Goal: Task Accomplishment & Management: Manage account settings

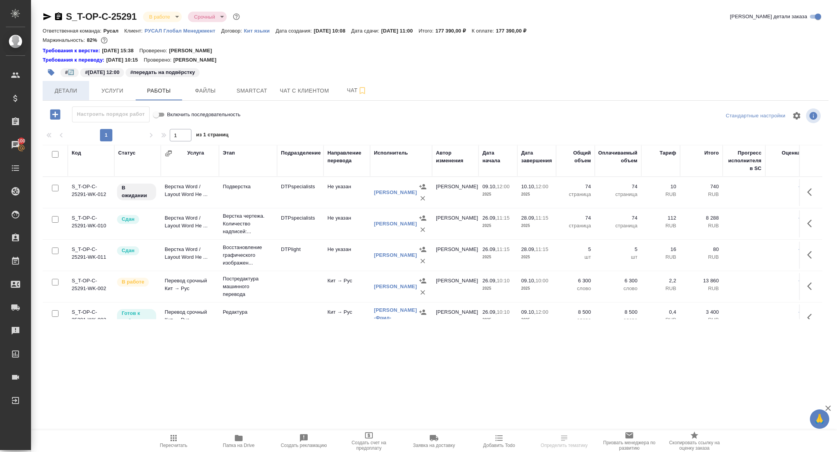
click at [71, 82] on button "Детали" at bounding box center [66, 90] width 46 height 19
click at [71, 90] on span "Детали" at bounding box center [65, 91] width 37 height 10
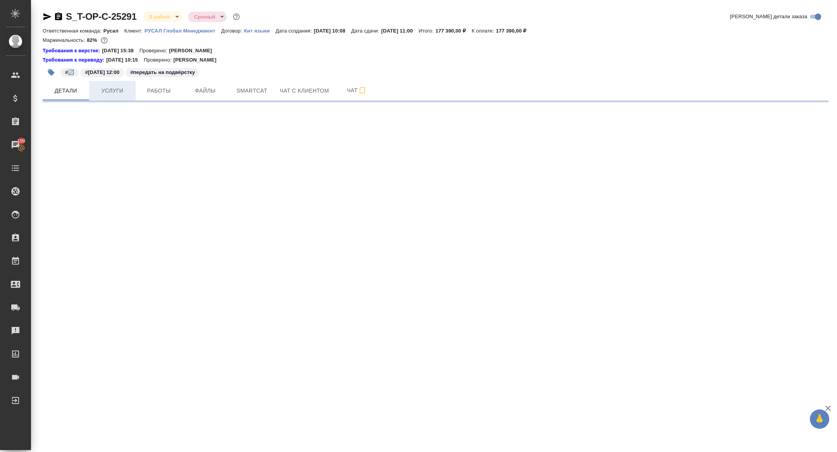
select select "RU"
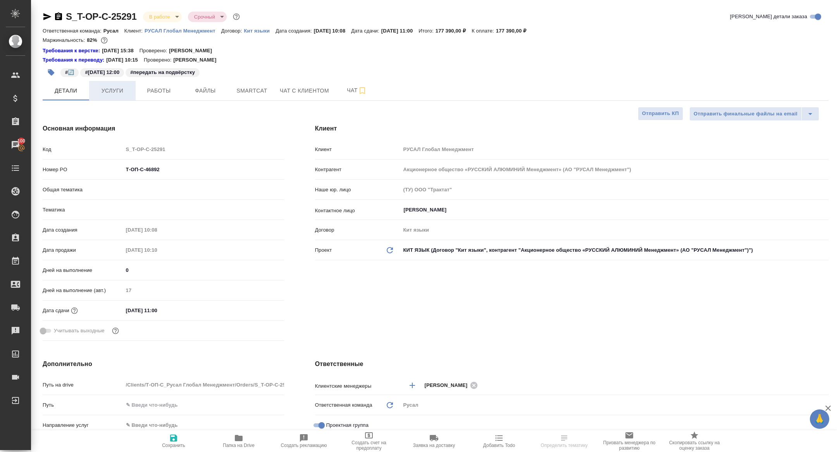
type textarea "x"
type input "Авдеенко Кирилл"
type input "Журавлева Александра"
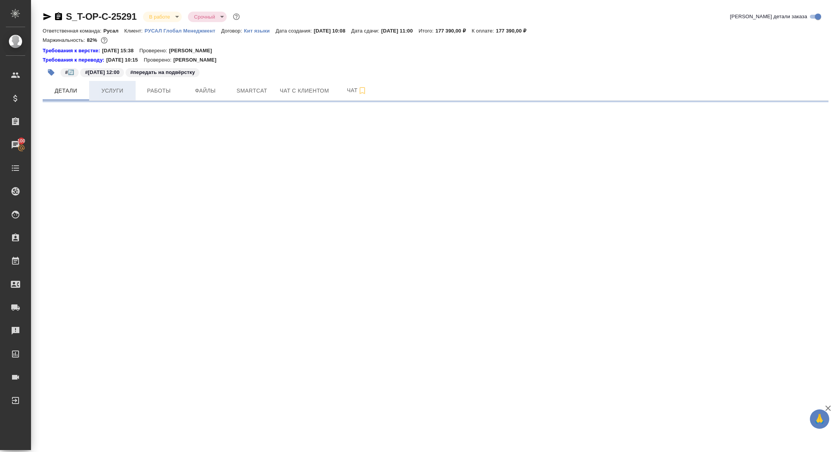
select select "RU"
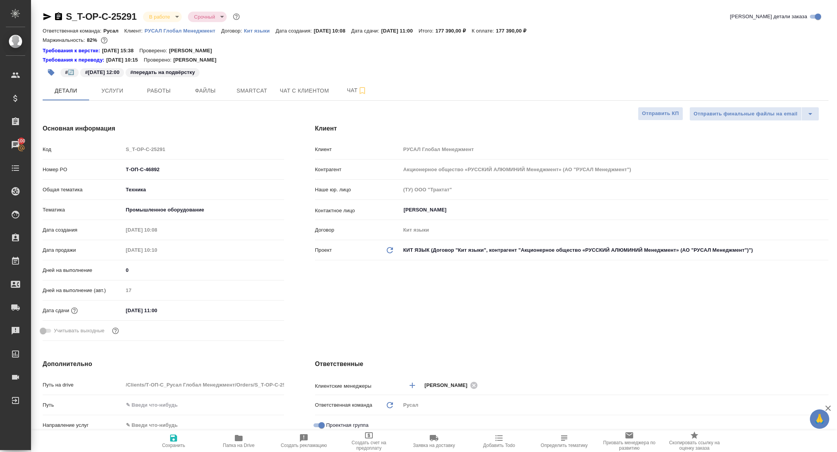
type textarea "x"
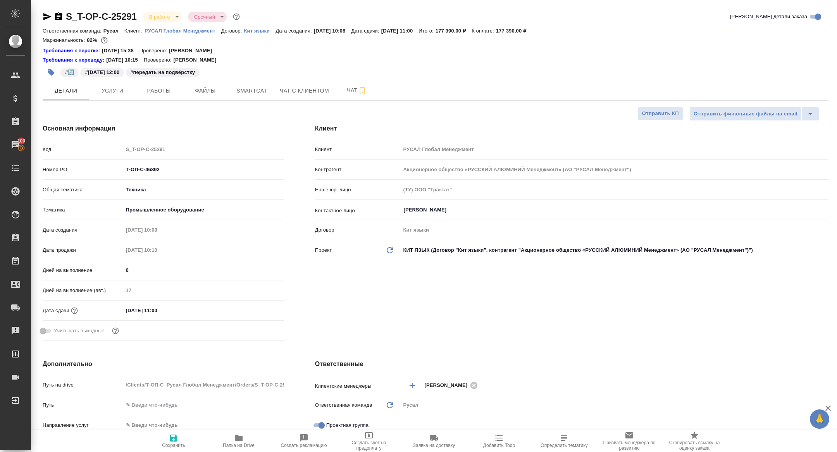
type textarea "x"
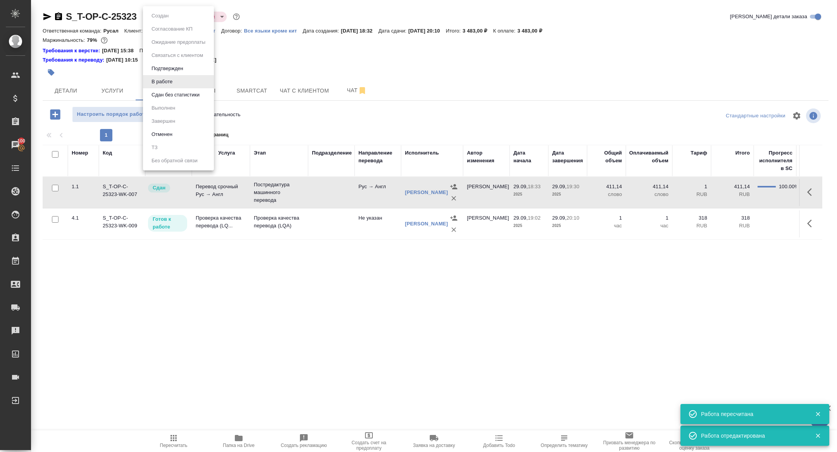
click at [156, 18] on body "🙏 .cls-1 fill:#fff; AWATERA Zhuravleva Alexandra Клиенты Спецификации Заказы 10…" at bounding box center [418, 226] width 837 height 452
click at [176, 95] on button "Сдан без статистики" at bounding box center [175, 95] width 53 height 9
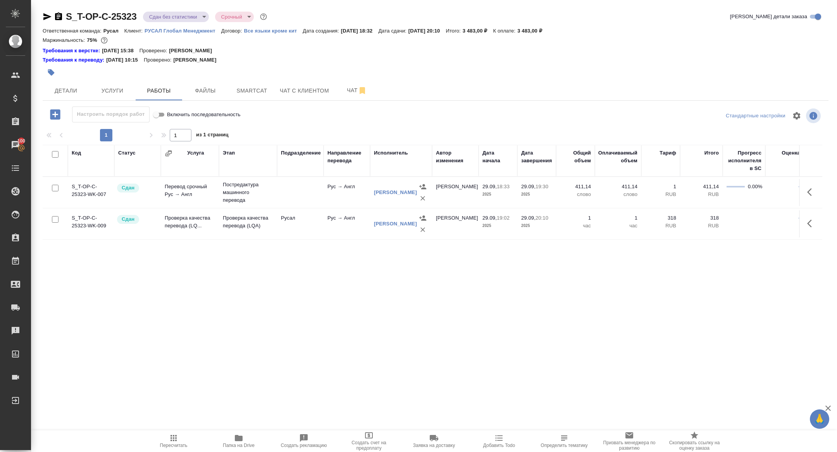
click at [167, 15] on body "🙏 .cls-1 fill:#fff; AWATERA Zhuravleva Alexandra Клиенты Спецификации Заказы 10…" at bounding box center [418, 226] width 837 height 452
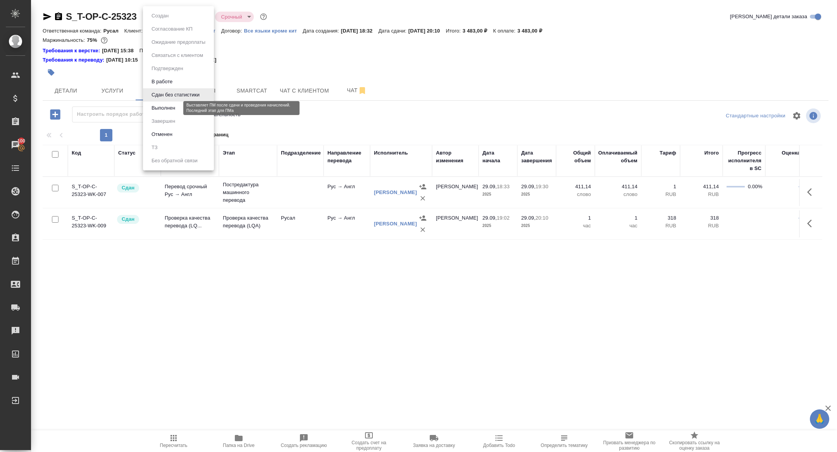
click at [160, 109] on button "Выполнен" at bounding box center [163, 108] width 28 height 9
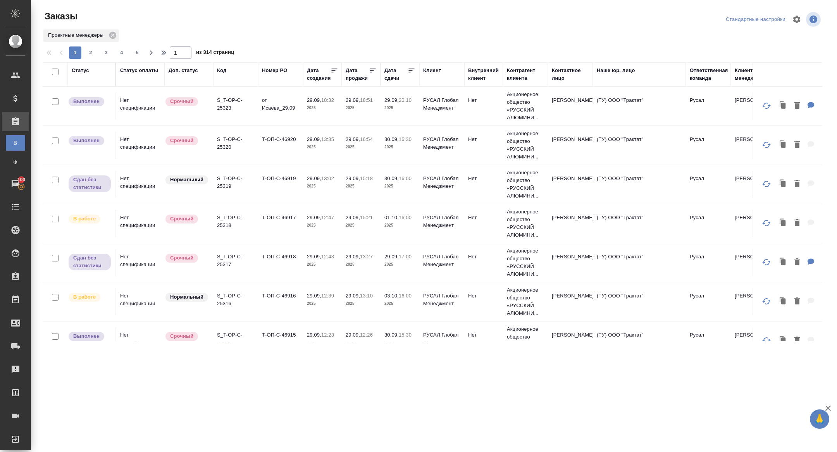
click at [82, 70] on div "Статус" at bounding box center [80, 71] width 17 height 8
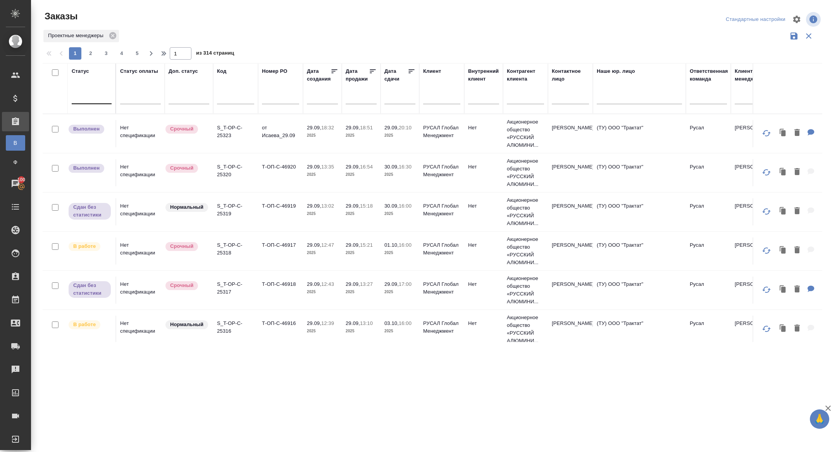
click at [88, 98] on div at bounding box center [92, 96] width 40 height 11
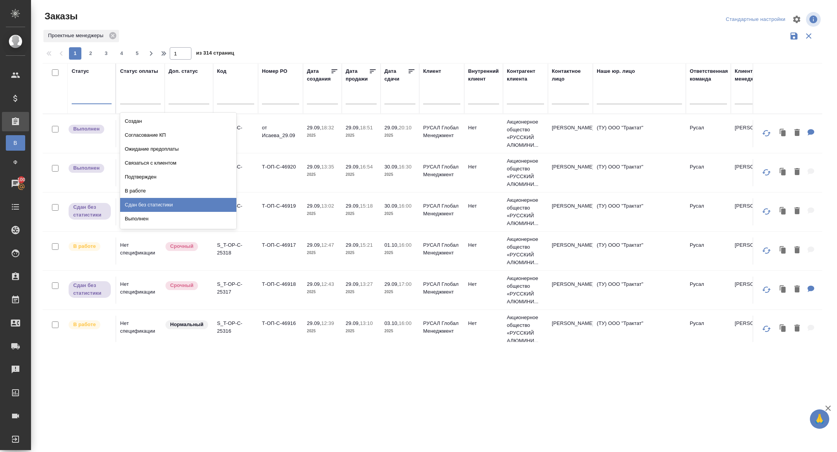
click at [155, 200] on div "Сдан без статистики" at bounding box center [178, 205] width 116 height 14
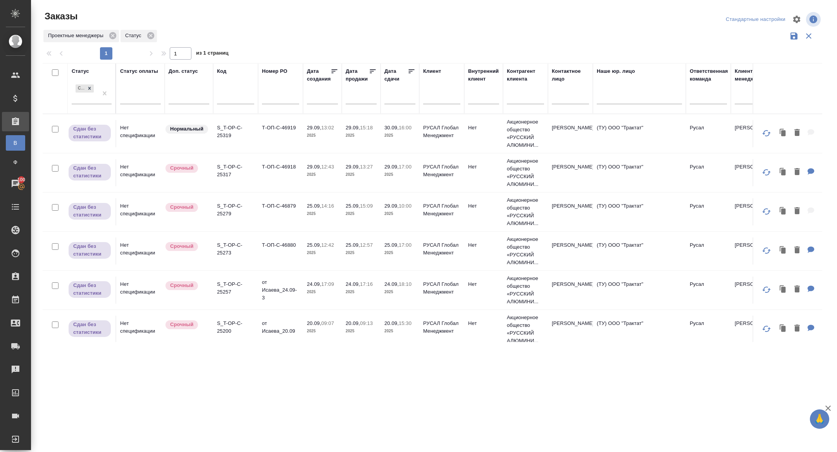
click at [413, 74] on icon at bounding box center [412, 71] width 8 height 8
click at [227, 133] on p "S_T-OP-C-25065" at bounding box center [235, 131] width 37 height 15
click at [231, 99] on input "text" at bounding box center [235, 99] width 37 height 10
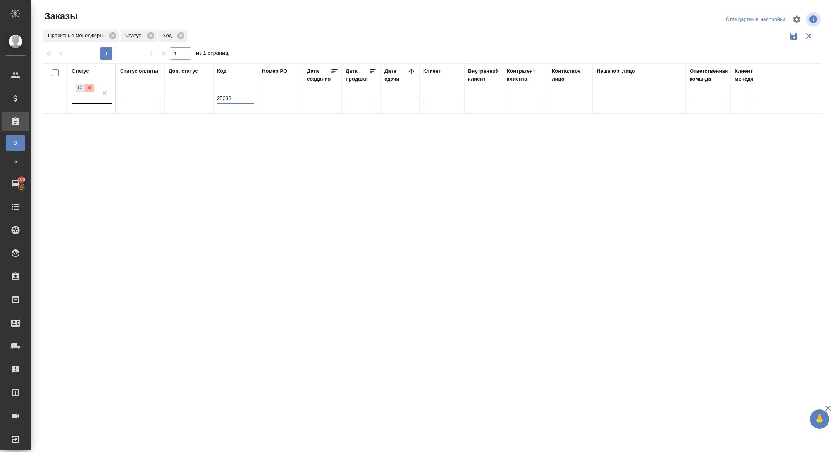
click at [93, 86] on div at bounding box center [89, 88] width 9 height 8
type input "25288"
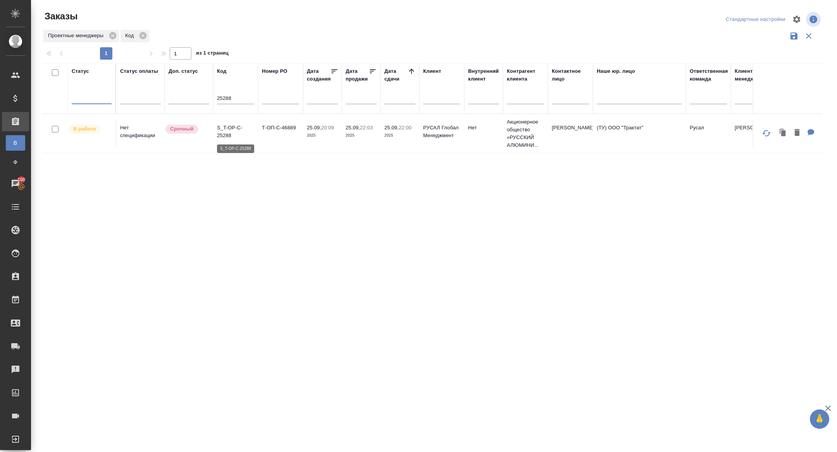
click at [227, 131] on p "S_T-OP-C-25288" at bounding box center [235, 131] width 37 height 15
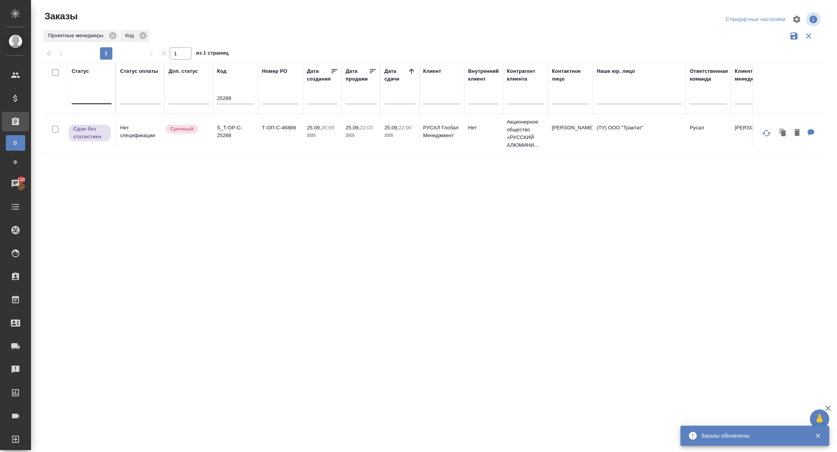
click at [225, 95] on input "25288" at bounding box center [235, 99] width 37 height 10
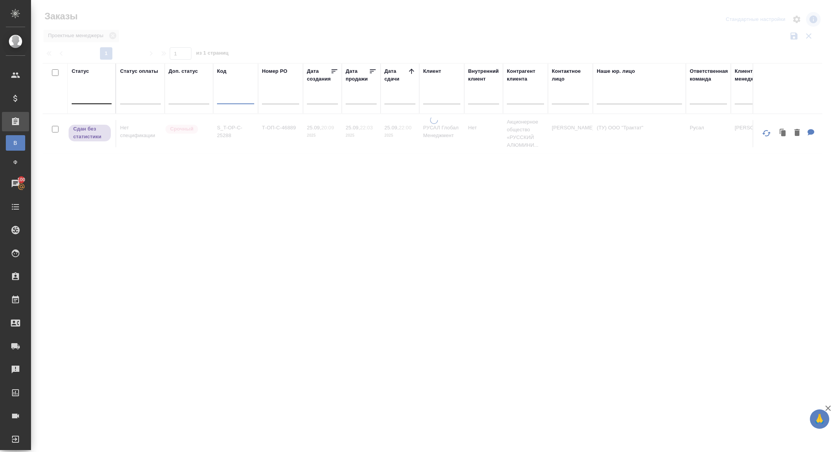
click at [396, 97] on input "text" at bounding box center [402, 97] width 26 height 11
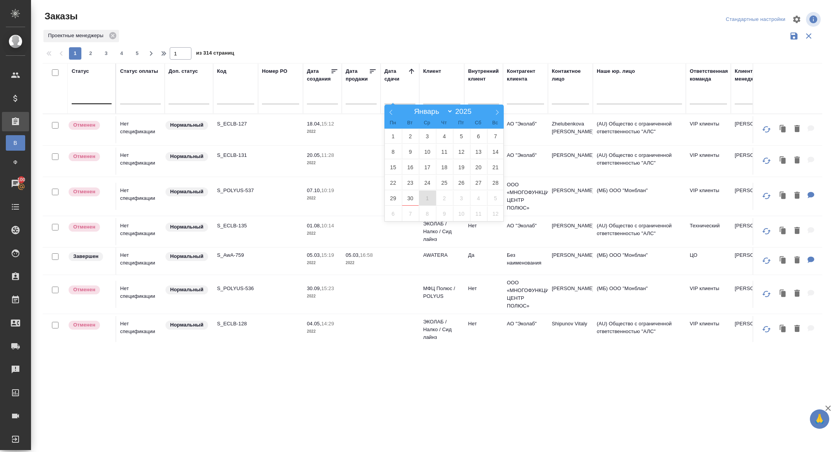
click at [427, 199] on span "1" at bounding box center [427, 198] width 17 height 15
type div "2025-09-30T21:00:00.000Z"
click at [447, 199] on span "2" at bounding box center [444, 198] width 17 height 15
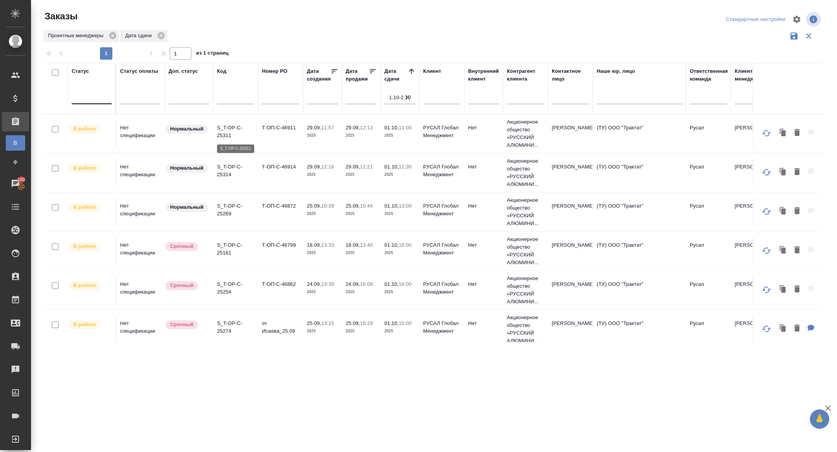
click at [226, 131] on p "S_T-OP-C-25311" at bounding box center [235, 131] width 37 height 15
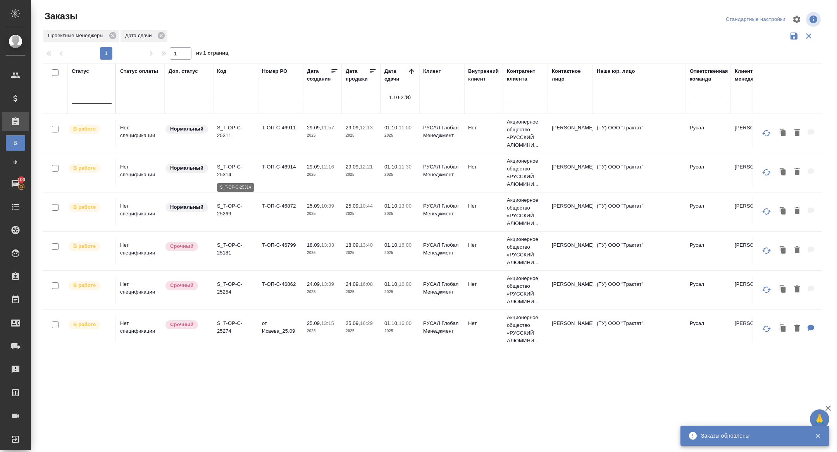
click at [226, 170] on p "S_T-OP-C-25314" at bounding box center [235, 170] width 37 height 15
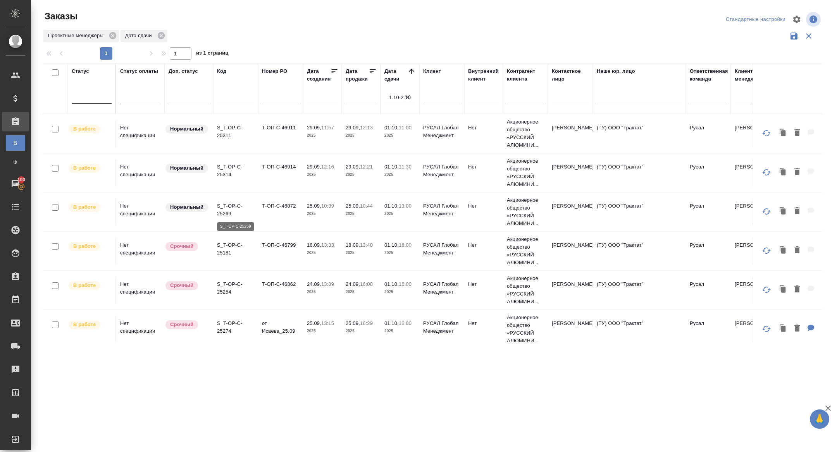
scroll to position [45, 0]
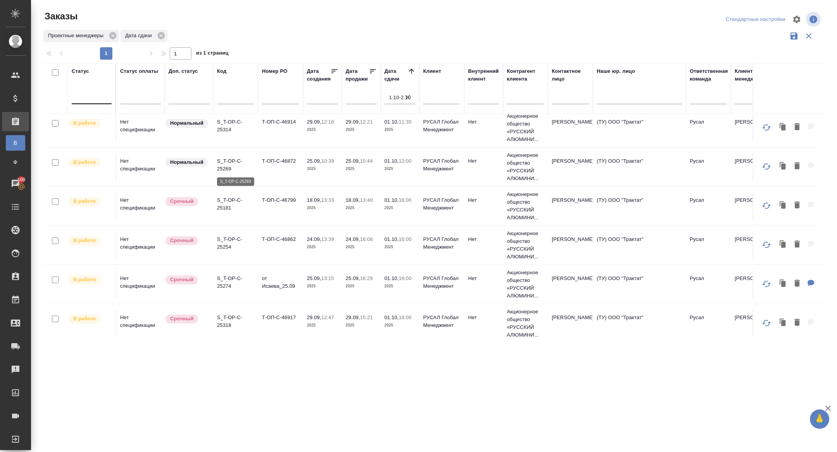
click at [228, 161] on p "S_T-OP-C-25269" at bounding box center [235, 164] width 37 height 15
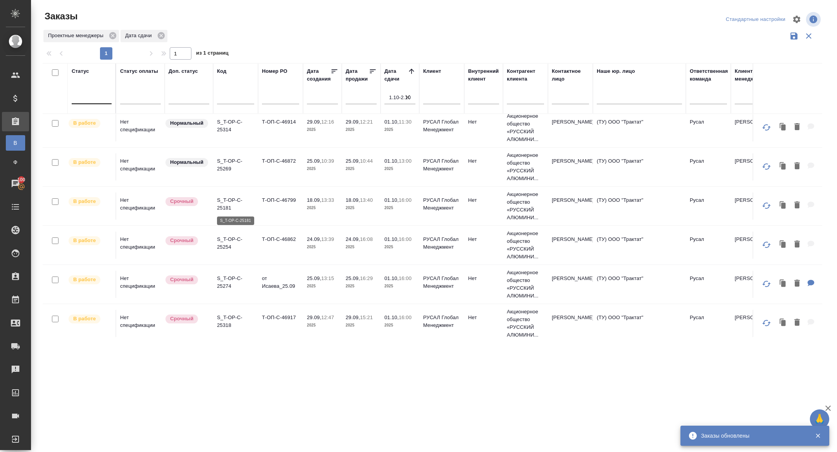
click at [226, 204] on p "S_T-OP-C-25181" at bounding box center [235, 203] width 37 height 15
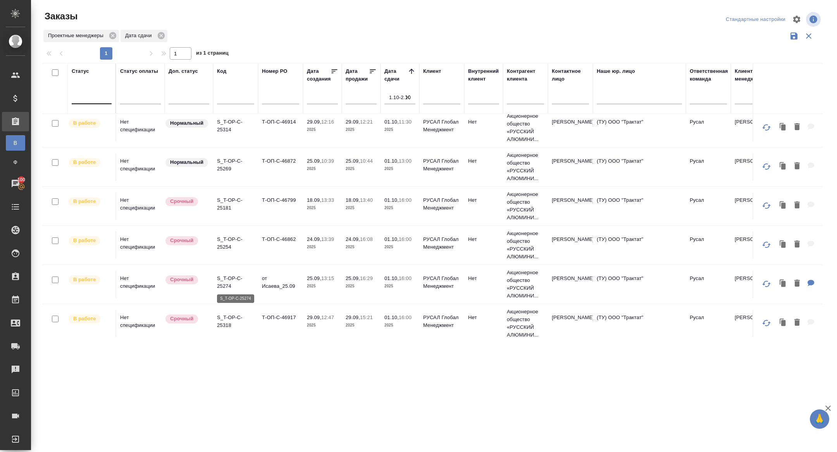
click at [229, 283] on p "S_T-OP-C-25274" at bounding box center [235, 282] width 37 height 15
click at [227, 244] on p "S_T-OP-C-25254" at bounding box center [235, 243] width 37 height 15
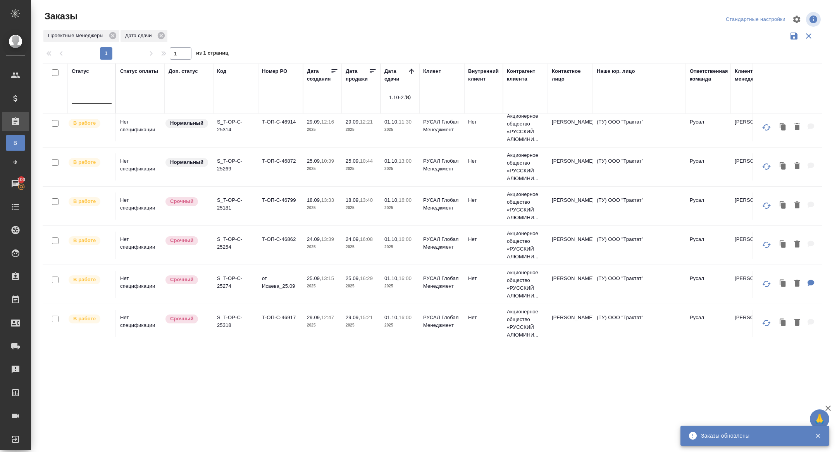
click at [224, 329] on td "S_T-OP-C-25318" at bounding box center [235, 323] width 45 height 27
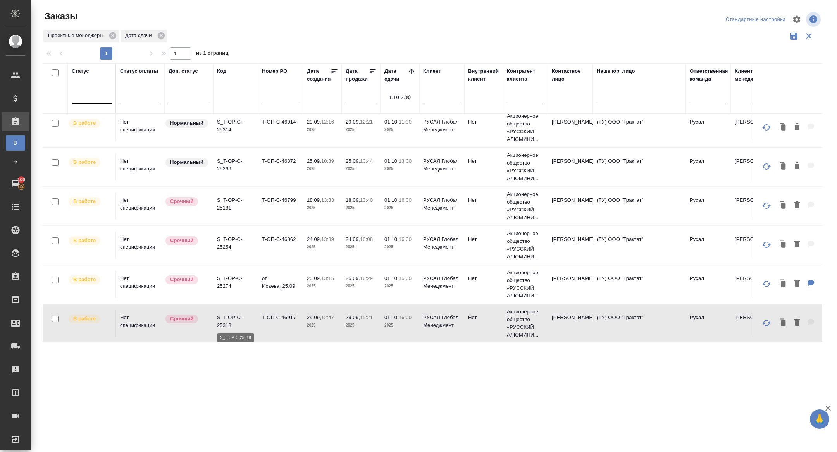
click at [229, 322] on p "S_T-OP-C-25318" at bounding box center [235, 321] width 37 height 15
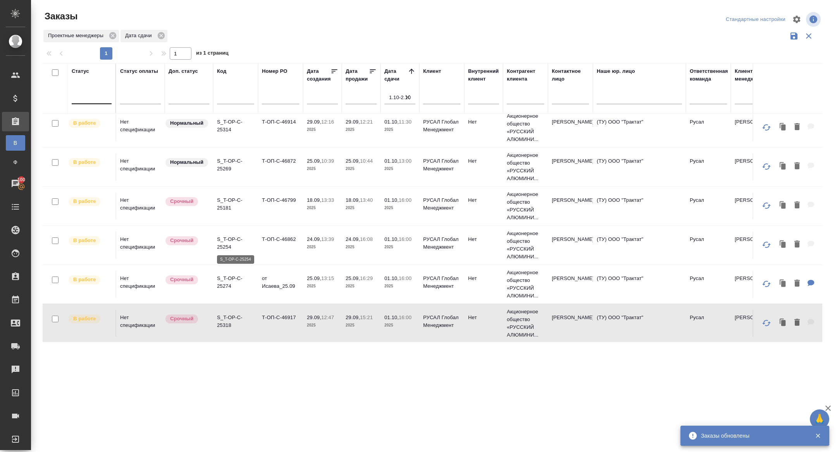
scroll to position [0, 0]
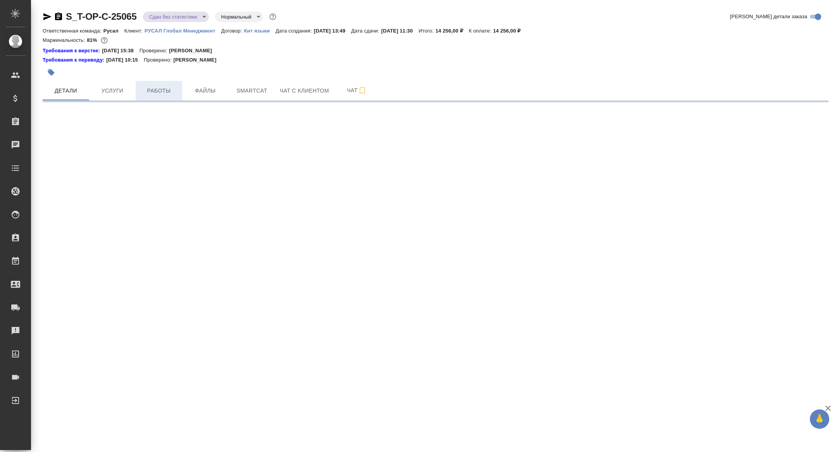
click at [156, 95] on span "Работы" at bounding box center [158, 91] width 37 height 10
select select "RU"
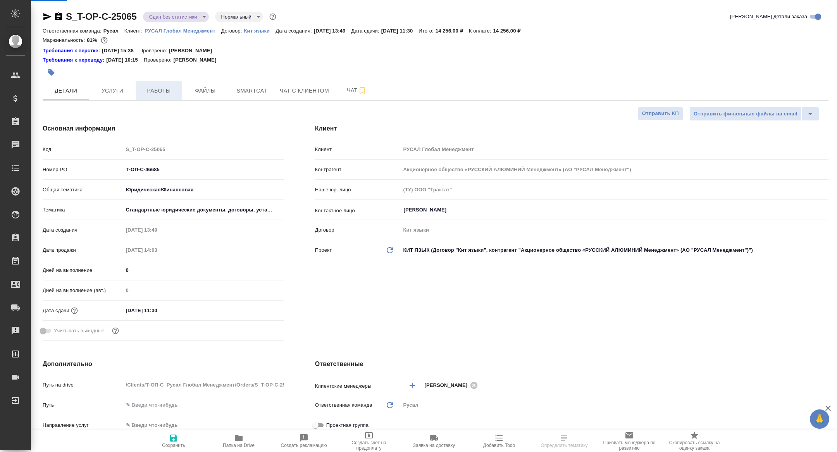
type textarea "x"
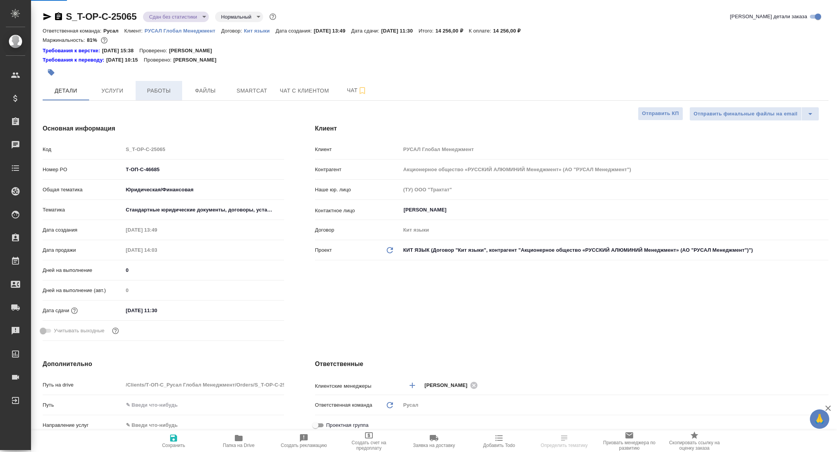
type textarea "x"
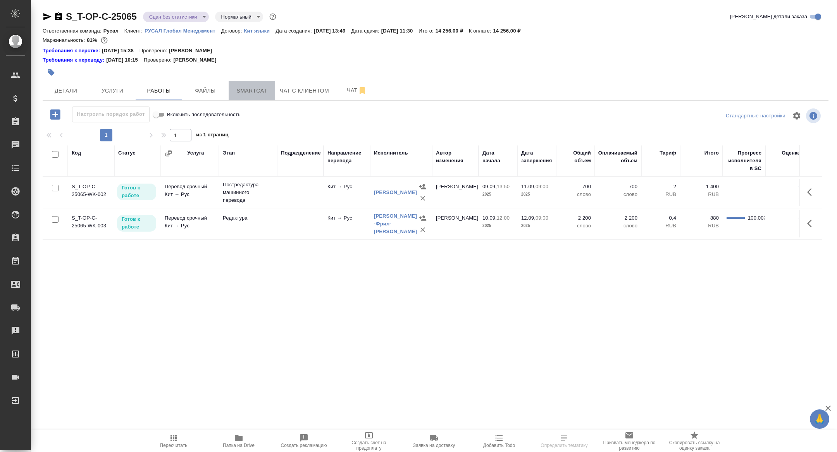
click at [248, 86] on span "Smartcat" at bounding box center [251, 91] width 37 height 10
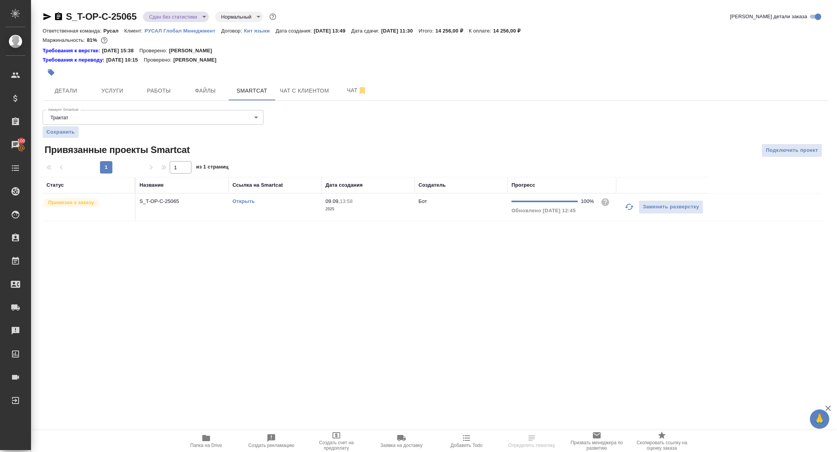
click at [166, 207] on td "S_T-OP-C-25065" at bounding box center [182, 207] width 93 height 27
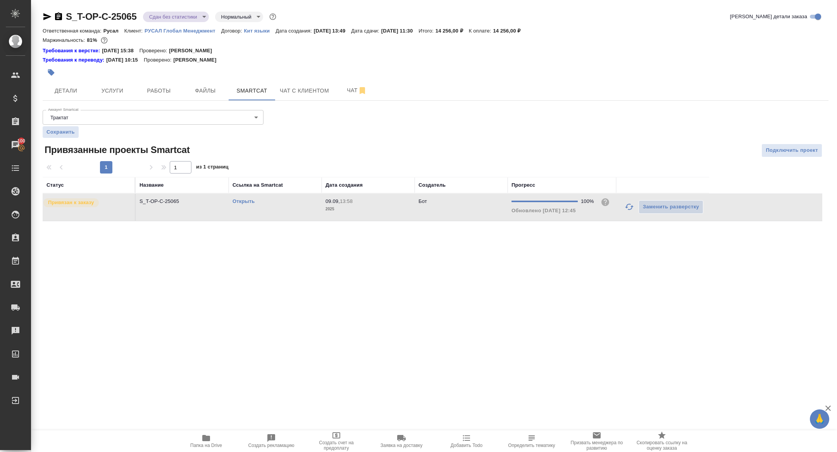
click at [248, 198] on link "Открыть" at bounding box center [243, 201] width 22 height 6
click at [162, 94] on span "Работы" at bounding box center [158, 91] width 37 height 10
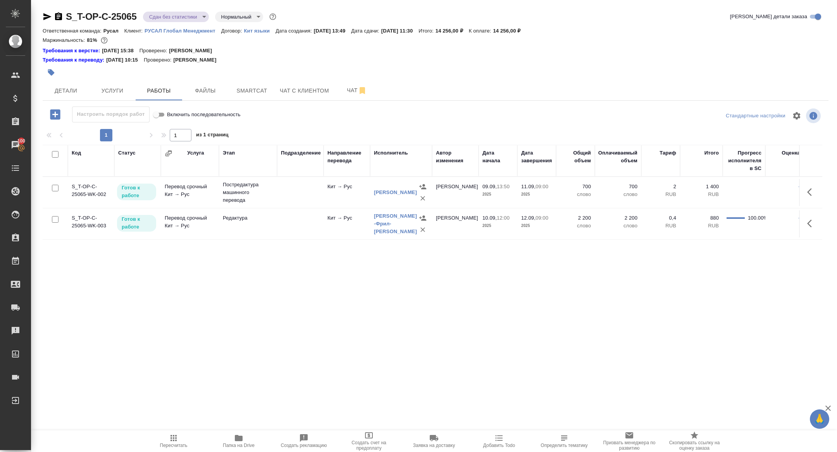
click at [813, 184] on button "button" at bounding box center [812, 192] width 19 height 19
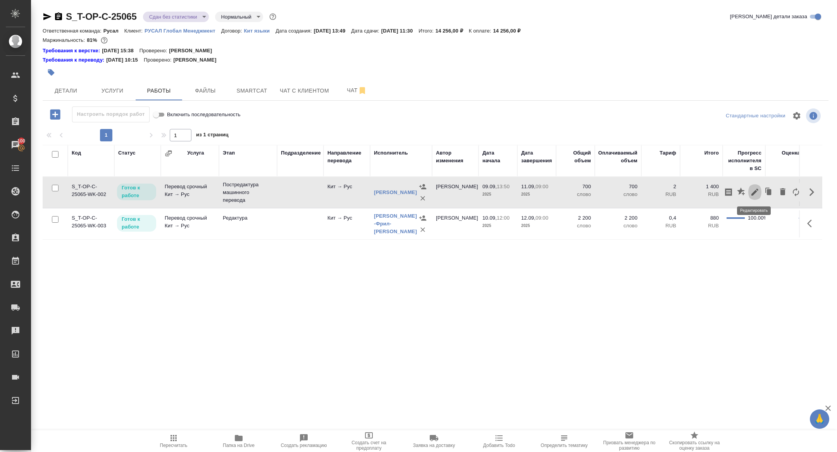
click at [755, 191] on icon "button" at bounding box center [754, 192] width 7 height 7
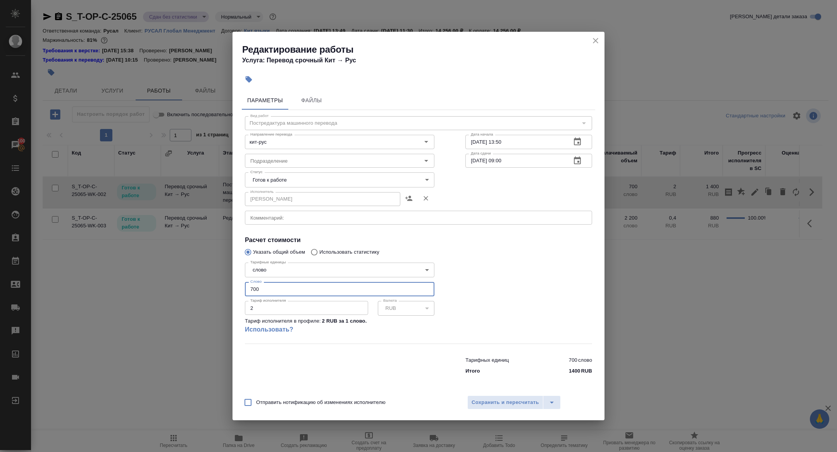
drag, startPoint x: 265, startPoint y: 293, endPoint x: 179, endPoint y: 288, distance: 86.1
click at [179, 288] on div "Редактирование работы Услуга: Перевод срочный Кит → Рус Параметры Файлы Вид раб…" at bounding box center [418, 226] width 837 height 452
type input "446"
click at [288, 185] on body "🙏 .cls-1 fill:#fff; AWATERA Zhuravleva Alexandra Клиенты Спецификации Заказы 10…" at bounding box center [418, 226] width 837 height 452
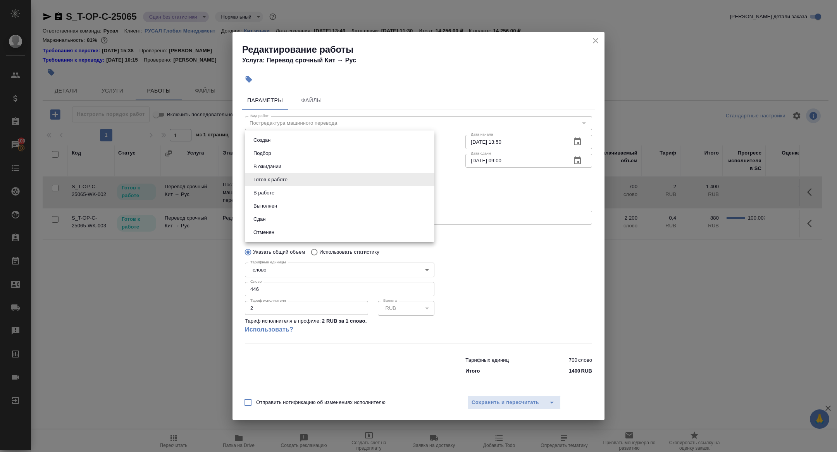
click at [277, 217] on li "Сдан" at bounding box center [339, 219] width 189 height 13
type input "closed"
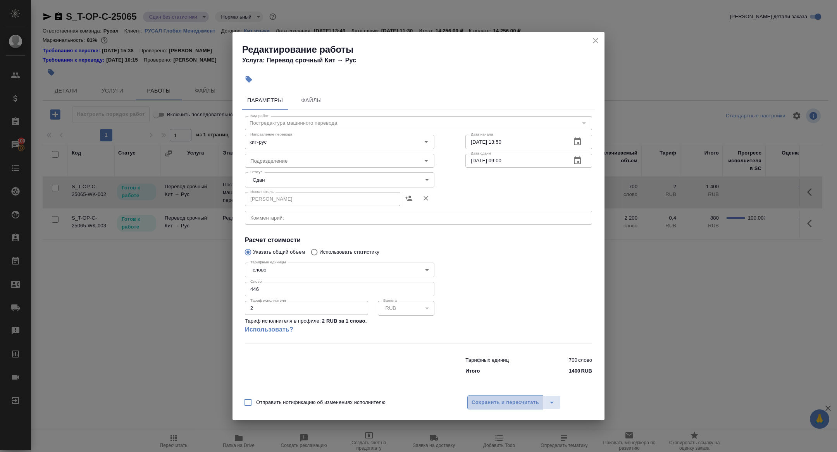
click at [517, 397] on button "Сохранить и пересчитать" at bounding box center [505, 403] width 76 height 14
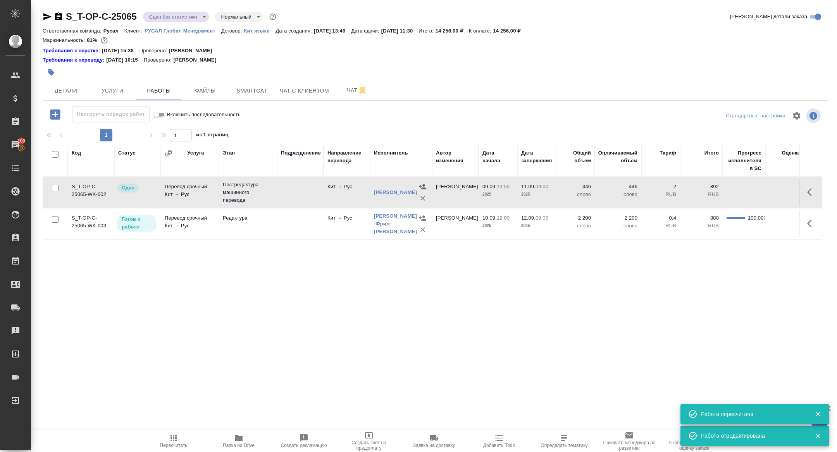
click at [808, 224] on icon "button" at bounding box center [809, 224] width 5 height 8
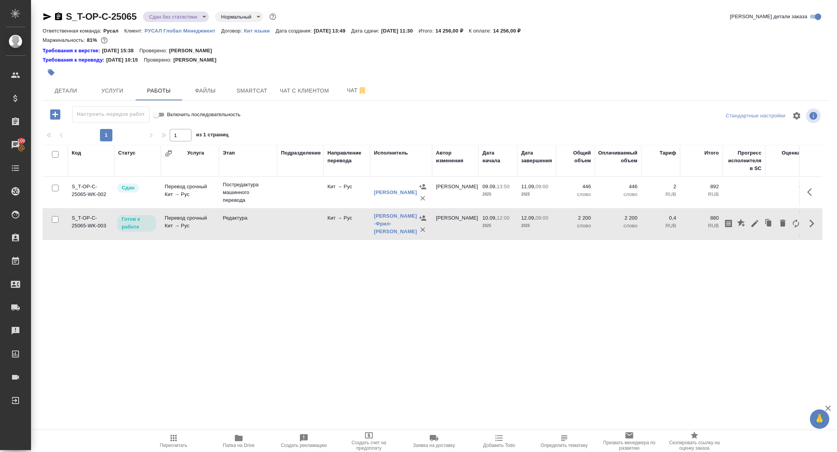
click at [755, 219] on icon "button" at bounding box center [754, 223] width 9 height 9
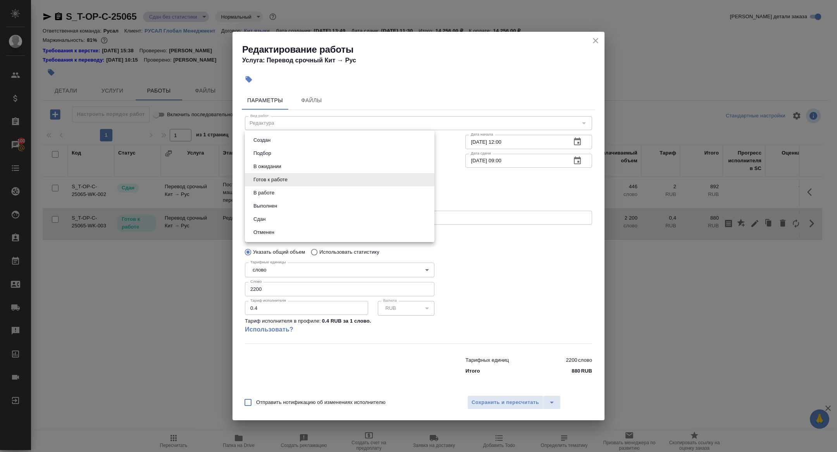
click at [271, 176] on body "🙏 .cls-1 fill:#fff; AWATERA Zhuravleva Alexandra Клиенты Спецификации Заказы 10…" at bounding box center [418, 226] width 837 height 452
click at [263, 222] on button "Сдан" at bounding box center [259, 219] width 17 height 9
type input "closed"
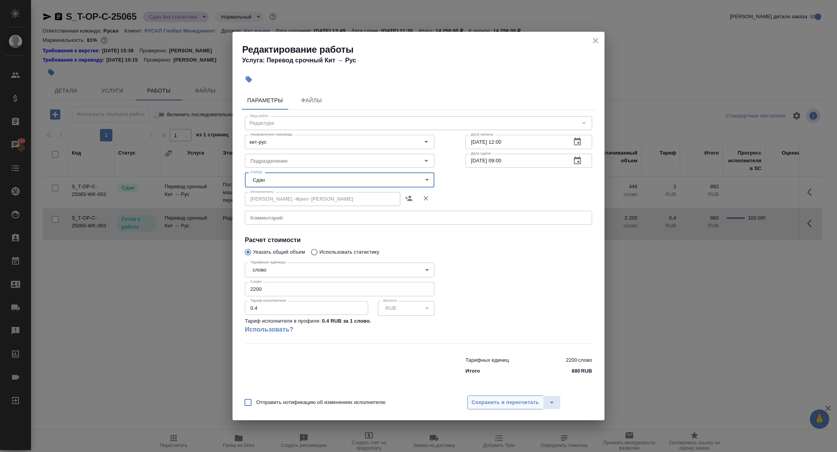
click at [511, 408] on button "Сохранить и пересчитать" at bounding box center [505, 403] width 76 height 14
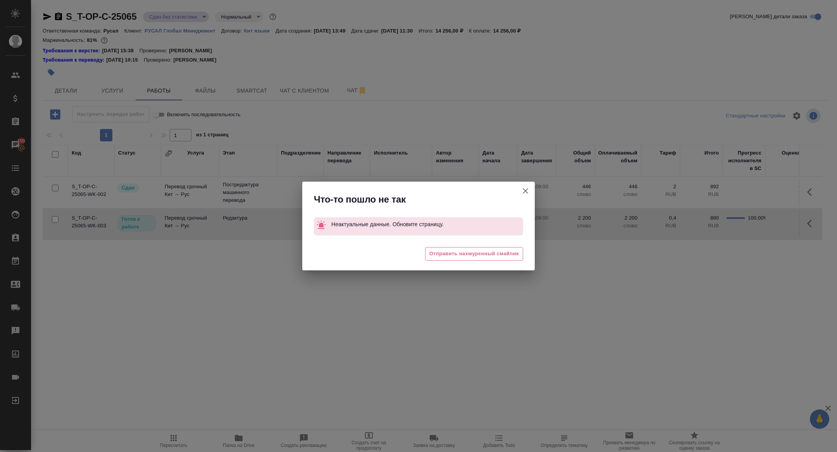
click at [522, 188] on icon "button" at bounding box center [525, 190] width 9 height 9
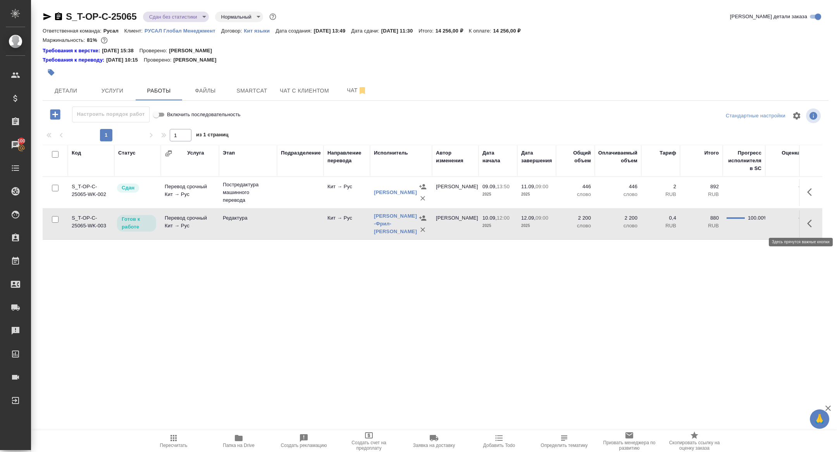
click at [813, 226] on icon "button" at bounding box center [811, 223] width 9 height 9
click at [751, 220] on icon "button" at bounding box center [754, 223] width 9 height 9
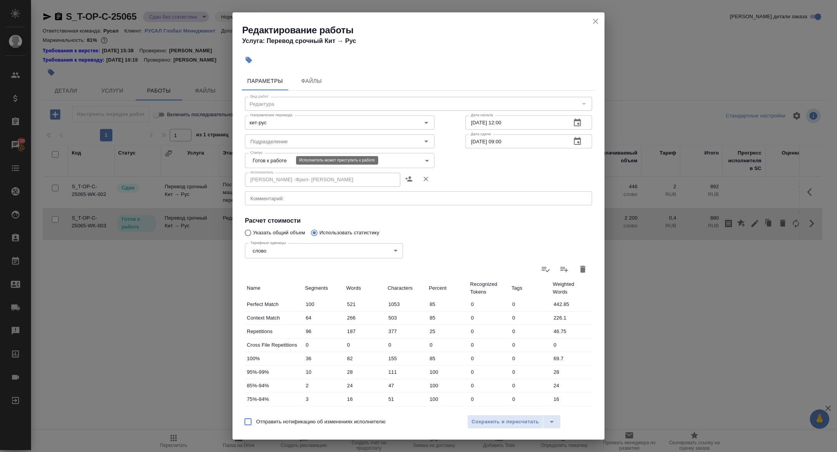
click at [264, 155] on body "🙏 .cls-1 fill:#fff; AWATERA Zhuravleva Alexandra Клиенты Спецификации Заказы 10…" at bounding box center [418, 226] width 837 height 452
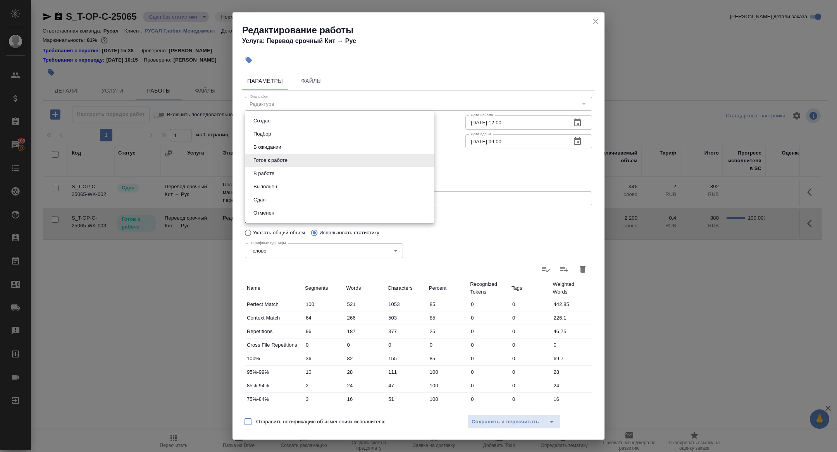
click at [272, 195] on li "Сдан" at bounding box center [339, 199] width 189 height 13
type input "closed"
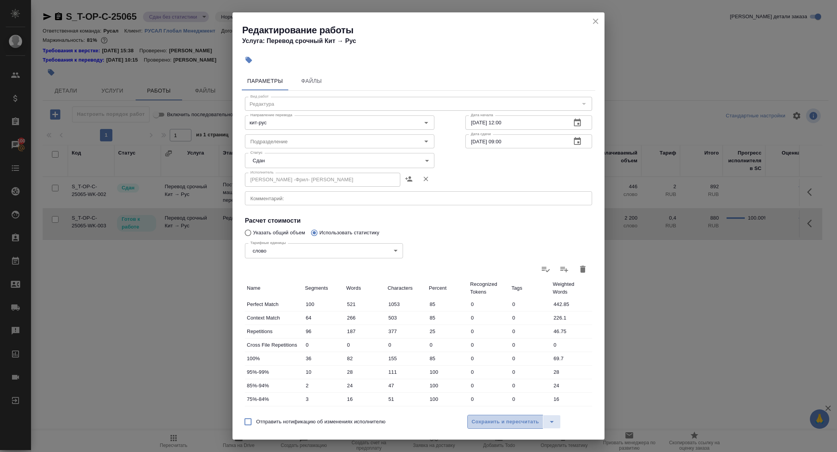
click at [491, 424] on span "Сохранить и пересчитать" at bounding box center [505, 422] width 67 height 9
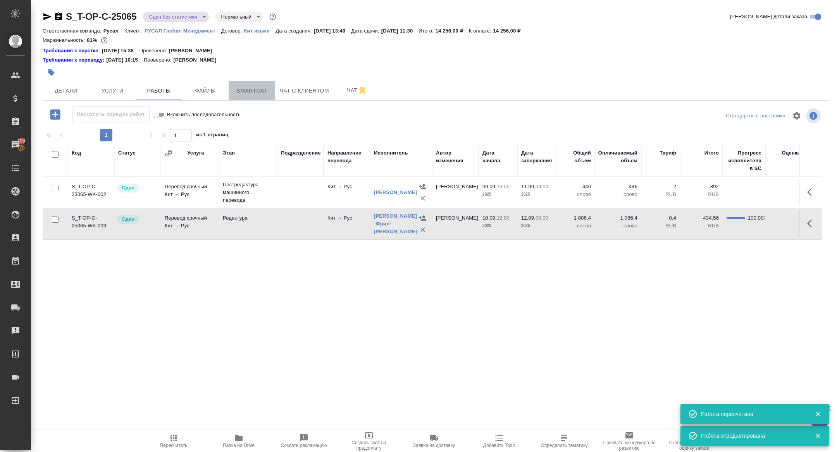
click at [243, 96] on button "Smartcat" at bounding box center [252, 90] width 46 height 19
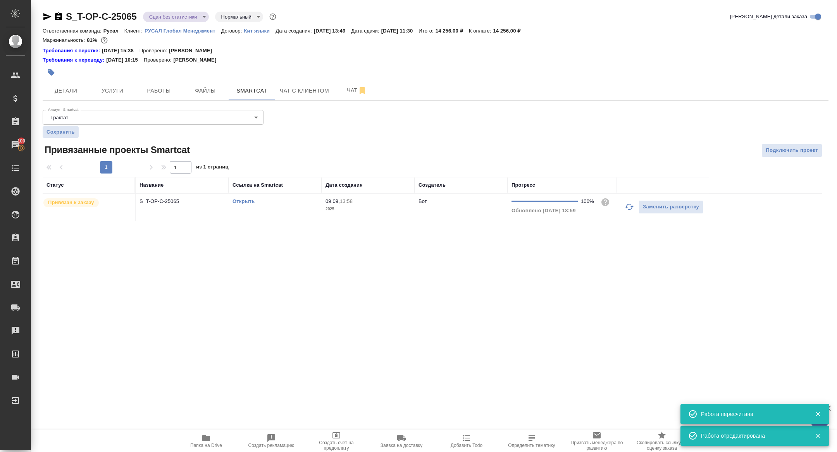
click at [239, 202] on link "Открыть" at bounding box center [243, 201] width 22 height 6
click at [158, 97] on button "Работы" at bounding box center [159, 90] width 46 height 19
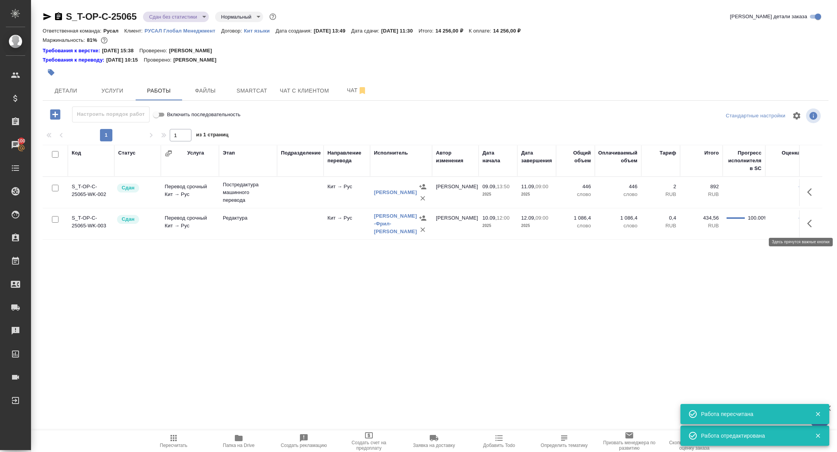
click at [811, 224] on icon "button" at bounding box center [811, 223] width 9 height 9
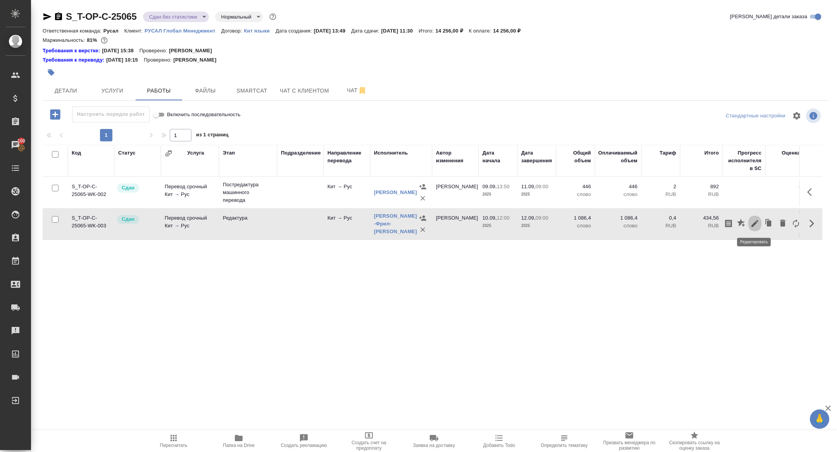
click at [756, 222] on icon "button" at bounding box center [754, 223] width 7 height 7
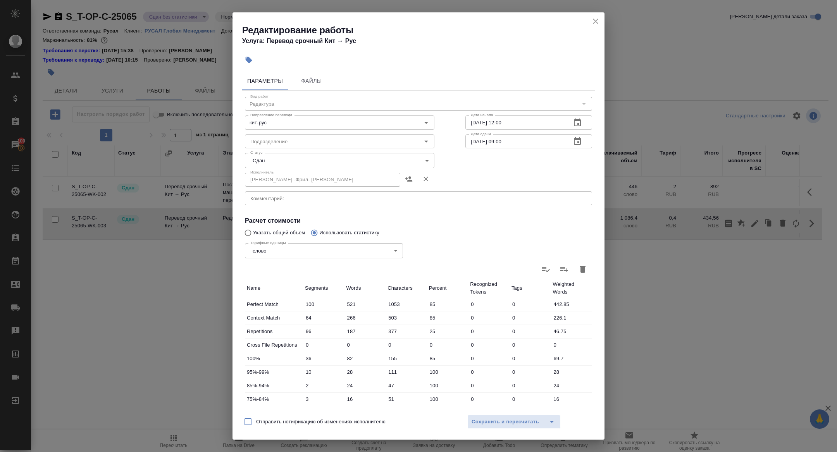
click at [595, 23] on icon "close" at bounding box center [595, 21] width 9 height 9
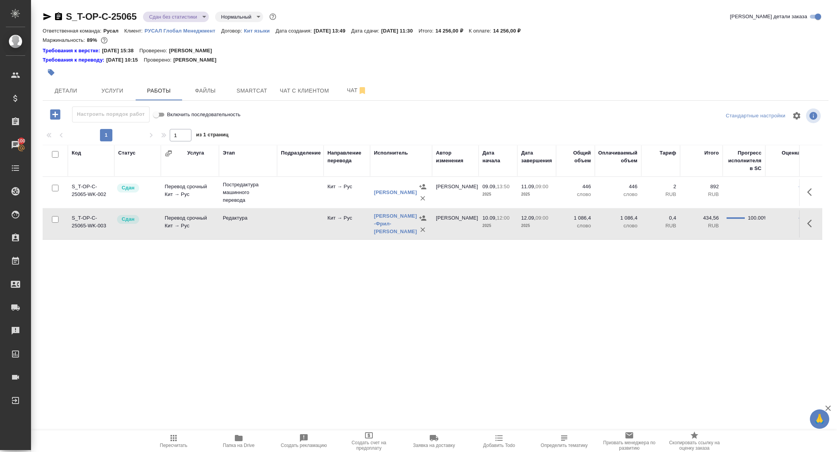
click at [156, 13] on body "🙏 .cls-1 fill:#fff; AWATERA Zhuravleva Alexandra Клиенты Спецификации Заказы 10…" at bounding box center [418, 226] width 837 height 452
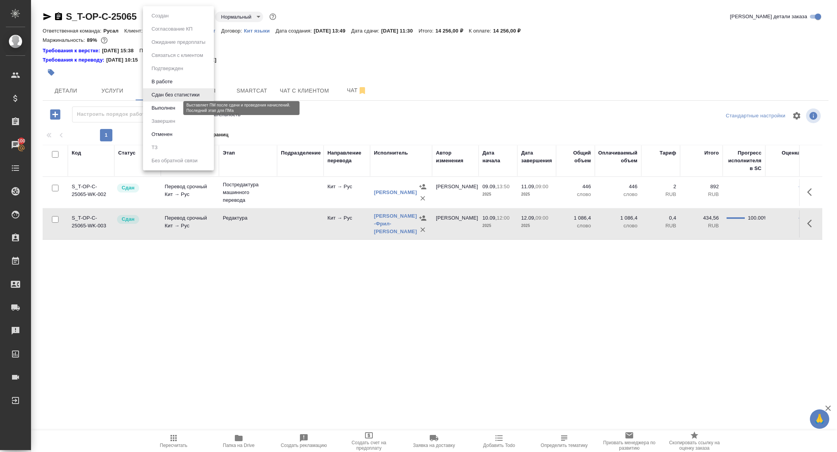
click at [165, 105] on button "Выполнен" at bounding box center [163, 108] width 28 height 9
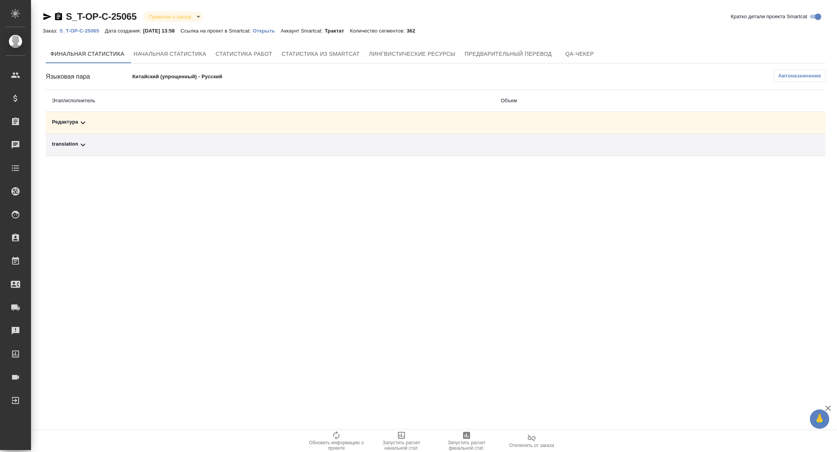
click at [138, 146] on div "translation" at bounding box center [270, 144] width 436 height 9
click at [138, 130] on td "Редактура" at bounding box center [180, 123] width 269 height 22
click at [137, 124] on div "Редактура" at bounding box center [180, 122] width 257 height 9
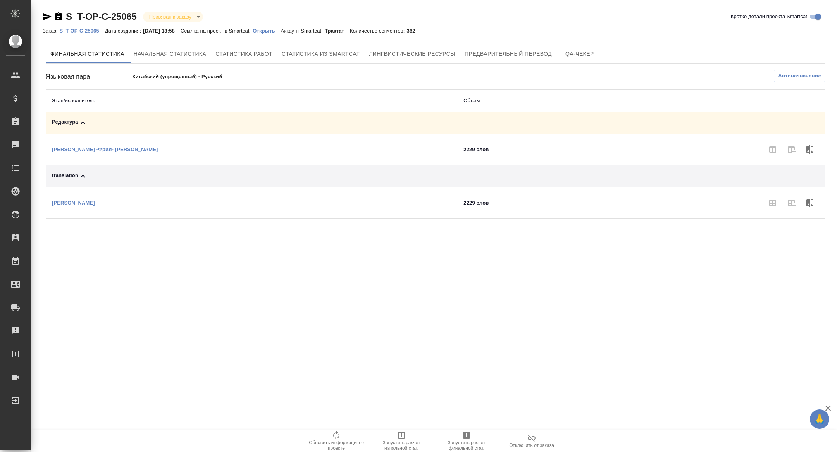
click at [788, 77] on span "Автоназначение" at bounding box center [799, 76] width 43 height 8
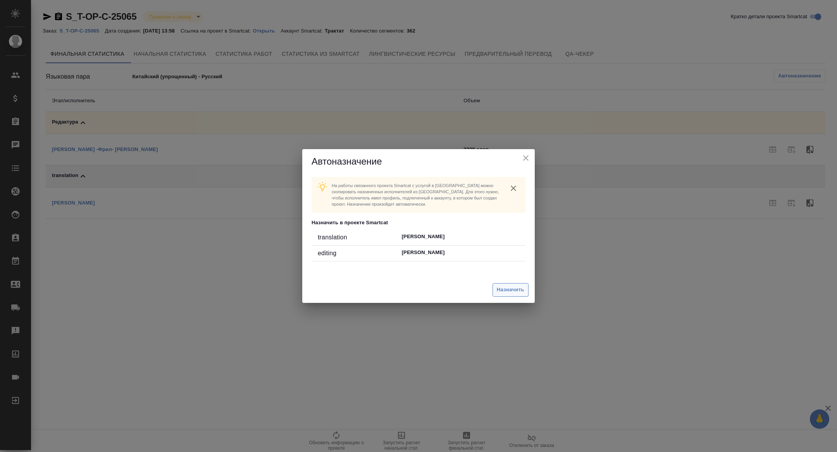
click at [512, 286] on span "Назначить" at bounding box center [511, 290] width 28 height 9
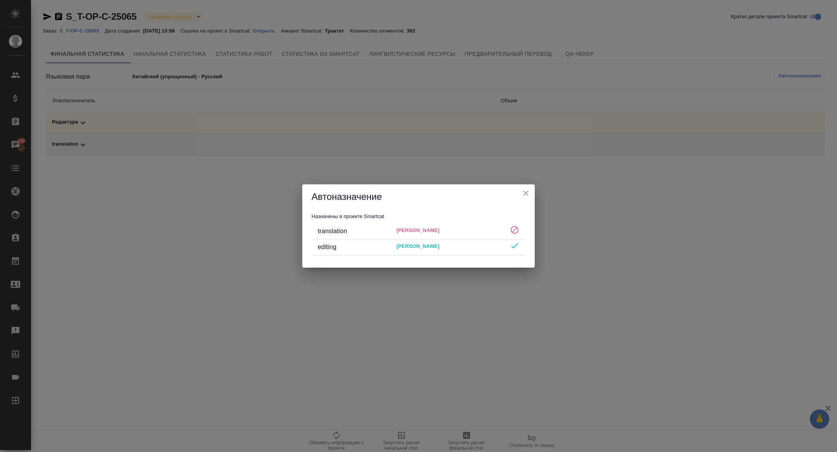
click at [525, 193] on icon "close" at bounding box center [525, 193] width 5 height 5
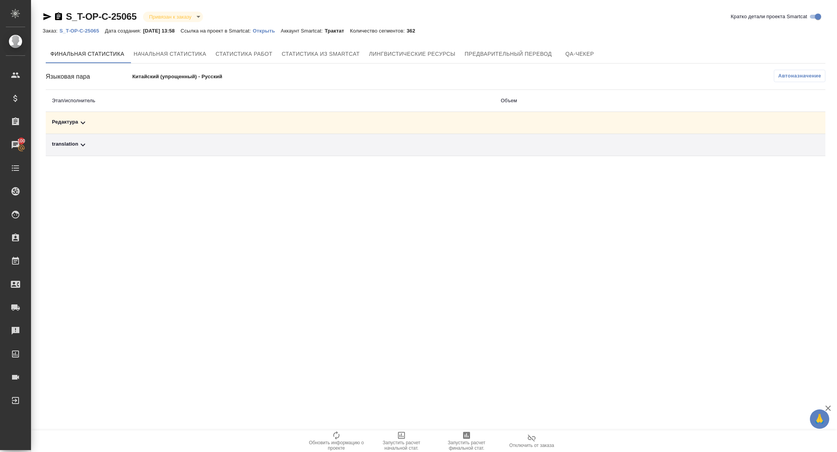
click at [423, 126] on div "Редактура" at bounding box center [270, 122] width 436 height 9
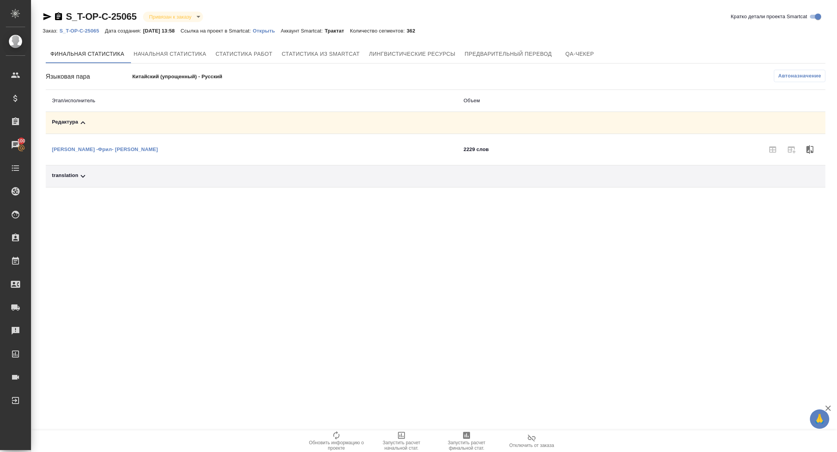
click at [457, 175] on td at bounding box center [522, 176] width 131 height 22
click at [394, 187] on td "translation" at bounding box center [252, 176] width 412 height 22
click at [390, 179] on td "translation" at bounding box center [252, 176] width 412 height 22
click at [482, 439] on span "Запустить расчет финальной стат." at bounding box center [467, 441] width 56 height 20
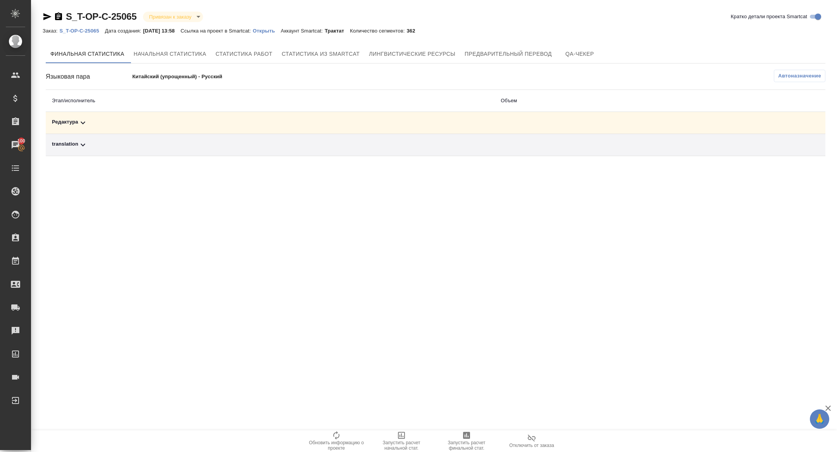
click at [203, 126] on div "Редактура" at bounding box center [270, 122] width 436 height 9
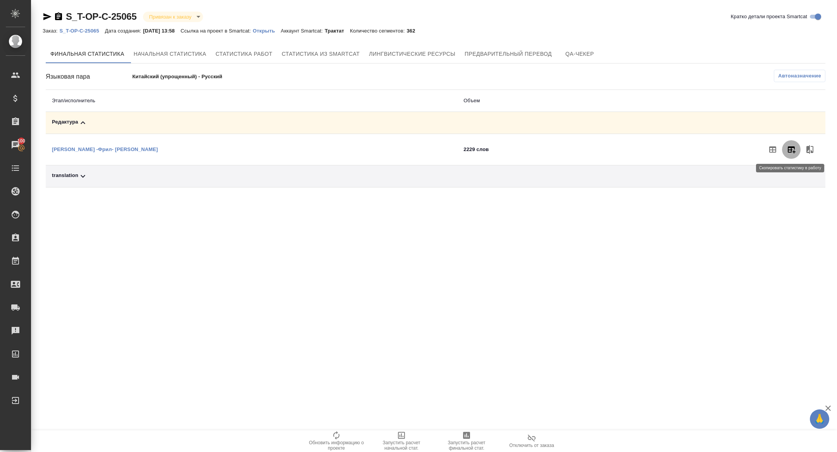
click at [790, 148] on icon "button" at bounding box center [791, 149] width 9 height 9
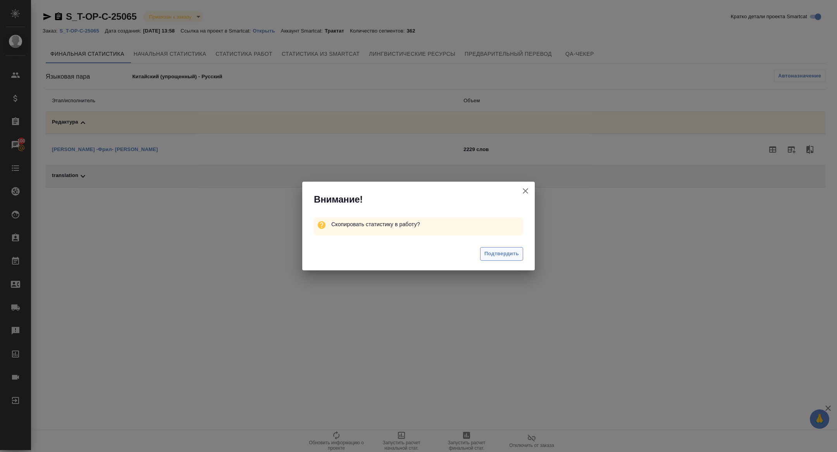
click at [512, 253] on span "Подтвердить" at bounding box center [501, 254] width 34 height 9
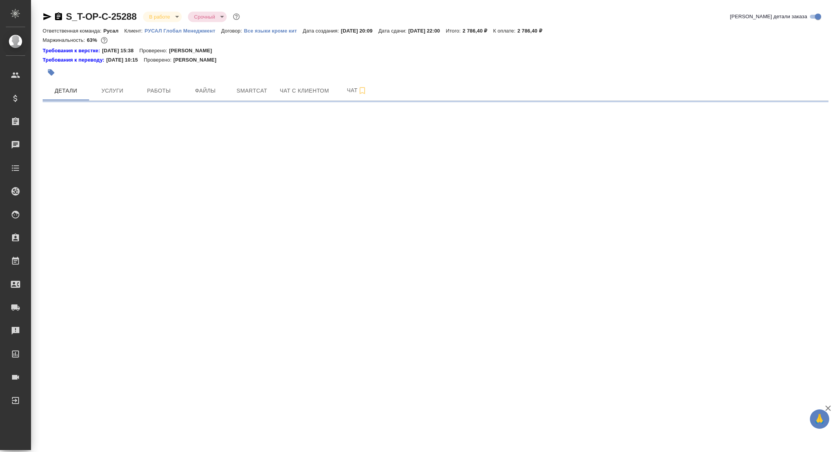
select select "RU"
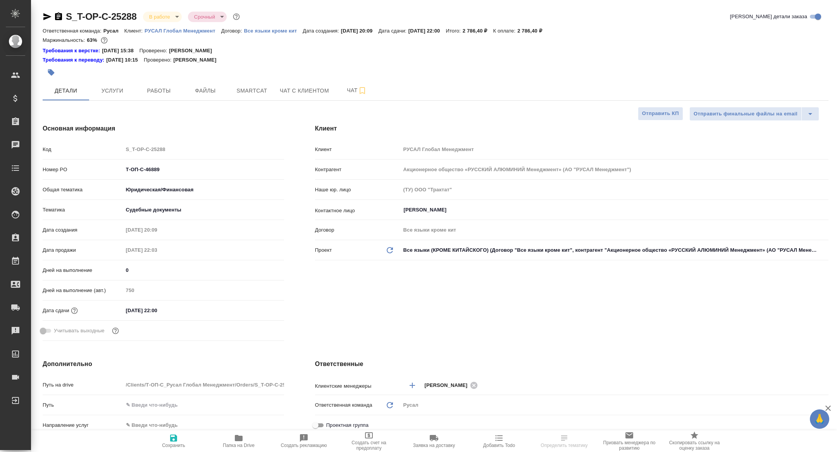
type textarea "x"
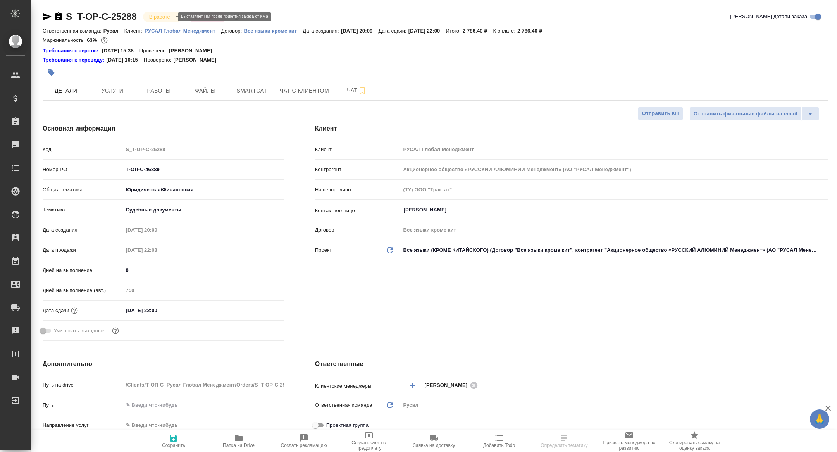
type textarea "x"
click at [158, 14] on body "🙏 .cls-1 fill:#fff; AWATERA Zhuravleva Alexandra Клиенты Спецификации Заказы Ча…" at bounding box center [418, 226] width 837 height 452
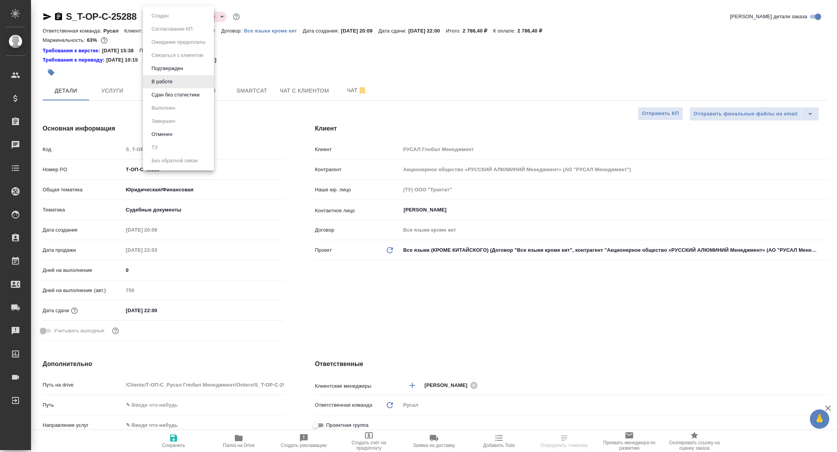
click at [171, 102] on ul "Создан Согласование КП Ожидание предоплаты Связаться с клиентом Подтвержден В р…" at bounding box center [178, 88] width 71 height 164
click at [168, 96] on button "Сдан без статистики" at bounding box center [175, 95] width 53 height 9
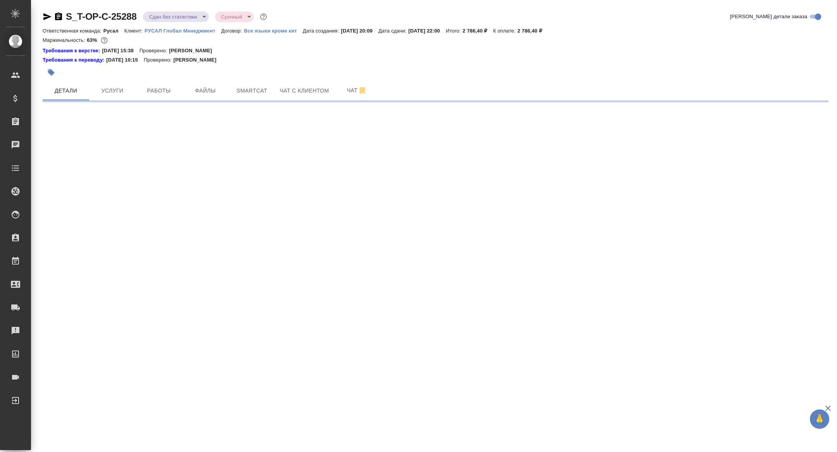
select select "RU"
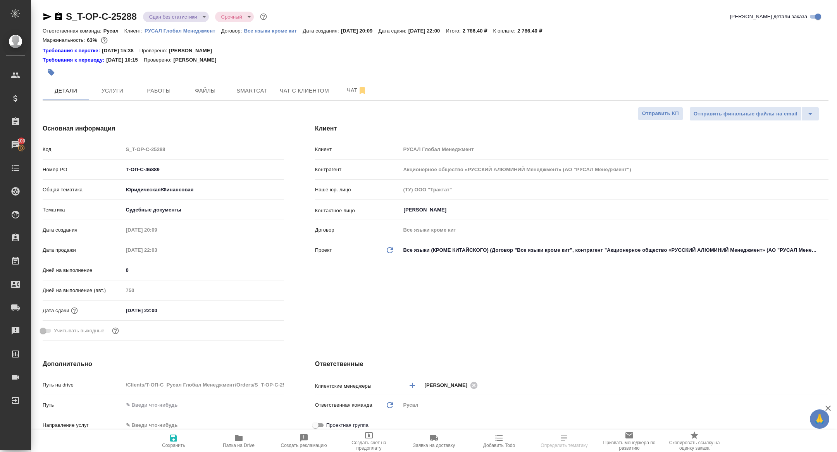
type textarea "x"
click at [165, 85] on button "Работы" at bounding box center [159, 90] width 46 height 19
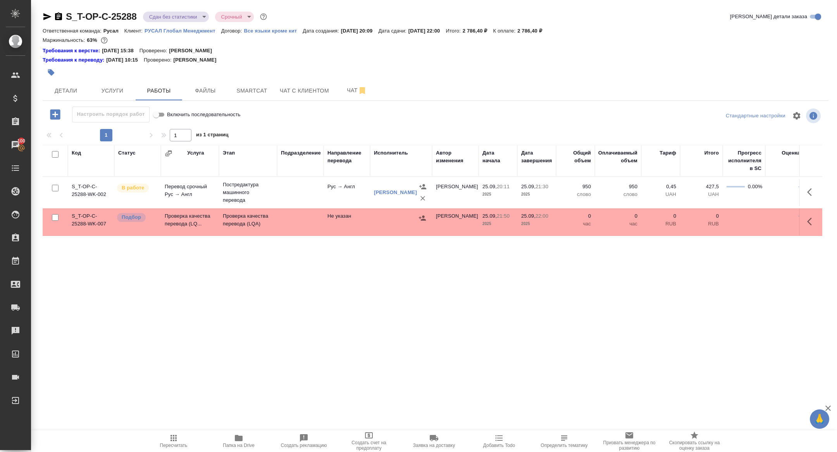
click at [59, 17] on icon "button" at bounding box center [58, 16] width 9 height 9
click at [69, 94] on span "Детали" at bounding box center [65, 91] width 37 height 10
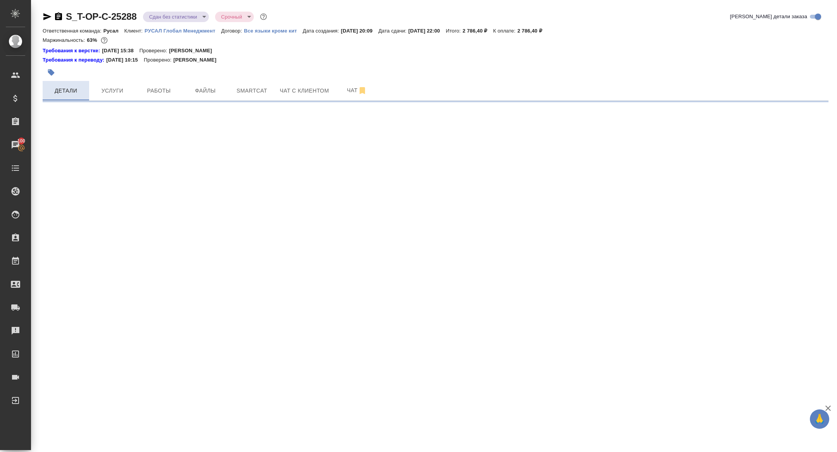
select select "RU"
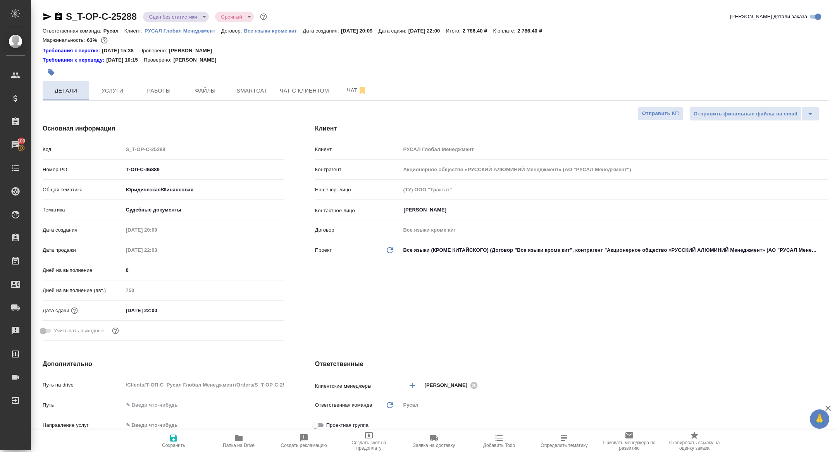
type textarea "x"
drag, startPoint x: 178, startPoint y: 168, endPoint x: 81, endPoint y: 168, distance: 96.9
click at [81, 168] on div "Номер PO Т-ОП-С-46889" at bounding box center [163, 170] width 241 height 14
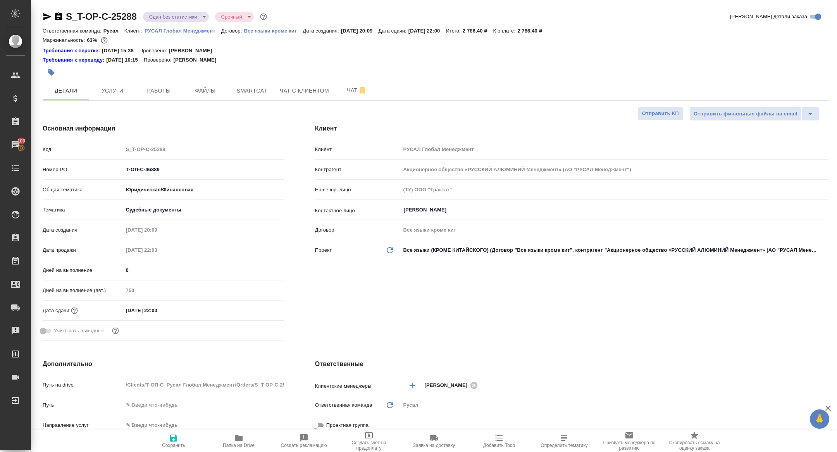
type textarea "x"
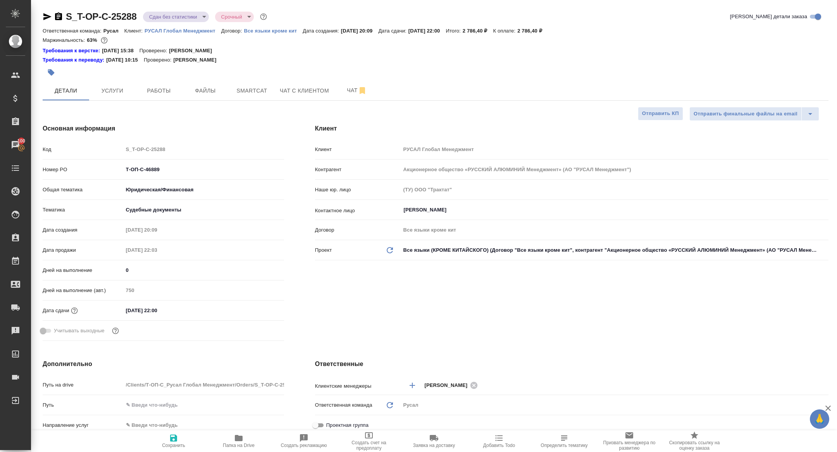
type textarea "x"
click at [45, 15] on icon "button" at bounding box center [47, 16] width 8 height 7
type textarea "x"
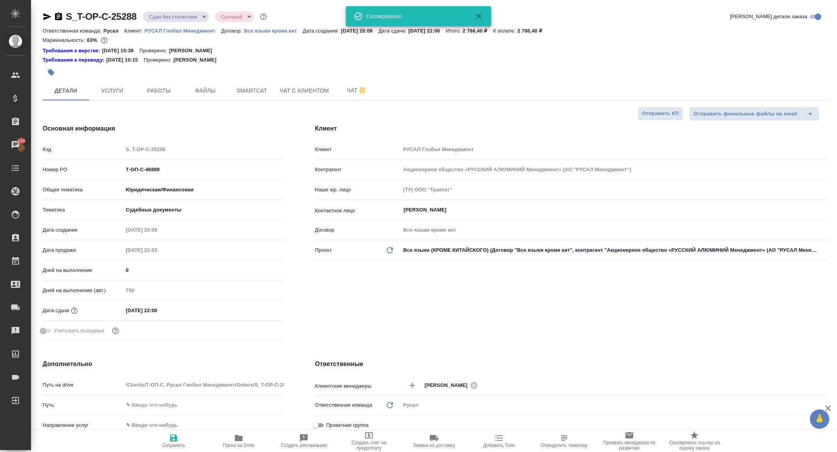
type textarea "x"
click at [170, 95] on span "Работы" at bounding box center [158, 91] width 37 height 10
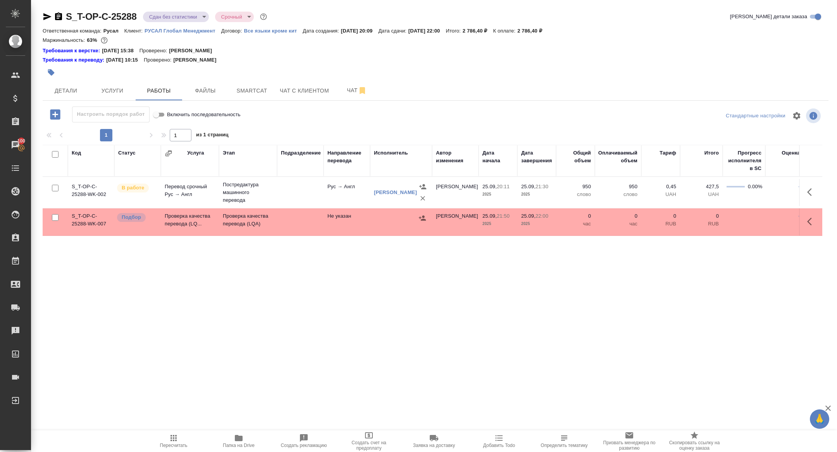
click at [57, 11] on div "S_T-OP-C-25288 Сдан без статистики distributed Срочный urgent" at bounding box center [156, 16] width 226 height 12
click at [57, 18] on icon "button" at bounding box center [58, 16] width 9 height 9
click at [198, 223] on td "Проверка качества перевода (LQ..." at bounding box center [190, 221] width 58 height 27
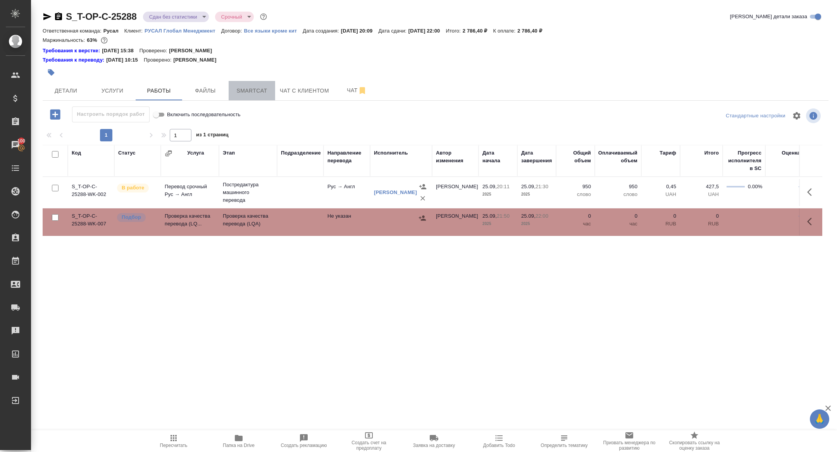
click at [249, 99] on button "Smartcat" at bounding box center [252, 90] width 46 height 19
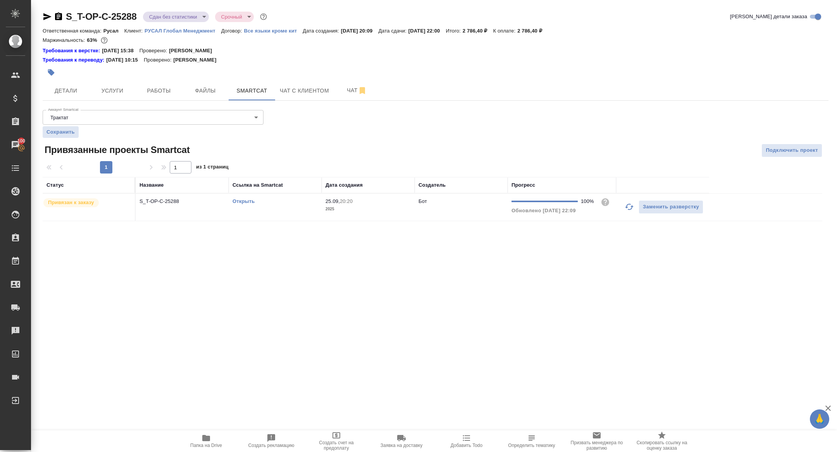
click at [243, 201] on link "Открыть" at bounding box center [243, 201] width 22 height 6
click at [165, 96] on button "Работы" at bounding box center [159, 90] width 46 height 19
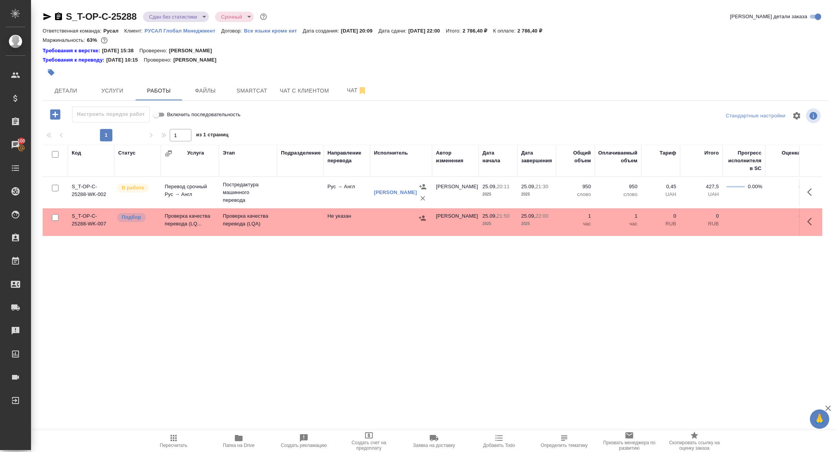
click at [813, 196] on icon "button" at bounding box center [811, 192] width 9 height 9
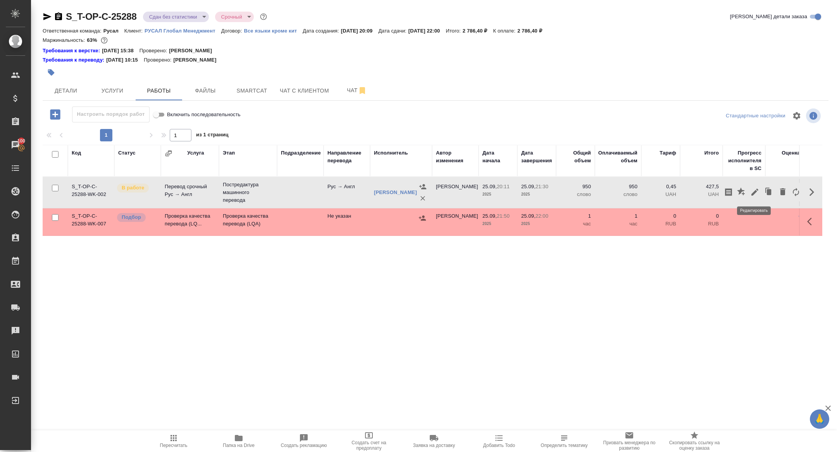
click at [753, 191] on icon "button" at bounding box center [754, 192] width 9 height 9
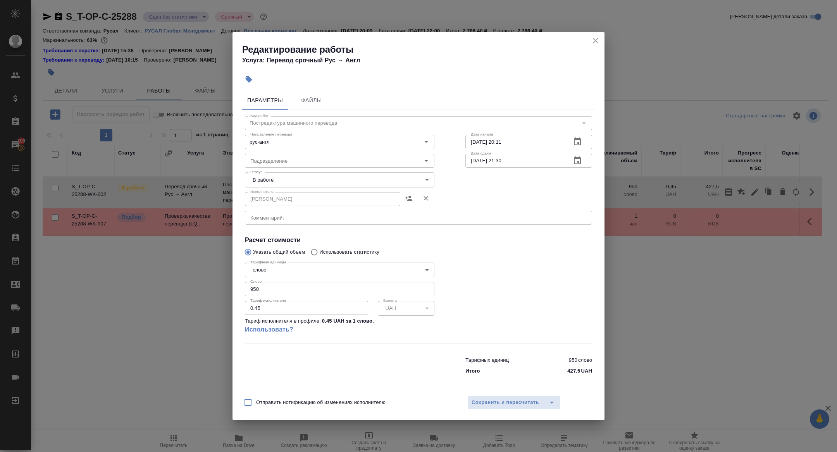
click at [265, 181] on body "🙏 .cls-1 fill:#fff; AWATERA Zhuravleva Alexandra Клиенты Спецификации Заказы 10…" at bounding box center [418, 226] width 837 height 452
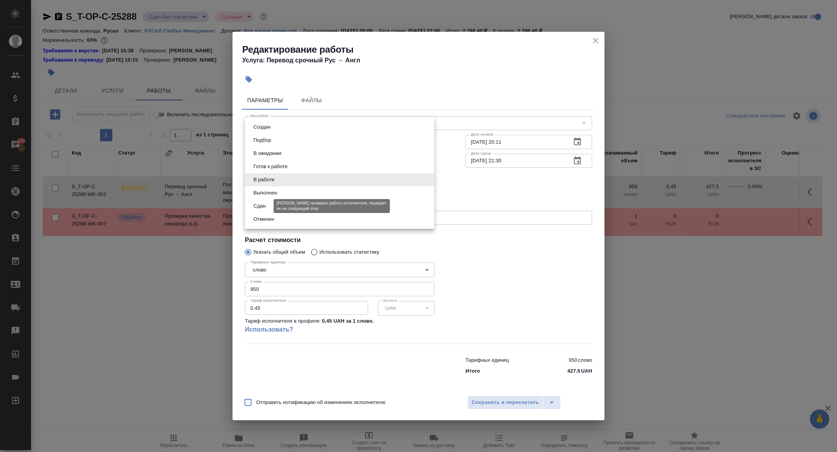
click at [263, 207] on button "Сдан" at bounding box center [259, 206] width 17 height 9
type input "closed"
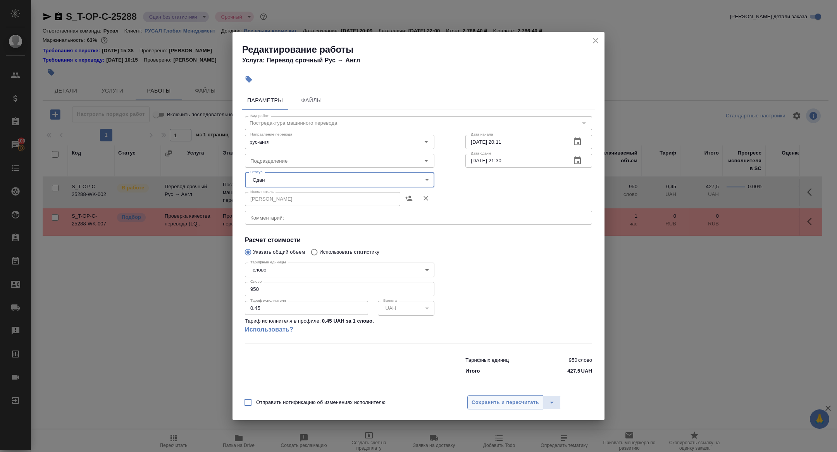
click at [489, 399] on span "Сохранить и пересчитать" at bounding box center [505, 402] width 67 height 9
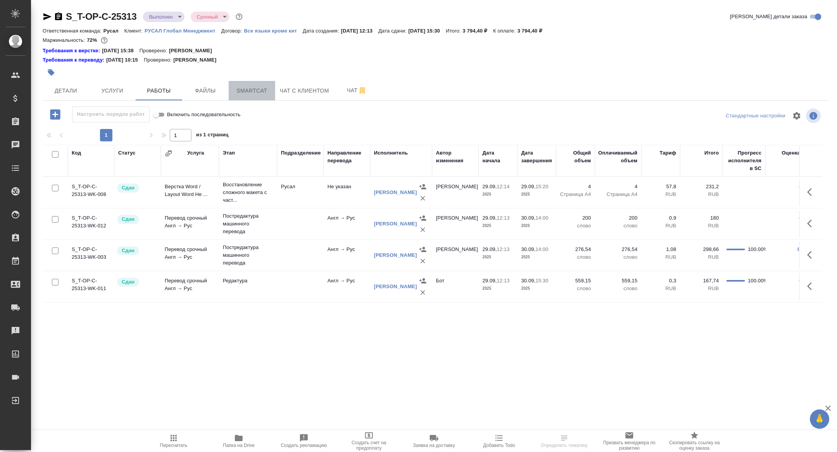
click at [251, 94] on span "Smartcat" at bounding box center [251, 91] width 37 height 10
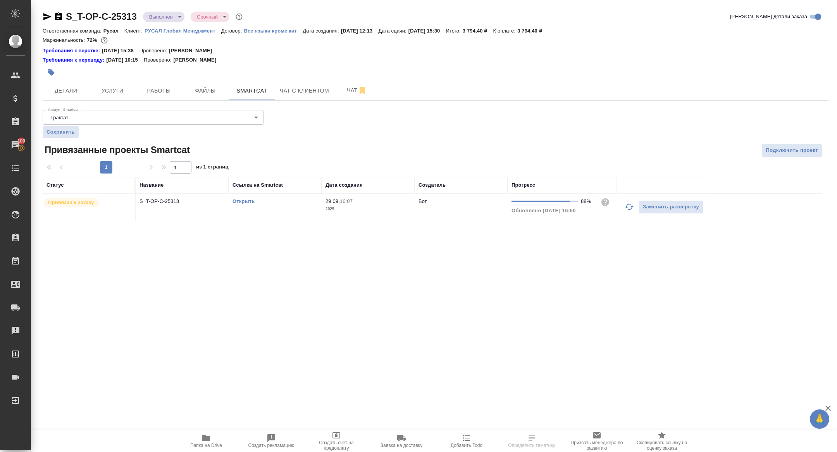
click at [241, 198] on link "Открыть" at bounding box center [243, 201] width 22 height 6
click at [213, 445] on span "Папка на Drive" at bounding box center [206, 445] width 32 height 5
click at [169, 93] on span "Работы" at bounding box center [158, 91] width 37 height 10
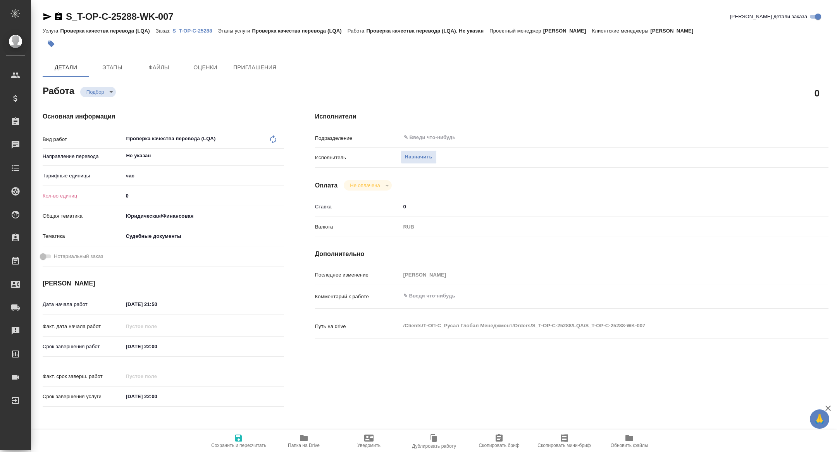
type textarea "x"
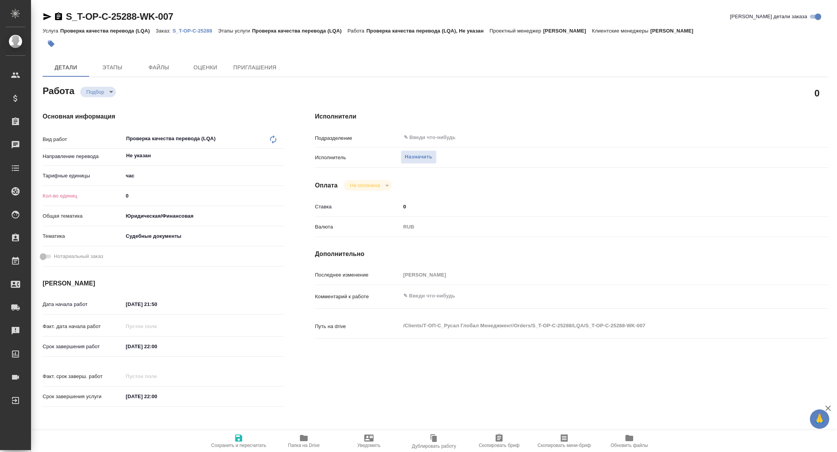
type textarea "x"
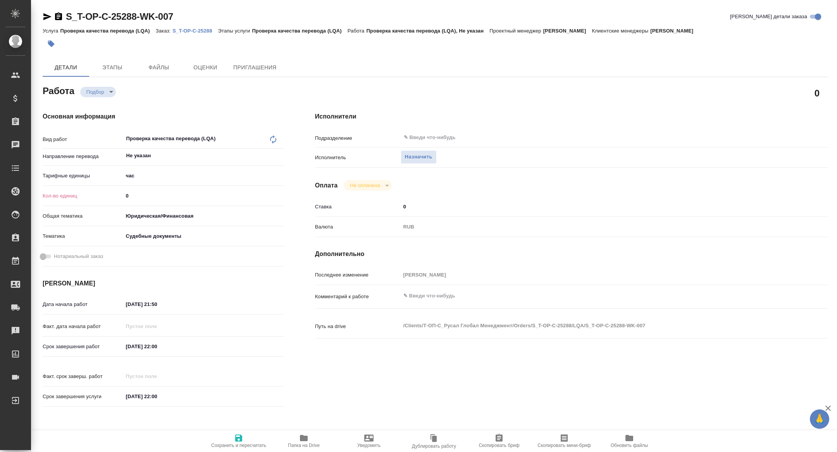
type textarea "x"
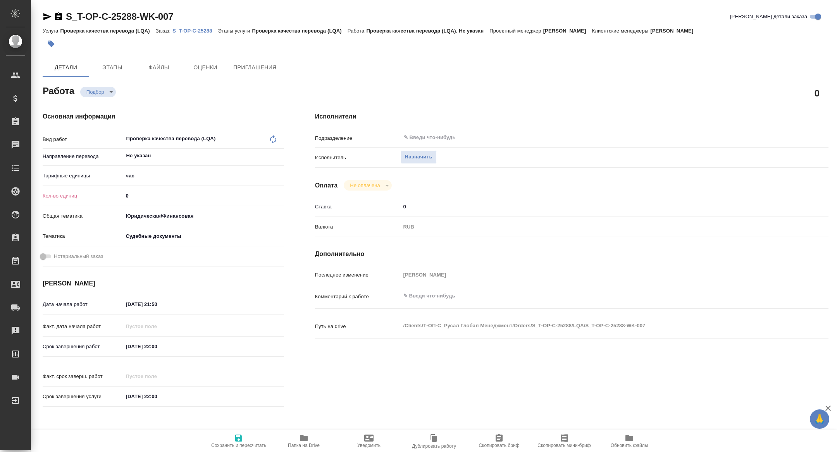
type textarea "x"
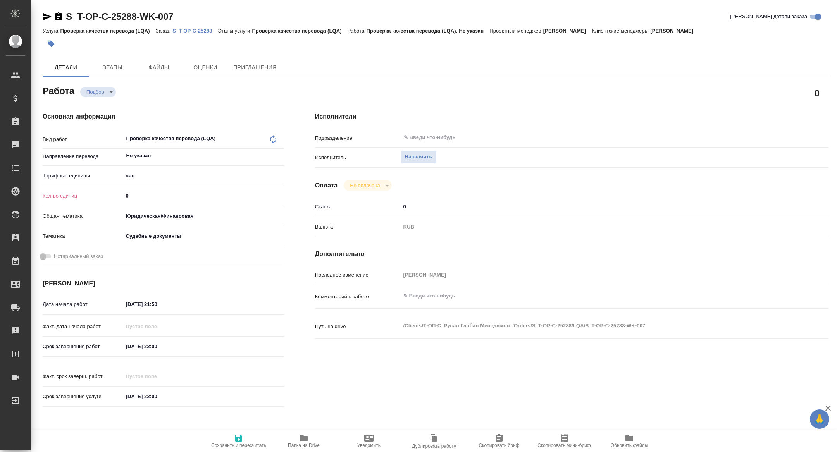
type textarea "x"
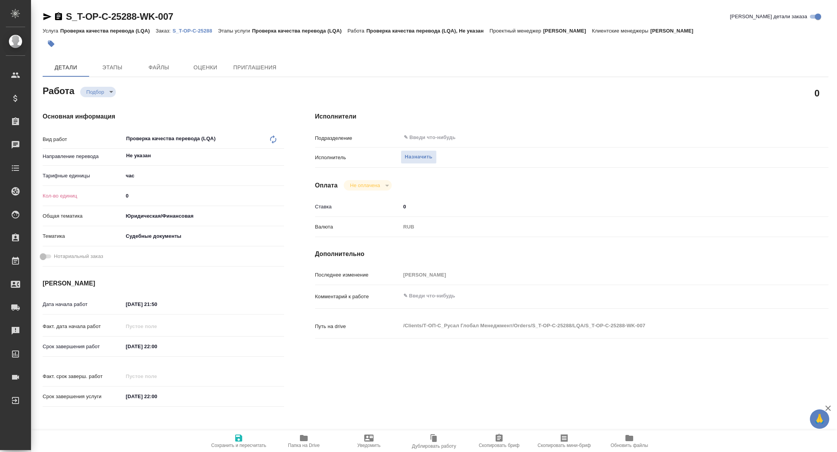
type textarea "x"
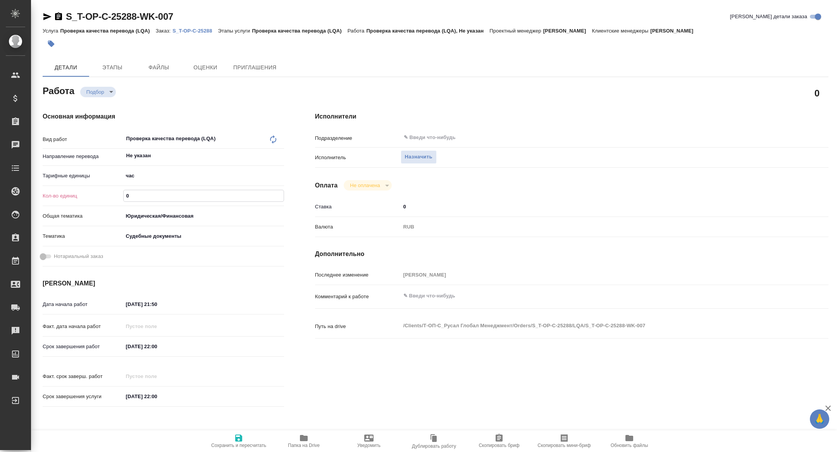
drag, startPoint x: 142, startPoint y: 196, endPoint x: 86, endPoint y: 191, distance: 56.4
click at [86, 191] on div "Кол-во единиц 0" at bounding box center [163, 196] width 241 height 14
type textarea "x"
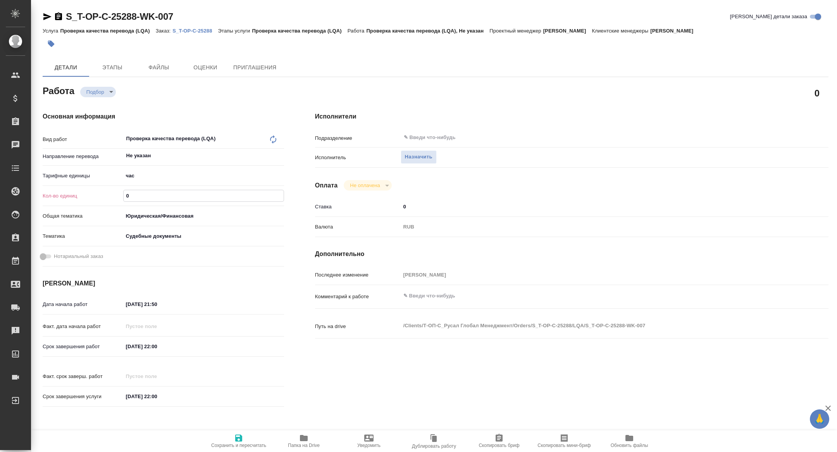
type textarea "x"
type input "1"
type textarea "x"
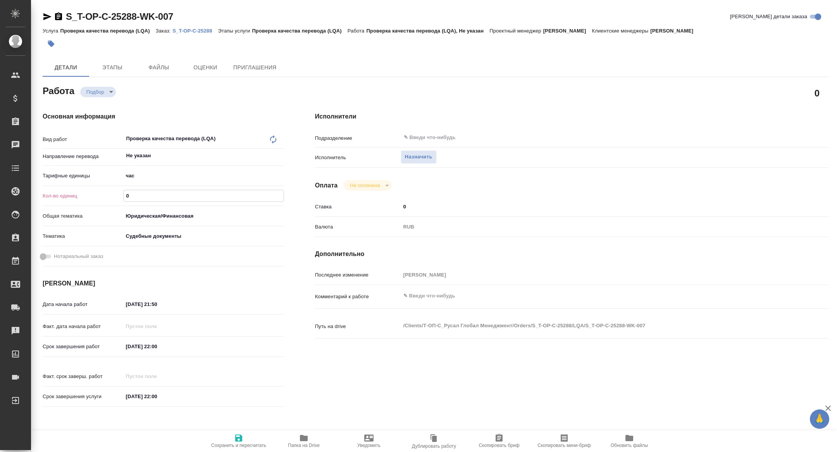
type textarea "x"
type input "1"
click at [234, 445] on span "Сохранить и пересчитать" at bounding box center [238, 445] width 55 height 5
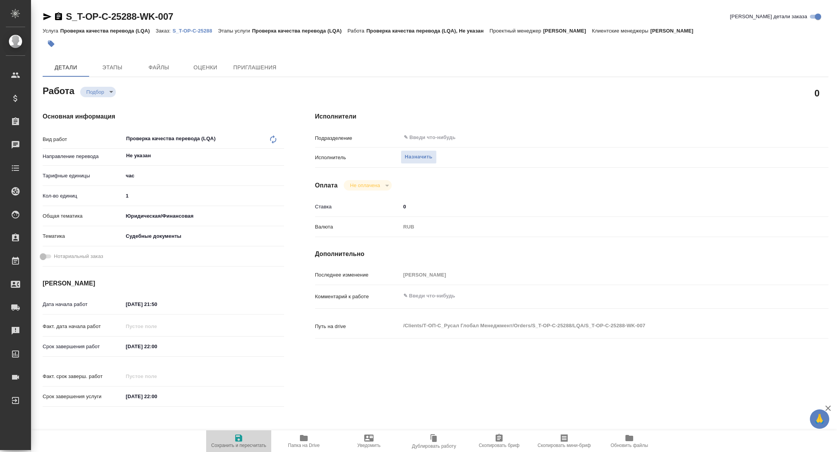
type textarea "x"
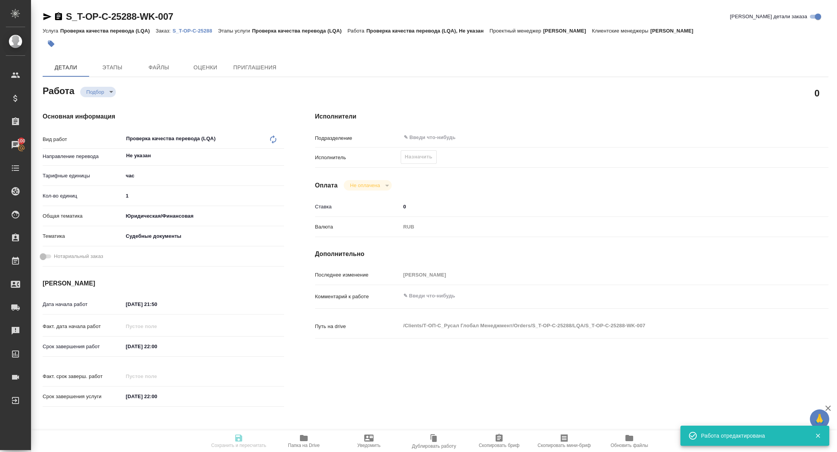
type input "recruiting"
type textarea "Проверка качества перевода (LQA)"
type textarea "x"
type input "Не указан"
type input "5a8b1489cc6b4906c91bfd93"
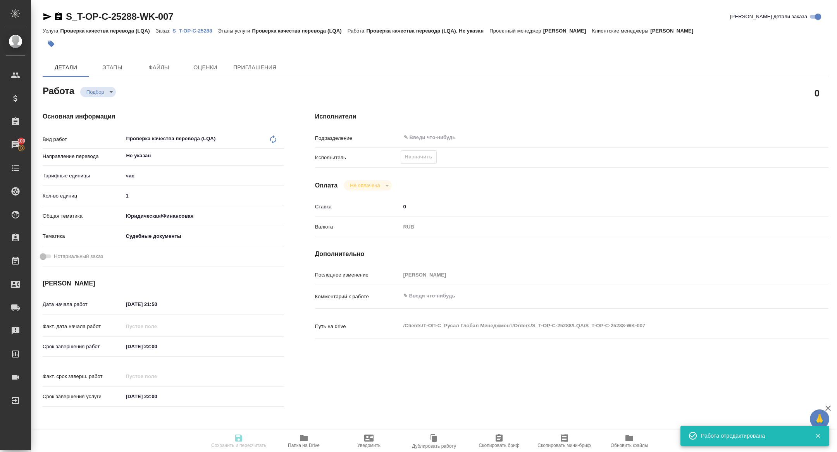
type input "1"
type input "yr-fn"
type input "5a8b8b956a9677013d343d23"
type input "25.09.2025 21:50"
type input "25.09.2025 22:00"
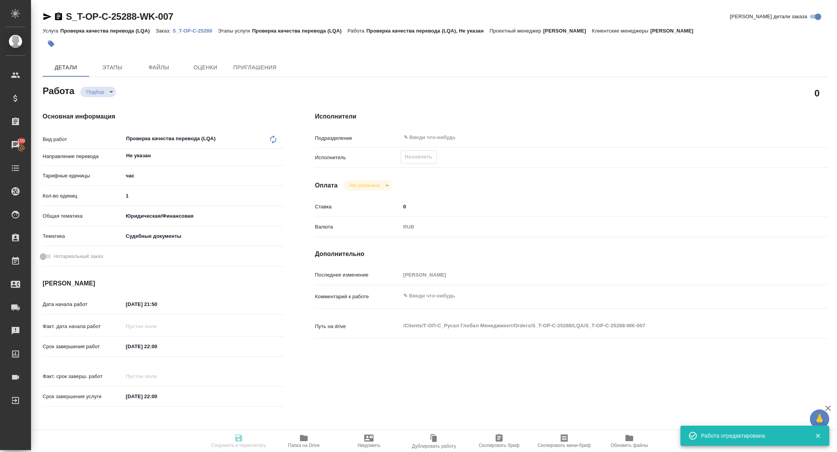
type input "25.09.2025 22:00"
type input "notPayed"
type input "0"
type input "RUB"
type input "[PERSON_NAME]"
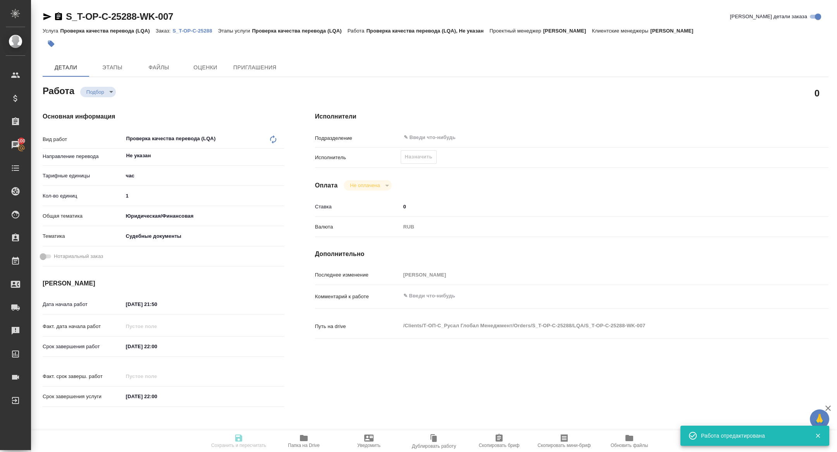
type textarea "x"
type textarea "/Clients/Т-ОП-С_Русал Глобал Менеджмент/Orders/S_T-OP-C-25288/LQA/S_T-OP-C-2528…"
type textarea "x"
type input "S_T-OP-C-25288"
type input "Т-ОП-С-46889"
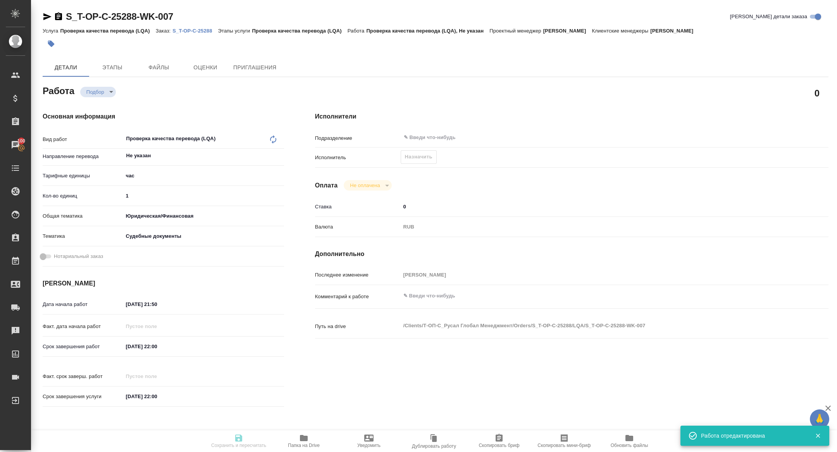
type input "Проверка качества перевода (LQA)"
type input "[PERSON_NAME]"
type input "/Clients/Т-ОП-С_Русал Глобал Менеджмент/Orders/S_T-OP-C-25288"
type textarea "x"
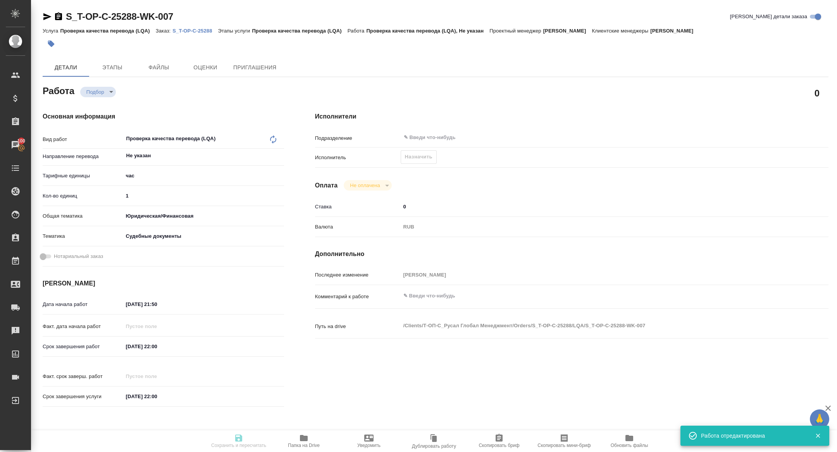
type textarea "Исаев двуяз"
type textarea "x"
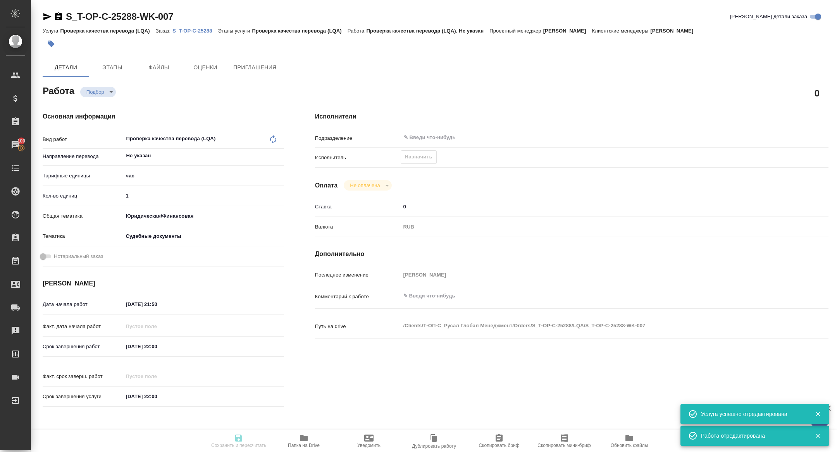
type textarea "x"
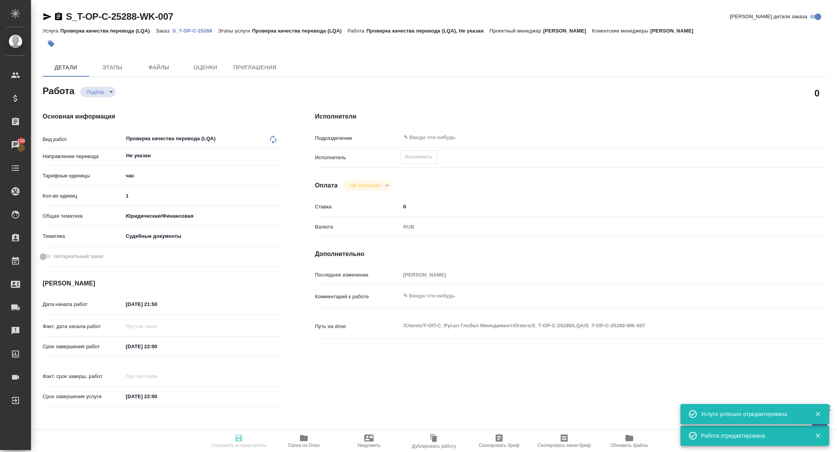
type textarea "x"
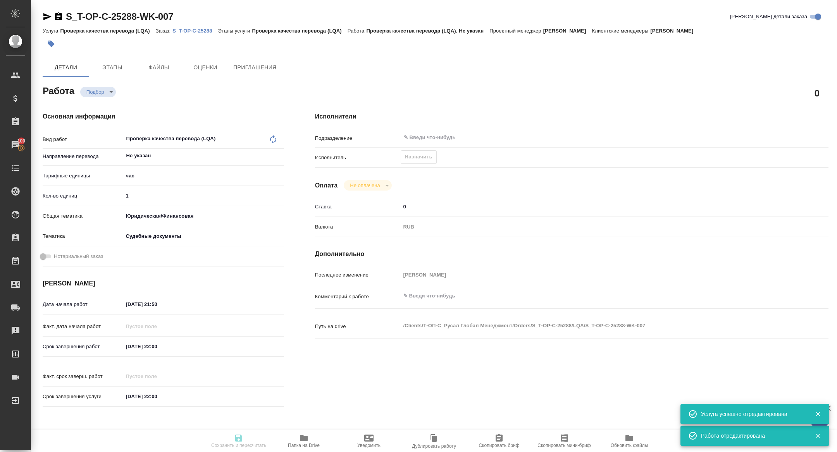
type textarea "x"
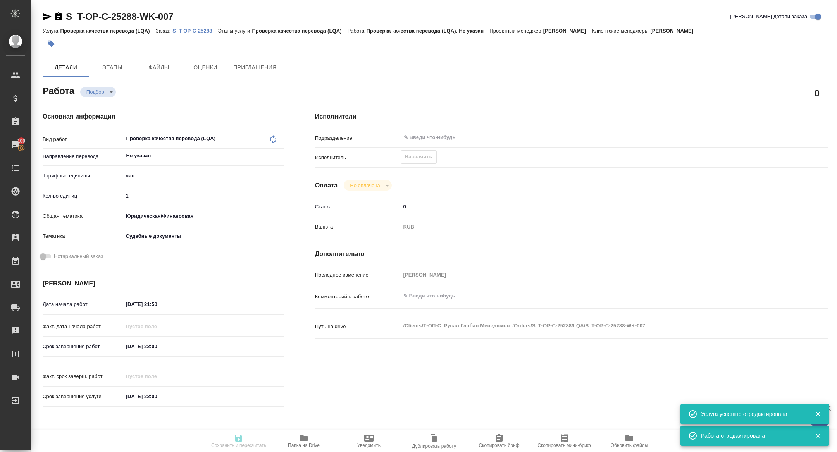
type textarea "x"
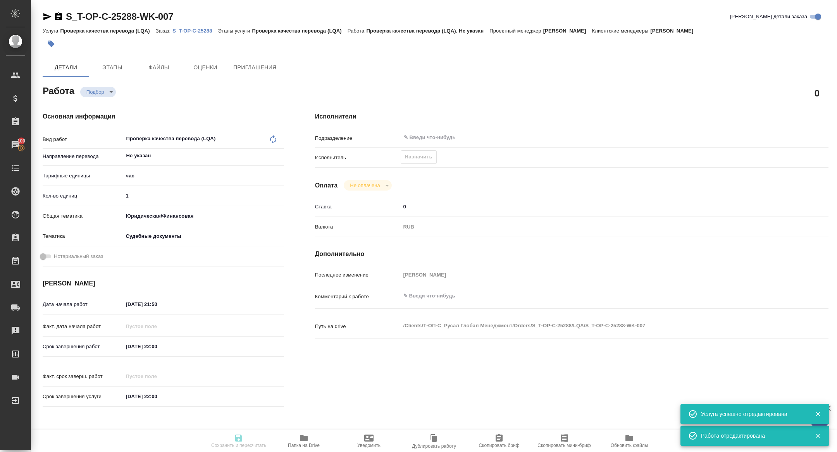
type textarea "x"
click at [45, 19] on icon "button" at bounding box center [47, 16] width 8 height 7
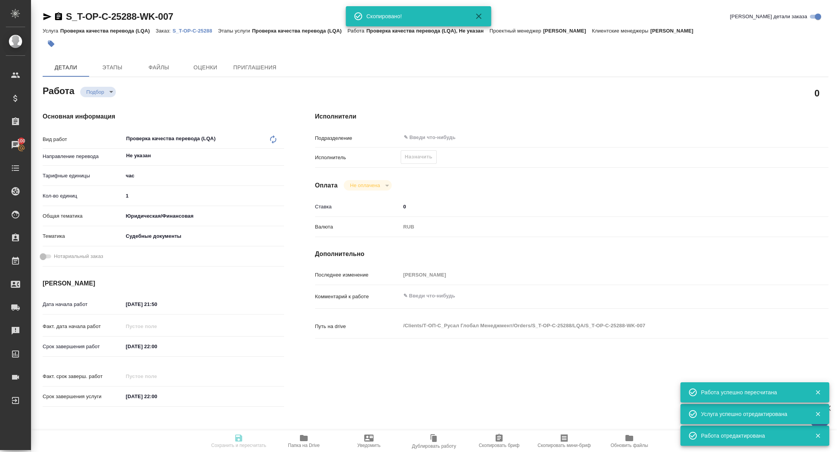
type input "recruiting"
type textarea "Проверка качества перевода (LQA)"
type textarea "x"
type input "Не указан"
type input "5a8b1489cc6b4906c91bfd93"
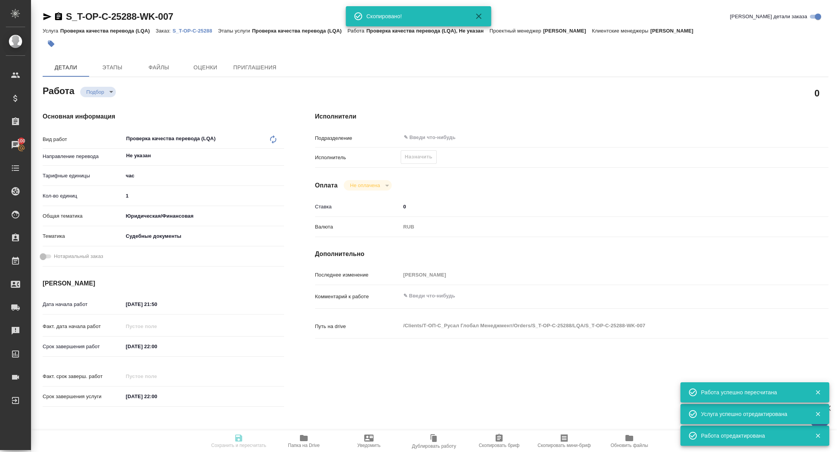
type input "1"
type input "yr-fn"
type input "5a8b8b956a9677013d343d23"
type input "25.09.2025 21:50"
type input "25.09.2025 22:00"
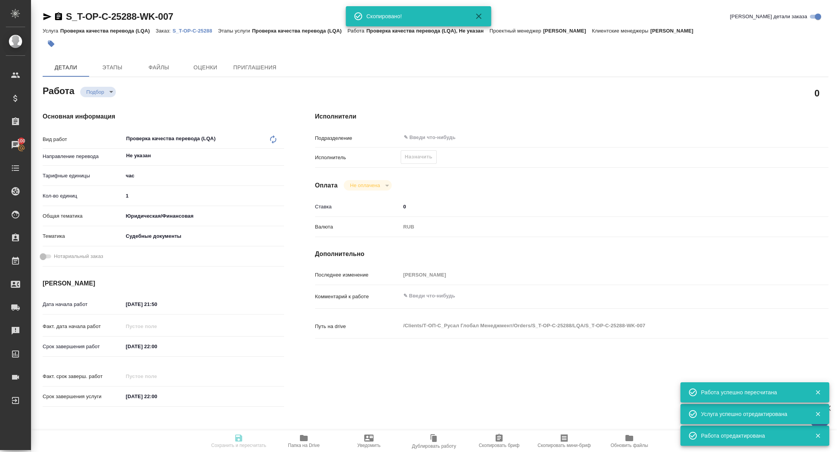
type input "25.09.2025 22:00"
type input "notPayed"
type input "0"
type input "RUB"
type input "[PERSON_NAME]"
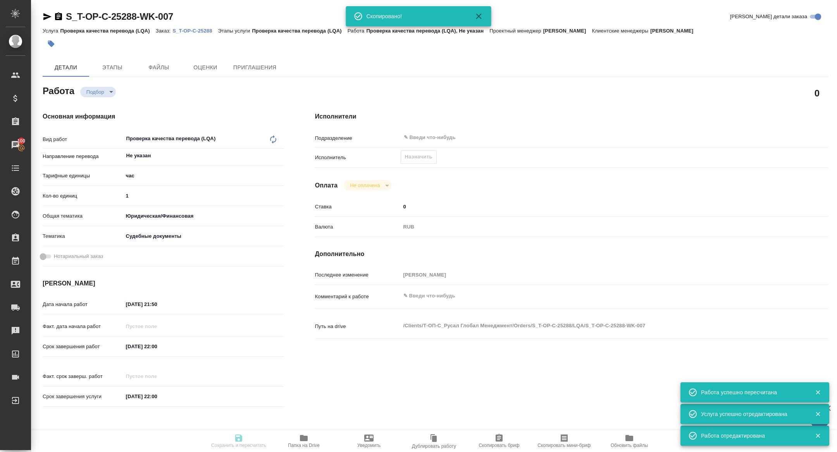
type textarea "x"
type textarea "/Clients/Т-ОП-С_Русал Глобал Менеджмент/Orders/S_T-OP-C-25288/LQA/S_T-OP-C-2528…"
type textarea "x"
type input "S_T-OP-C-25288"
type input "Т-ОП-С-46889"
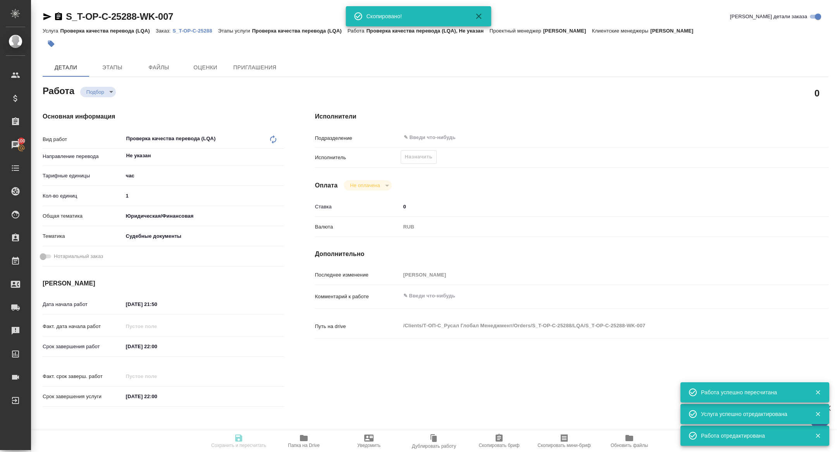
type input "Проверка качества перевода (LQA)"
type input "[PERSON_NAME]"
type input "/Clients/Т-ОП-С_Русал Глобал Менеджмент/Orders/S_T-OP-C-25288"
type textarea "x"
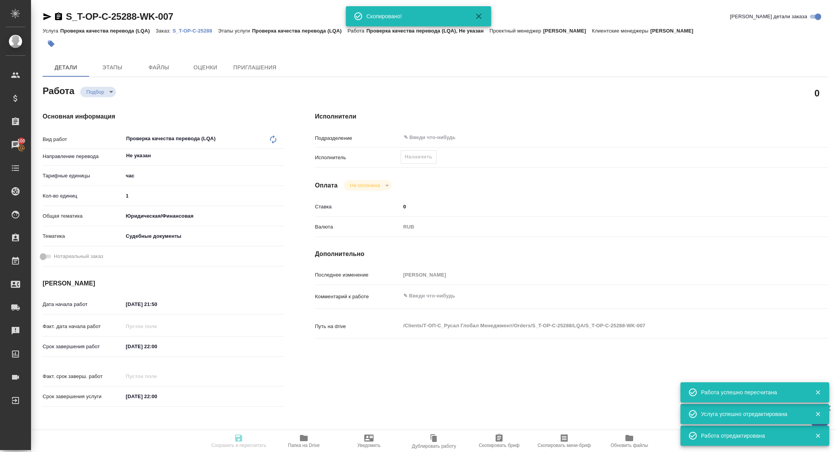
type textarea "Исаев двуяз"
type textarea "x"
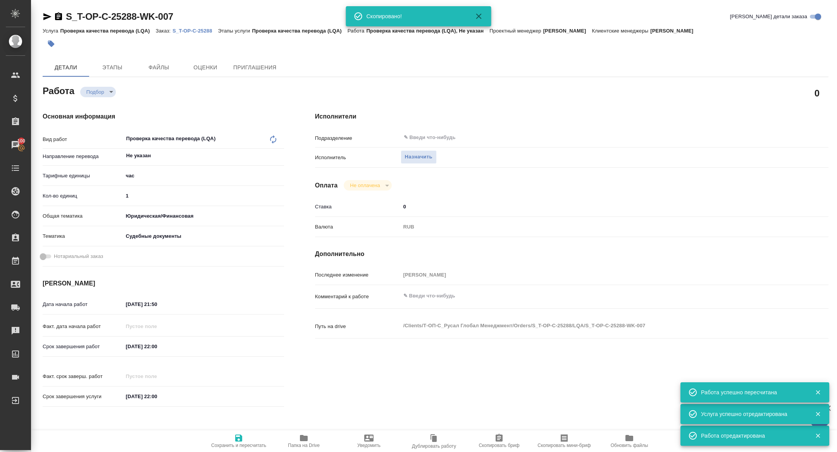
type textarea "x"
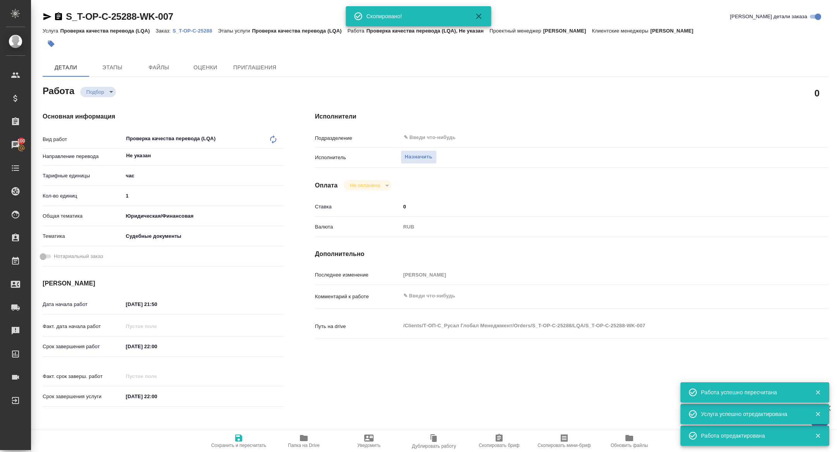
type textarea "x"
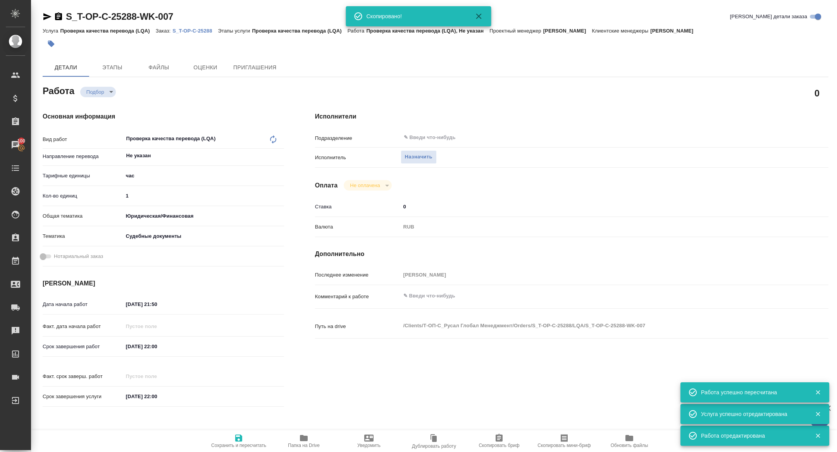
type textarea "x"
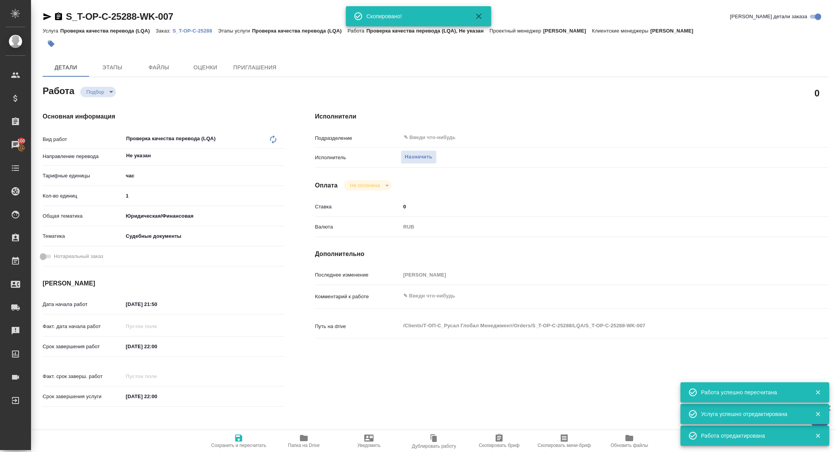
type textarea "x"
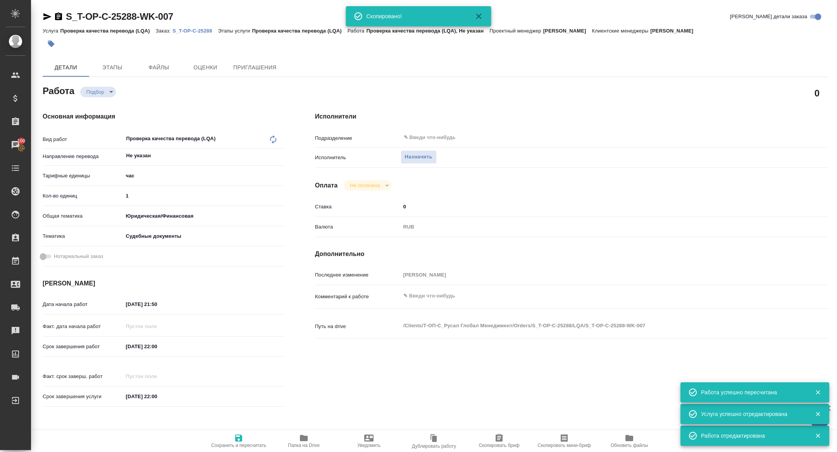
type textarea "x"
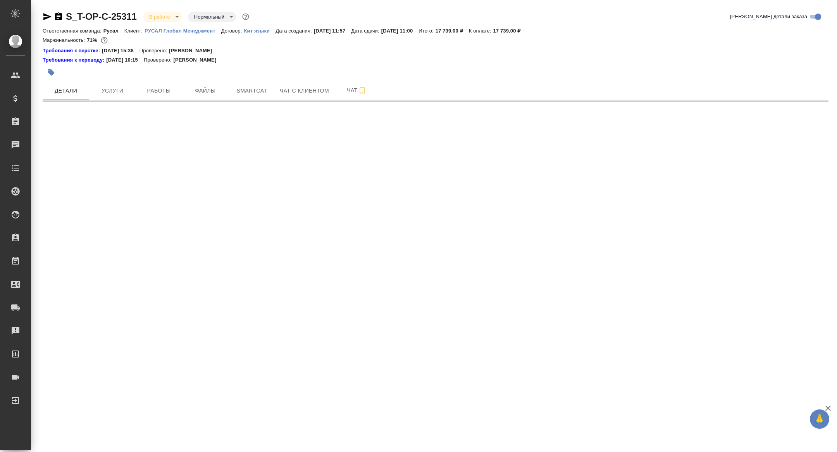
select select "RU"
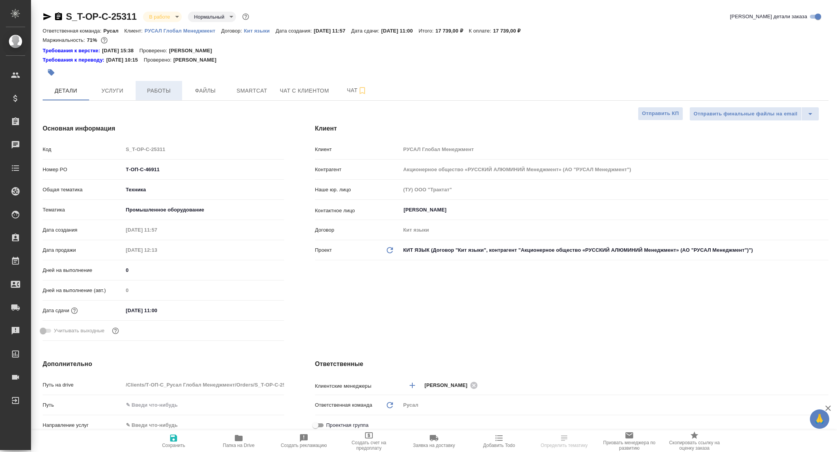
type textarea "x"
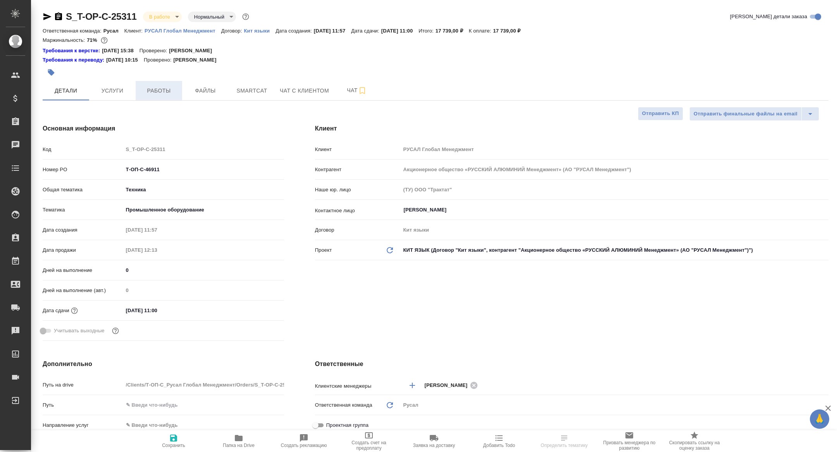
type textarea "x"
click at [162, 93] on span "Работы" at bounding box center [158, 91] width 37 height 10
type textarea "x"
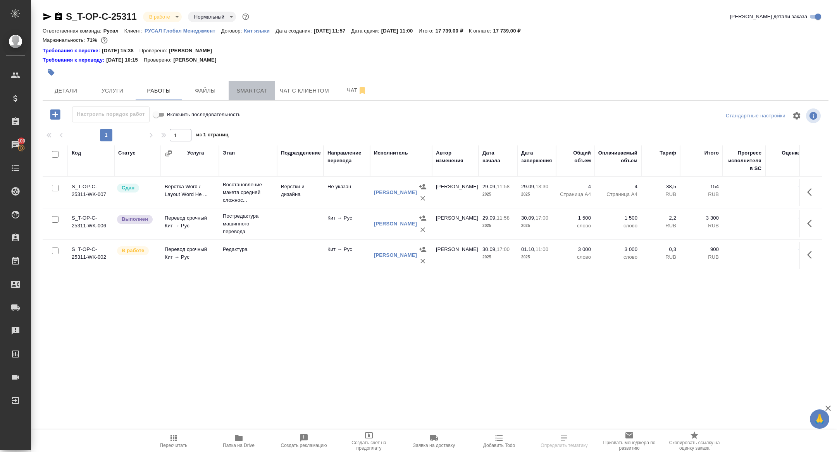
click at [257, 92] on span "Smartcat" at bounding box center [251, 91] width 37 height 10
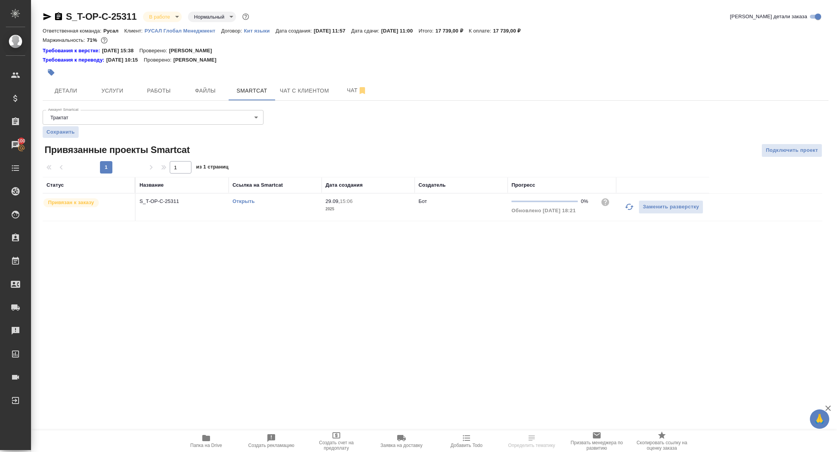
click at [245, 203] on link "Открыть" at bounding box center [243, 201] width 22 height 6
click at [46, 18] on icon "button" at bounding box center [47, 16] width 8 height 7
click at [65, 93] on span "Детали" at bounding box center [65, 91] width 37 height 10
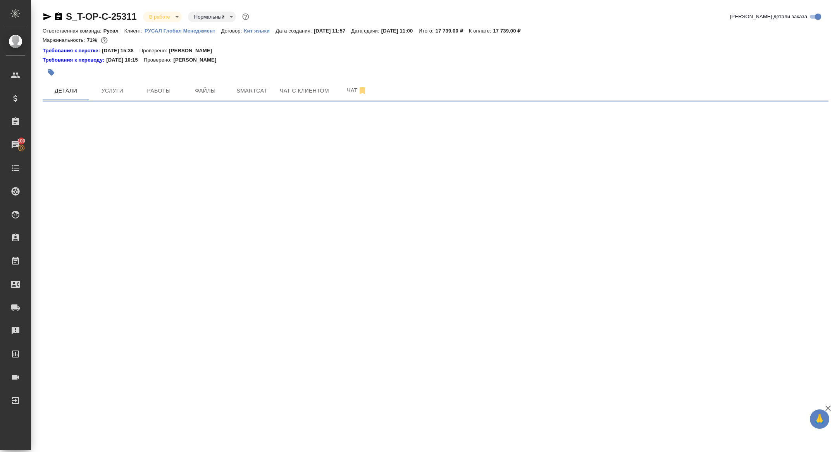
select select "RU"
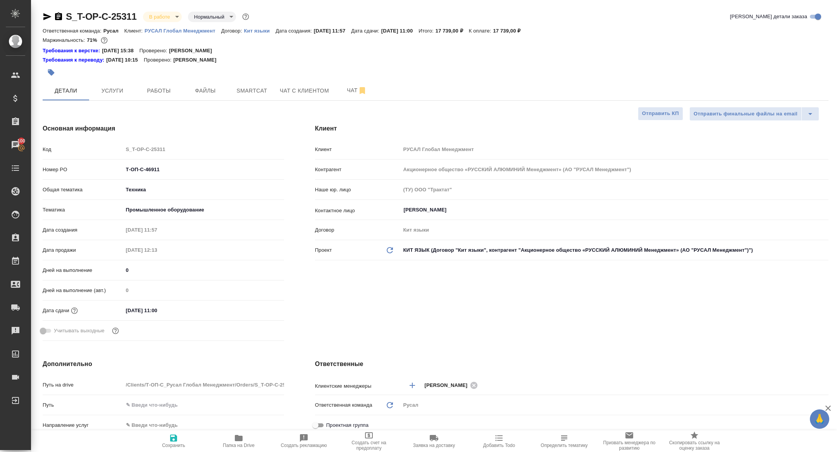
type textarea "x"
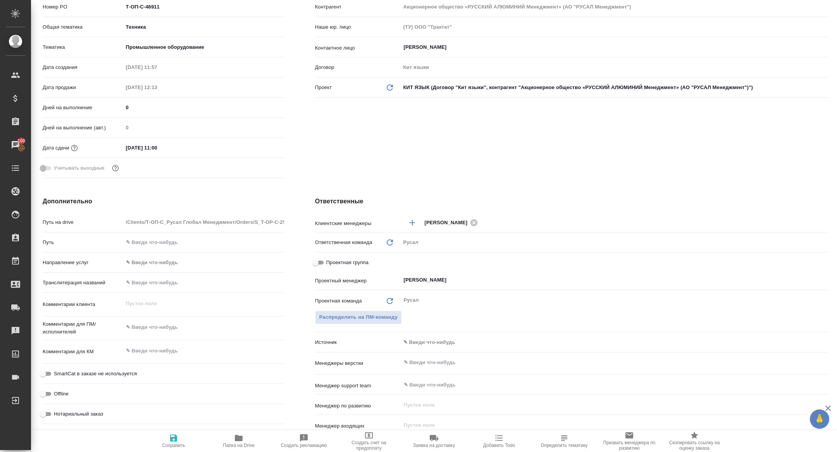
click at [320, 265] on input "Проектная группа" at bounding box center [315, 262] width 28 height 9
checkbox input "true"
type textarea "x"
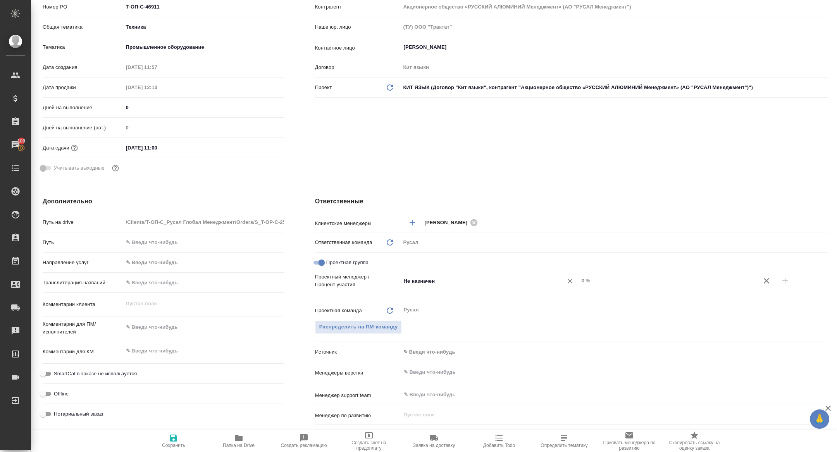
click at [477, 286] on div "Не назначен ​" at bounding box center [490, 281] width 178 height 14
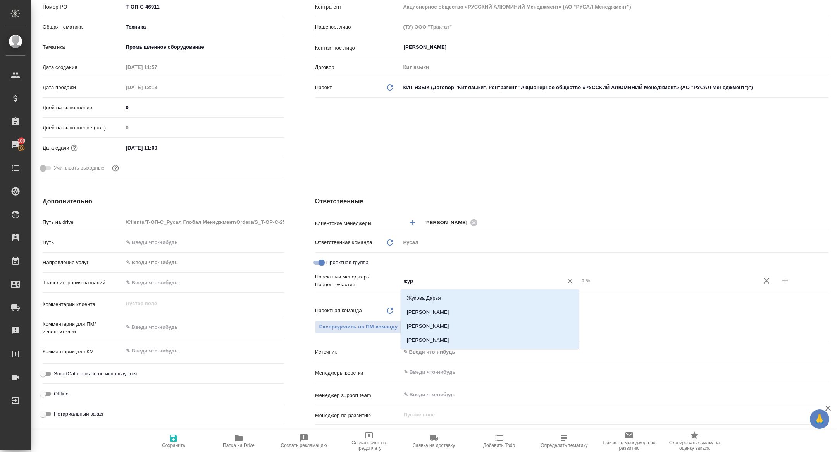
type input "жура"
click at [500, 315] on li "[PERSON_NAME]" at bounding box center [490, 312] width 178 height 14
type textarea "x"
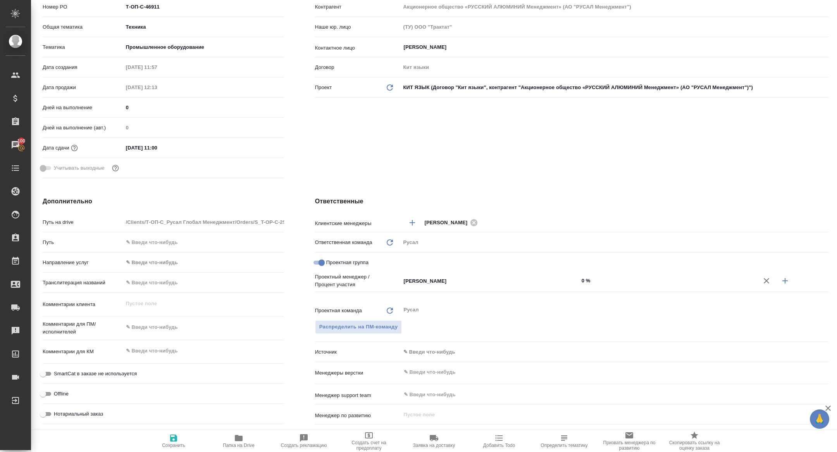
click at [790, 284] on button "button" at bounding box center [785, 281] width 19 height 19
type textarea "x"
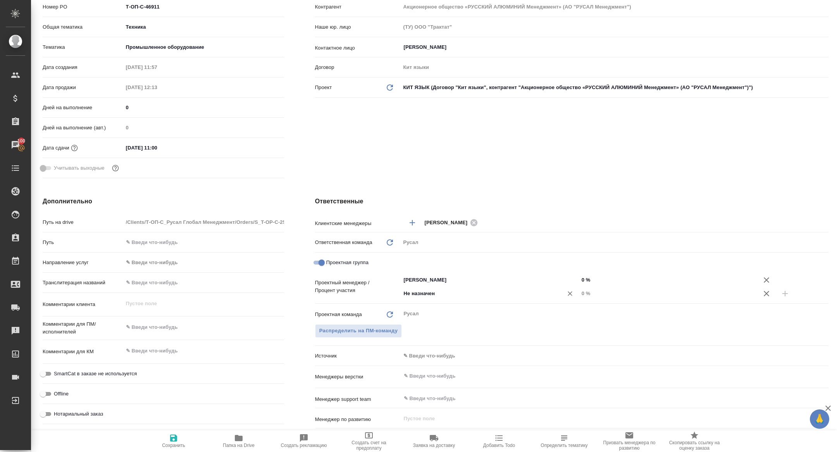
click at [480, 292] on input "Не назначен" at bounding box center [477, 293] width 148 height 9
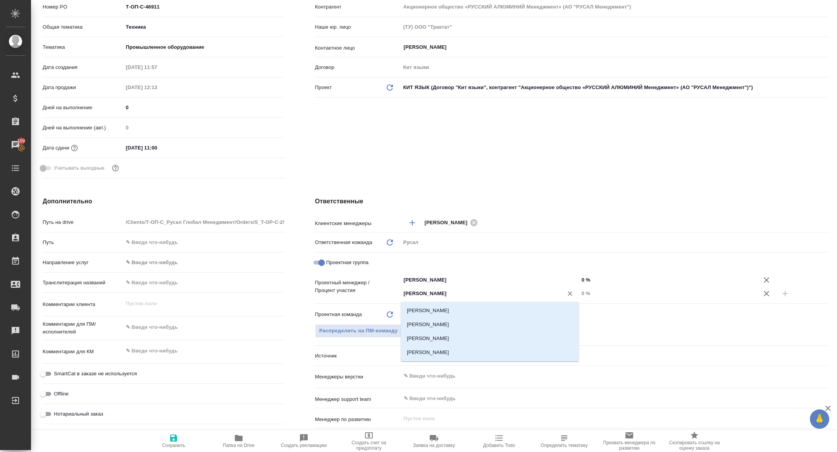
type input "[PERSON_NAME]"
click at [445, 312] on li "[PERSON_NAME]" at bounding box center [490, 311] width 178 height 14
type textarea "x"
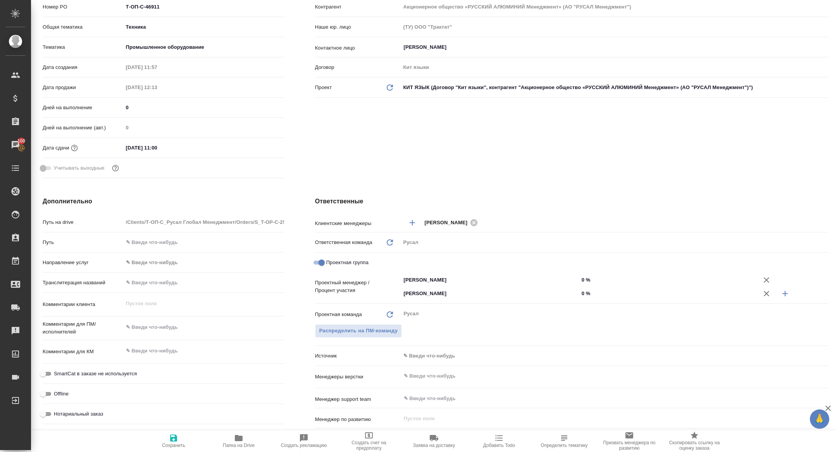
click at [580, 293] on input "0 %" at bounding box center [668, 293] width 178 height 11
type textarea "x"
type input "20 %"
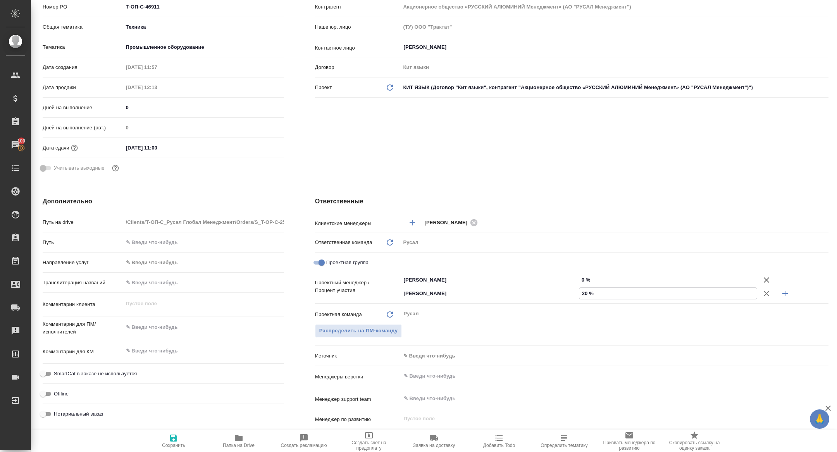
click at [580, 284] on input "0 %" at bounding box center [668, 279] width 178 height 11
type textarea "x"
type input "80 %"
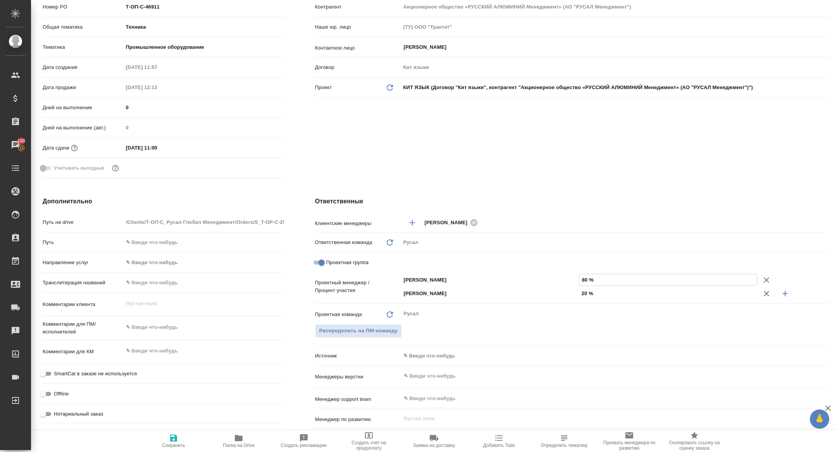
click at [158, 452] on button "Сохранить" at bounding box center [173, 442] width 65 height 22
type textarea "x"
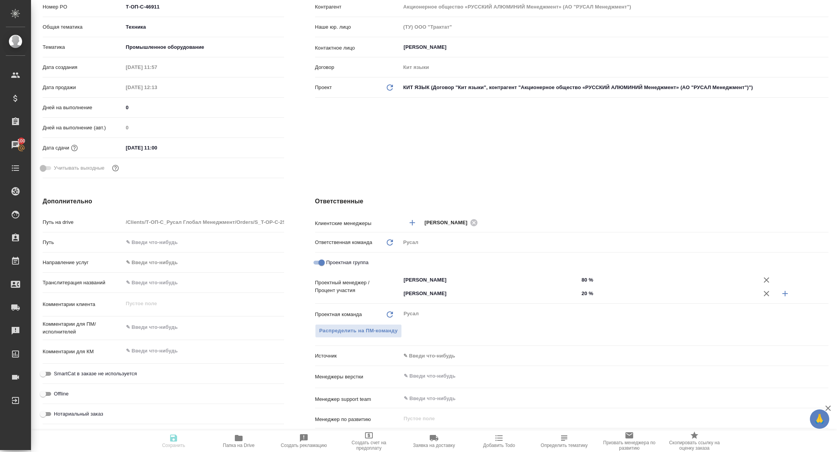
type textarea "x"
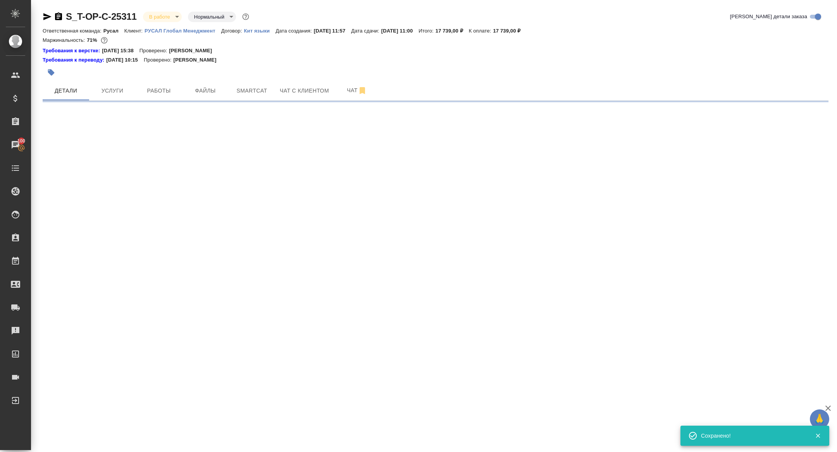
scroll to position [0, 0]
select select "RU"
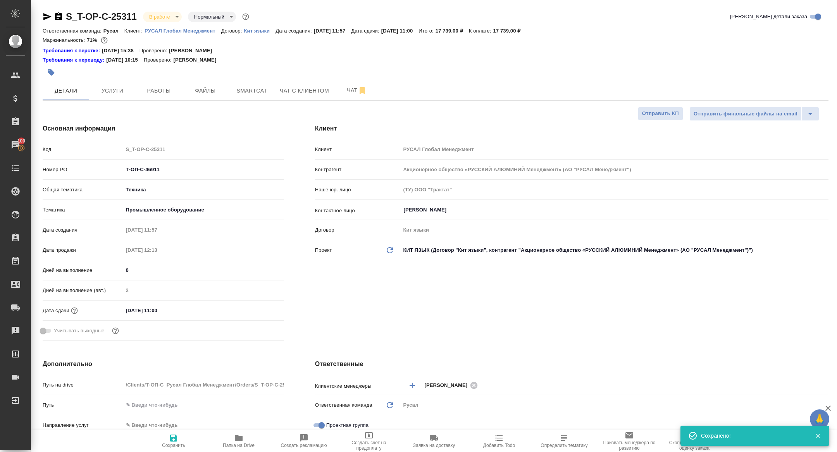
type textarea "x"
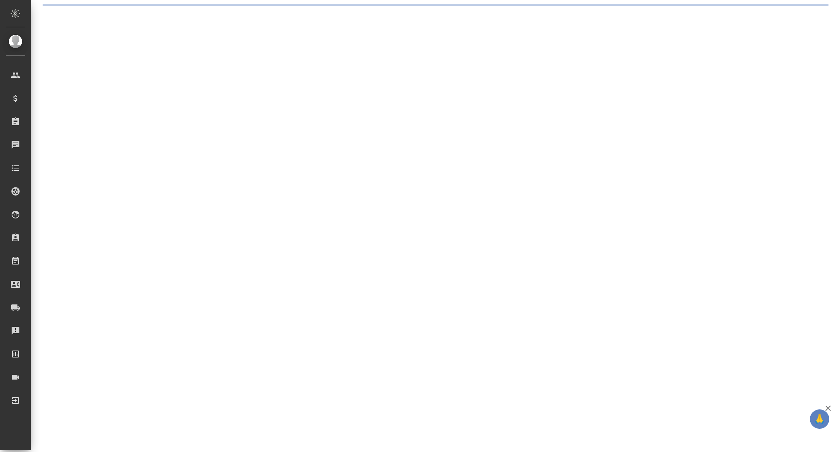
select select "RU"
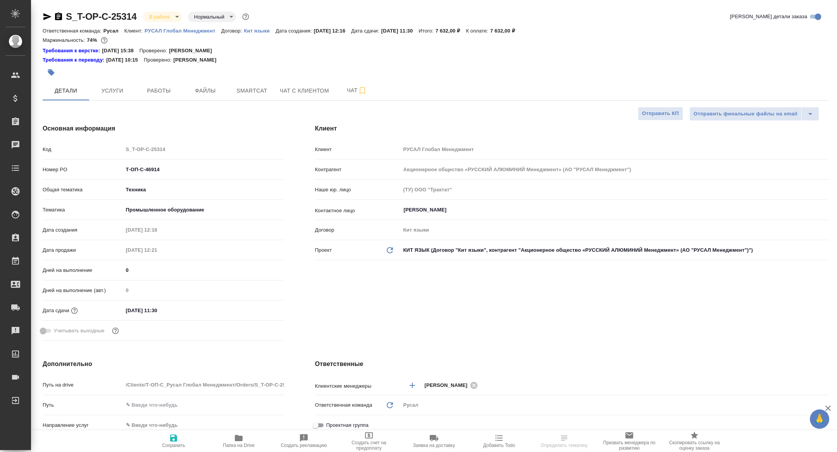
type textarea "x"
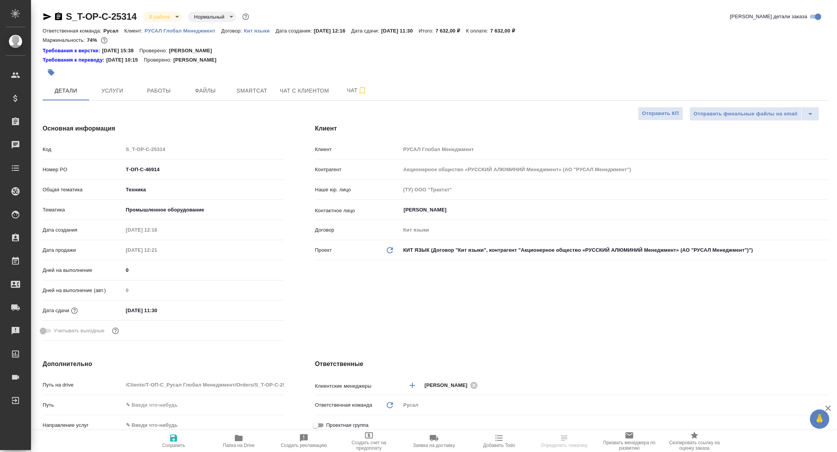
type textarea "x"
click at [168, 89] on span "Работы" at bounding box center [158, 91] width 37 height 10
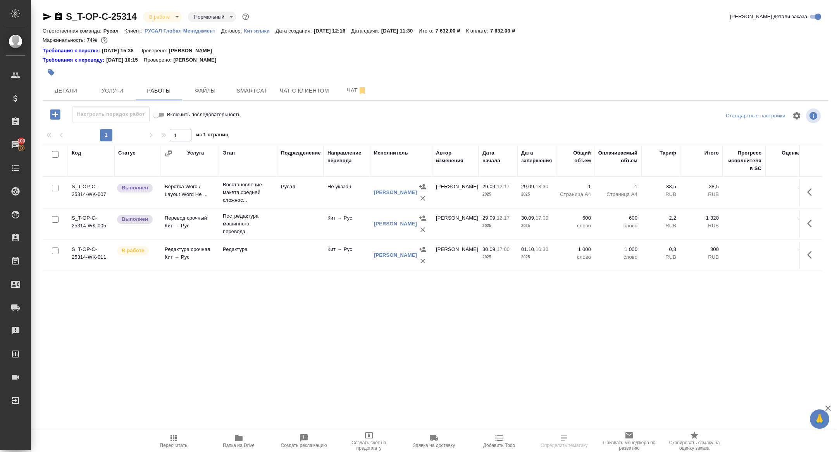
click at [45, 15] on icon "button" at bounding box center [47, 16] width 8 height 7
click at [66, 90] on span "Детали" at bounding box center [65, 91] width 37 height 10
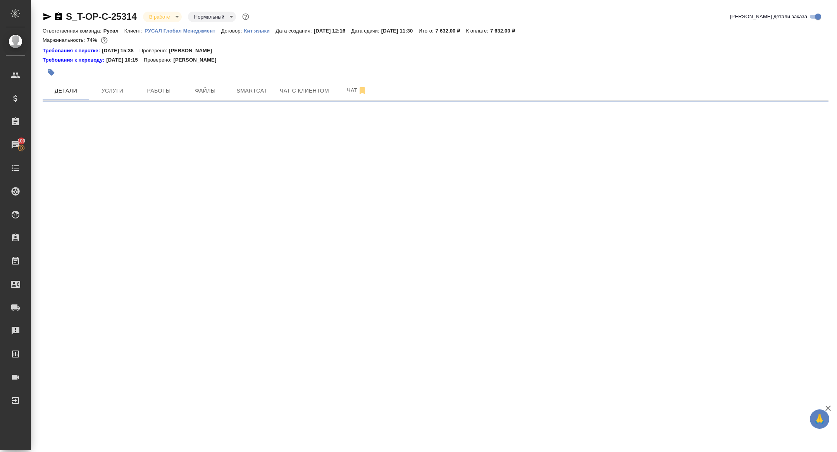
select select "RU"
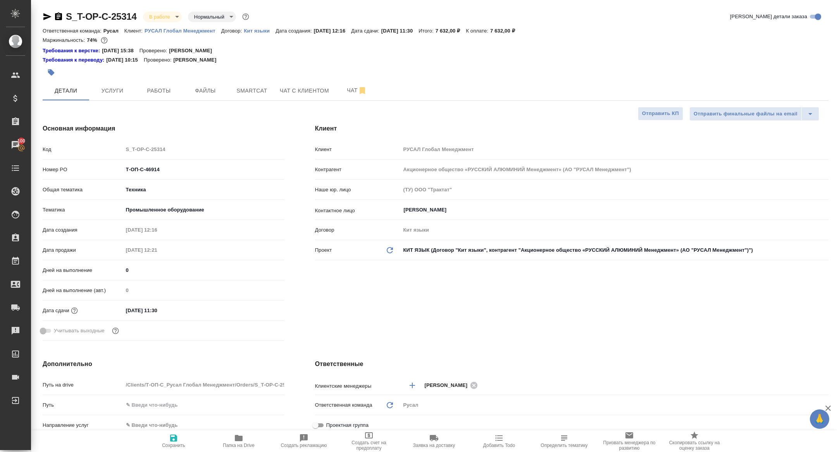
type textarea "x"
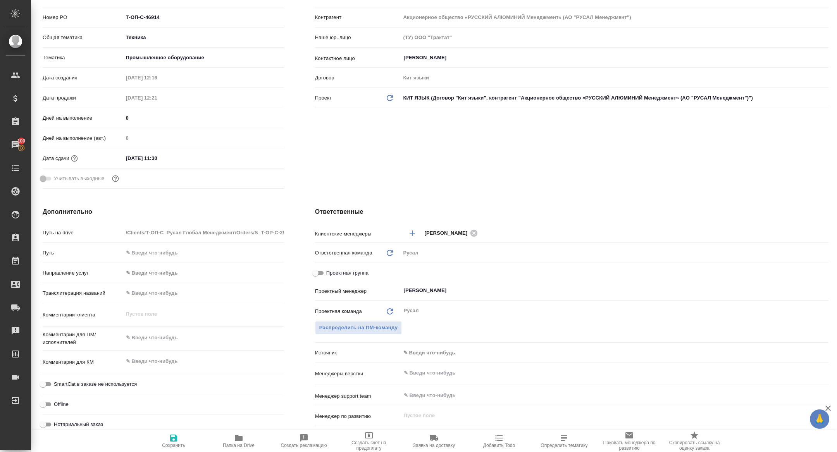
scroll to position [155, 0]
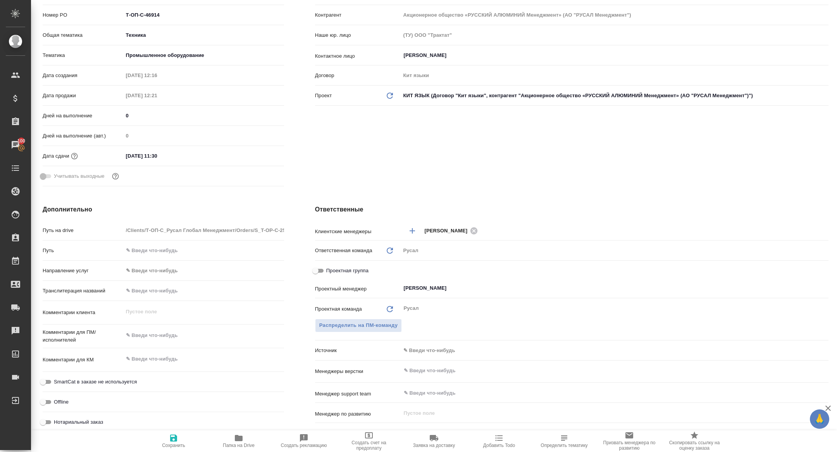
click at [313, 269] on input "Проектная группа" at bounding box center [315, 270] width 28 height 9
checkbox input "true"
type textarea "x"
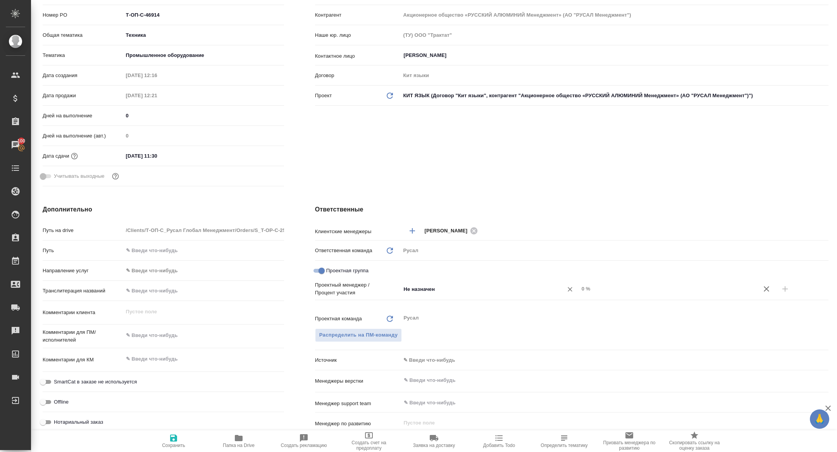
click at [468, 291] on input "Не назначен" at bounding box center [477, 288] width 148 height 9
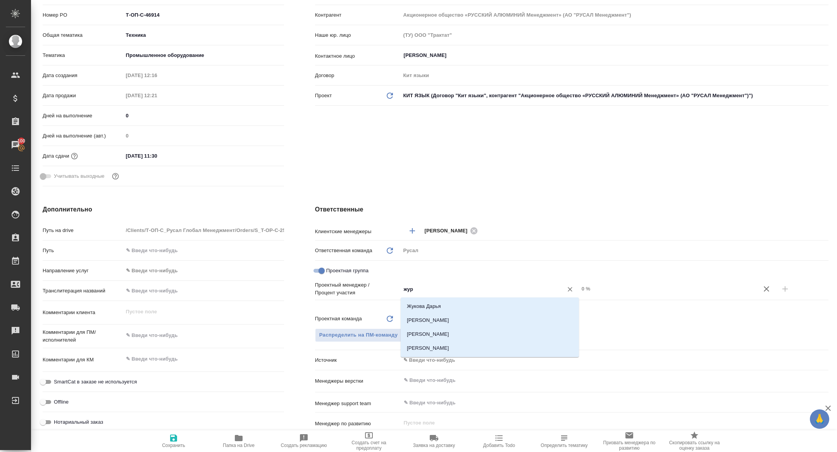
type input "жура"
click at [472, 324] on li "[PERSON_NAME]" at bounding box center [490, 320] width 178 height 14
type textarea "x"
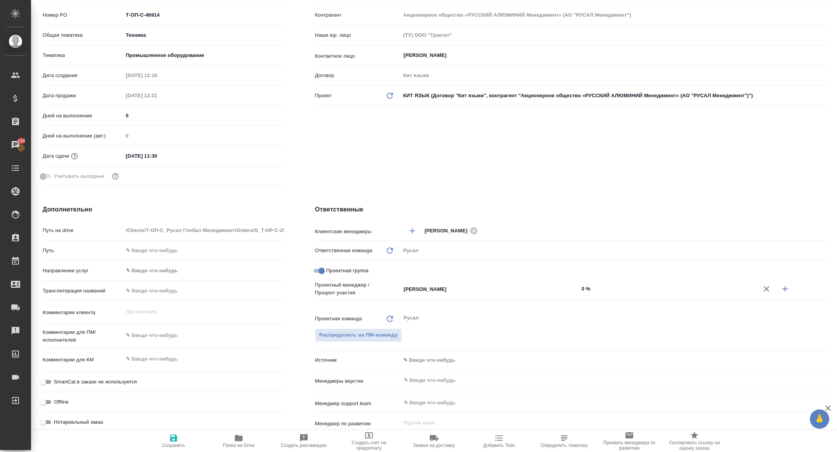
drag, startPoint x: 780, startPoint y: 288, endPoint x: 678, endPoint y: 288, distance: 102.3
click at [780, 288] on icon "button" at bounding box center [784, 288] width 9 height 9
type textarea "x"
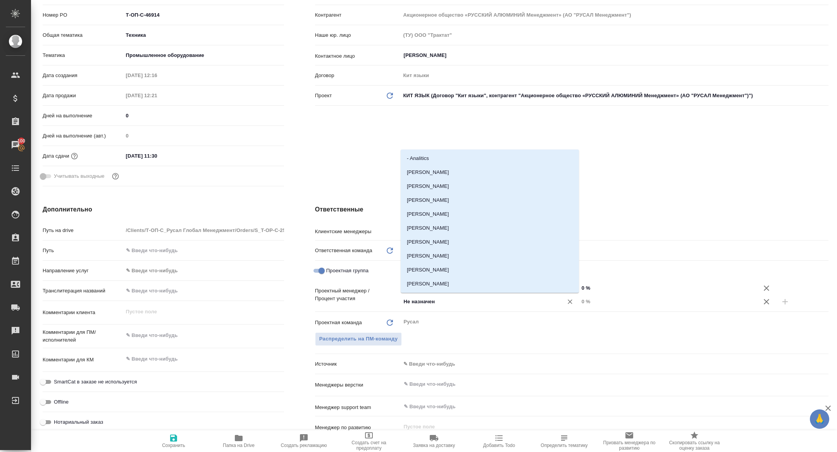
click at [465, 298] on input "Не назначен" at bounding box center [477, 301] width 148 height 9
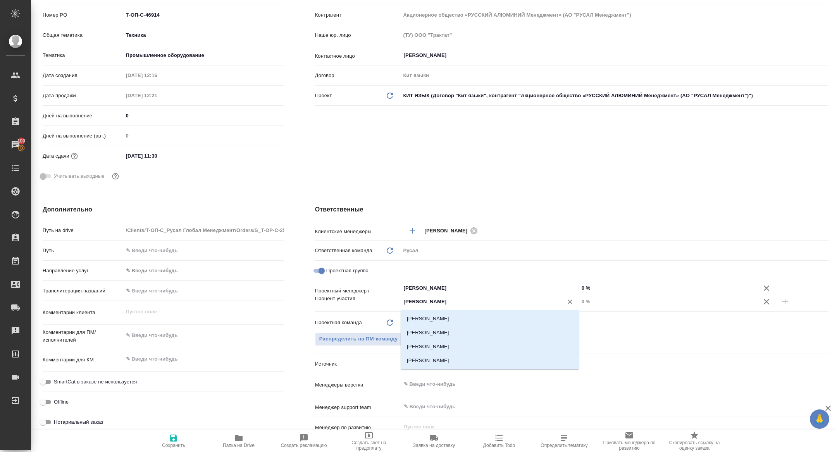
type input "[PERSON_NAME]"
click at [467, 313] on li "[PERSON_NAME]" at bounding box center [490, 319] width 178 height 14
type textarea "x"
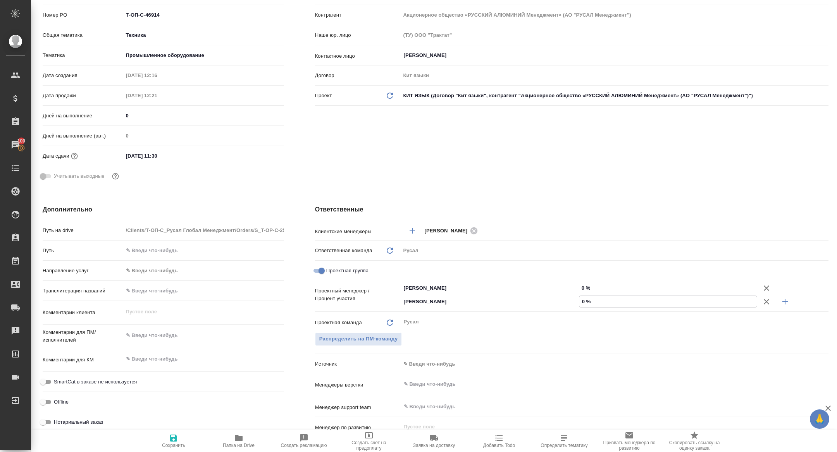
click at [580, 301] on input "0 %" at bounding box center [667, 301] width 177 height 11
type textarea "x"
type input "20 %"
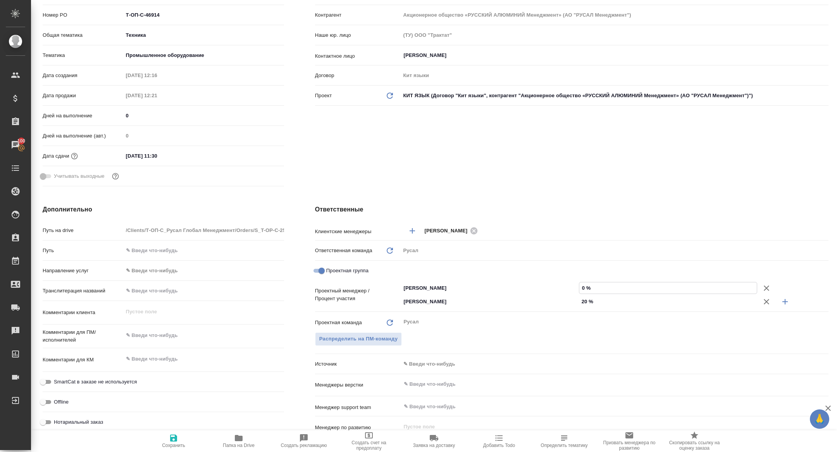
click at [579, 289] on input "0 %" at bounding box center [667, 287] width 177 height 11
type input "80 %"
type textarea "x"
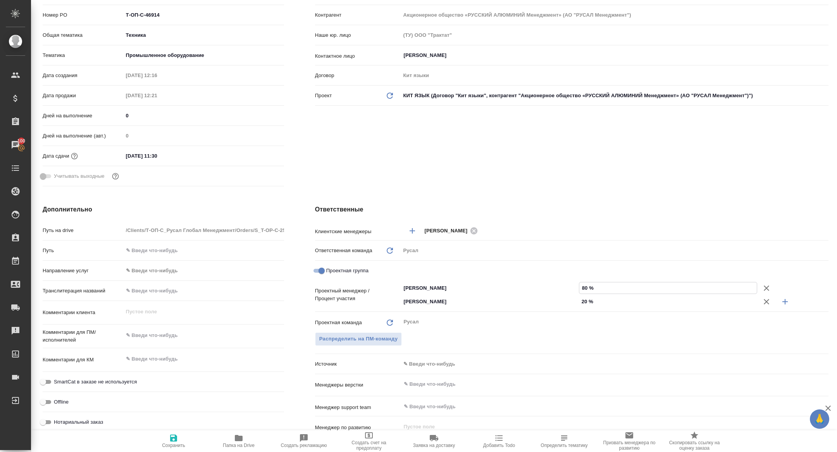
type input "80 %"
click at [177, 443] on span "Сохранить" at bounding box center [173, 445] width 23 height 5
type textarea "x"
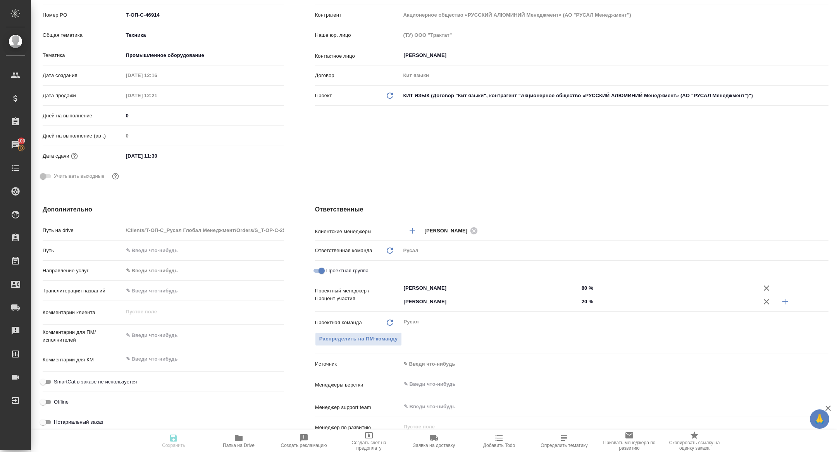
type textarea "x"
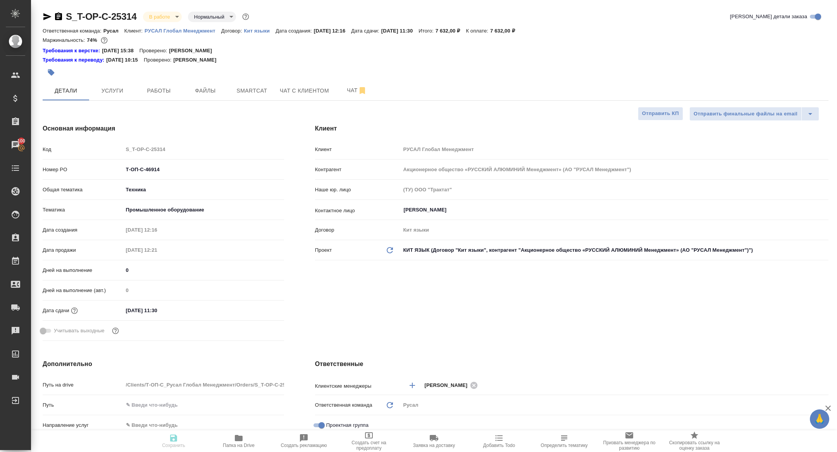
type textarea "x"
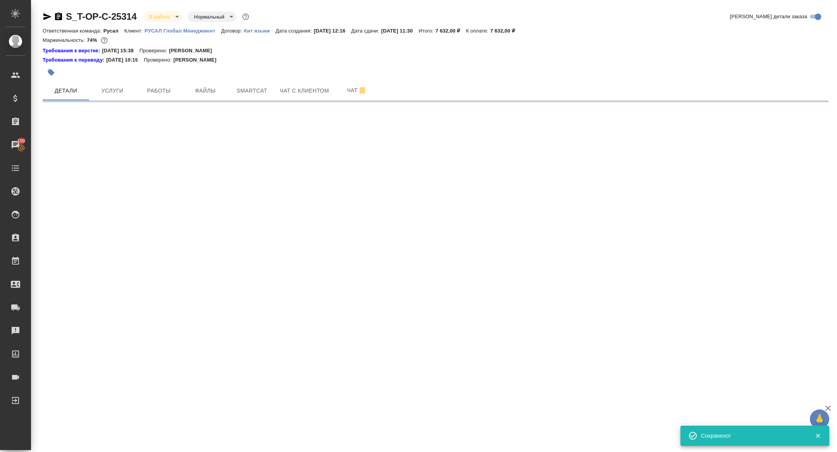
select select "RU"
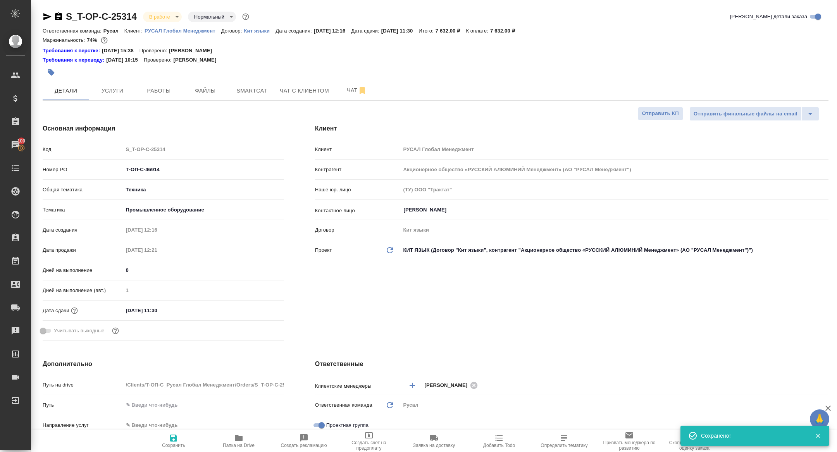
type textarea "x"
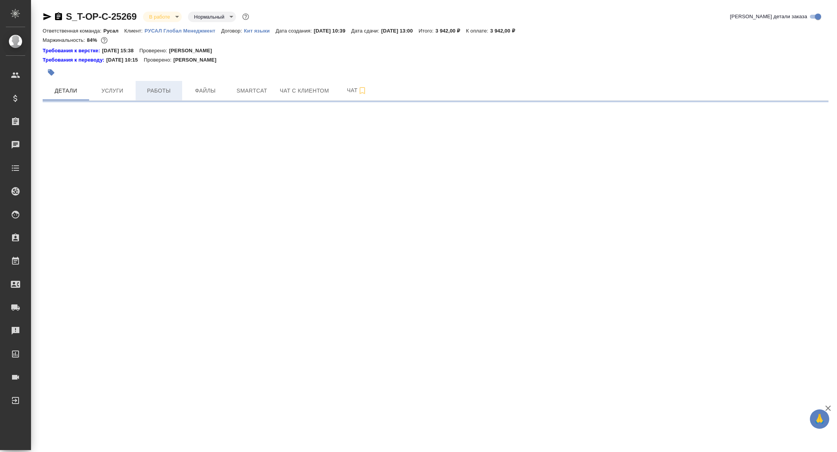
select select "RU"
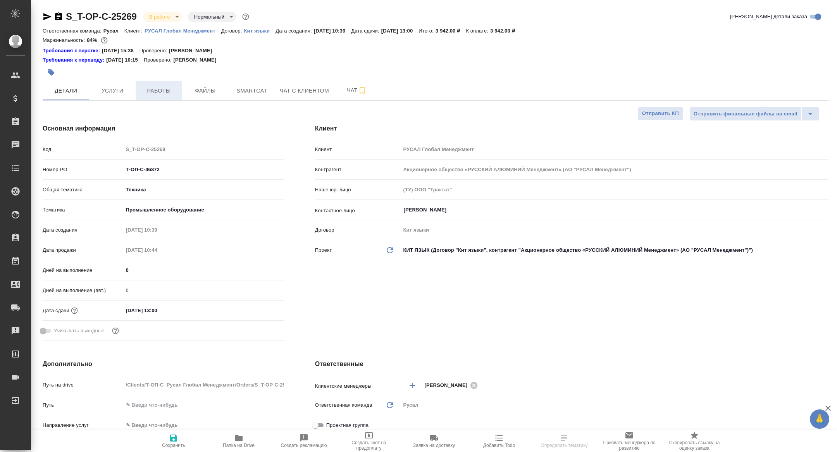
type textarea "x"
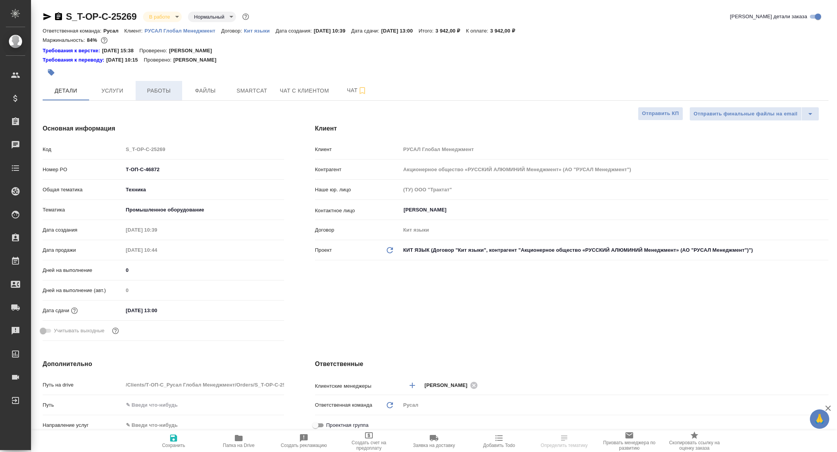
type textarea "x"
click at [155, 91] on span "Работы" at bounding box center [158, 91] width 37 height 10
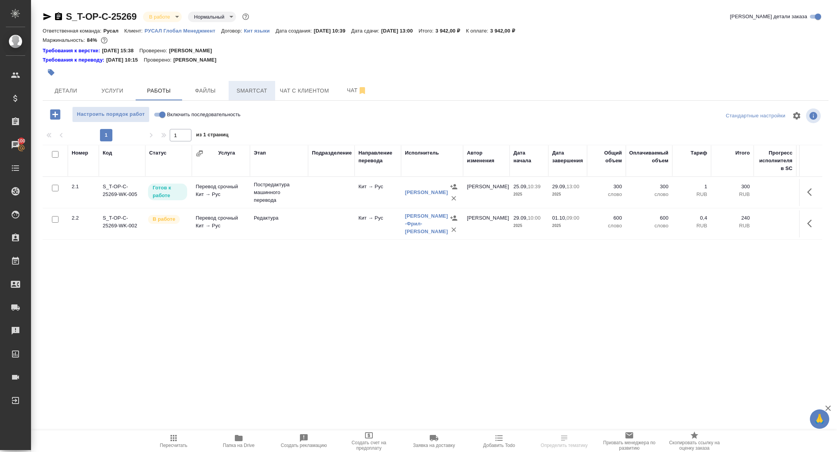
click at [255, 87] on span "Smartcat" at bounding box center [251, 91] width 37 height 10
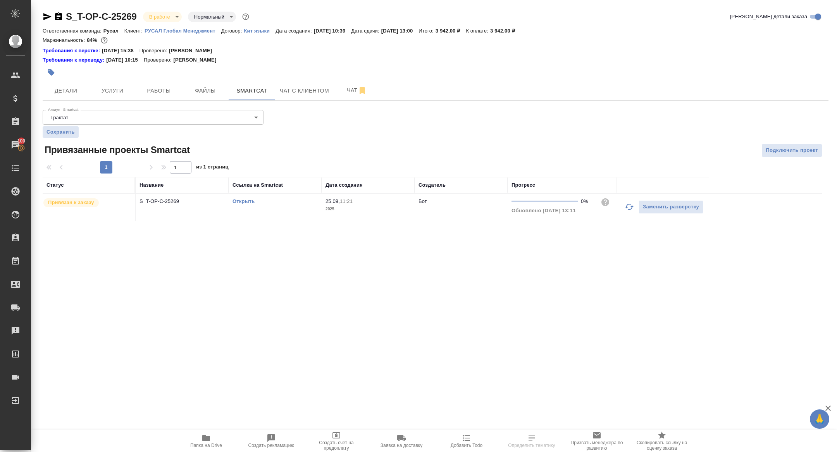
click at [245, 201] on link "Открыть" at bounding box center [243, 201] width 22 height 6
click at [213, 435] on span "Папка на Drive" at bounding box center [206, 441] width 56 height 15
drag, startPoint x: 46, startPoint y: 15, endPoint x: 102, endPoint y: 44, distance: 63.1
click at [46, 15] on icon "button" at bounding box center [47, 16] width 8 height 7
click at [159, 76] on div at bounding box center [305, 72] width 524 height 17
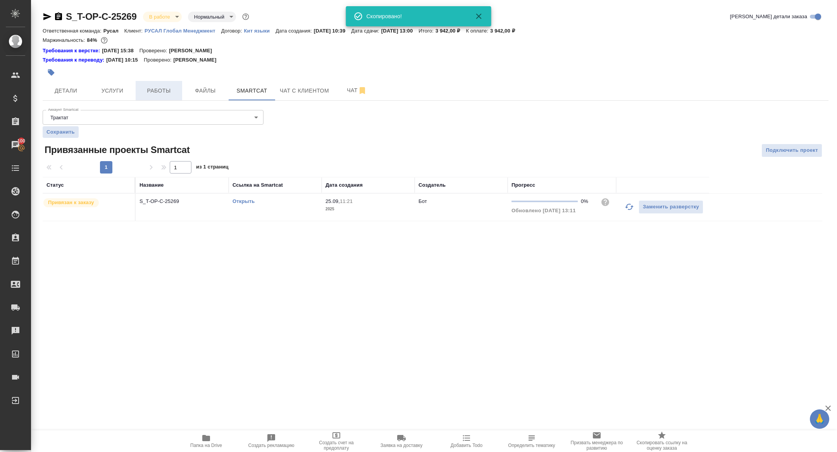
click at [159, 84] on button "Работы" at bounding box center [159, 90] width 46 height 19
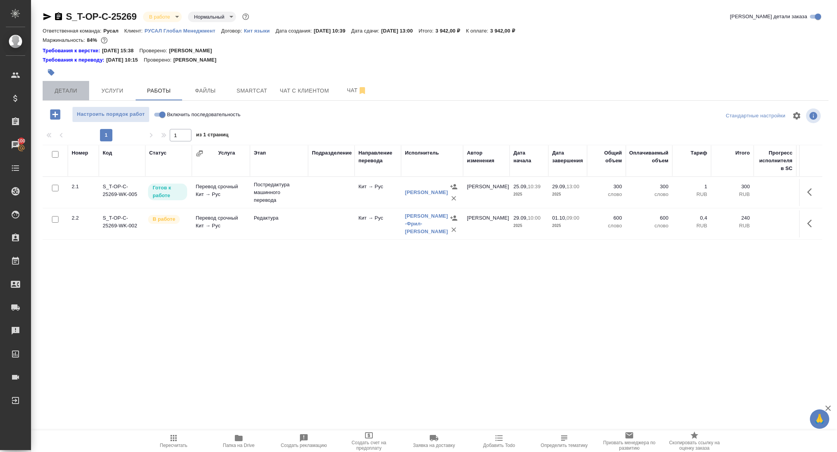
click at [69, 90] on span "Детали" at bounding box center [65, 91] width 37 height 10
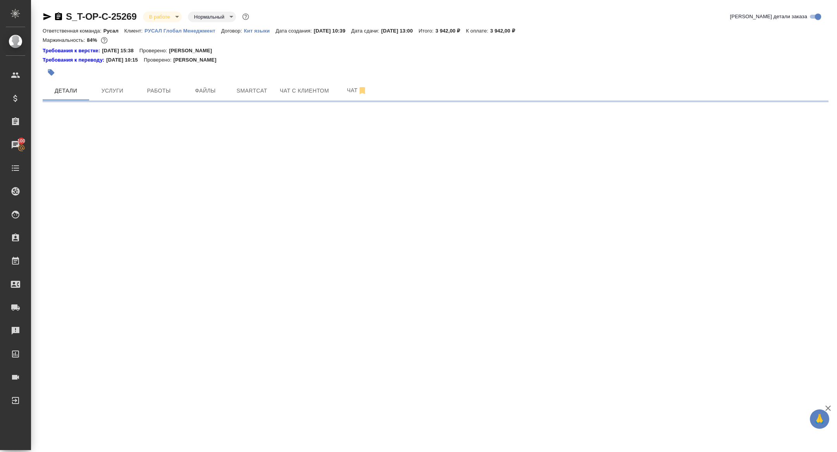
select select "RU"
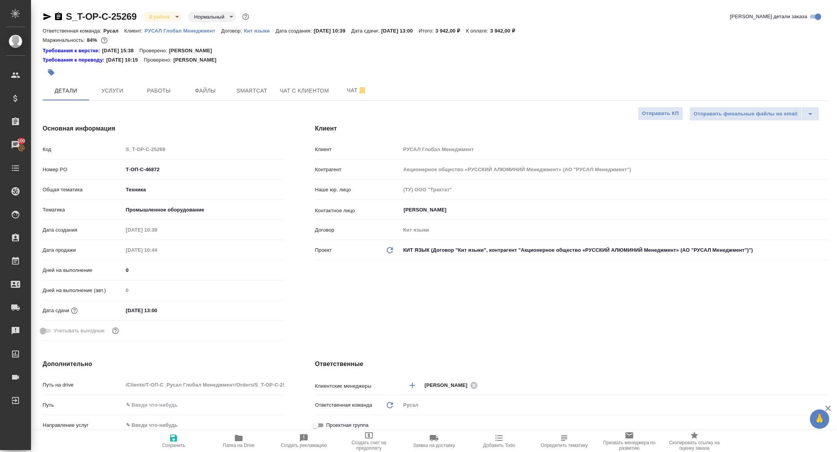
type textarea "x"
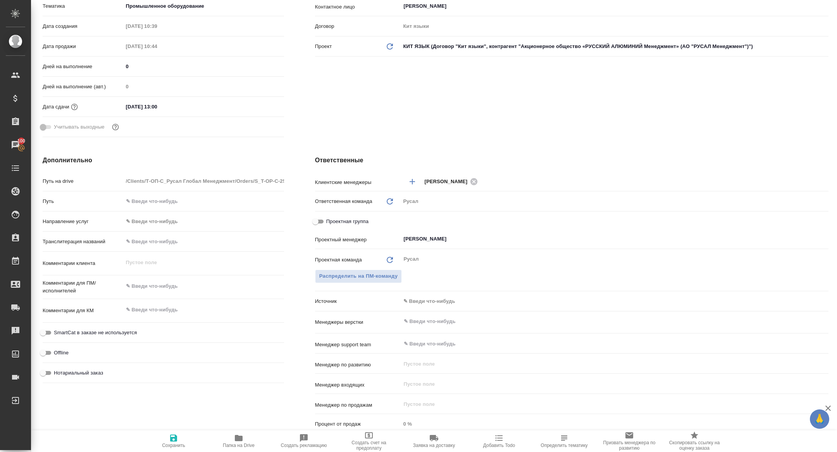
scroll to position [208, 0]
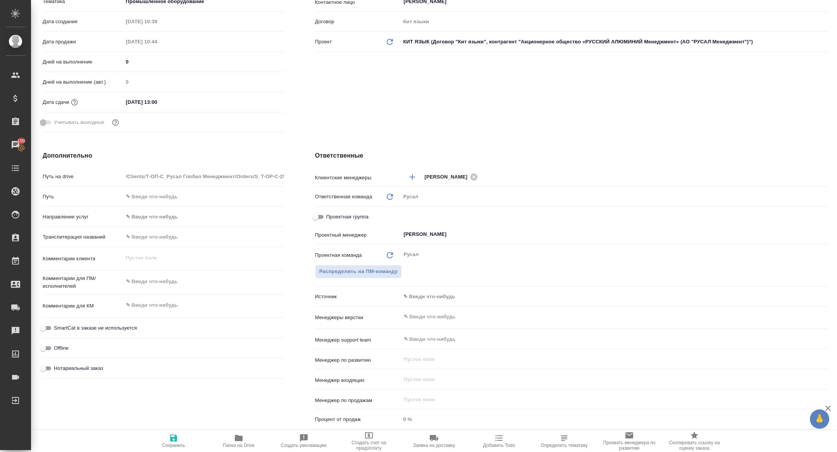
click at [318, 211] on div "Проектная группа" at bounding box center [571, 217] width 513 height 14
click at [314, 215] on input "Проектная группа" at bounding box center [315, 216] width 28 height 9
checkbox input "true"
type textarea "x"
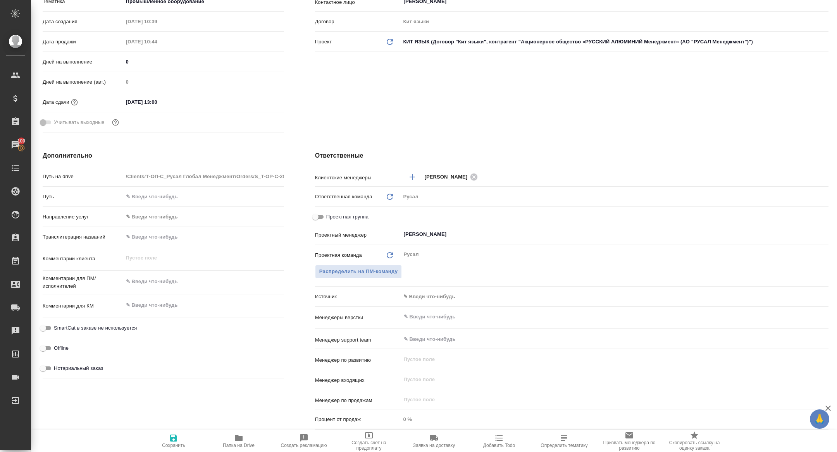
type textarea "x"
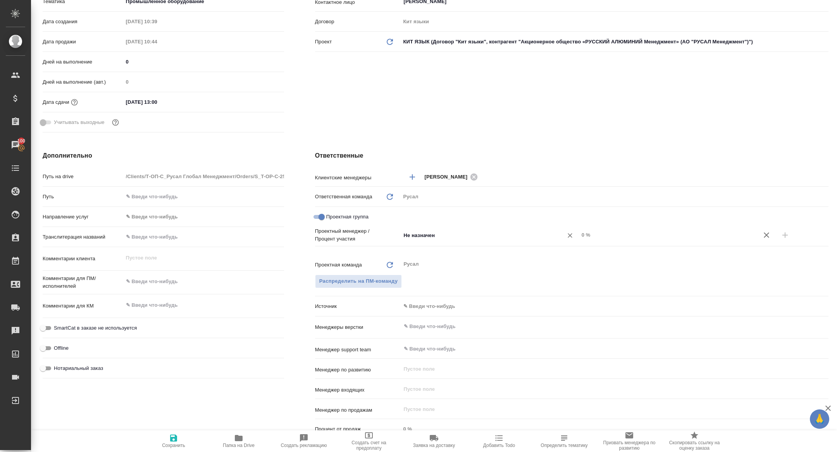
click at [465, 228] on div "Не назначен ​" at bounding box center [490, 235] width 178 height 14
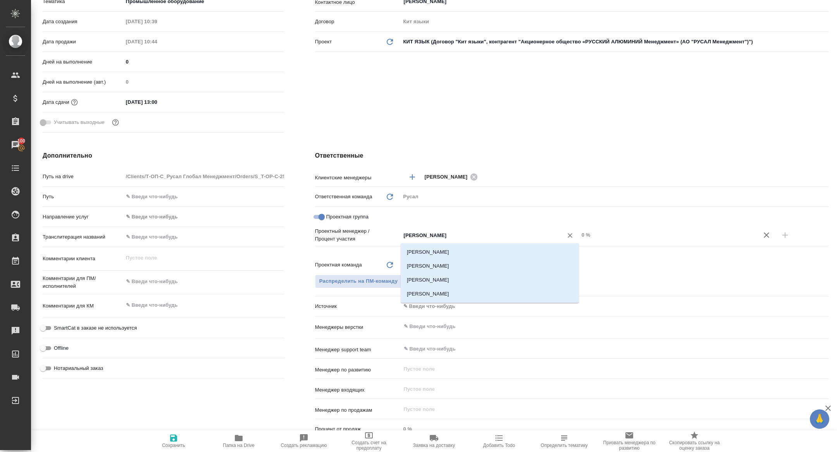
type input "[PERSON_NAME]"
click at [465, 251] on li "[PERSON_NAME]" at bounding box center [490, 252] width 178 height 14
type textarea "x"
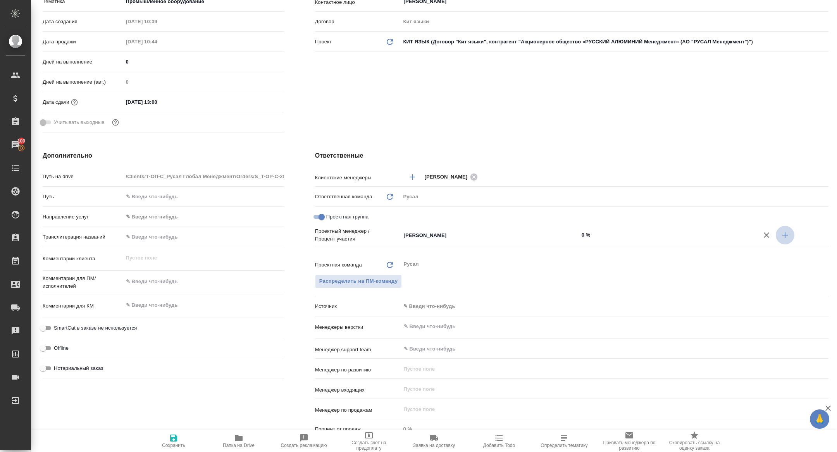
click at [786, 234] on icon "button" at bounding box center [784, 234] width 5 height 5
type textarea "x"
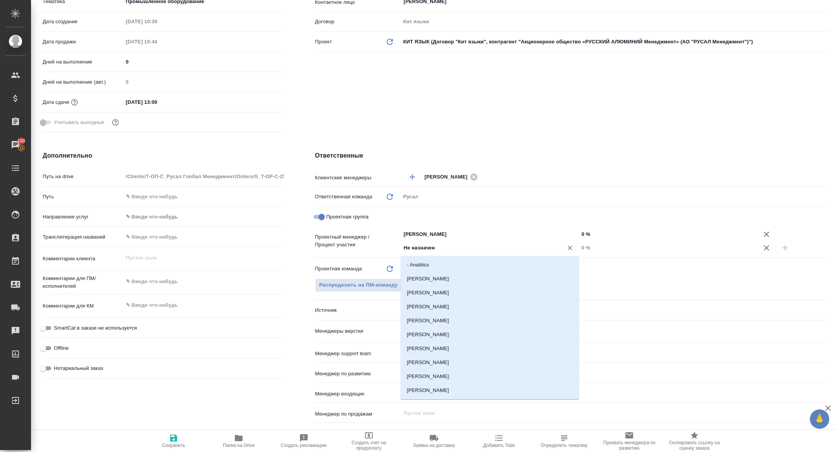
click at [466, 245] on input "Не назначен" at bounding box center [477, 247] width 148 height 9
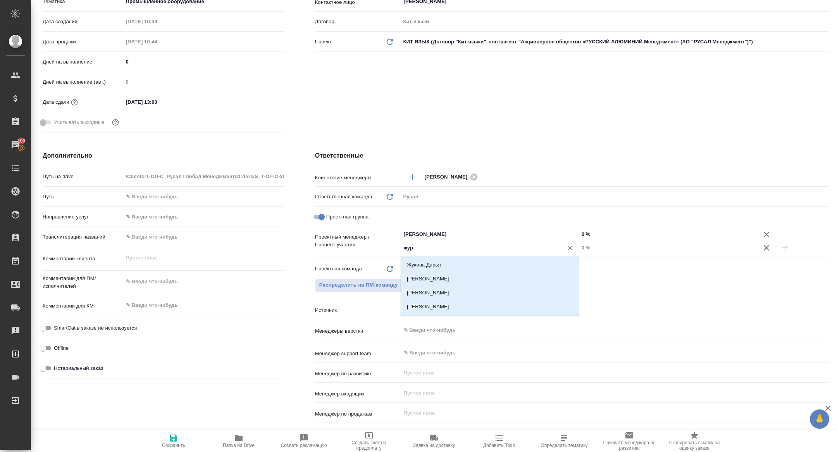
type input "жура"
click at [467, 279] on li "[PERSON_NAME]" at bounding box center [490, 279] width 178 height 14
type textarea "x"
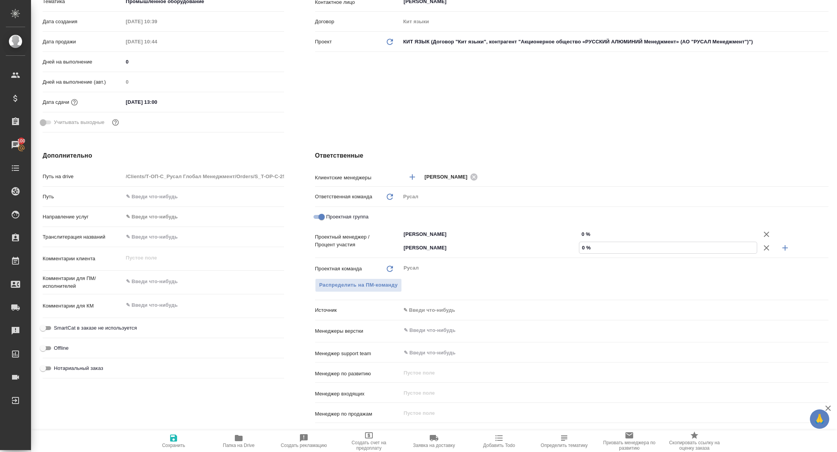
click at [582, 248] on input "0 %" at bounding box center [667, 247] width 177 height 11
type input "90 %"
type textarea "x"
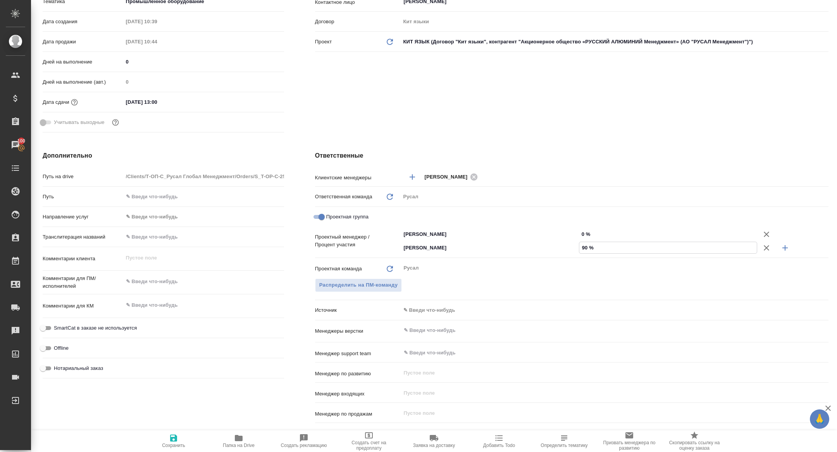
type textarea "x"
type input "80 %"
type textarea "x"
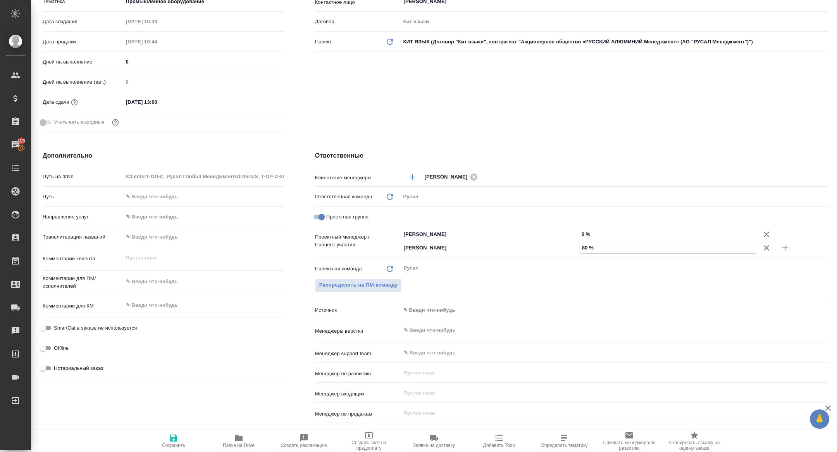
type textarea "x"
type input "80 %"
click at [581, 233] on input "0 %" at bounding box center [668, 234] width 178 height 11
type textarea "x"
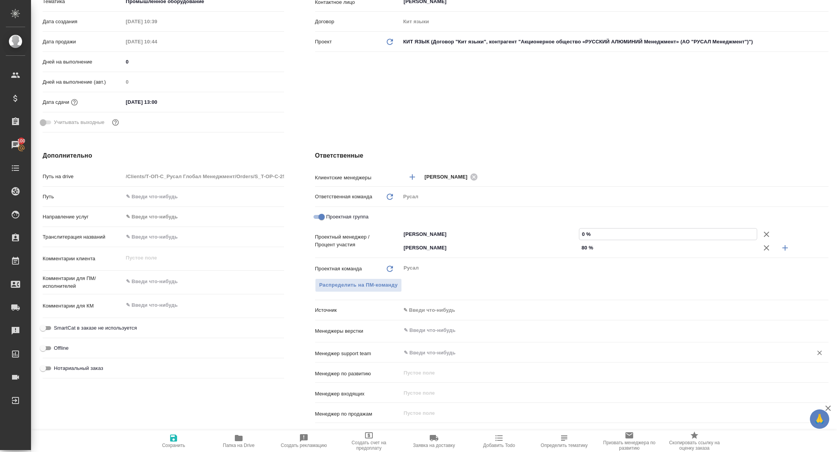
type textarea "x"
type input "20 %"
click at [158, 446] on span "Сохранить" at bounding box center [174, 441] width 56 height 15
type textarea "x"
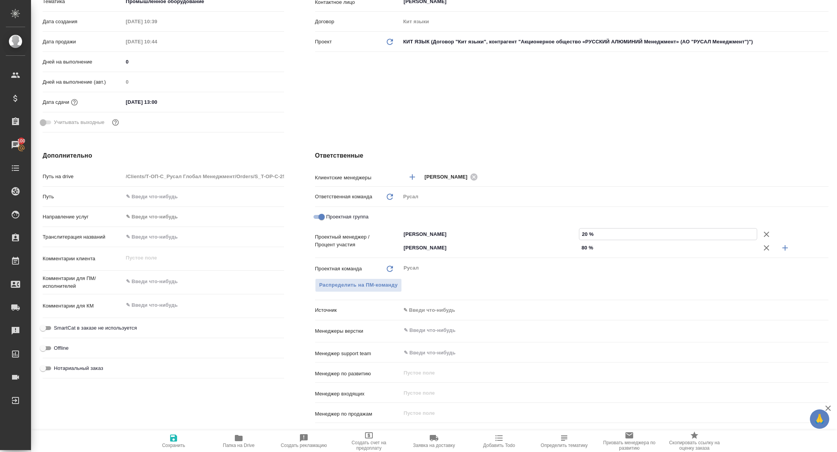
type textarea "x"
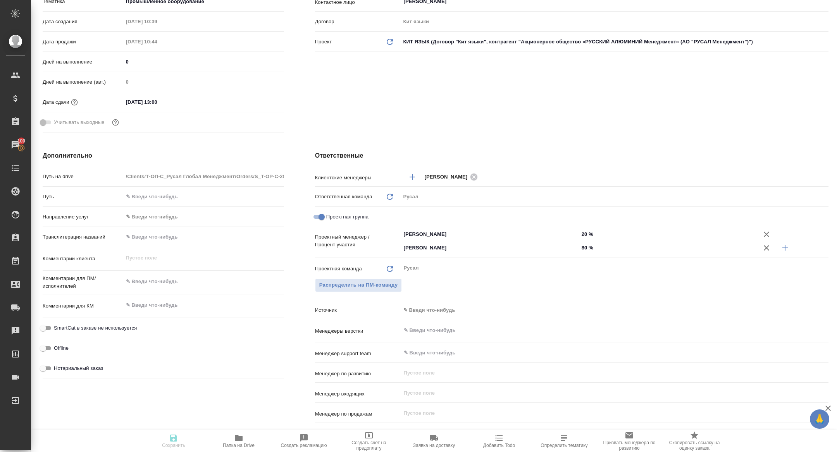
type textarea "x"
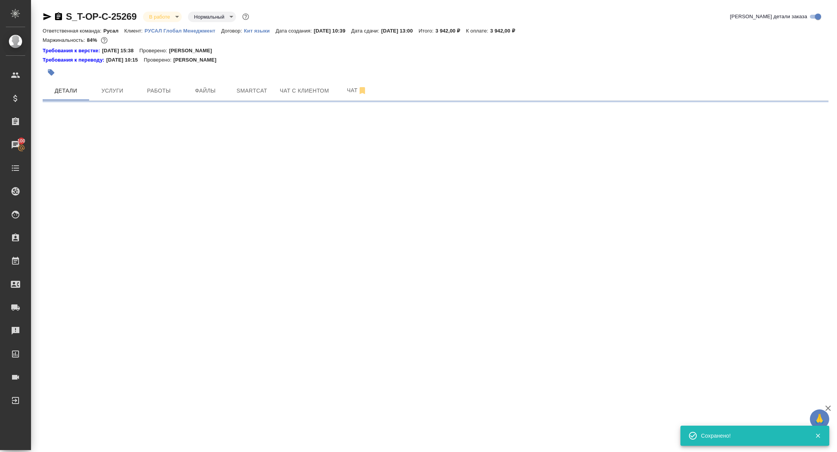
select select "RU"
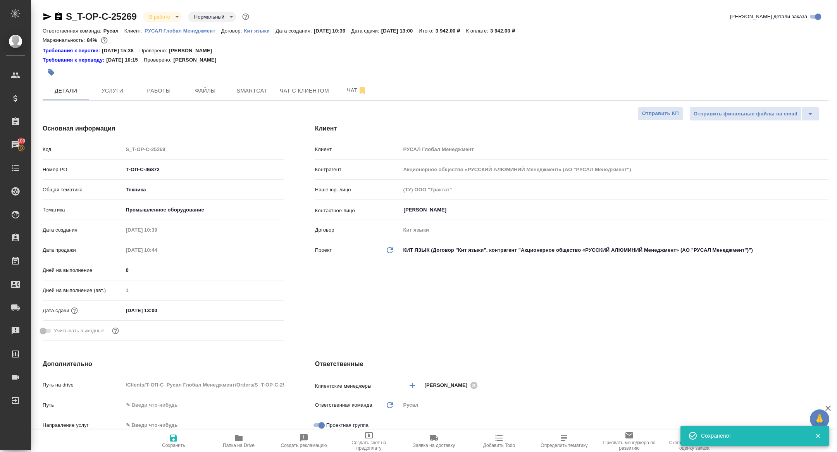
type textarea "x"
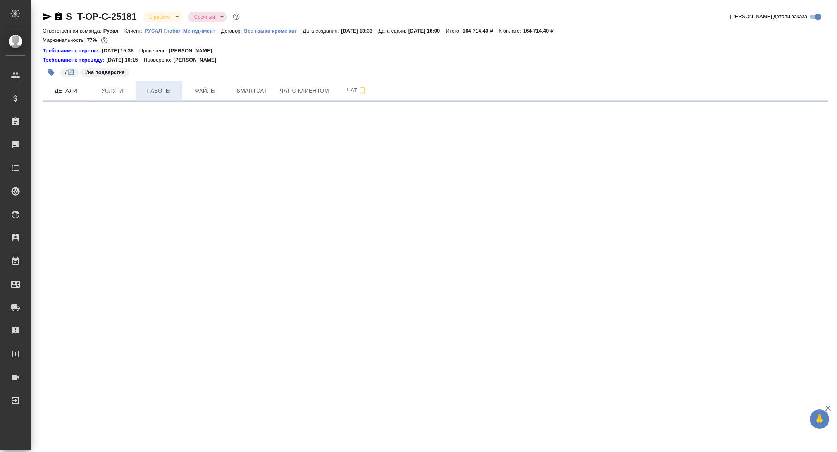
click at [153, 85] on button "Работы" at bounding box center [159, 90] width 46 height 19
select select "RU"
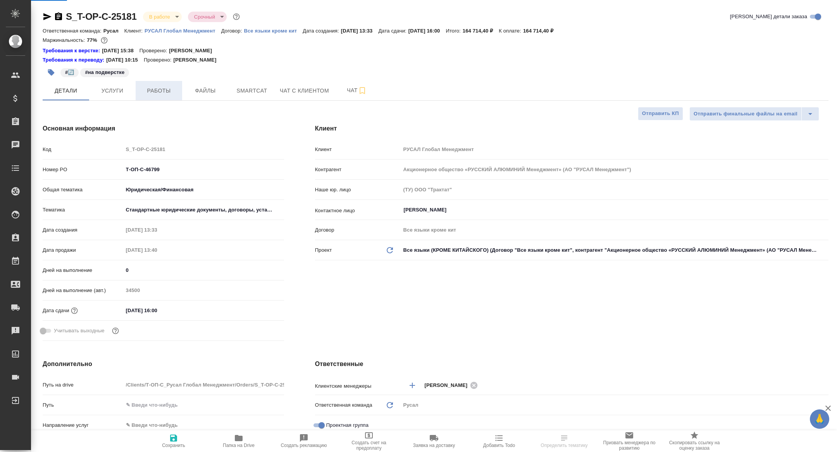
type textarea "x"
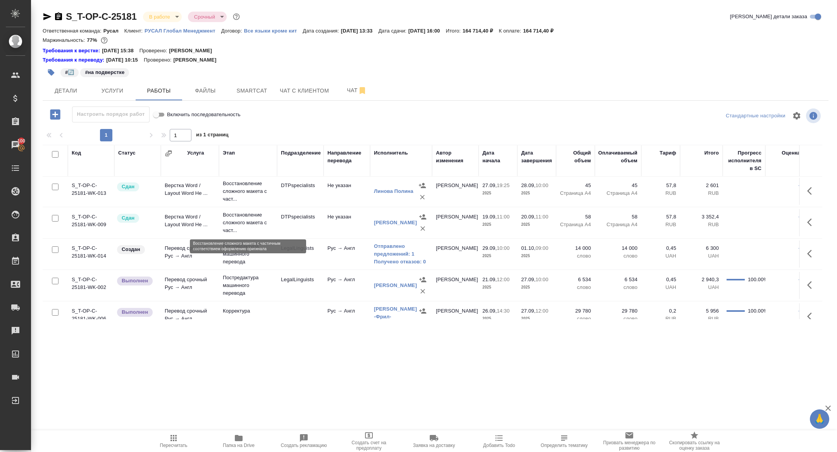
scroll to position [76, 0]
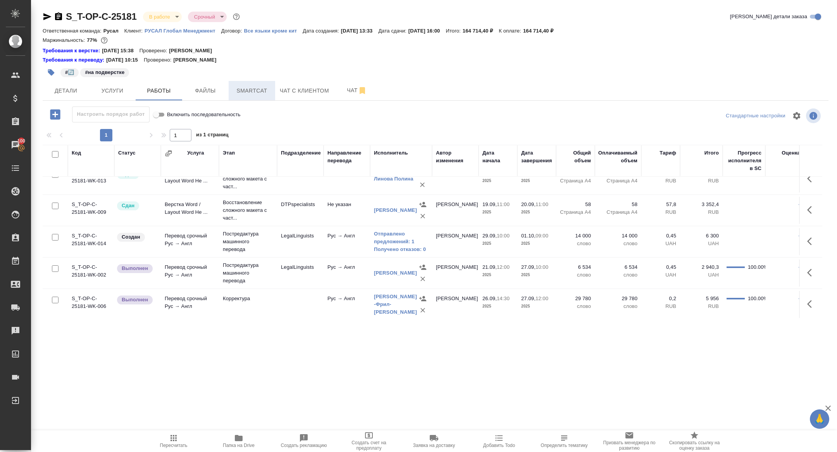
click at [254, 90] on span "Smartcat" at bounding box center [251, 91] width 37 height 10
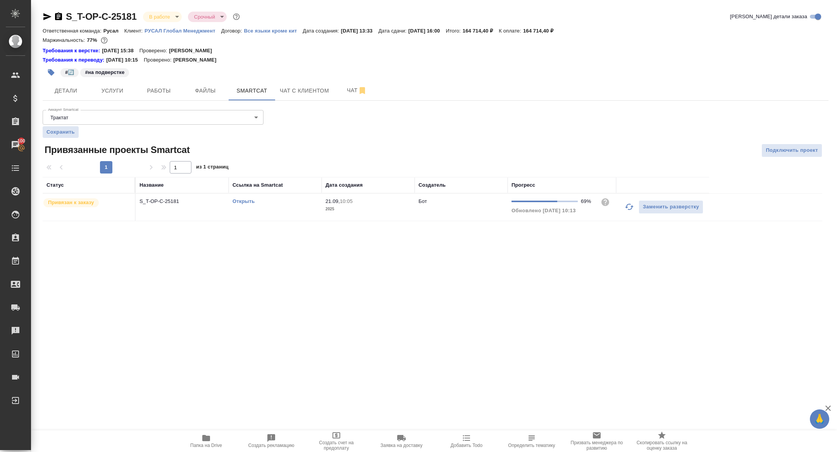
click at [241, 200] on link "Открыть" at bounding box center [243, 201] width 22 height 6
click at [48, 20] on icon "button" at bounding box center [47, 16] width 9 height 9
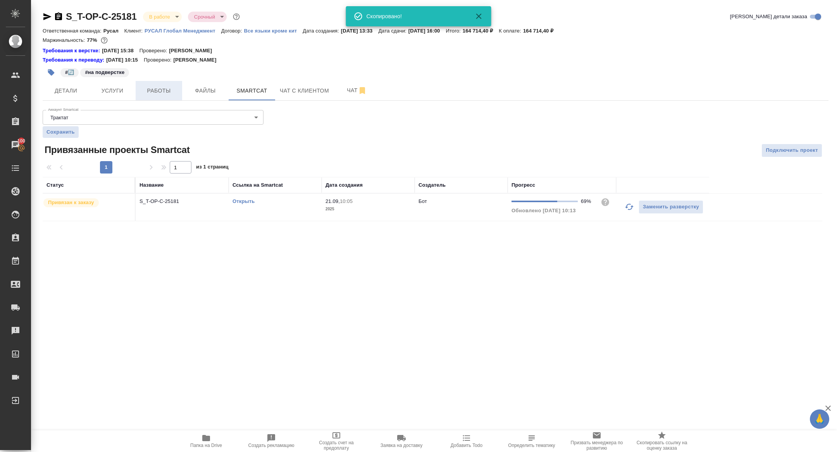
click at [162, 88] on span "Работы" at bounding box center [158, 91] width 37 height 10
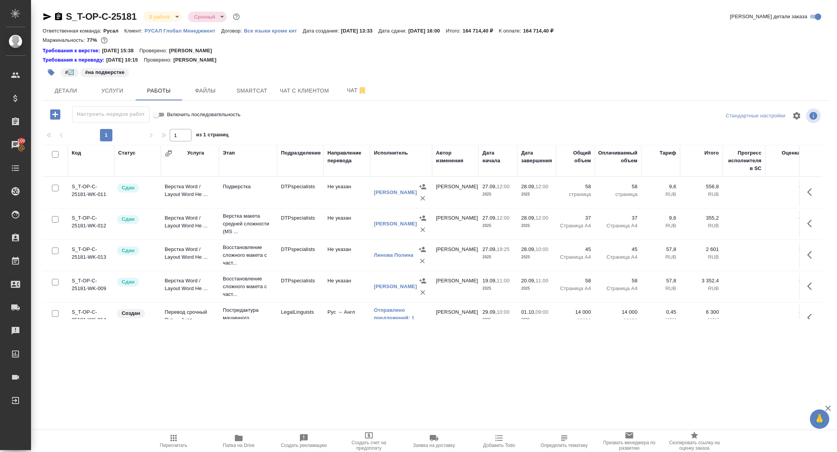
click at [69, 103] on div "S_T-OP-C-25181 В работе inProgress Срочный urgent Кратко детали заказа Ответств…" at bounding box center [435, 169] width 794 height 339
click at [66, 85] on button "Детали" at bounding box center [66, 90] width 46 height 19
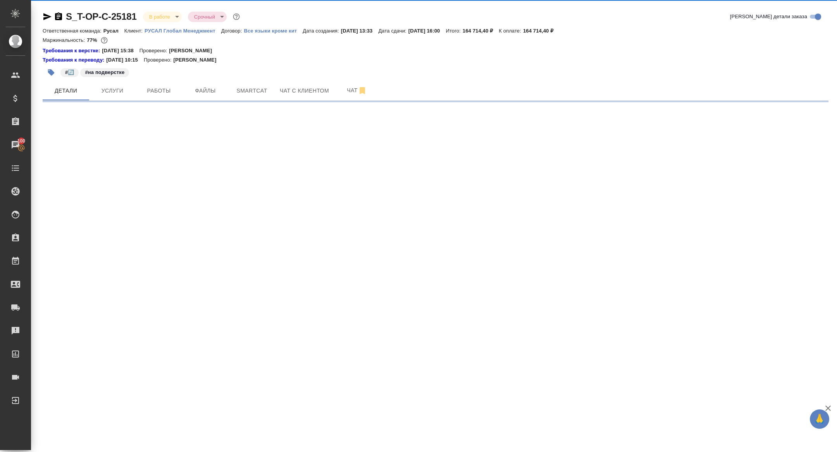
select select "RU"
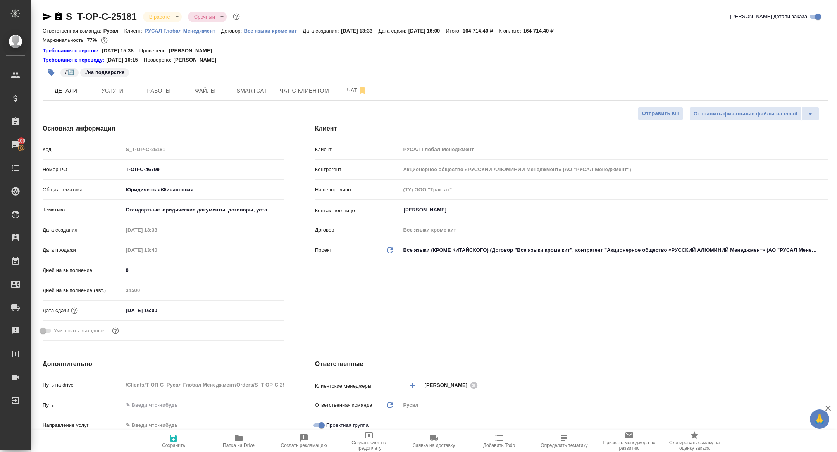
type textarea "x"
click at [45, 17] on icon "button" at bounding box center [47, 16] width 9 height 9
type textarea "x"
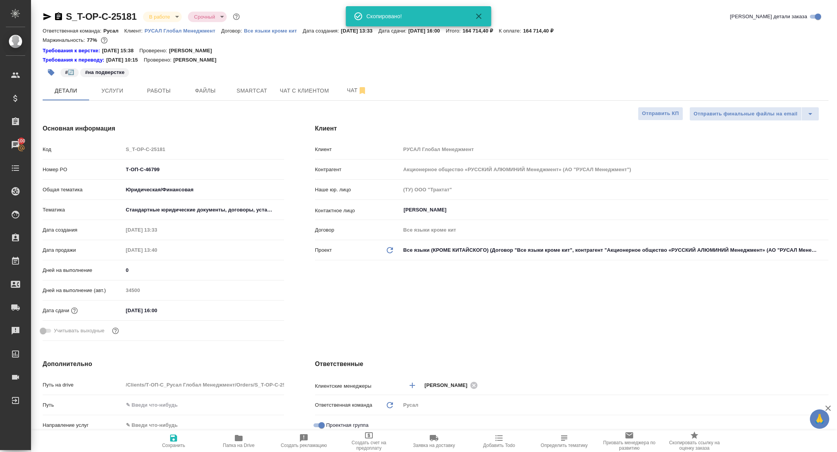
type textarea "x"
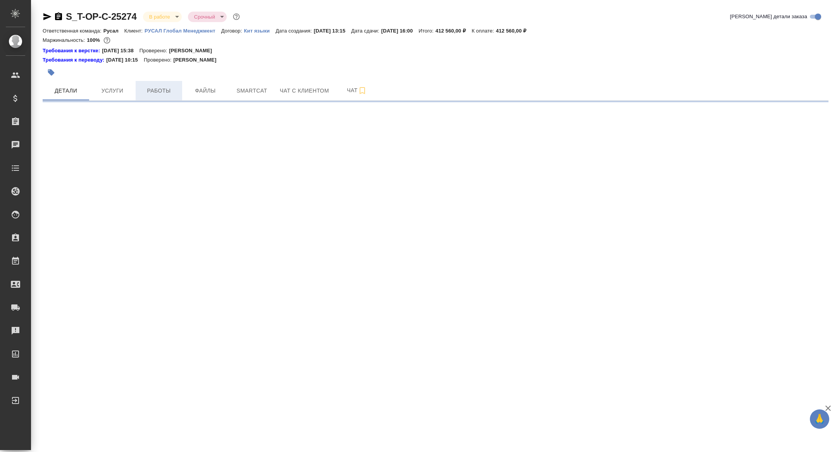
click at [162, 93] on span "Работы" at bounding box center [158, 91] width 37 height 10
select select "RU"
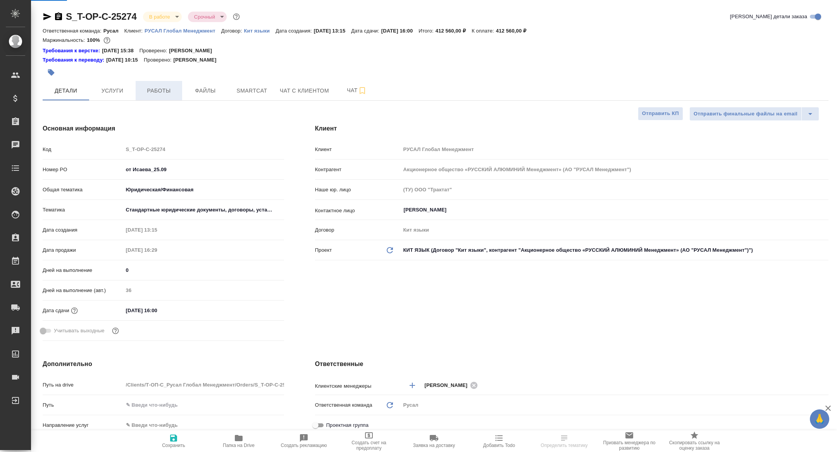
type textarea "x"
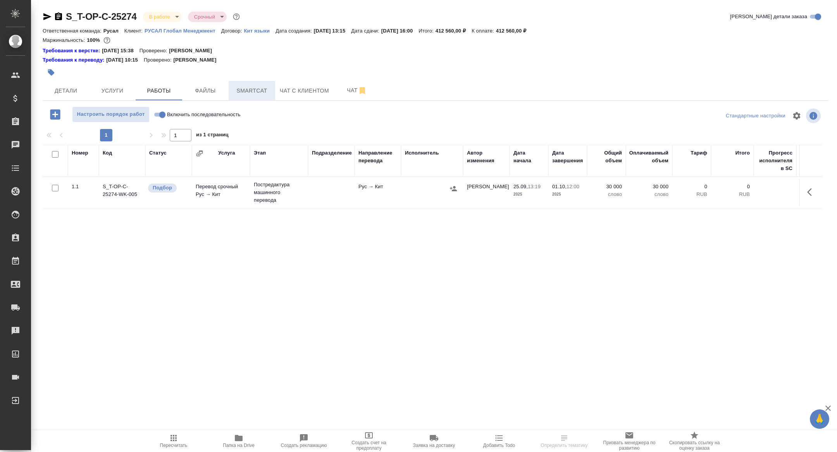
click at [241, 95] on span "Smartcat" at bounding box center [251, 91] width 37 height 10
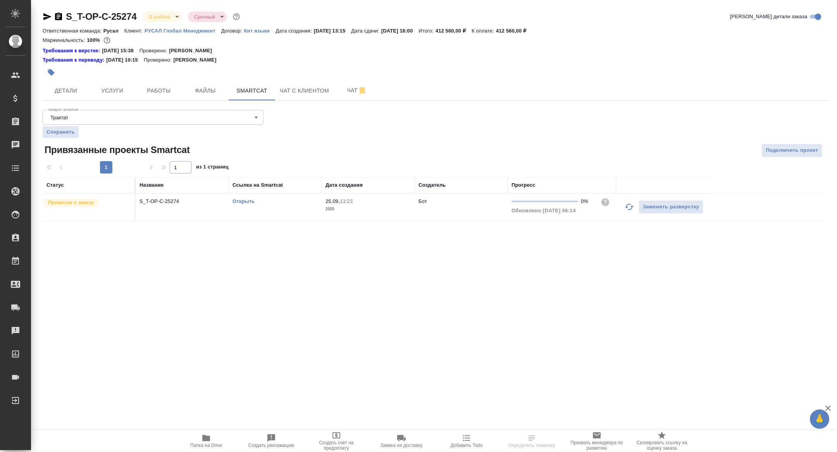
click at [239, 205] on div "Открыть" at bounding box center [274, 202] width 85 height 8
click at [238, 202] on link "Открыть" at bounding box center [243, 201] width 22 height 6
click at [154, 93] on span "Работы" at bounding box center [158, 91] width 37 height 10
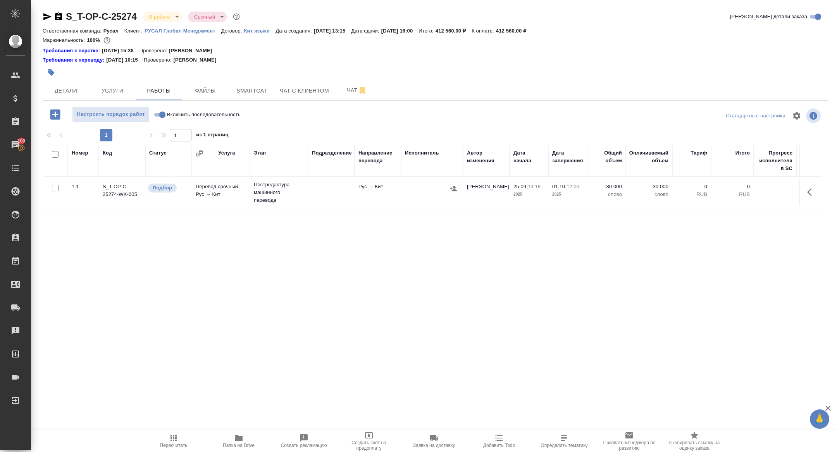
click at [45, 18] on icon "button" at bounding box center [47, 16] width 8 height 7
click at [347, 94] on span "Чат" at bounding box center [356, 91] width 37 height 10
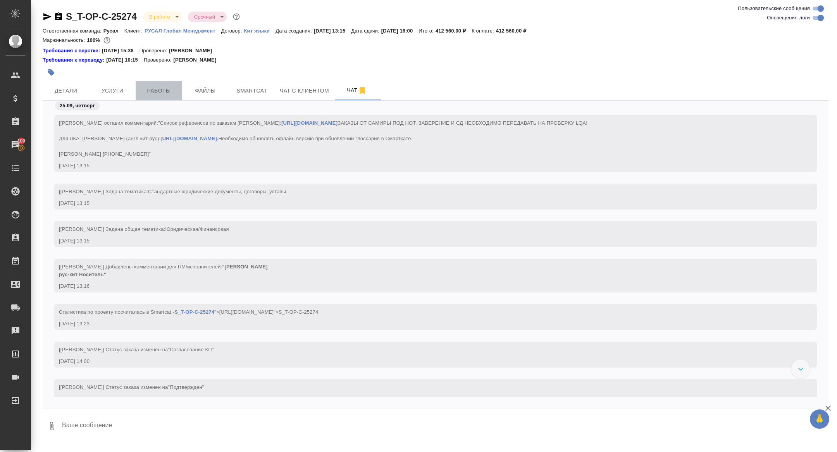
click at [167, 93] on span "Работы" at bounding box center [158, 91] width 37 height 10
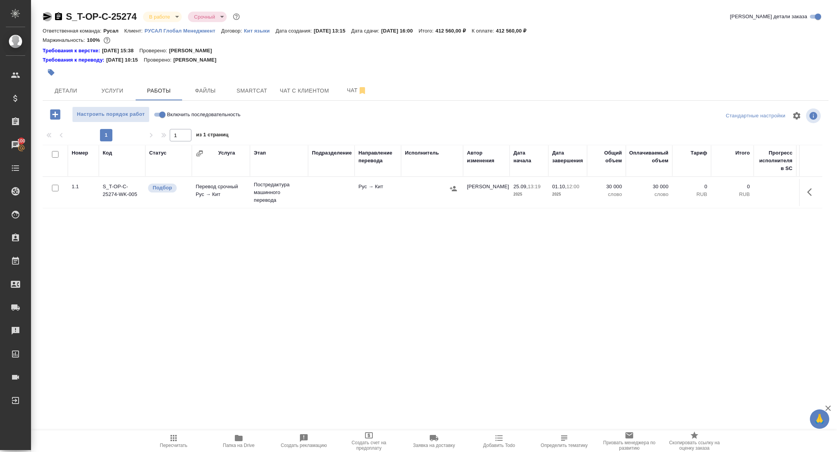
click at [45, 15] on icon "button" at bounding box center [47, 16] width 8 height 7
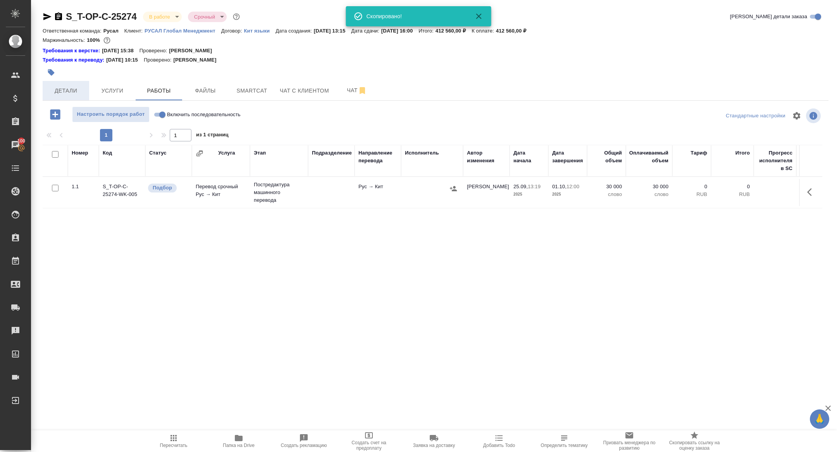
click at [56, 95] on button "Детали" at bounding box center [66, 90] width 46 height 19
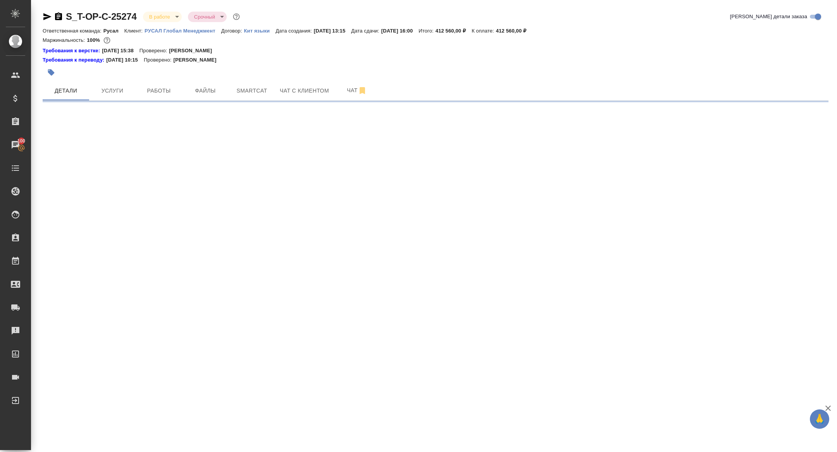
select select "RU"
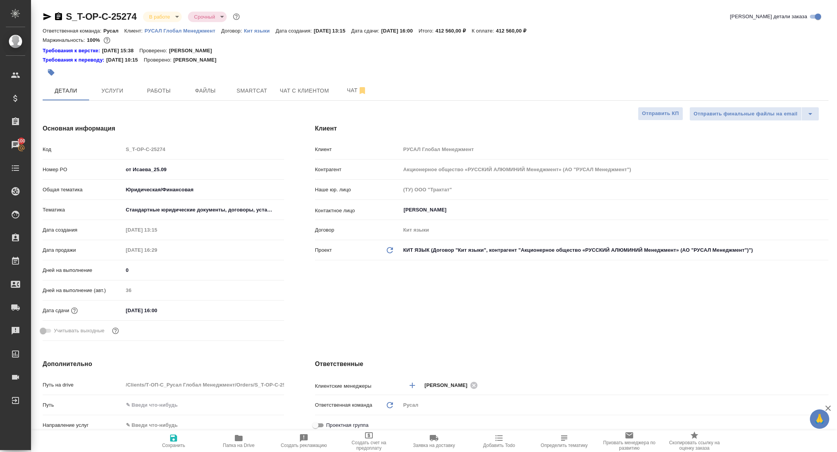
type textarea "x"
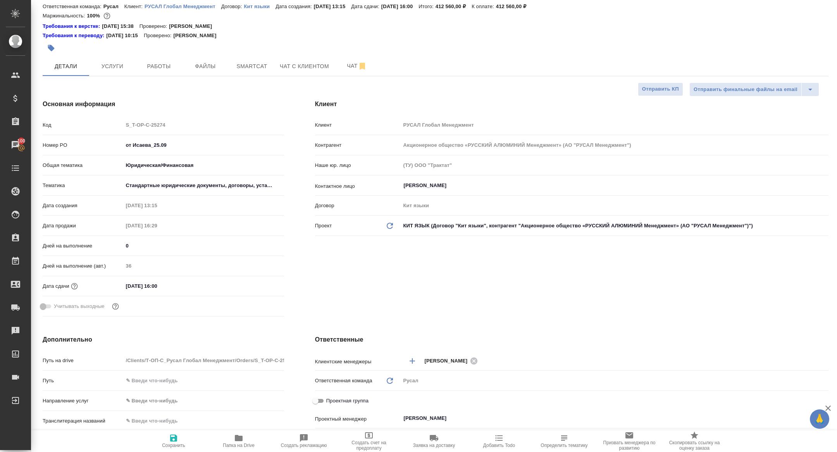
scroll to position [196, 0]
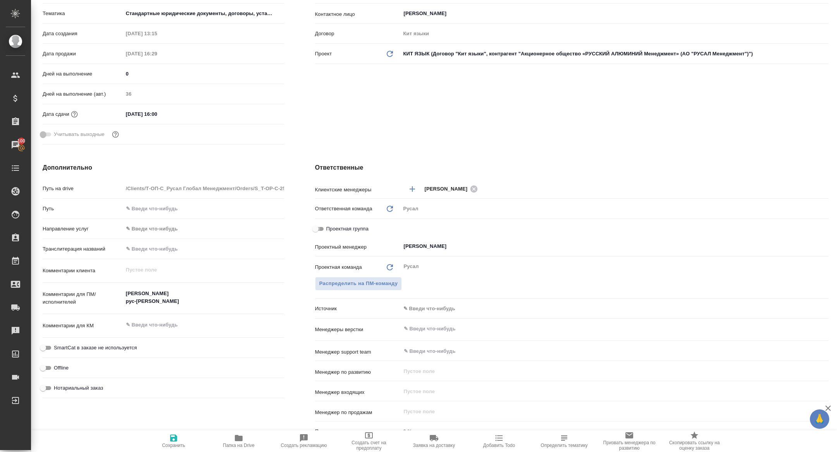
click at [319, 227] on input "Проектная группа" at bounding box center [315, 228] width 28 height 9
checkbox input "true"
type textarea "x"
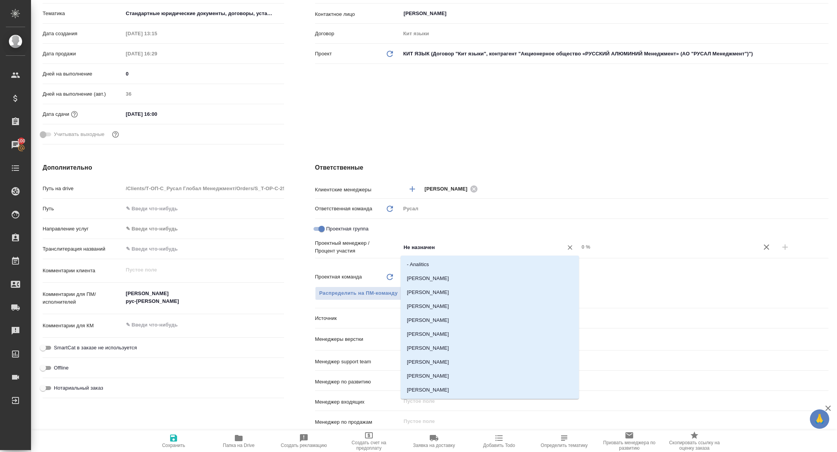
click at [439, 250] on input "Не назначен" at bounding box center [477, 247] width 148 height 9
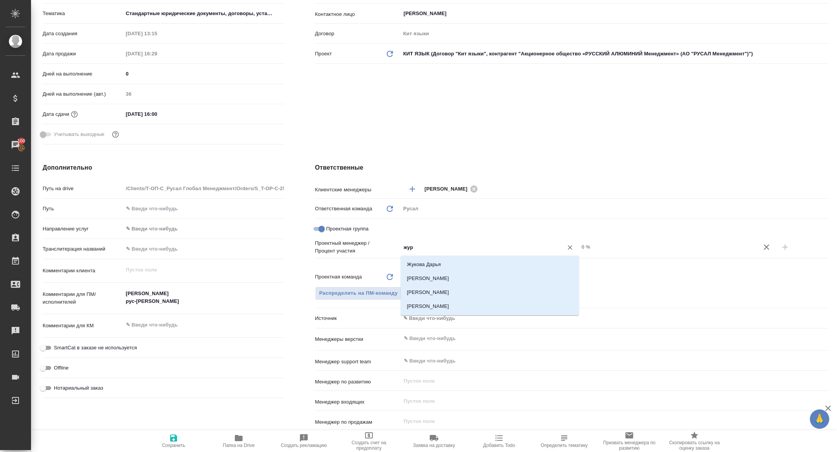
type input "жура"
click at [452, 274] on li "[PERSON_NAME]" at bounding box center [490, 279] width 178 height 14
type textarea "x"
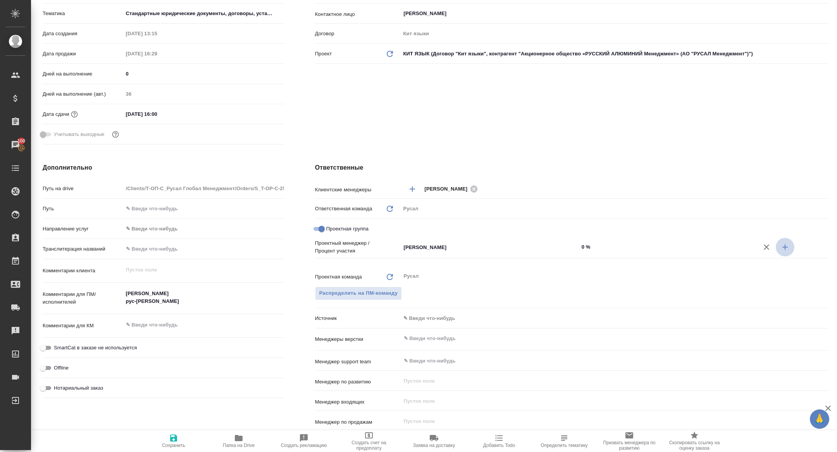
click at [786, 248] on icon "button" at bounding box center [784, 247] width 9 height 9
type textarea "x"
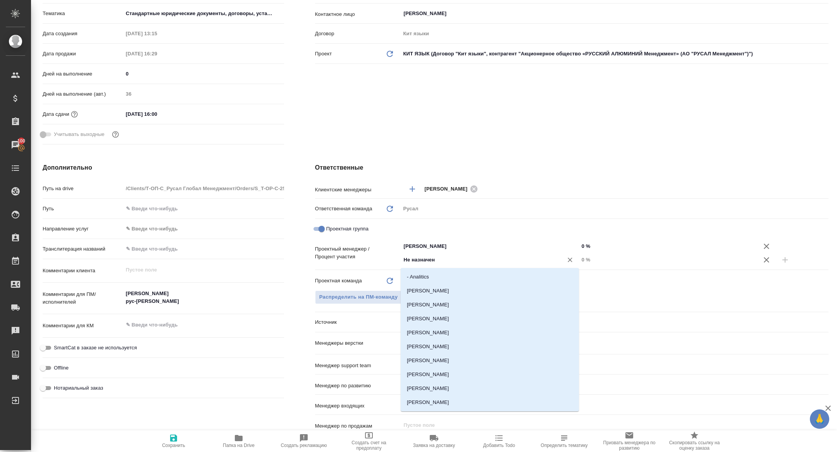
click at [444, 262] on input "Не назначен" at bounding box center [477, 259] width 148 height 9
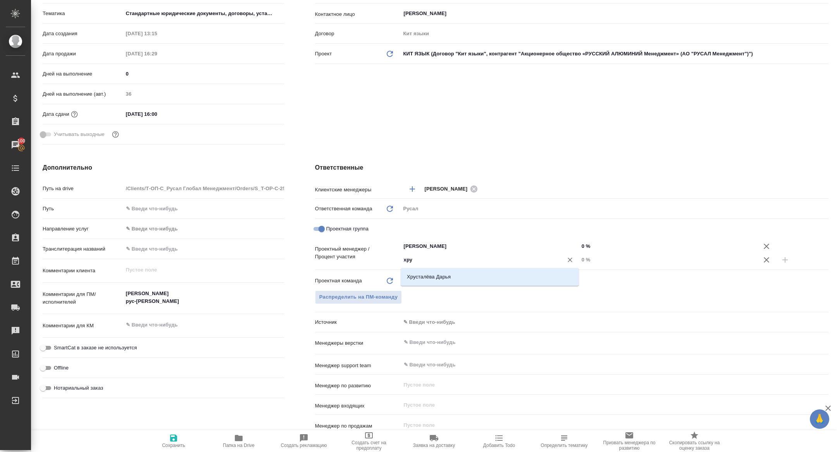
type input "хрус"
click at [451, 279] on li "Хрусталёва Дарья" at bounding box center [490, 277] width 178 height 14
type textarea "x"
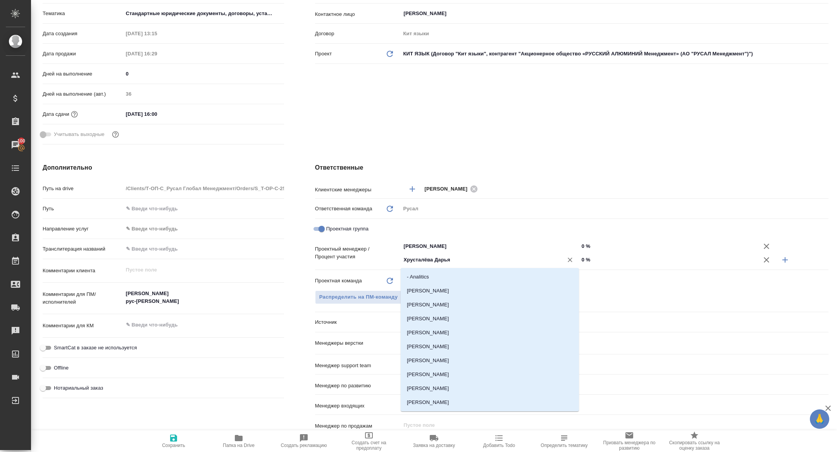
drag, startPoint x: 504, startPoint y: 260, endPoint x: 369, endPoint y: 252, distance: 135.5
click at [369, 252] on div "Проектный менеджер / Процент участия Журавлева Александра ​ 0 % Хрусталёва Дарь…" at bounding box center [571, 252] width 513 height 27
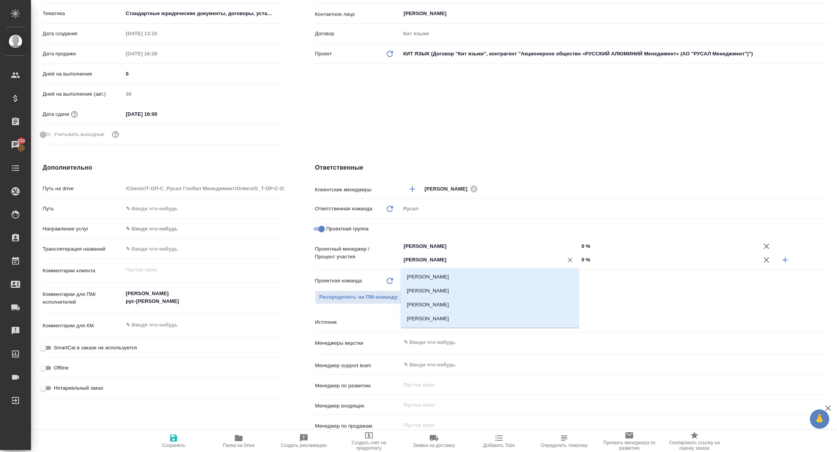
type input "кирилл"
click at [480, 286] on li "Баранов Кирилл" at bounding box center [490, 291] width 178 height 14
type textarea "x"
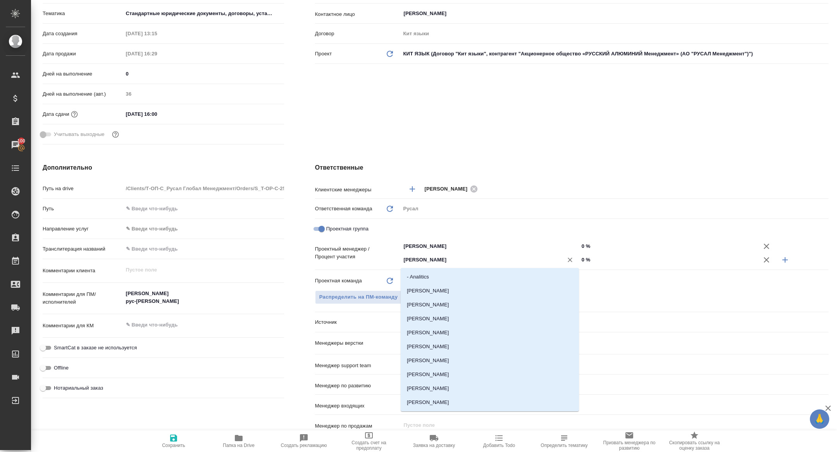
drag, startPoint x: 454, startPoint y: 263, endPoint x: 337, endPoint y: 255, distance: 117.3
click at [338, 255] on div "Проектный менеджер / Процент участия Журавлева Александра ​ 0 % Баранов Кирилл …" at bounding box center [571, 252] width 513 height 27
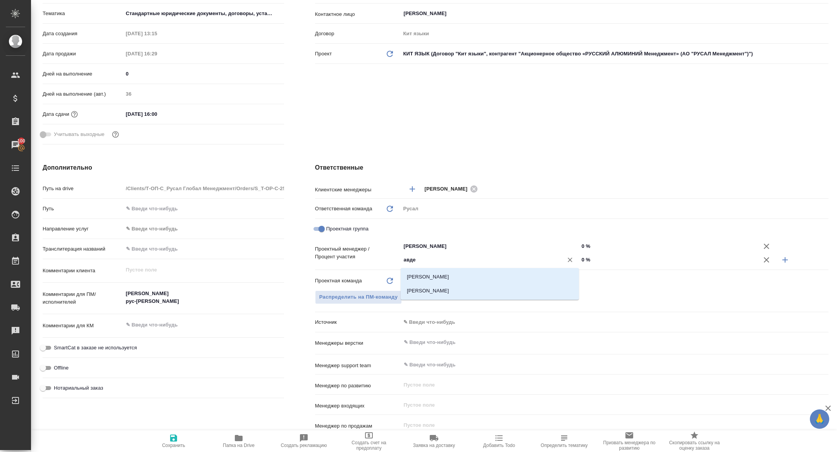
type input "авдее"
click at [460, 291] on li "Авдеенко Кирилл" at bounding box center [490, 291] width 178 height 14
type textarea "x"
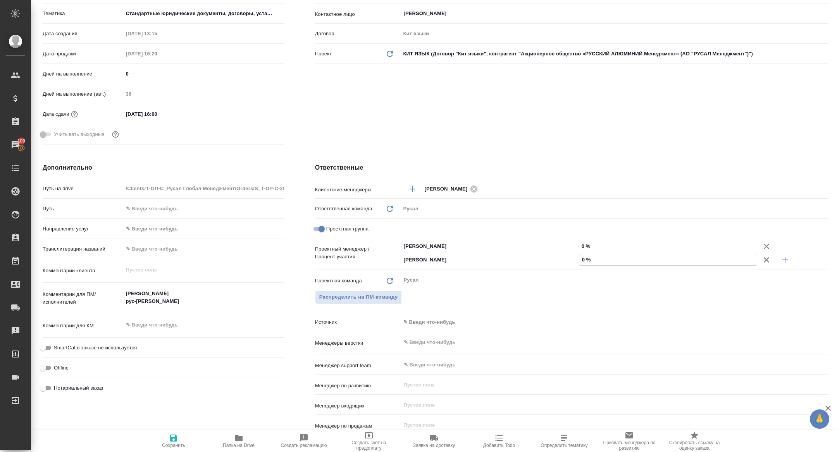
click at [582, 262] on input "0 %" at bounding box center [667, 259] width 177 height 11
type textarea "x"
type input "20 %"
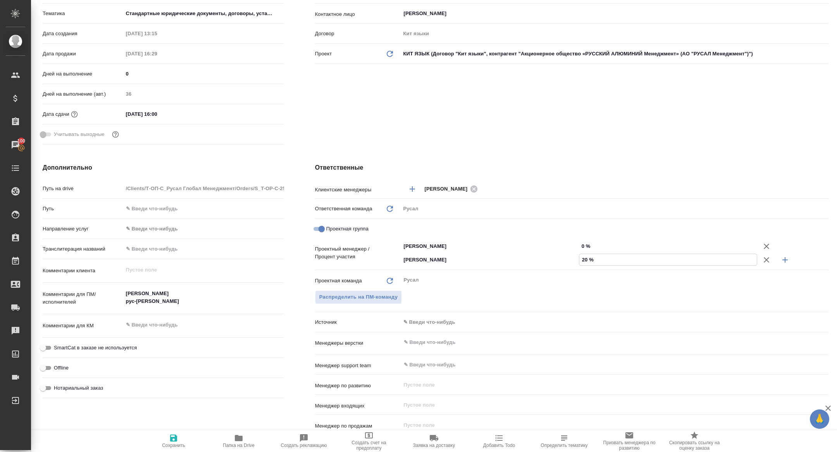
click at [580, 243] on input "0 %" at bounding box center [668, 246] width 178 height 11
type input "80 %"
type textarea "x"
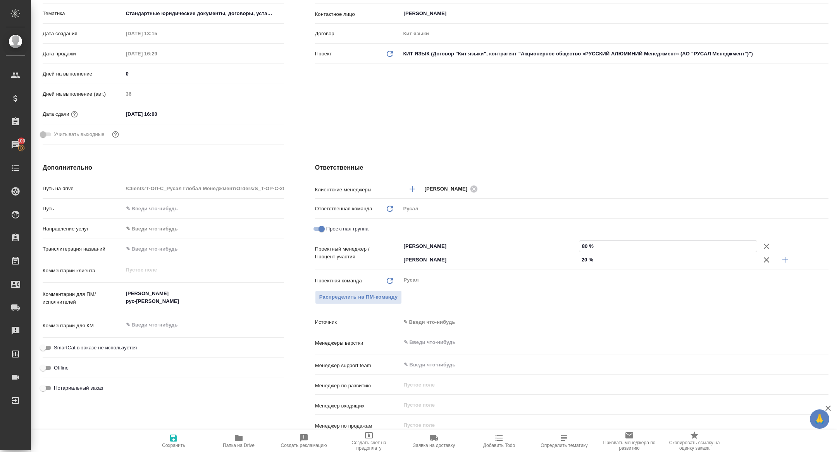
type input "80 %"
click at [186, 448] on span "Сохранить" at bounding box center [174, 441] width 56 height 15
type textarea "x"
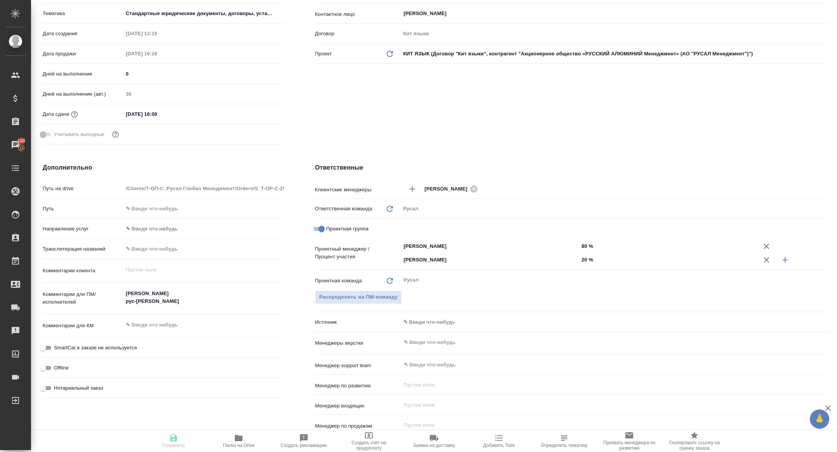
type textarea "x"
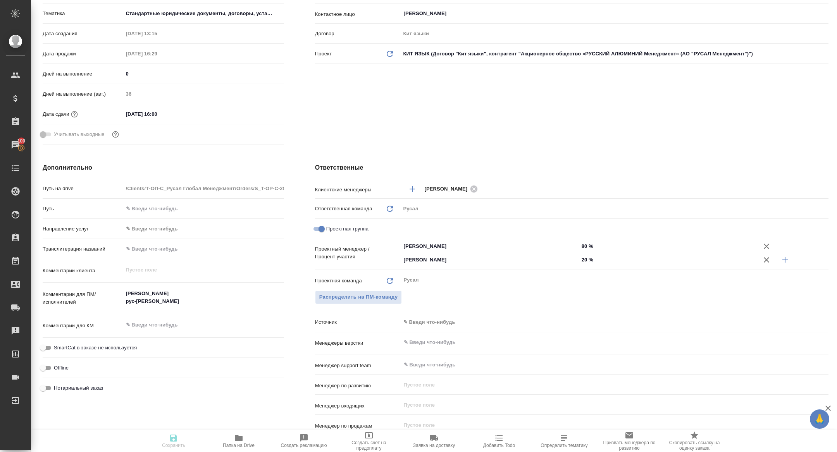
type textarea "x"
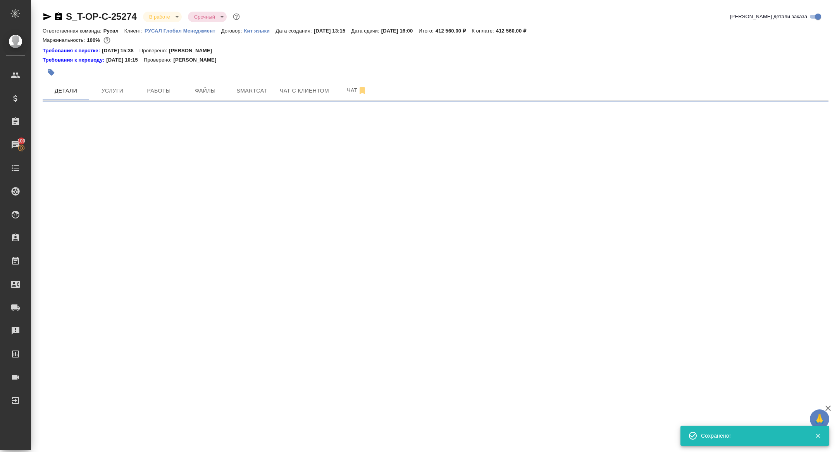
scroll to position [0, 0]
select select "RU"
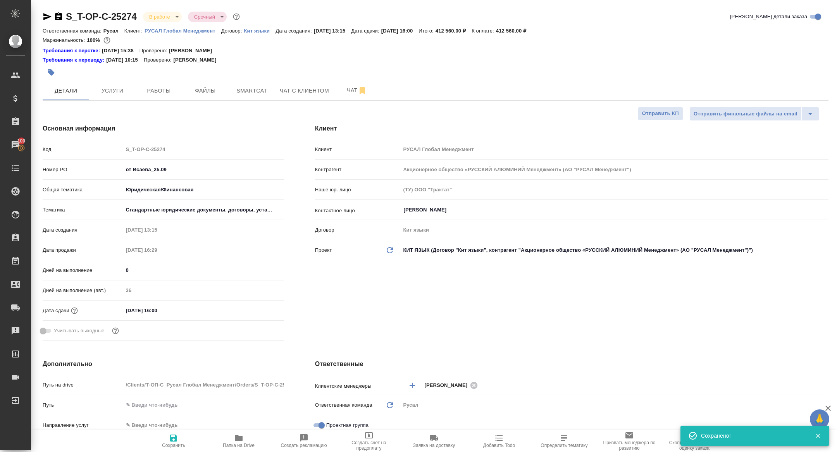
type textarea "x"
click at [169, 90] on span "Работы" at bounding box center [158, 91] width 37 height 10
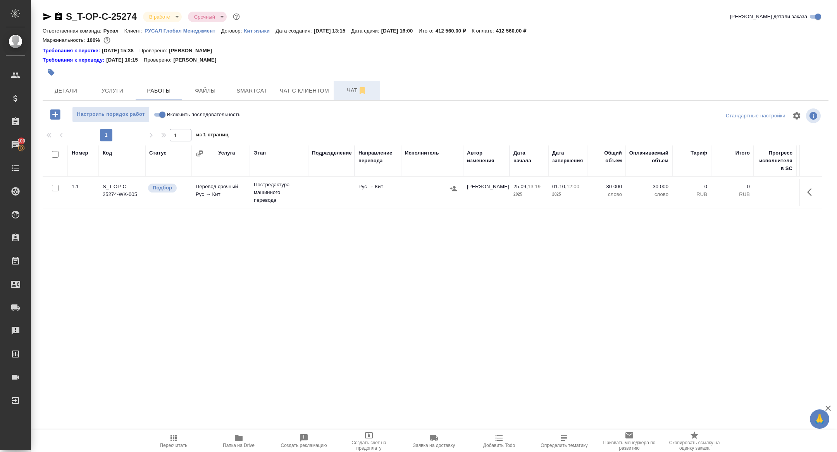
click at [343, 87] on span "Чат" at bounding box center [356, 91] width 37 height 10
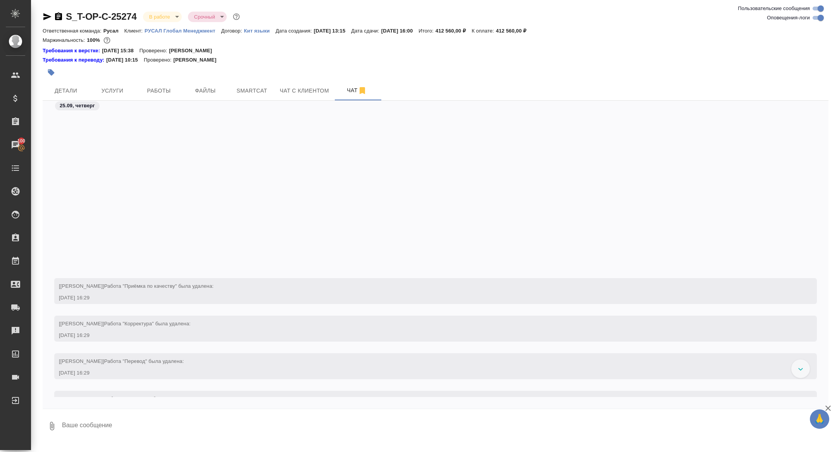
scroll to position [682, 0]
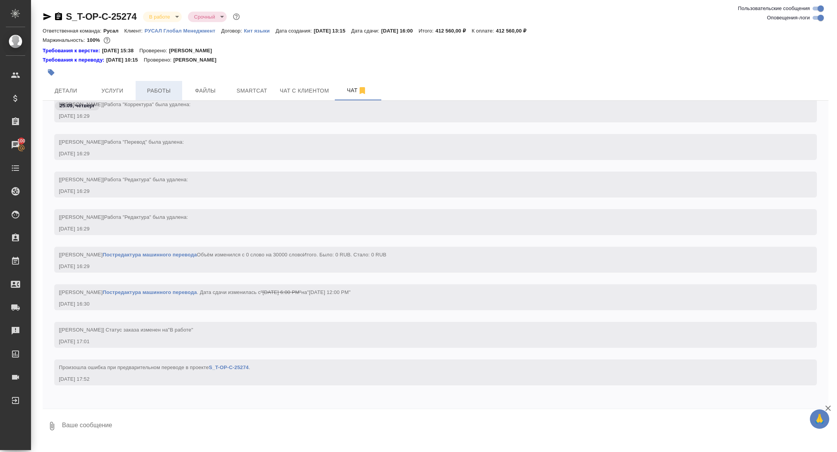
click at [155, 88] on span "Работы" at bounding box center [158, 91] width 37 height 10
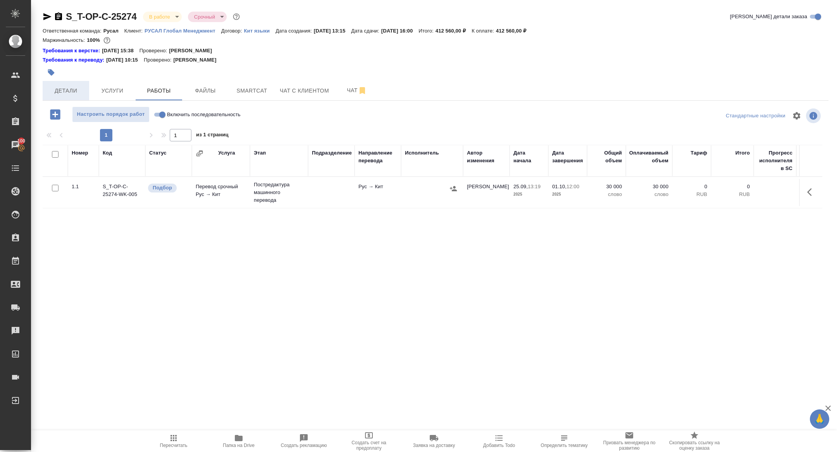
click at [67, 94] on span "Детали" at bounding box center [65, 91] width 37 height 10
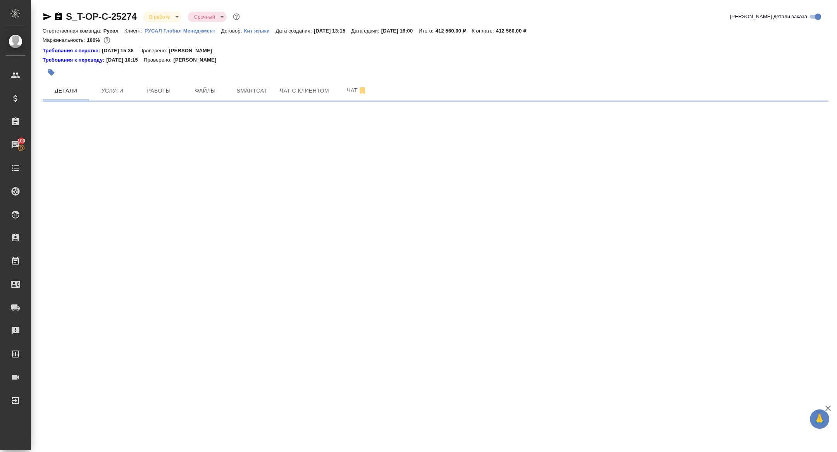
select select "RU"
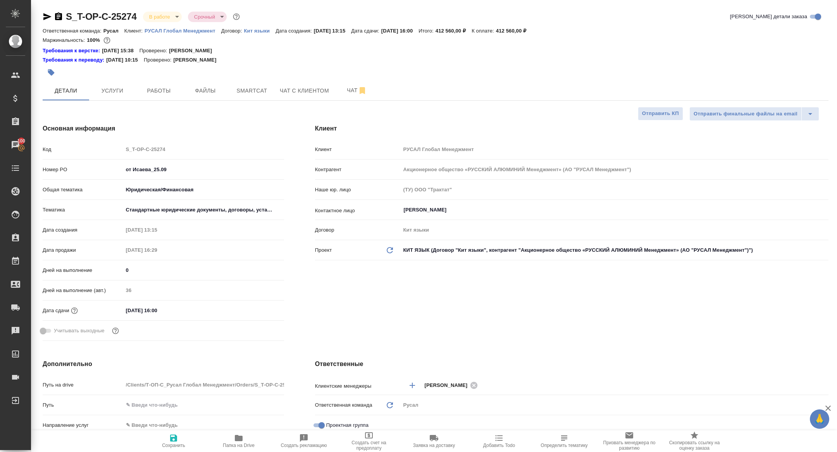
type textarea "x"
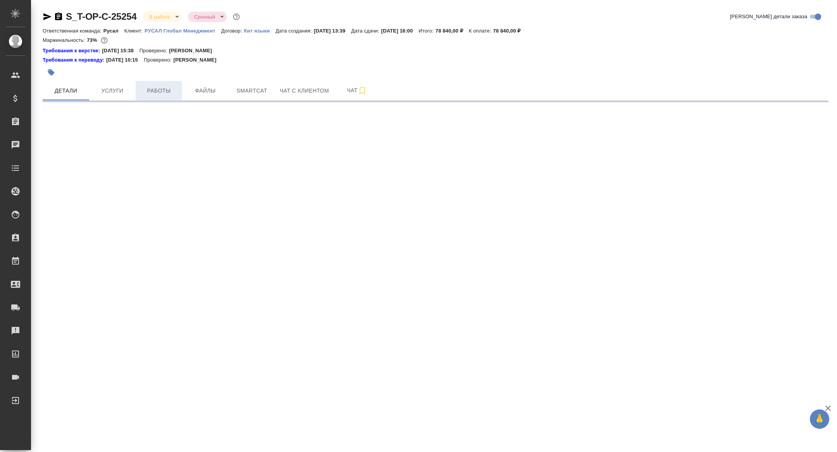
select select "RU"
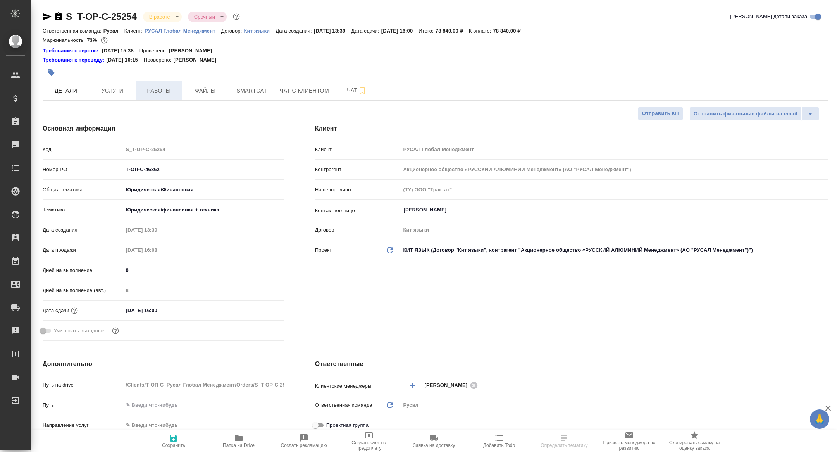
click at [158, 93] on span "Работы" at bounding box center [158, 91] width 37 height 10
type textarea "x"
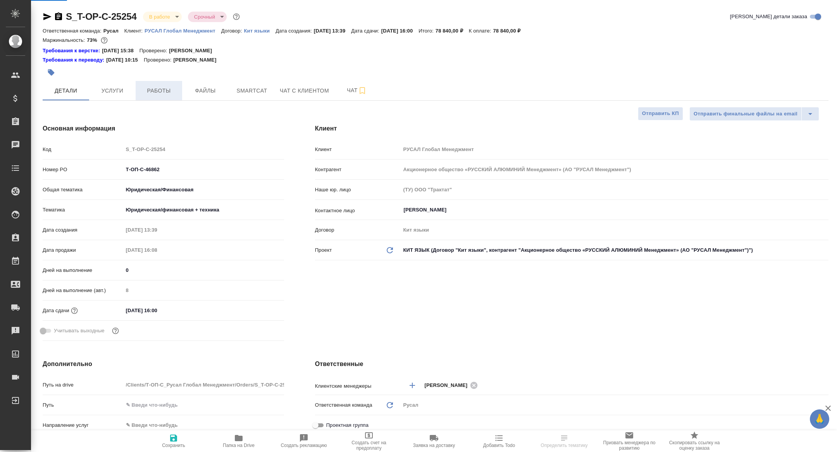
type textarea "x"
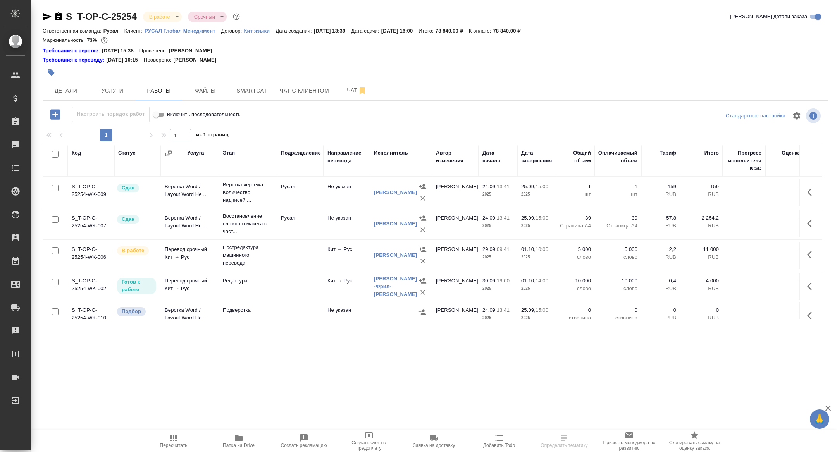
scroll to position [10, 0]
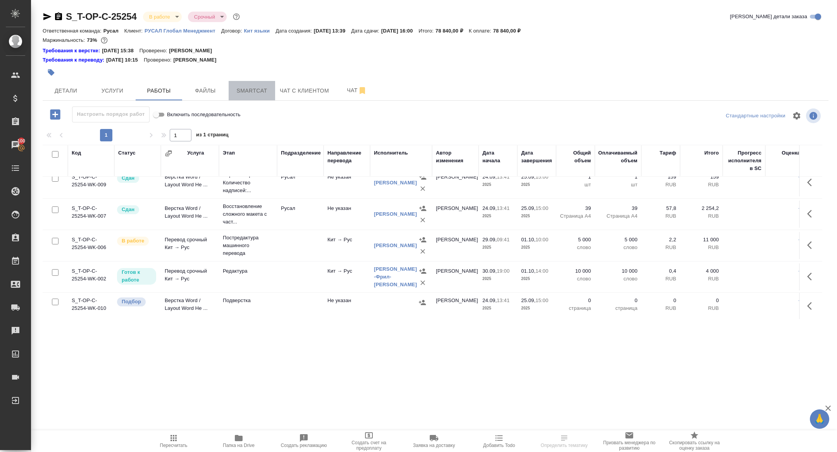
click at [252, 88] on span "Smartcat" at bounding box center [251, 91] width 37 height 10
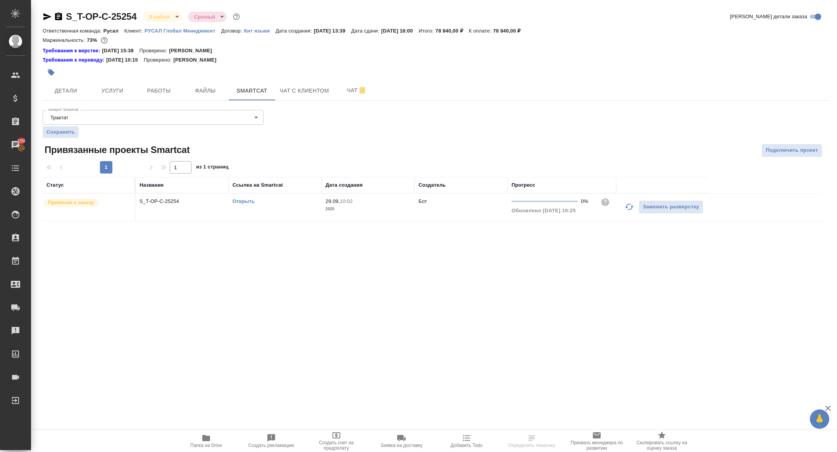
click at [242, 200] on link "Открыть" at bounding box center [243, 201] width 22 height 6
click at [167, 91] on span "Работы" at bounding box center [158, 91] width 37 height 10
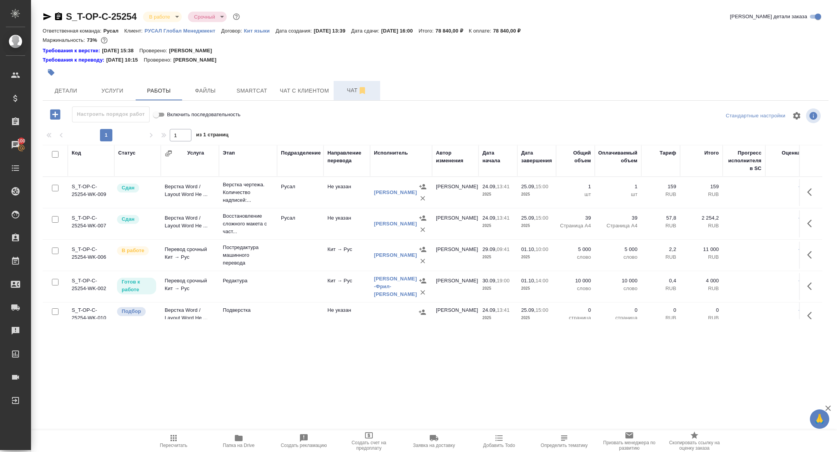
click at [345, 90] on span "Чат" at bounding box center [356, 91] width 37 height 10
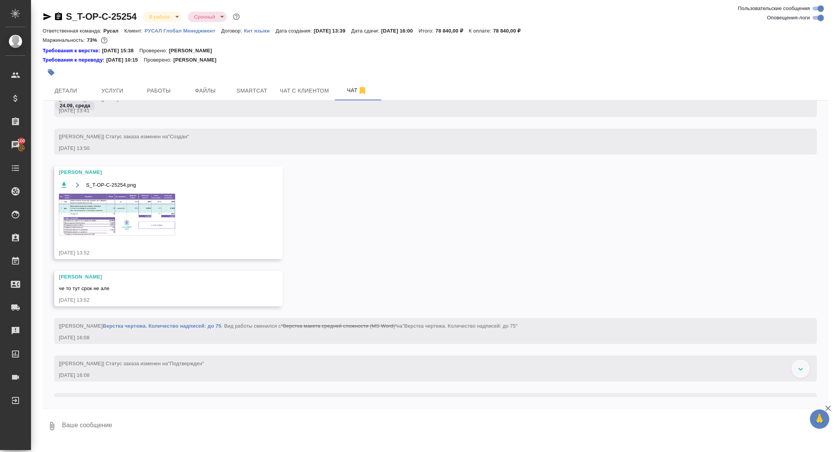
scroll to position [272, 0]
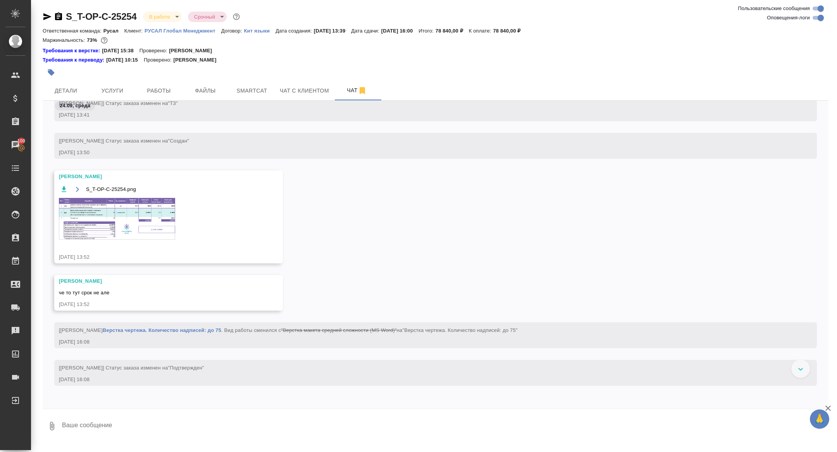
click at [124, 222] on img at bounding box center [117, 219] width 116 height 42
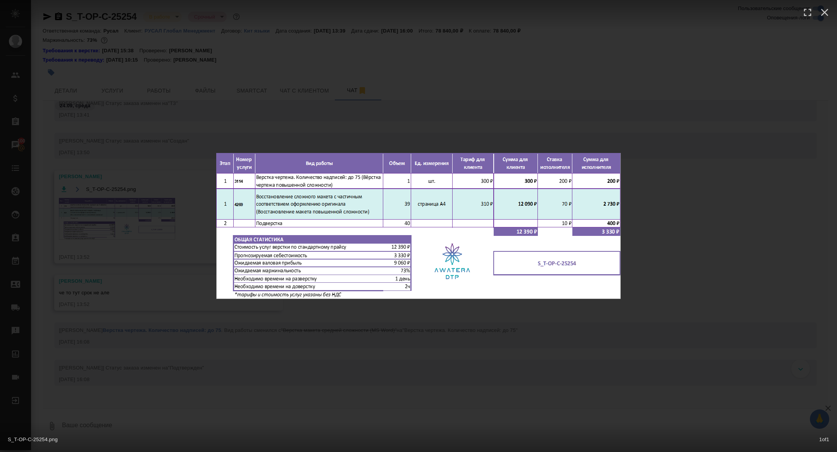
click at [129, 236] on div "S_T-OP-C-25254.png 1 of 1" at bounding box center [418, 226] width 837 height 452
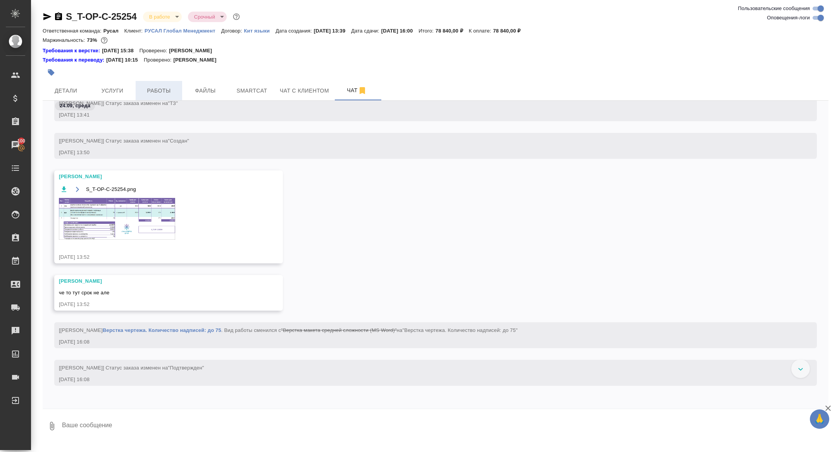
click at [167, 84] on button "Работы" at bounding box center [159, 90] width 46 height 19
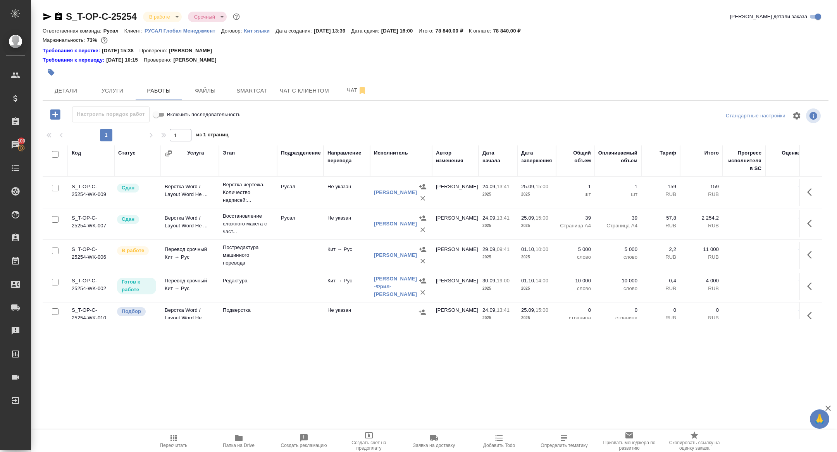
click at [49, 113] on icon "button" at bounding box center [55, 115] width 14 height 14
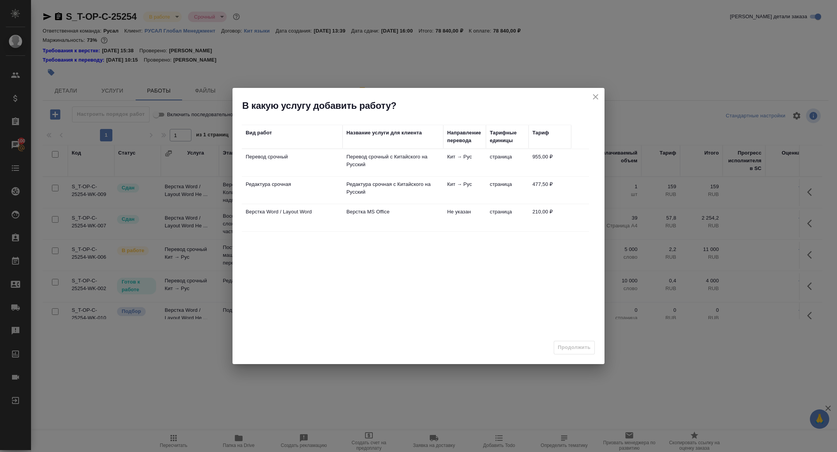
click at [590, 95] on button "close" at bounding box center [596, 97] width 12 height 12
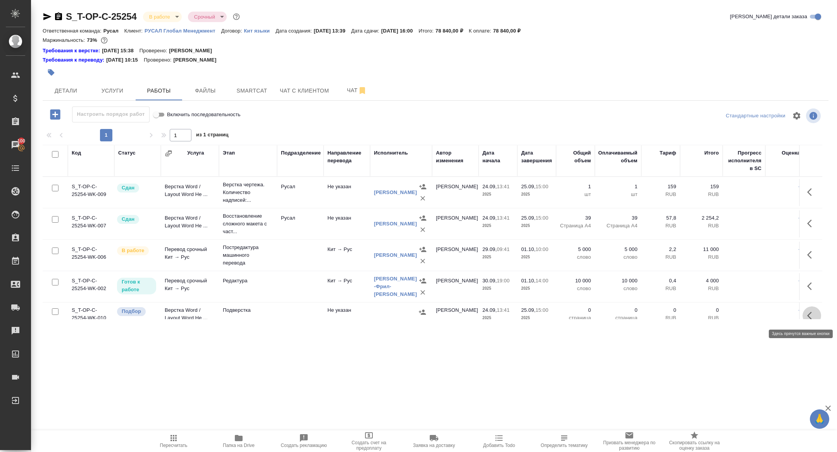
click at [809, 315] on icon "button" at bounding box center [811, 315] width 9 height 9
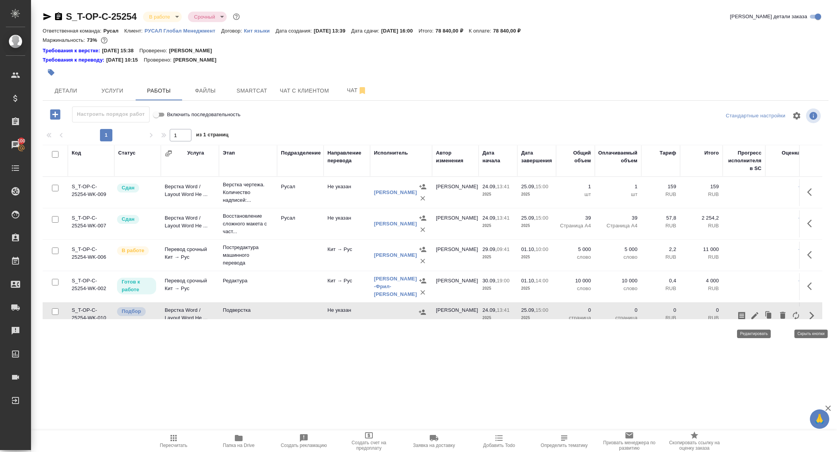
click at [756, 314] on icon "button" at bounding box center [754, 315] width 7 height 7
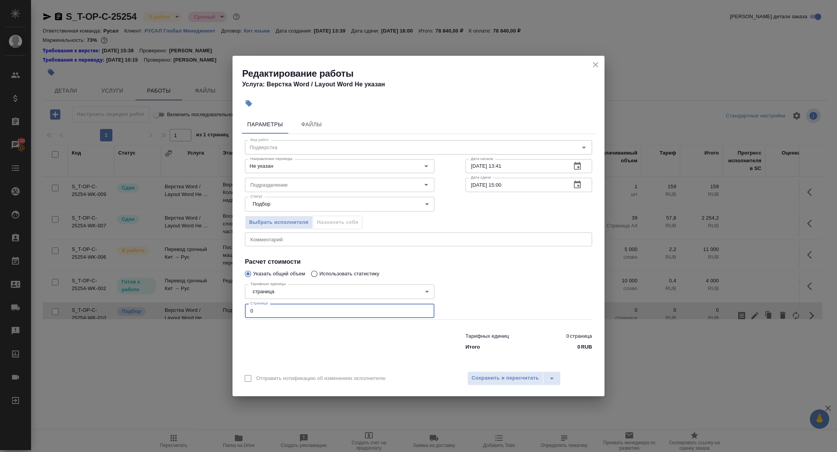
drag, startPoint x: 268, startPoint y: 310, endPoint x: 146, endPoint y: 301, distance: 122.0
click at [153, 303] on div "Редактирование работы Услуга: Верстка Word / Layout Word Не указан Параметры Фа…" at bounding box center [418, 226] width 837 height 452
type input "40"
click at [279, 183] on input "Подразделение" at bounding box center [326, 184] width 159 height 9
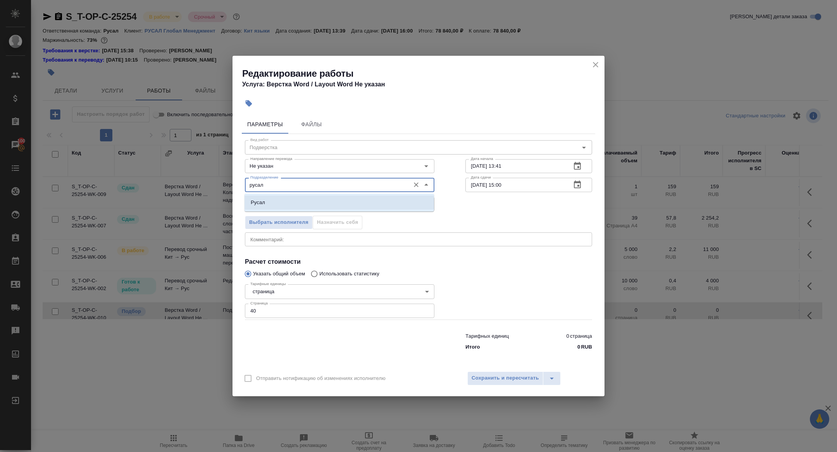
click at [301, 199] on li "Русал" at bounding box center [339, 203] width 189 height 14
type input "Русал"
click at [577, 185] on icon "button" at bounding box center [577, 184] width 9 height 9
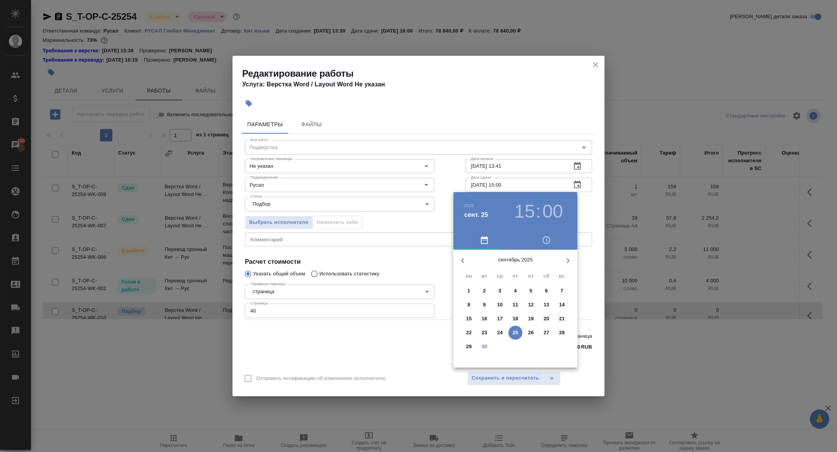
click at [486, 349] on p "30" at bounding box center [485, 347] width 6 height 8
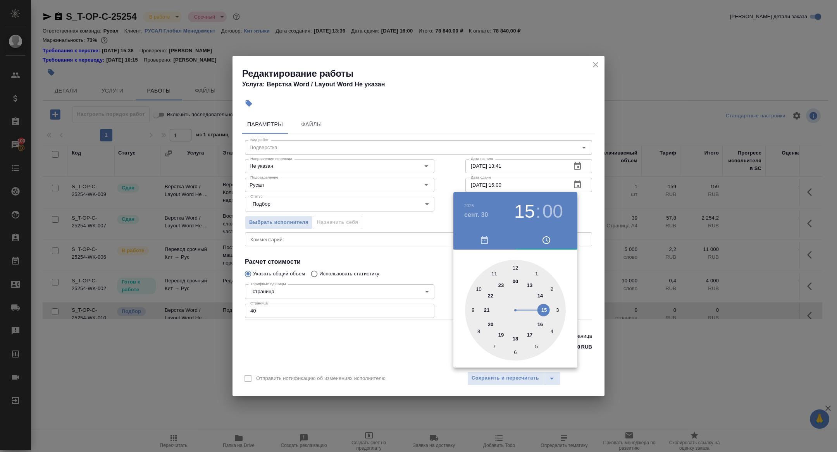
click at [480, 213] on h4 "сент. 30" at bounding box center [476, 214] width 24 height 9
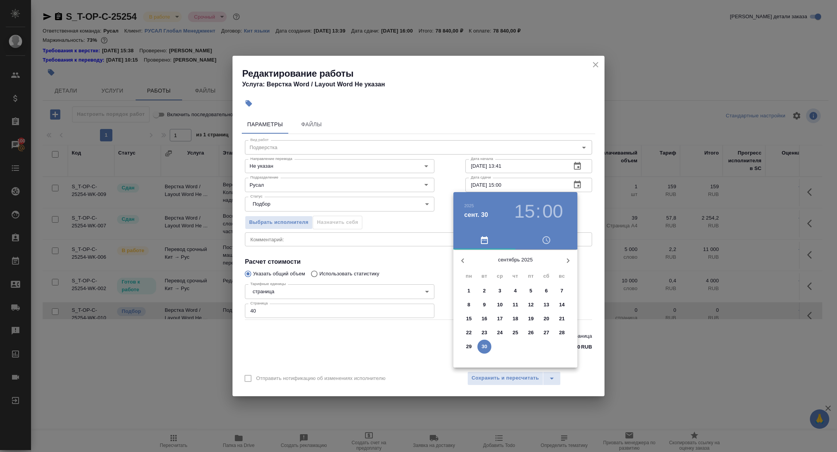
click at [563, 262] on icon "button" at bounding box center [567, 260] width 9 height 9
click at [503, 288] on span "1" at bounding box center [500, 291] width 14 height 8
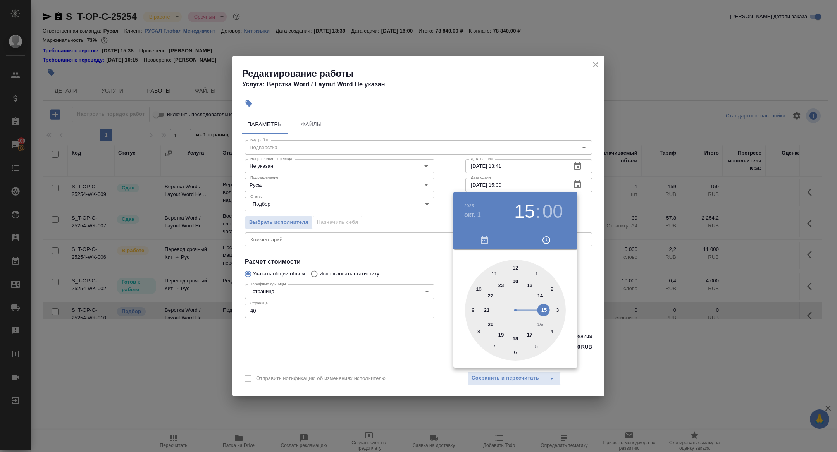
click at [542, 327] on div at bounding box center [515, 310] width 101 height 101
type input "[DATE] 16:00"
click at [376, 214] on div at bounding box center [418, 226] width 837 height 452
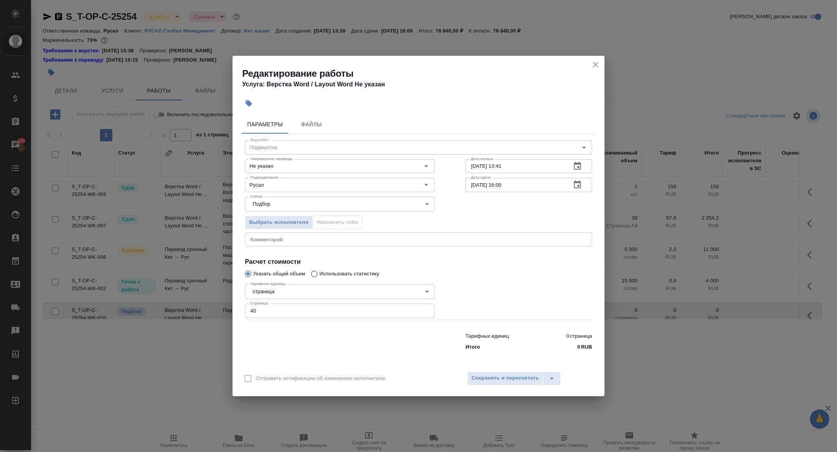
click at [580, 166] on icon "button" at bounding box center [577, 166] width 7 height 8
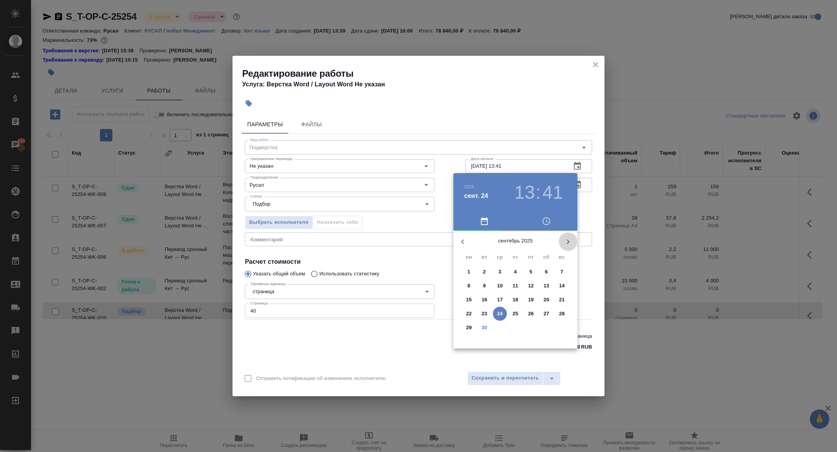
click at [568, 242] on icon "button" at bounding box center [568, 241] width 3 height 5
click at [504, 272] on span "1" at bounding box center [500, 272] width 14 height 8
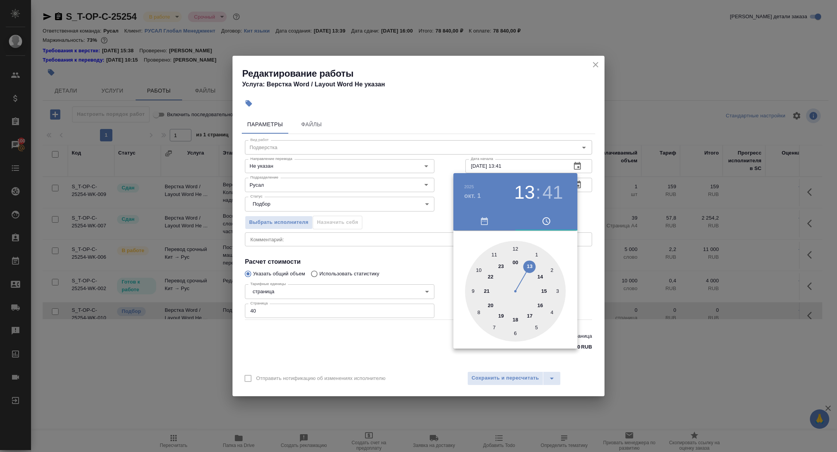
click at [541, 276] on div at bounding box center [515, 291] width 101 height 101
click at [515, 248] on div at bounding box center [515, 291] width 101 height 101
type input "01.10.2025 14:00"
click at [375, 213] on div at bounding box center [418, 226] width 837 height 452
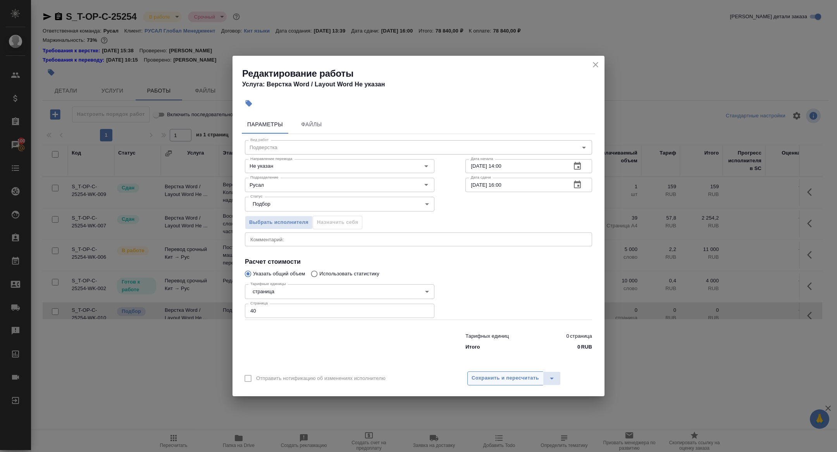
click at [509, 373] on button "Сохранить и пересчитать" at bounding box center [505, 379] width 76 height 14
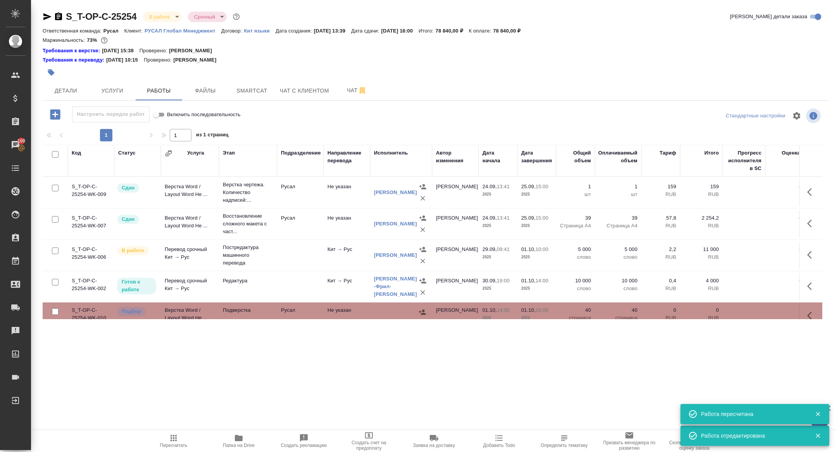
scroll to position [10, 0]
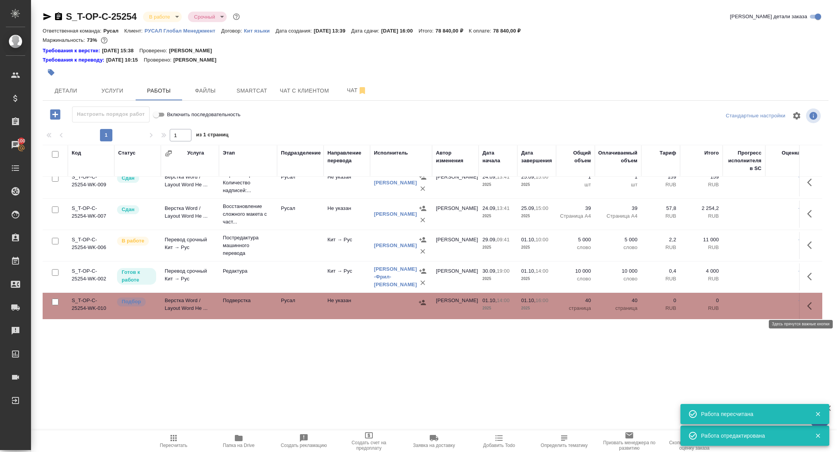
click at [809, 307] on icon "button" at bounding box center [809, 306] width 5 height 8
click at [754, 304] on icon "button" at bounding box center [754, 305] width 9 height 9
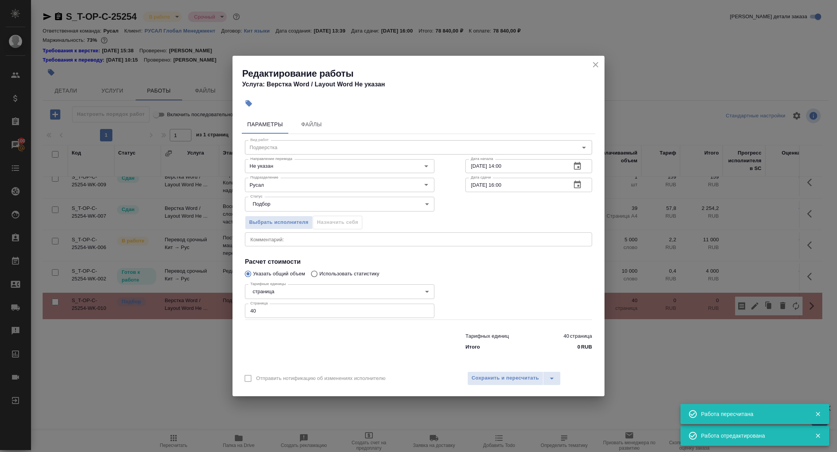
click at [246, 103] on icon "button" at bounding box center [249, 103] width 7 height 7
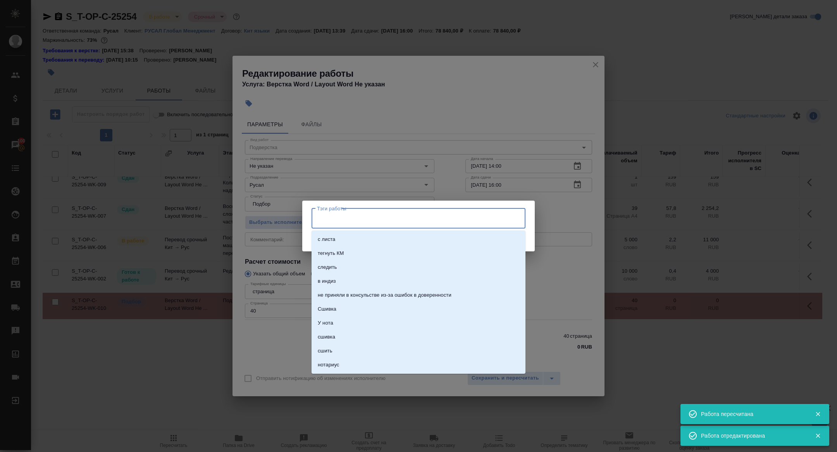
click at [370, 222] on input "Тэги работы" at bounding box center [411, 218] width 192 height 13
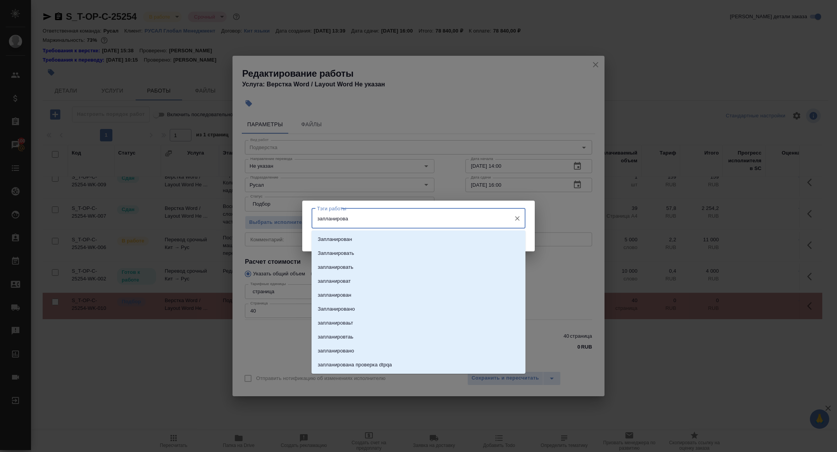
type input "запланирован"
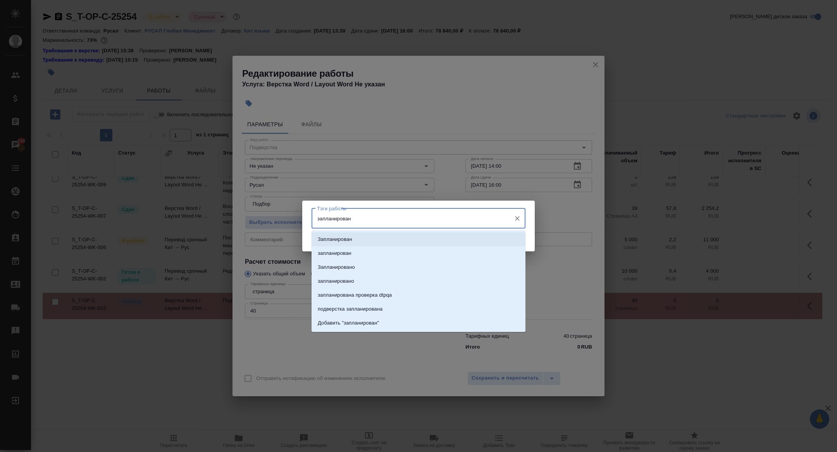
click at [393, 239] on li "Запланирован" at bounding box center [419, 239] width 214 height 14
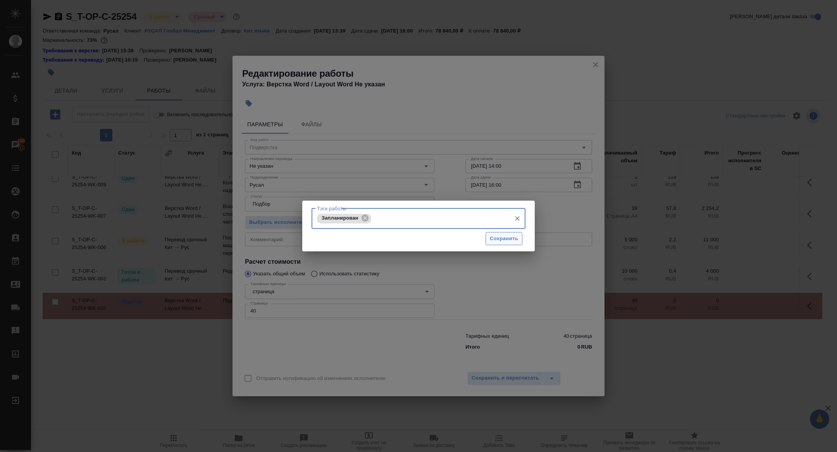
click at [510, 234] on span "Сохранить" at bounding box center [504, 238] width 28 height 9
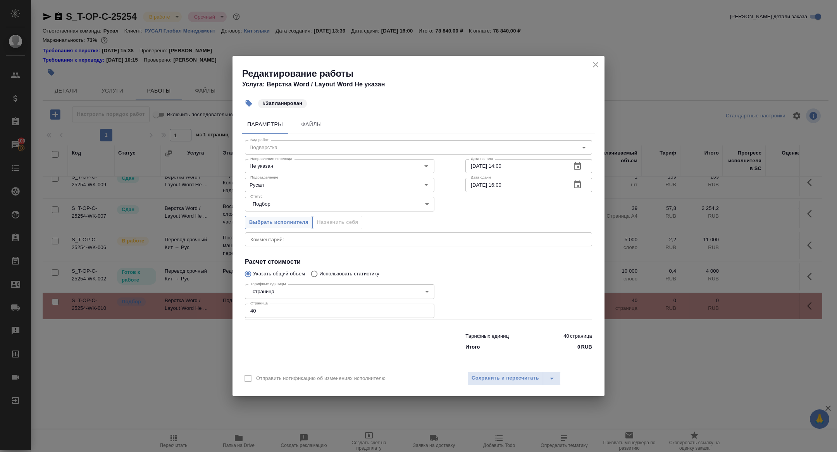
click at [293, 223] on span "Выбрать исполнителя" at bounding box center [278, 222] width 59 height 9
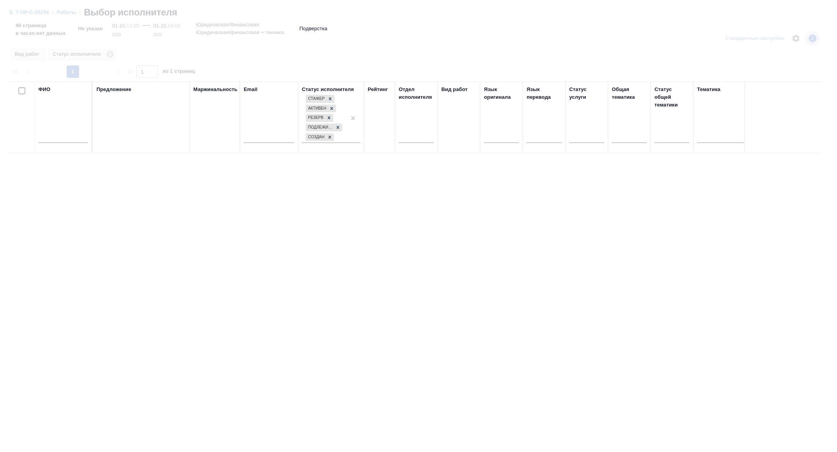
click at [69, 138] on input "text" at bounding box center [63, 138] width 50 height 10
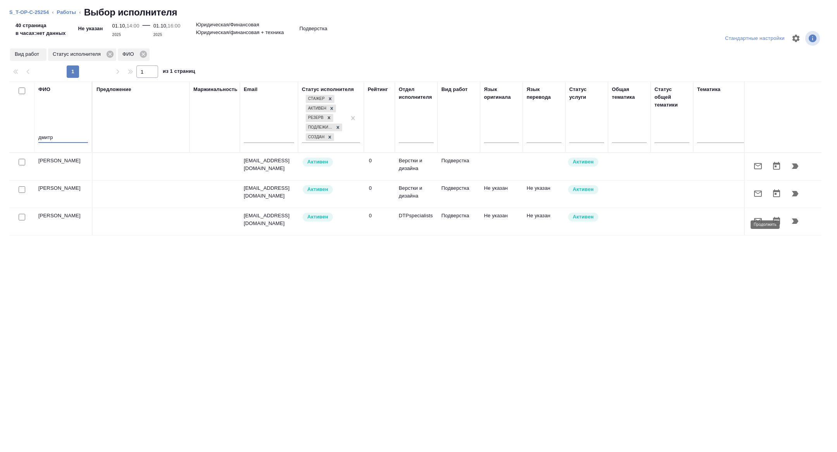
type input "дмитр"
click at [799, 224] on icon "button" at bounding box center [794, 221] width 9 height 9
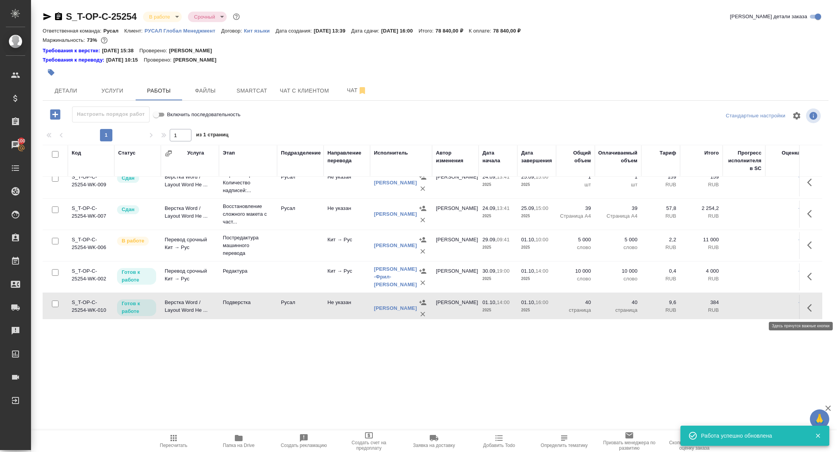
click at [810, 304] on icon "button" at bounding box center [811, 307] width 9 height 9
click at [754, 311] on icon "button" at bounding box center [754, 307] width 9 height 9
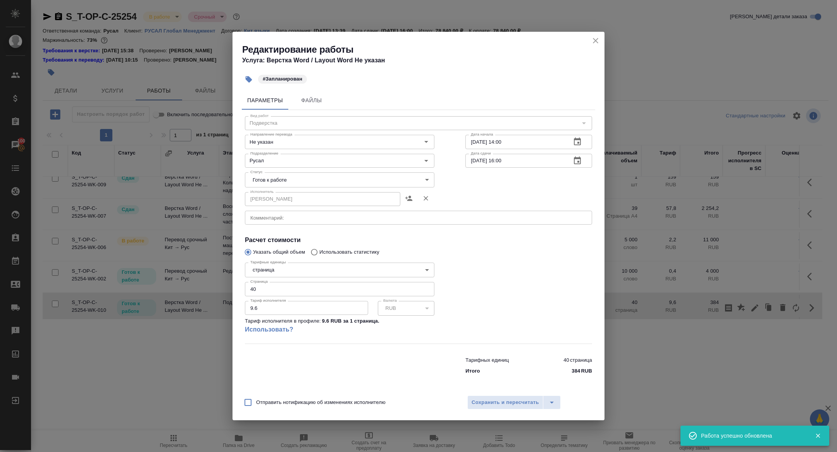
click at [268, 184] on body "🙏 .cls-1 fill:#fff; AWATERA Zhuravleva Alexandra Клиенты Спецификации Заказы 10…" at bounding box center [418, 226] width 837 height 452
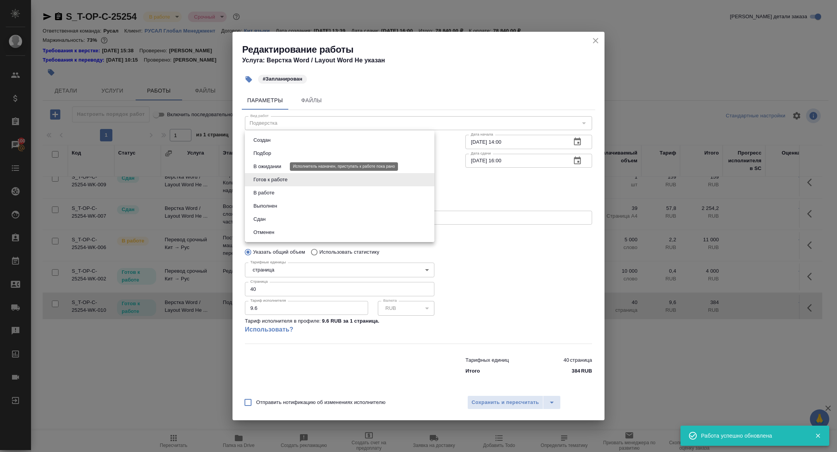
click at [268, 165] on button "В ожидании" at bounding box center [267, 166] width 33 height 9
type input "pending"
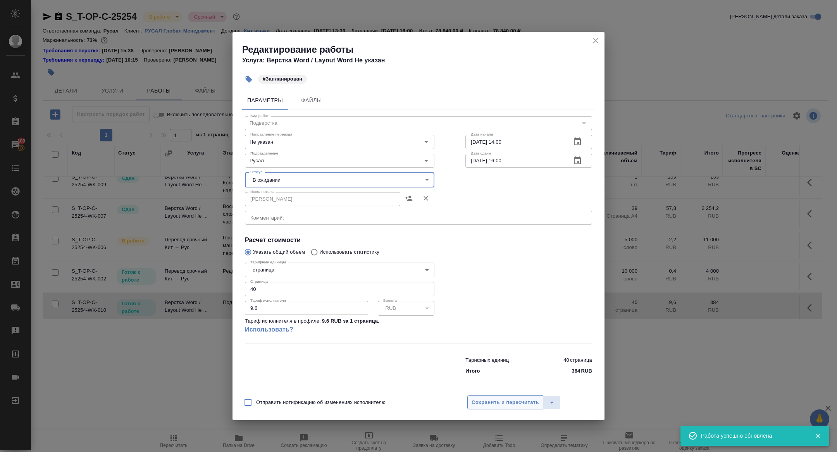
click at [505, 400] on span "Сохранить и пересчитать" at bounding box center [505, 402] width 67 height 9
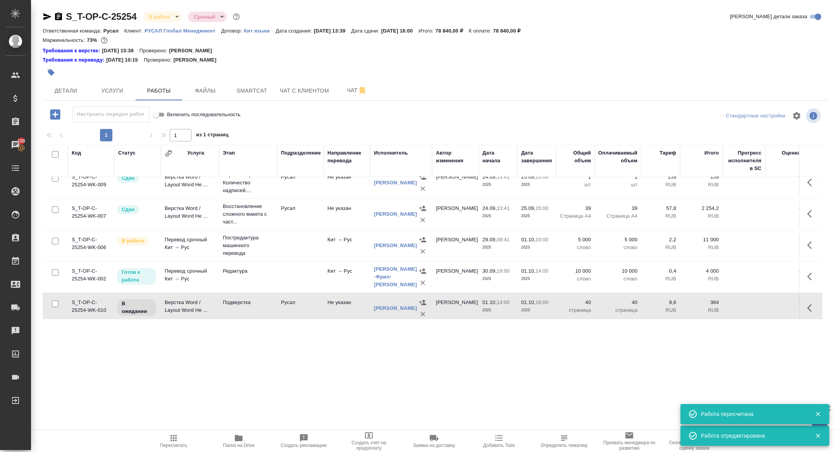
click at [178, 307] on td "Верстка Word / Layout Word Не ..." at bounding box center [190, 308] width 58 height 27
click at [53, 14] on div at bounding box center [53, 16] width 21 height 9
click at [51, 14] on icon "button" at bounding box center [47, 16] width 9 height 9
click at [70, 83] on button "Детали" at bounding box center [66, 90] width 46 height 19
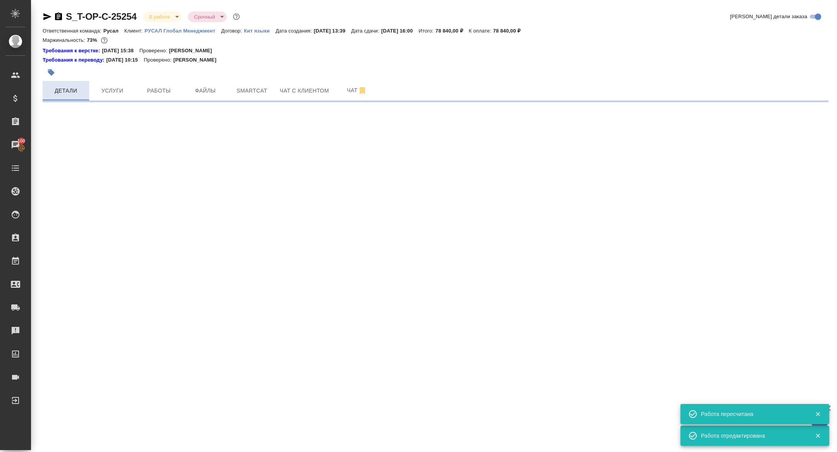
select select "RU"
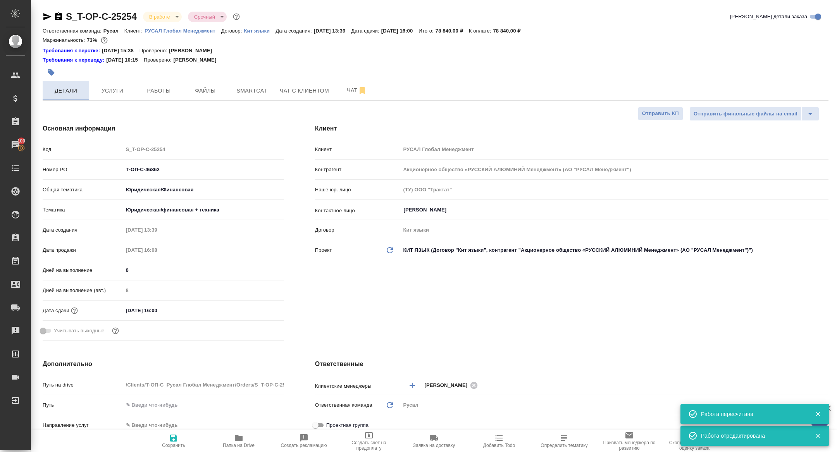
type textarea "x"
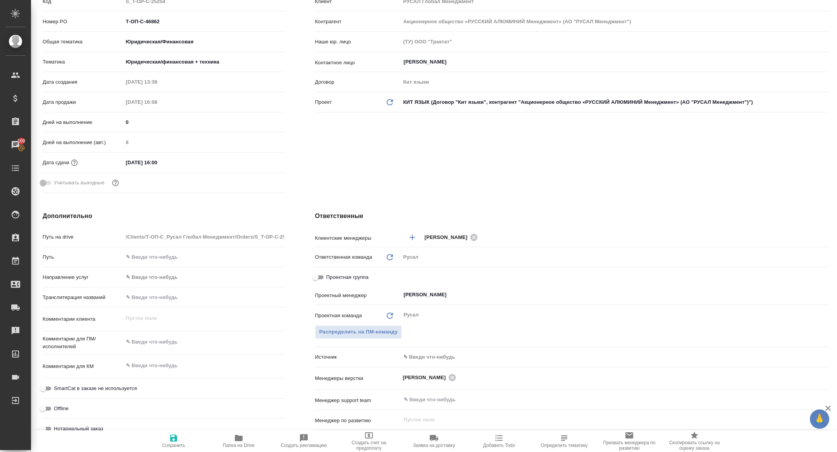
scroll to position [149, 0]
click at [317, 273] on input "Проектная группа" at bounding box center [315, 276] width 28 height 9
checkbox input "true"
type textarea "x"
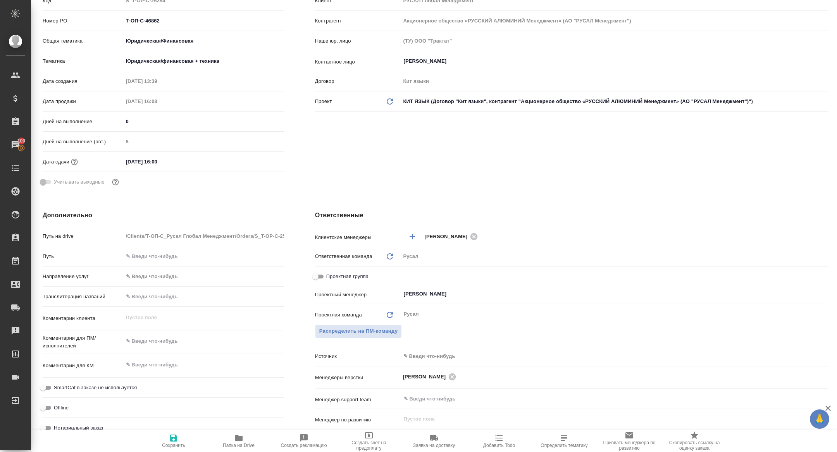
type textarea "x"
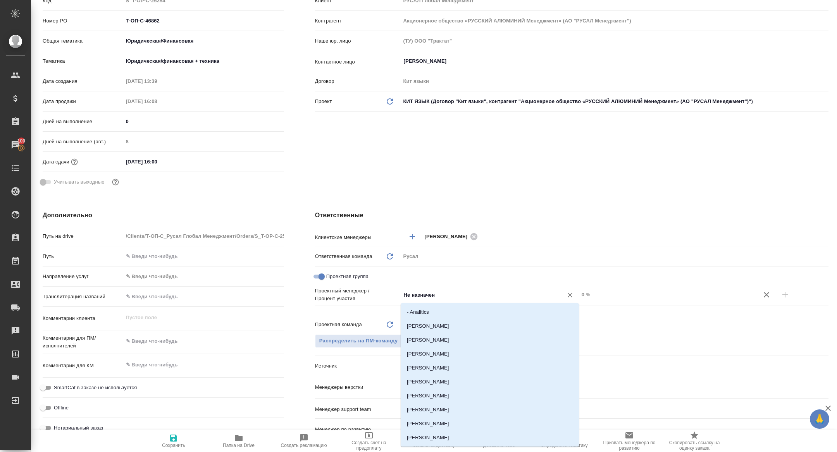
click at [441, 296] on input "Не назначен" at bounding box center [477, 294] width 148 height 9
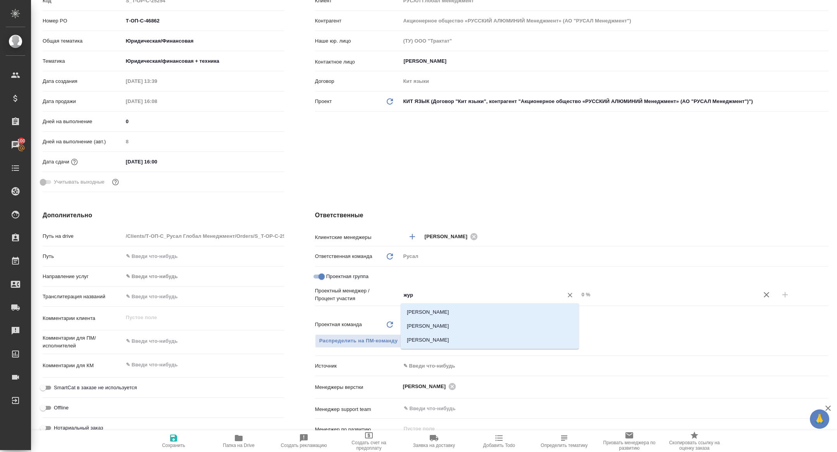
type input "жура"
click at [459, 324] on li "Журавлева [PERSON_NAME]" at bounding box center [490, 326] width 178 height 14
type textarea "x"
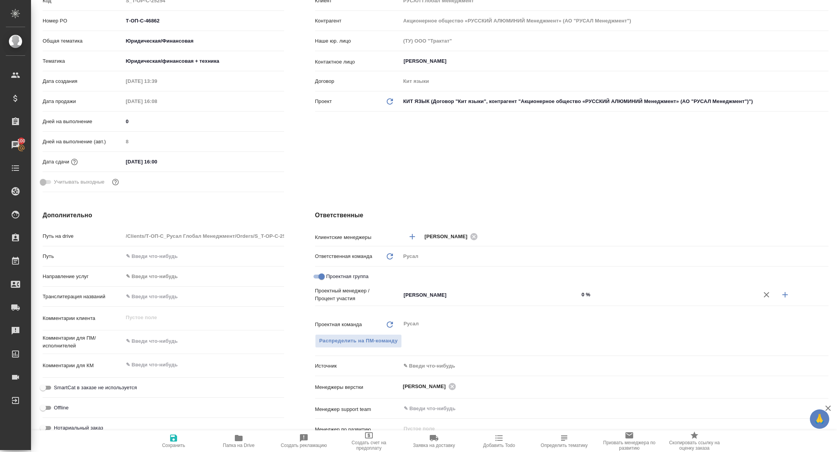
click at [788, 293] on icon "button" at bounding box center [784, 294] width 9 height 9
type textarea "x"
click at [477, 304] on input "Не назначен" at bounding box center [477, 307] width 148 height 9
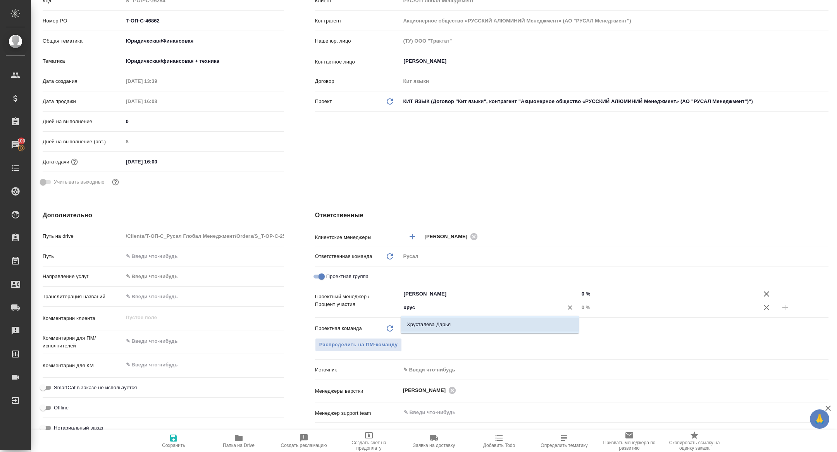
drag, startPoint x: 464, startPoint y: 303, endPoint x: 443, endPoint y: 313, distance: 23.9
click at [443, 313] on div "хрус ​" at bounding box center [490, 308] width 178 height 14
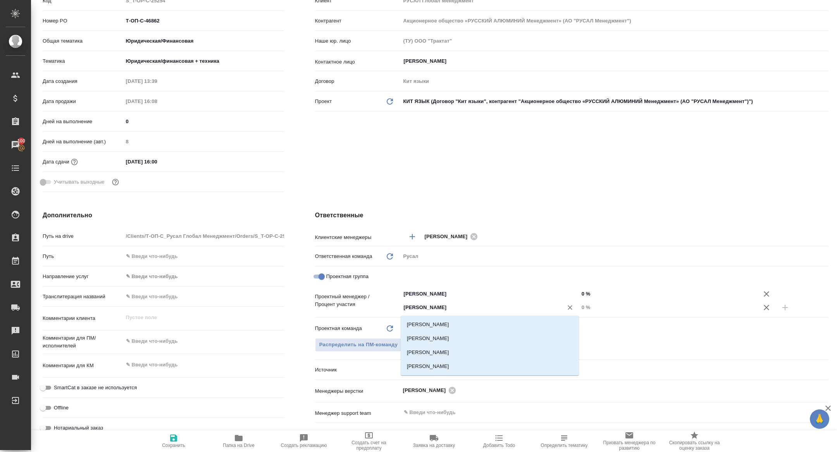
type input "кирилл"
click at [446, 321] on li "[PERSON_NAME] [PERSON_NAME]" at bounding box center [490, 325] width 178 height 14
type textarea "x"
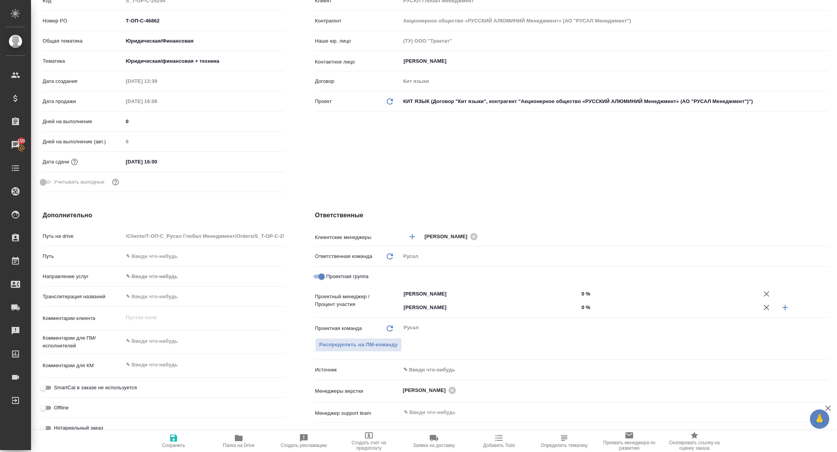
click at [582, 308] on input "0 %" at bounding box center [668, 307] width 178 height 11
type input "20 %"
type textarea "x"
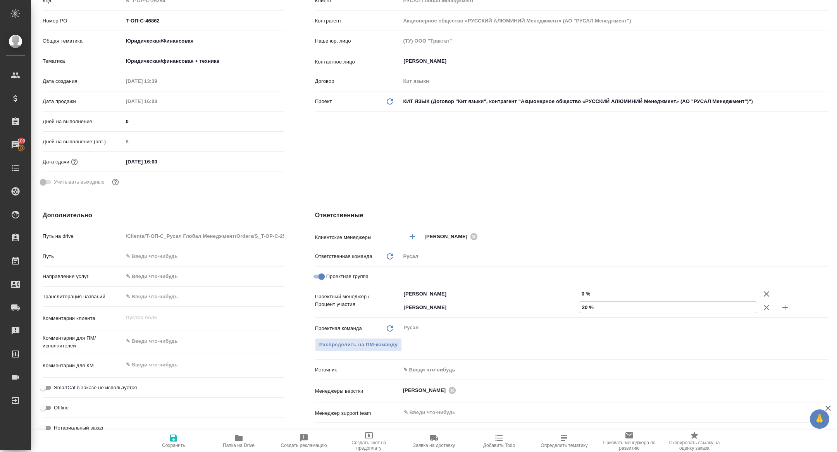
type input "20 %"
click at [580, 293] on input "0 %" at bounding box center [668, 293] width 178 height 11
type input "80 %"
type textarea "x"
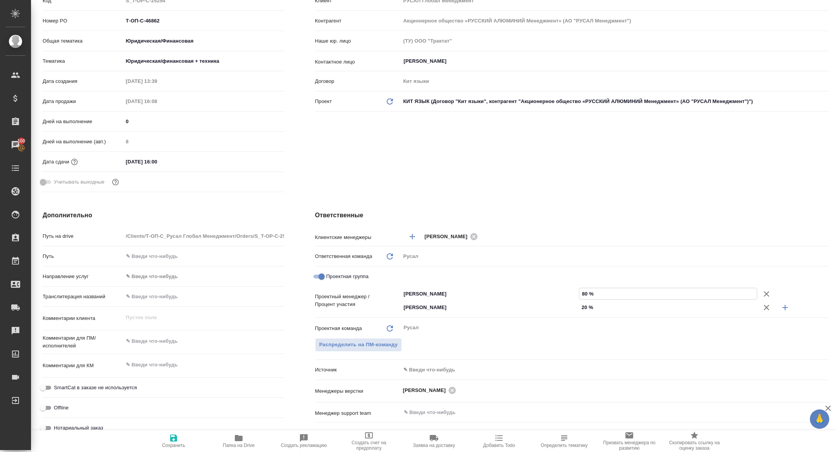
type textarea "x"
type input "80 %"
click at [181, 445] on span "Сохранить" at bounding box center [173, 445] width 23 height 5
type textarea "x"
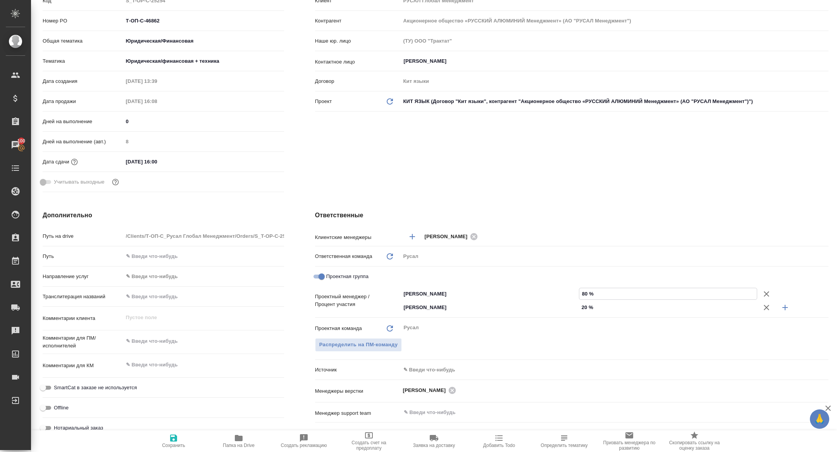
type textarea "x"
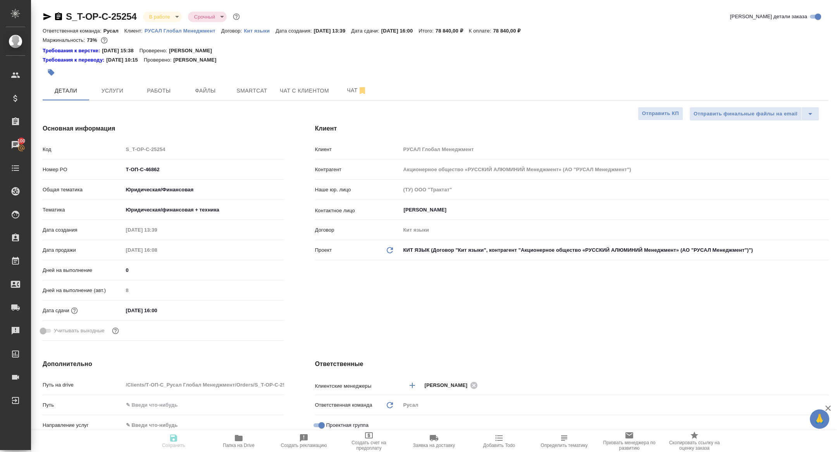
type textarea "x"
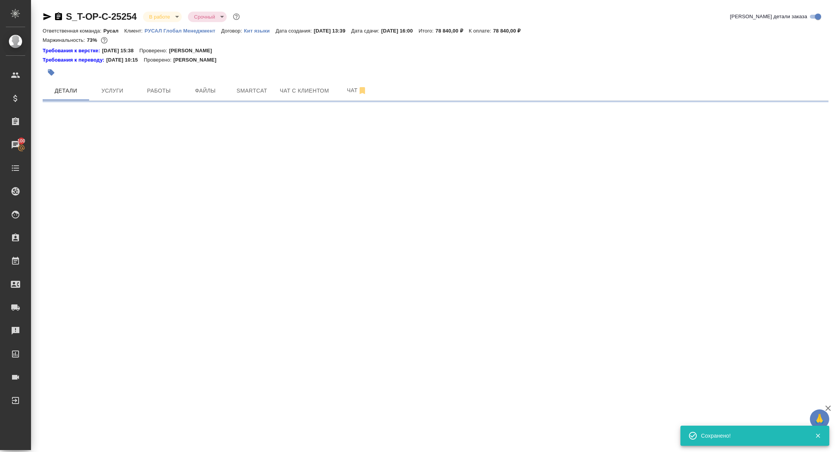
select select "RU"
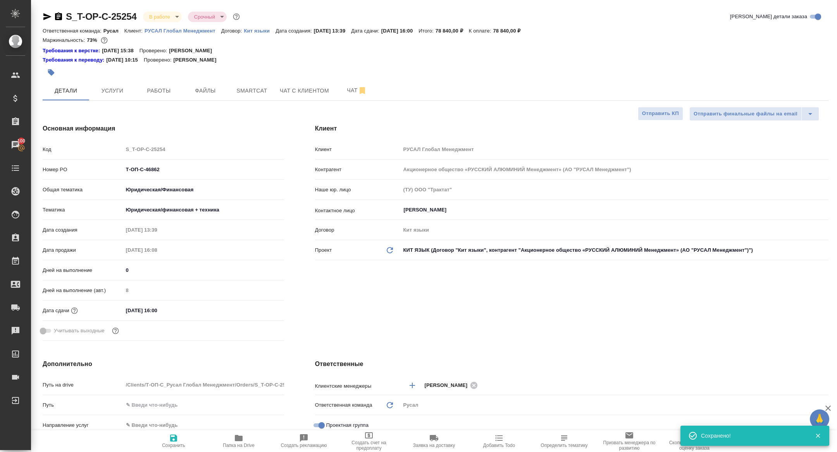
type textarea "x"
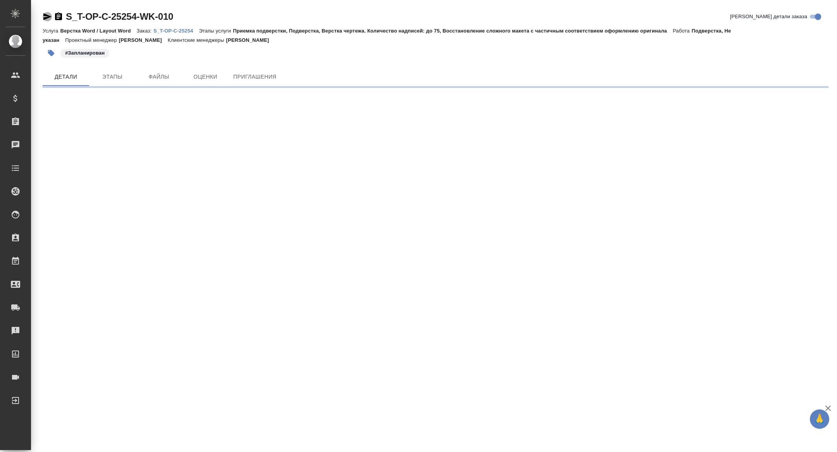
click at [48, 16] on icon "button" at bounding box center [47, 16] width 8 height 7
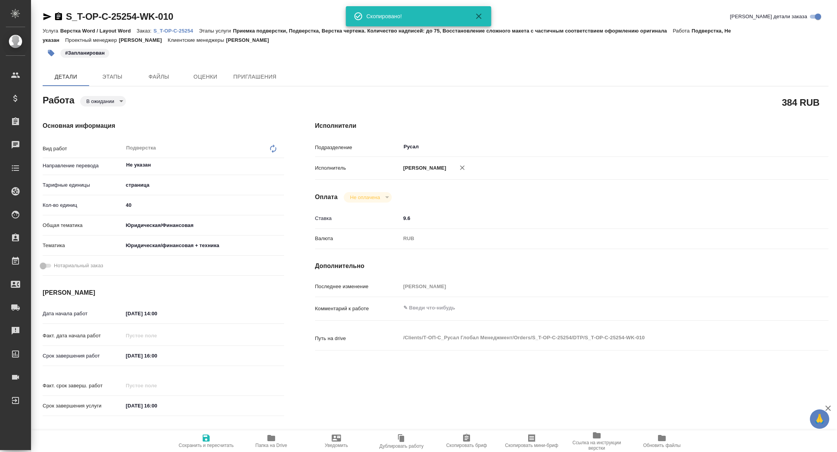
type textarea "x"
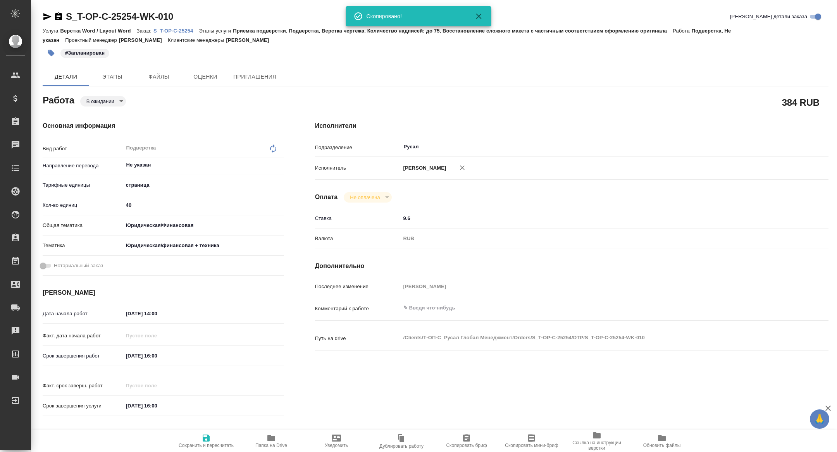
type textarea "x"
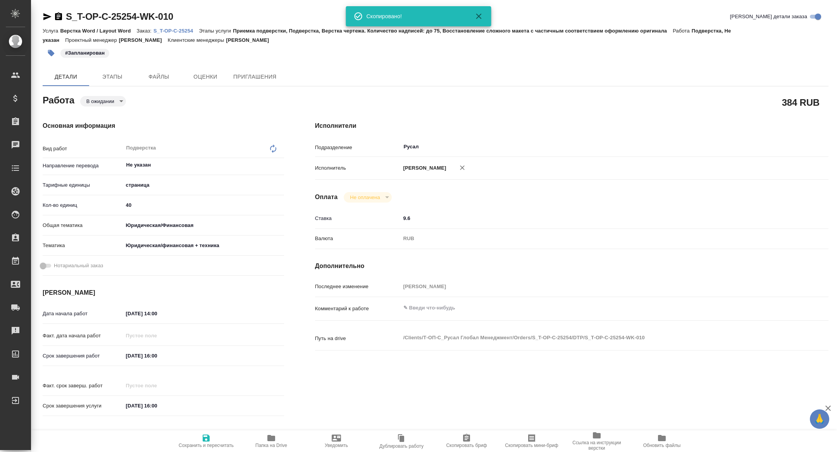
type textarea "x"
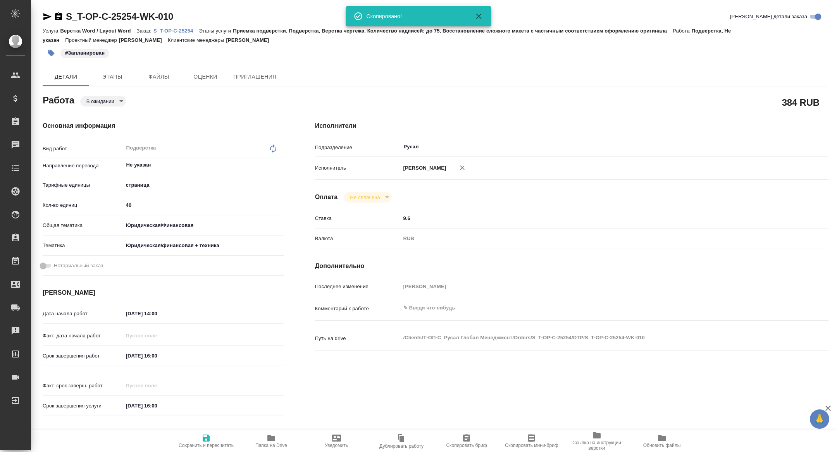
type textarea "x"
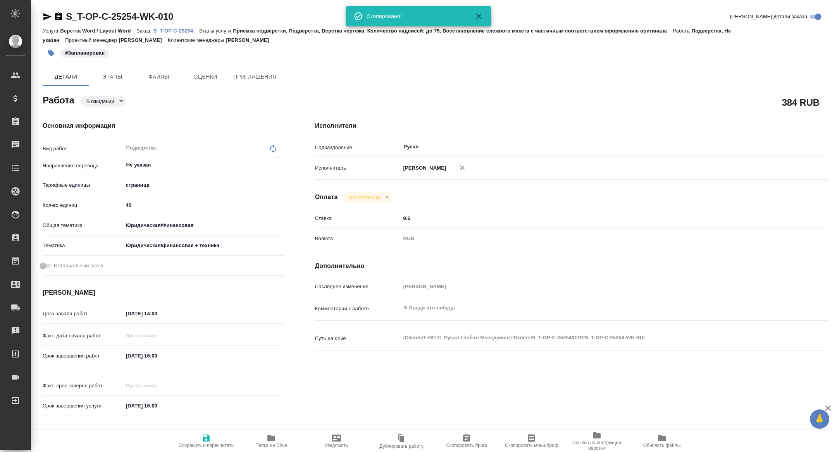
type textarea "x"
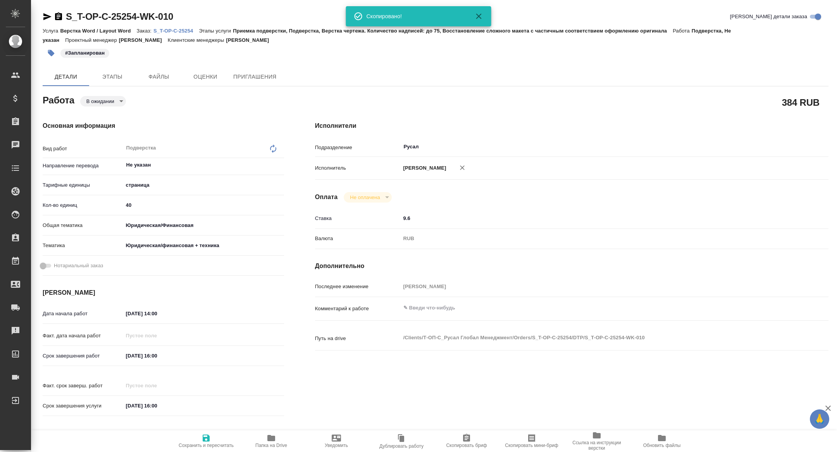
type textarea "x"
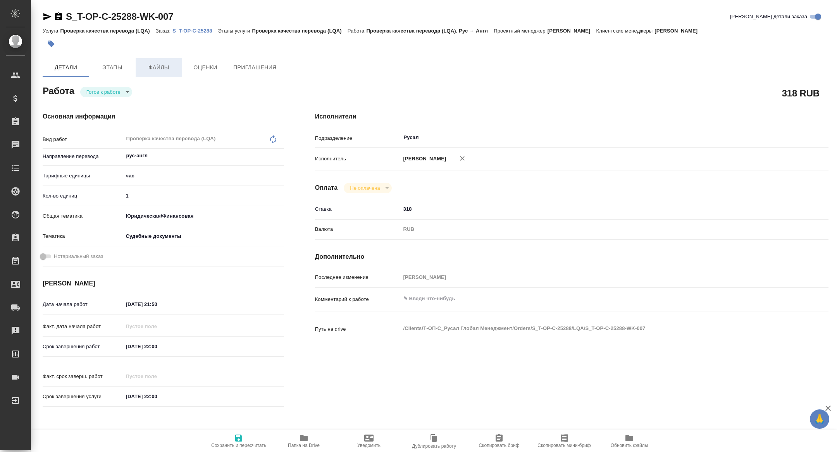
type textarea "x"
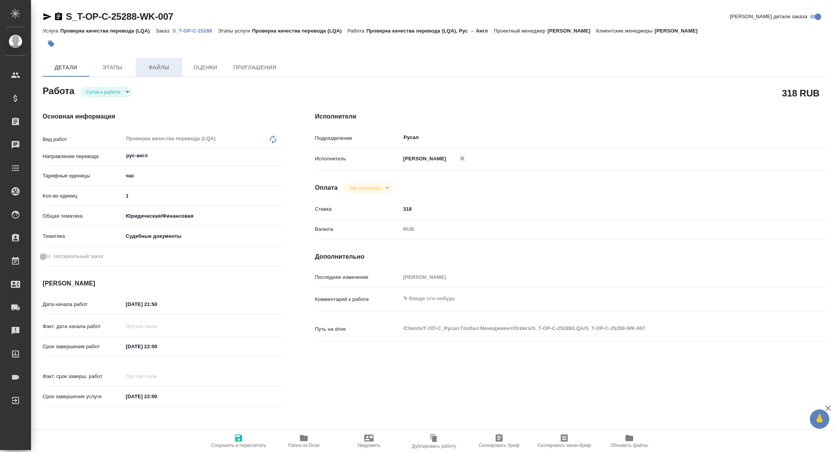
type textarea "x"
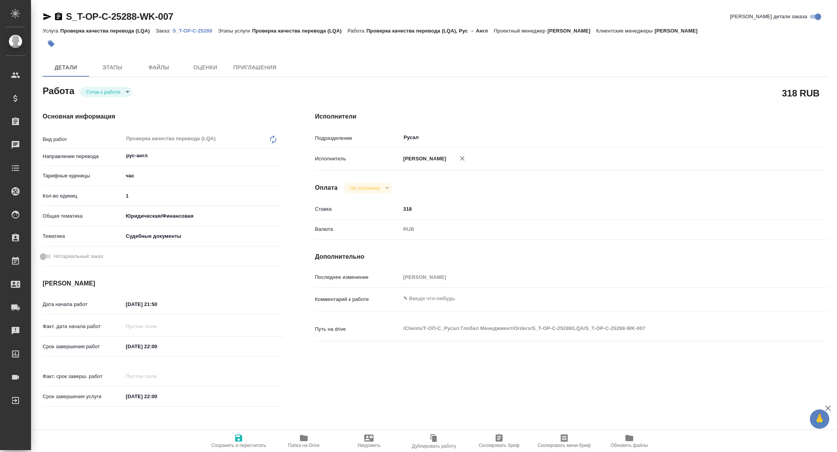
type textarea "x"
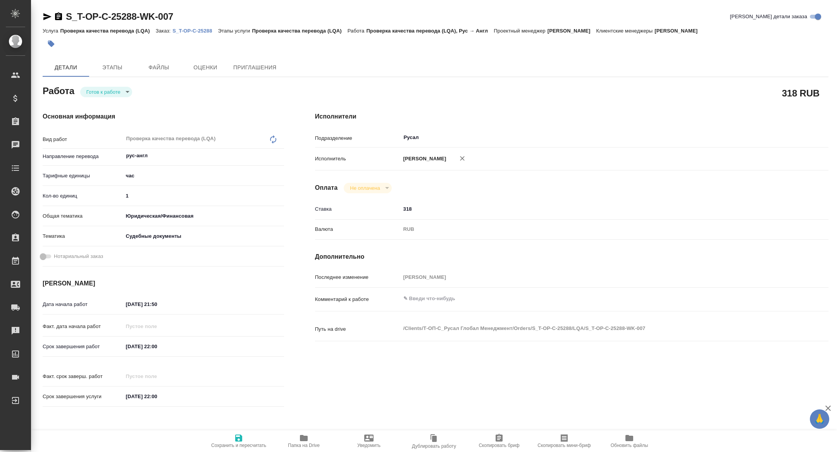
type textarea "x"
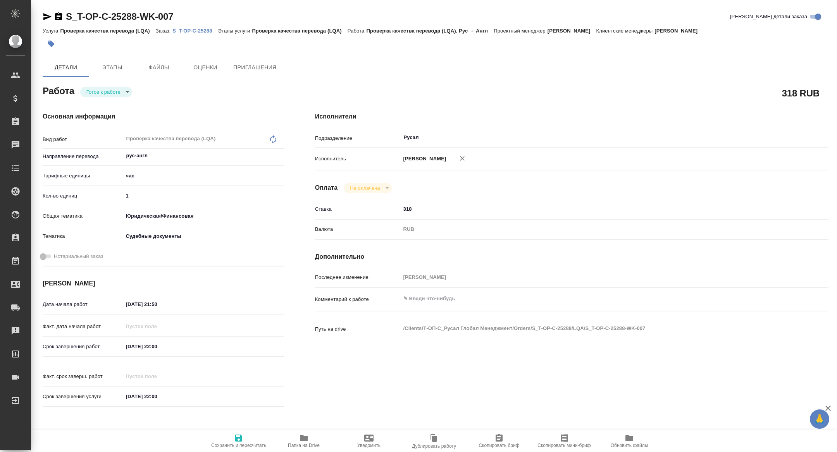
click at [190, 29] on p "S_T-OP-C-25288" at bounding box center [194, 31] width 45 height 6
type textarea "x"
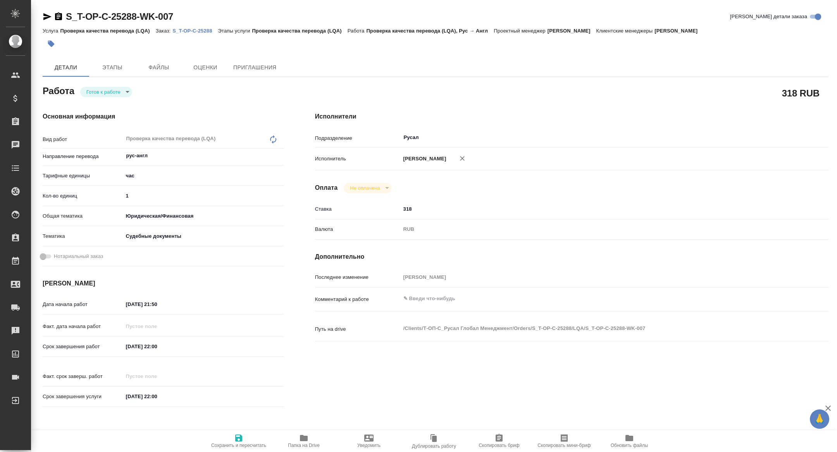
type textarea "x"
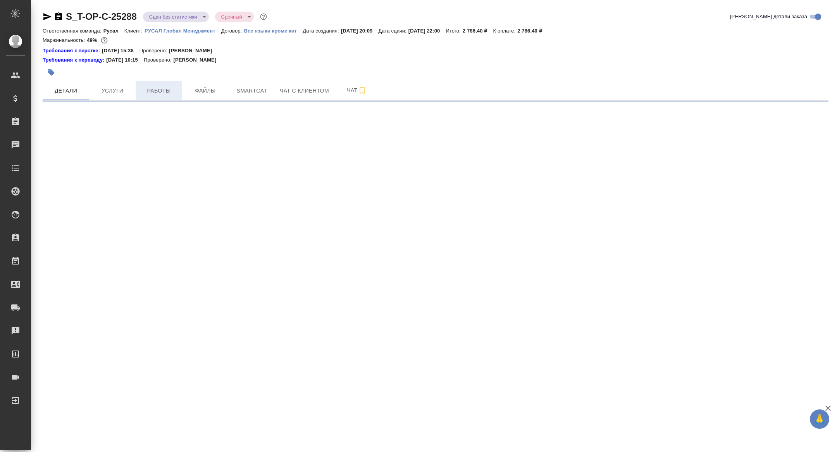
select select "RU"
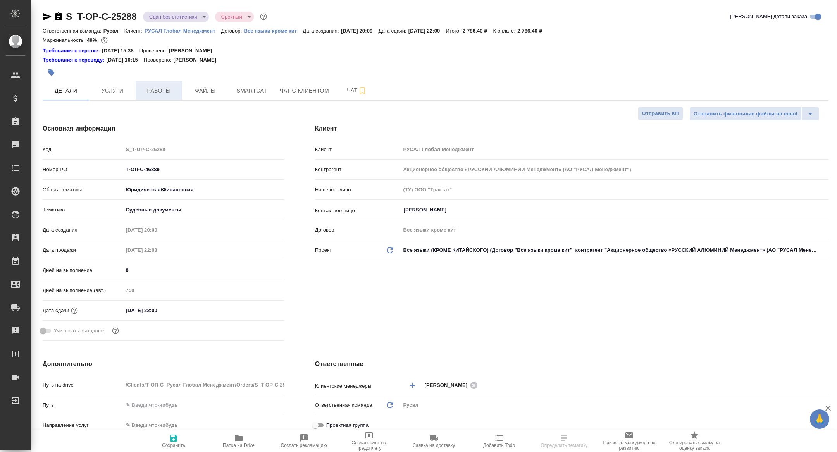
click at [164, 86] on span "Работы" at bounding box center [158, 91] width 37 height 10
type textarea "x"
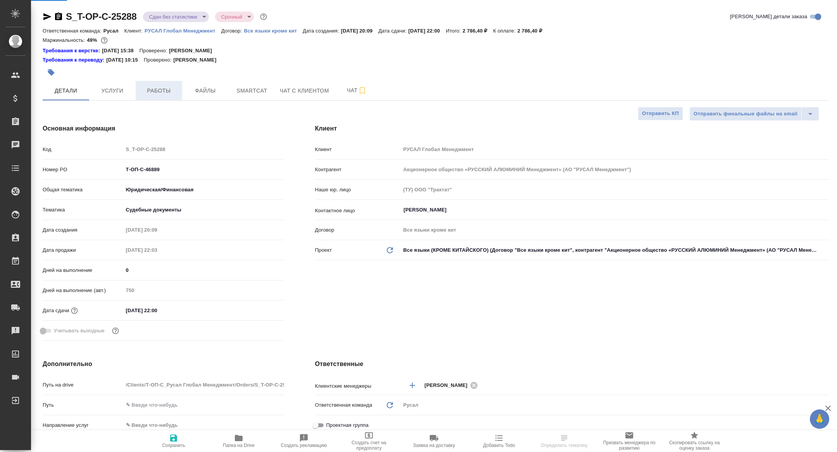
type textarea "x"
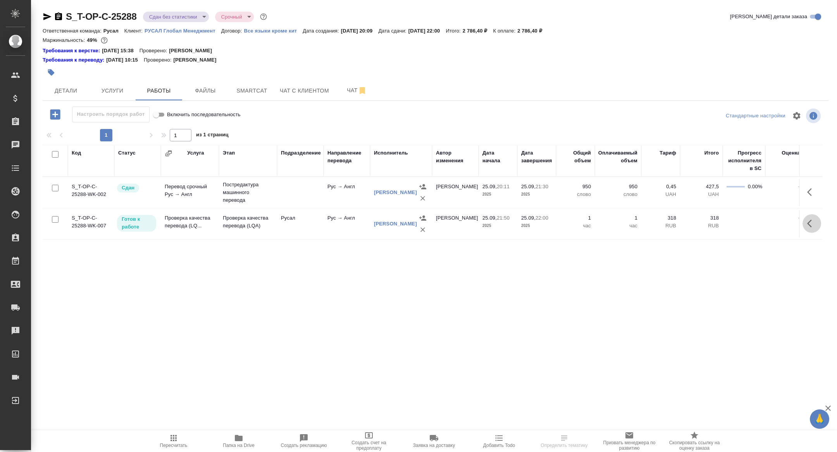
click at [810, 226] on icon "button" at bounding box center [809, 224] width 5 height 8
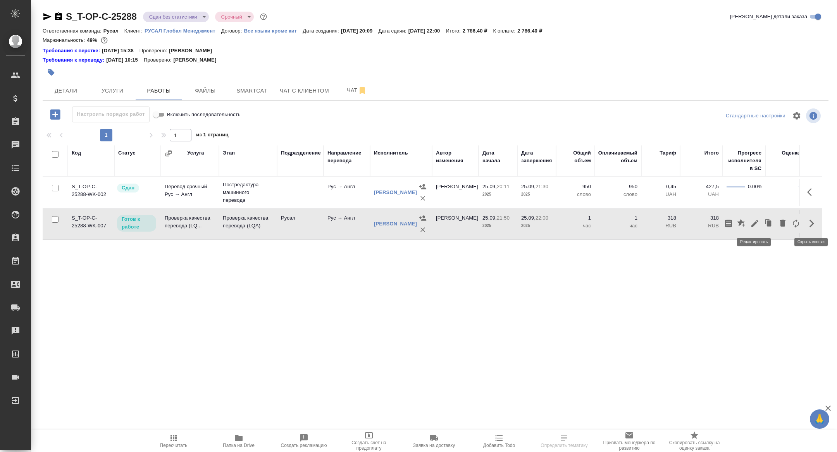
click at [749, 225] on button "button" at bounding box center [754, 223] width 13 height 19
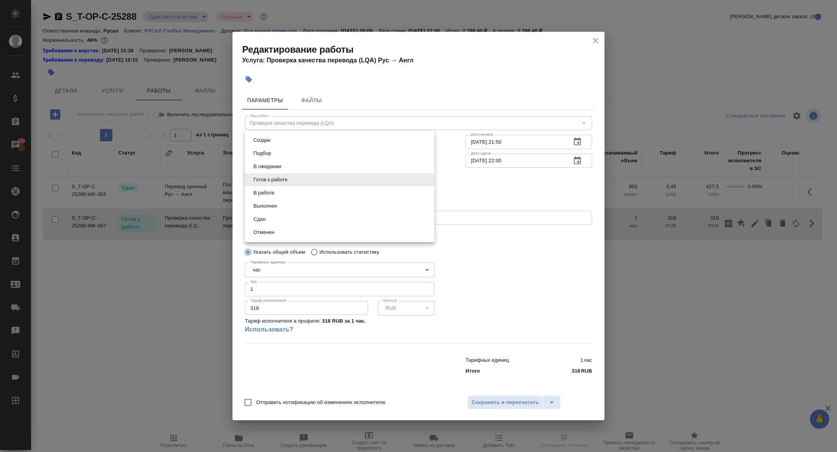
click at [286, 184] on body "🙏 .cls-1 fill:#fff; AWATERA Zhuravleva Alexandra Клиенты Спецификации Заказы 10…" at bounding box center [418, 226] width 837 height 452
drag, startPoint x: 279, startPoint y: 215, endPoint x: 305, endPoint y: 229, distance: 29.1
click at [279, 215] on li "Сдан" at bounding box center [339, 219] width 189 height 13
type input "closed"
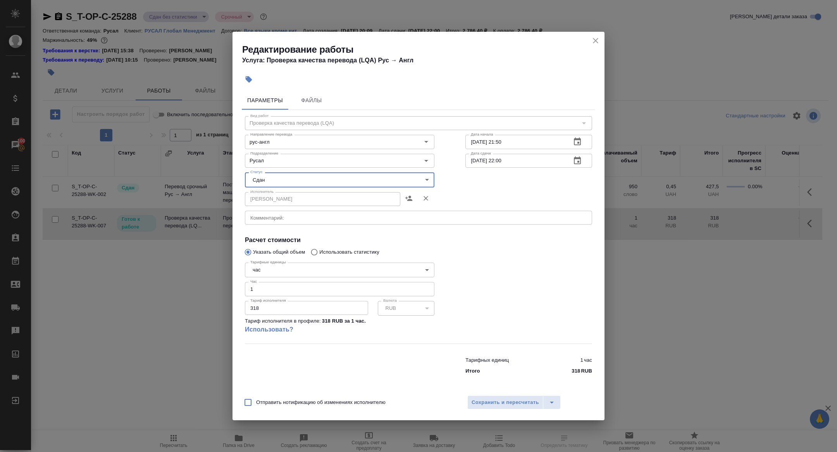
click at [519, 410] on div "Отправить нотификацию об изменениях исполнителю Сохранить и пересчитать" at bounding box center [418, 406] width 372 height 30
click at [513, 405] on span "Сохранить и пересчитать" at bounding box center [505, 402] width 67 height 9
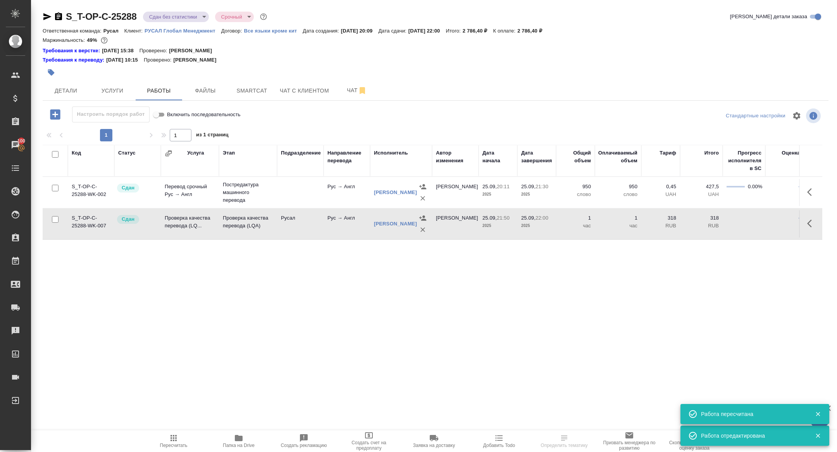
click at [152, 15] on body "🙏 .cls-1 fill:#fff; AWATERA Zhuravleva Alexandra Клиенты Спецификации Заказы 10…" at bounding box center [418, 226] width 837 height 452
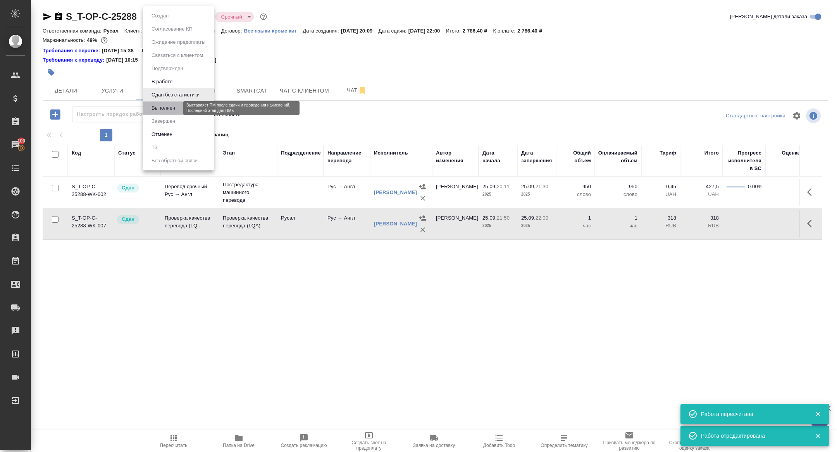
click at [166, 107] on button "Выполнен" at bounding box center [163, 108] width 28 height 9
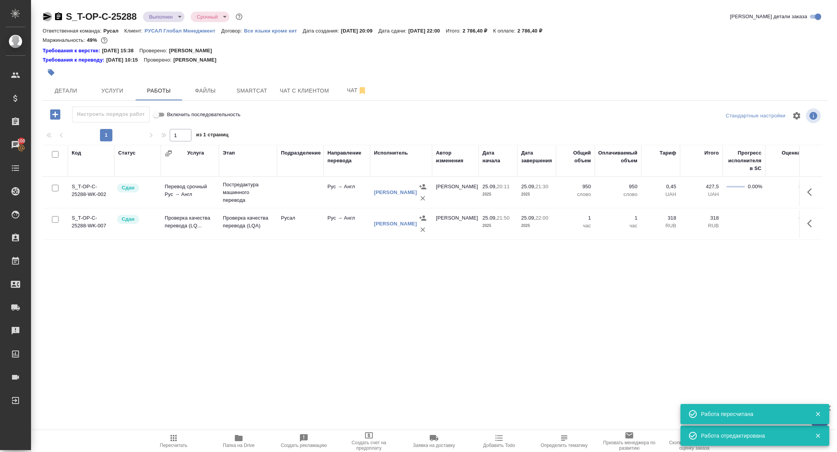
click at [44, 14] on icon "button" at bounding box center [47, 16] width 8 height 7
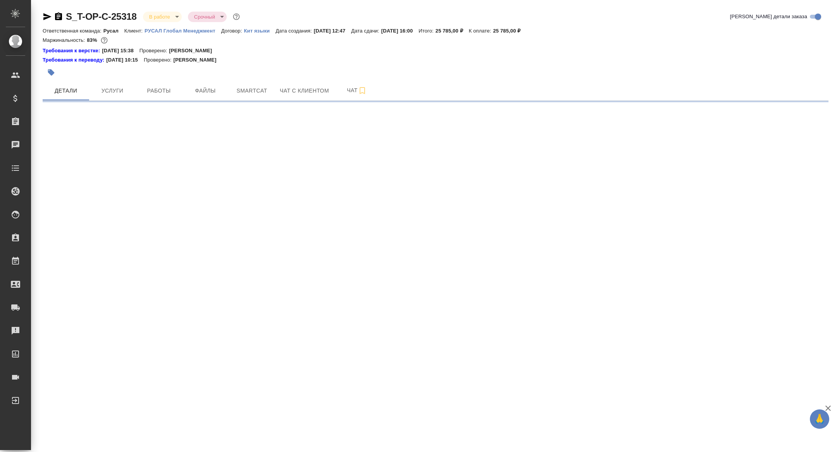
select select "RU"
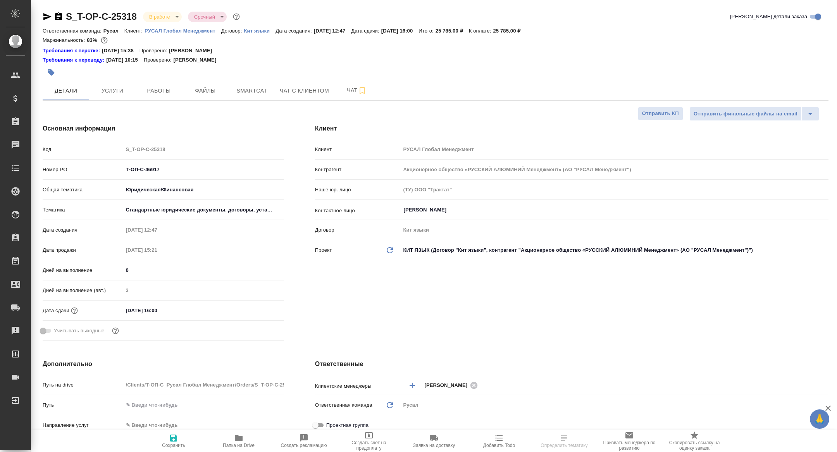
type textarea "x"
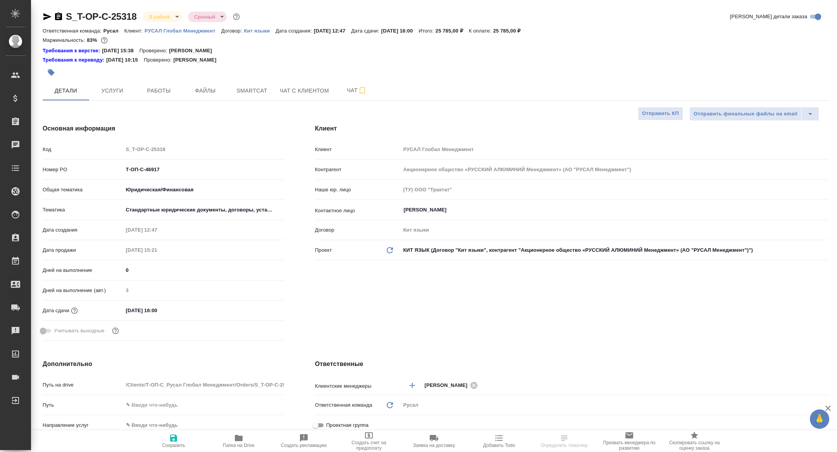
type textarea "x"
click at [162, 97] on button "Работы" at bounding box center [159, 90] width 46 height 19
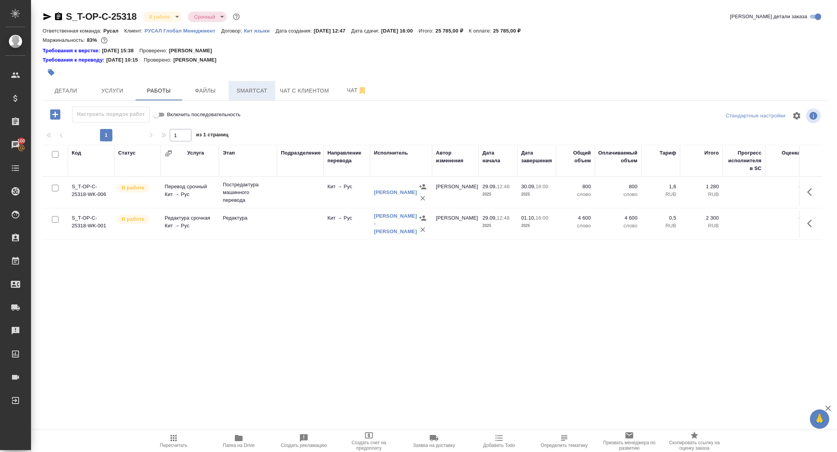
click at [248, 88] on span "Smartcat" at bounding box center [251, 91] width 37 height 10
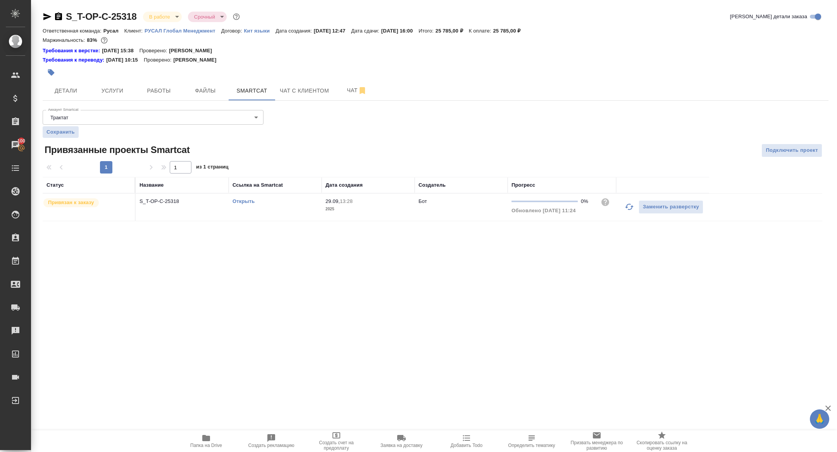
click at [242, 200] on link "Открыть" at bounding box center [243, 201] width 22 height 6
click at [200, 443] on span "Папка на Drive" at bounding box center [206, 445] width 32 height 5
click at [48, 17] on icon "button" at bounding box center [47, 16] width 8 height 7
click at [159, 79] on div at bounding box center [305, 72] width 524 height 17
click at [78, 86] on span "Детали" at bounding box center [65, 91] width 37 height 10
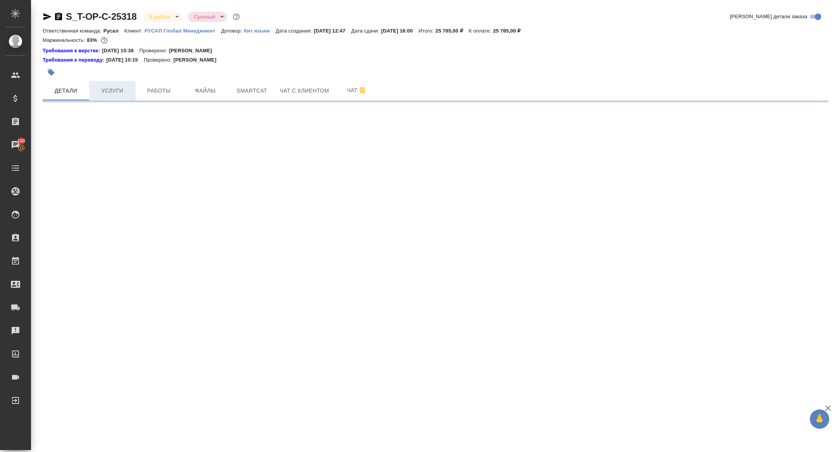
select select "RU"
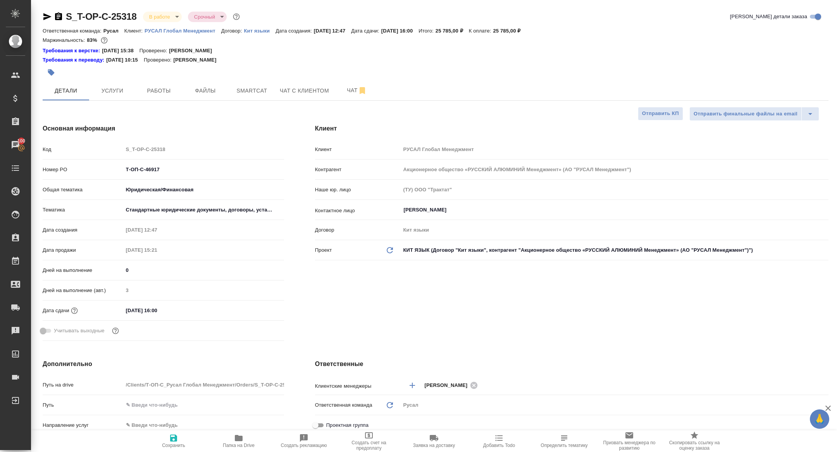
type textarea "x"
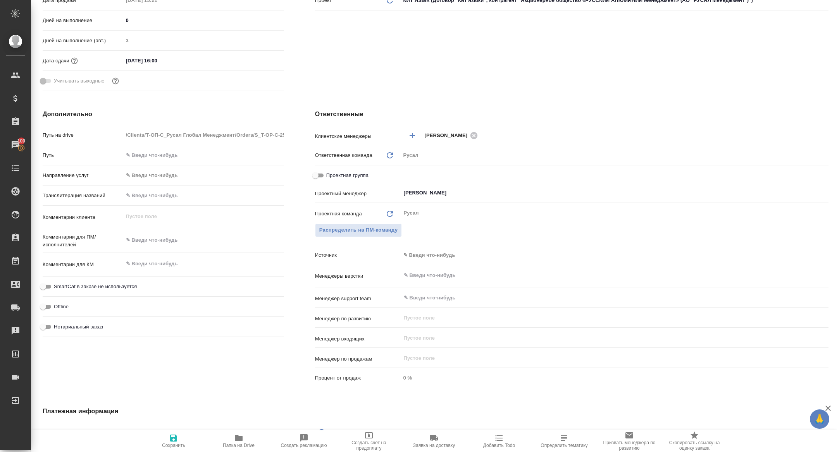
scroll to position [266, 0]
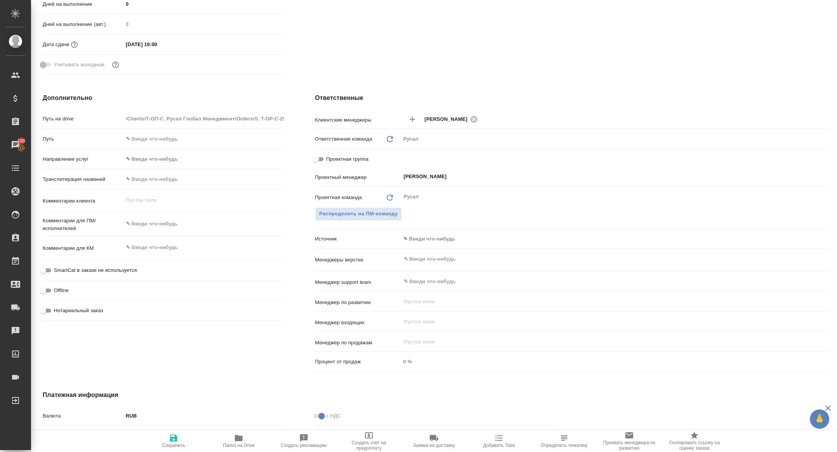
click at [318, 159] on input "Проектная группа" at bounding box center [315, 159] width 28 height 9
checkbox input "true"
type textarea "x"
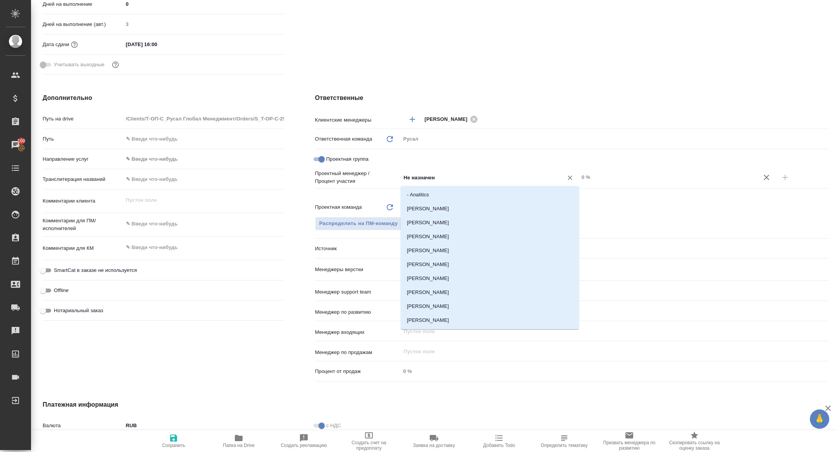
click at [450, 181] on input "Не назначен" at bounding box center [477, 177] width 148 height 9
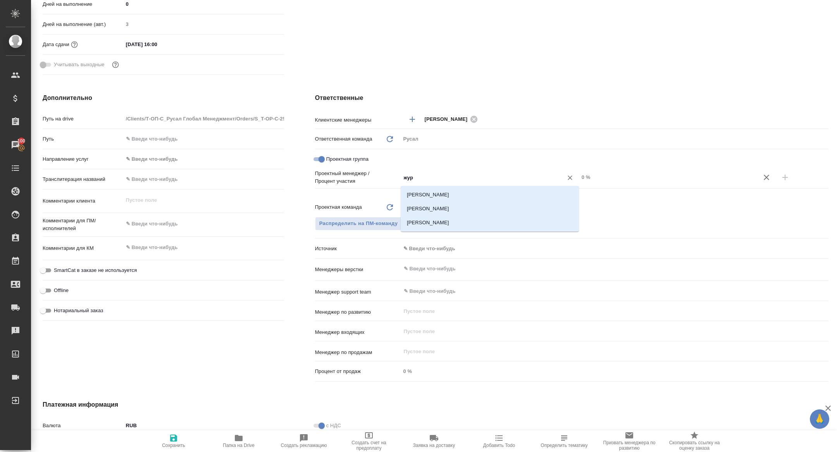
type input "жура"
click at [482, 213] on li "Журавлева [PERSON_NAME]" at bounding box center [490, 209] width 178 height 14
type textarea "x"
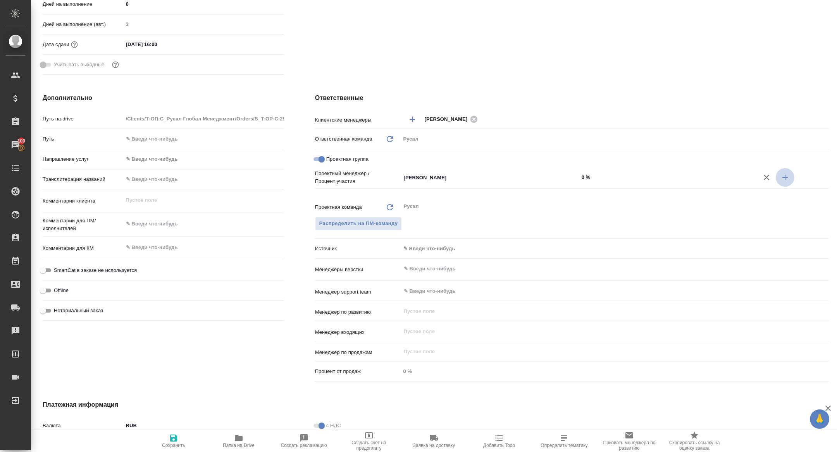
click at [782, 178] on icon "button" at bounding box center [784, 177] width 9 height 9
type textarea "x"
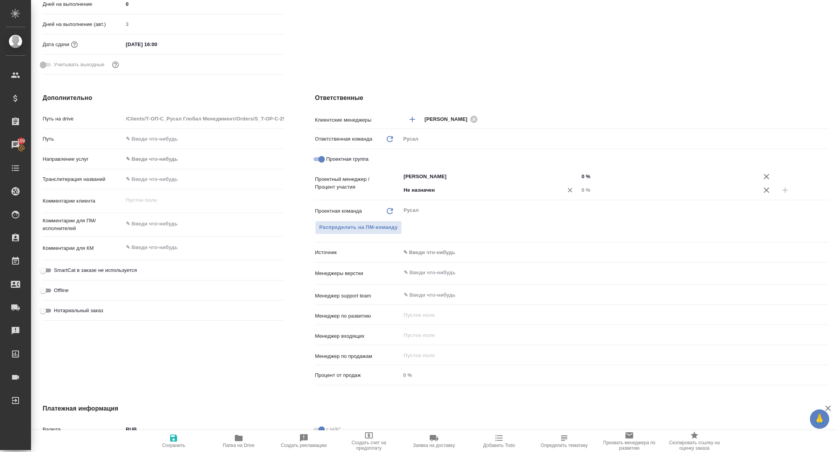
click at [456, 192] on input "Не назначен" at bounding box center [477, 190] width 148 height 9
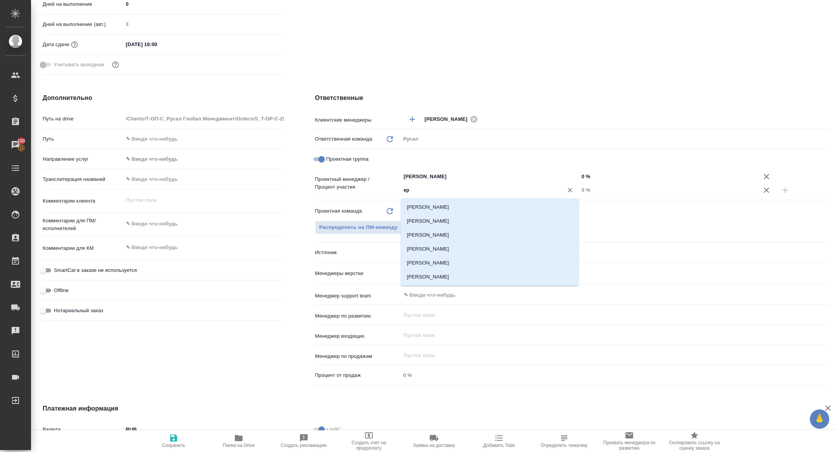
type input "к"
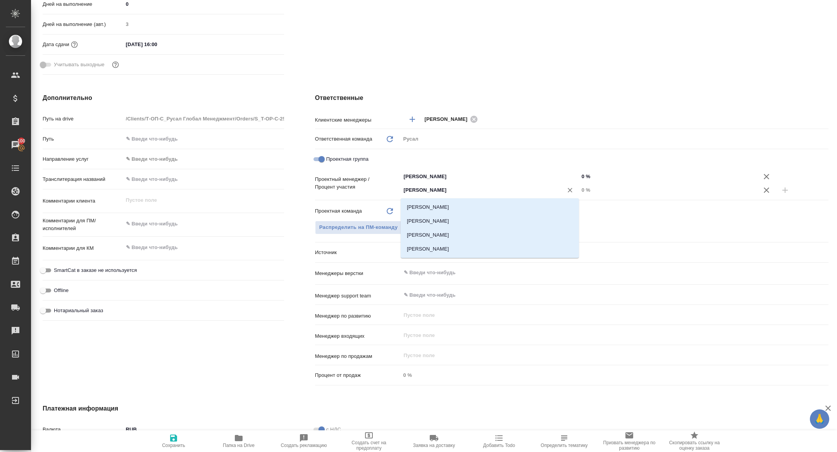
type input "кирилл"
click at [493, 208] on li "[PERSON_NAME] [PERSON_NAME]" at bounding box center [490, 207] width 178 height 14
type textarea "x"
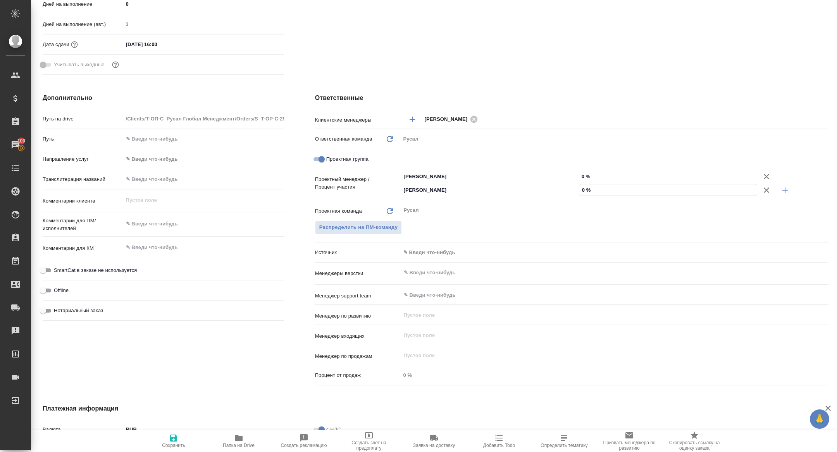
click at [582, 192] on input "0 %" at bounding box center [667, 189] width 177 height 11
type textarea "x"
type input "20 %"
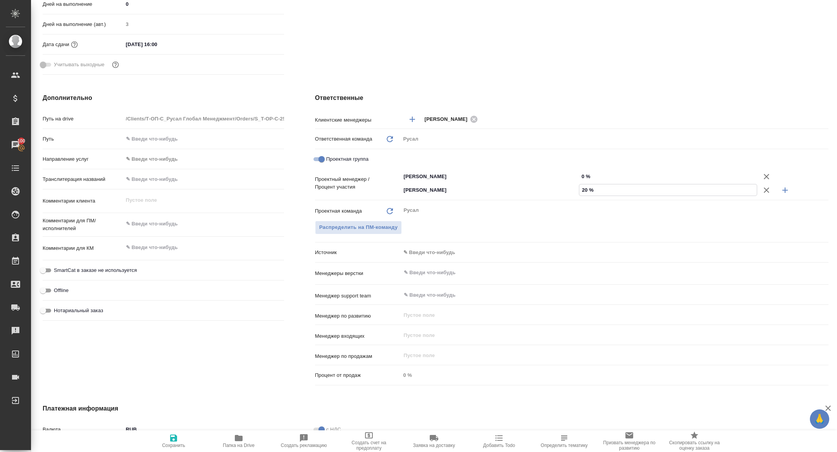
click at [582, 178] on input "0 %" at bounding box center [668, 176] width 178 height 11
type input "80 %"
type textarea "x"
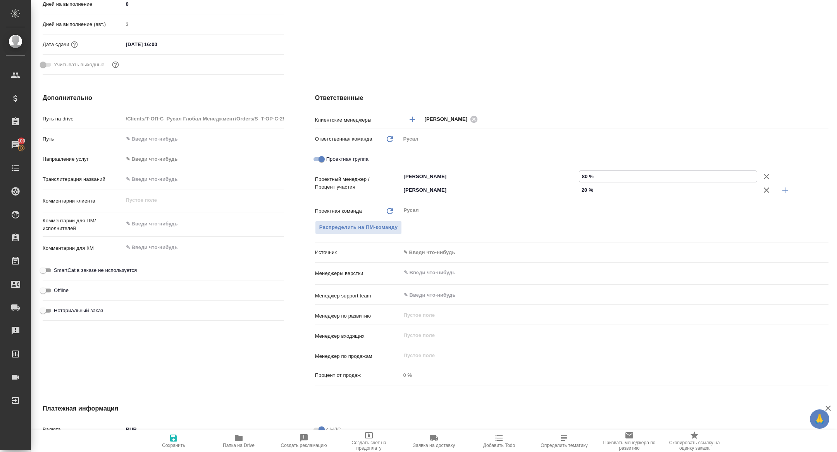
type input "80 %"
click at [174, 441] on icon "button" at bounding box center [173, 438] width 7 height 7
type textarea "x"
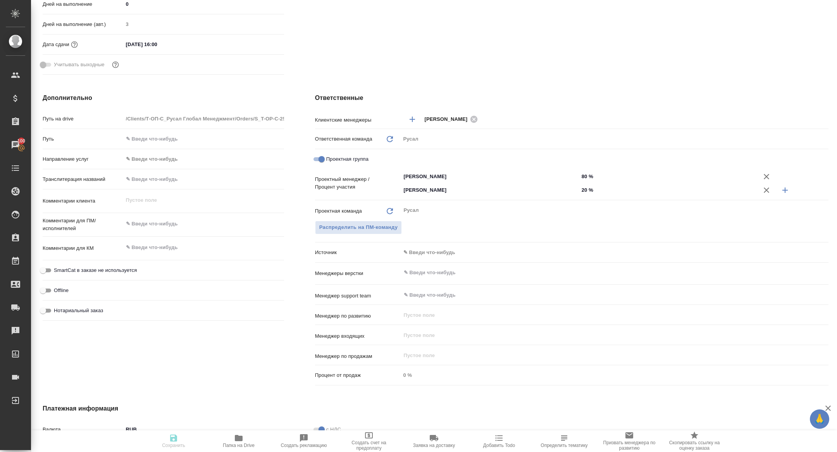
type textarea "x"
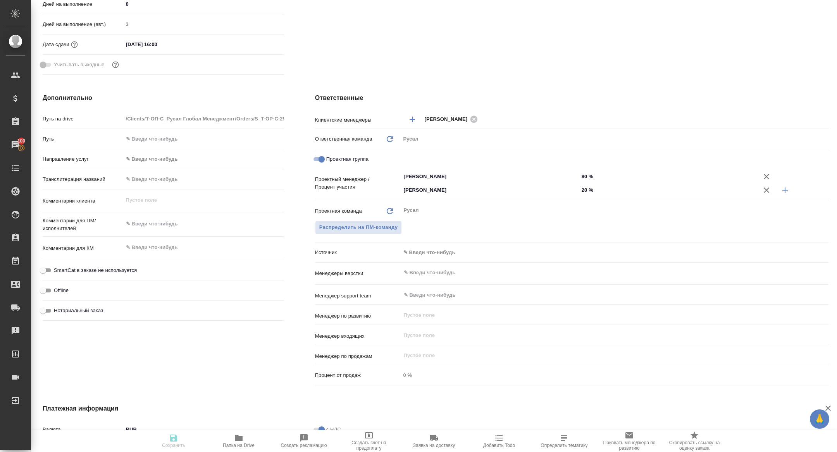
type textarea "x"
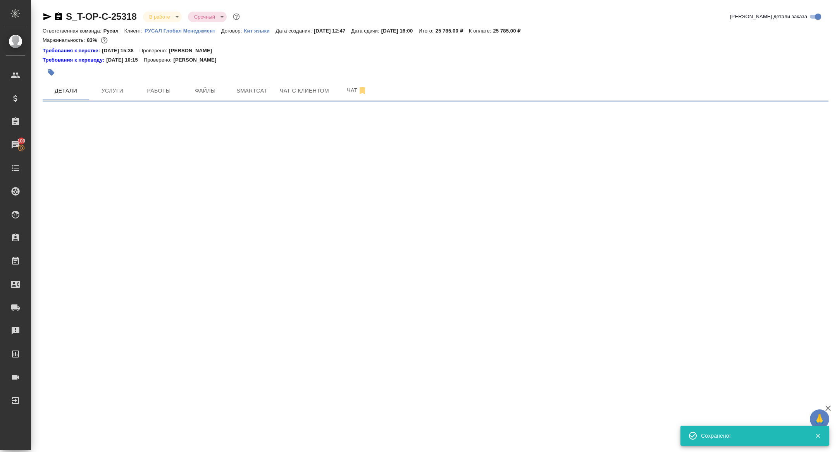
scroll to position [0, 0]
select select "RU"
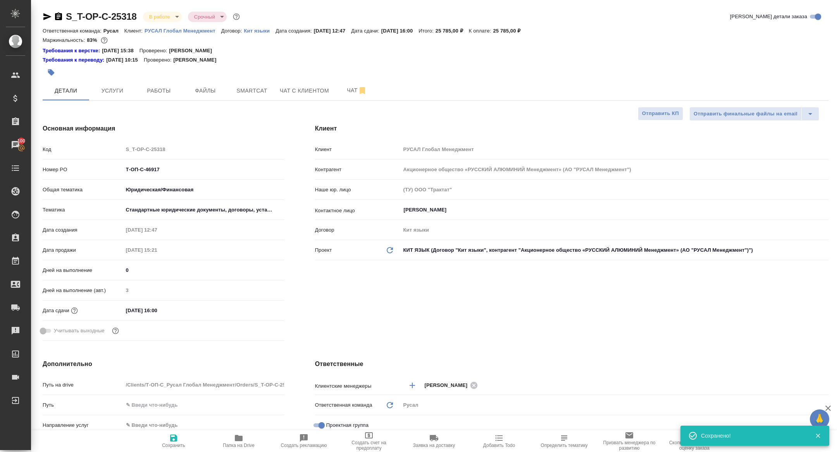
type textarea "x"
click at [179, 85] on button "Работы" at bounding box center [159, 90] width 46 height 19
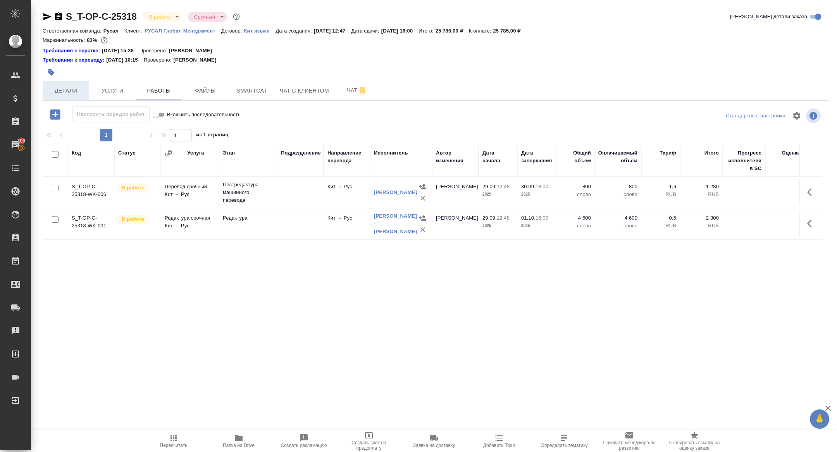
click at [53, 96] on button "Детали" at bounding box center [66, 90] width 46 height 19
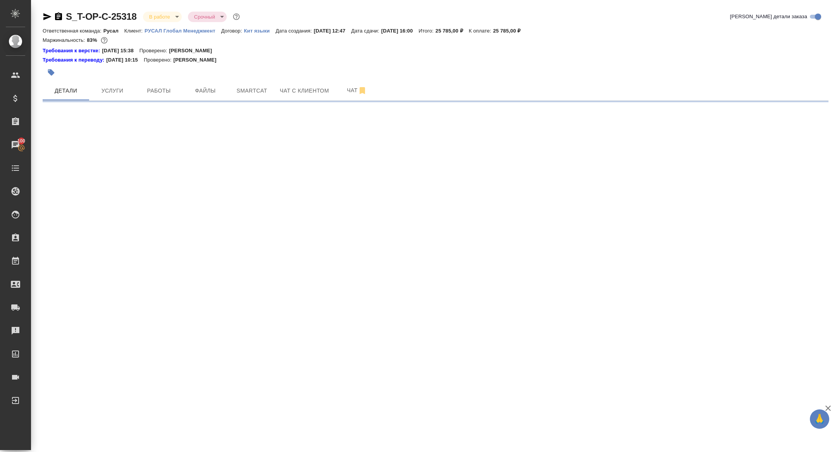
select select "RU"
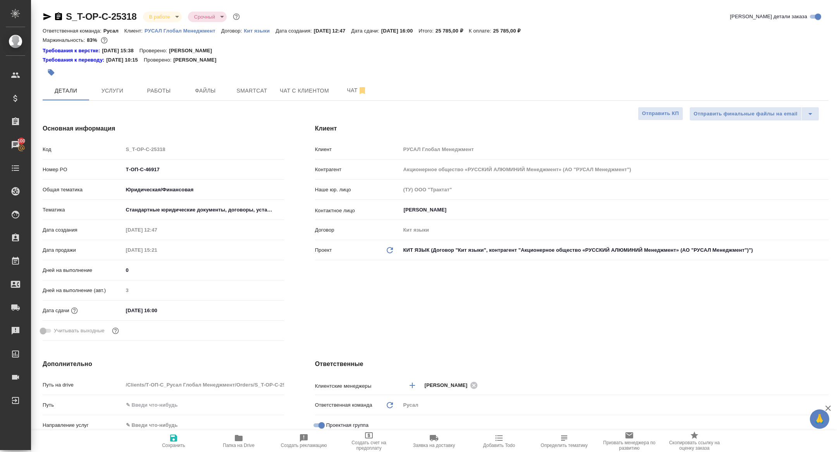
type textarea "x"
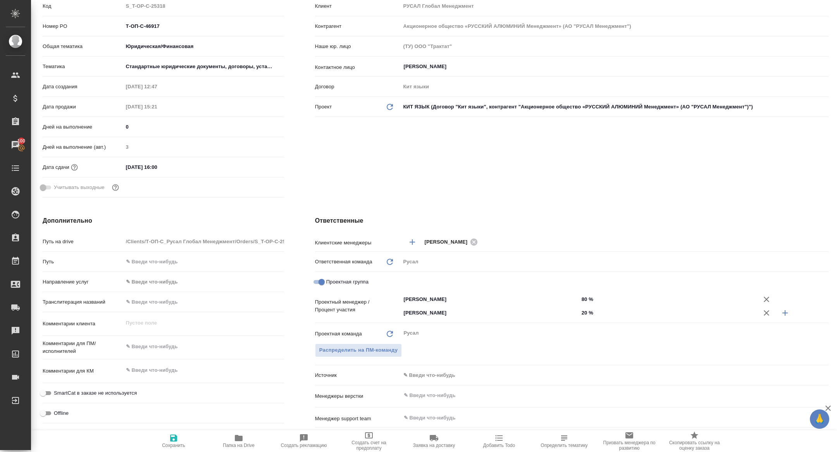
scroll to position [217, 0]
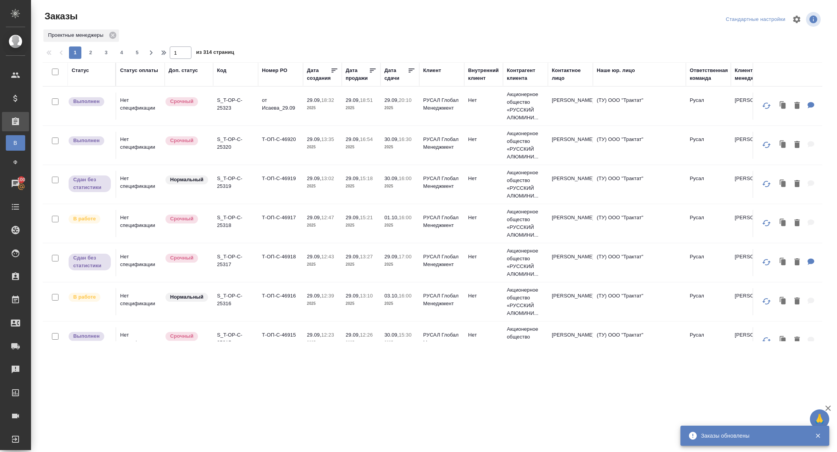
click at [83, 71] on div "Статус" at bounding box center [80, 71] width 17 height 8
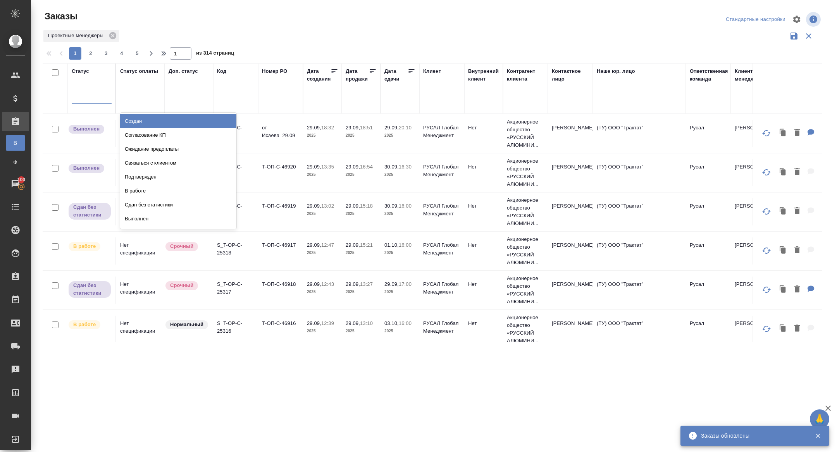
click at [86, 94] on div at bounding box center [92, 96] width 40 height 11
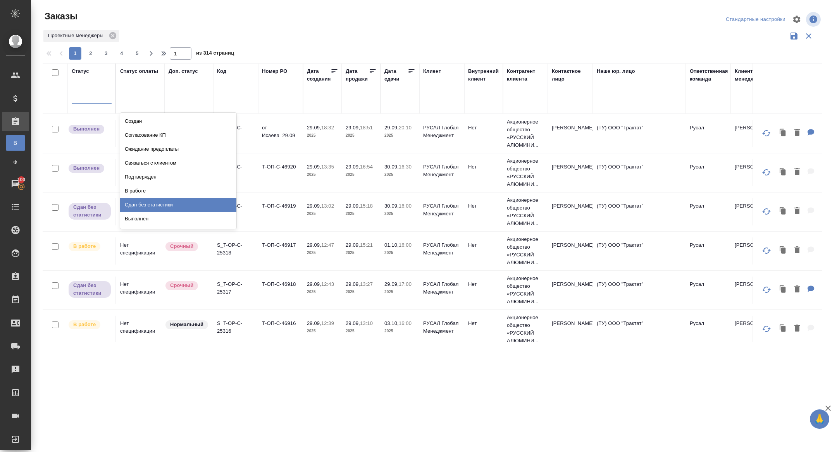
click at [160, 202] on div "Сдан без статистики" at bounding box center [178, 205] width 116 height 14
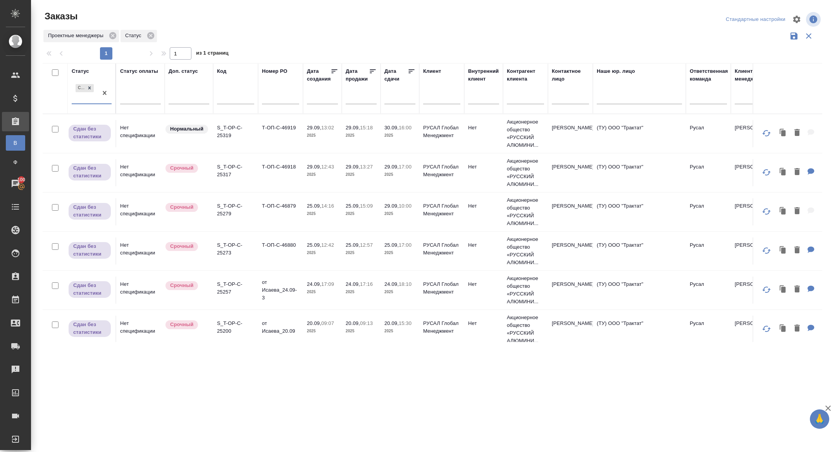
click at [411, 71] on icon at bounding box center [412, 71] width 8 height 8
click at [224, 133] on p "S_T-OP-C-25061" at bounding box center [235, 131] width 37 height 15
click at [229, 170] on p "S_T-OP-C-25092" at bounding box center [235, 170] width 37 height 15
click at [222, 217] on td "S_T-OP-C-25144" at bounding box center [235, 211] width 45 height 27
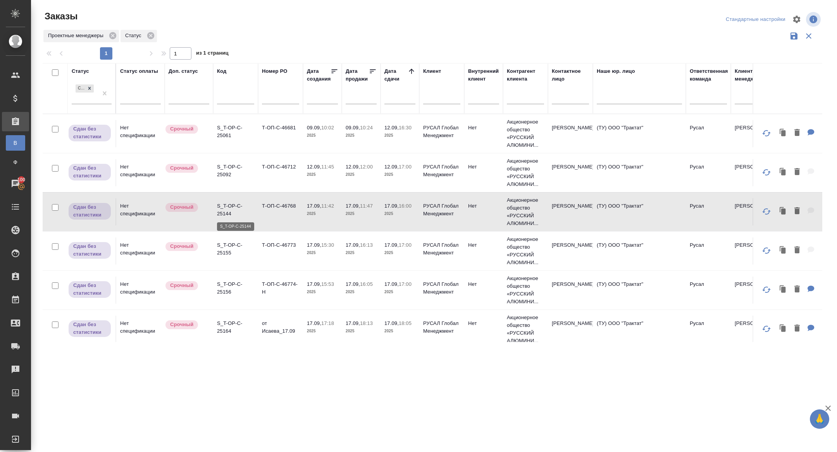
click at [225, 209] on p "S_T-OP-C-25144" at bounding box center [235, 209] width 37 height 15
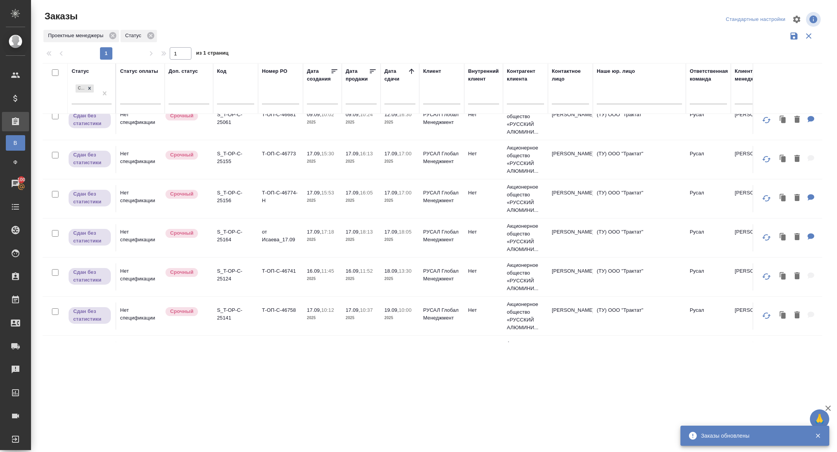
scroll to position [19, 0]
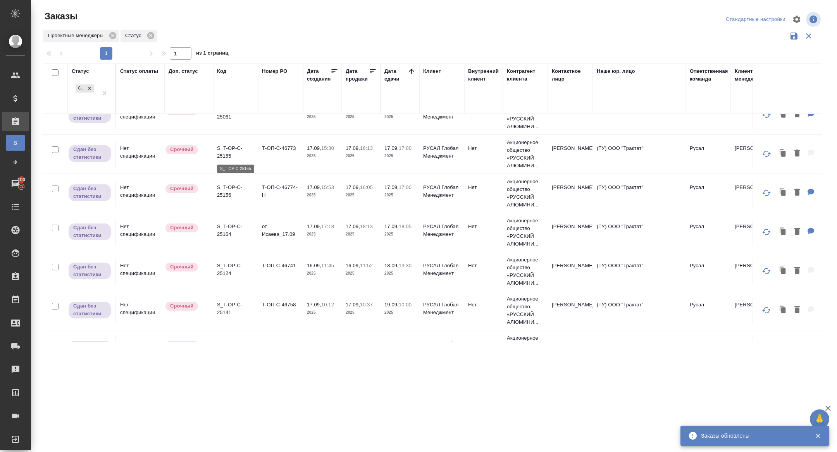
click at [226, 153] on p "S_T-OP-C-25155" at bounding box center [235, 152] width 37 height 15
click at [226, 193] on p "S_T-OP-C-25156" at bounding box center [235, 191] width 37 height 15
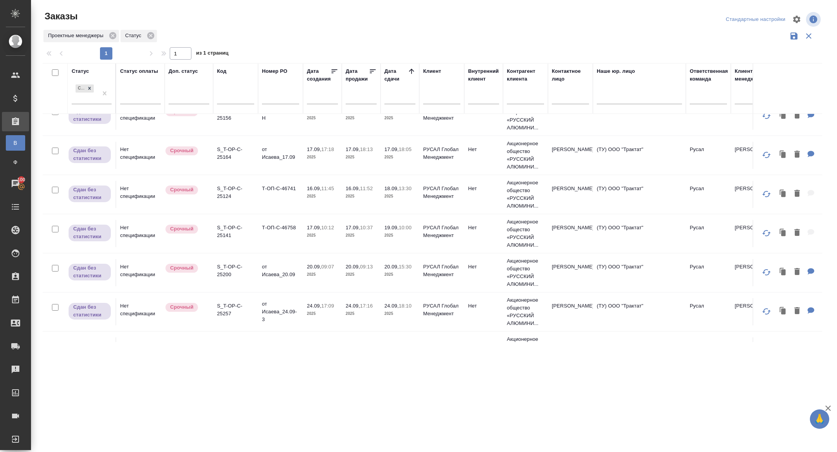
scroll to position [0, 0]
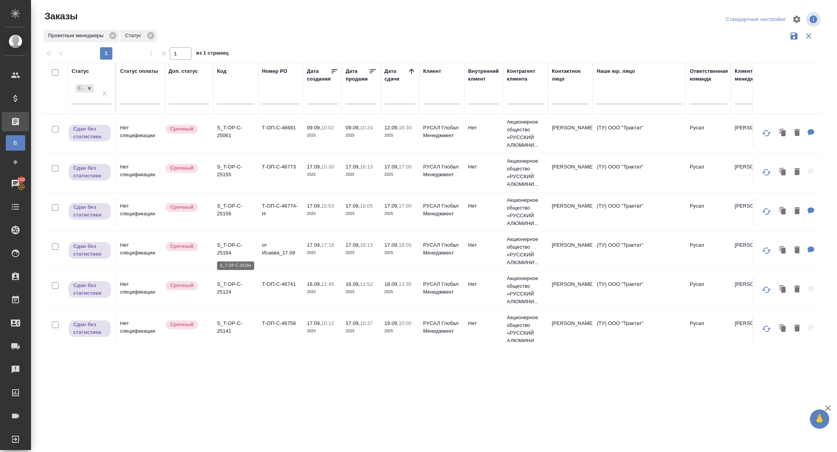
click at [229, 248] on p "S_T-OP-C-25164" at bounding box center [235, 248] width 37 height 15
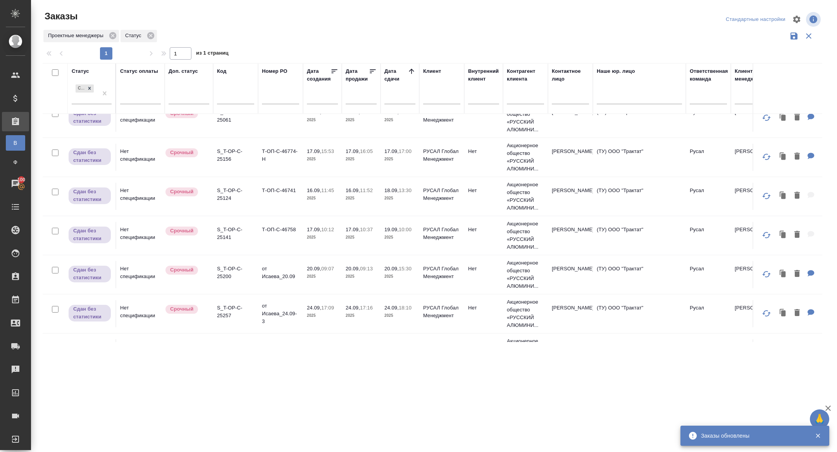
scroll to position [17, 0]
click at [227, 193] on p "S_T-OP-C-25124" at bounding box center [235, 193] width 37 height 15
click at [229, 234] on p "S_T-OP-C-25141" at bounding box center [235, 232] width 37 height 15
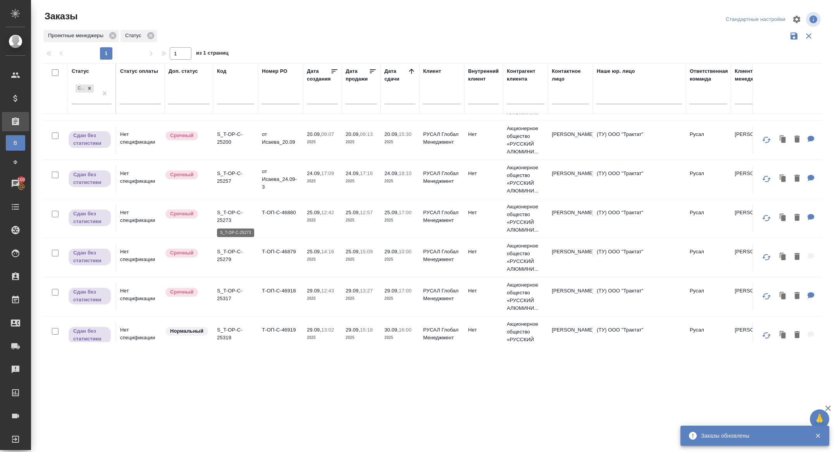
click at [226, 216] on p "S_T-OP-C-25273" at bounding box center [235, 216] width 37 height 15
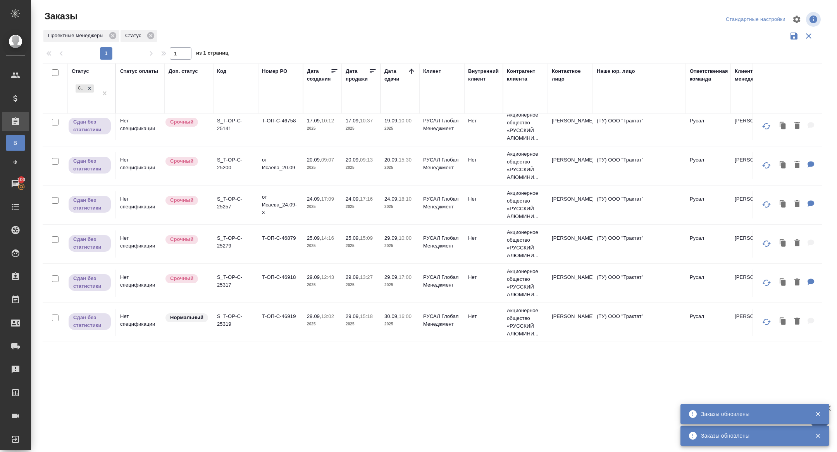
scroll to position [123, 0]
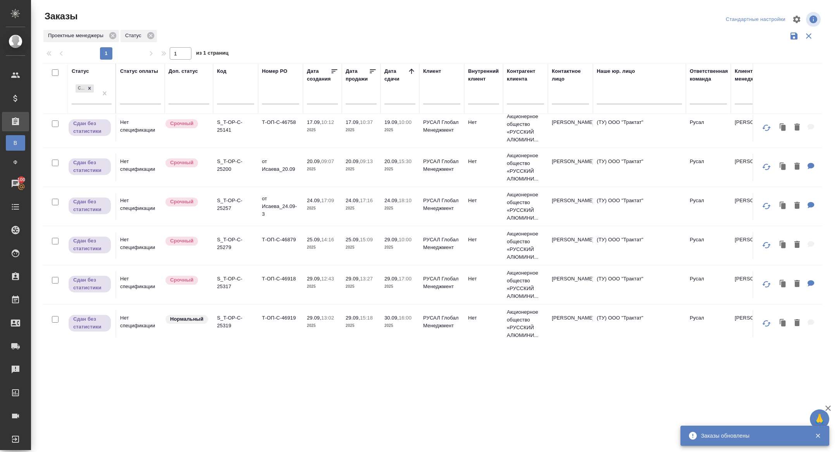
click at [224, 282] on p "S_T-OP-C-25317" at bounding box center [235, 282] width 37 height 15
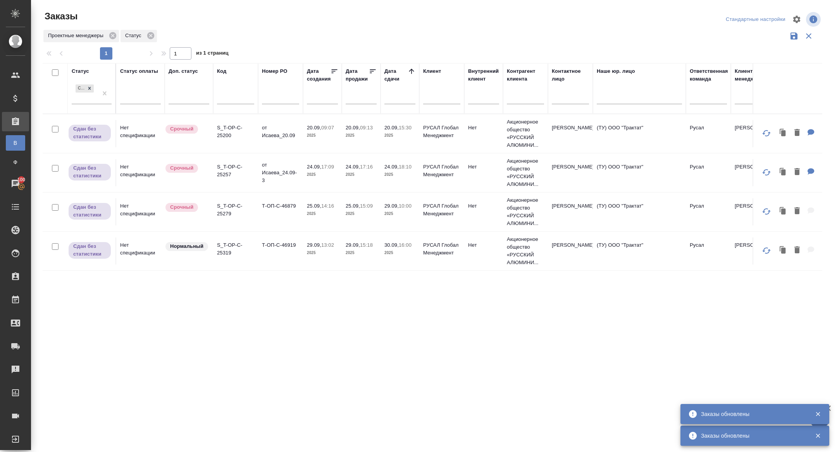
scroll to position [0, 0]
click at [229, 126] on p "S_T-OP-C-25200" at bounding box center [235, 131] width 37 height 15
click at [226, 167] on p "S_T-OP-C-25257" at bounding box center [235, 170] width 37 height 15
click at [226, 210] on p "S_T-OP-C-25279" at bounding box center [235, 209] width 37 height 15
click at [225, 240] on td "S_T-OP-C-25319" at bounding box center [235, 251] width 45 height 27
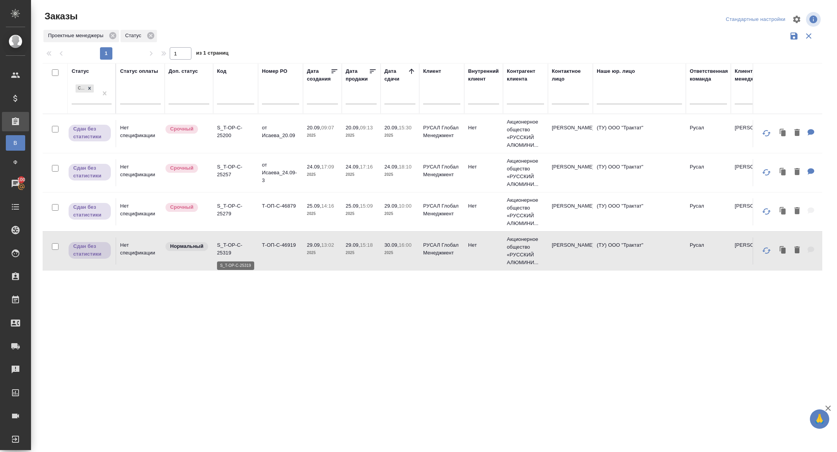
click at [227, 250] on p "S_T-OP-C-25319" at bounding box center [235, 248] width 37 height 15
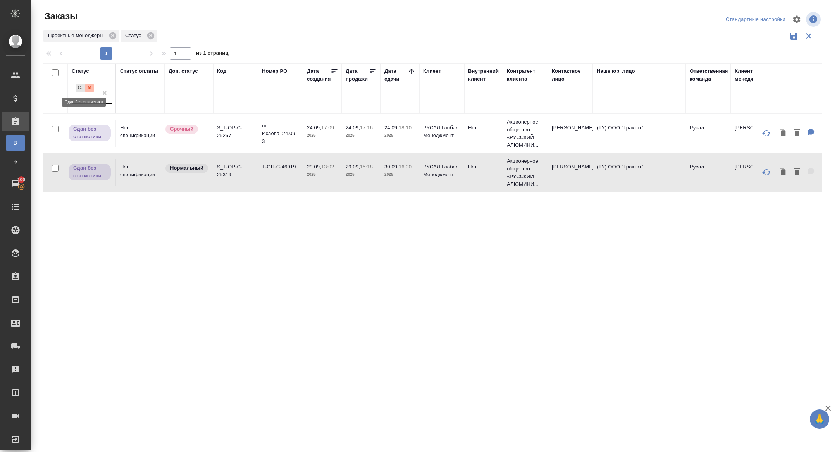
click at [91, 86] on icon at bounding box center [89, 87] width 5 height 5
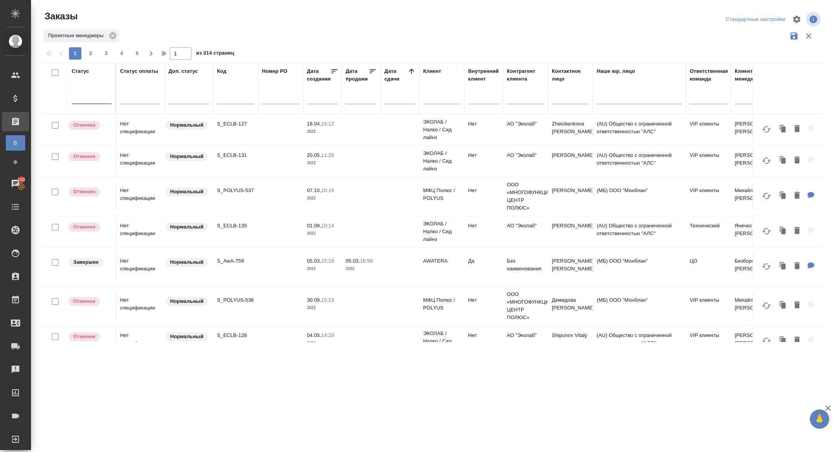
click at [87, 100] on div at bounding box center [92, 96] width 40 height 11
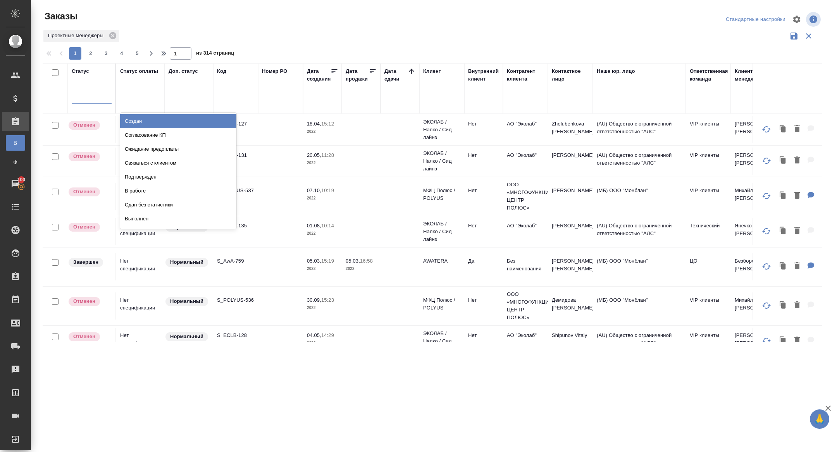
click at [405, 99] on input "text" at bounding box center [402, 97] width 26 height 11
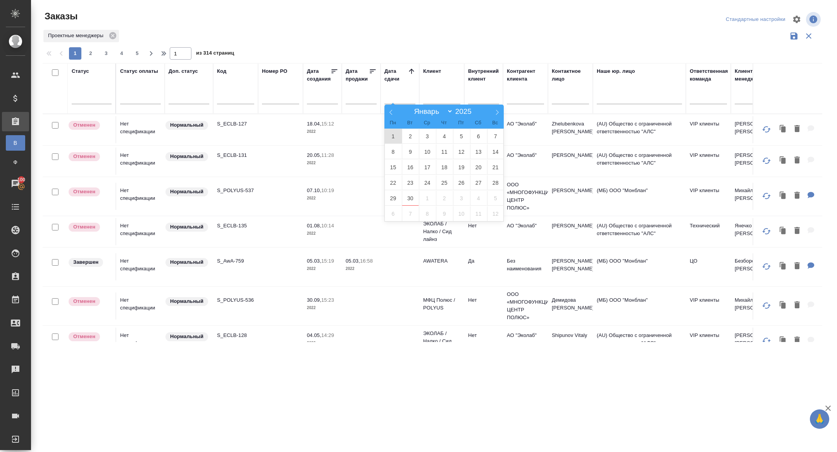
click at [399, 137] on span "1" at bounding box center [393, 136] width 17 height 15
type div "2025-08-31T21:00:00.000Z"
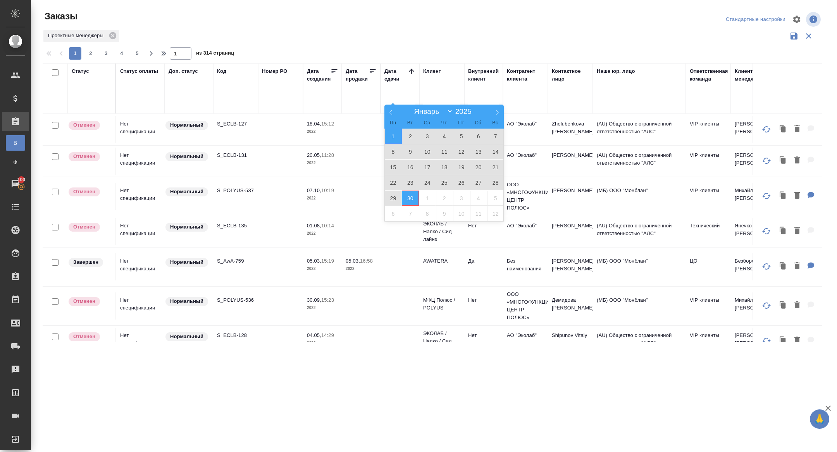
click at [414, 196] on span "30" at bounding box center [410, 198] width 17 height 15
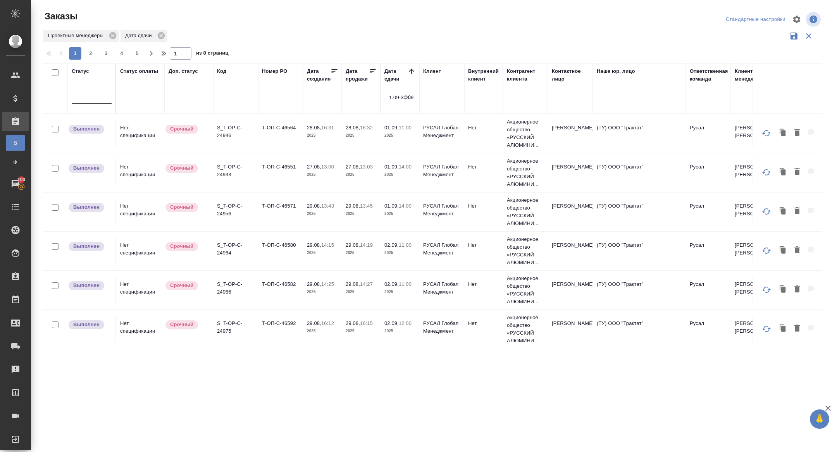
click at [86, 96] on div at bounding box center [92, 96] width 40 height 11
click at [260, 17] on div "Заказы" at bounding box center [174, 16] width 262 height 12
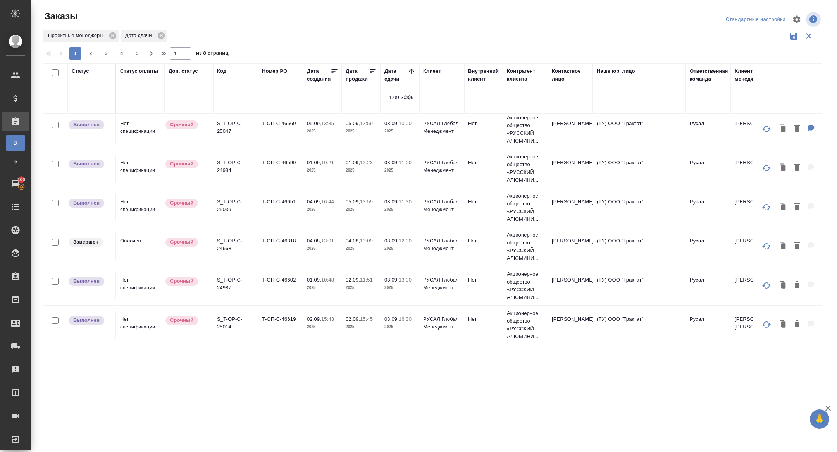
scroll to position [763, 0]
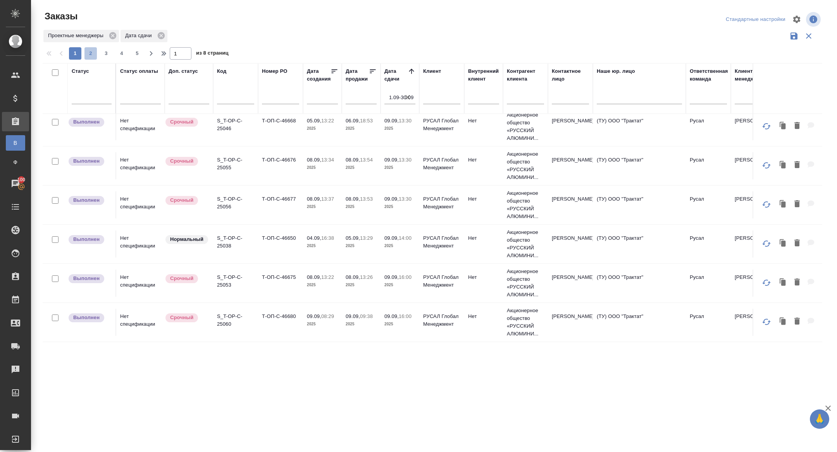
click at [89, 53] on span "2" at bounding box center [90, 54] width 12 height 8
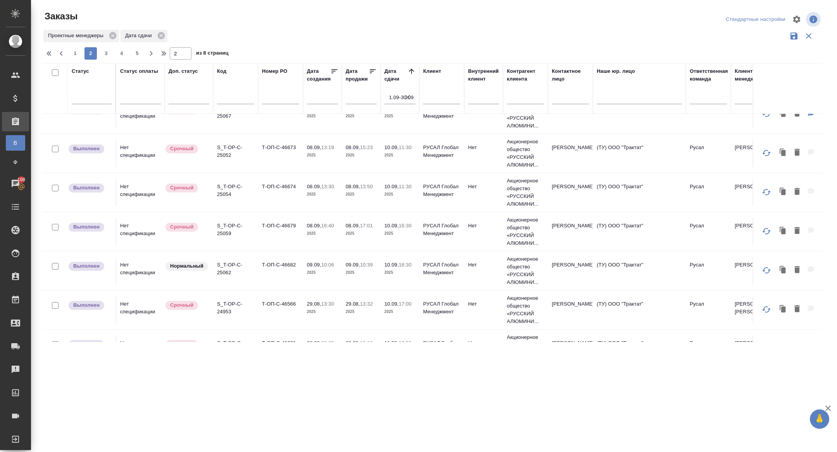
scroll to position [0, 0]
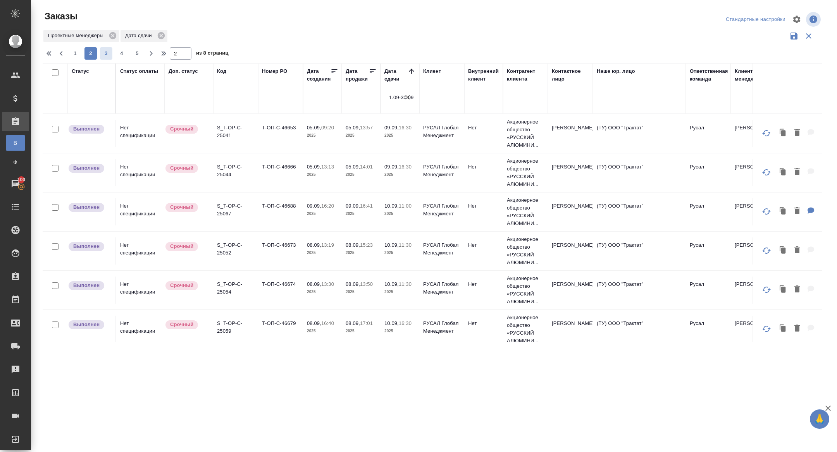
click at [108, 53] on span "3" at bounding box center [106, 54] width 12 height 8
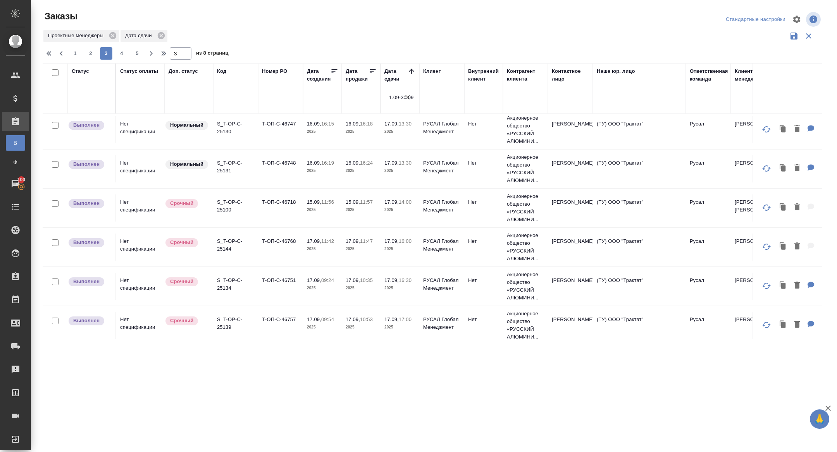
scroll to position [747, 0]
click at [122, 52] on span "4" at bounding box center [121, 54] width 12 height 8
click at [121, 56] on span "5" at bounding box center [121, 54] width 12 height 8
type input "5"
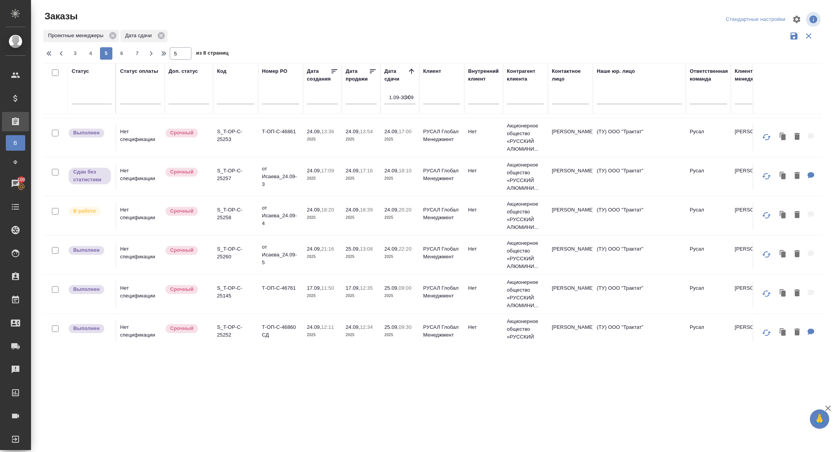
scroll to position [448, 0]
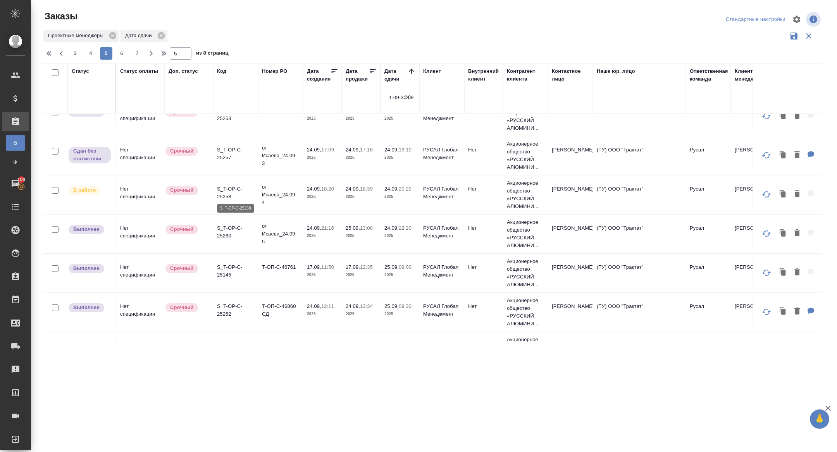
click at [227, 194] on p "S_T-OP-C-25258" at bounding box center [235, 192] width 37 height 15
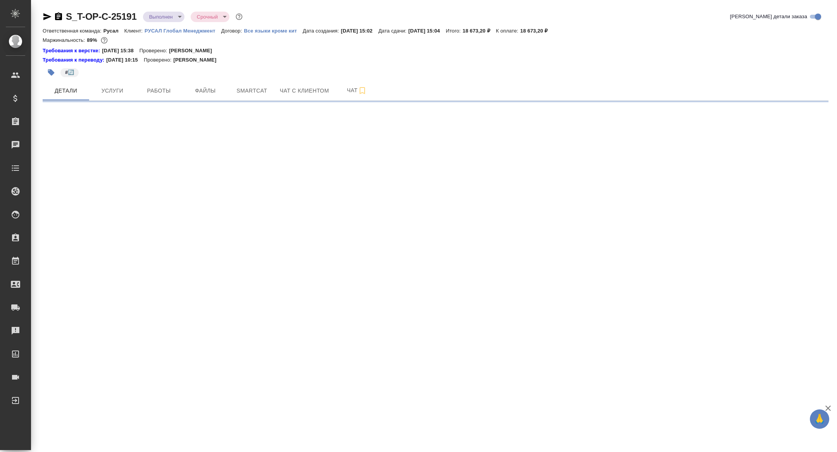
select select "RU"
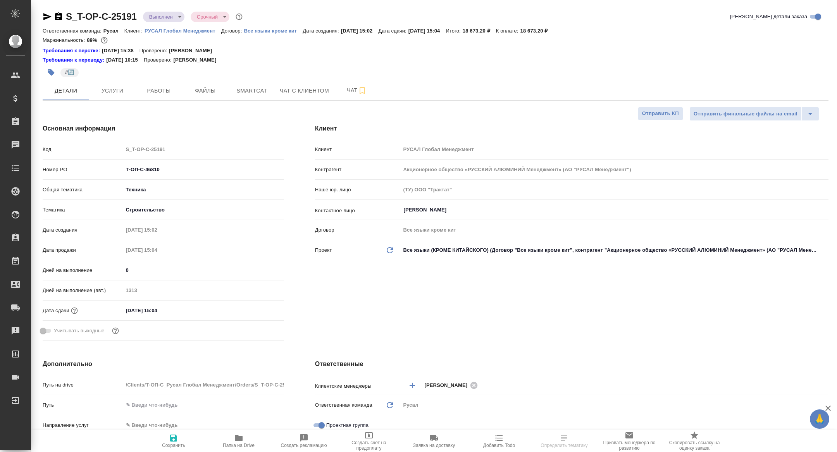
type textarea "x"
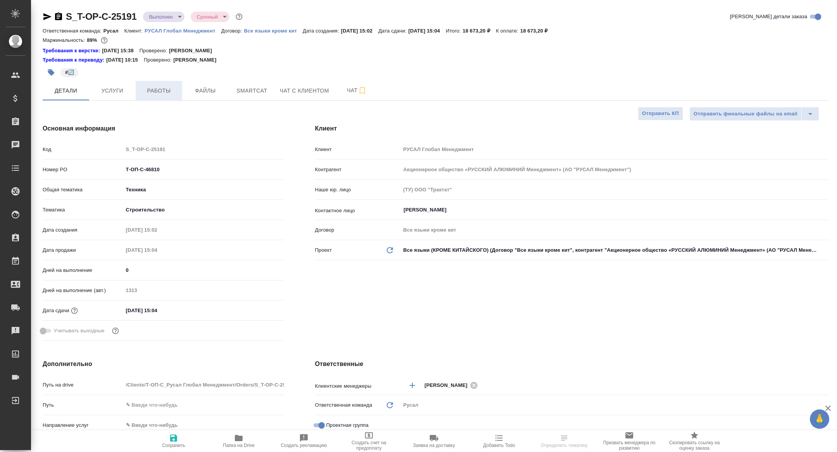
type textarea "x"
click at [148, 87] on span "Работы" at bounding box center [158, 91] width 37 height 10
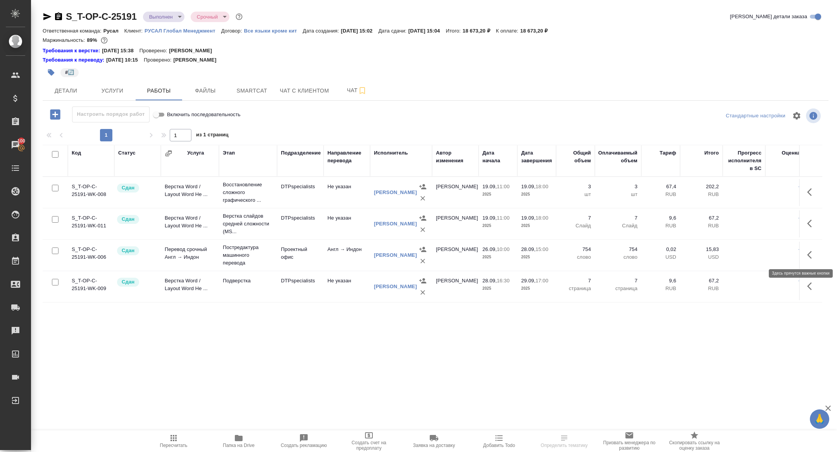
click at [806, 251] on button "button" at bounding box center [812, 255] width 19 height 19
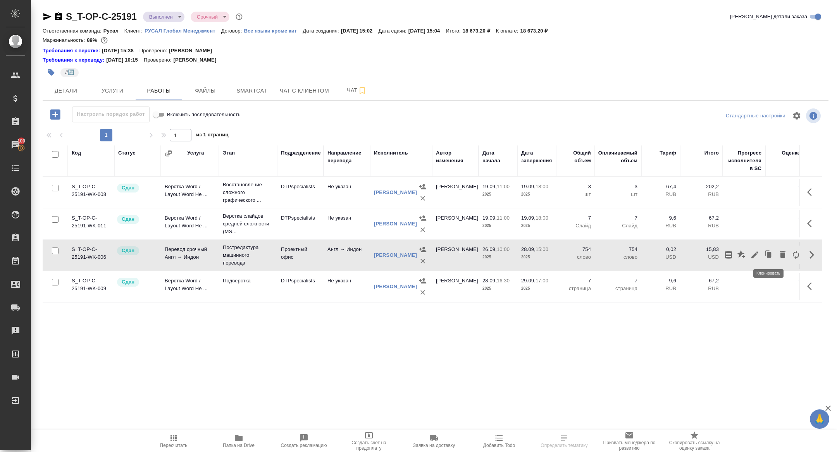
click at [767, 257] on icon "button" at bounding box center [769, 255] width 5 height 6
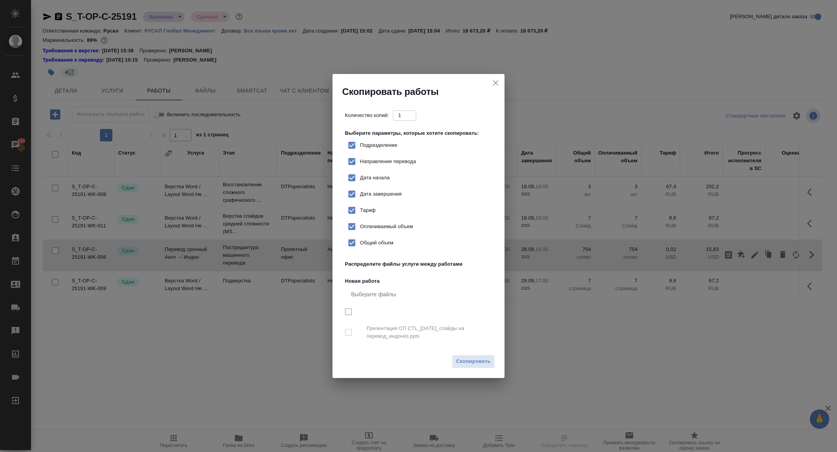
checkbox input "true"
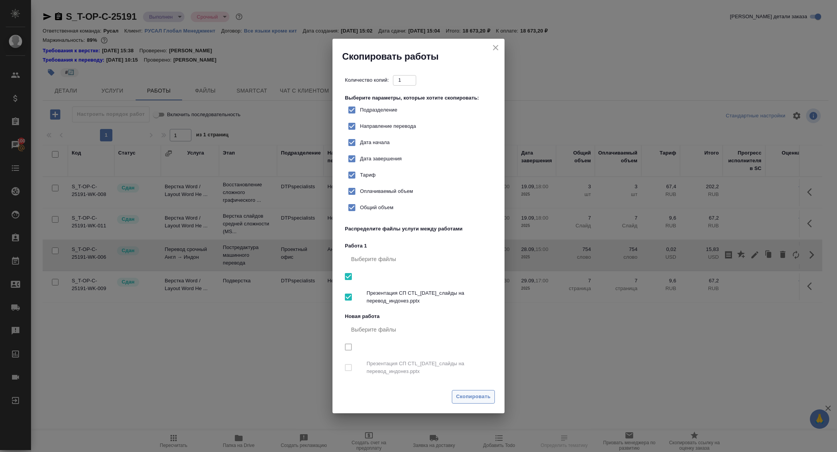
click at [468, 397] on span "Скопировать" at bounding box center [473, 397] width 34 height 9
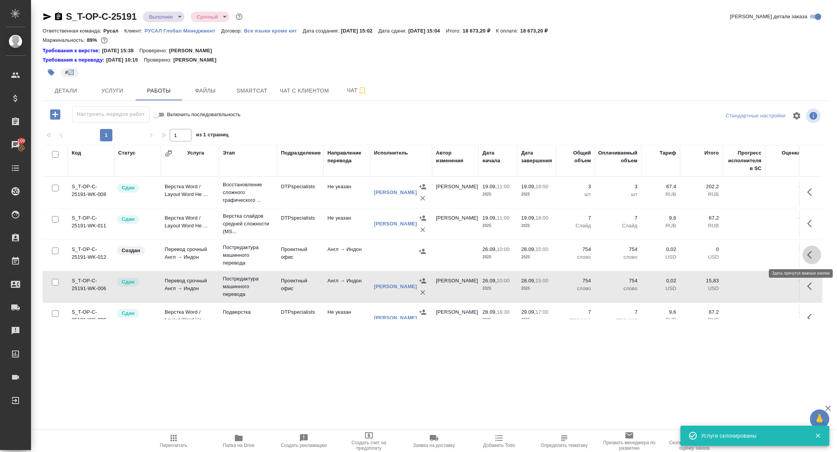
click at [809, 257] on icon "button" at bounding box center [811, 254] width 9 height 9
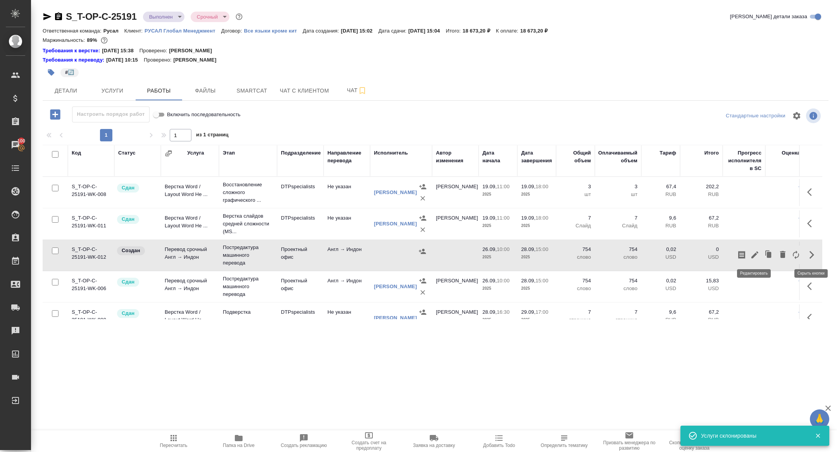
click at [751, 256] on icon "button" at bounding box center [754, 254] width 7 height 7
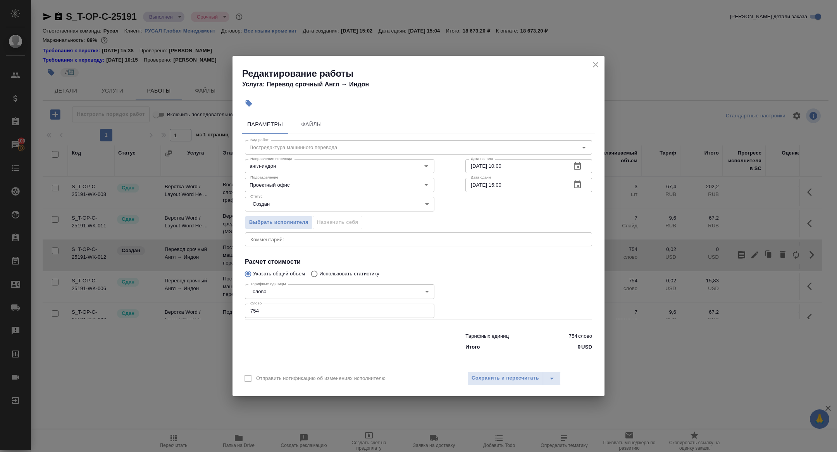
click at [282, 207] on body "🙏 .cls-1 fill:#fff; AWATERA Zhuravleva Alexandra Клиенты Спецификации Заказы 10…" at bounding box center [418, 226] width 837 height 452
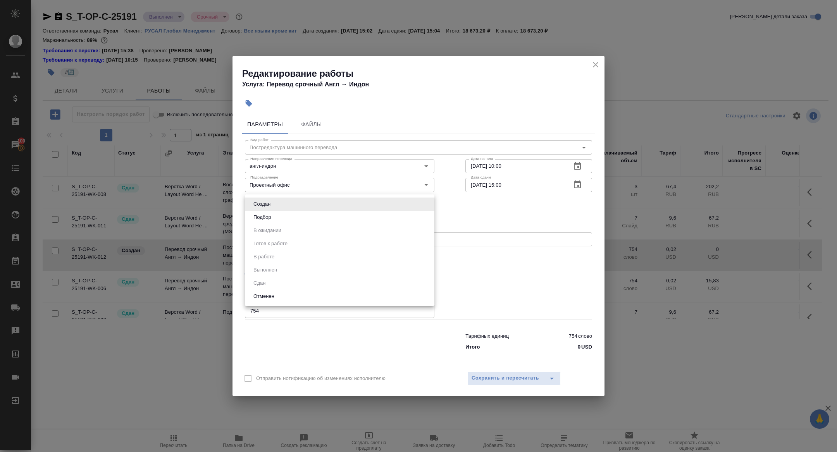
click at [272, 217] on button "Подбор" at bounding box center [262, 217] width 22 height 9
type input "recruiting"
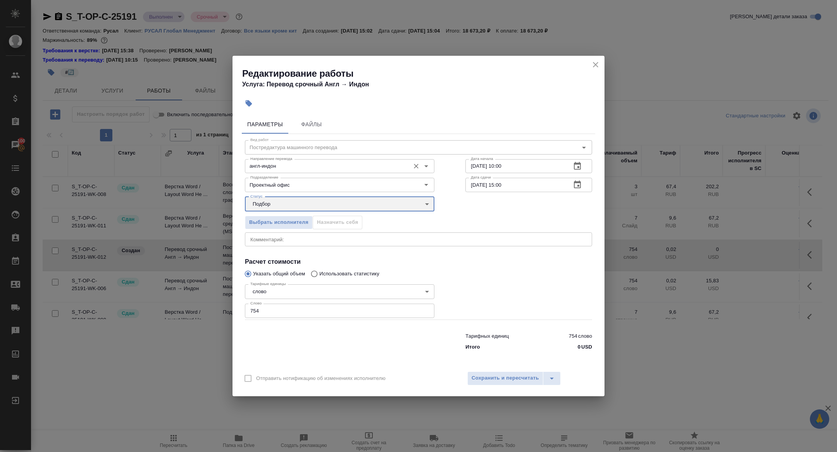
click at [281, 171] on div "англ-индон Направление перевода" at bounding box center [339, 166] width 189 height 14
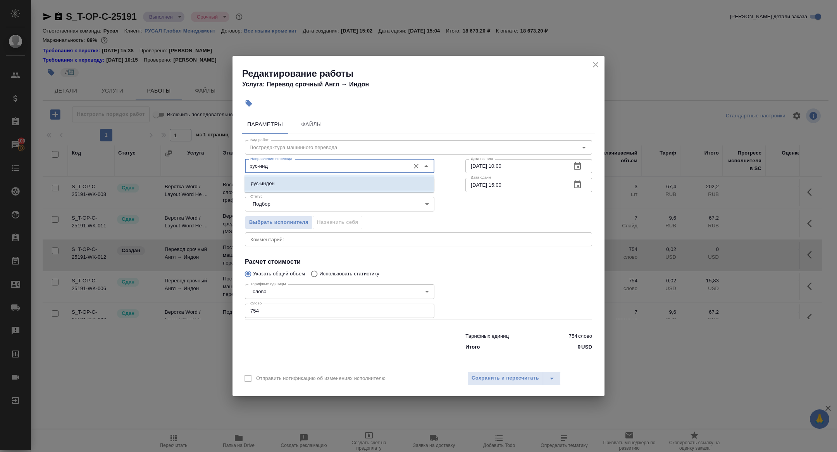
click at [319, 186] on li "рус-индон" at bounding box center [339, 184] width 189 height 14
type input "рус-индон"
click at [513, 376] on span "Сохранить и пересчитать" at bounding box center [505, 378] width 67 height 9
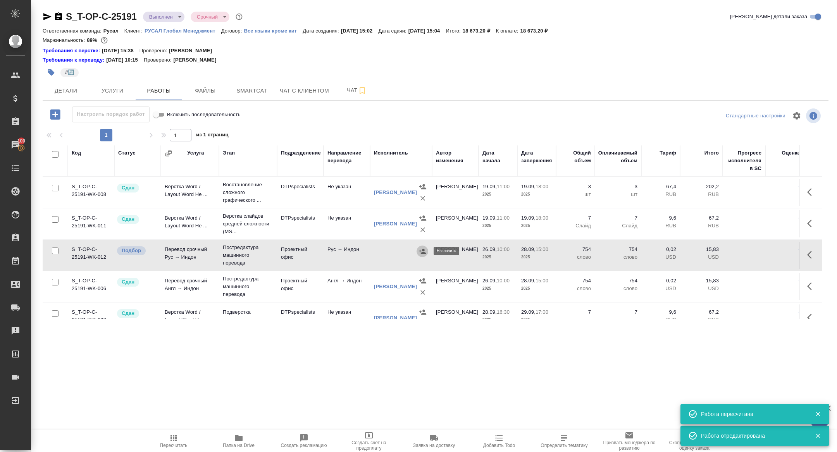
click at [421, 253] on icon "button" at bounding box center [422, 251] width 7 height 5
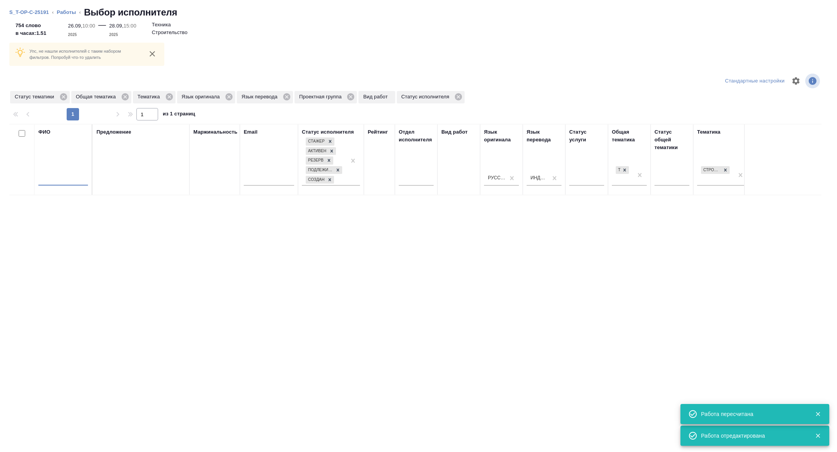
click at [62, 179] on input "text" at bounding box center [63, 181] width 50 height 10
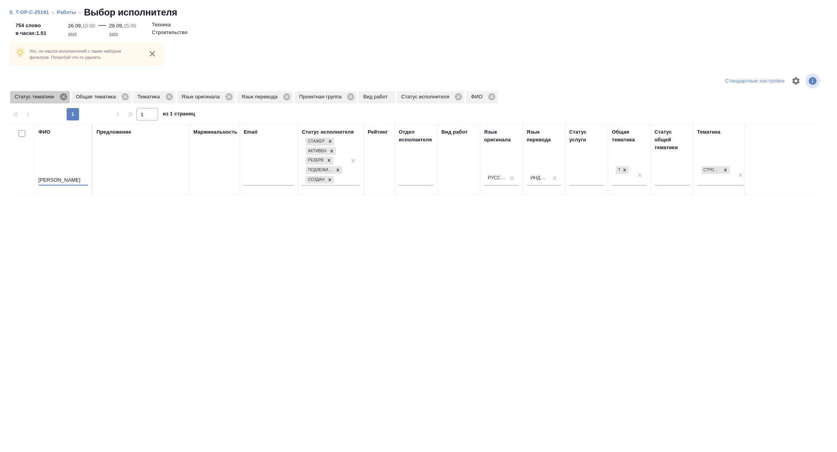
click at [63, 97] on icon at bounding box center [63, 96] width 7 height 7
click at [108, 97] on icon at bounding box center [108, 96] width 7 height 7
click at [65, 97] on icon at bounding box center [64, 97] width 9 height 9
click at [63, 98] on icon at bounding box center [62, 96] width 7 height 7
click at [63, 98] on icon at bounding box center [60, 96] width 7 height 7
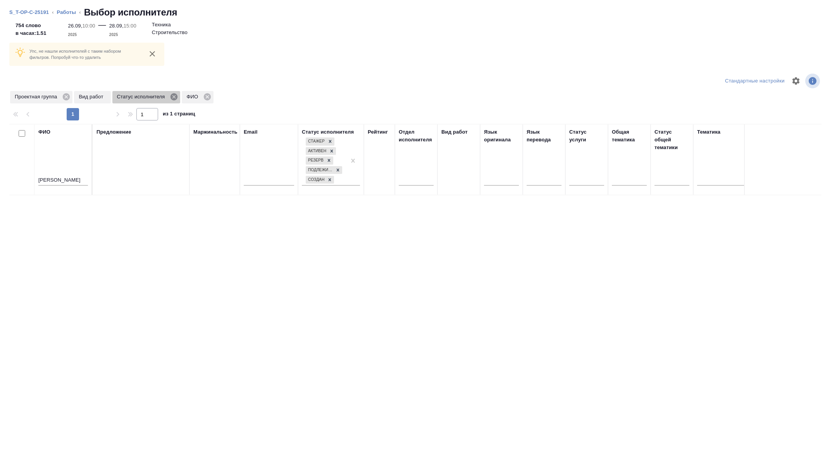
click at [178, 97] on icon at bounding box center [174, 97] width 9 height 9
click at [52, 160] on input "иван" at bounding box center [63, 162] width 50 height 10
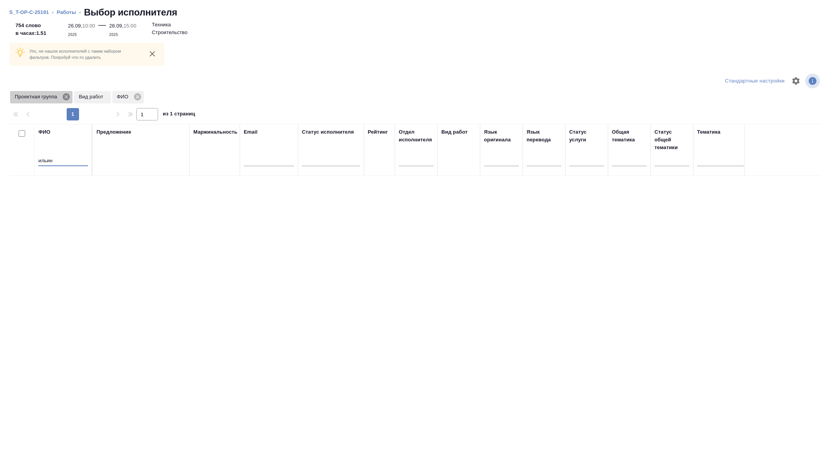
click at [68, 98] on icon at bounding box center [66, 97] width 9 height 9
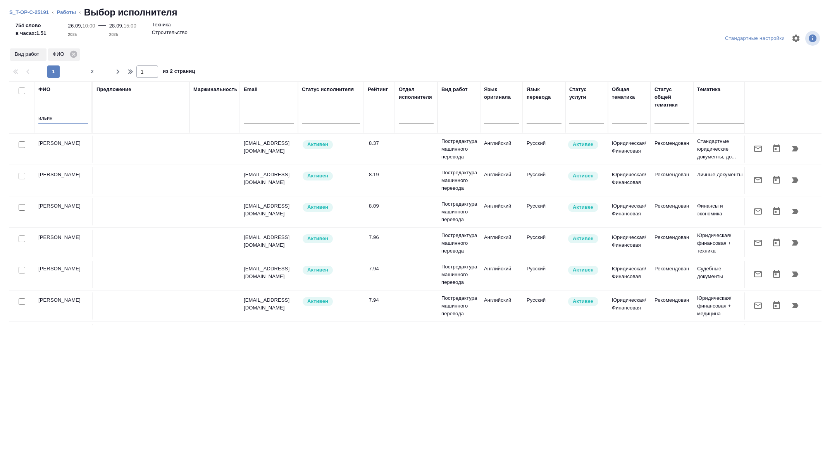
click at [73, 117] on input "ильин" at bounding box center [63, 119] width 50 height 10
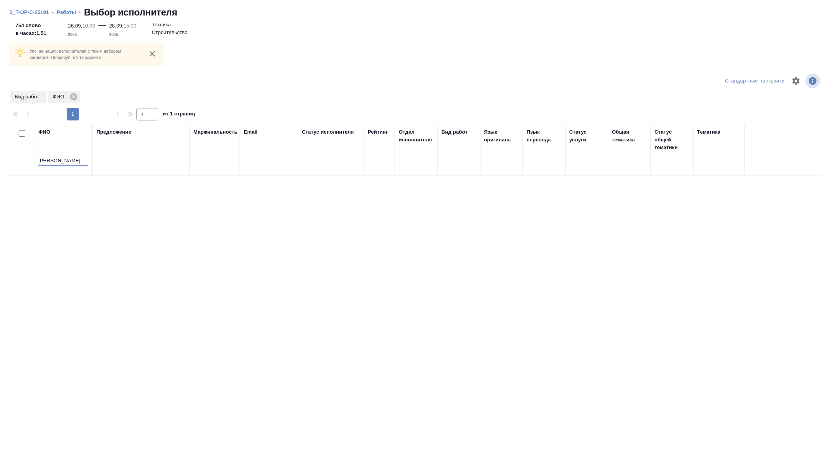
drag, startPoint x: 79, startPoint y: 160, endPoint x: 55, endPoint y: 160, distance: 23.6
click at [55, 160] on input "ильин дмитрий" at bounding box center [63, 162] width 50 height 10
type input "ильин"
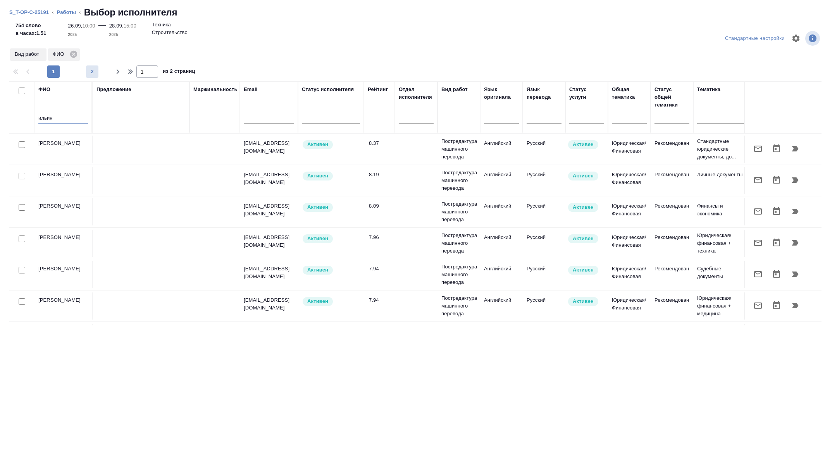
click at [92, 69] on span "2" at bounding box center [92, 72] width 12 height 8
type input "2"
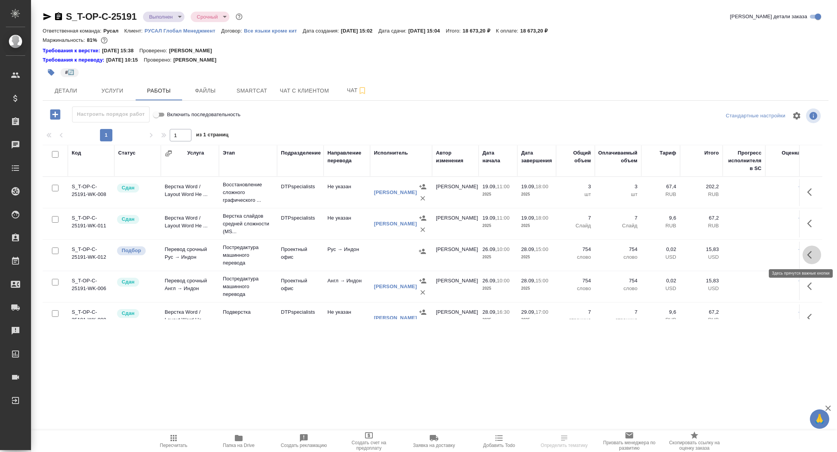
click at [806, 252] on button "button" at bounding box center [812, 255] width 19 height 19
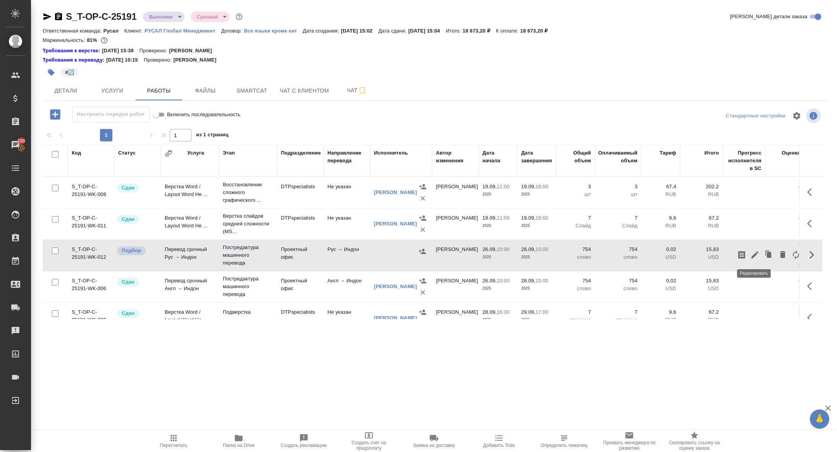
click at [753, 253] on icon "button" at bounding box center [754, 254] width 9 height 9
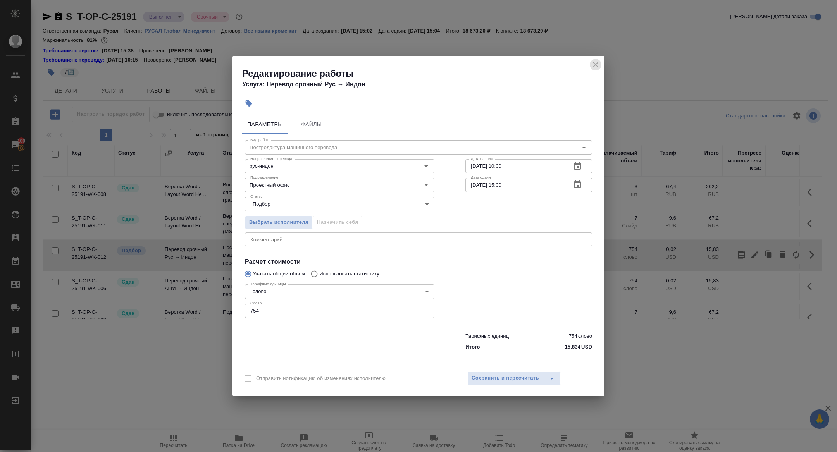
click at [590, 67] on button "close" at bounding box center [596, 65] width 12 height 12
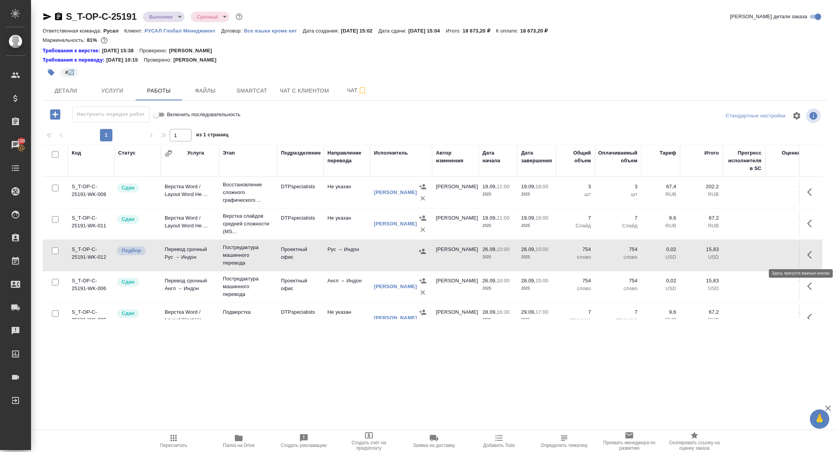
click at [808, 257] on icon "button" at bounding box center [811, 254] width 9 height 9
click at [796, 256] on icon "button" at bounding box center [796, 255] width 6 height 9
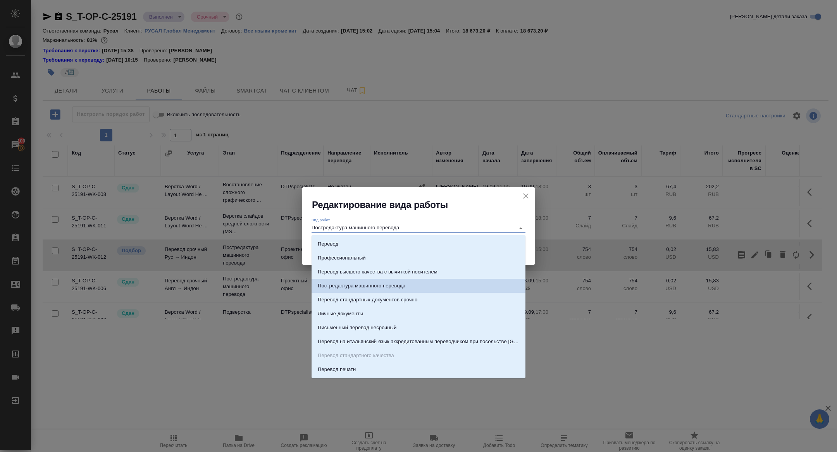
click at [391, 228] on input "Постредактура машинного перевода" at bounding box center [411, 228] width 199 height 9
click at [377, 243] on li "Перевод" at bounding box center [419, 244] width 214 height 14
type input "Перевод"
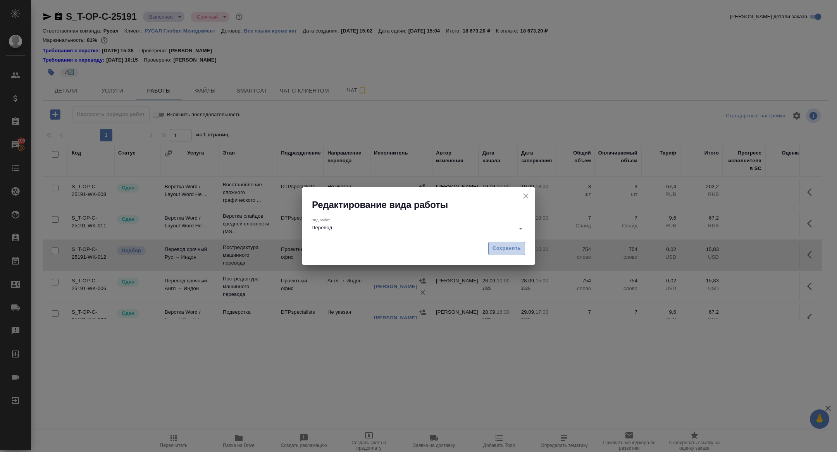
click at [516, 246] on span "Сохранить" at bounding box center [507, 248] width 28 height 9
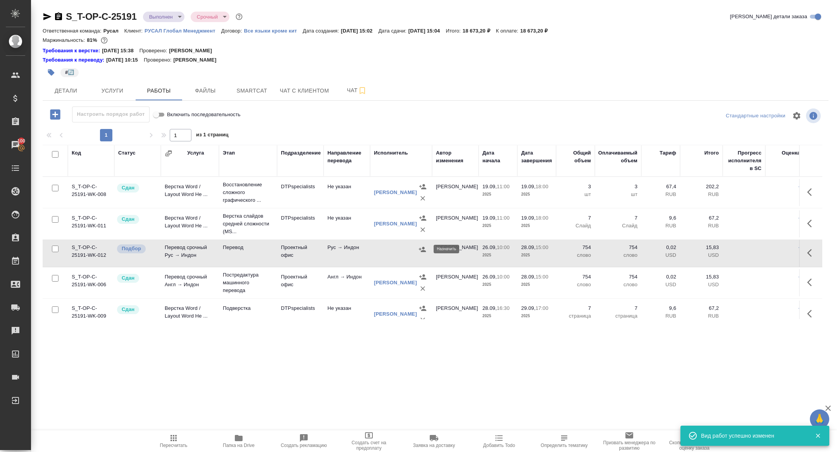
click at [419, 250] on icon "button" at bounding box center [422, 250] width 8 height 8
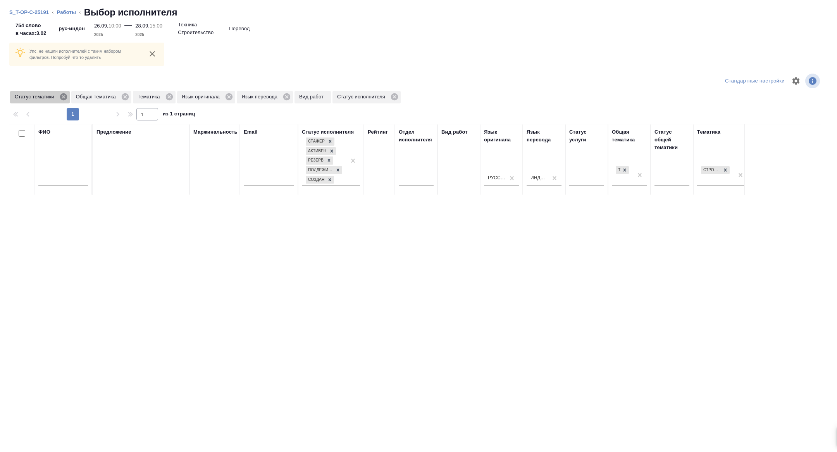
click at [65, 96] on icon at bounding box center [63, 96] width 7 height 7
click at [229, 95] on icon at bounding box center [225, 96] width 7 height 7
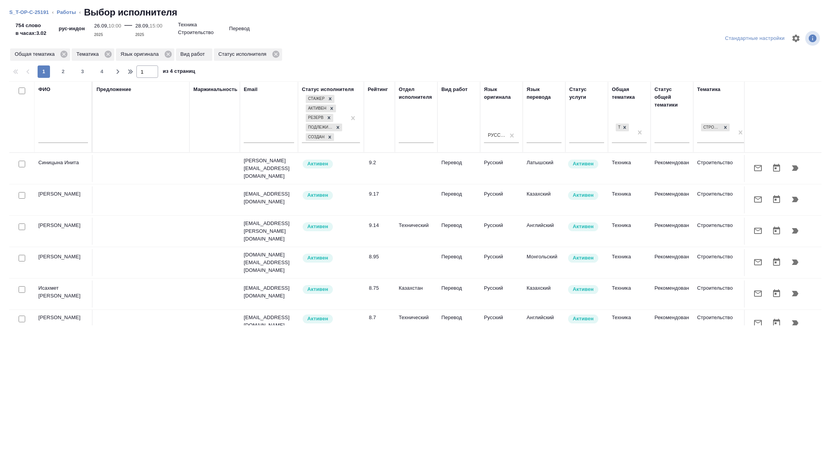
click at [63, 177] on td "Синицына Инита" at bounding box center [63, 168] width 58 height 27
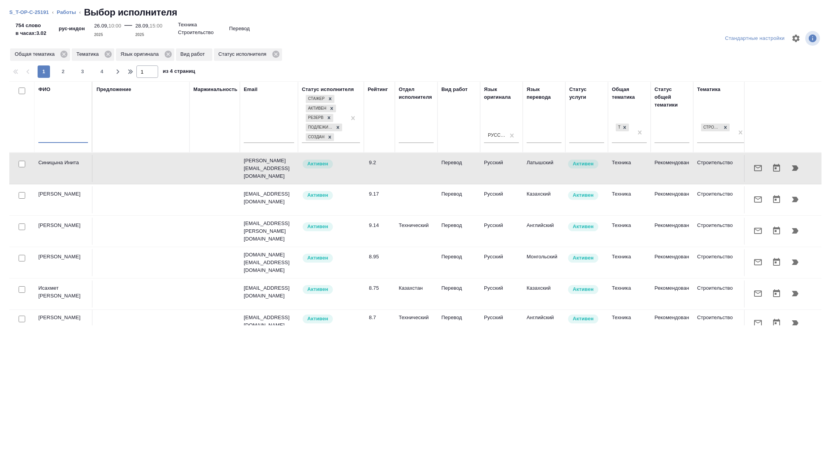
click at [59, 138] on input "text" at bounding box center [63, 138] width 50 height 10
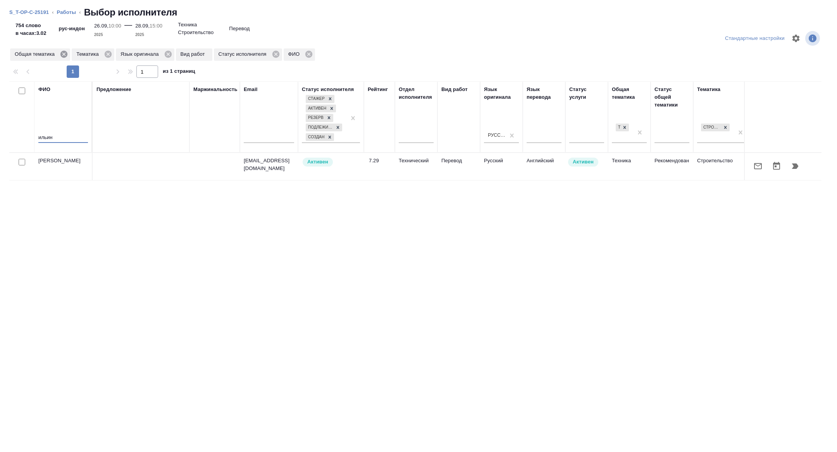
type input "ильин"
click at [65, 56] on icon at bounding box center [63, 54] width 7 height 7
click at [48, 54] on icon at bounding box center [46, 54] width 9 height 9
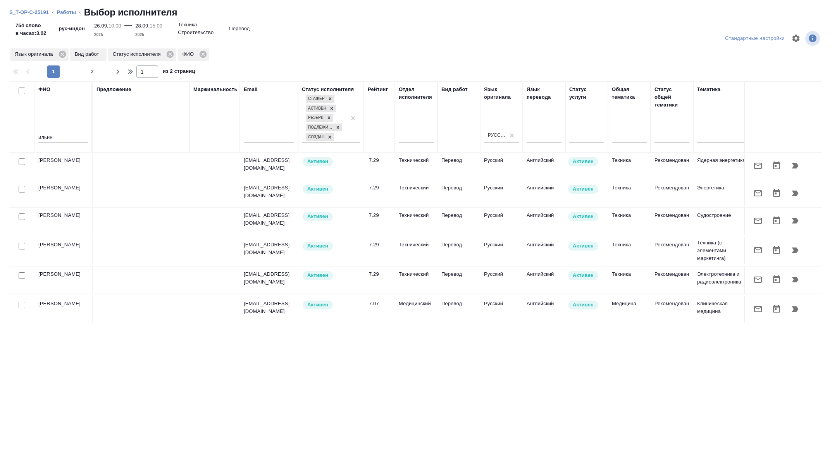
scroll to position [606, 0]
click at [91, 72] on span "2" at bounding box center [92, 72] width 12 height 8
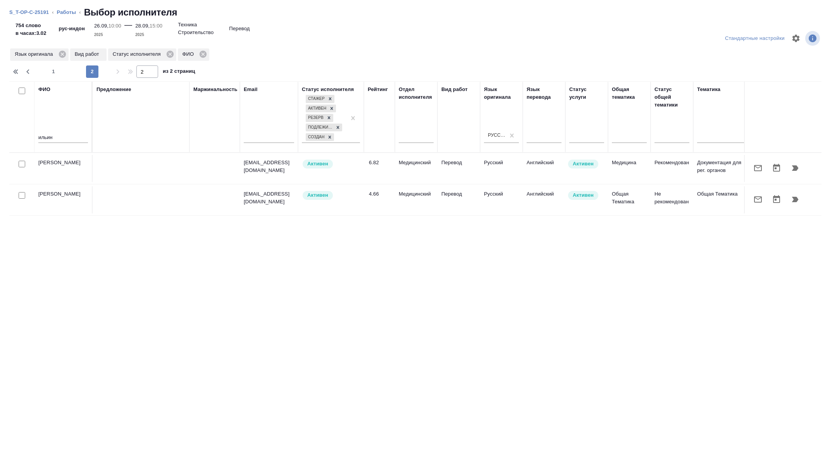
scroll to position [0, 0]
click at [63, 55] on icon at bounding box center [62, 54] width 7 height 7
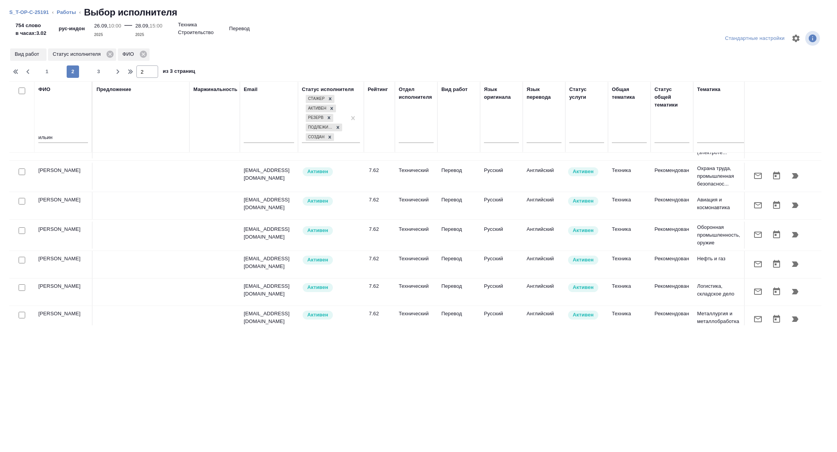
scroll to position [606, 0]
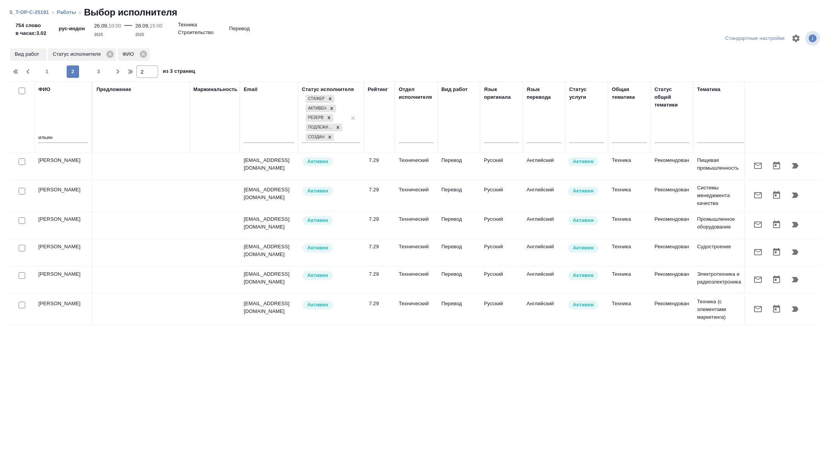
click at [92, 78] on div "Стандартные настройки Вид работ Статус исполнителя ФИО 1 2 3 2 из 3 страниц ФИО…" at bounding box center [418, 237] width 837 height 429
click at [98, 71] on span "3" at bounding box center [99, 72] width 12 height 8
type input "3"
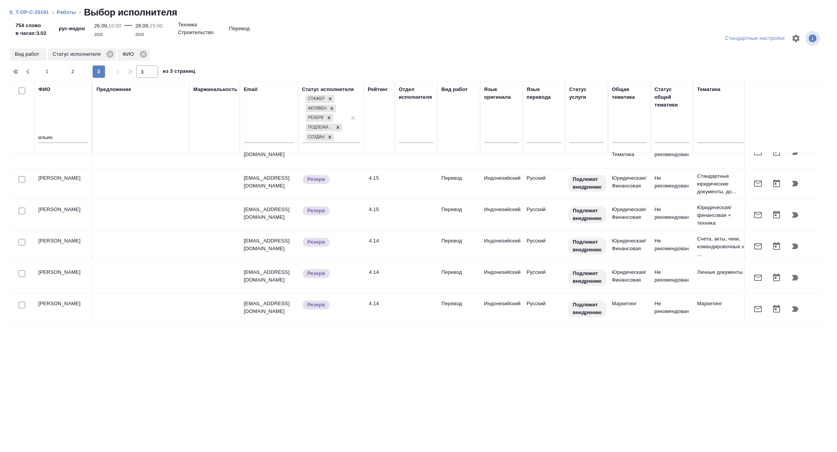
scroll to position [574, 0]
click at [798, 218] on icon "button" at bounding box center [794, 214] width 9 height 9
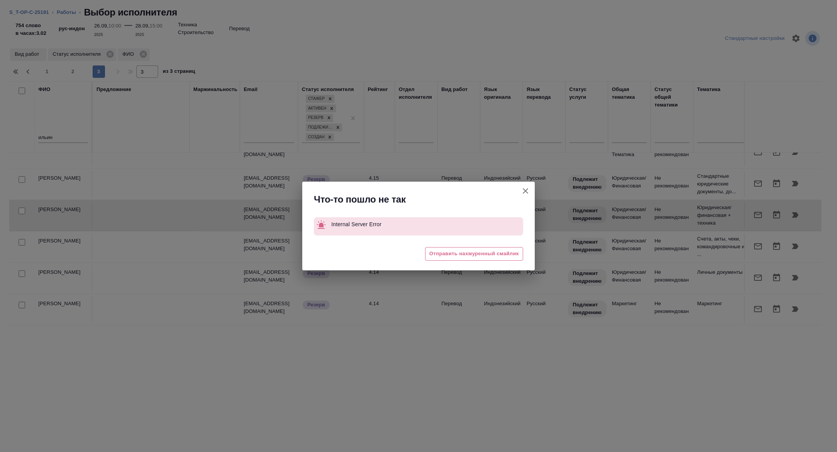
click at [525, 190] on icon "button" at bounding box center [525, 190] width 9 height 9
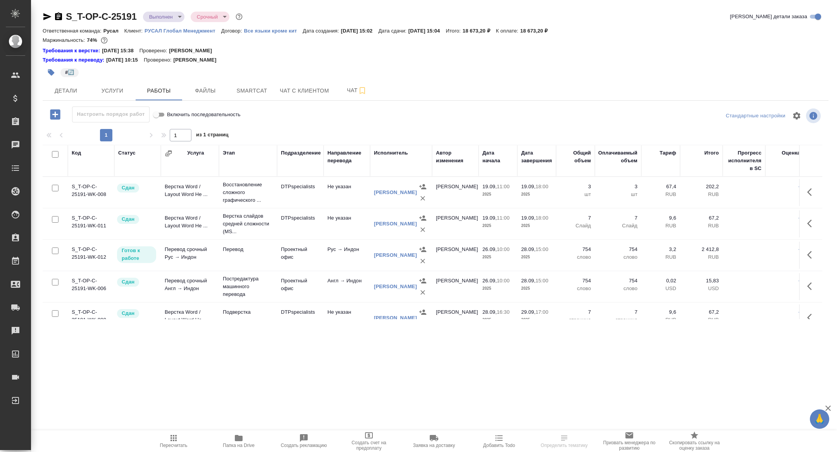
click at [808, 252] on icon "button" at bounding box center [811, 254] width 9 height 9
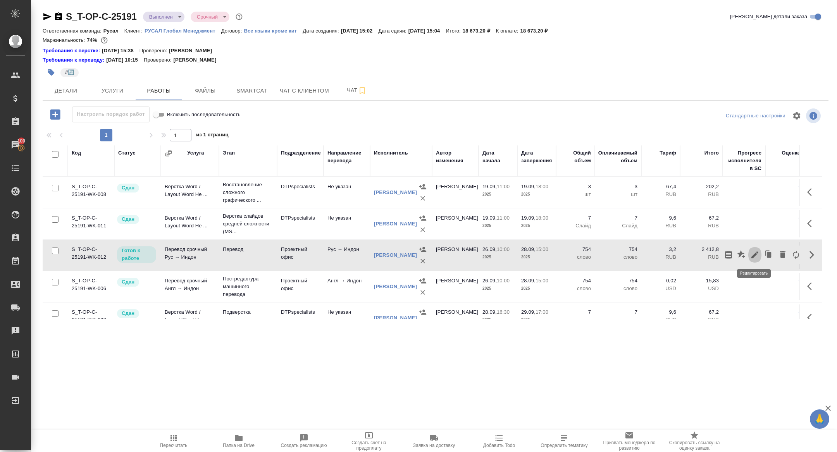
click at [754, 252] on icon "button" at bounding box center [754, 254] width 9 height 9
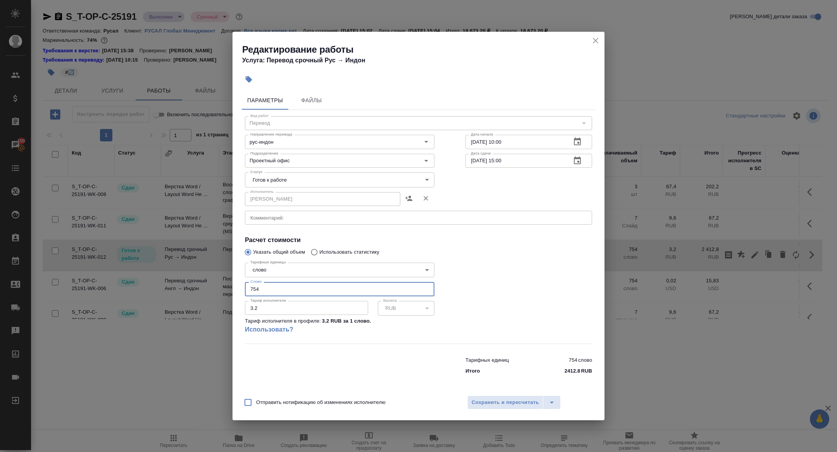
drag, startPoint x: 280, startPoint y: 291, endPoint x: 234, endPoint y: 281, distance: 47.6
click at [234, 281] on div "Параметры Файлы Вид работ Перевод Вид работ Направление перевода рус-индон Напр…" at bounding box center [418, 239] width 372 height 303
type input "156.25"
click at [271, 179] on body "🙏 .cls-1 fill:#fff; AWATERA [PERSON_NAME] Спецификации Заказы 100 Чаты Todo Про…" at bounding box center [418, 226] width 837 height 452
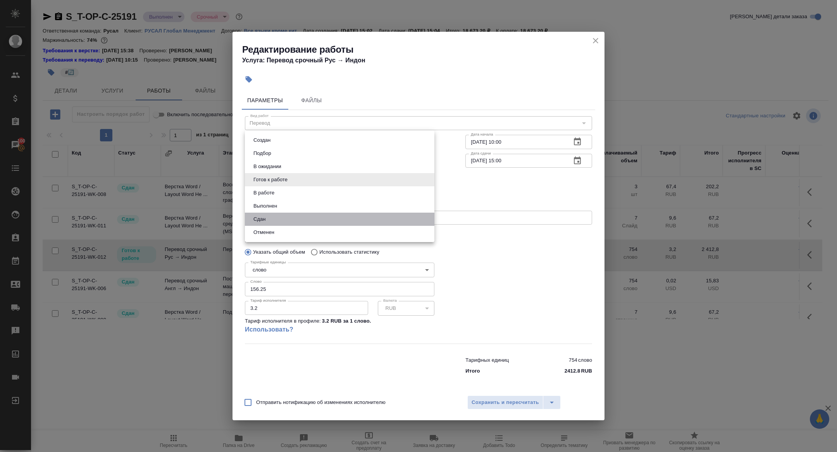
click at [269, 224] on li "Сдан" at bounding box center [339, 219] width 189 height 13
type input "closed"
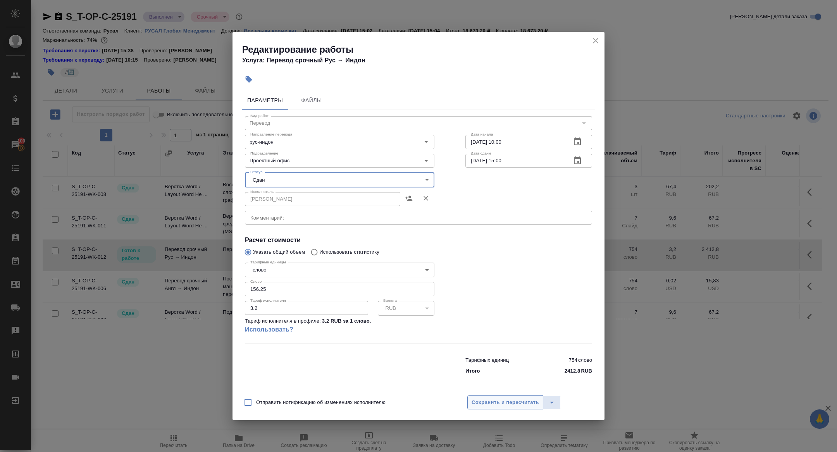
click at [488, 402] on span "Сохранить и пересчитать" at bounding box center [505, 402] width 67 height 9
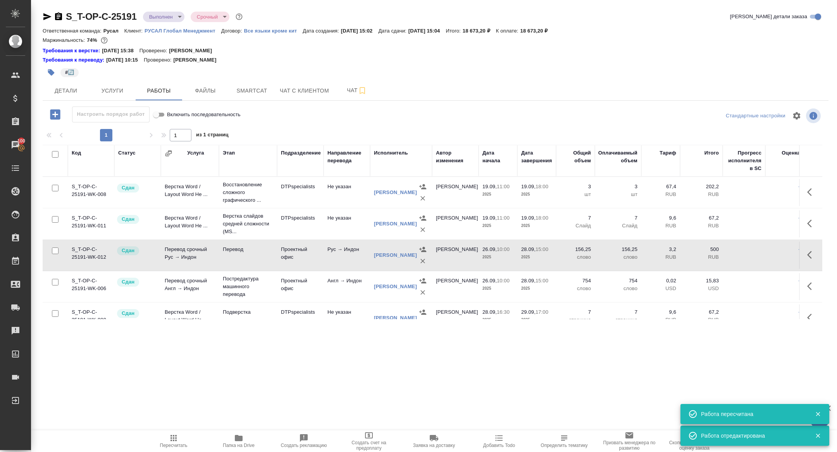
click at [47, 16] on icon "button" at bounding box center [47, 16] width 8 height 7
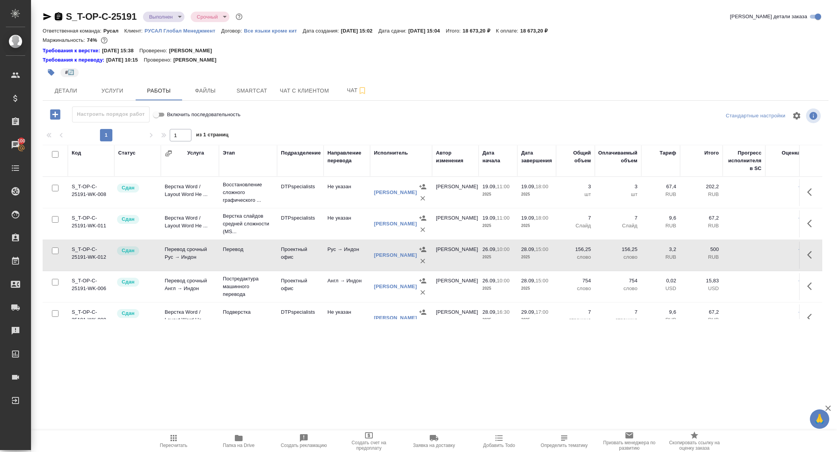
click at [60, 15] on icon "button" at bounding box center [58, 16] width 9 height 9
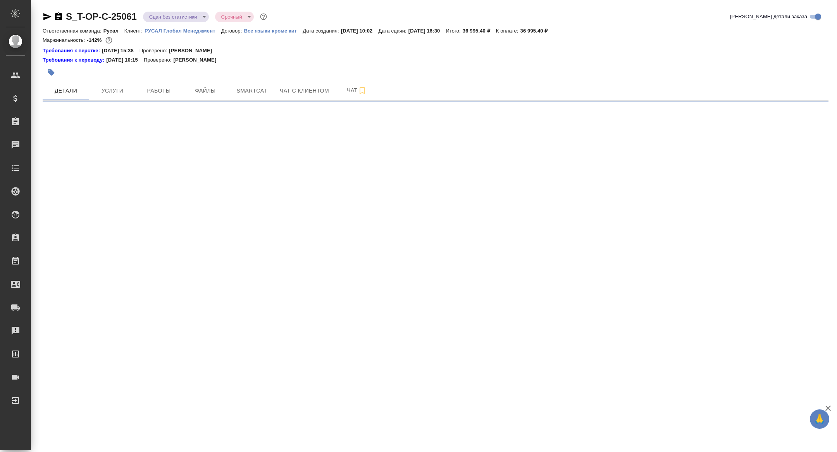
select select "RU"
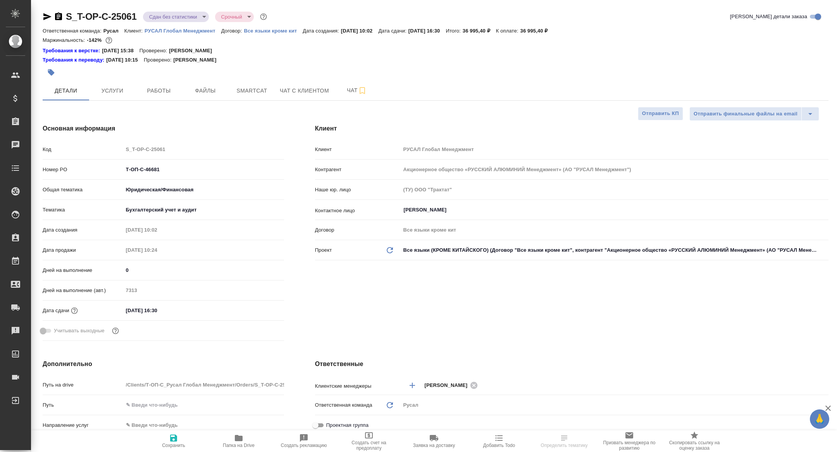
type textarea "x"
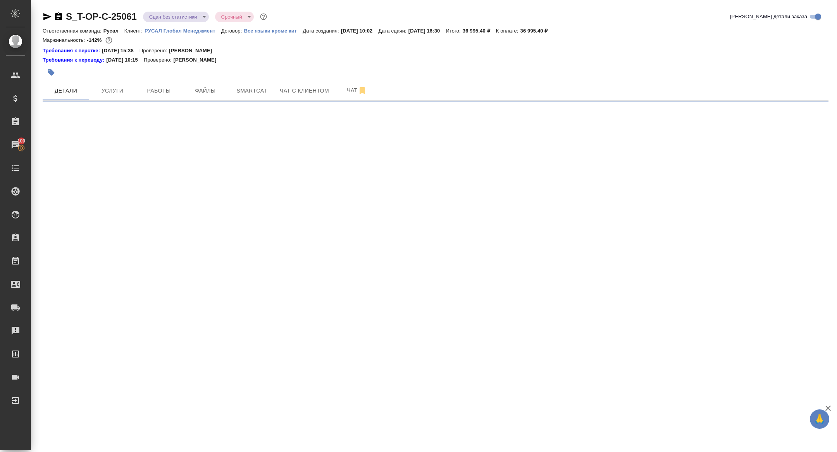
select select "RU"
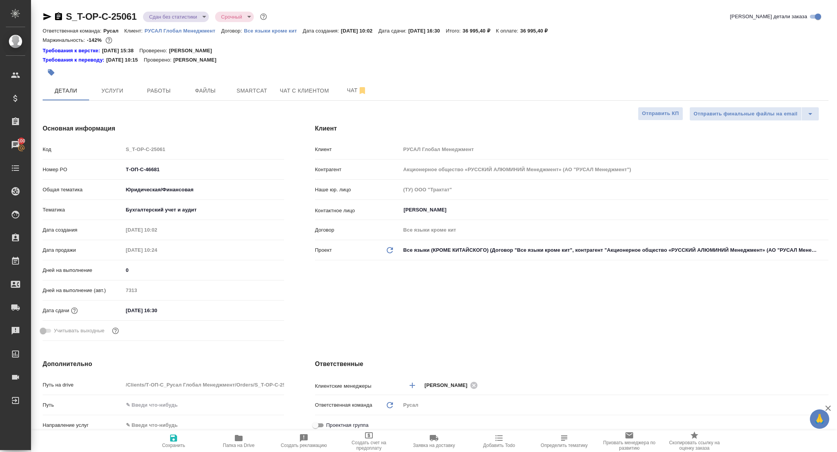
type textarea "x"
click at [170, 96] on button "Работы" at bounding box center [159, 90] width 46 height 19
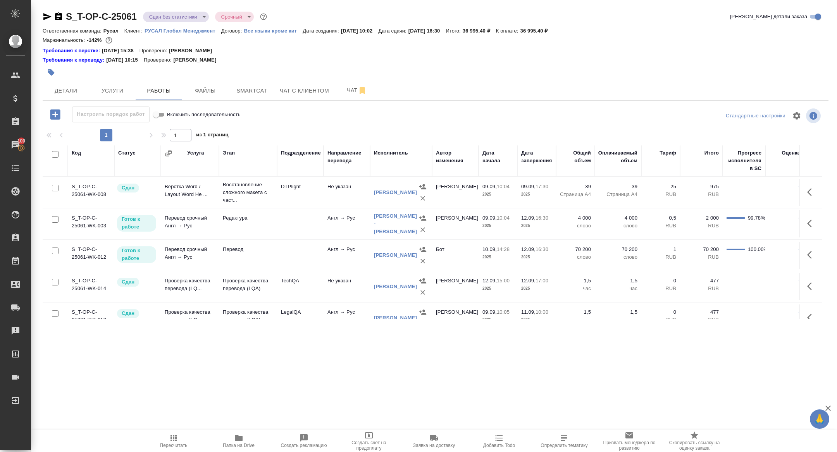
scroll to position [72, 0]
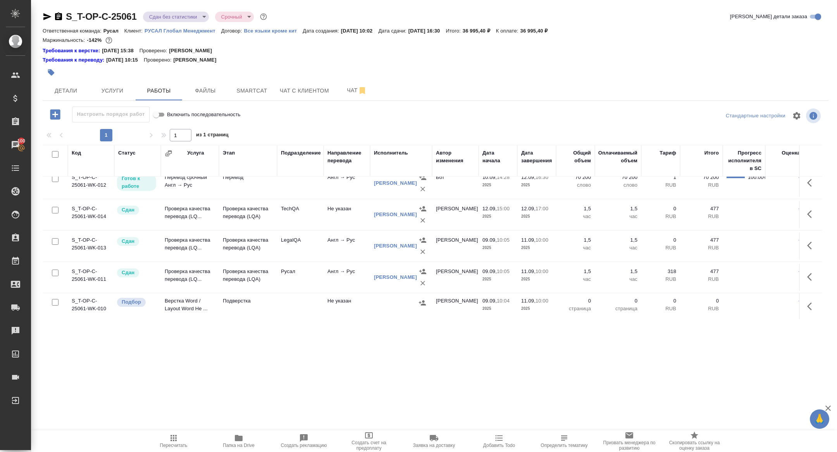
click at [57, 299] on input "checkbox" at bounding box center [55, 302] width 7 height 7
checkbox input "true"
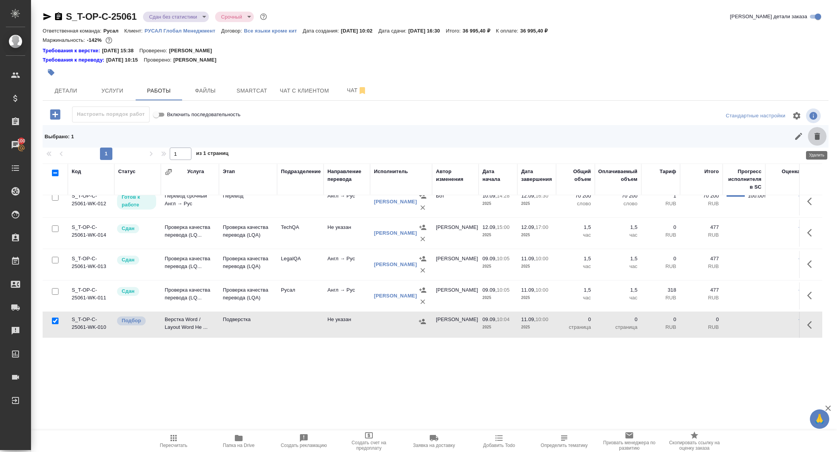
click at [823, 136] on button "button" at bounding box center [817, 136] width 19 height 19
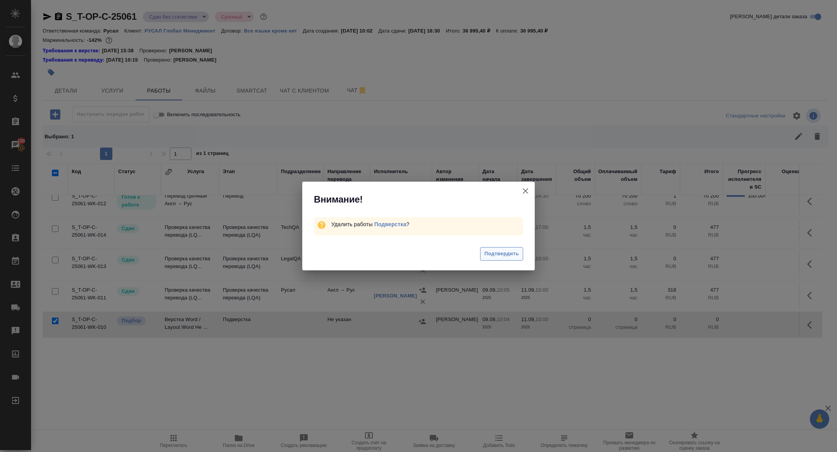
click at [503, 253] on span "Подтвердить" at bounding box center [501, 254] width 34 height 9
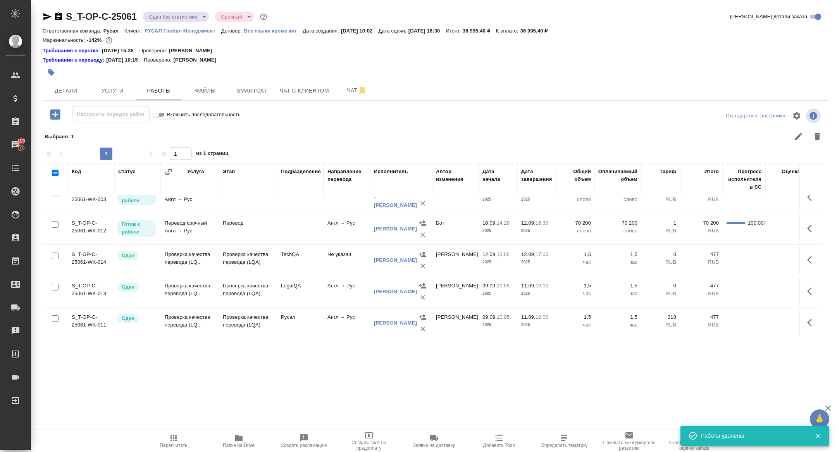
scroll to position [0, 0]
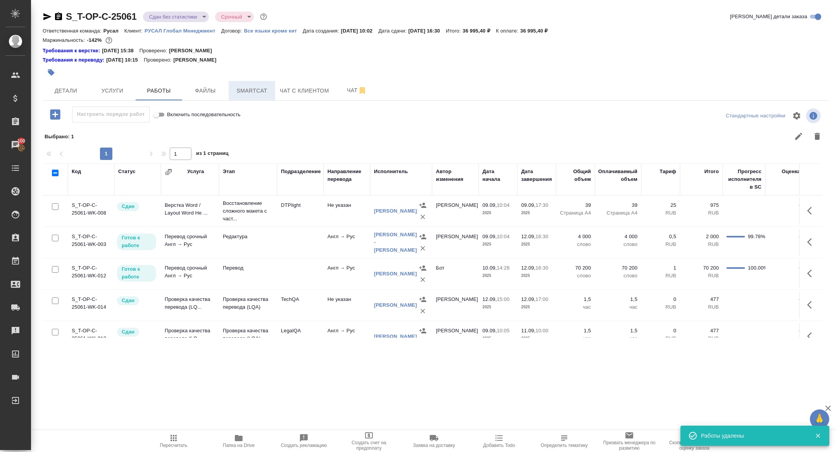
click at [248, 90] on span "Smartcat" at bounding box center [251, 91] width 37 height 10
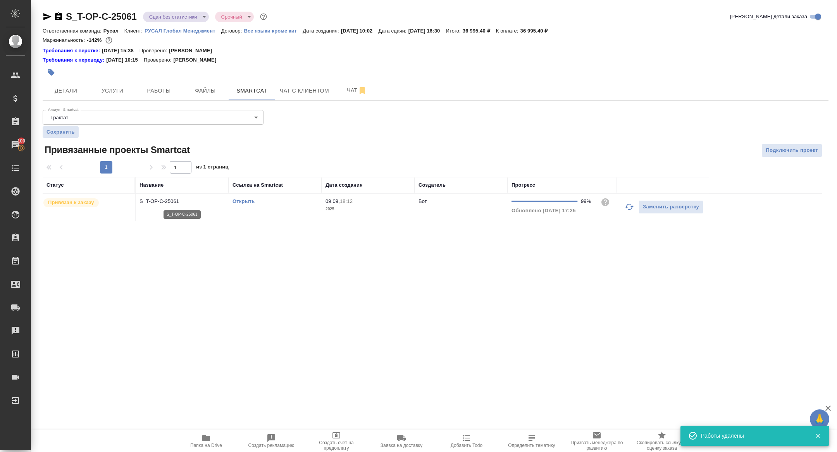
click at [167, 202] on p "S_T-OP-C-25061" at bounding box center [181, 202] width 85 height 8
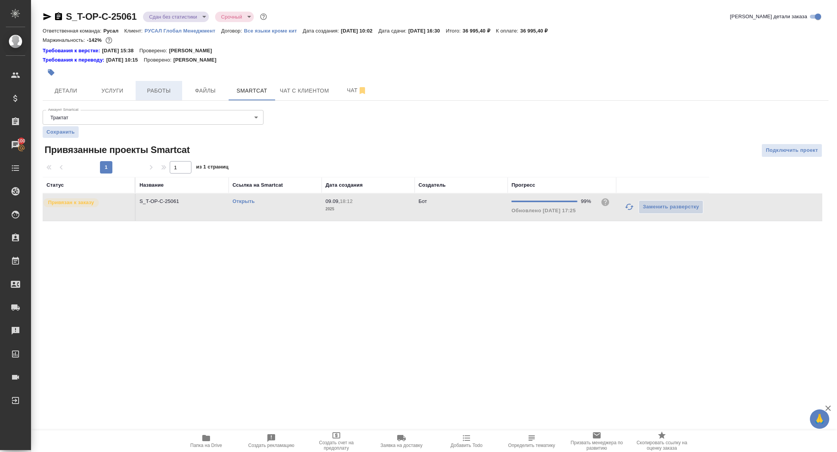
click at [154, 87] on span "Работы" at bounding box center [158, 91] width 37 height 10
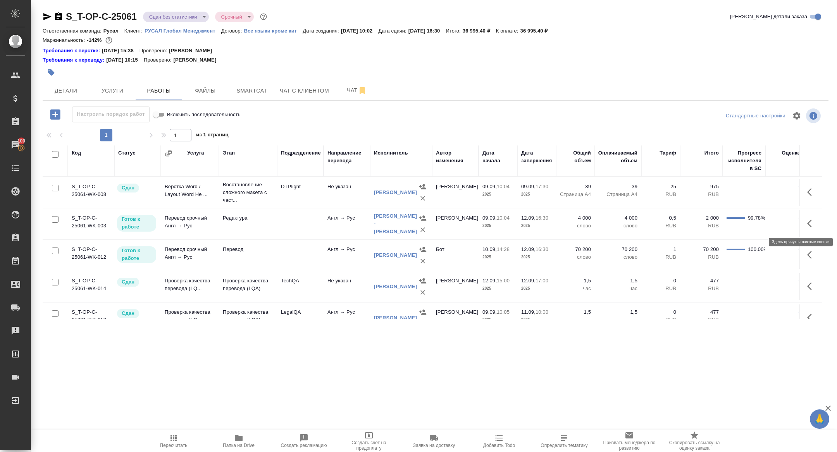
click at [809, 222] on icon "button" at bounding box center [809, 224] width 5 height 8
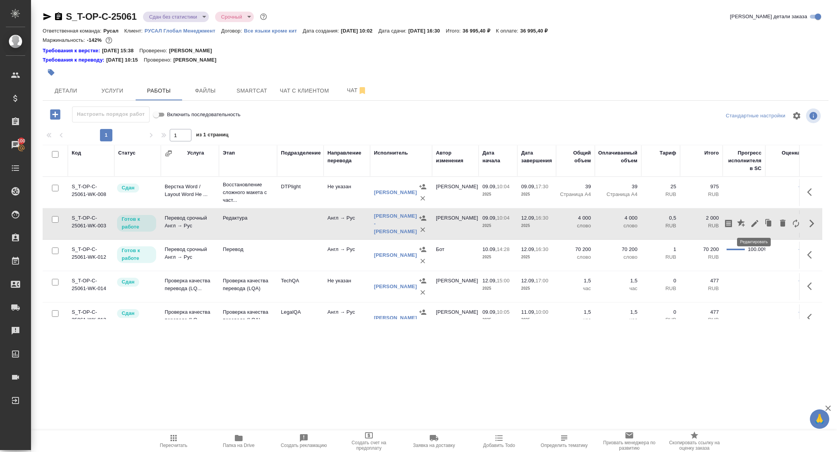
click at [752, 220] on icon "button" at bounding box center [754, 223] width 9 height 9
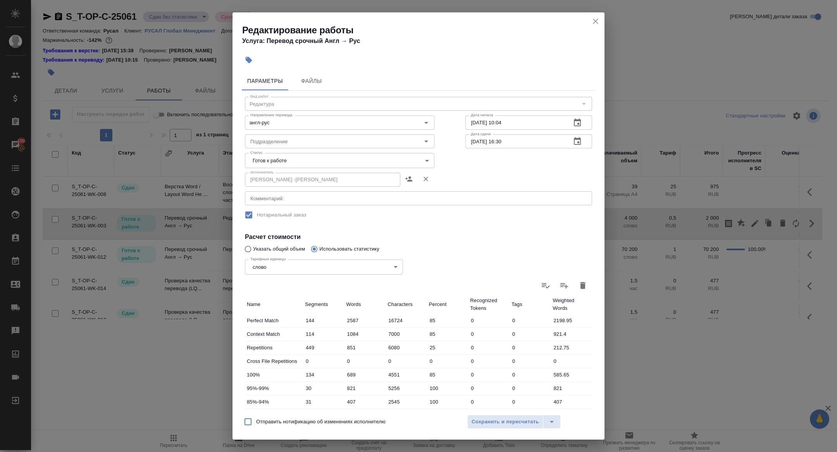
click at [305, 157] on body "🙏 .cls-1 fill:#fff; AWATERA Zhuravleva Alexandra Клиенты Спецификации Заказы 10…" at bounding box center [418, 226] width 837 height 452
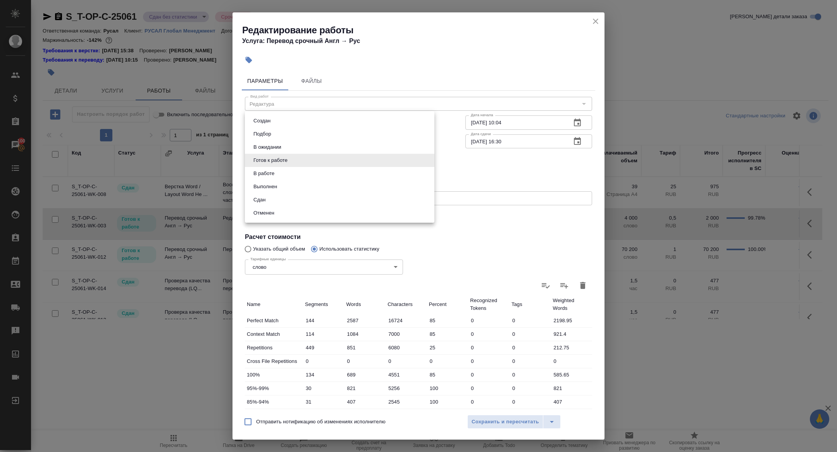
click at [269, 201] on li "Сдан" at bounding box center [339, 199] width 189 height 13
type input "closed"
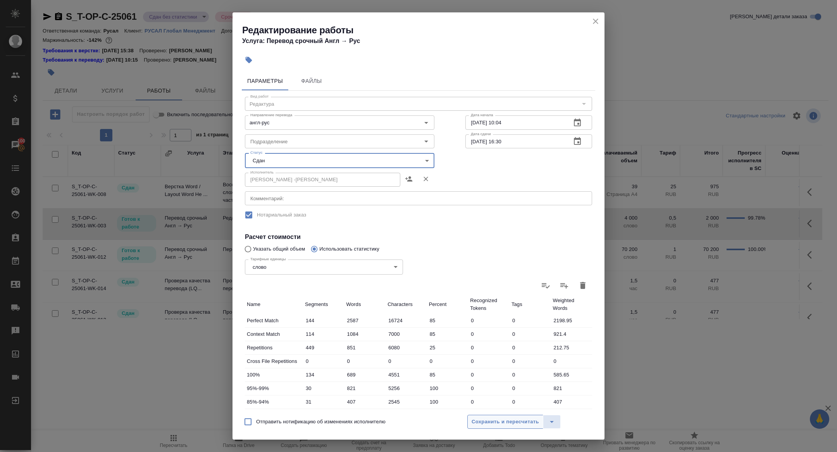
click at [498, 424] on span "Сохранить и пересчитать" at bounding box center [505, 422] width 67 height 9
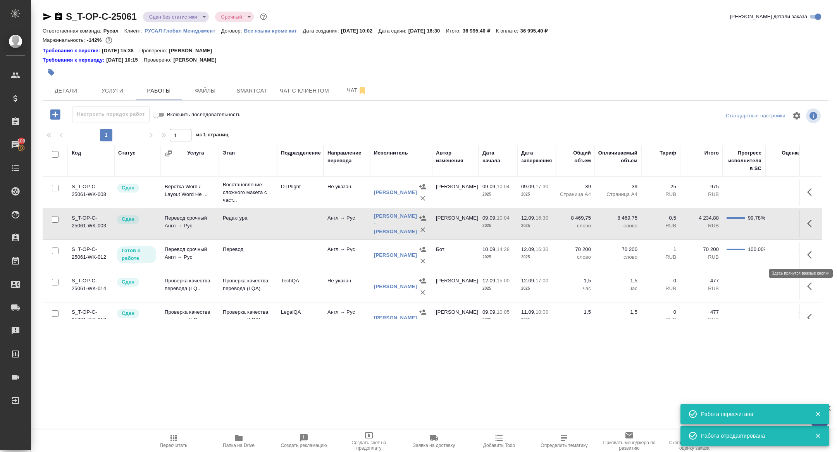
click at [808, 252] on icon "button" at bounding box center [811, 254] width 9 height 9
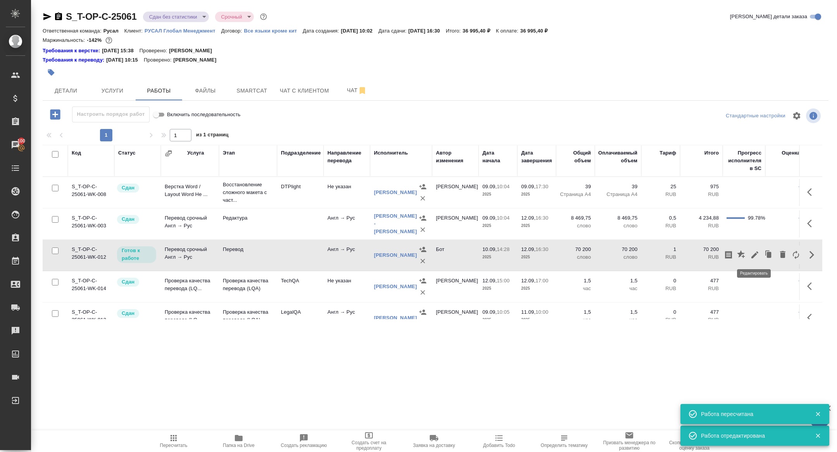
click at [752, 254] on icon "button" at bounding box center [754, 254] width 9 height 9
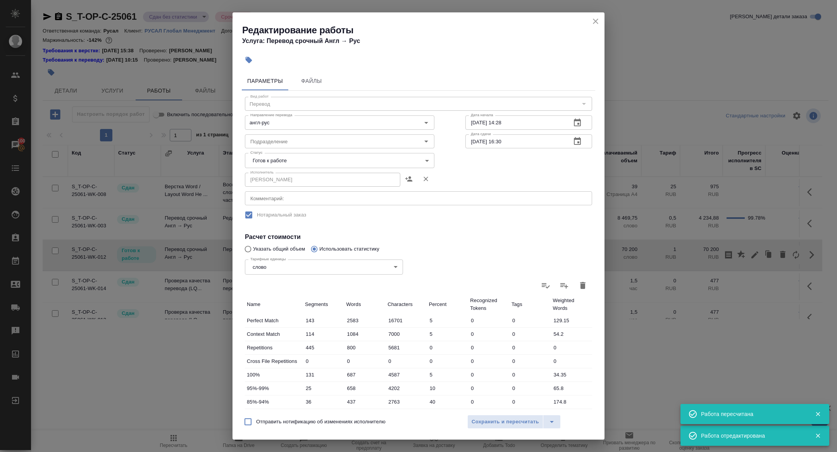
click at [281, 162] on body "🙏 .cls-1 fill:#fff; AWATERA Zhuravleva Alexandra Клиенты Спецификации Заказы 10…" at bounding box center [418, 226] width 837 height 452
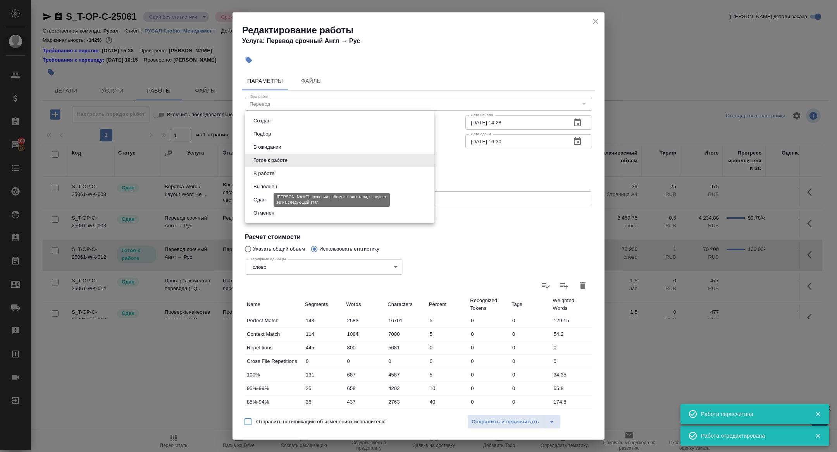
click at [265, 198] on button "Сдан" at bounding box center [259, 200] width 17 height 9
type input "closed"
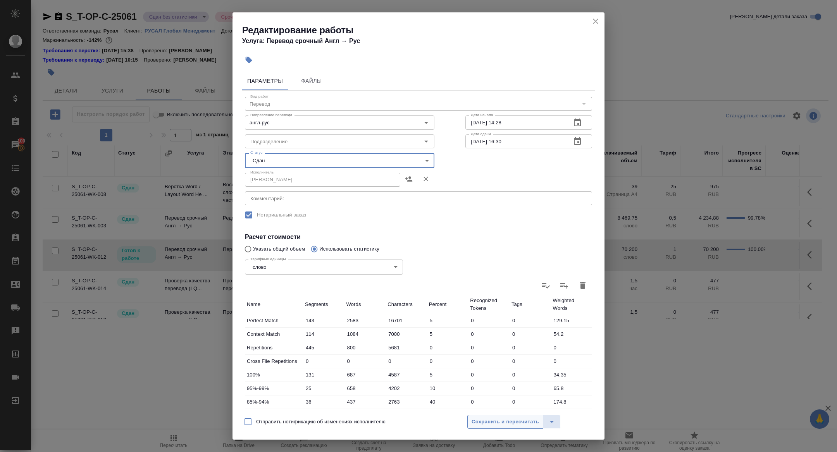
click at [514, 427] on button "Сохранить и пересчитать" at bounding box center [505, 422] width 76 height 14
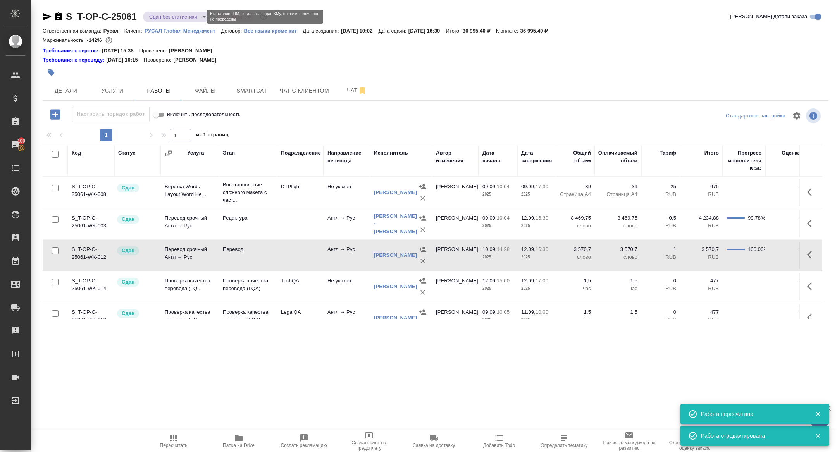
click at [172, 18] on body "🙏 .cls-1 fill:#fff; AWATERA Zhuravleva Alexandra Клиенты Спецификации Заказы 10…" at bounding box center [418, 226] width 837 height 452
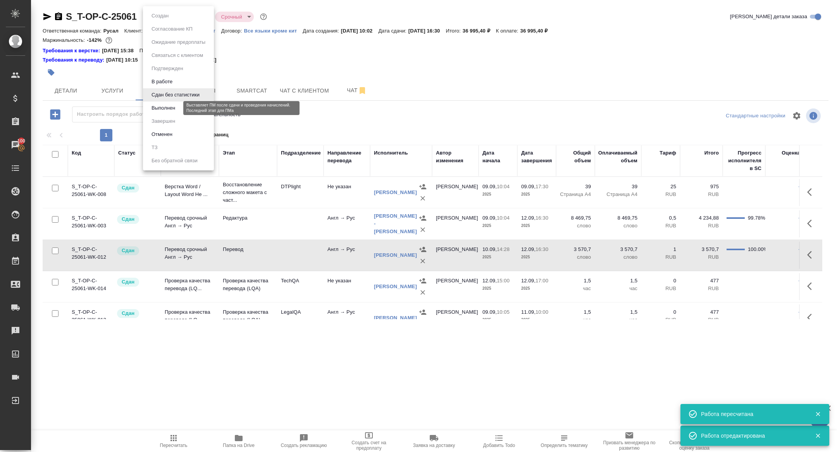
click at [161, 107] on button "Выполнен" at bounding box center [163, 108] width 28 height 9
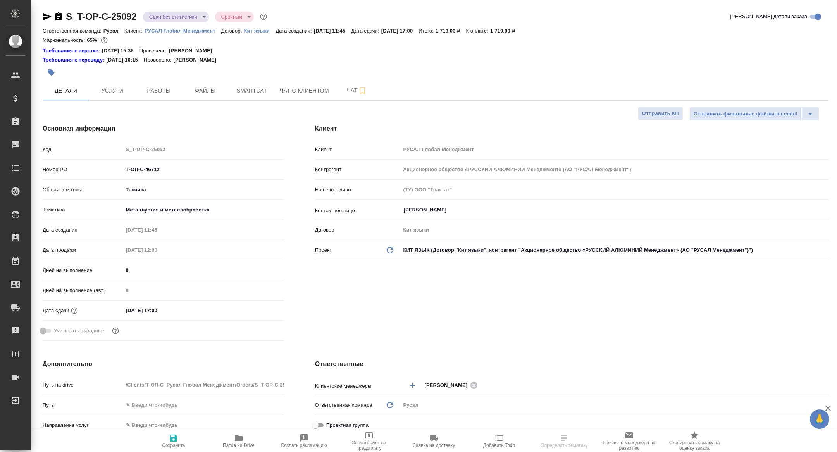
select select "RU"
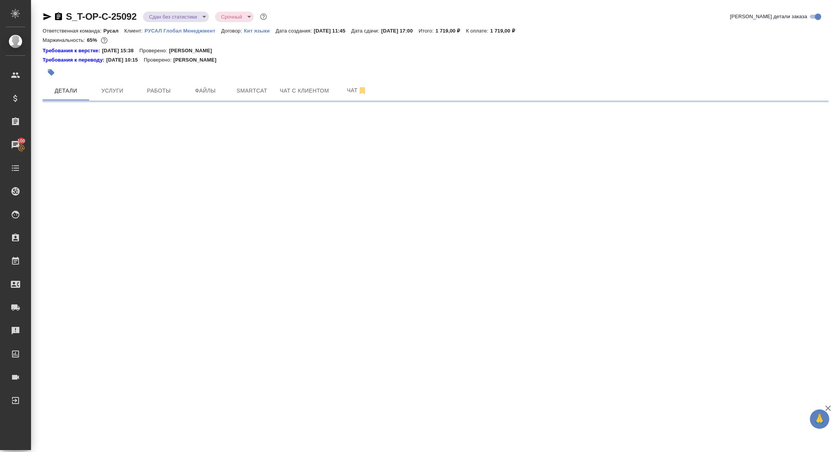
select select "RU"
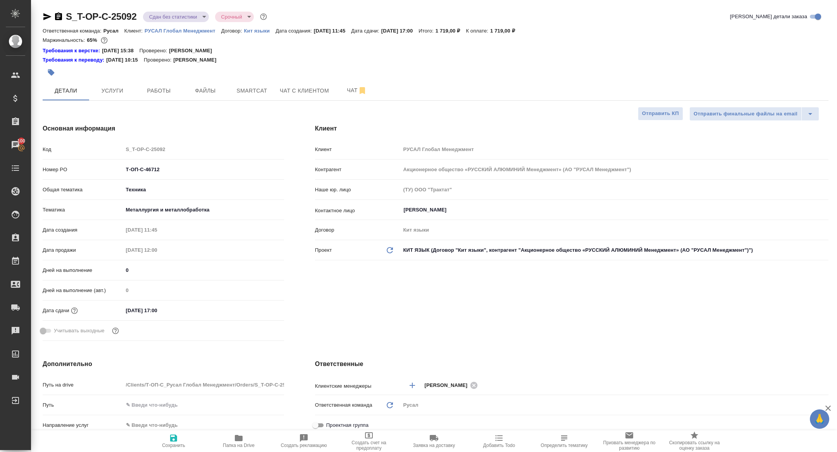
type textarea "x"
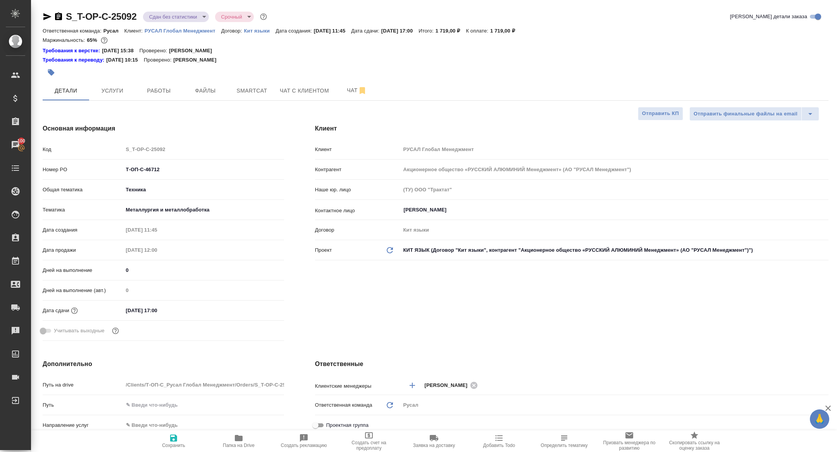
type textarea "x"
click at [159, 89] on span "Работы" at bounding box center [158, 91] width 37 height 10
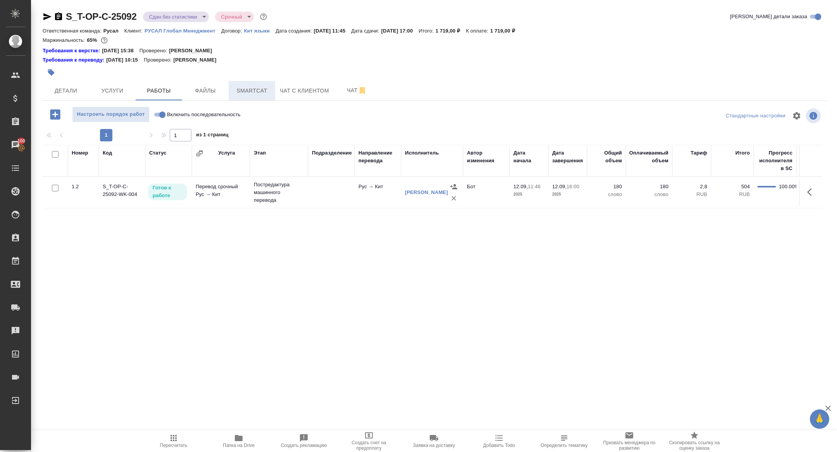
click at [265, 90] on span "Smartcat" at bounding box center [251, 91] width 37 height 10
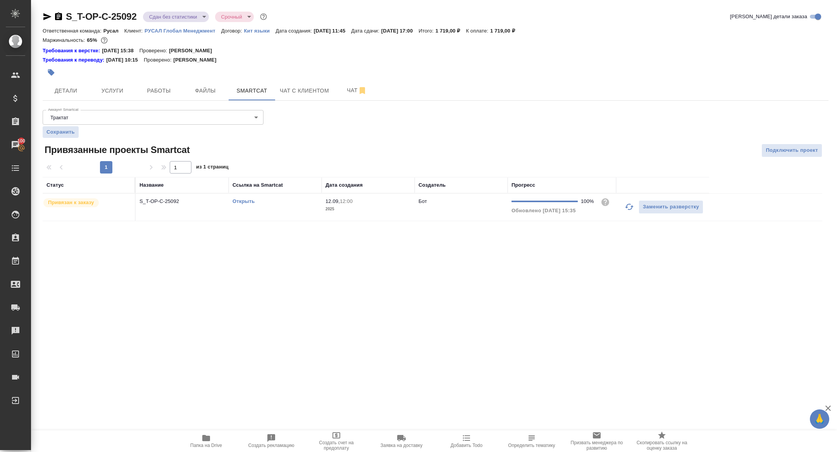
click at [167, 203] on p "S_T-OP-C-25092" at bounding box center [181, 202] width 85 height 8
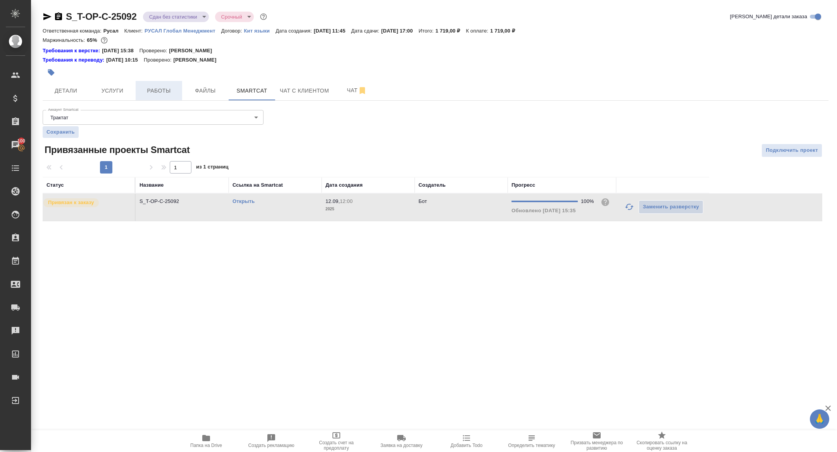
click at [160, 95] on span "Работы" at bounding box center [158, 91] width 37 height 10
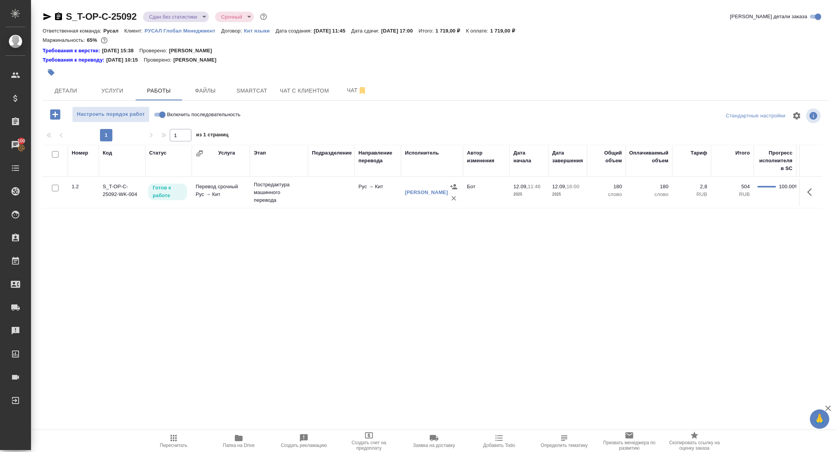
click at [804, 197] on div at bounding box center [811, 192] width 15 height 19
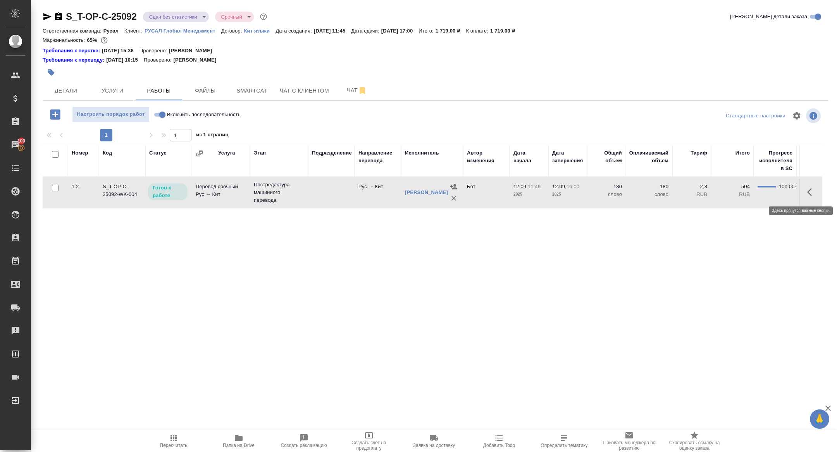
drag, startPoint x: 813, startPoint y: 193, endPoint x: 789, endPoint y: 201, distance: 26.2
click at [814, 193] on icon "button" at bounding box center [811, 192] width 9 height 9
click at [753, 195] on icon "button" at bounding box center [754, 192] width 9 height 9
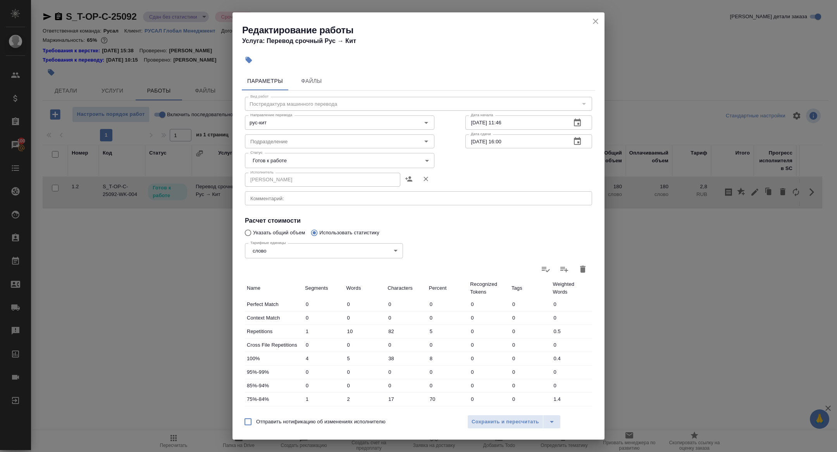
click at [283, 165] on body "🙏 .cls-1 fill:#fff; AWATERA [PERSON_NAME] Спецификации Заказы 100 Чаты Todo Про…" at bounding box center [418, 226] width 837 height 452
drag, startPoint x: 275, startPoint y: 195, endPoint x: 288, endPoint y: 203, distance: 15.3
click at [275, 196] on li "Сдан" at bounding box center [339, 199] width 189 height 13
type input "closed"
click at [517, 420] on span "Сохранить и пересчитать" at bounding box center [505, 422] width 67 height 9
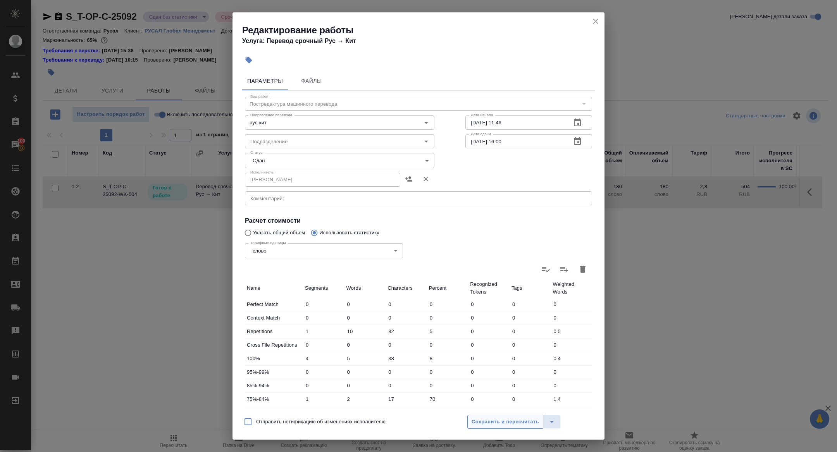
click at [517, 420] on span "Сохранить и пересчитать" at bounding box center [505, 422] width 67 height 9
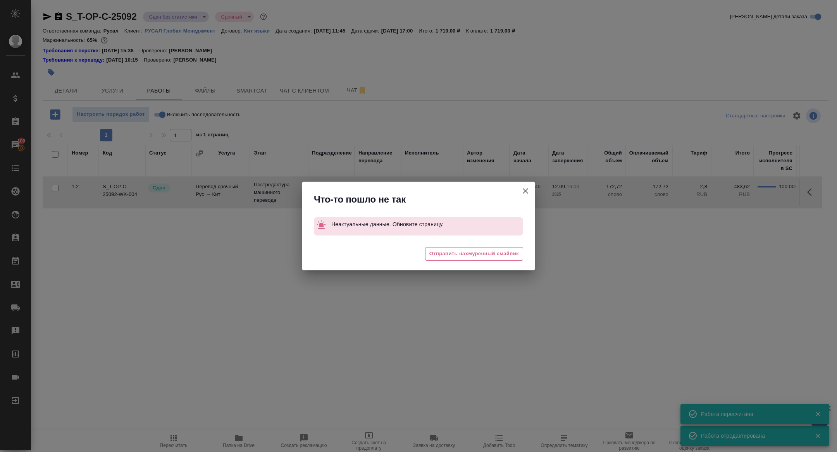
click at [524, 191] on icon "button" at bounding box center [525, 190] width 9 height 9
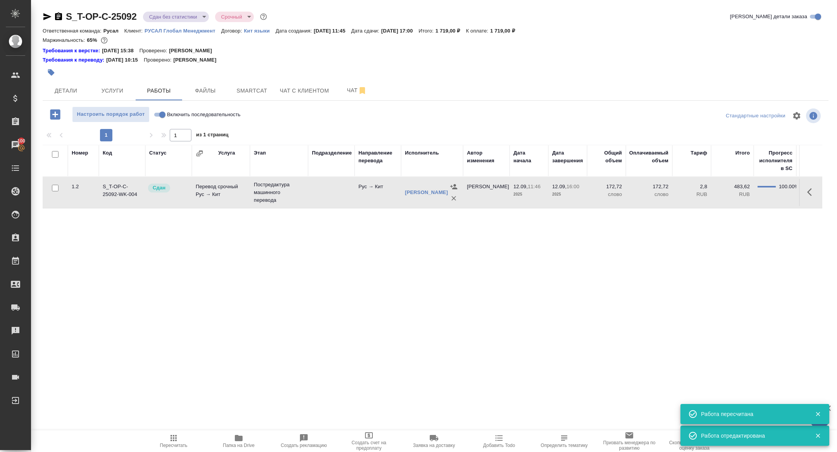
click at [176, 14] on body "🙏 .cls-1 fill:#fff; AWATERA Zhuravleva Alexandra Клиенты Спецификации Заказы 10…" at bounding box center [418, 226] width 837 height 452
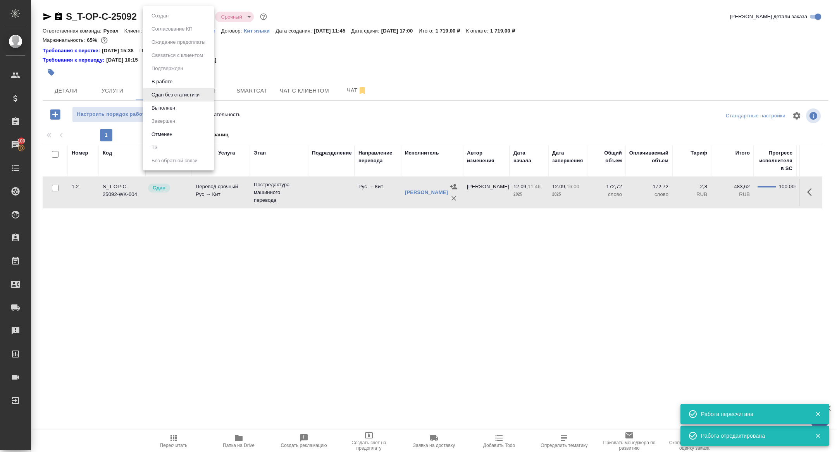
click at [164, 111] on button "Выполнен" at bounding box center [163, 108] width 28 height 9
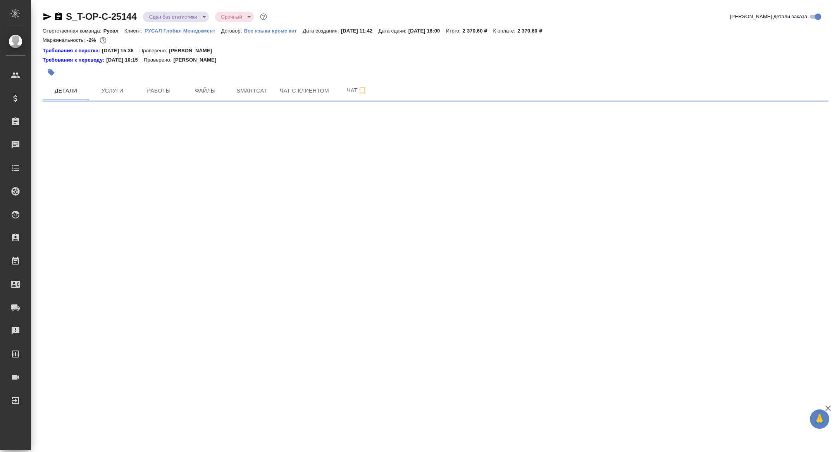
click at [155, 93] on span "Работы" at bounding box center [158, 91] width 37 height 10
select select "RU"
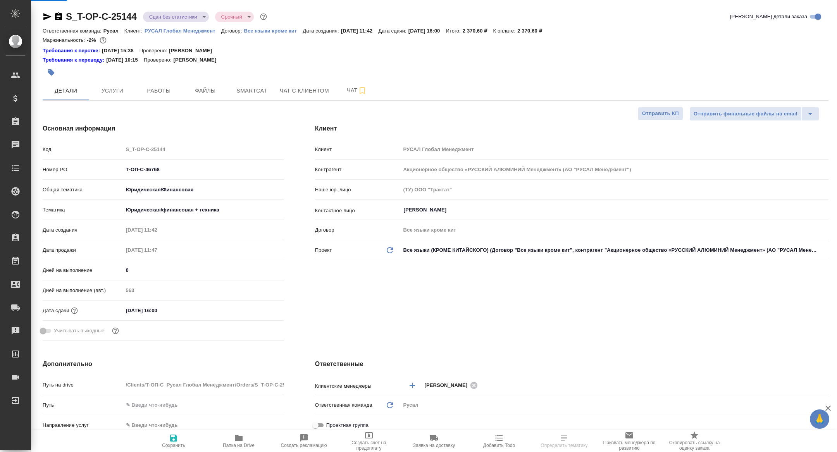
type textarea "x"
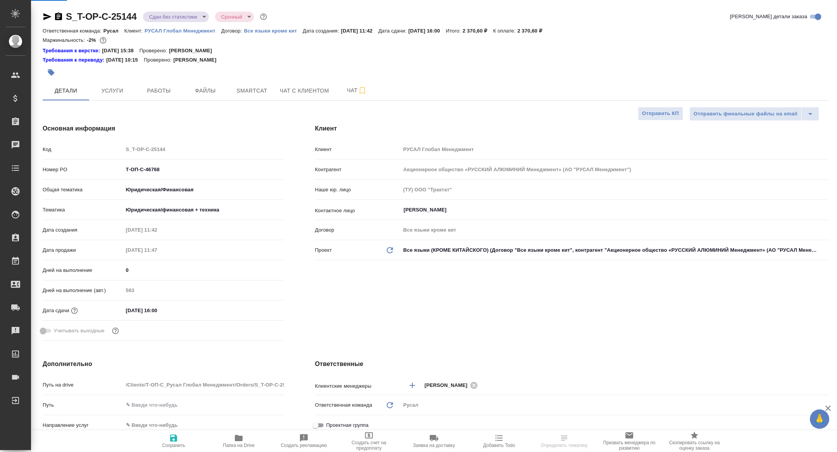
type textarea "x"
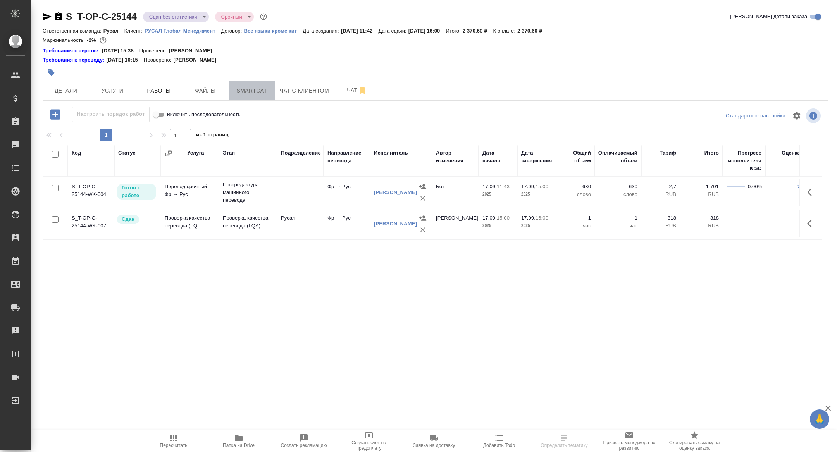
click at [251, 87] on span "Smartcat" at bounding box center [251, 91] width 37 height 10
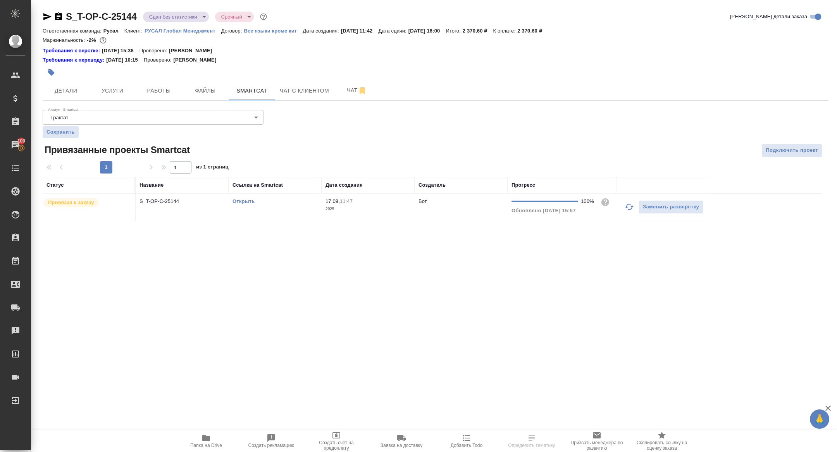
click at [245, 200] on link "Открыть" at bounding box center [243, 201] width 22 height 6
click at [165, 87] on span "Работы" at bounding box center [158, 91] width 37 height 10
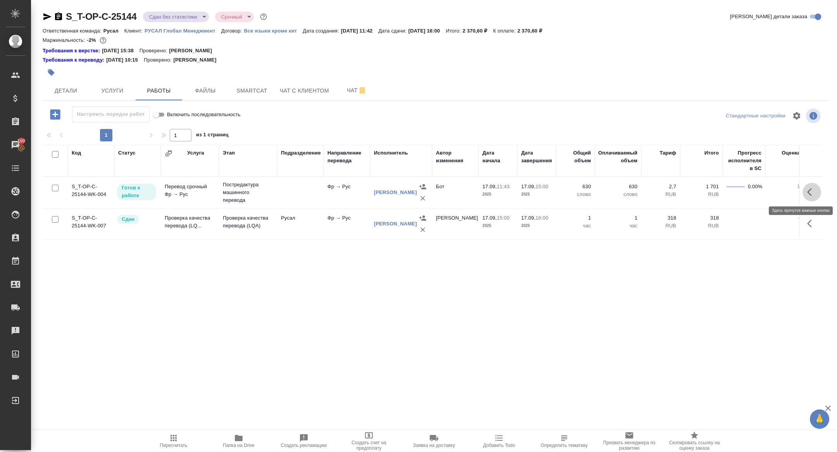
click at [809, 195] on icon "button" at bounding box center [811, 192] width 9 height 9
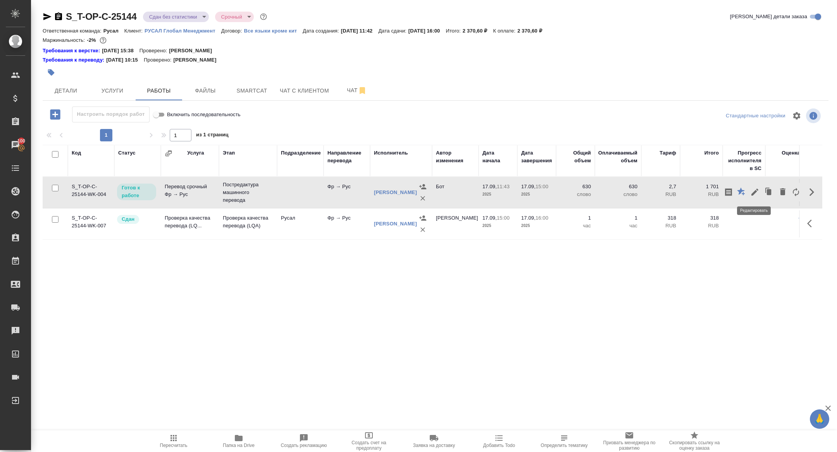
click at [756, 195] on icon "button" at bounding box center [754, 192] width 9 height 9
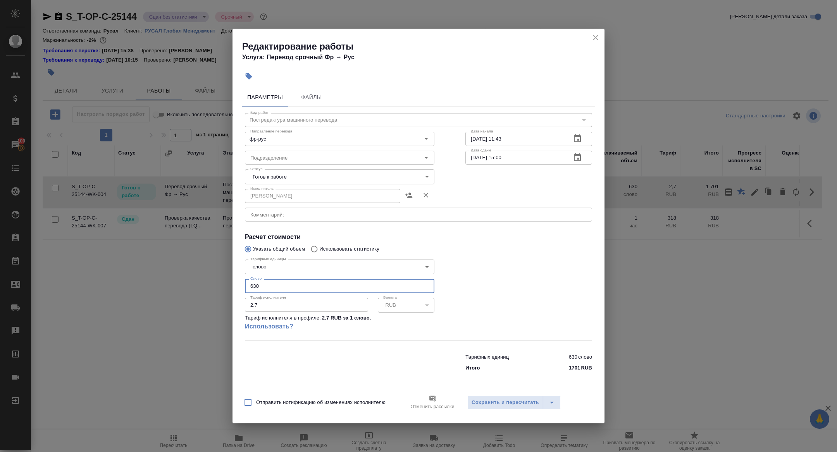
click at [272, 287] on input "630" at bounding box center [339, 286] width 189 height 14
type input "600"
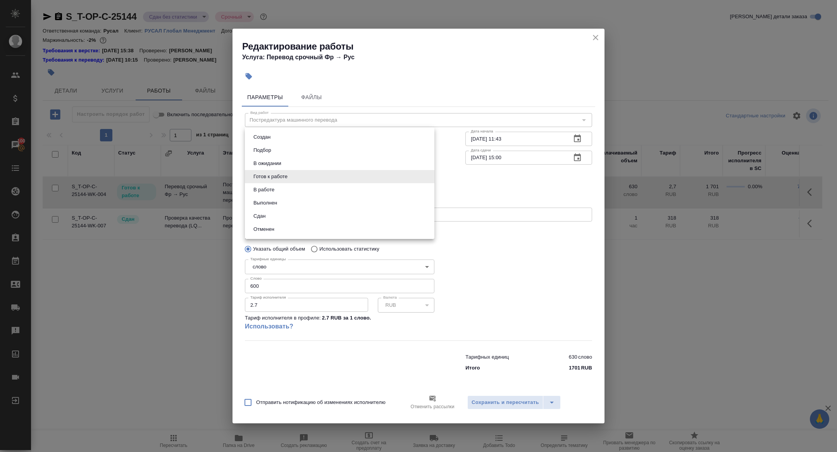
click at [263, 177] on body "🙏 .cls-1 fill:#fff; AWATERA Zhuravleva Alexandra Клиенты Спецификации Заказы 10…" at bounding box center [418, 226] width 837 height 452
click at [265, 214] on button "Сдан" at bounding box center [259, 216] width 17 height 9
type input "closed"
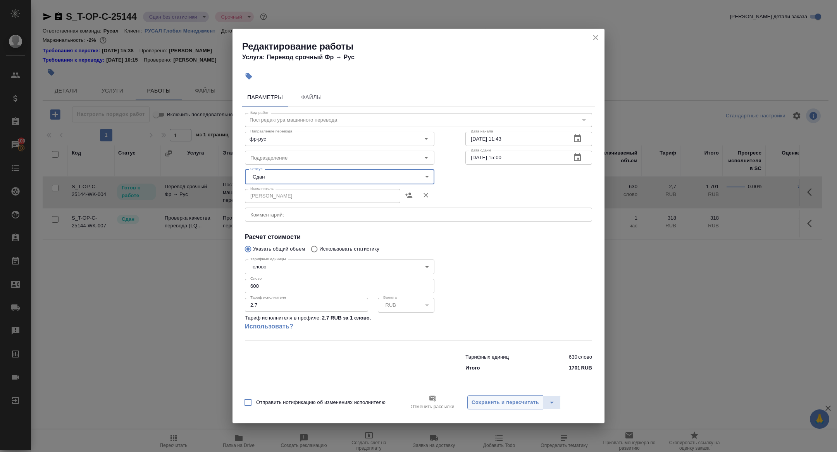
click at [524, 396] on button "Сохранить и пересчитать" at bounding box center [505, 403] width 76 height 14
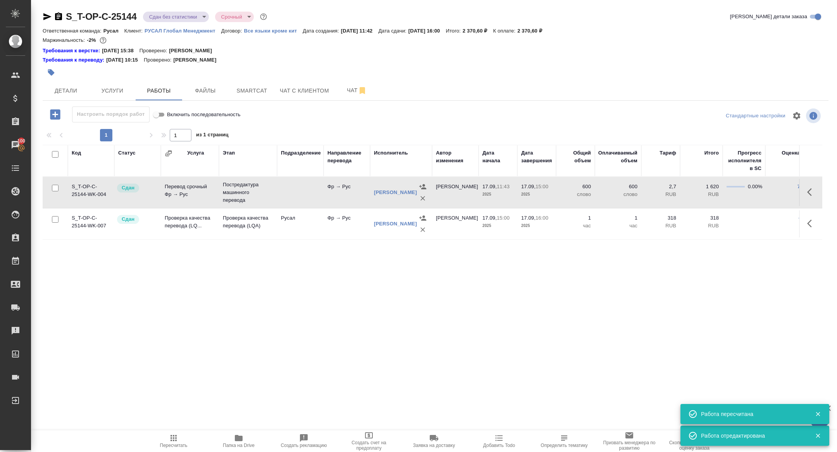
click at [183, 10] on div "S_T-OP-C-25144 Сдан без статистики distributed Срочный urgent Кратко детали зак…" at bounding box center [435, 169] width 794 height 339
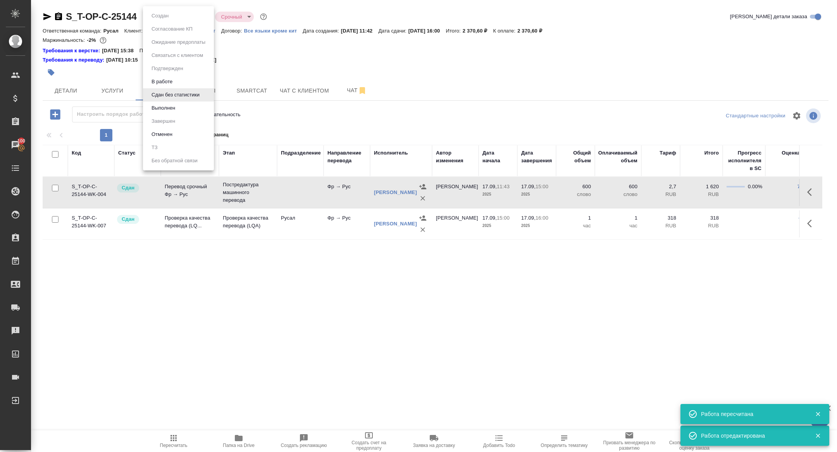
click at [183, 15] on body "🙏 .cls-1 fill:#fff; AWATERA Zhuravleva Alexandra Клиенты Спецификации Заказы 10…" at bounding box center [418, 226] width 837 height 452
click at [172, 104] on button "Выполнен" at bounding box center [163, 108] width 28 height 9
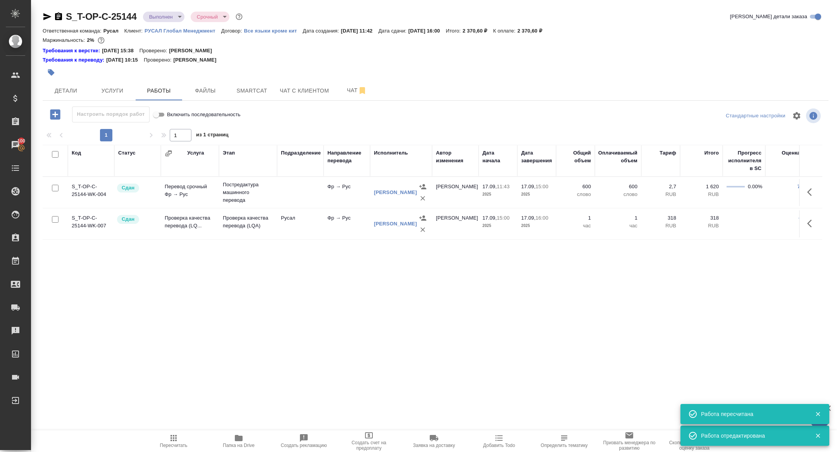
click at [50, 15] on icon "button" at bounding box center [47, 16] width 9 height 9
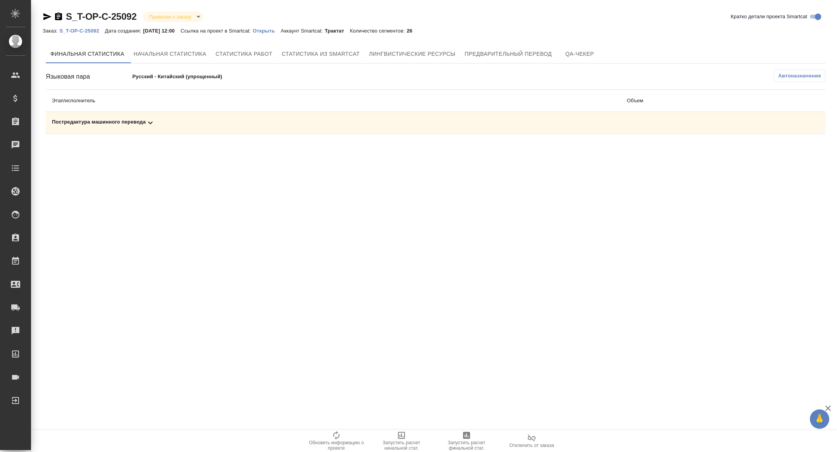
click at [152, 126] on icon at bounding box center [150, 122] width 9 height 9
click at [789, 146] on icon "button" at bounding box center [791, 149] width 9 height 9
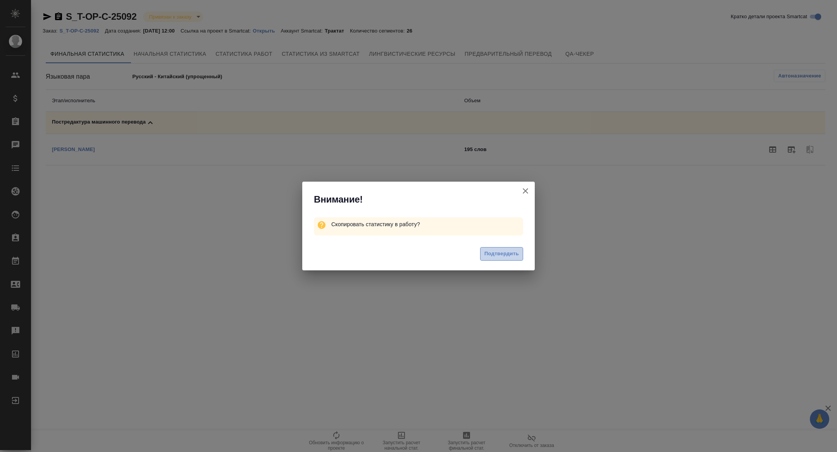
click at [499, 253] on span "Подтвердить" at bounding box center [501, 254] width 34 height 9
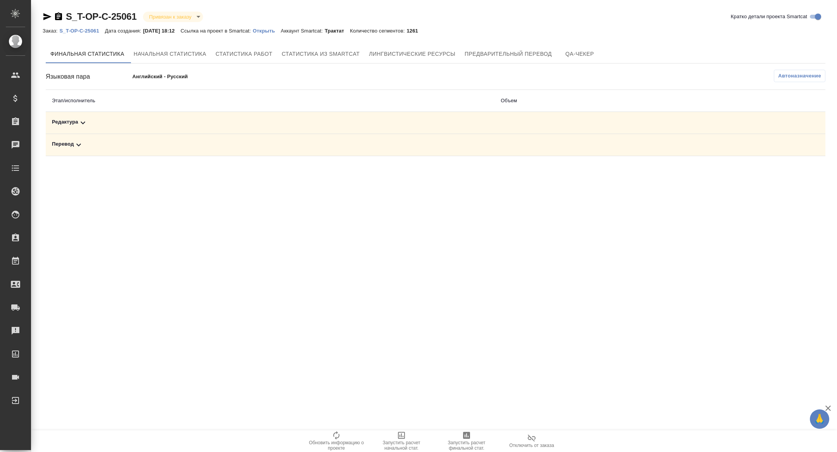
click at [108, 147] on div "Перевод" at bounding box center [270, 144] width 436 height 9
click at [108, 125] on div "Редактура" at bounding box center [180, 122] width 257 height 9
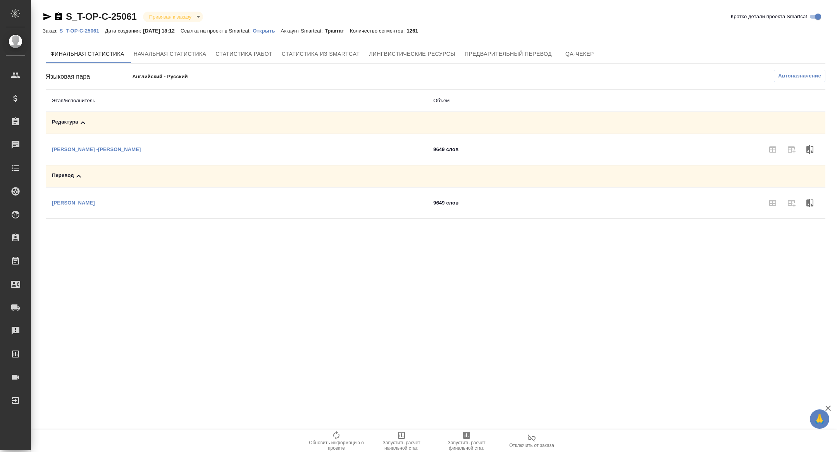
click at [458, 440] on span "Запустить расчет финальной стат." at bounding box center [467, 445] width 56 height 11
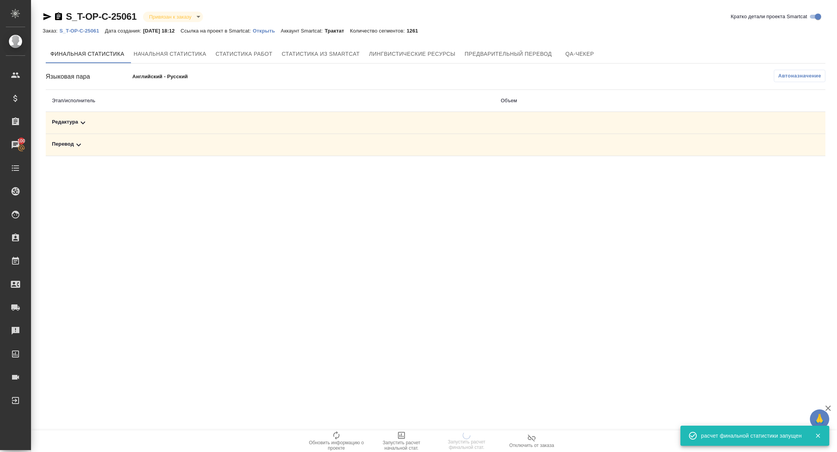
click at [787, 77] on span "Автоназначение" at bounding box center [799, 76] width 43 height 8
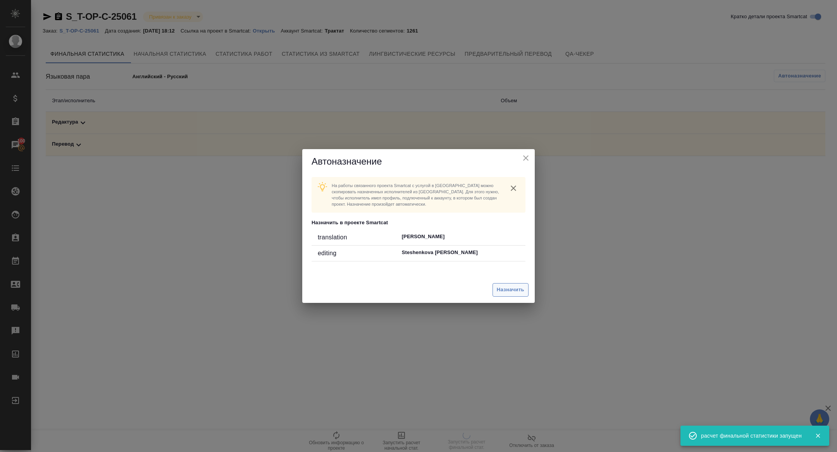
click at [513, 283] on button "Назначить" at bounding box center [511, 290] width 36 height 14
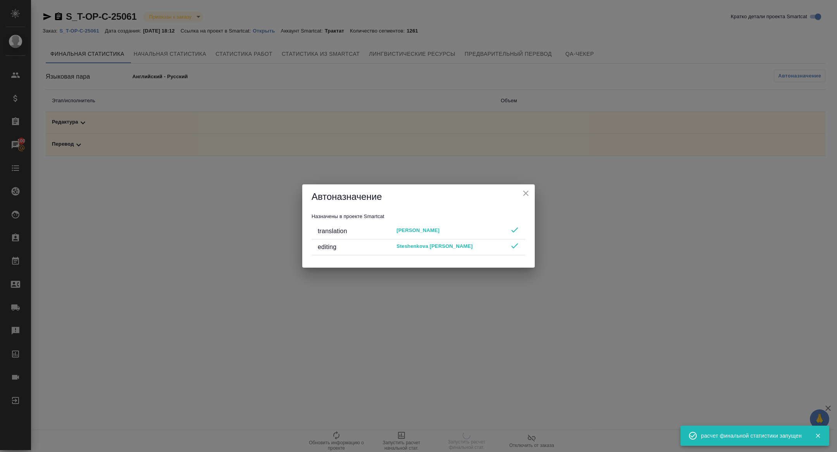
click at [527, 192] on icon "close" at bounding box center [525, 193] width 5 height 5
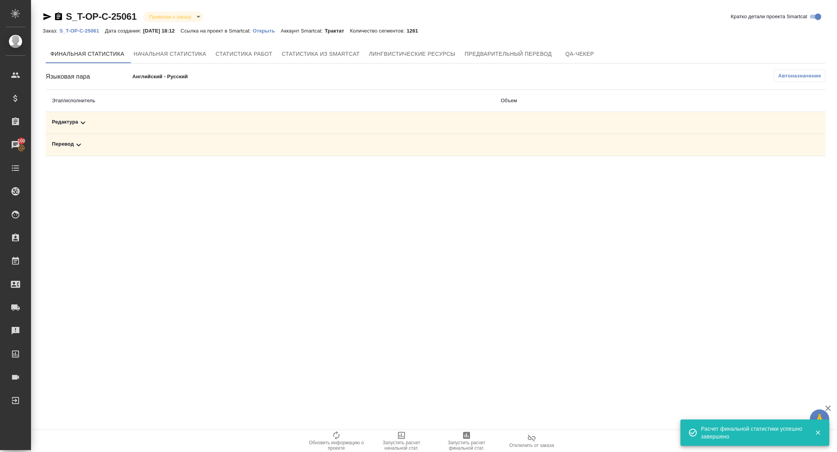
click at [174, 143] on div "Перевод" at bounding box center [270, 144] width 436 height 9
click at [183, 123] on div "Редактура" at bounding box center [180, 122] width 257 height 9
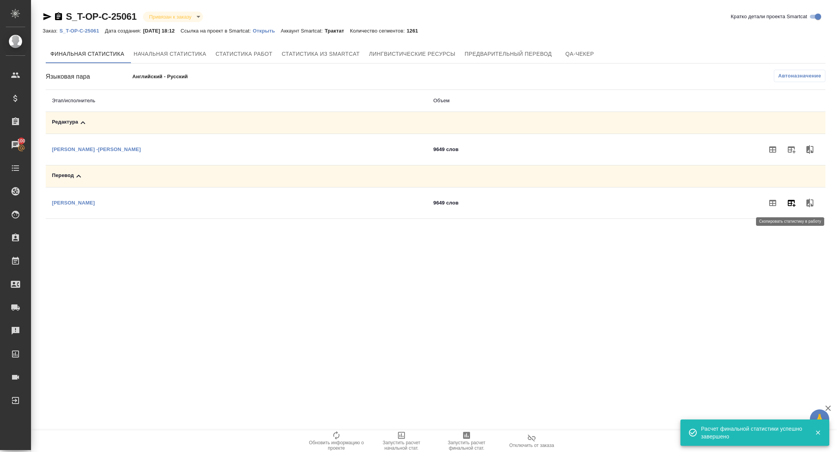
click at [791, 197] on button "button" at bounding box center [791, 203] width 19 height 19
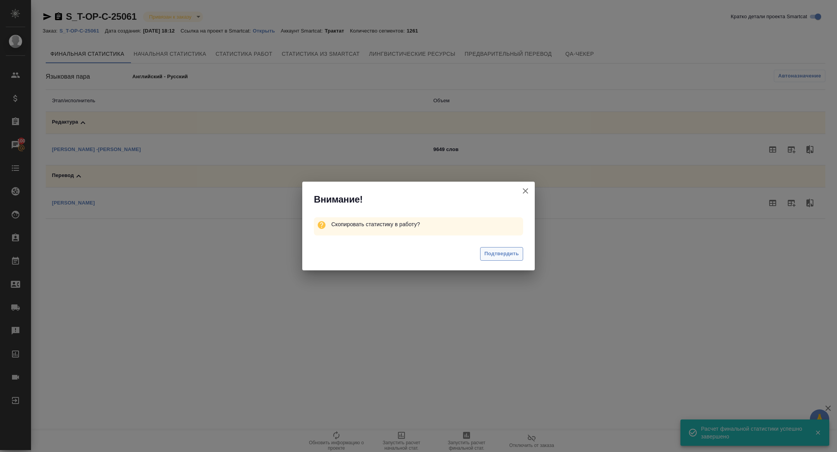
click at [502, 252] on span "Подтвердить" at bounding box center [501, 254] width 34 height 9
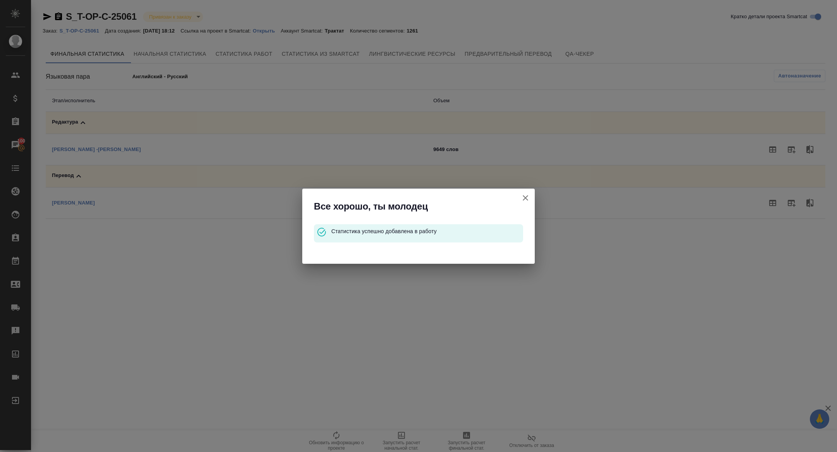
click at [522, 196] on icon "button" at bounding box center [525, 197] width 9 height 9
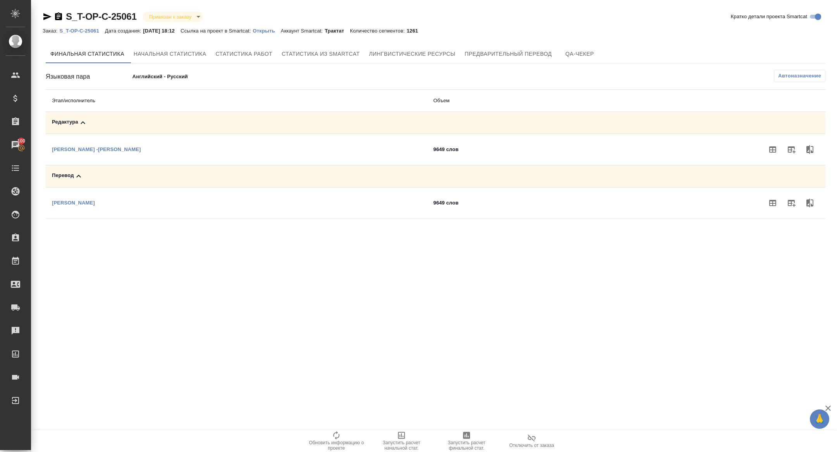
click at [522, 196] on div at bounding box center [418, 226] width 837 height 452
click at [793, 143] on button "button" at bounding box center [791, 149] width 19 height 19
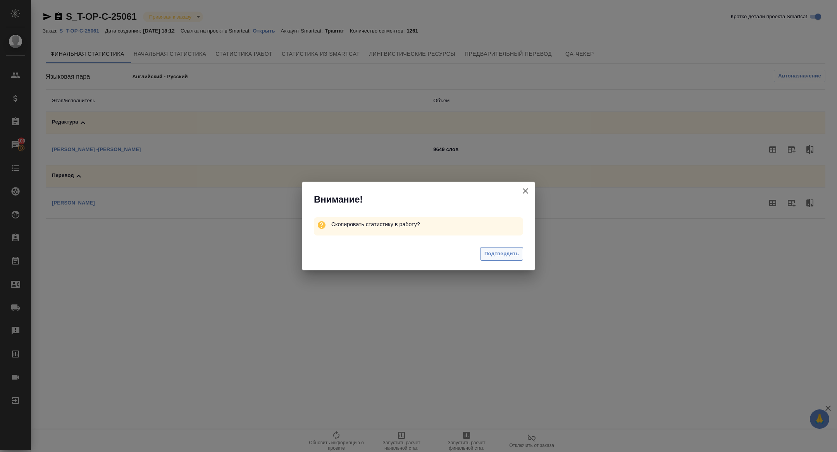
click at [498, 257] on span "Подтвердить" at bounding box center [501, 254] width 34 height 9
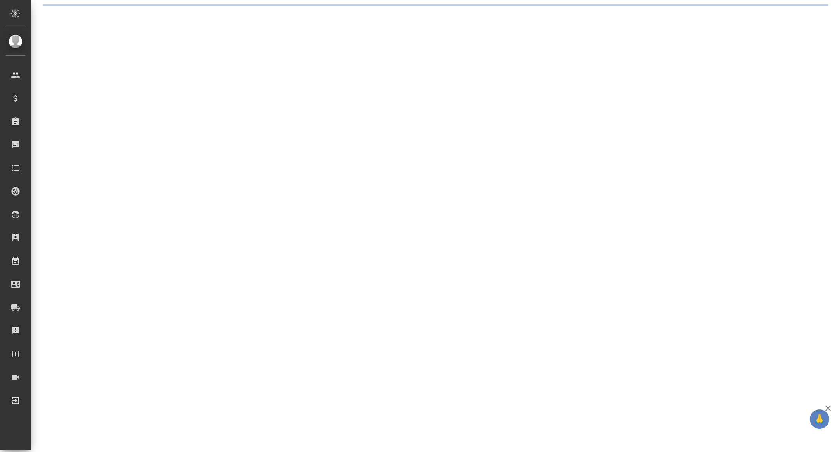
select select "RU"
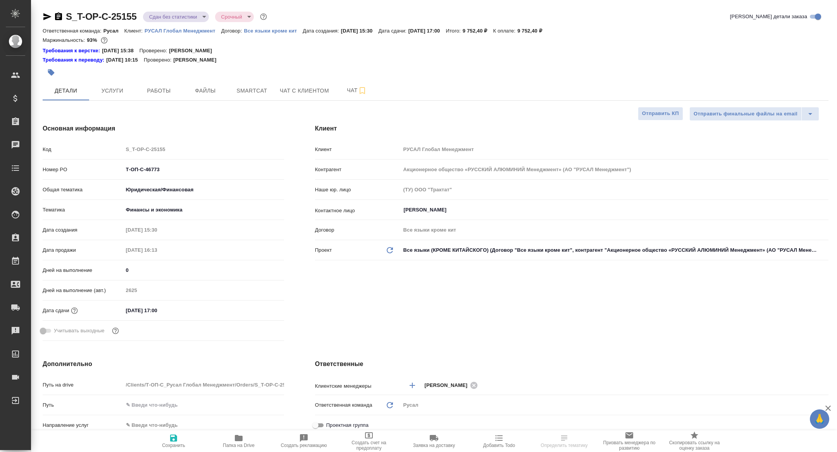
type textarea "x"
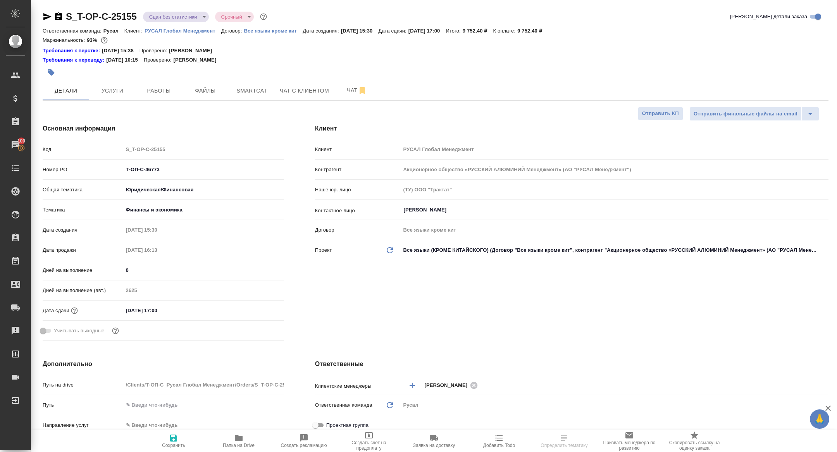
type textarea "x"
click at [167, 84] on button "Работы" at bounding box center [159, 90] width 46 height 19
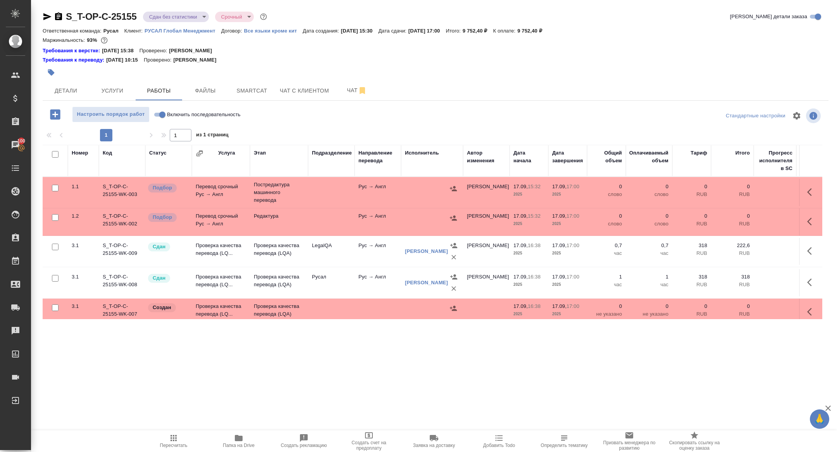
scroll to position [6, 0]
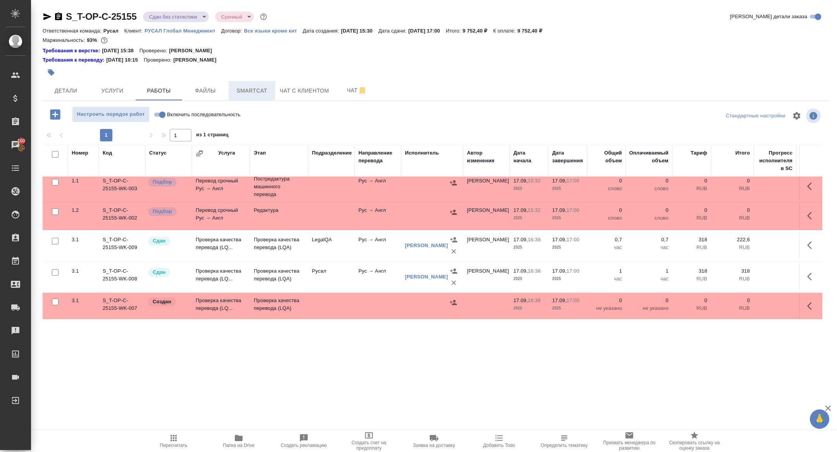
click at [250, 98] on button "Smartcat" at bounding box center [252, 90] width 46 height 19
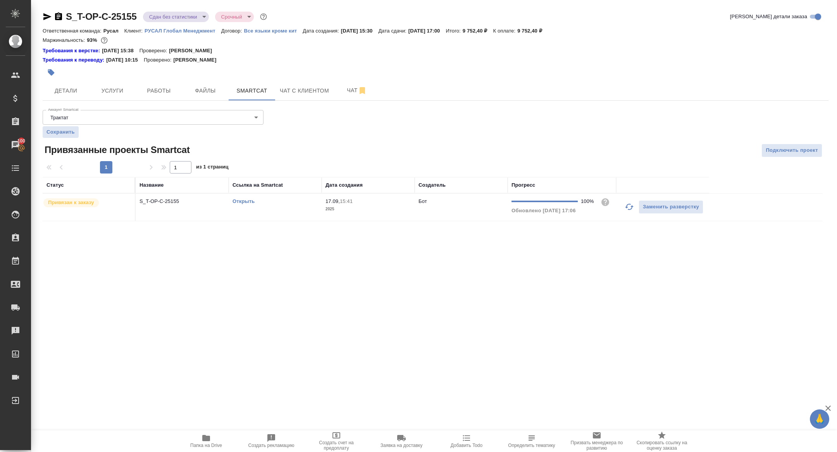
click at [162, 206] on td "S_T-OP-C-25155" at bounding box center [182, 207] width 93 height 27
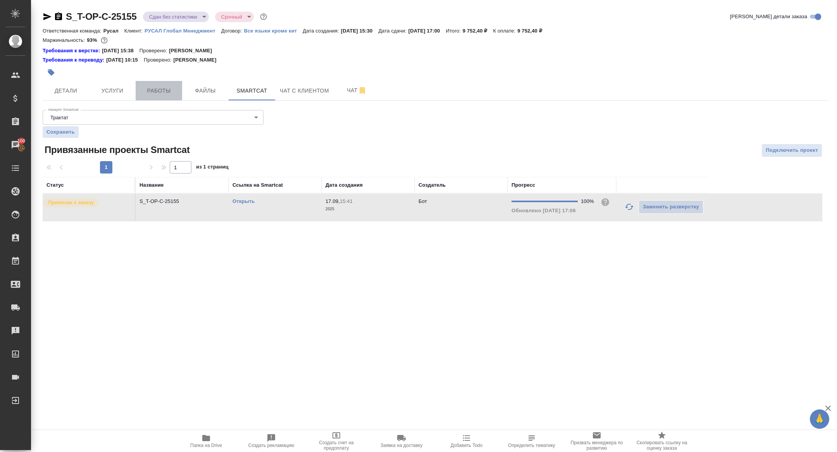
click at [155, 93] on span "Работы" at bounding box center [158, 91] width 37 height 10
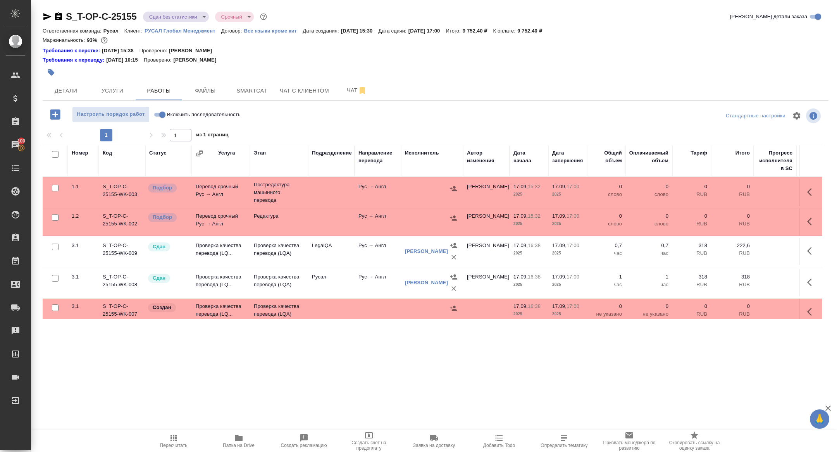
click at [54, 154] on input "checkbox" at bounding box center [55, 154] width 7 height 7
checkbox input "true"
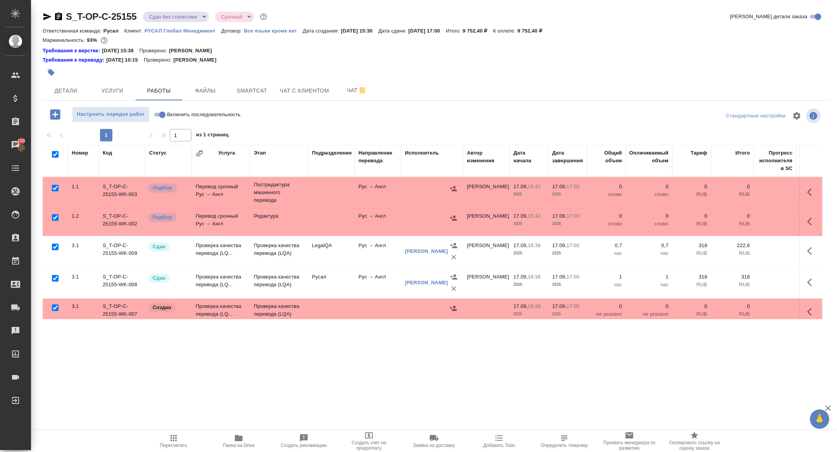
checkbox input "true"
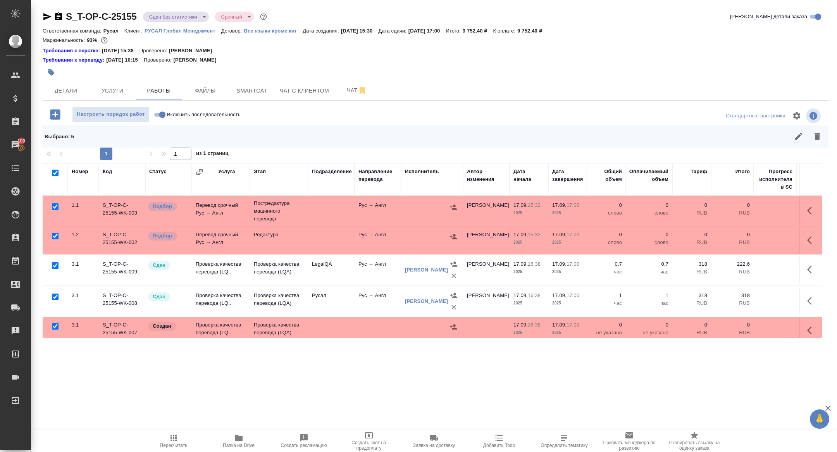
click at [55, 264] on input "checkbox" at bounding box center [55, 265] width 7 height 7
checkbox input "false"
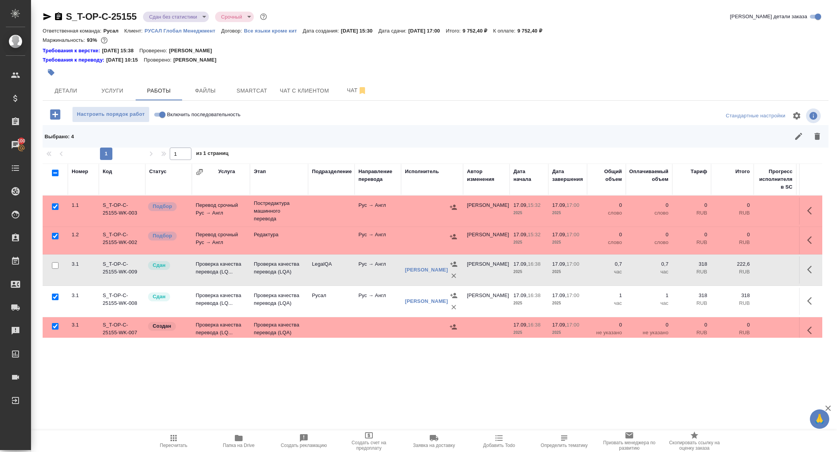
click at [54, 295] on input "checkbox" at bounding box center [55, 297] width 7 height 7
checkbox input "false"
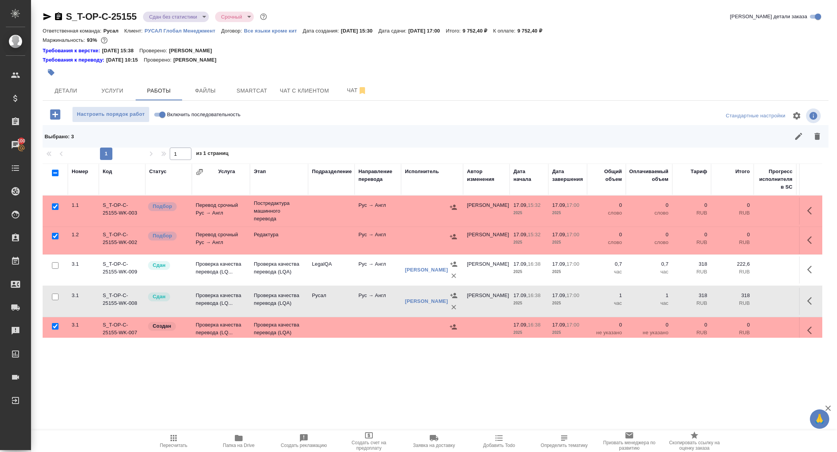
scroll to position [6, 0]
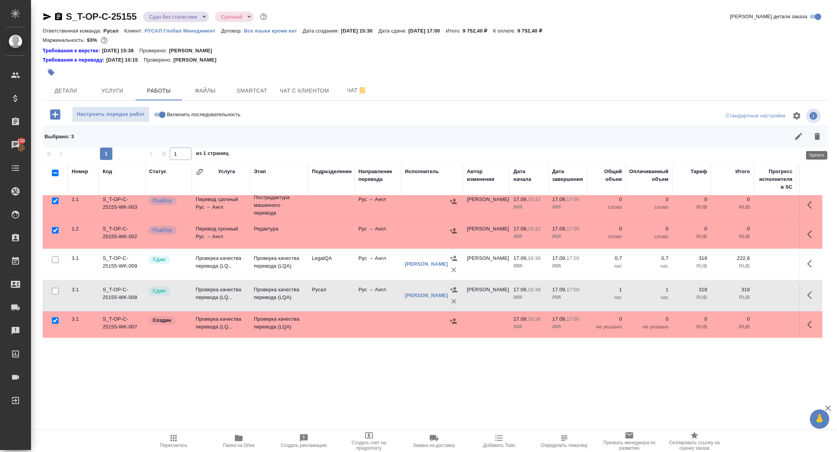
click at [821, 136] on icon "button" at bounding box center [817, 136] width 9 height 9
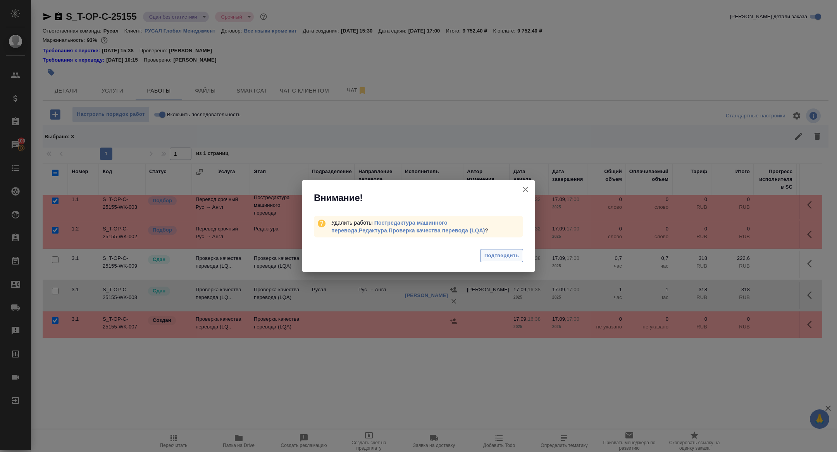
click at [505, 257] on span "Подтвердить" at bounding box center [501, 255] width 34 height 9
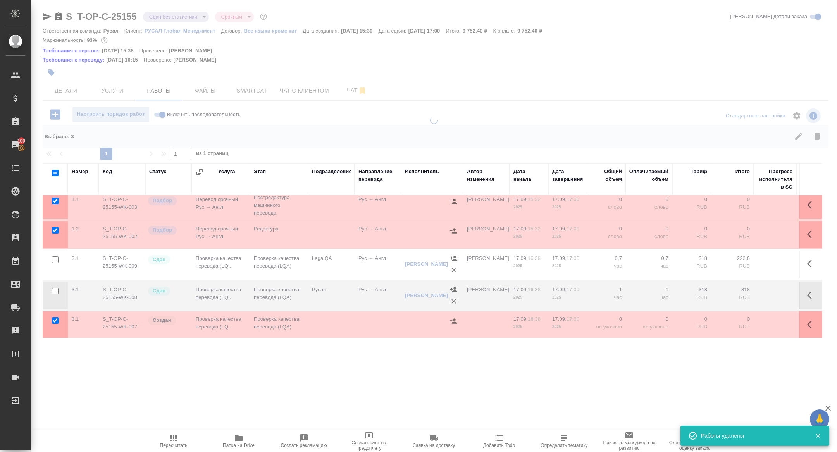
scroll to position [0, 0]
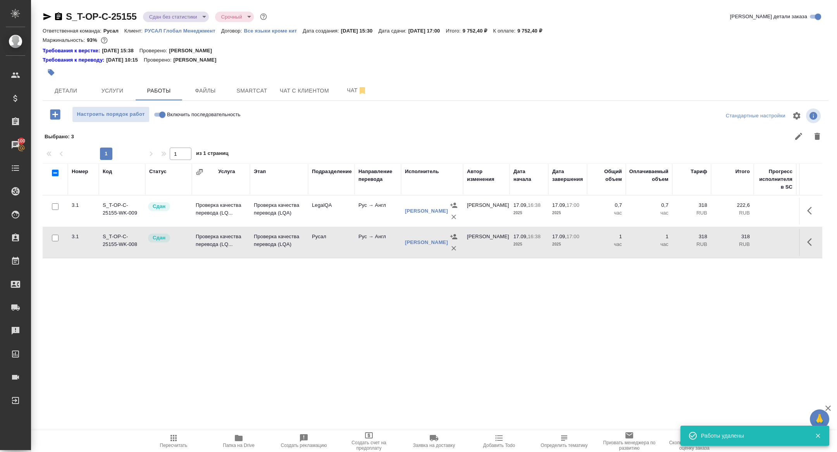
click at [171, 16] on body "🙏 .cls-1 fill:#fff; AWATERA Zhuravleva Alexandra Клиенты Спецификации Заказы 10…" at bounding box center [418, 226] width 837 height 452
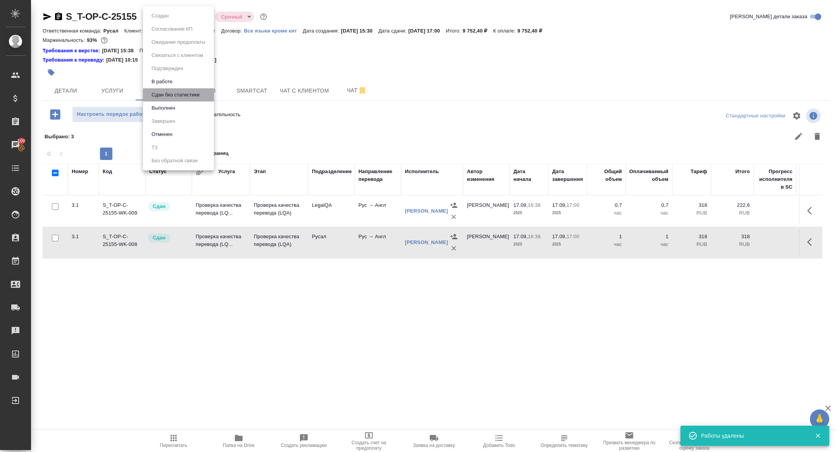
click at [173, 101] on li "Сдан без статистики" at bounding box center [178, 94] width 71 height 13
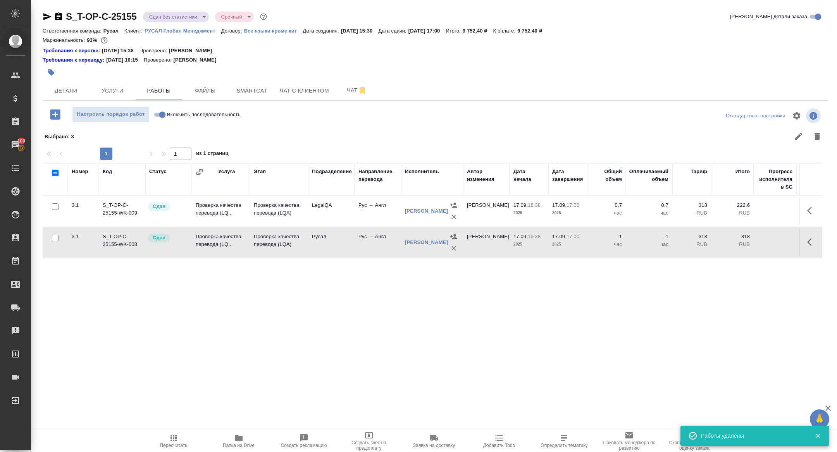
click at [168, 15] on body "🙏 .cls-1 fill:#fff; AWATERA Zhuravleva Alexandra Клиенты Спецификации Заказы 10…" at bounding box center [418, 226] width 837 height 452
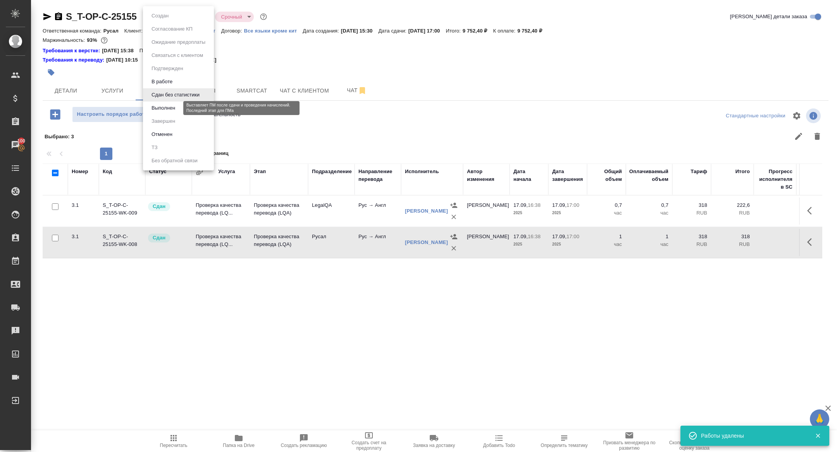
click at [162, 107] on button "Выполнен" at bounding box center [163, 108] width 28 height 9
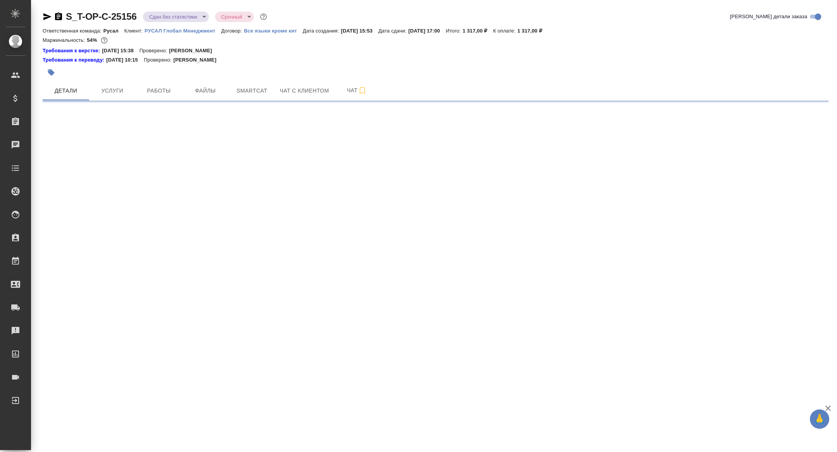
select select "RU"
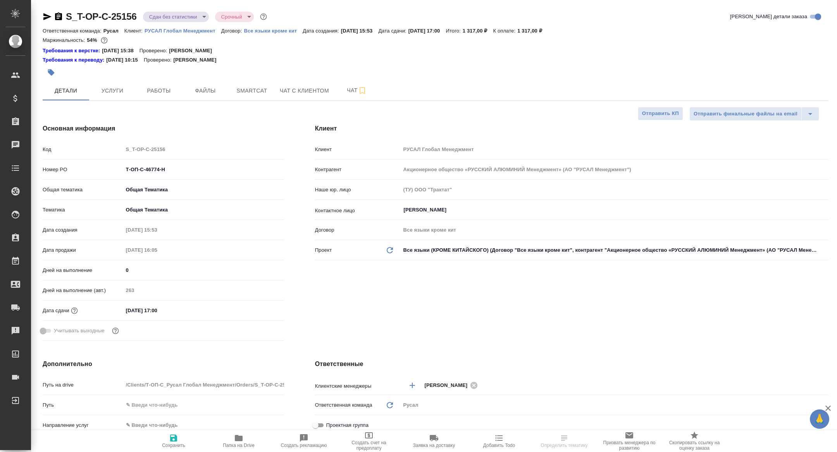
type textarea "x"
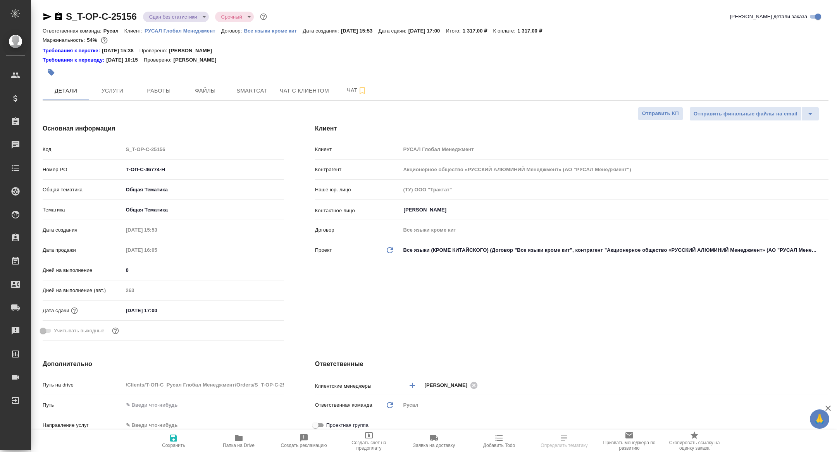
type textarea "x"
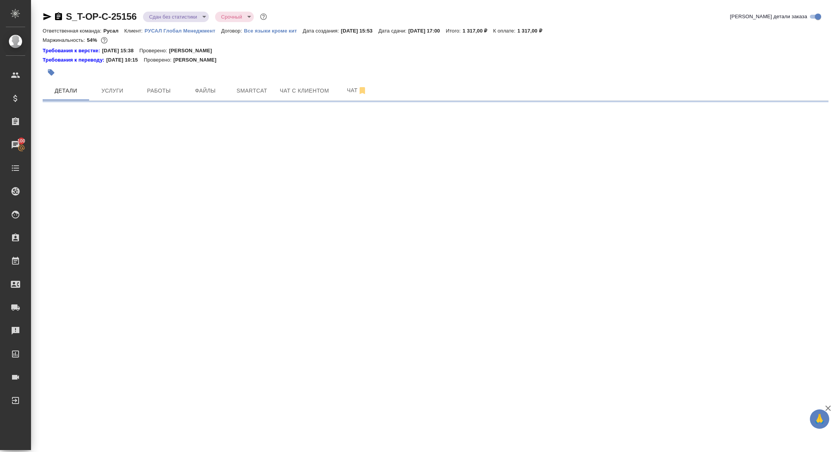
select select "RU"
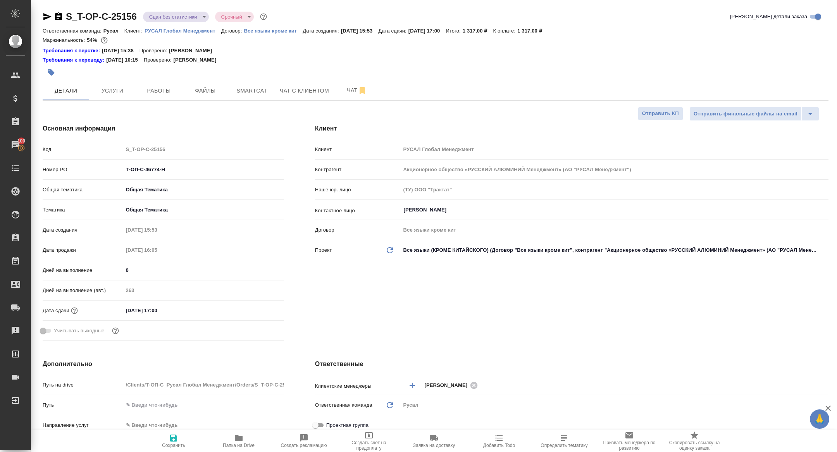
type textarea "x"
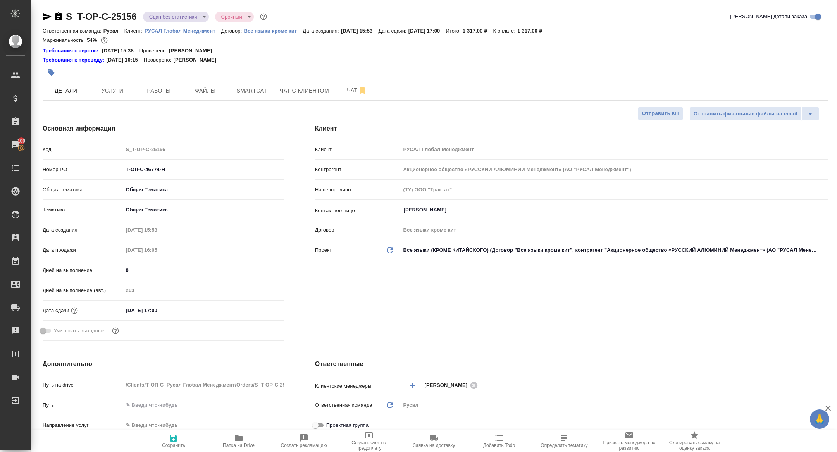
type textarea "x"
click at [161, 82] on button "Работы" at bounding box center [159, 90] width 46 height 19
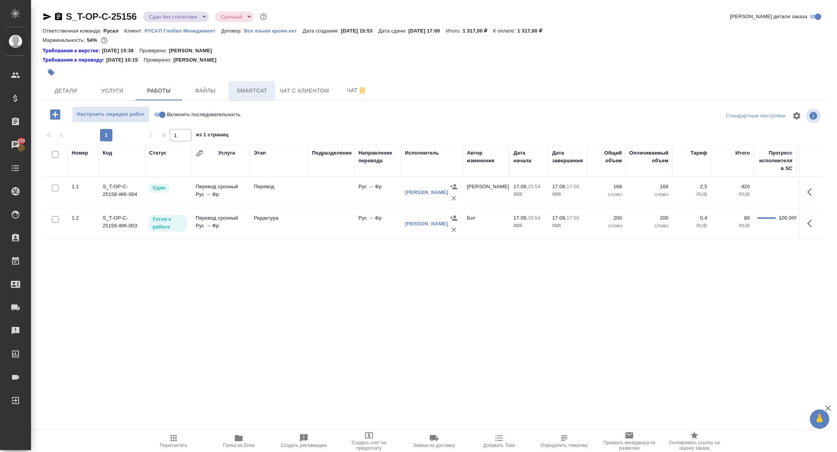
click at [255, 91] on span "Smartcat" at bounding box center [251, 91] width 37 height 10
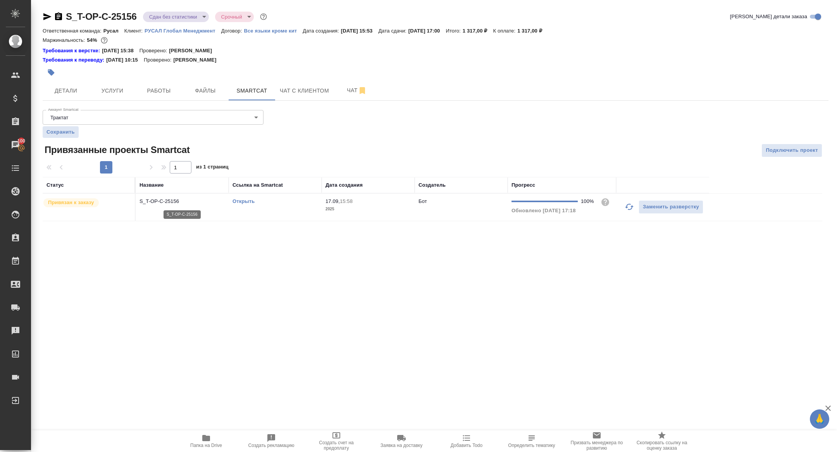
click at [156, 201] on p "S_T-OP-C-25156" at bounding box center [181, 202] width 85 height 8
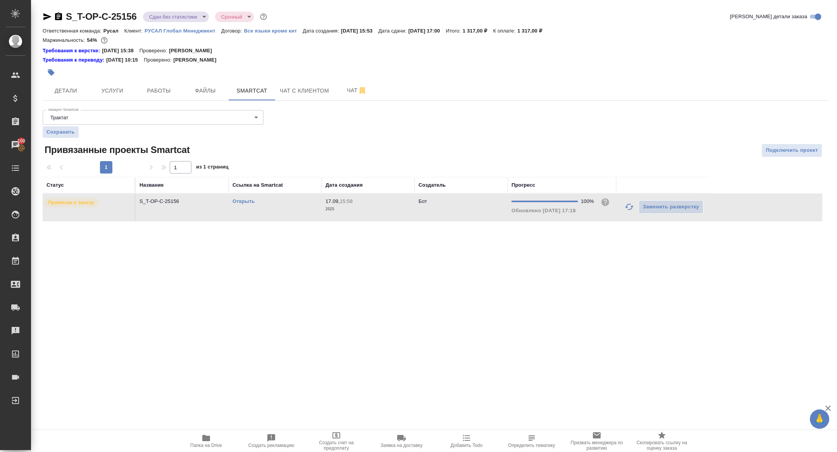
click at [152, 102] on div "S_T-OP-C-25156 Сдан без статистики distributed Срочный urgent Кратко детали зак…" at bounding box center [435, 120] width 794 height 241
click at [152, 98] on button "Работы" at bounding box center [159, 90] width 46 height 19
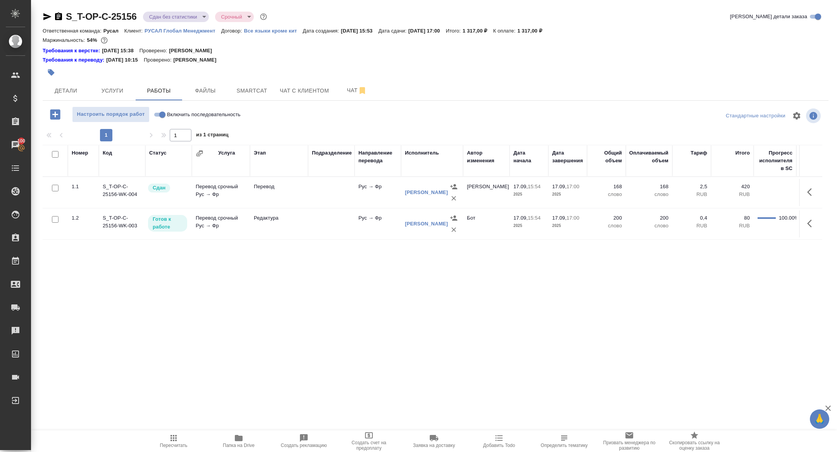
click at [814, 222] on icon "button" at bounding box center [811, 223] width 9 height 9
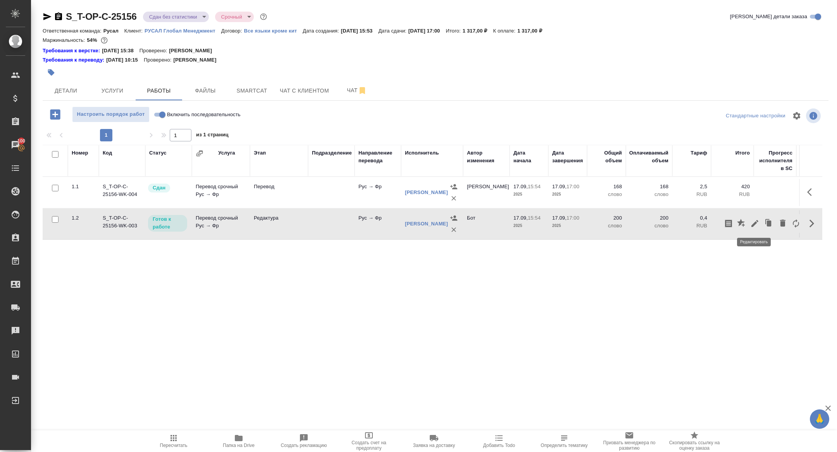
click at [756, 222] on icon "button" at bounding box center [754, 223] width 7 height 7
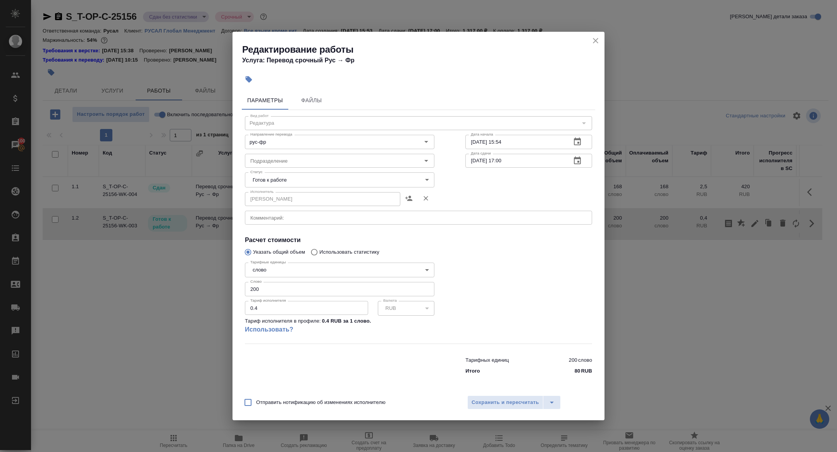
click at [274, 180] on body "🙏 .cls-1 fill:#fff; AWATERA Zhuravleva Alexandra Клиенты Спецификации Заказы 10…" at bounding box center [418, 226] width 837 height 452
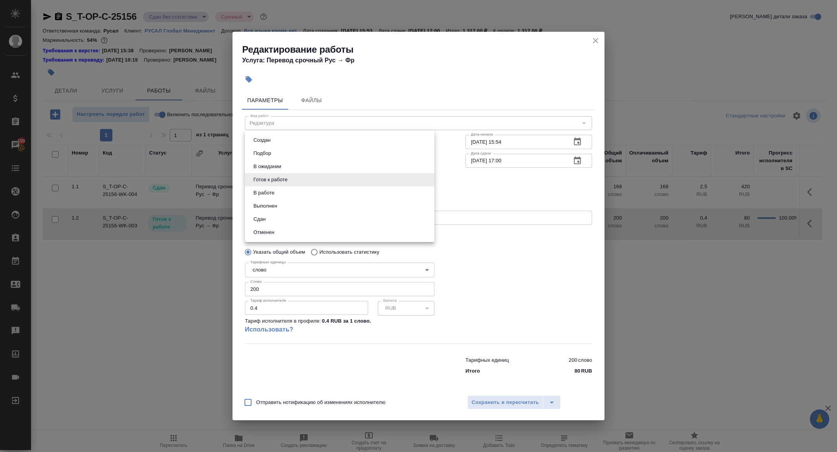
click at [266, 219] on button "Сдан" at bounding box center [259, 219] width 17 height 9
type input "closed"
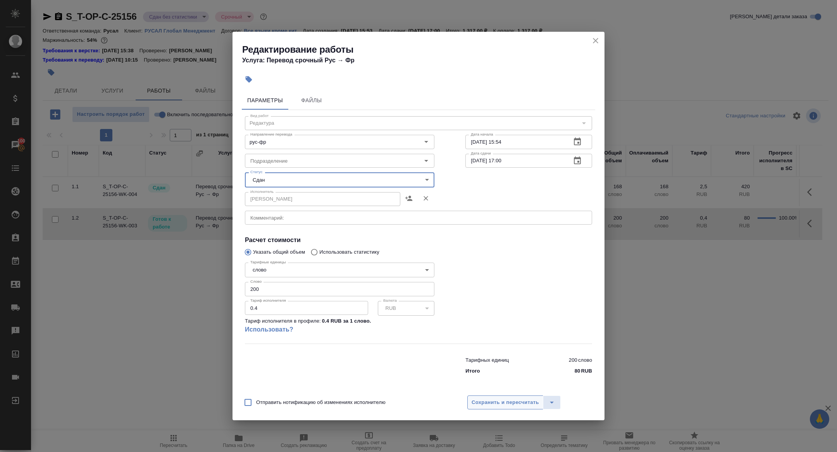
click at [503, 400] on span "Сохранить и пересчитать" at bounding box center [505, 402] width 67 height 9
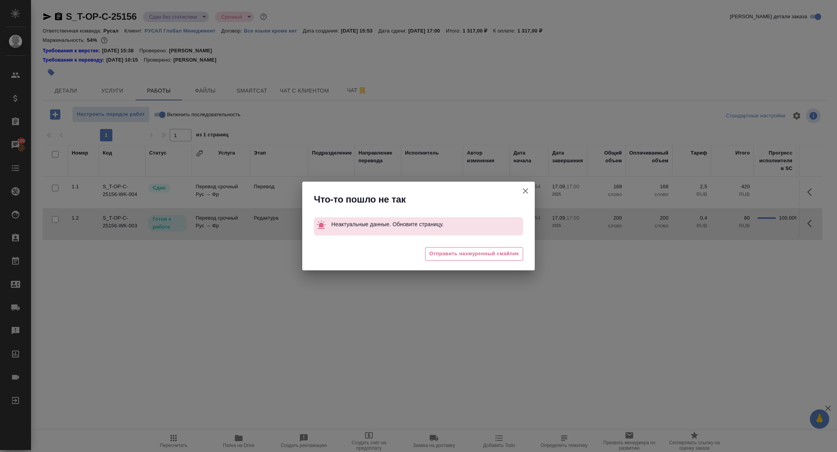
click at [528, 186] on button "Группировать работы по услугам" at bounding box center [525, 191] width 19 height 19
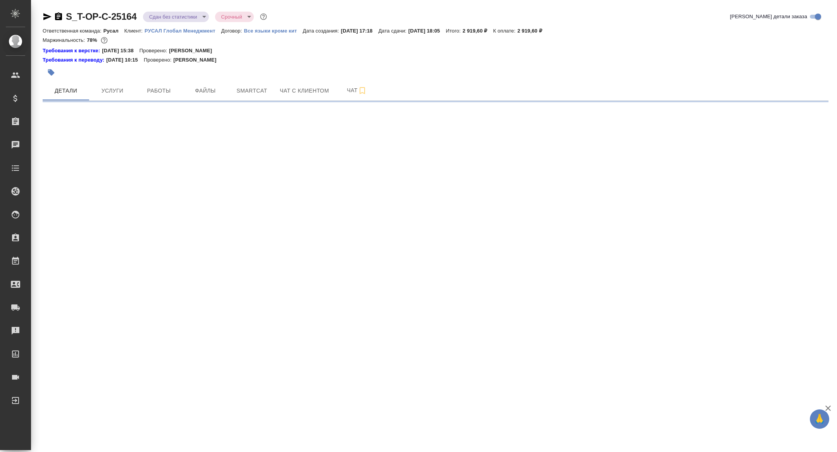
select select "RU"
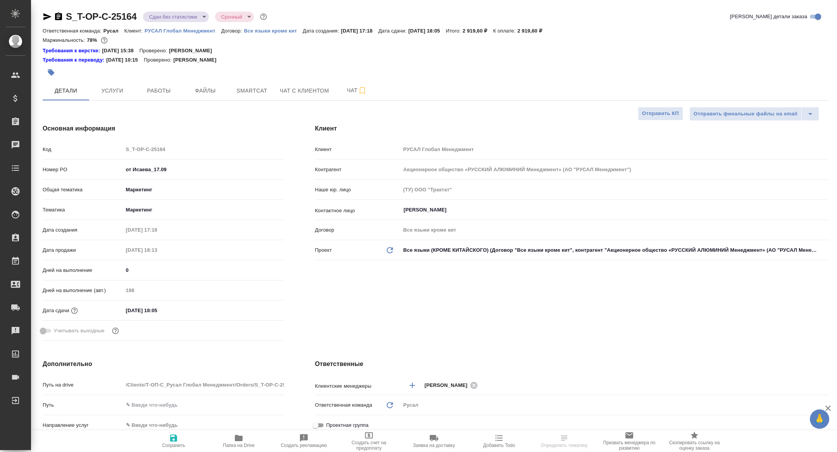
type textarea "x"
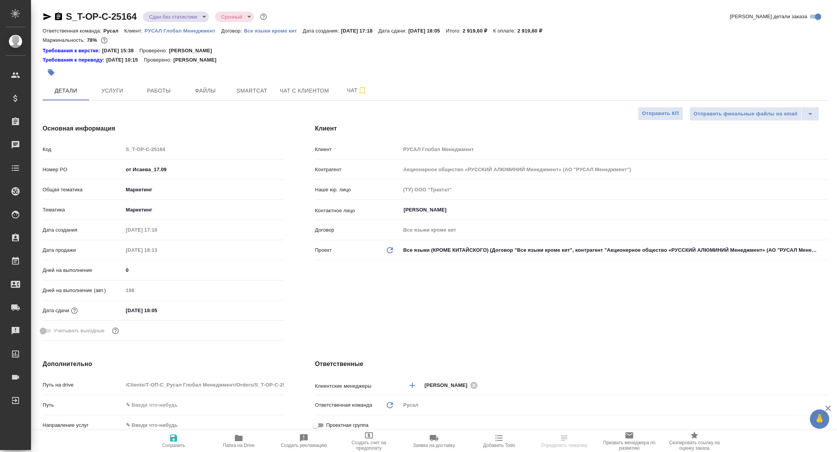
type textarea "x"
select select "RU"
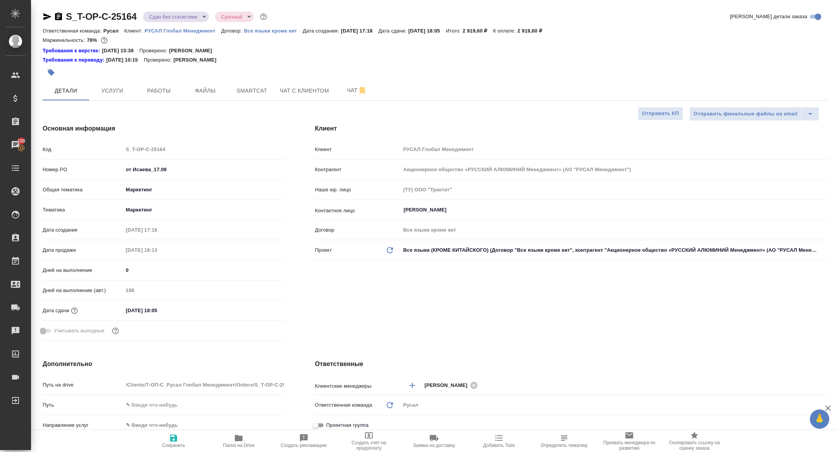
type textarea "x"
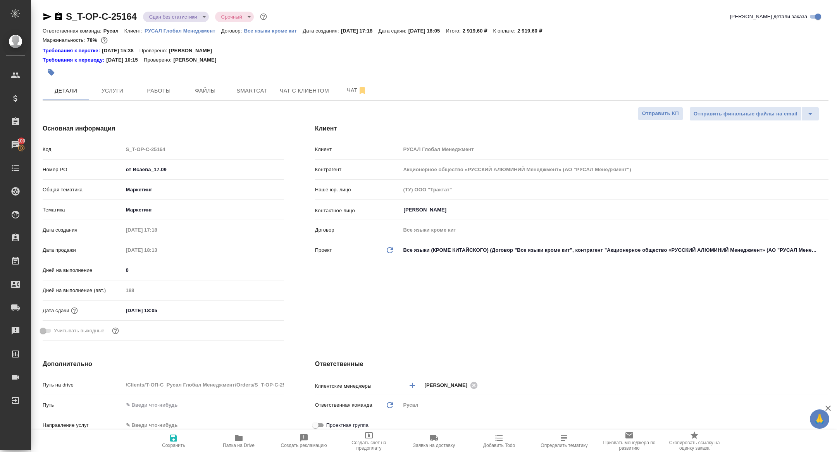
type textarea "x"
click at [162, 84] on button "Работы" at bounding box center [159, 90] width 46 height 19
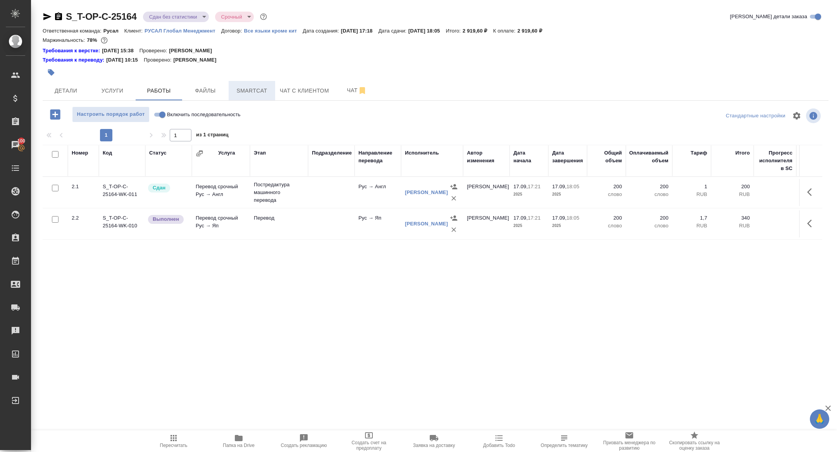
click at [258, 92] on span "Smartcat" at bounding box center [251, 91] width 37 height 10
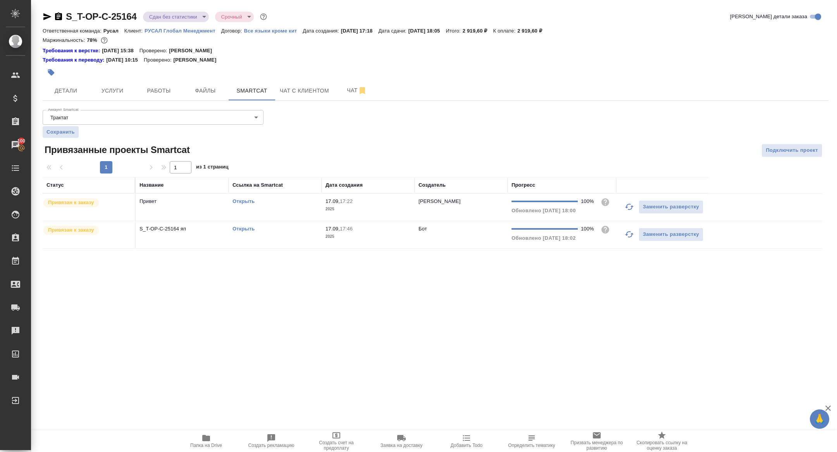
click at [244, 201] on link "Открыть" at bounding box center [243, 201] width 22 height 6
click at [239, 229] on link "Открыть" at bounding box center [243, 229] width 22 height 6
click at [152, 92] on span "Работы" at bounding box center [158, 91] width 37 height 10
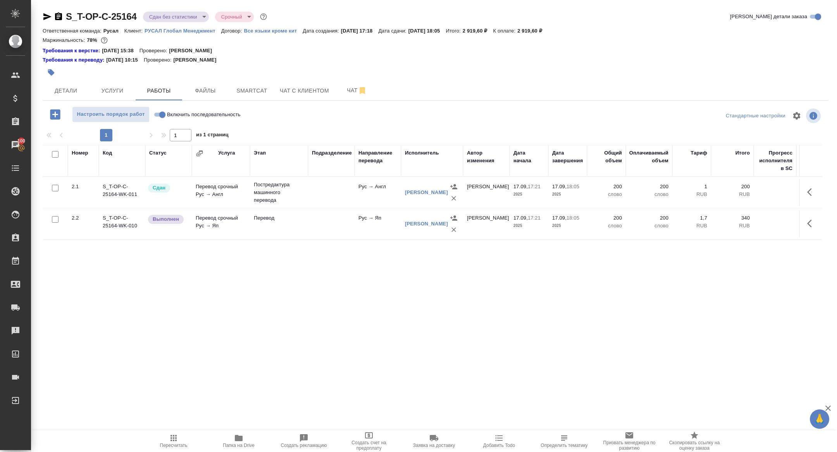
click at [808, 229] on button "button" at bounding box center [812, 223] width 19 height 19
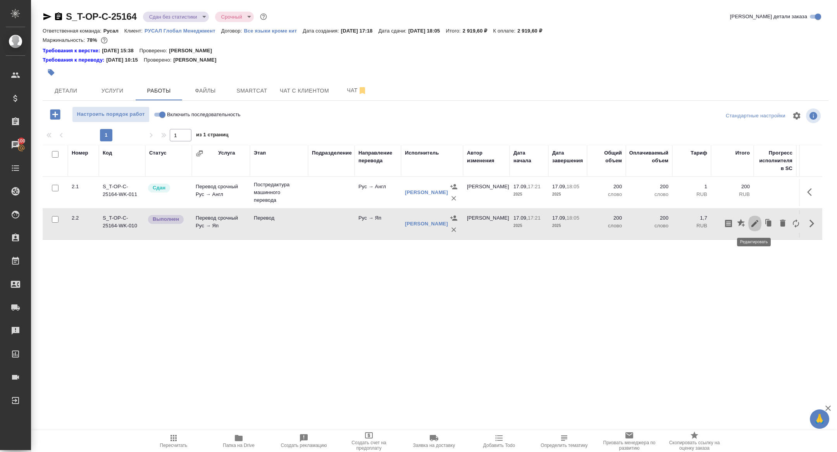
click at [752, 224] on icon "button" at bounding box center [754, 223] width 9 height 9
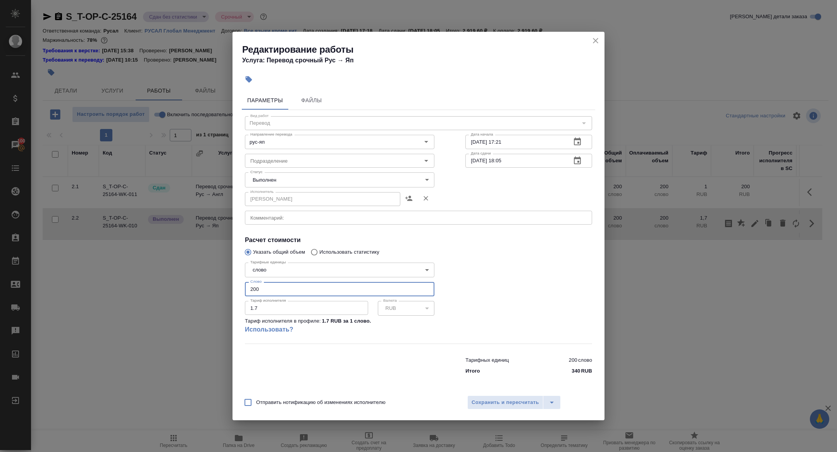
click at [272, 289] on input "200" at bounding box center [339, 289] width 189 height 14
type input "217"
click at [270, 177] on body "🙏 .cls-1 fill:#fff; AWATERA Zhuravleva Alexandra Клиенты Спецификации Заказы 10…" at bounding box center [418, 226] width 837 height 452
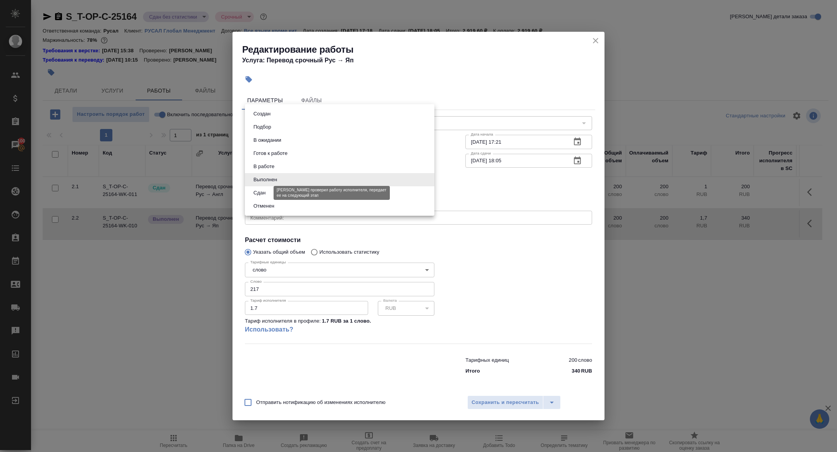
click at [262, 189] on button "Сдан" at bounding box center [259, 193] width 17 height 9
type input "closed"
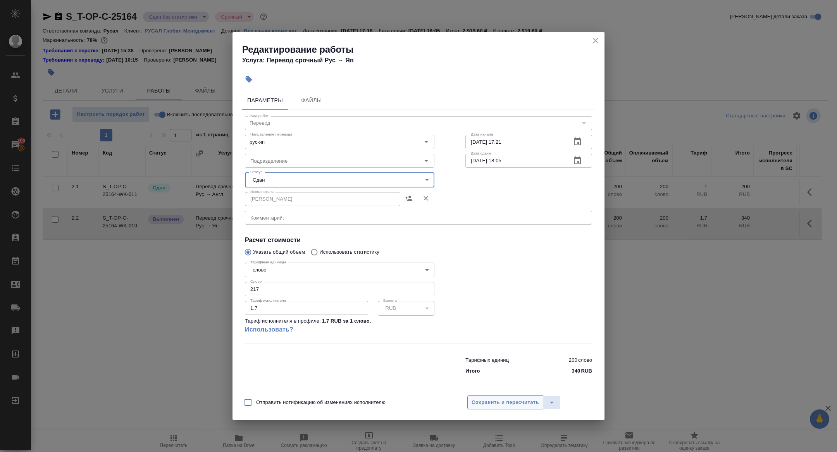
click at [486, 403] on span "Сохранить и пересчитать" at bounding box center [505, 402] width 67 height 9
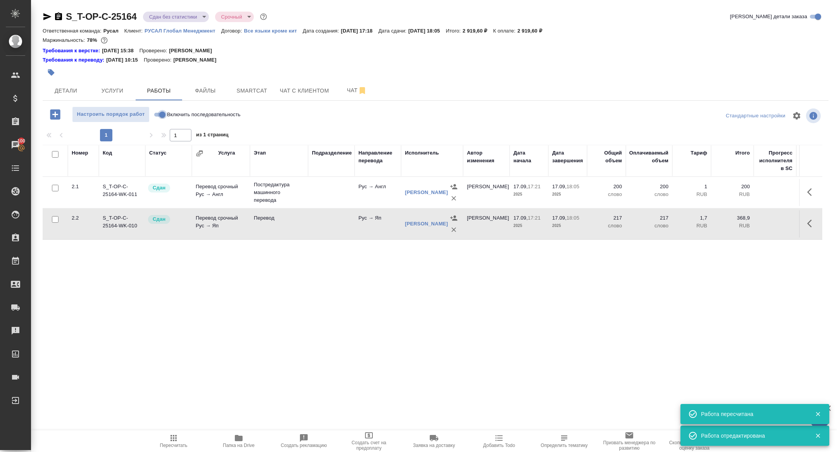
click at [161, 114] on input "Включить последовательность" at bounding box center [162, 114] width 28 height 9
checkbox input "true"
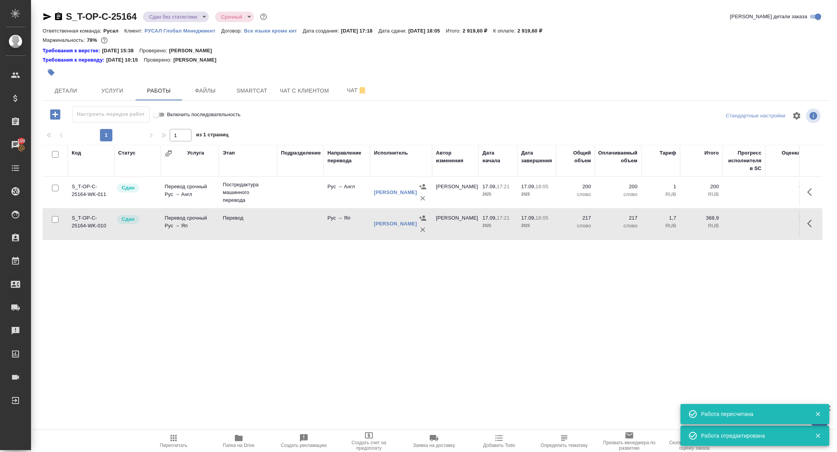
click at [161, 114] on input "Включить последовательность" at bounding box center [156, 114] width 28 height 9
checkbox input "false"
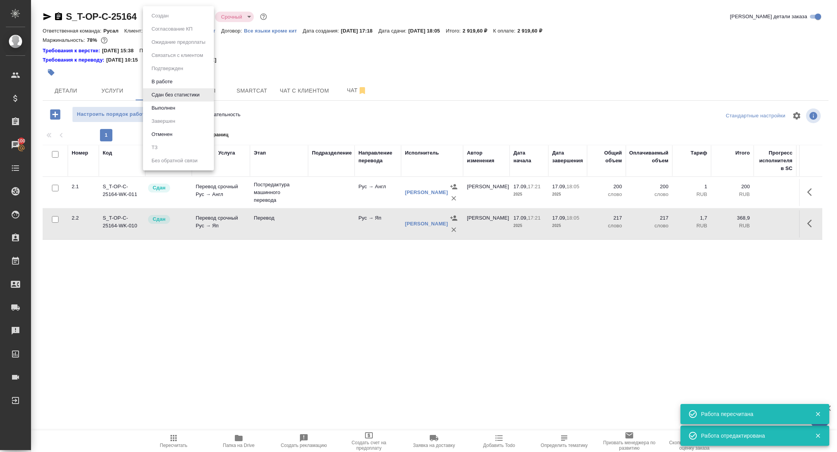
click at [172, 14] on body "🙏 .cls-1 fill:#fff; AWATERA Zhuravleva Alexandra Клиенты Спецификации Заказы 10…" at bounding box center [418, 226] width 837 height 452
click at [154, 111] on button "Выполнен" at bounding box center [163, 108] width 28 height 9
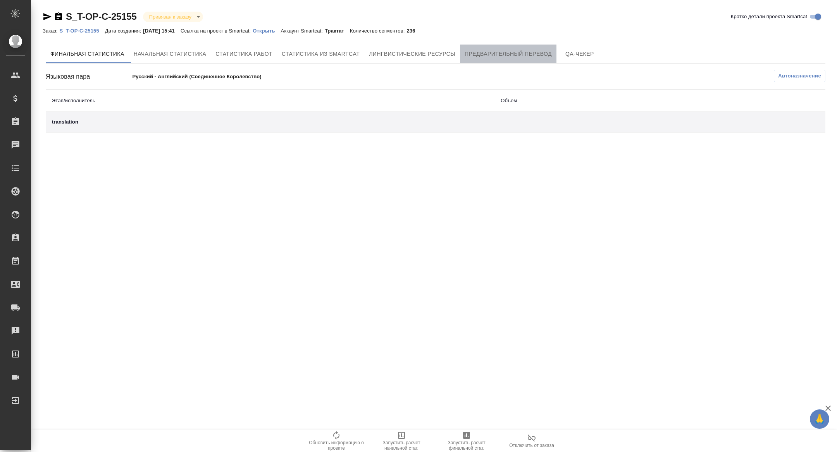
click at [519, 49] on span "Предварительный перевод" at bounding box center [508, 54] width 87 height 10
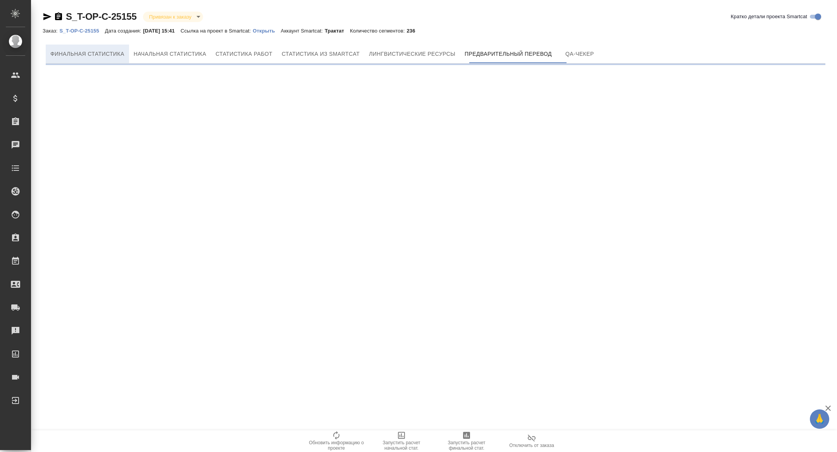
click at [93, 48] on button "Финальная статистика" at bounding box center [87, 54] width 83 height 19
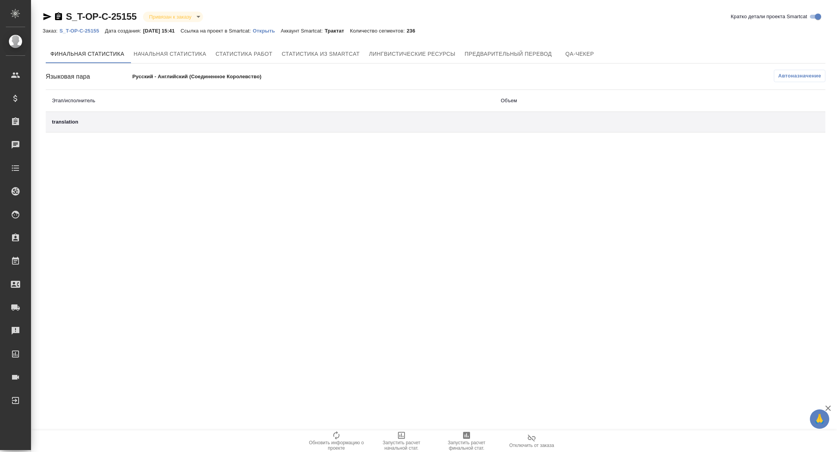
click at [245, 119] on div "translation" at bounding box center [270, 122] width 436 height 8
click at [274, 31] on p "Открыть" at bounding box center [267, 31] width 28 height 6
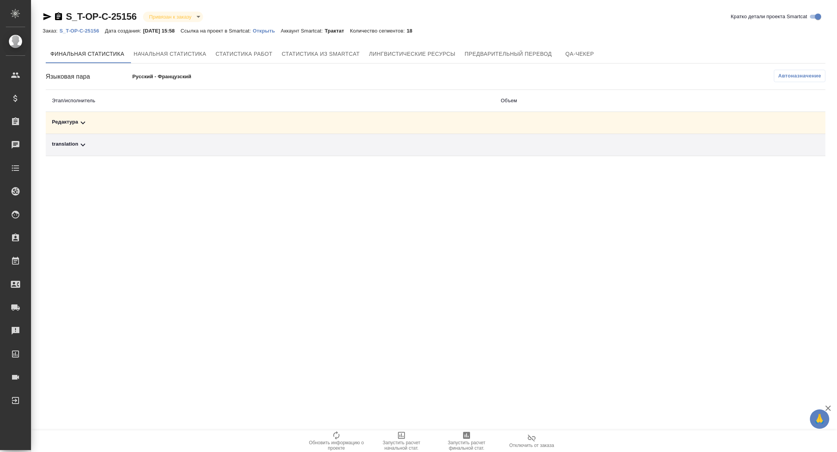
click at [151, 123] on div "Редактура" at bounding box center [270, 122] width 436 height 9
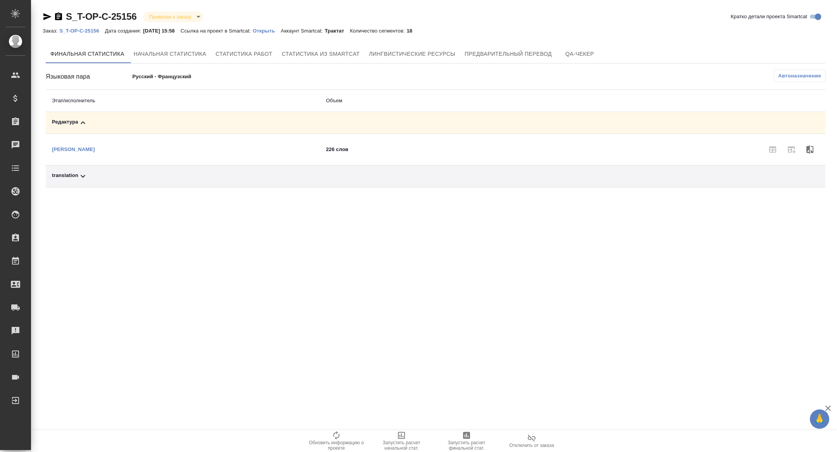
click at [787, 71] on button "Автоназначение" at bounding box center [800, 76] width 52 height 12
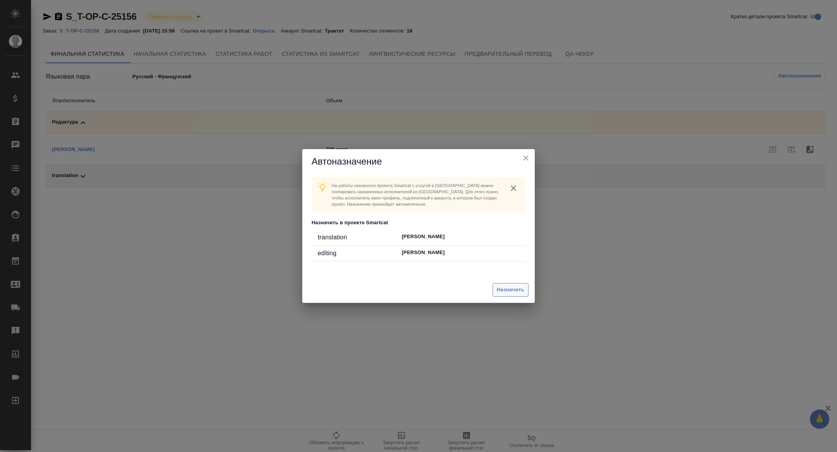
click at [512, 294] on button "Назначить" at bounding box center [511, 290] width 36 height 14
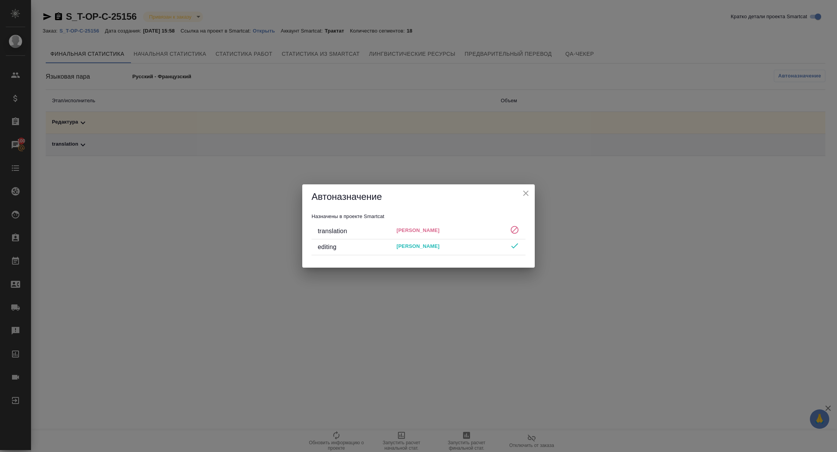
click at [524, 191] on icon "close" at bounding box center [525, 193] width 9 height 9
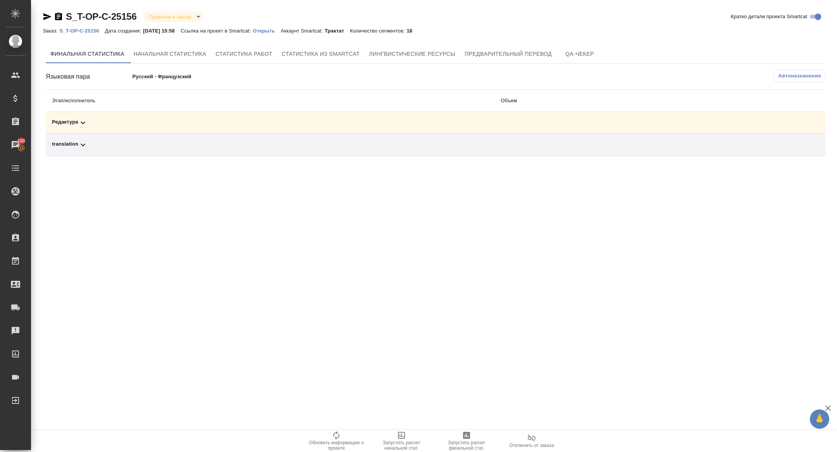
click at [337, 122] on div "Редактура" at bounding box center [270, 122] width 436 height 9
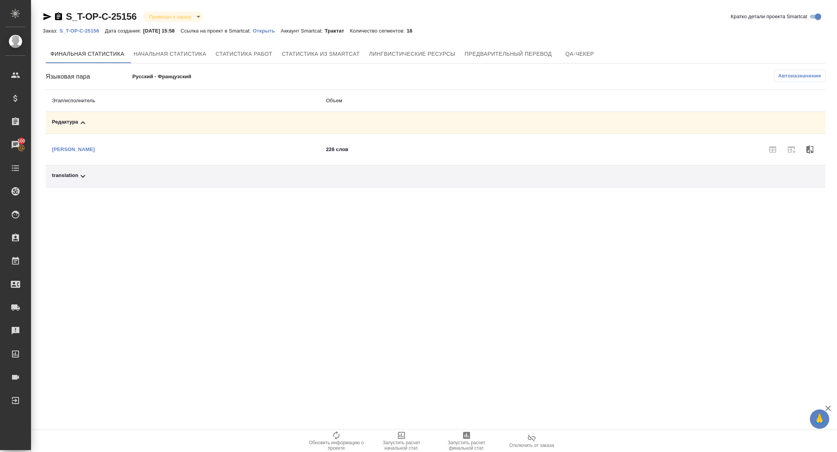
click at [462, 446] on span "Запустить расчет финальной стат." at bounding box center [467, 445] width 56 height 11
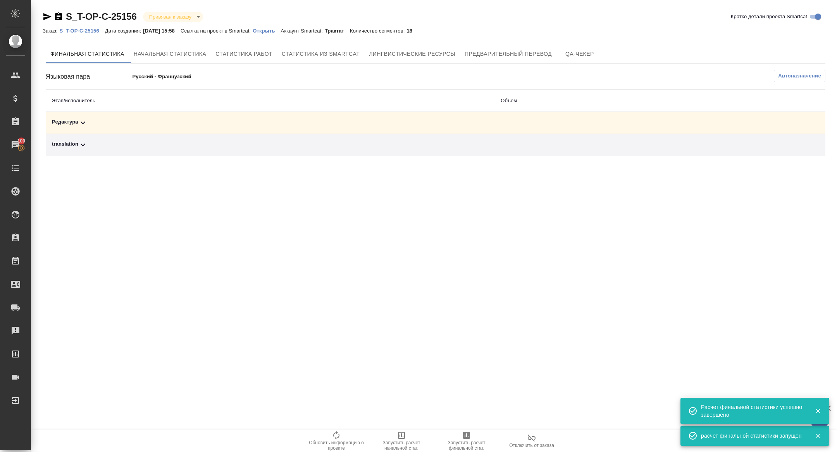
click at [132, 125] on div "Редактура" at bounding box center [270, 122] width 436 height 9
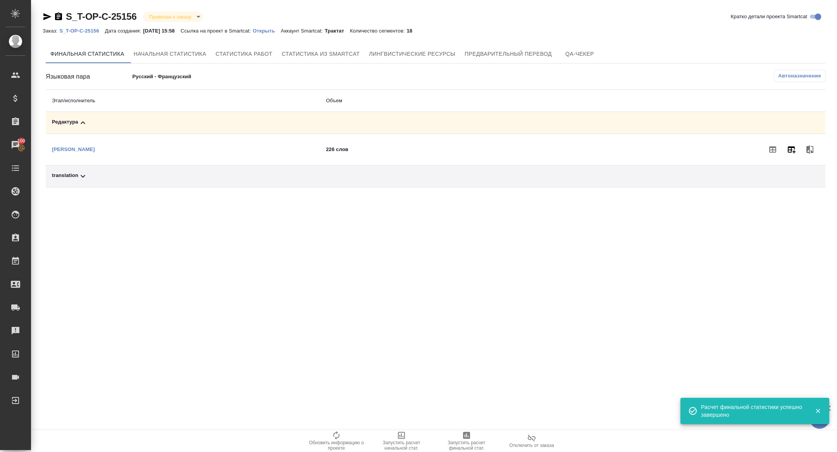
click at [793, 151] on icon "button" at bounding box center [792, 149] width 8 height 7
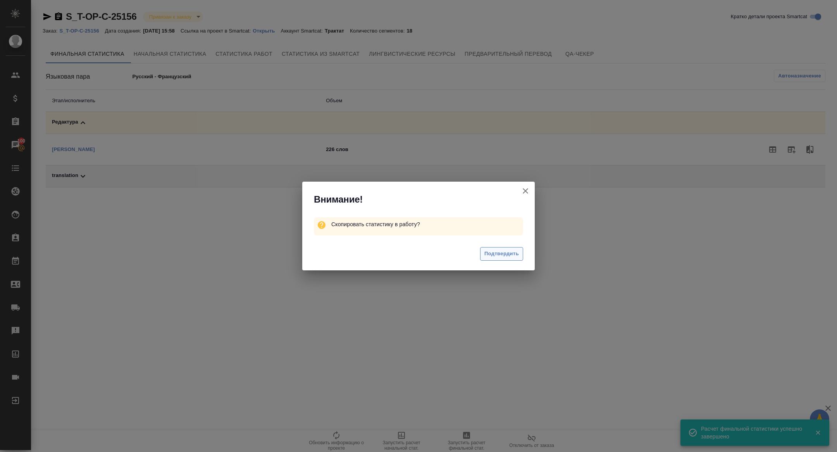
click at [497, 253] on span "Подтвердить" at bounding box center [501, 254] width 34 height 9
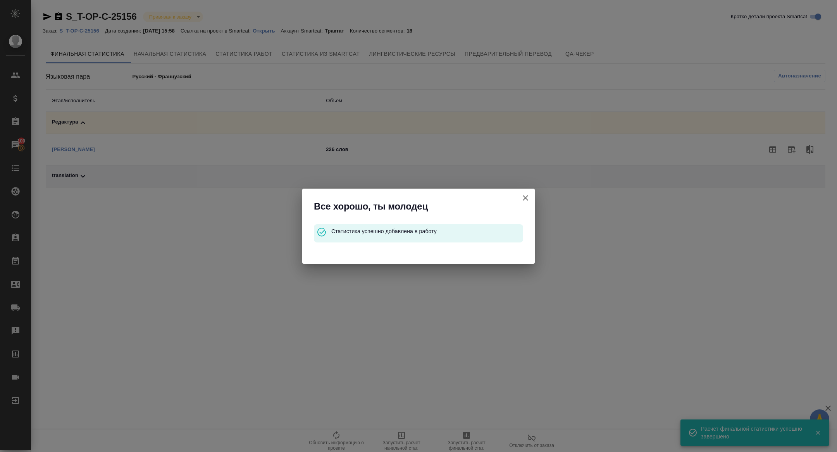
click at [522, 199] on icon "button" at bounding box center [525, 197] width 9 height 9
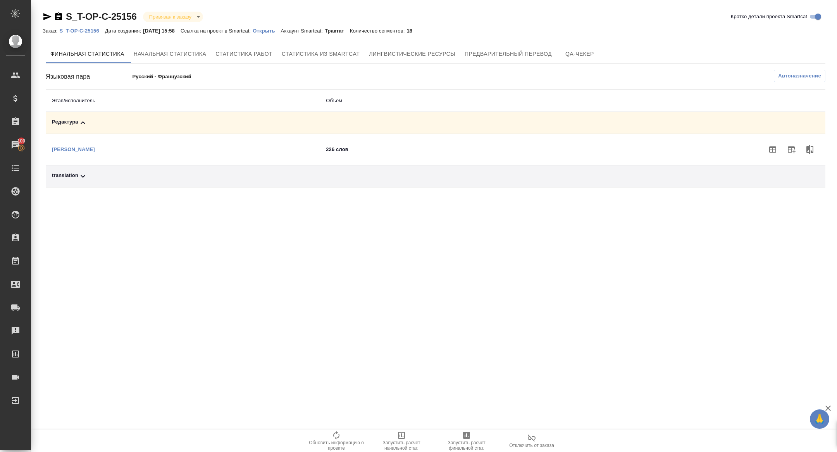
click at [136, 174] on div "translation" at bounding box center [183, 176] width 262 height 9
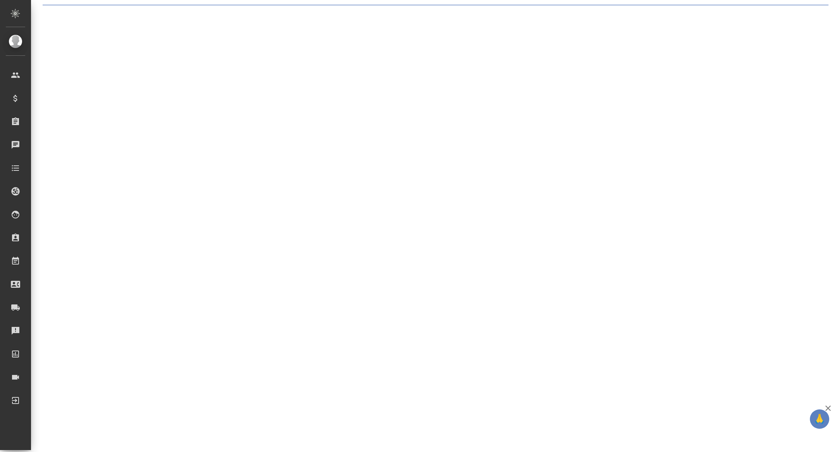
select select "RU"
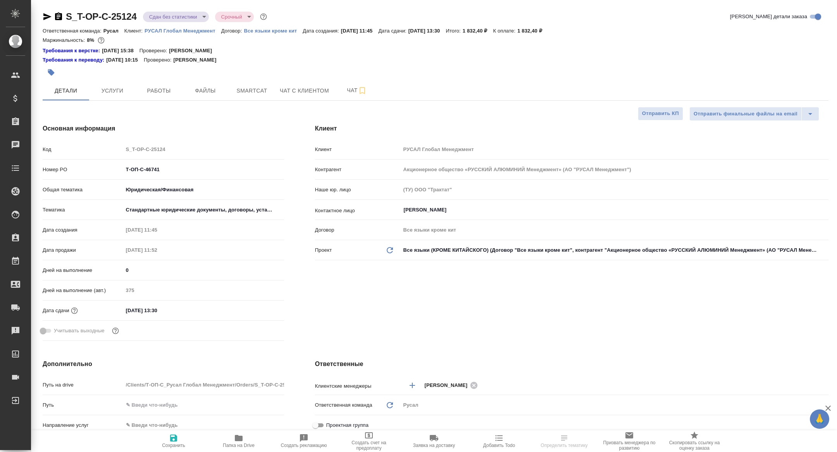
type textarea "x"
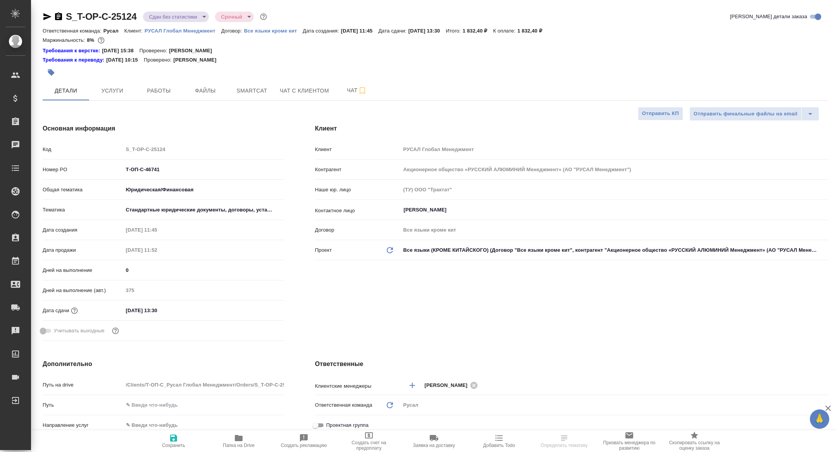
type textarea "x"
click at [167, 83] on button "Работы" at bounding box center [159, 90] width 46 height 19
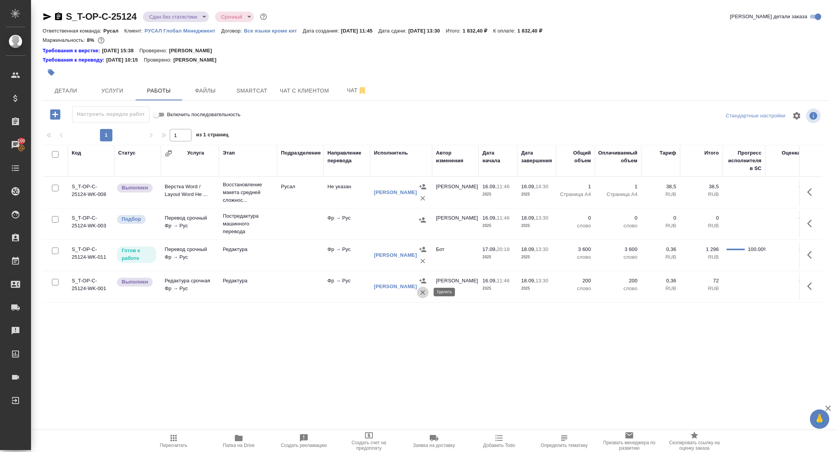
click at [420, 295] on icon "button" at bounding box center [423, 293] width 8 height 8
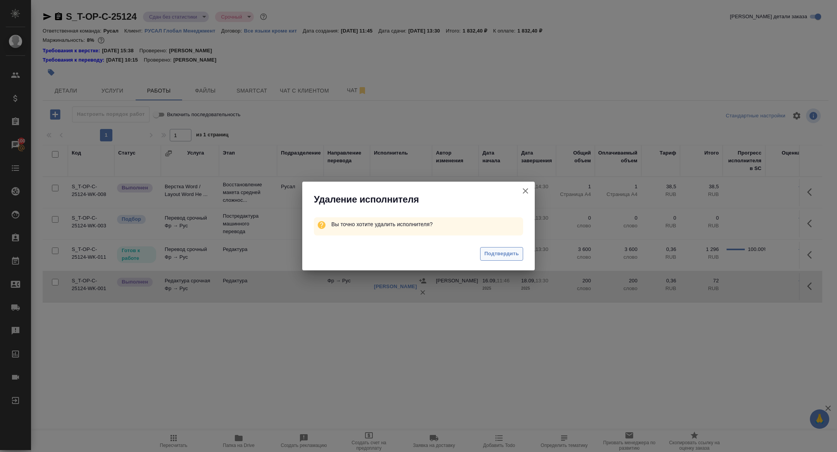
click at [506, 248] on button "Подтвердить" at bounding box center [501, 254] width 43 height 14
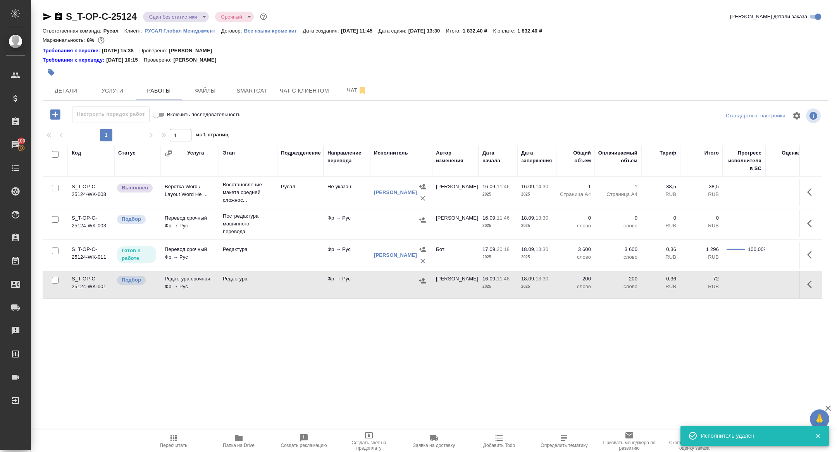
click at [808, 293] on div at bounding box center [811, 284] width 15 height 19
click at [808, 286] on icon "button" at bounding box center [811, 284] width 9 height 9
click at [782, 284] on icon "button" at bounding box center [782, 284] width 5 height 7
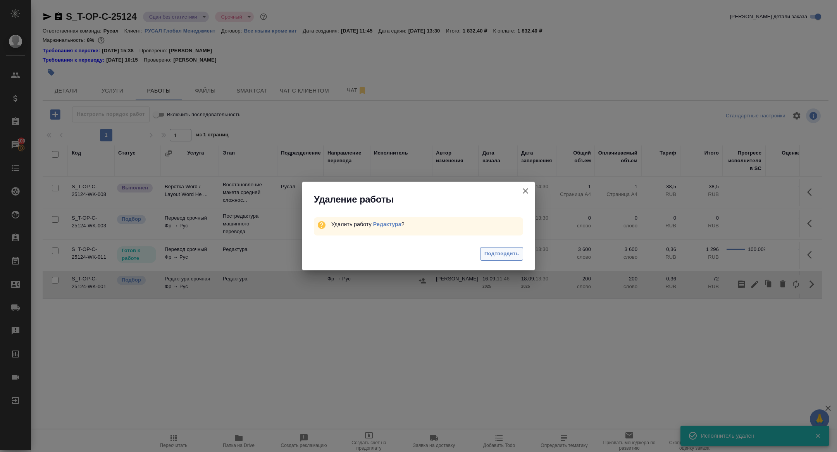
click at [508, 253] on span "Подтвердить" at bounding box center [501, 254] width 34 height 9
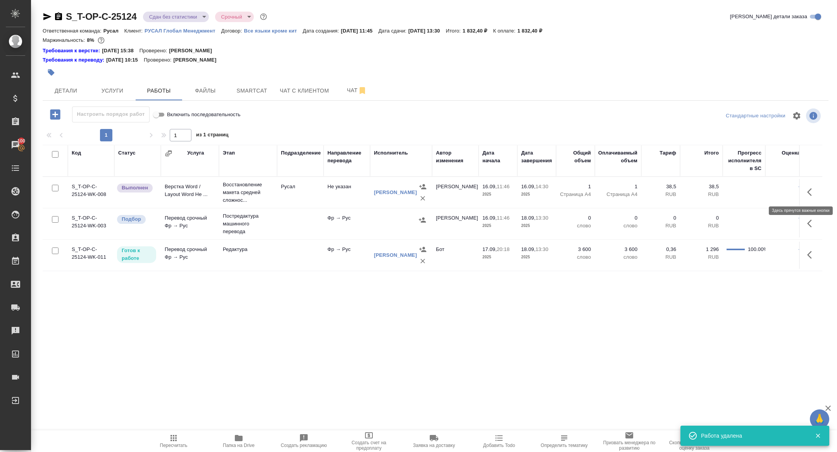
click at [804, 191] on button "button" at bounding box center [812, 192] width 19 height 19
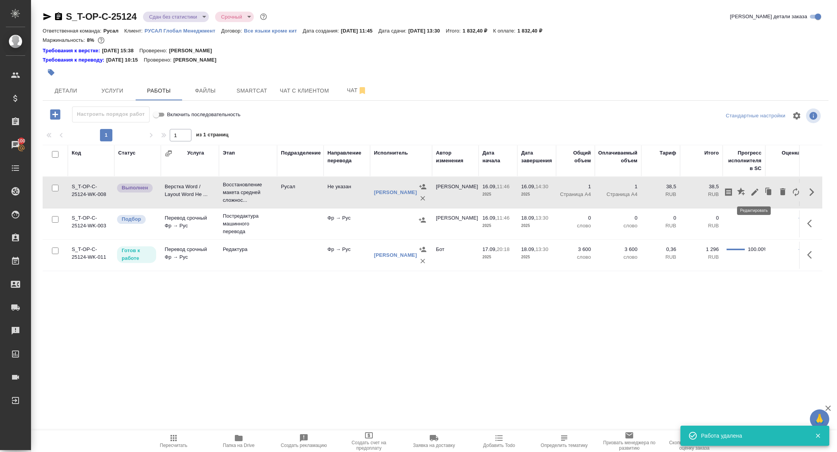
click at [761, 193] on button "button" at bounding box center [754, 192] width 13 height 19
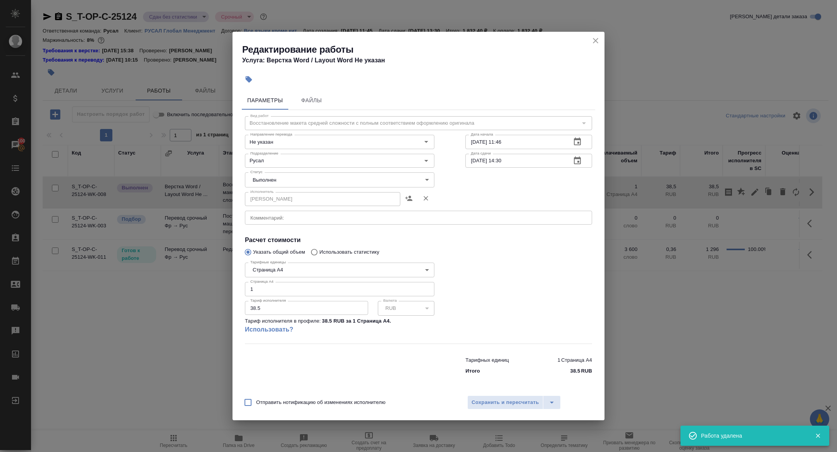
click at [294, 183] on body "🙏 .cls-1 fill:#fff; AWATERA Zhuravleva Alexandra Клиенты Спецификации Заказы 10…" at bounding box center [418, 226] width 837 height 452
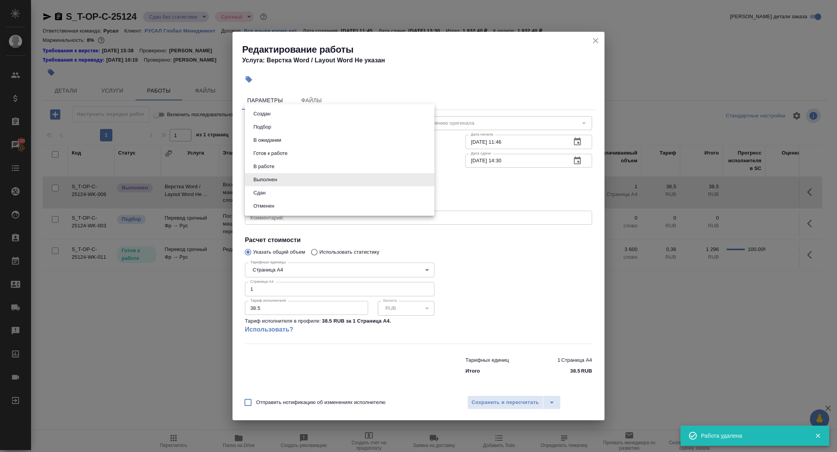
click at [275, 199] on li "Сдан" at bounding box center [339, 192] width 189 height 13
type input "closed"
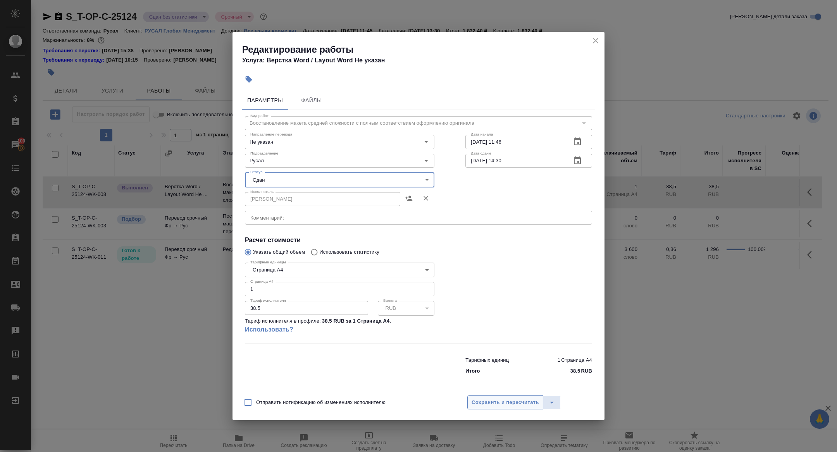
click at [482, 398] on span "Сохранить и пересчитать" at bounding box center [505, 402] width 67 height 9
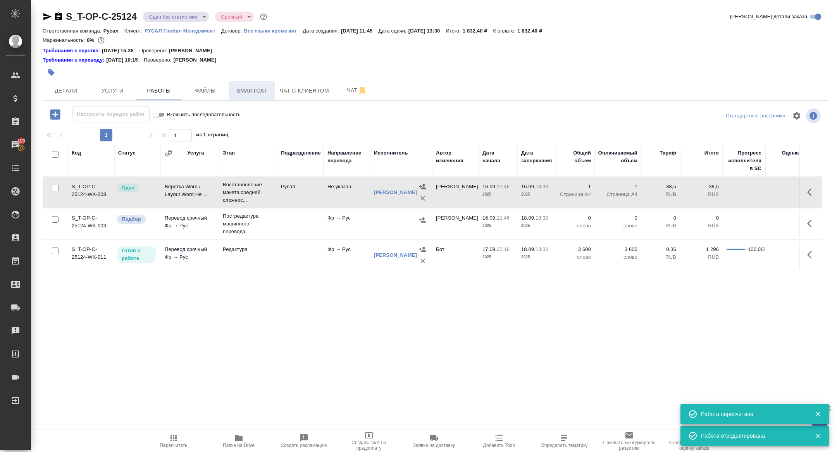
click at [238, 91] on span "Smartcat" at bounding box center [251, 91] width 37 height 10
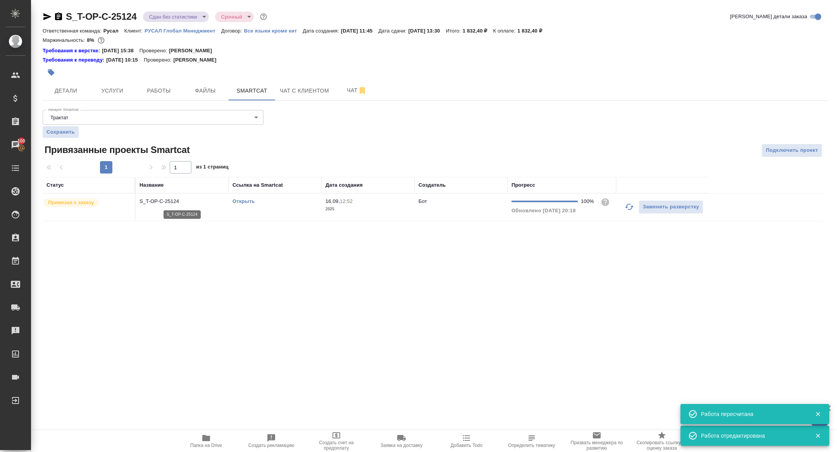
click at [157, 200] on p "S_T-OP-C-25124" at bounding box center [181, 202] width 85 height 8
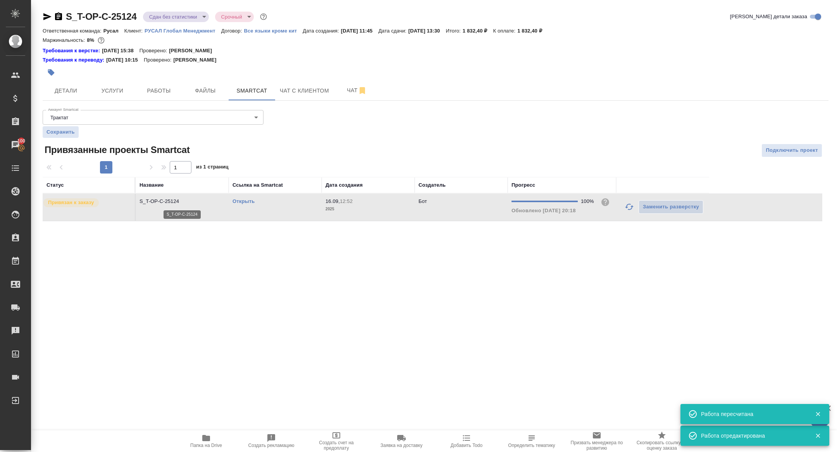
click at [157, 200] on p "S_T-OP-C-25124" at bounding box center [181, 202] width 85 height 8
click at [175, 88] on span "Работы" at bounding box center [158, 91] width 37 height 10
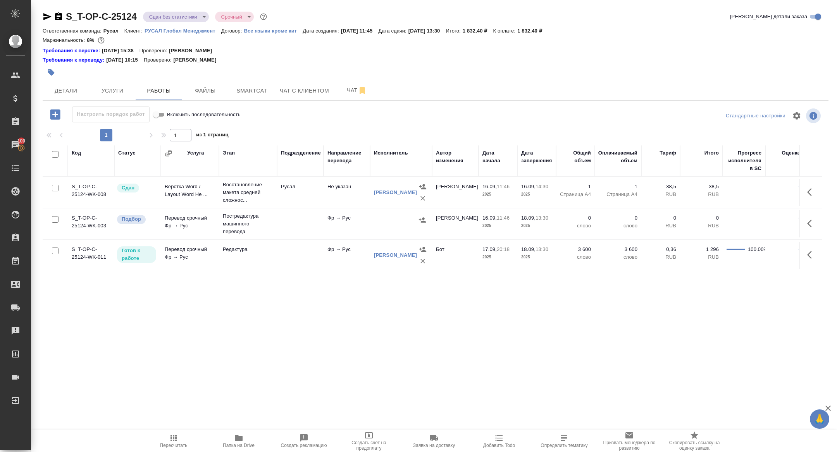
click at [808, 224] on icon "button" at bounding box center [809, 224] width 5 height 8
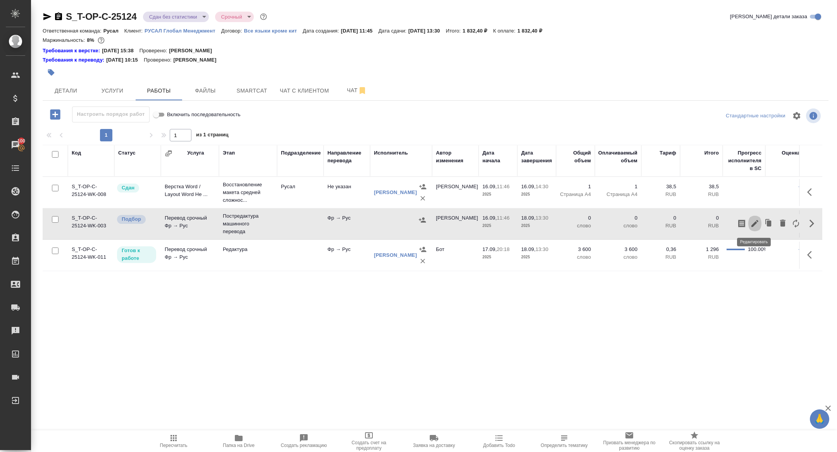
click at [751, 221] on icon "button" at bounding box center [754, 223] width 9 height 9
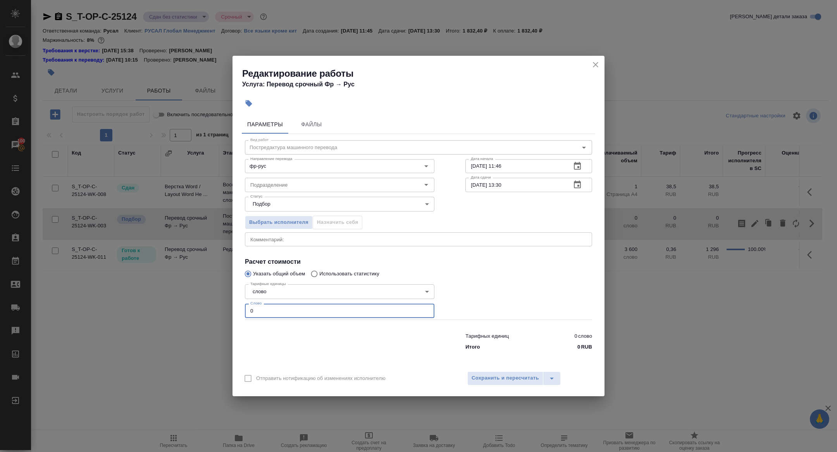
drag, startPoint x: 255, startPoint y: 314, endPoint x: 229, endPoint y: 303, distance: 28.6
click at [229, 303] on div "Редактирование работы Услуга: Перевод срочный Фр → Рус Параметры Файлы Вид рабо…" at bounding box center [418, 226] width 837 height 452
type input "1"
click at [483, 378] on span "Сохранить и пересчитать" at bounding box center [505, 378] width 67 height 9
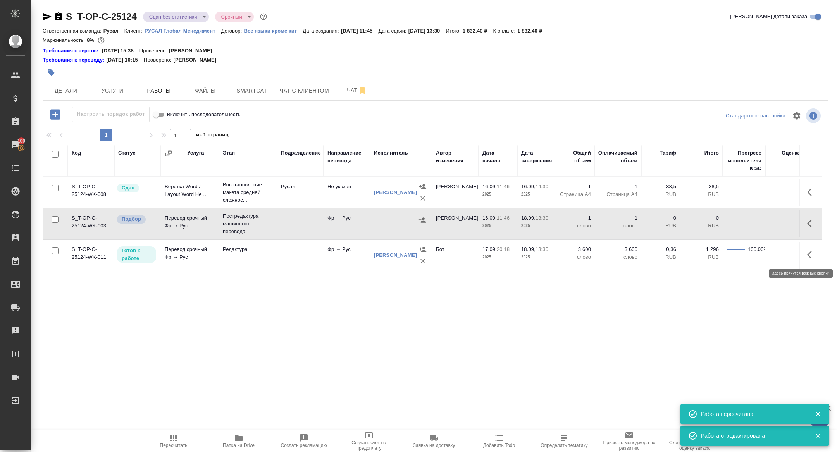
click at [809, 255] on icon "button" at bounding box center [811, 254] width 9 height 9
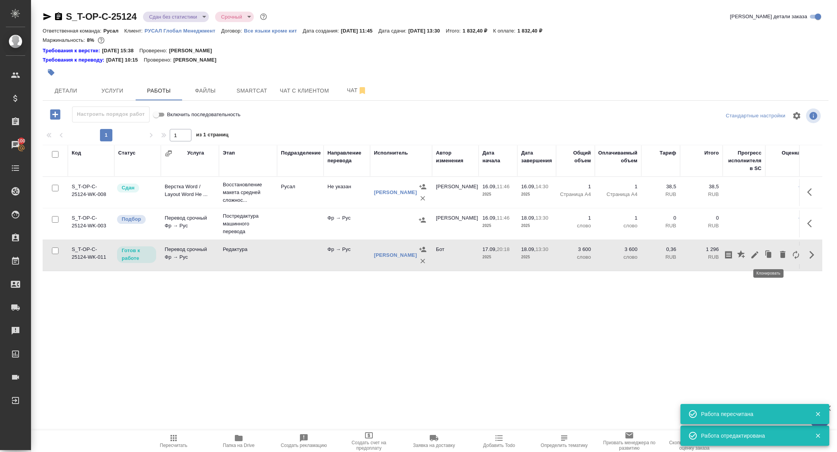
click at [753, 256] on icon "button" at bounding box center [754, 254] width 7 height 7
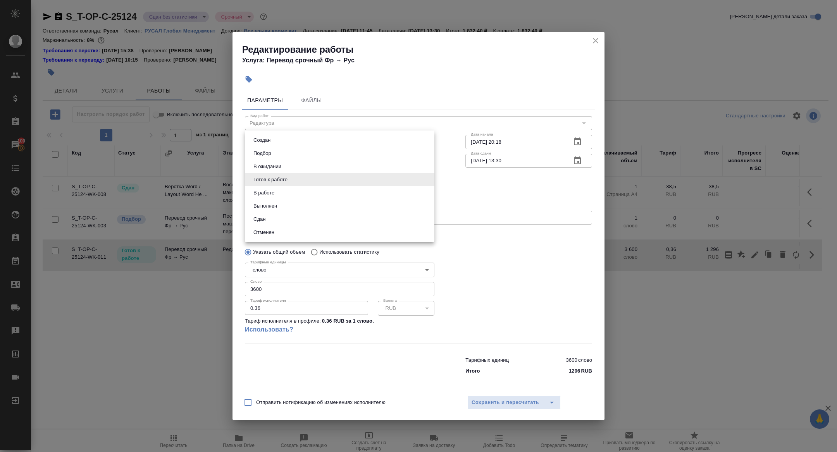
click at [309, 183] on body "🙏 .cls-1 fill:#fff; AWATERA Zhuravleva Alexandra Клиенты Спецификации Заказы 10…" at bounding box center [418, 226] width 837 height 452
click at [268, 218] on li "Сдан" at bounding box center [339, 219] width 189 height 13
type input "closed"
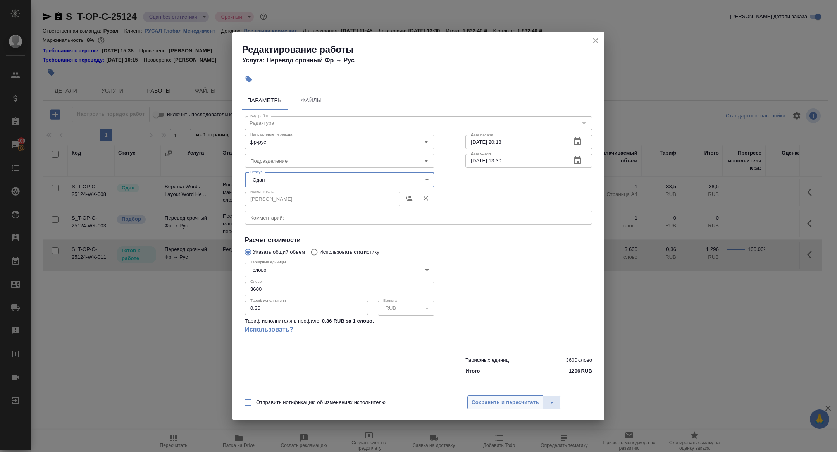
click at [484, 403] on span "Сохранить и пересчитать" at bounding box center [505, 402] width 67 height 9
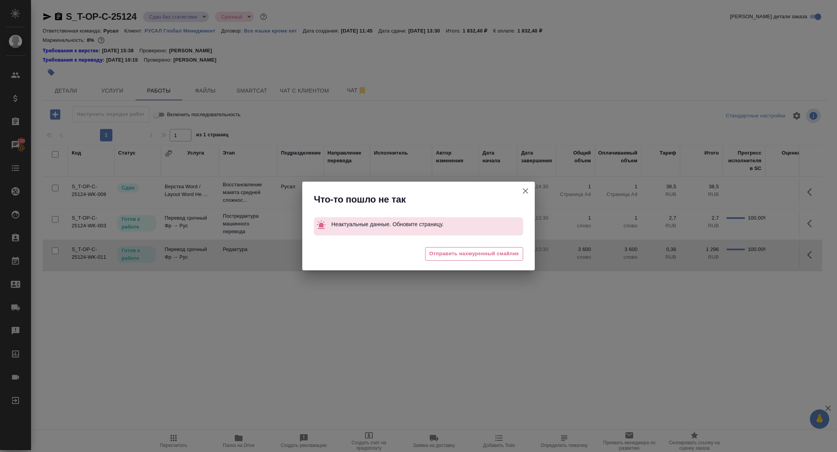
click at [528, 193] on icon "button" at bounding box center [525, 190] width 9 height 9
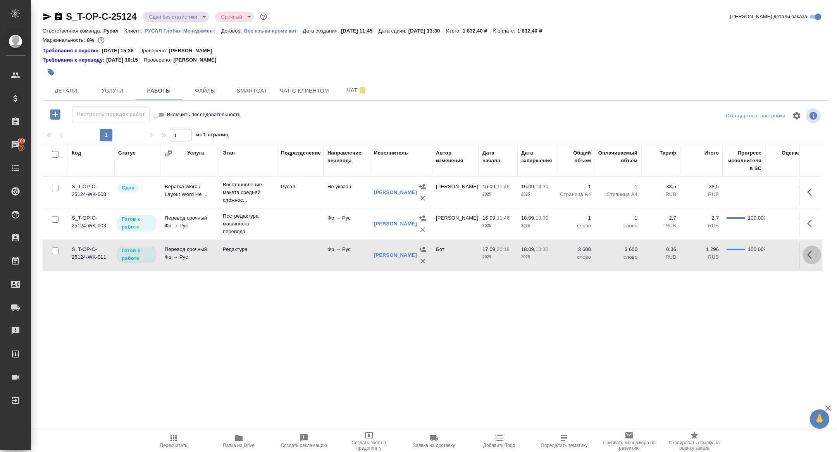
click at [810, 256] on icon "button" at bounding box center [811, 254] width 9 height 9
click at [752, 253] on icon "button" at bounding box center [754, 254] width 9 height 9
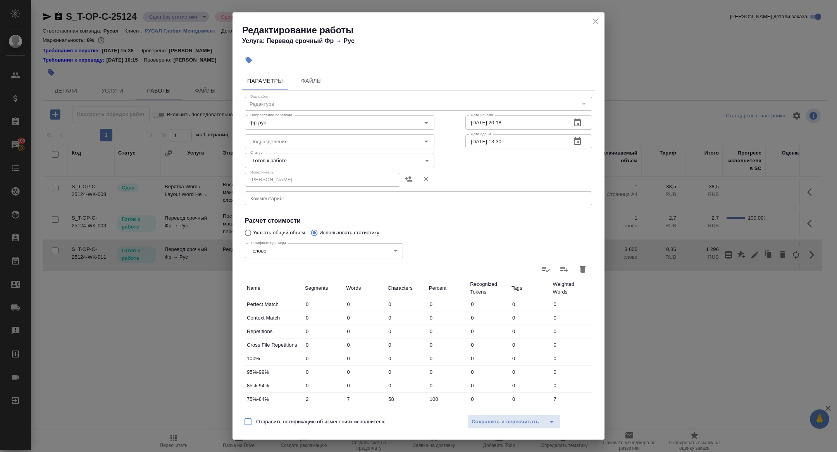
click at [263, 162] on body "🙏 .cls-1 fill:#fff; AWATERA Zhuravleva Alexandra Клиенты Спецификации Заказы 10…" at bounding box center [418, 226] width 837 height 452
click at [260, 203] on button "Сдан" at bounding box center [259, 200] width 17 height 9
type input "closed"
click at [483, 425] on span "Сохранить и пересчитать" at bounding box center [505, 422] width 67 height 9
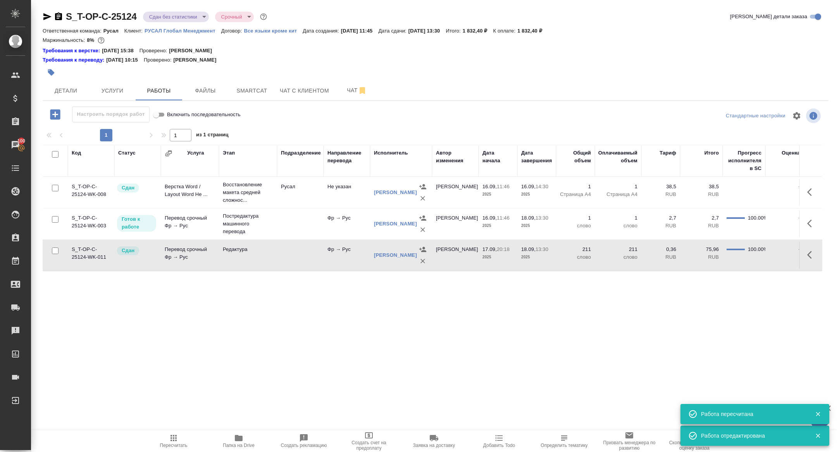
click at [807, 227] on icon "button" at bounding box center [811, 223] width 9 height 9
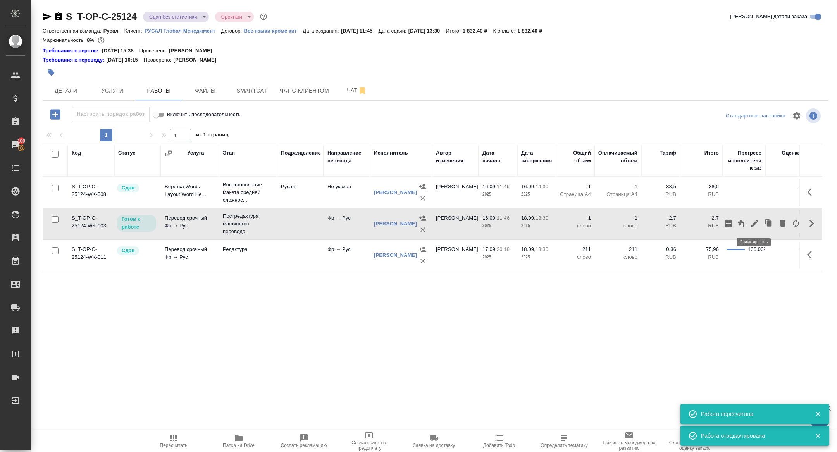
click at [753, 223] on icon "button" at bounding box center [754, 223] width 9 height 9
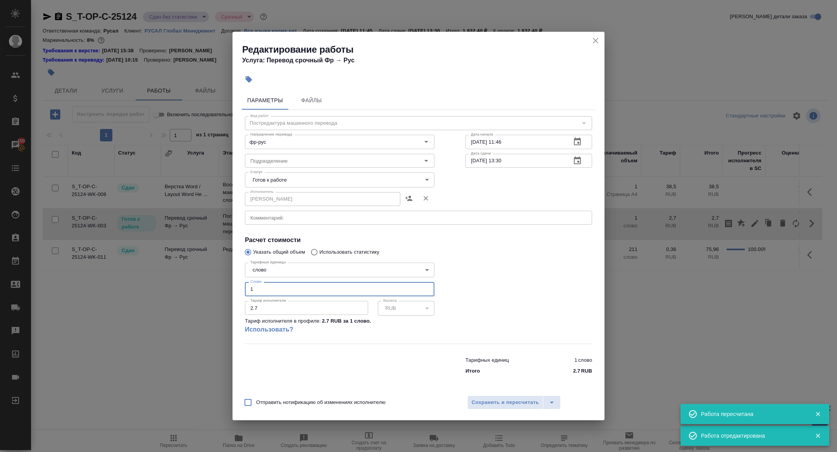
drag, startPoint x: 265, startPoint y: 292, endPoint x: 195, endPoint y: 289, distance: 70.2
click at [196, 289] on div "Редактирование работы Услуга: Перевод срочный Фр → Рус Параметры Файлы Вид рабо…" at bounding box center [418, 226] width 837 height 452
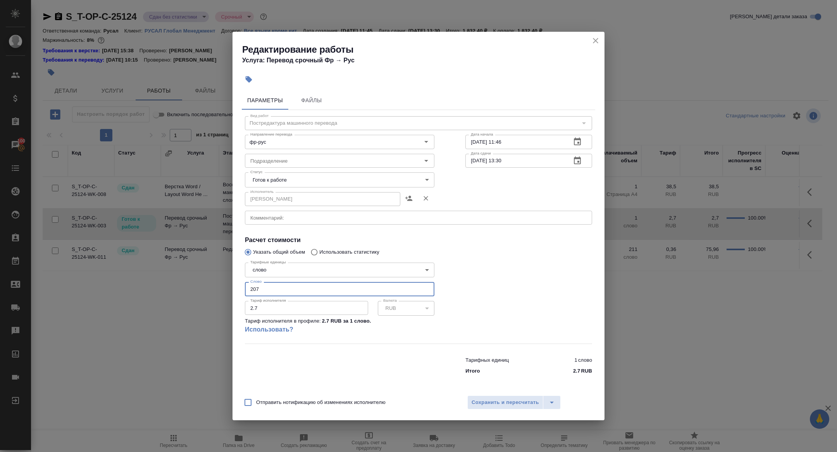
type input "207"
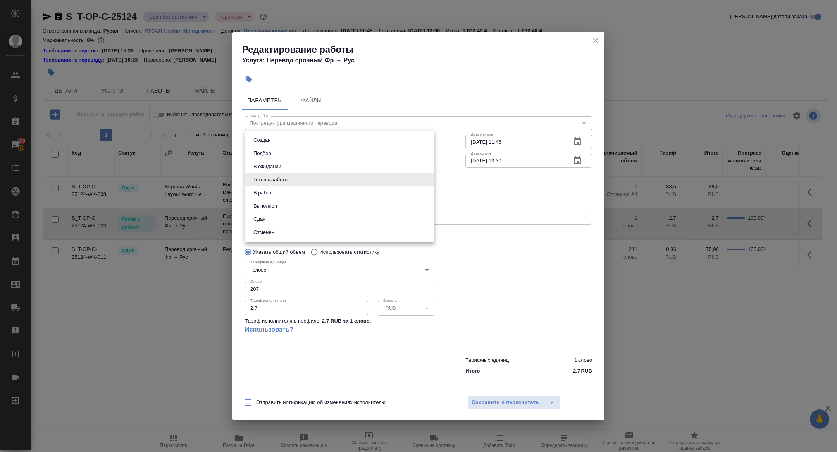
click at [268, 177] on body "🙏 .cls-1 fill:#fff; AWATERA Zhuravleva Alexandra Клиенты Спецификации Заказы 10…" at bounding box center [418, 226] width 837 height 452
click at [263, 219] on button "Сдан" at bounding box center [259, 219] width 17 height 9
type input "closed"
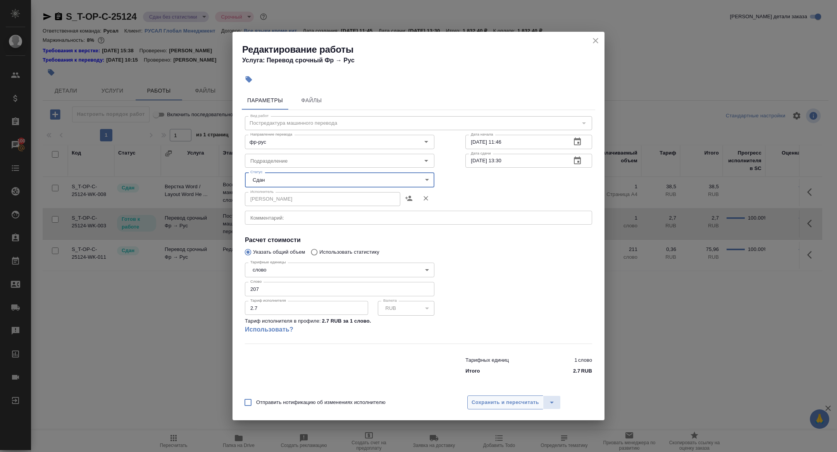
click at [514, 405] on span "Сохранить и пересчитать" at bounding box center [505, 402] width 67 height 9
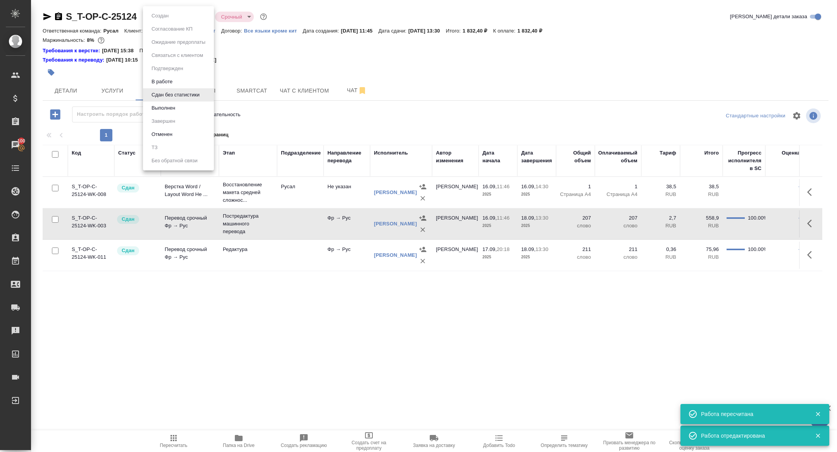
click at [168, 11] on body "🙏 .cls-1 fill:#fff; AWATERA Zhuravleva Alexandra Клиенты Спецификации Заказы 10…" at bounding box center [418, 226] width 837 height 452
click at [163, 110] on button "Выполнен" at bounding box center [163, 108] width 28 height 9
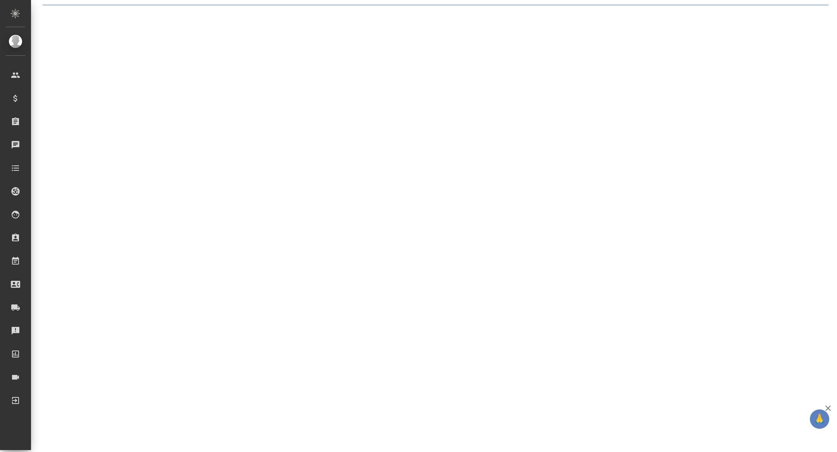
select select "RU"
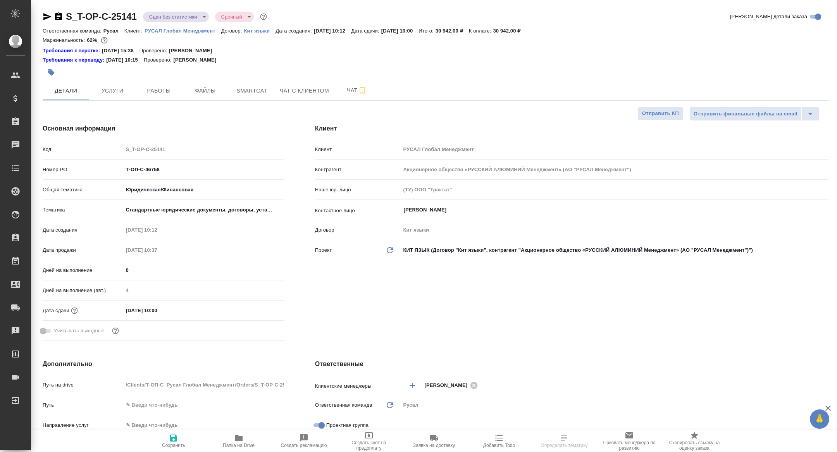
type textarea "x"
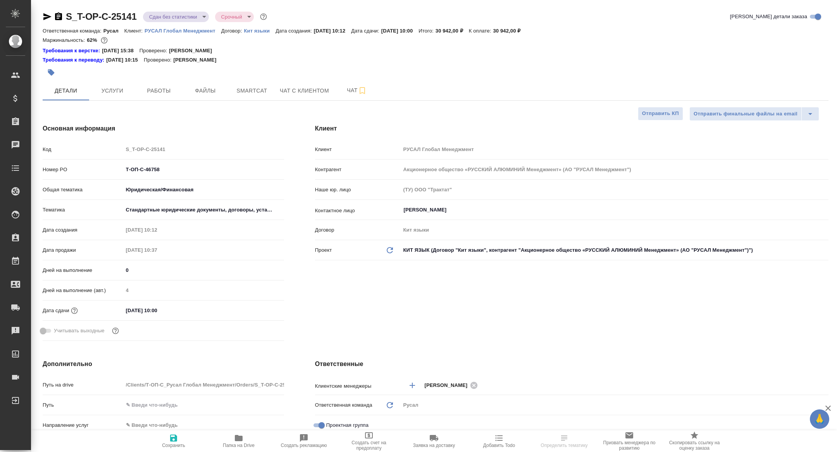
type textarea "x"
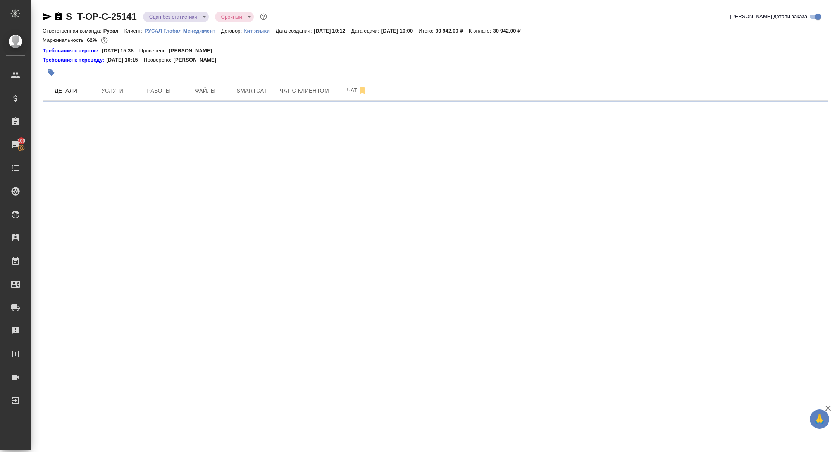
select select "RU"
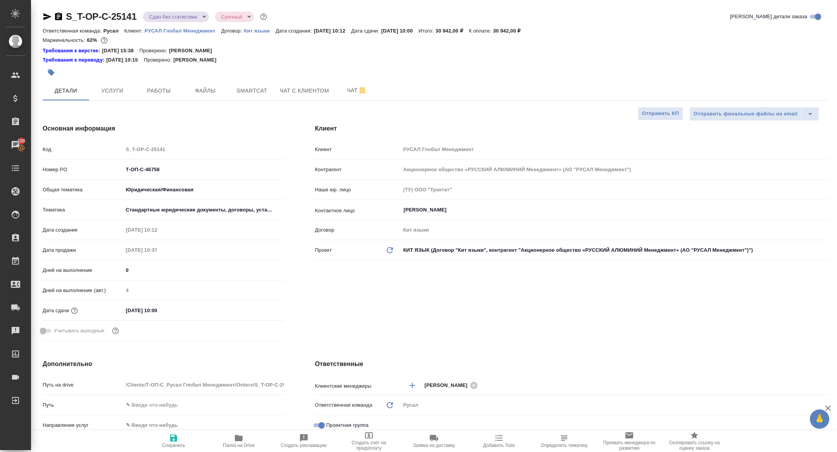
type textarea "x"
click at [159, 85] on button "Работы" at bounding box center [159, 90] width 46 height 19
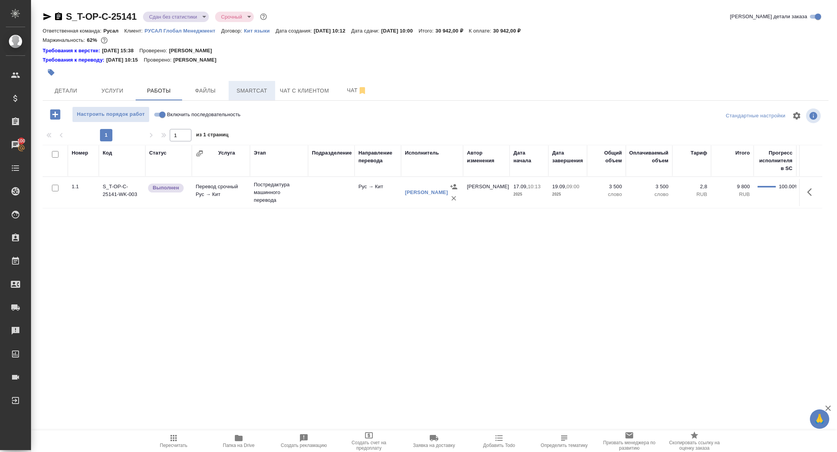
click at [243, 90] on span "Smartcat" at bounding box center [251, 91] width 37 height 10
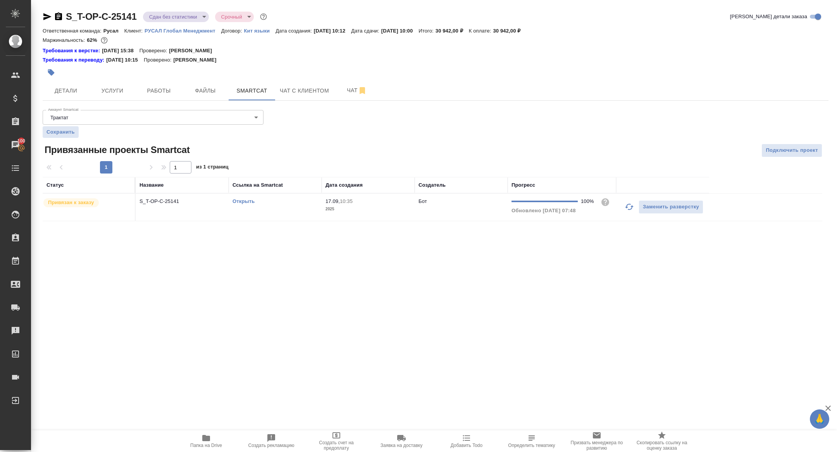
click at [167, 214] on td "S_T-OP-C-25141" at bounding box center [182, 207] width 93 height 27
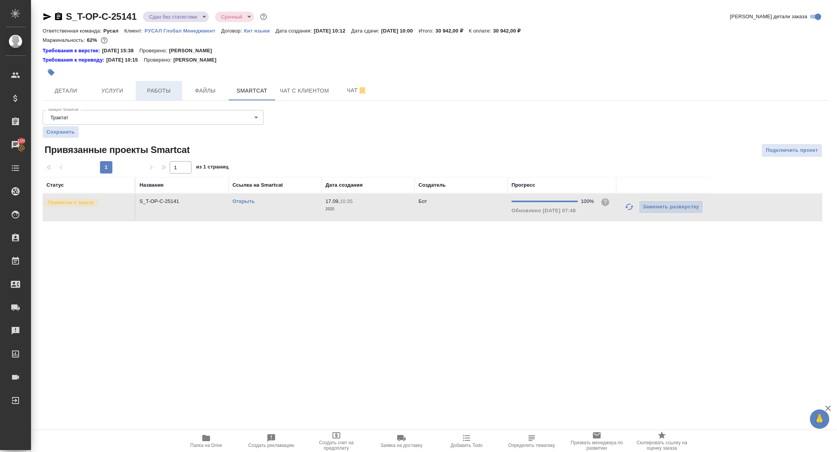
click at [164, 96] on button "Работы" at bounding box center [159, 90] width 46 height 19
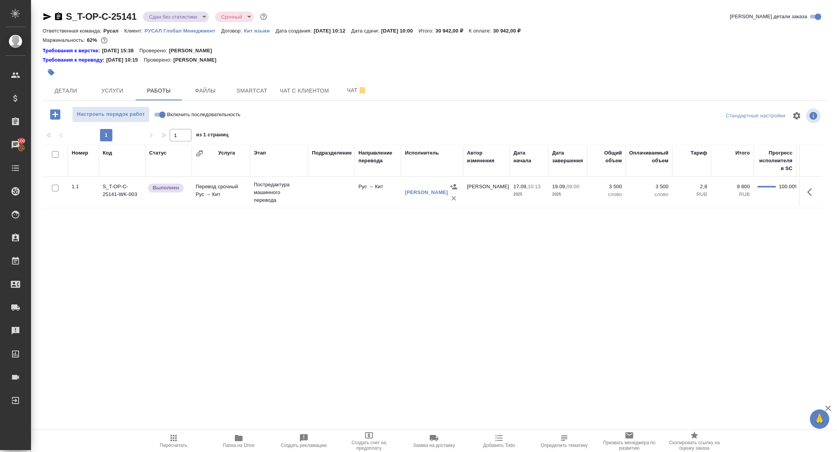
click at [809, 197] on button "button" at bounding box center [812, 192] width 19 height 19
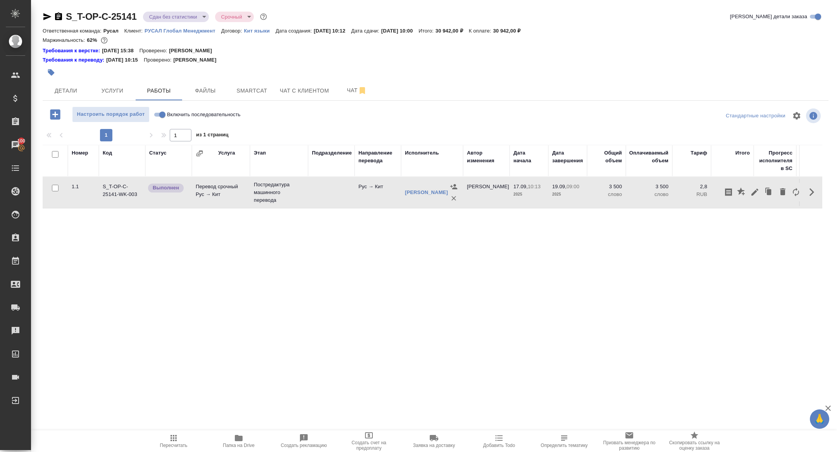
click at [751, 193] on icon "button" at bounding box center [754, 192] width 9 height 9
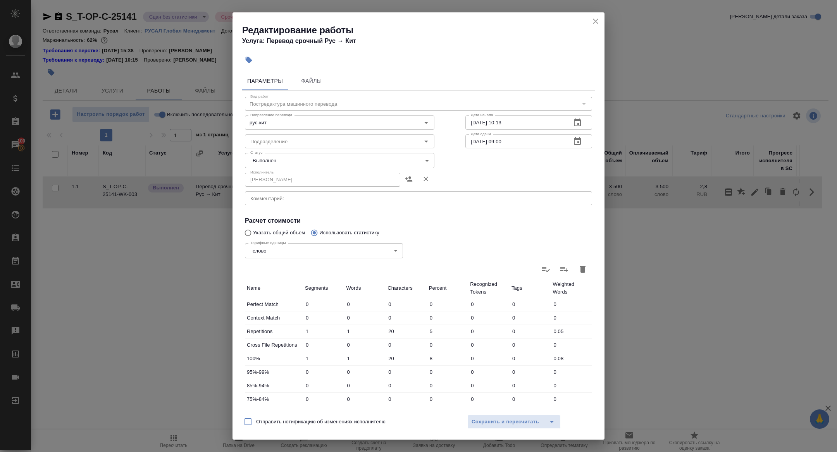
click at [271, 158] on body "🙏 .cls-1 fill:#fff; AWATERA Zhuravleva Alexandra Клиенты Спецификации Заказы 10…" at bounding box center [418, 226] width 837 height 452
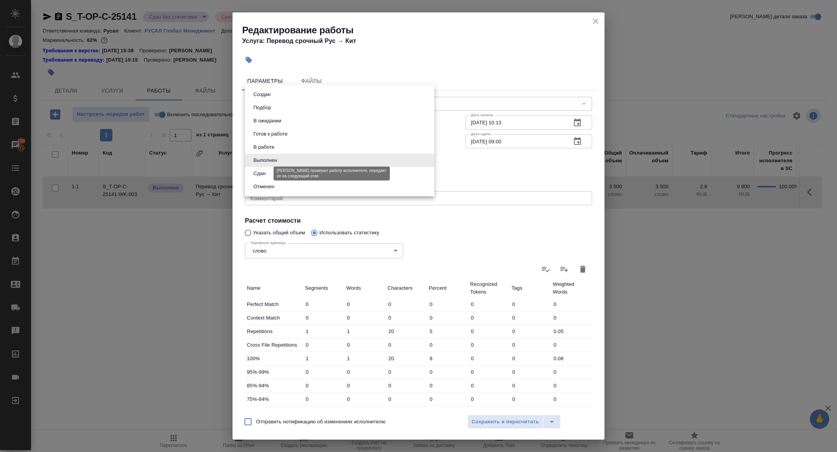
click at [267, 173] on button "Сдан" at bounding box center [259, 173] width 17 height 9
type input "closed"
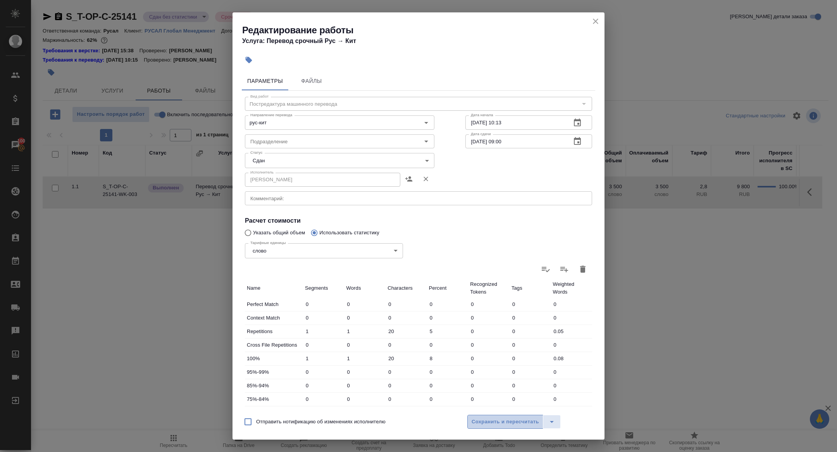
click at [482, 420] on span "Сохранить и пересчитать" at bounding box center [505, 422] width 67 height 9
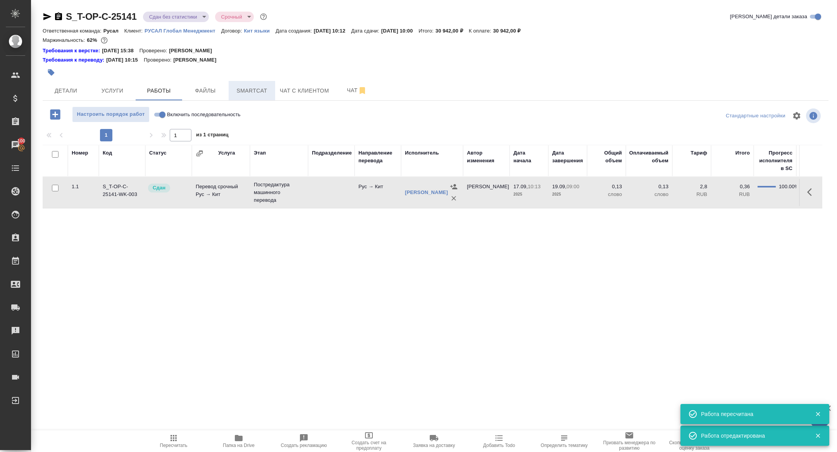
click at [258, 92] on span "Smartcat" at bounding box center [251, 91] width 37 height 10
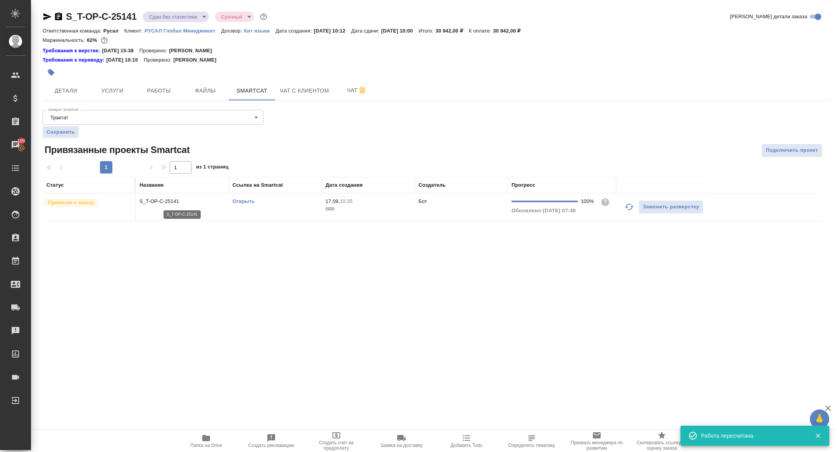
click at [163, 205] on p "S_T-OP-C-25141" at bounding box center [181, 202] width 85 height 8
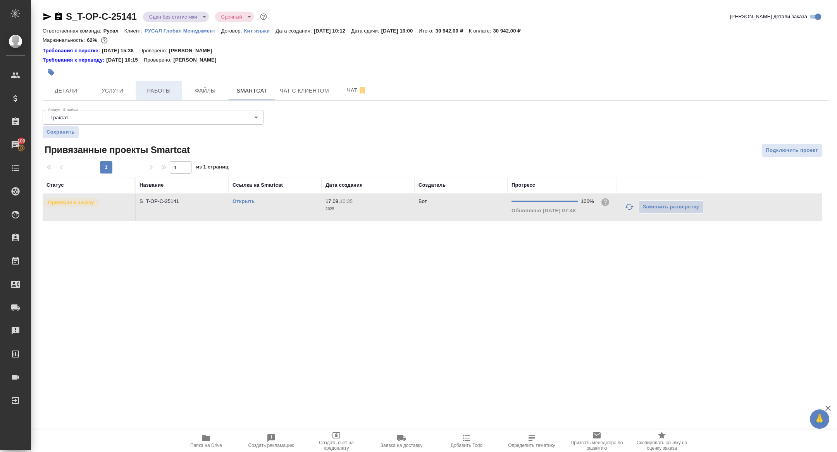
click at [165, 96] on button "Работы" at bounding box center [159, 90] width 46 height 19
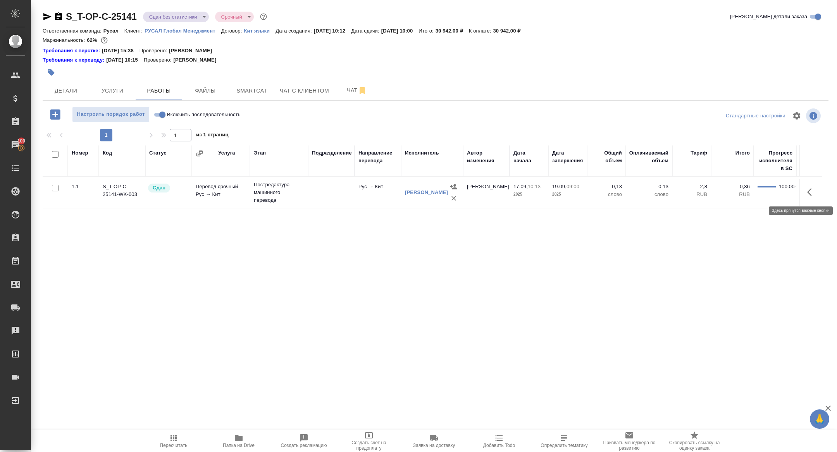
click at [812, 188] on icon "button" at bounding box center [811, 192] width 9 height 9
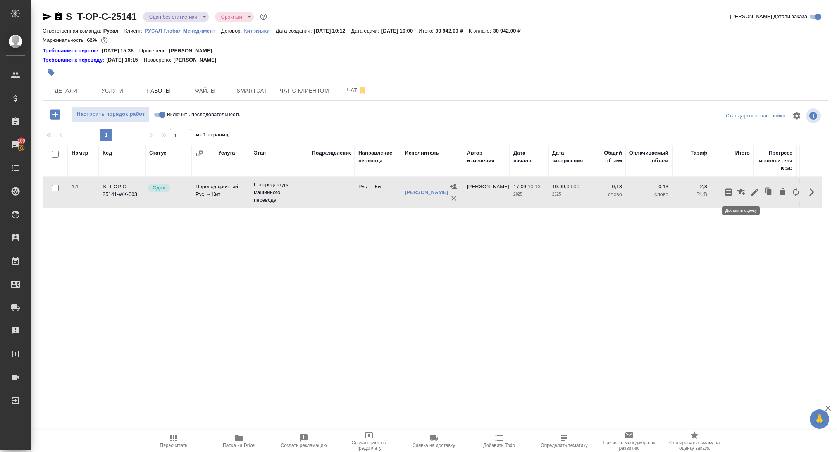
click at [752, 191] on icon "button" at bounding box center [754, 192] width 9 height 9
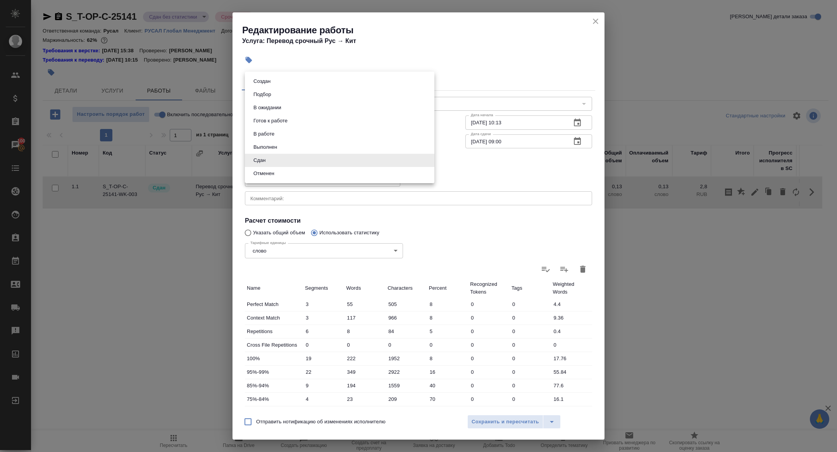
click at [271, 158] on body "🙏 .cls-1 fill:#fff; AWATERA Zhuravleva Alexandra Клиенты Спецификации Заказы 10…" at bounding box center [418, 226] width 837 height 452
click at [263, 157] on button "Сдан" at bounding box center [259, 160] width 17 height 9
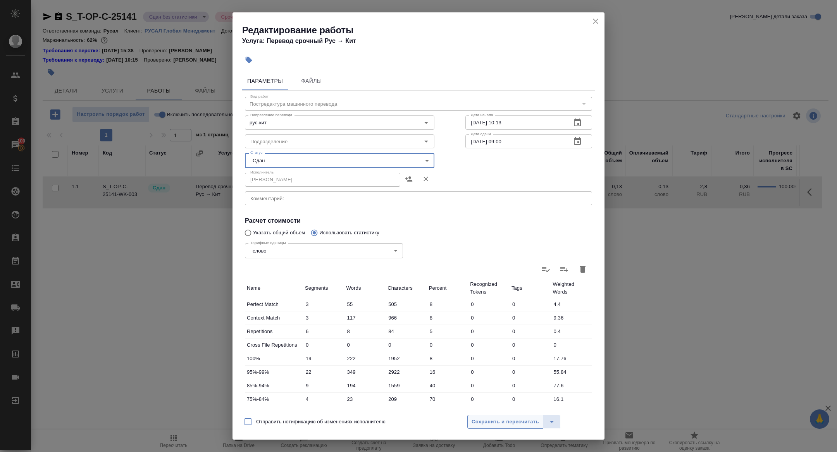
click at [492, 427] on button "Сохранить и пересчитать" at bounding box center [505, 422] width 76 height 14
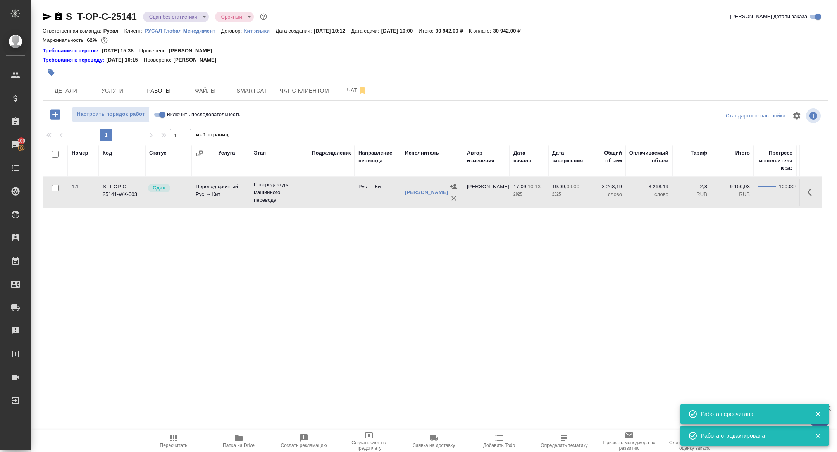
click at [191, 16] on body "🙏 .cls-1 fill:#fff; AWATERA Zhuravleva Alexandra Клиенты Спецификации Заказы 10…" at bounding box center [418, 226] width 837 height 452
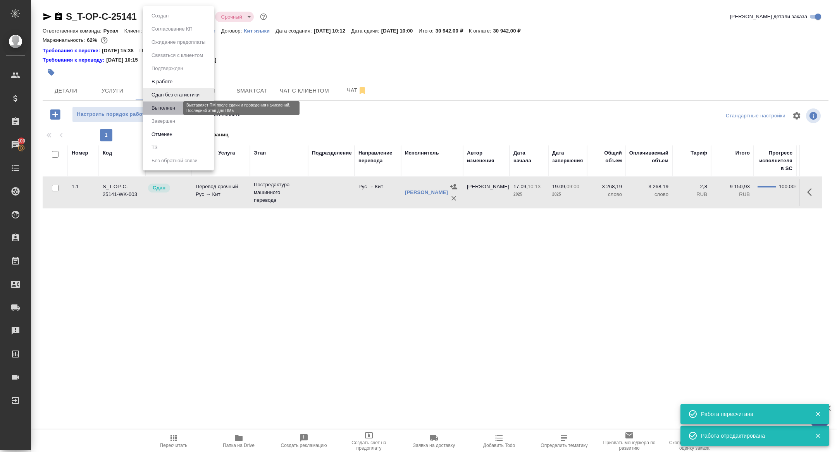
click at [169, 108] on button "Выполнен" at bounding box center [163, 108] width 28 height 9
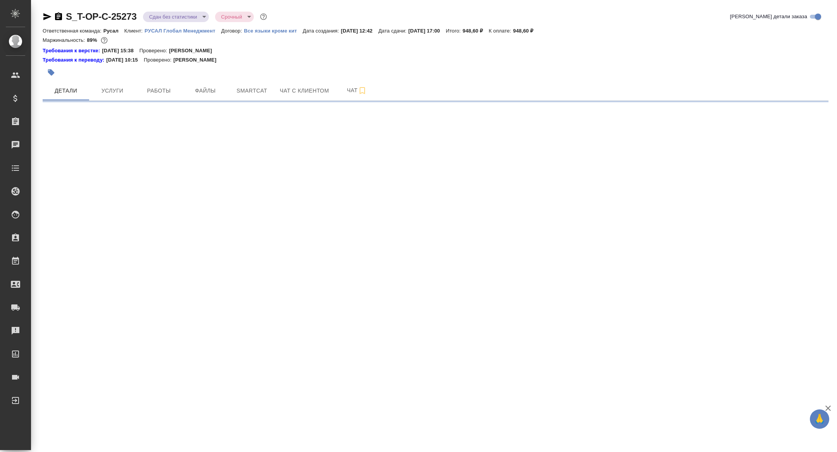
select select "RU"
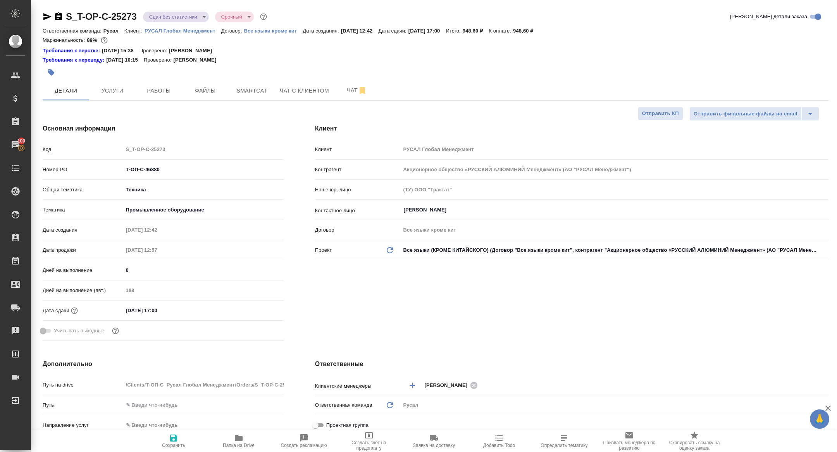
type textarea "x"
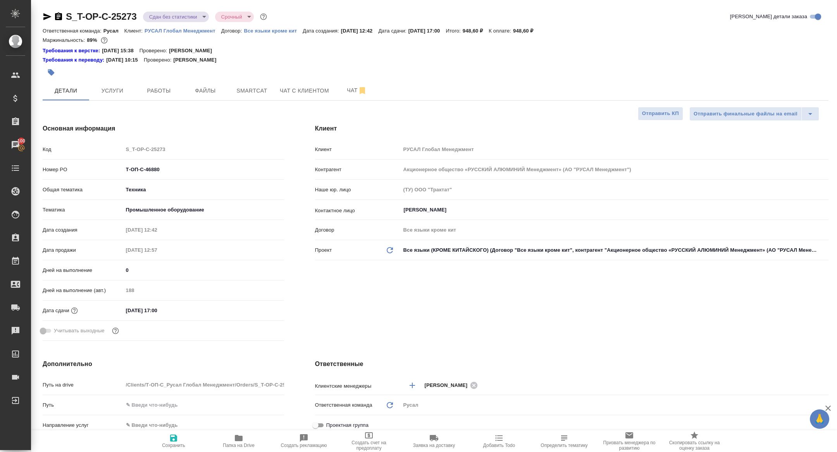
type textarea "x"
click at [167, 83] on button "Работы" at bounding box center [159, 90] width 46 height 19
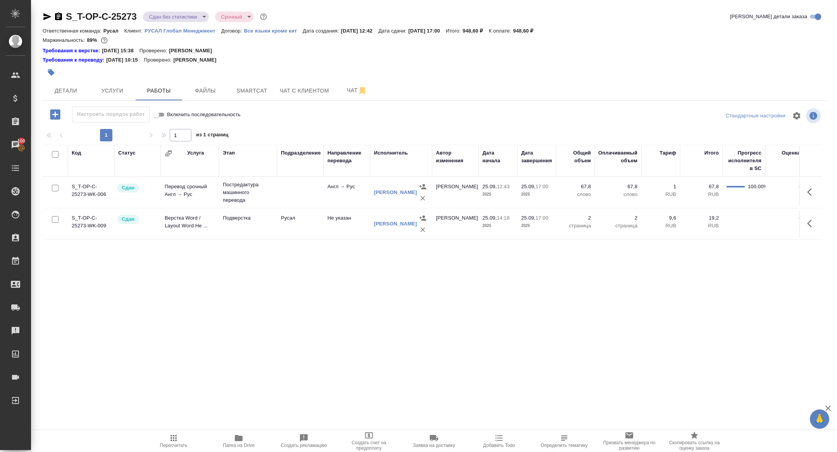
click at [184, 13] on body "🙏 .cls-1 fill:#fff; AWATERA [PERSON_NAME] Спецификации Заказы 100 Чаты Todo Про…" at bounding box center [418, 226] width 837 height 452
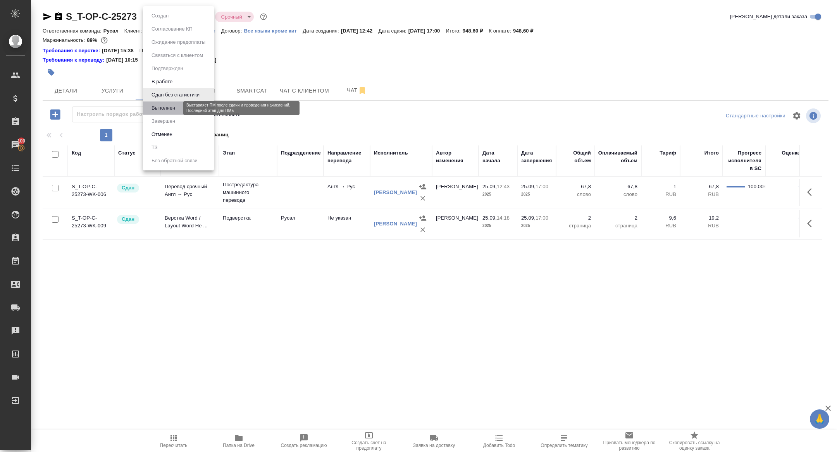
click at [164, 110] on button "Выполнен" at bounding box center [163, 108] width 28 height 9
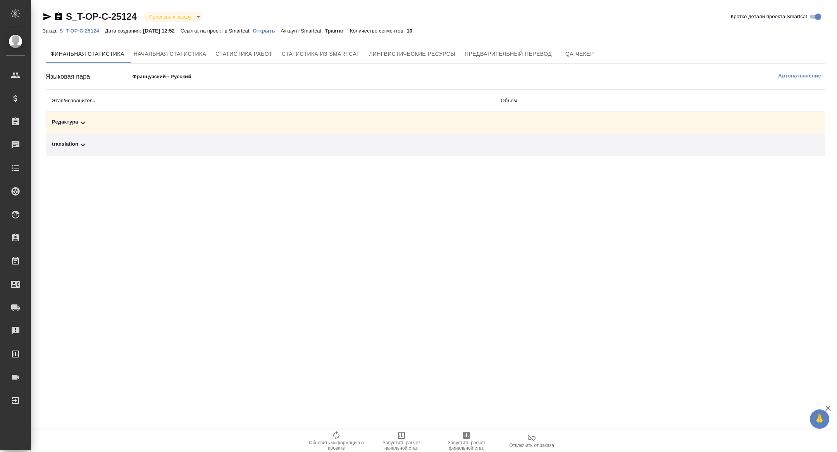
click at [151, 124] on div "Редактура" at bounding box center [270, 122] width 436 height 9
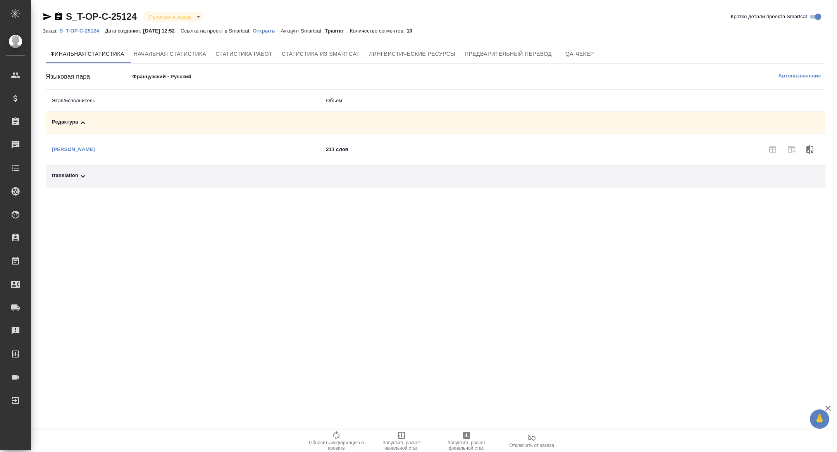
click at [150, 176] on div "translation" at bounding box center [183, 176] width 262 height 9
click at [797, 76] on span "Автоназначение" at bounding box center [799, 76] width 43 height 8
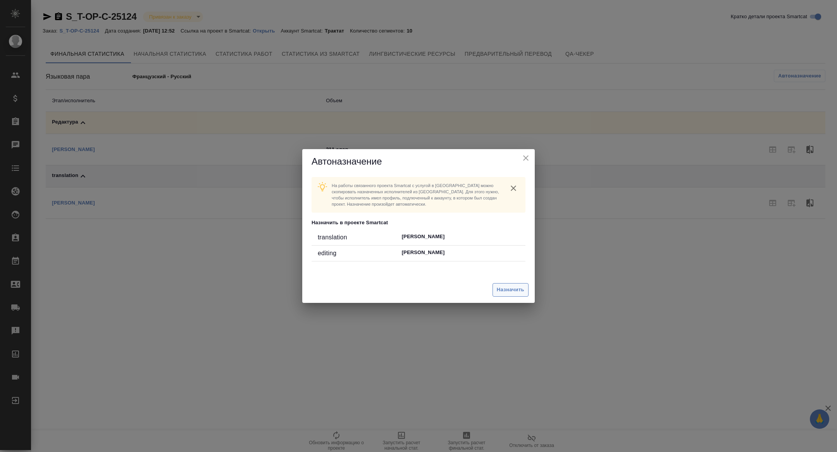
click at [510, 289] on span "Назначить" at bounding box center [511, 290] width 28 height 9
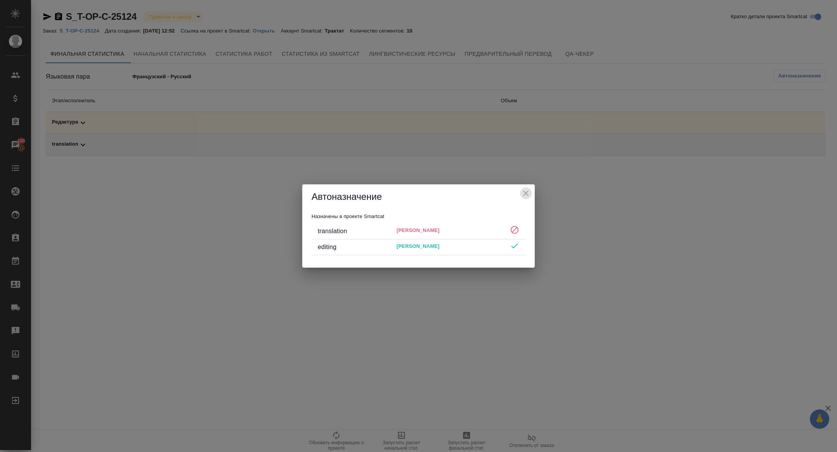
click at [527, 192] on icon "close" at bounding box center [525, 193] width 5 height 5
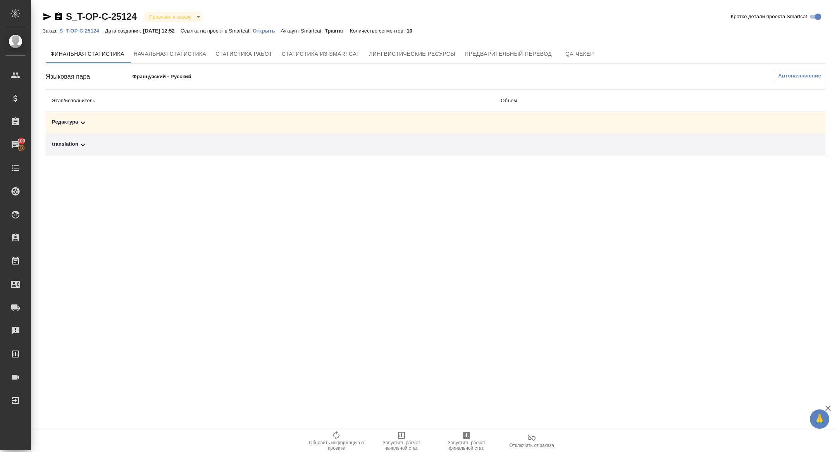
click at [796, 75] on span "Автоназначение" at bounding box center [799, 76] width 43 height 8
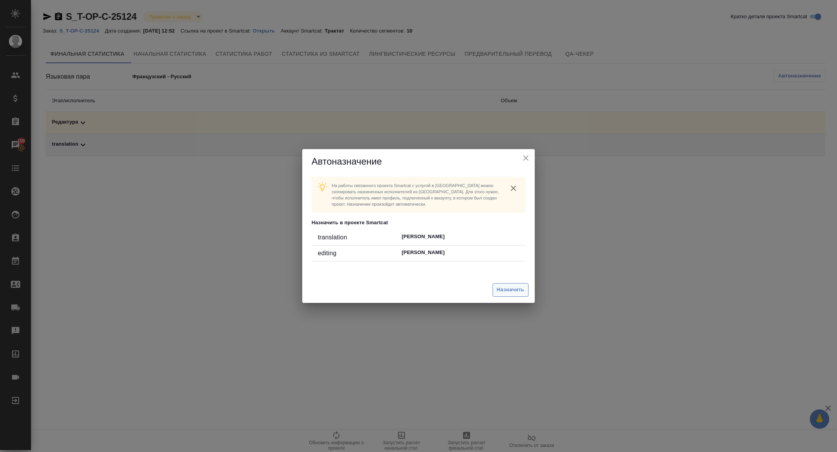
click at [505, 293] on span "Назначить" at bounding box center [511, 290] width 28 height 9
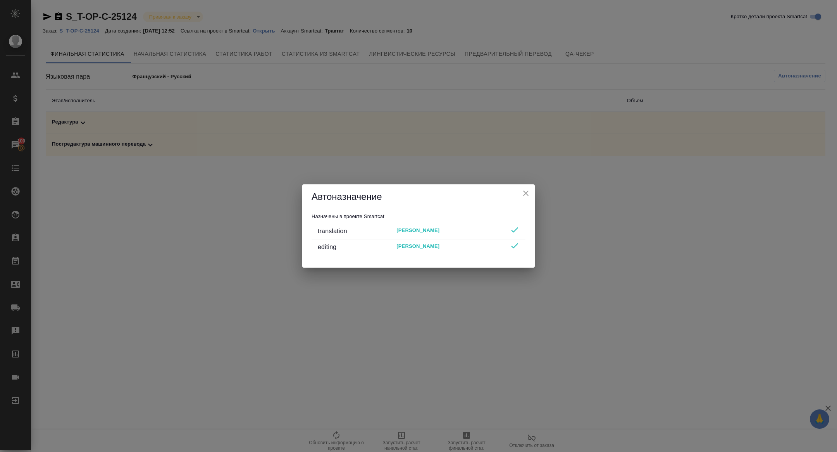
click at [529, 189] on icon "close" at bounding box center [525, 193] width 9 height 9
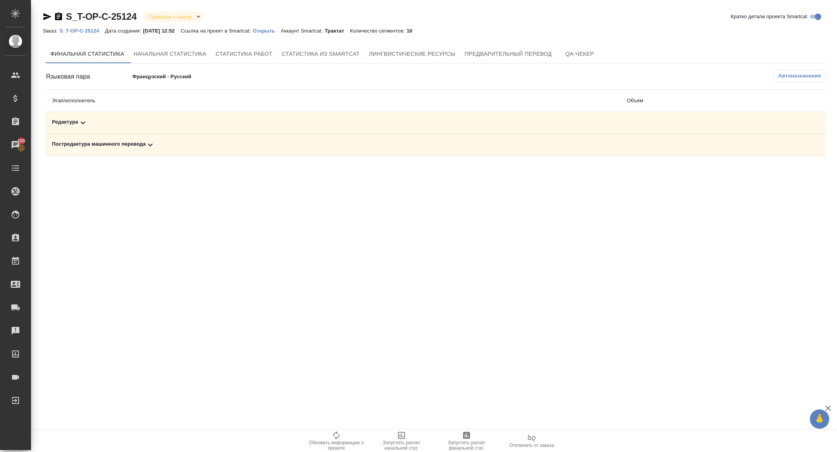
click at [468, 426] on div ".cls-1 fill:#fff; AWATERA [PERSON_NAME] Спецификации Заказы 100 Чаты Todo Проек…" at bounding box center [418, 226] width 837 height 452
click at [470, 450] on span "Запустить расчет финальной стат." at bounding box center [467, 445] width 56 height 11
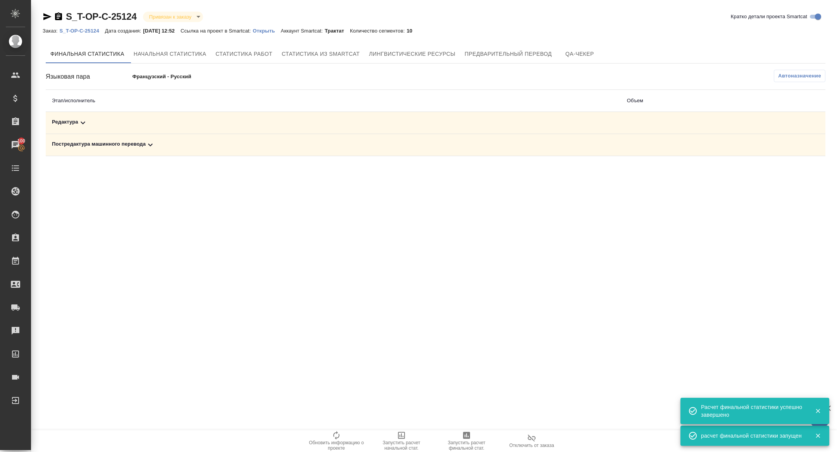
click at [135, 146] on div "Постредактура машинного перевода" at bounding box center [333, 144] width 563 height 9
click at [134, 122] on div "Редактура" at bounding box center [252, 122] width 400 height 9
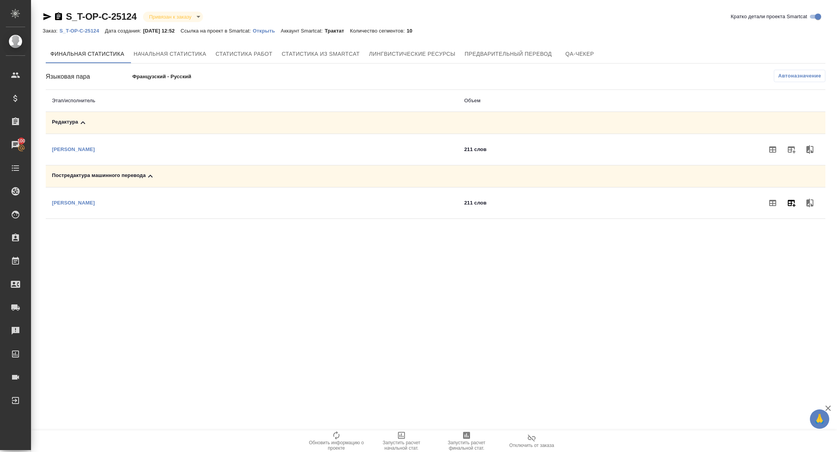
click at [795, 203] on icon "button" at bounding box center [791, 202] width 9 height 9
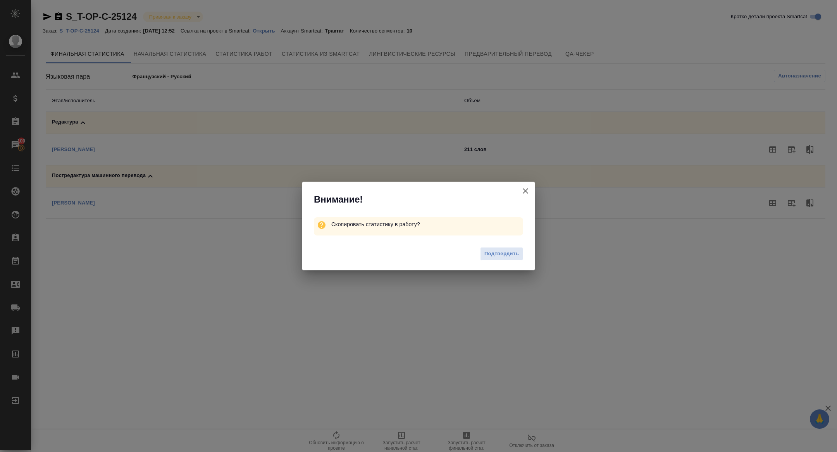
click at [529, 192] on icon "button" at bounding box center [525, 190] width 9 height 9
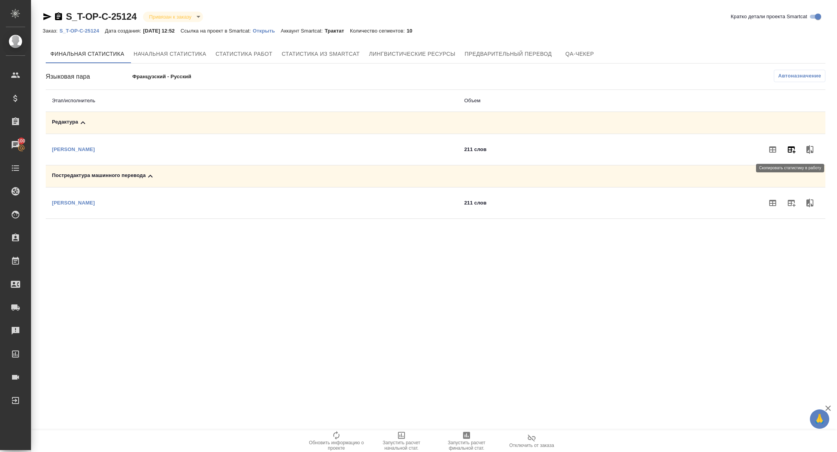
click at [787, 153] on icon "button" at bounding box center [791, 149] width 9 height 9
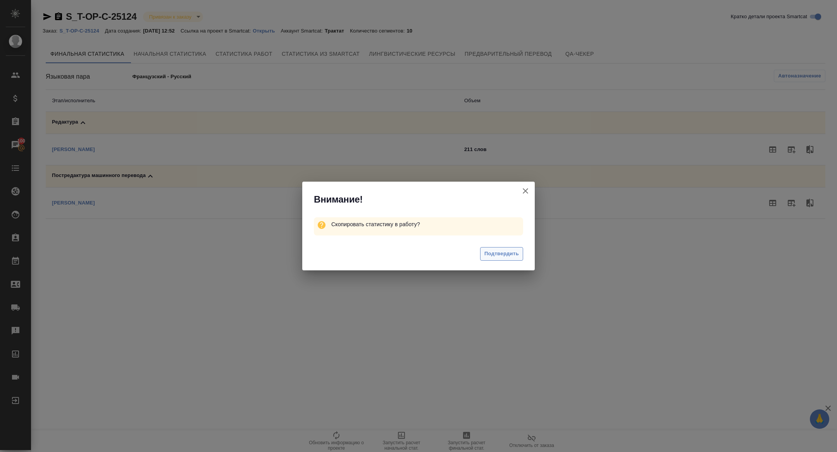
click at [503, 254] on span "Подтвердить" at bounding box center [501, 254] width 34 height 9
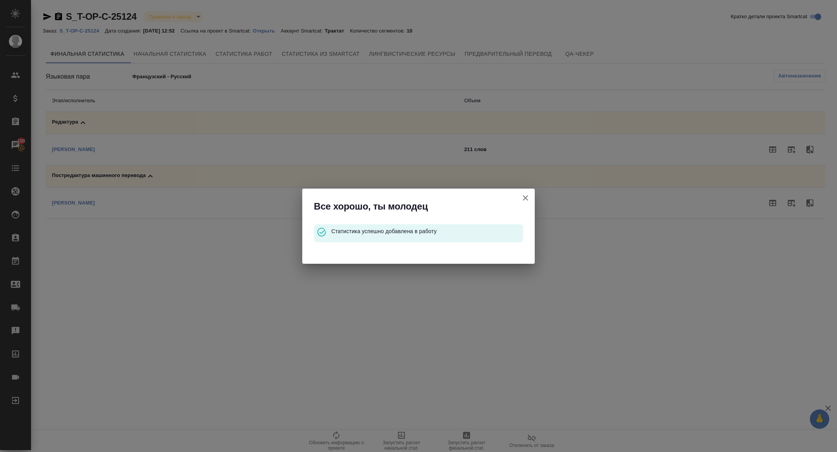
click at [526, 201] on icon "button" at bounding box center [525, 197] width 9 height 9
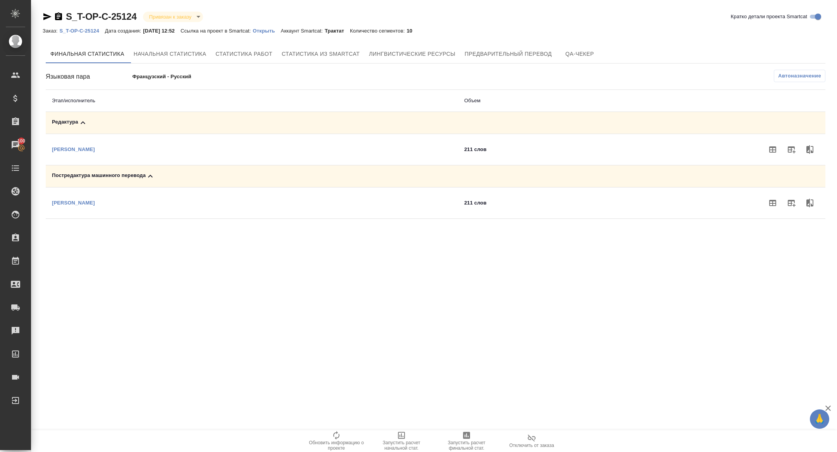
click at [278, 33] on p "Открыть" at bounding box center [267, 31] width 28 height 6
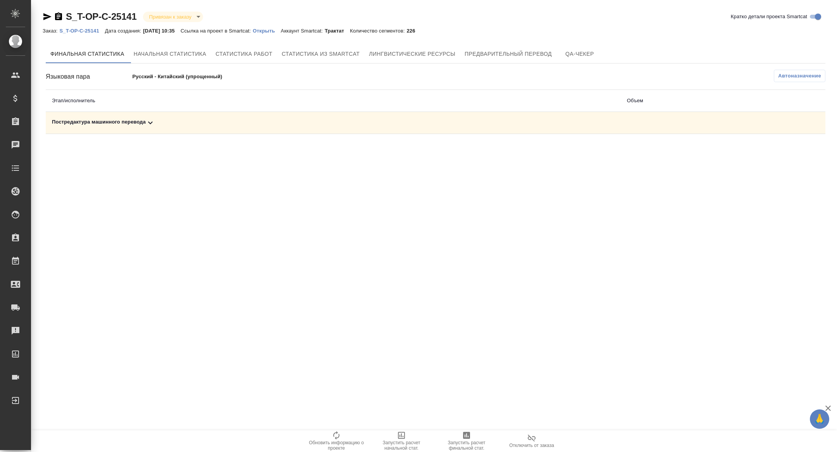
click at [151, 118] on icon at bounding box center [150, 122] width 9 height 9
click at [793, 150] on icon "button" at bounding box center [791, 149] width 9 height 9
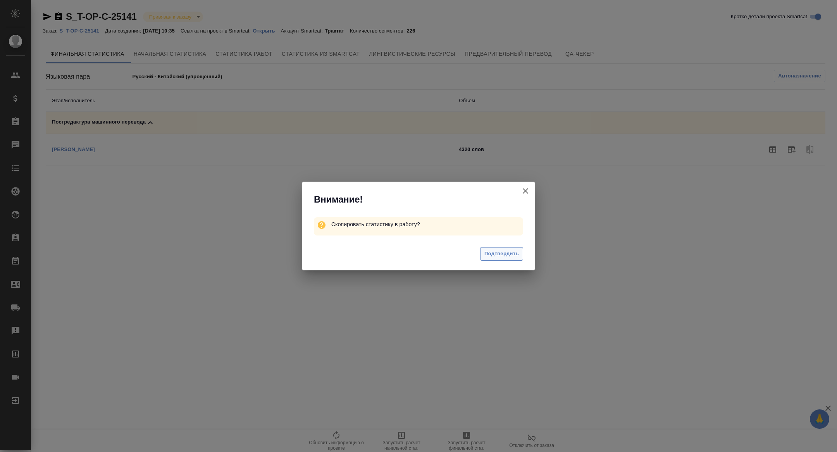
click at [489, 251] on span "Подтвердить" at bounding box center [501, 254] width 34 height 9
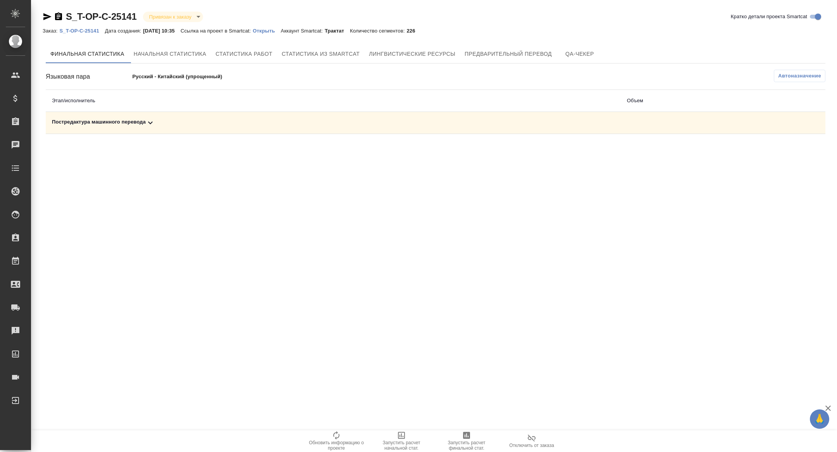
click at [204, 124] on div "Постредактура машинного перевода" at bounding box center [333, 122] width 563 height 9
click at [473, 432] on span "Запустить расчет финальной стат." at bounding box center [467, 441] width 56 height 20
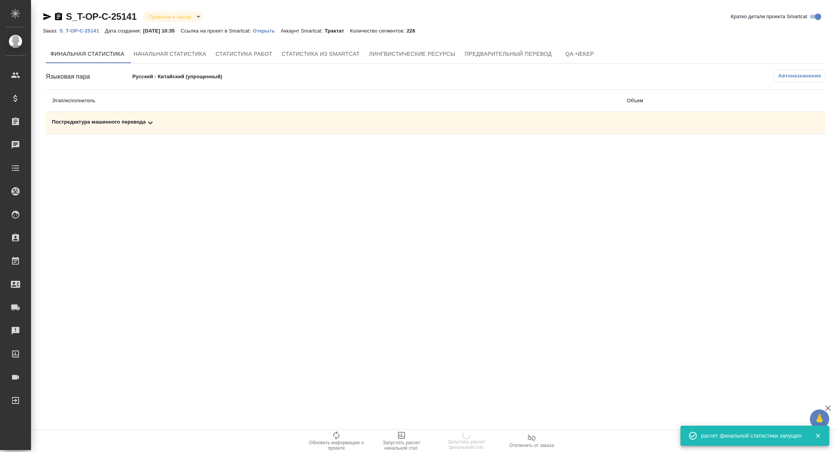
click at [276, 32] on p "Открыть" at bounding box center [267, 31] width 28 height 6
click at [169, 121] on div "Постредактура машинного перевода" at bounding box center [333, 122] width 563 height 9
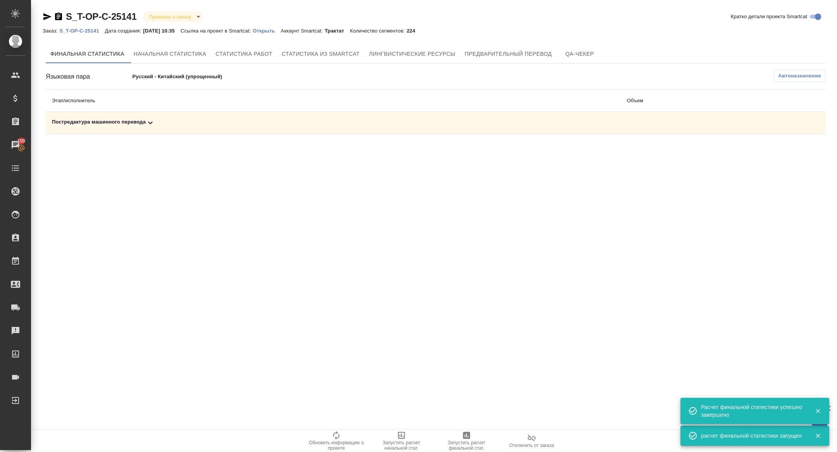
click at [139, 122] on div "Постредактура машинного перевода" at bounding box center [333, 122] width 563 height 9
drag, startPoint x: 794, startPoint y: 145, endPoint x: 786, endPoint y: 147, distance: 8.5
click at [794, 145] on icon "button" at bounding box center [791, 149] width 9 height 9
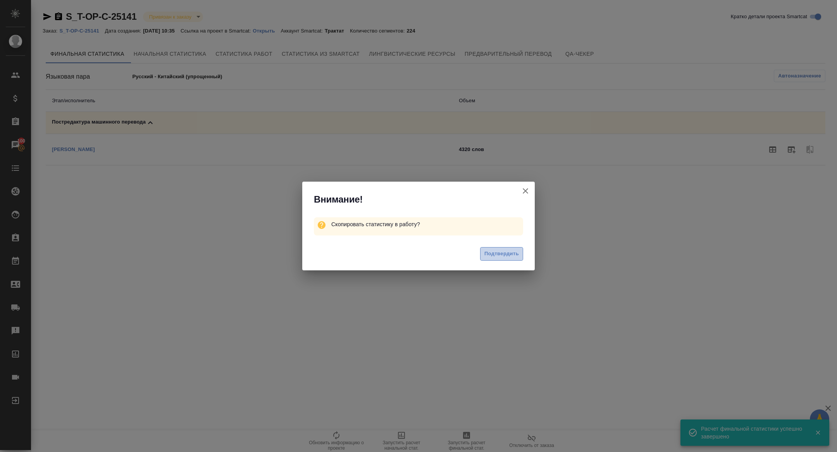
click at [499, 251] on span "Подтвердить" at bounding box center [501, 254] width 34 height 9
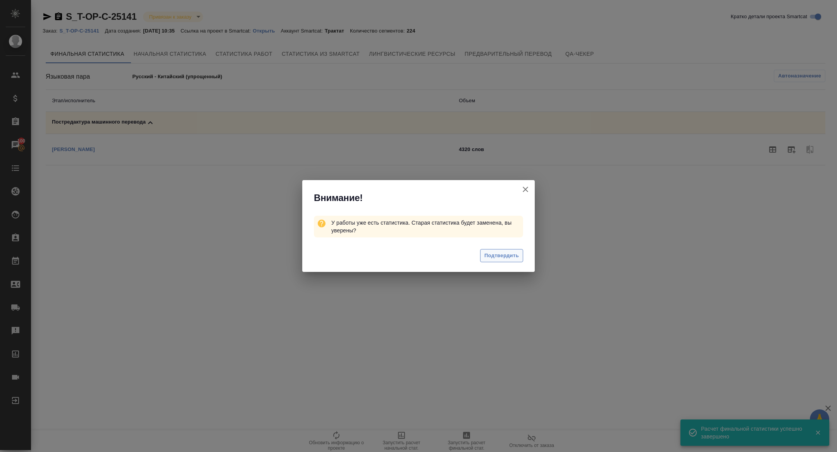
click at [498, 257] on span "Подтвердить" at bounding box center [501, 255] width 34 height 9
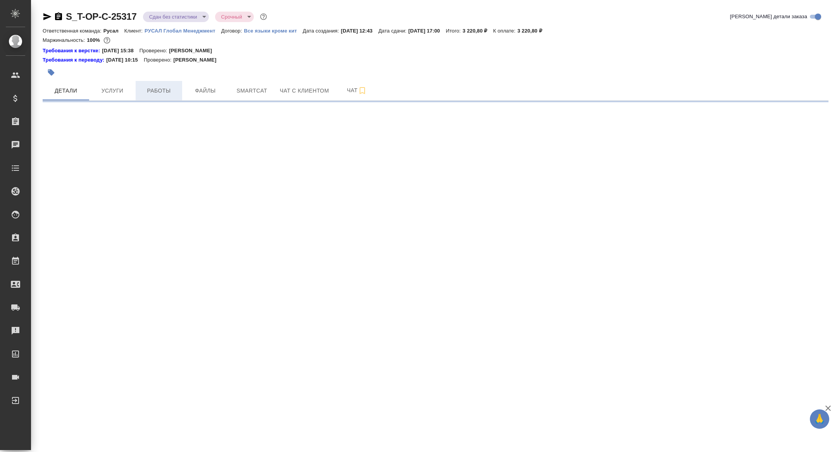
select select "RU"
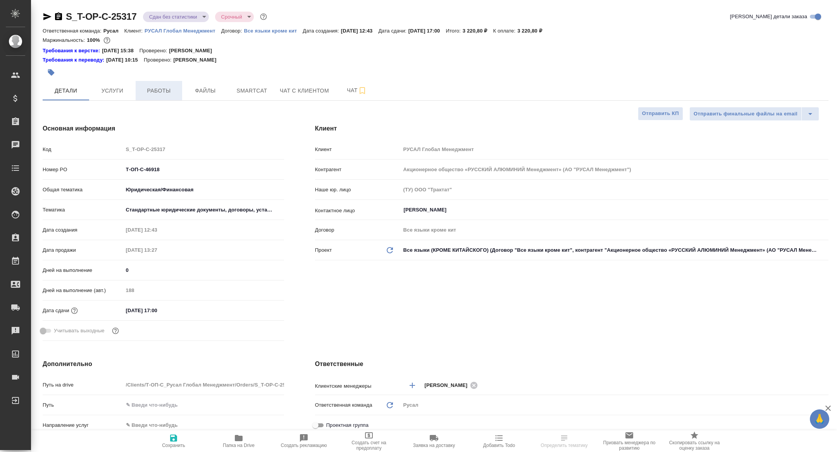
click at [160, 92] on span "Работы" at bounding box center [158, 91] width 37 height 10
type textarea "x"
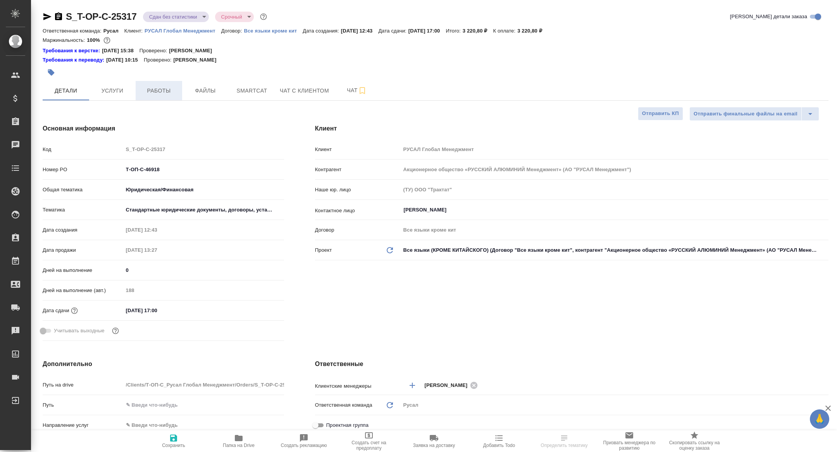
type textarea "x"
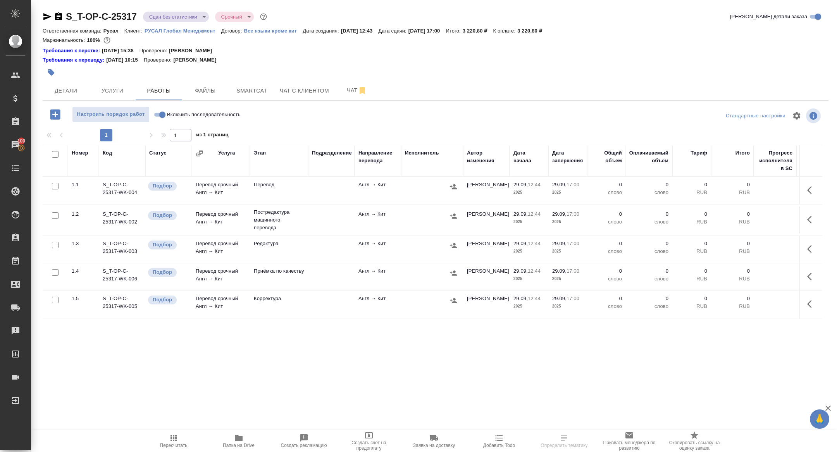
click at [57, 153] on input "checkbox" at bounding box center [55, 154] width 7 height 7
checkbox input "true"
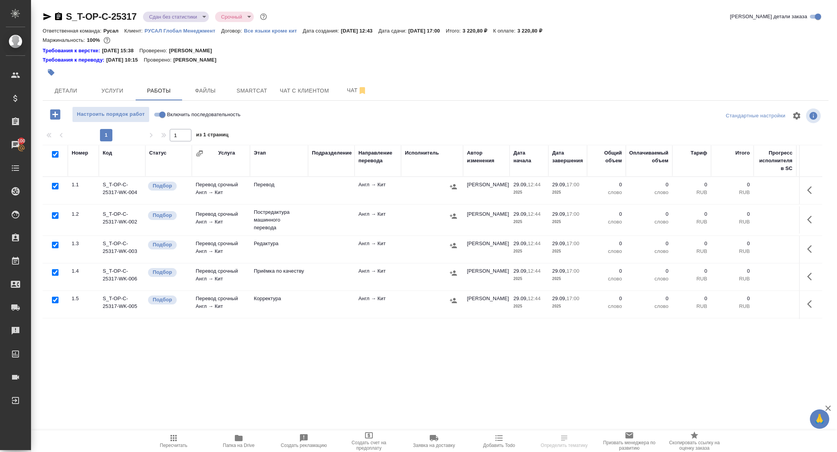
checkbox input "true"
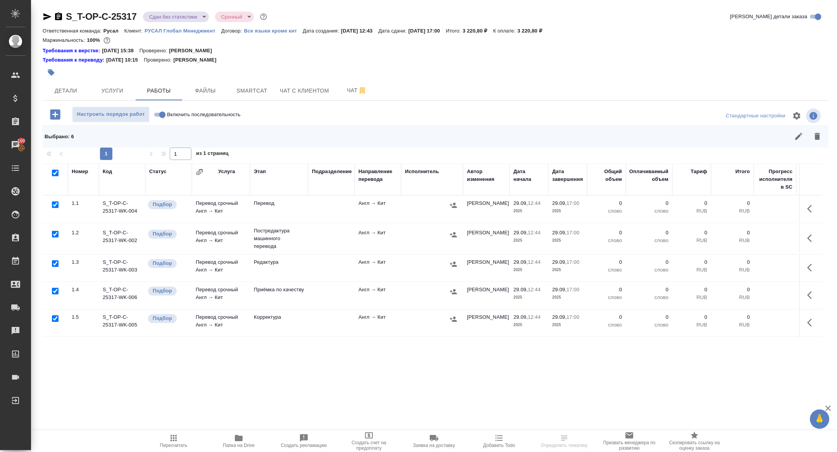
click at [56, 236] on input "checkbox" at bounding box center [55, 234] width 7 height 7
checkbox input "false"
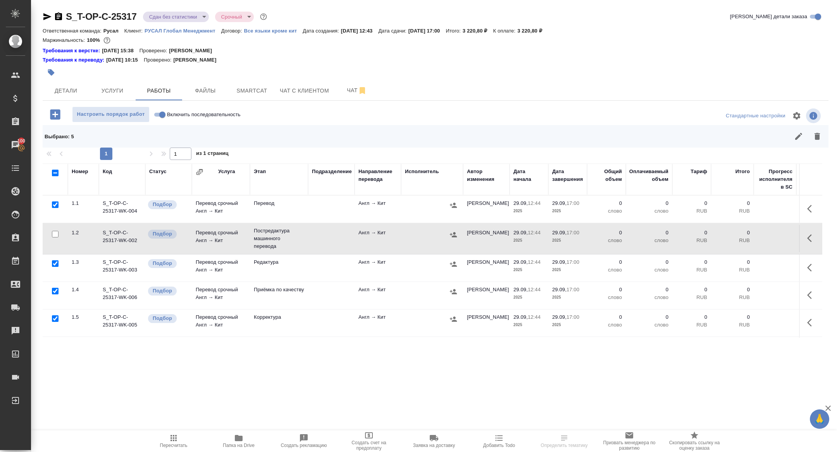
scroll to position [26, 0]
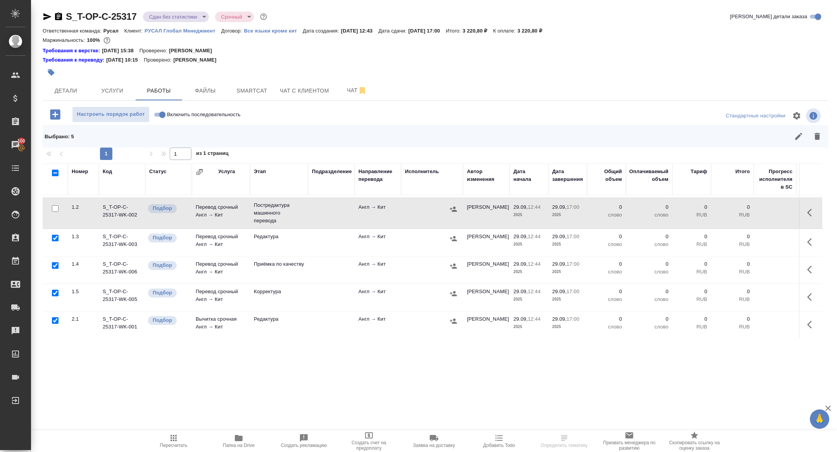
click at [56, 238] on input "checkbox" at bounding box center [55, 238] width 7 height 7
checkbox input "false"
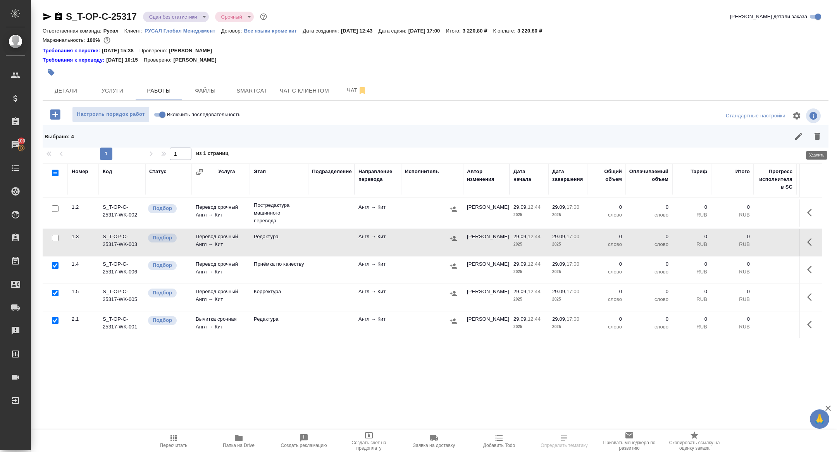
click at [818, 136] on icon "button" at bounding box center [817, 136] width 5 height 7
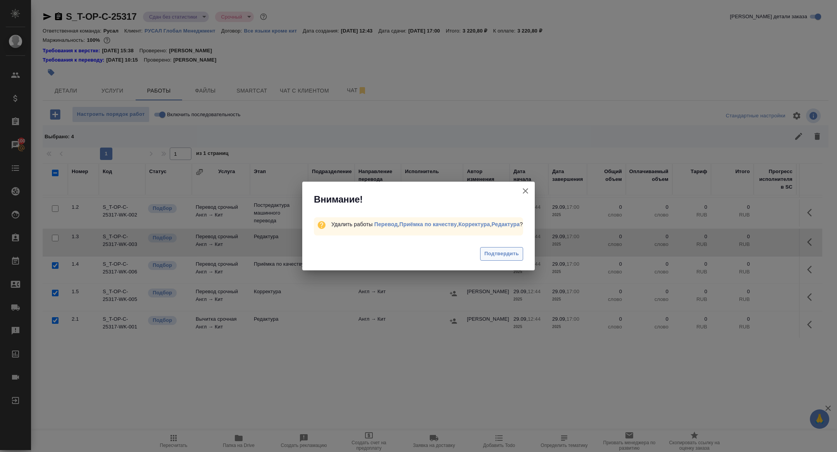
click at [502, 253] on span "Подтвердить" at bounding box center [501, 254] width 34 height 9
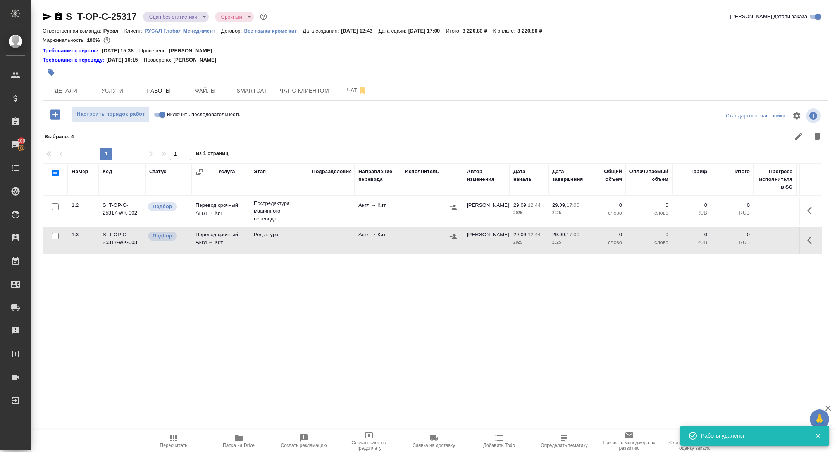
scroll to position [0, 0]
click at [254, 90] on span "Smartcat" at bounding box center [251, 91] width 37 height 10
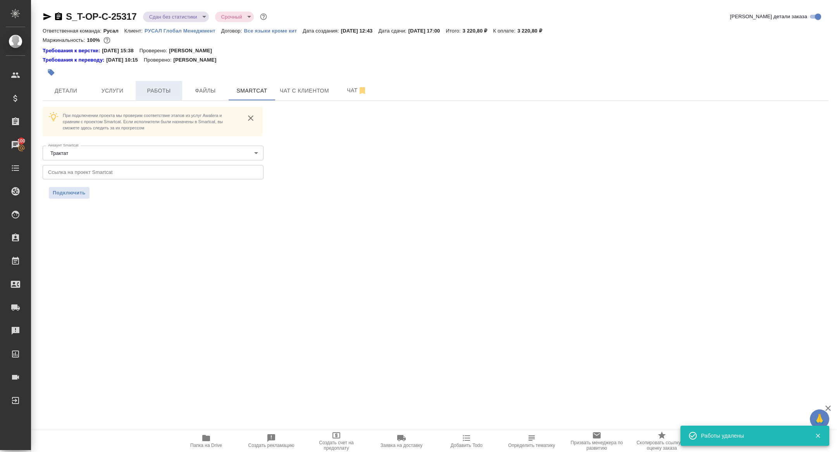
click at [157, 91] on span "Работы" at bounding box center [158, 91] width 37 height 10
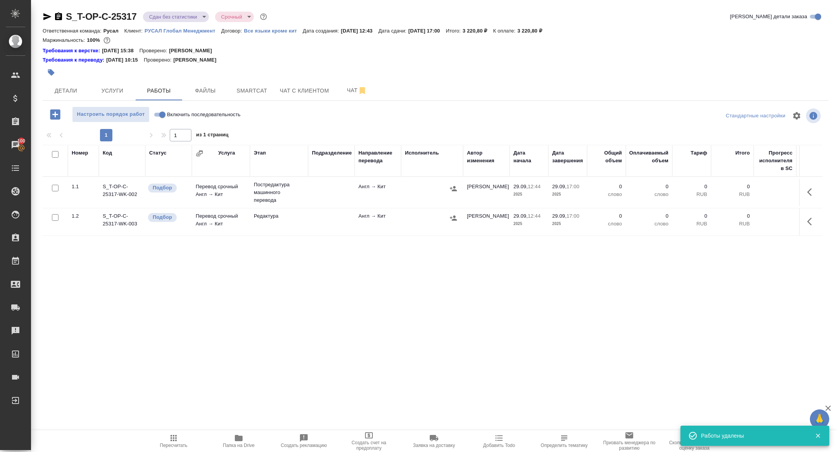
click at [58, 17] on icon "button" at bounding box center [58, 16] width 7 height 8
click at [56, 156] on input "checkbox" at bounding box center [55, 154] width 7 height 7
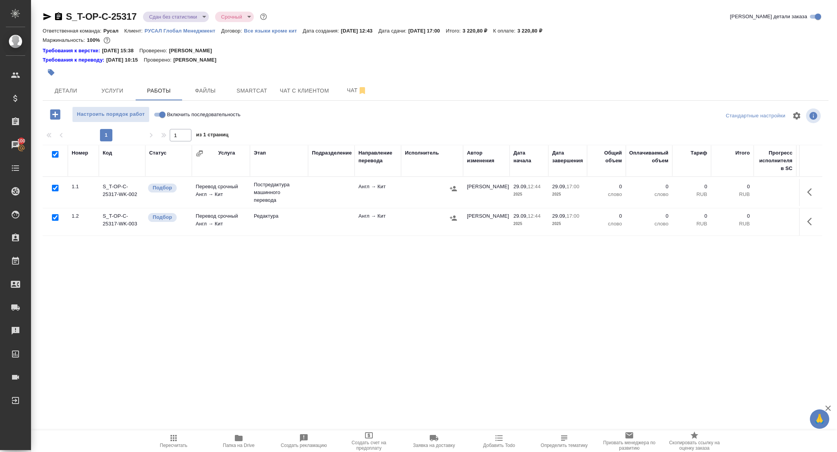
checkbox input "true"
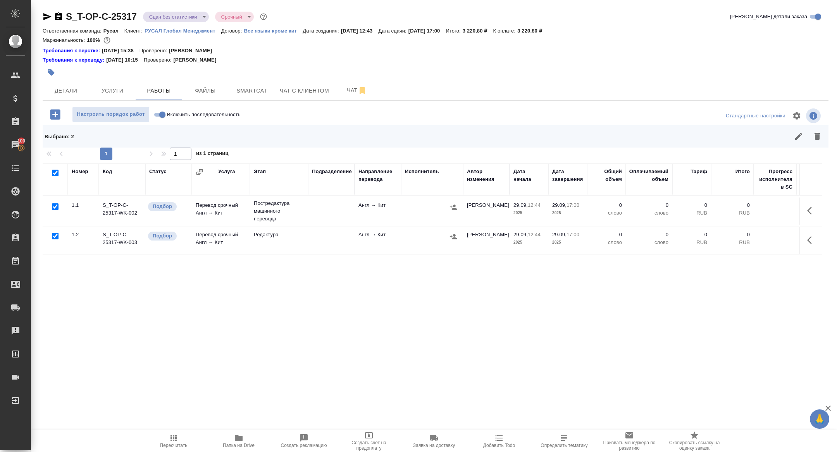
click at [811, 135] on button "button" at bounding box center [817, 136] width 19 height 19
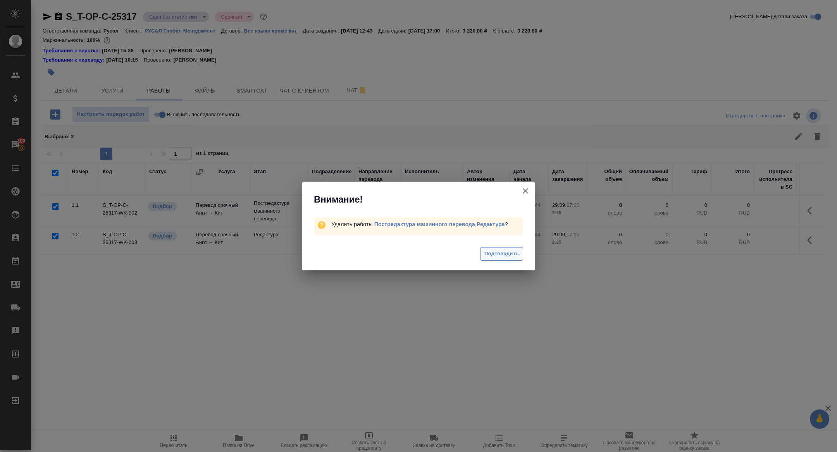
click at [500, 252] on span "Подтвердить" at bounding box center [501, 254] width 34 height 9
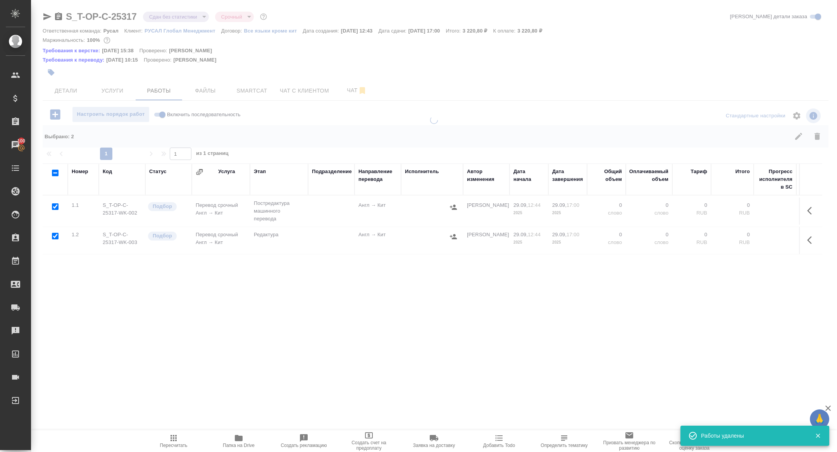
checkbox input "false"
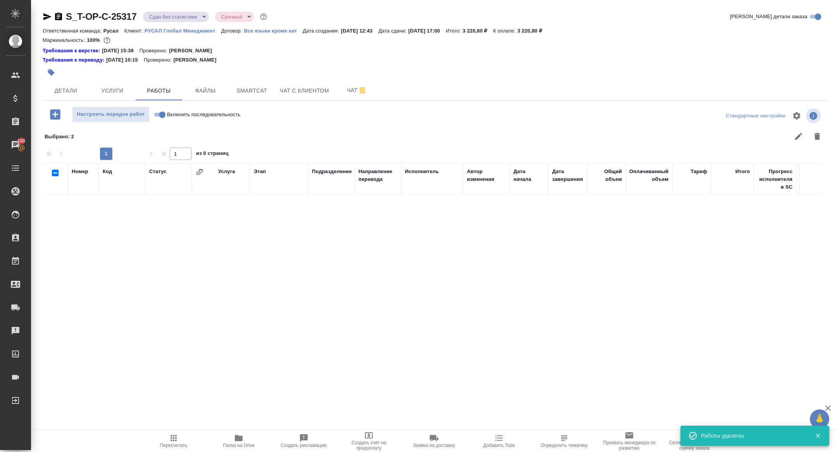
click at [179, 20] on body "🙏 .cls-1 fill:#fff; AWATERA Zhuravleva Alexandra Клиенты Спецификации Заказы 10…" at bounding box center [418, 226] width 837 height 452
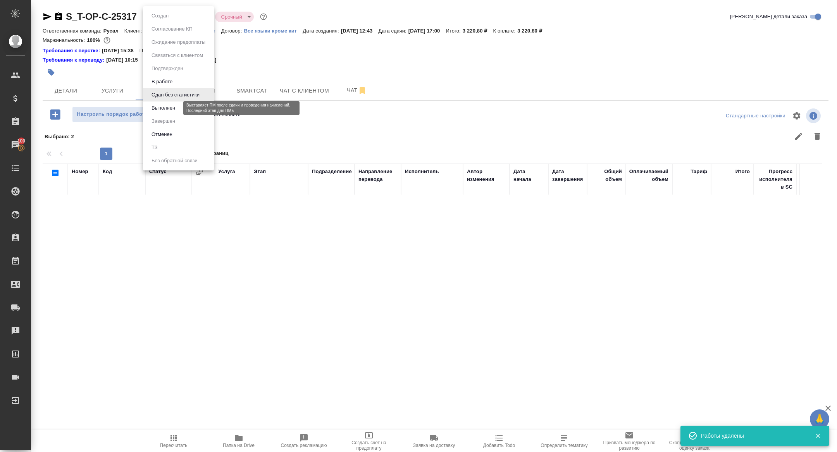
click at [168, 110] on button "Выполнен" at bounding box center [163, 108] width 28 height 9
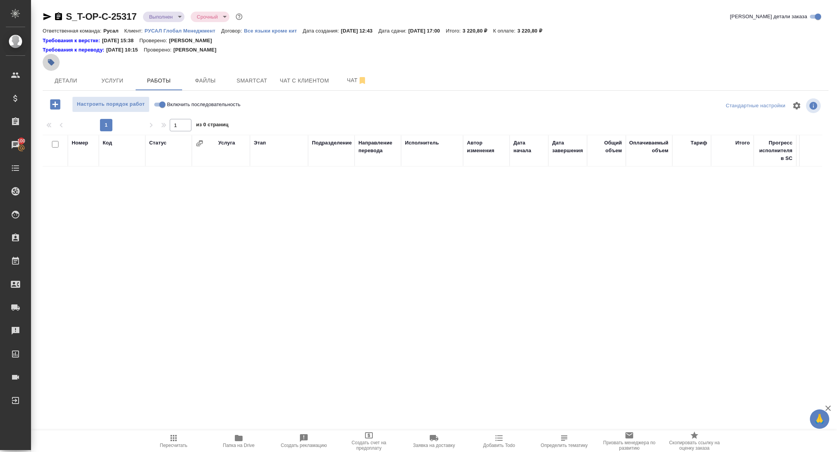
click at [52, 65] on icon "button" at bounding box center [51, 62] width 7 height 7
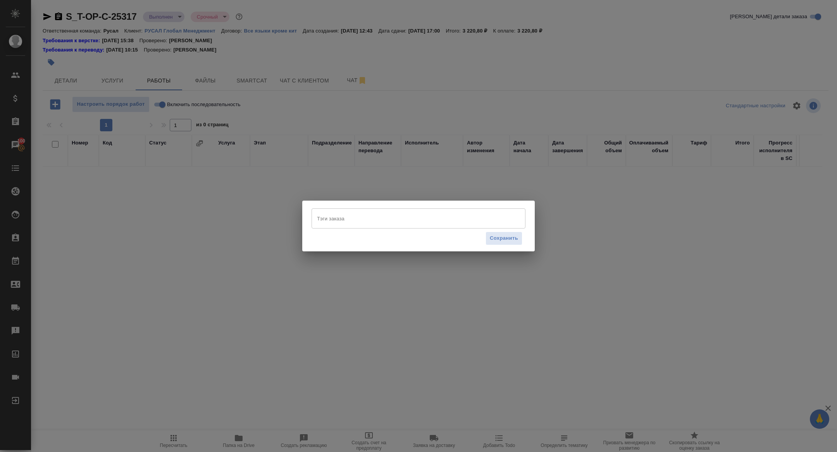
click at [366, 226] on div "Тэги заказа" at bounding box center [419, 218] width 214 height 20
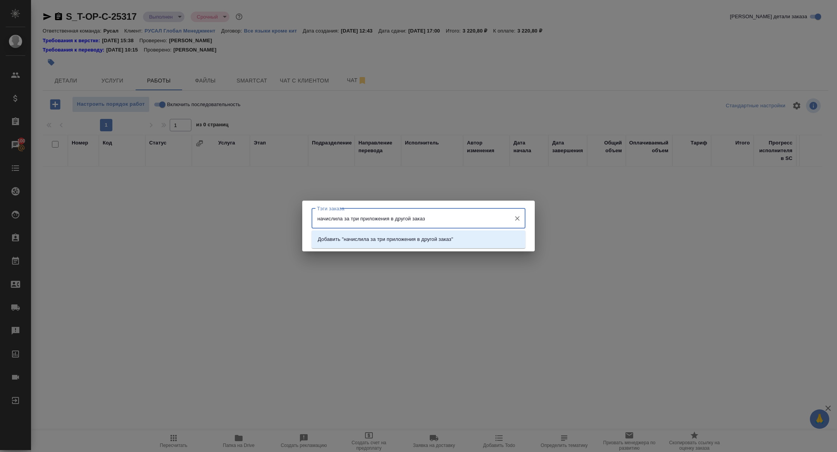
type input "начислила за три приложения в другой заказ"
click at [427, 236] on p "Добавить "начислила за три приложения в другой заказ "" at bounding box center [386, 240] width 137 height 8
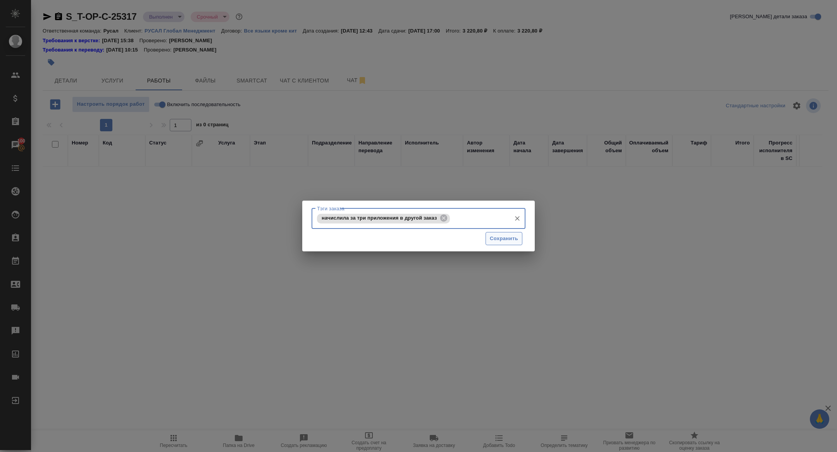
click at [505, 243] on span "Сохранить" at bounding box center [504, 238] width 28 height 9
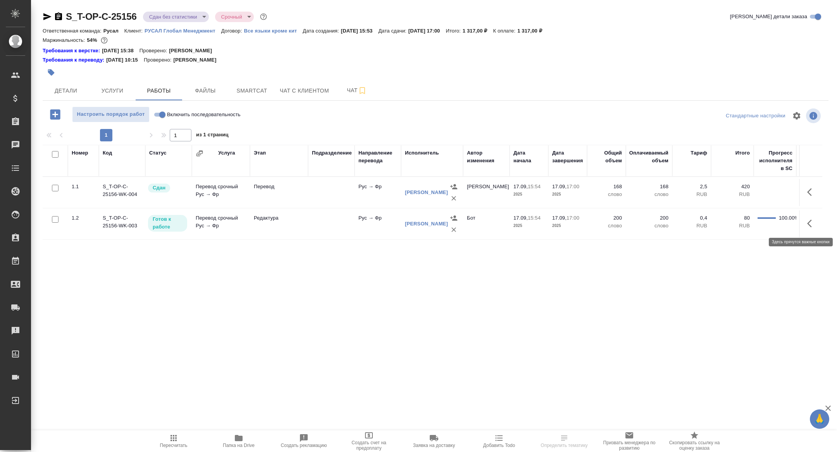
click at [816, 225] on icon "button" at bounding box center [811, 223] width 9 height 9
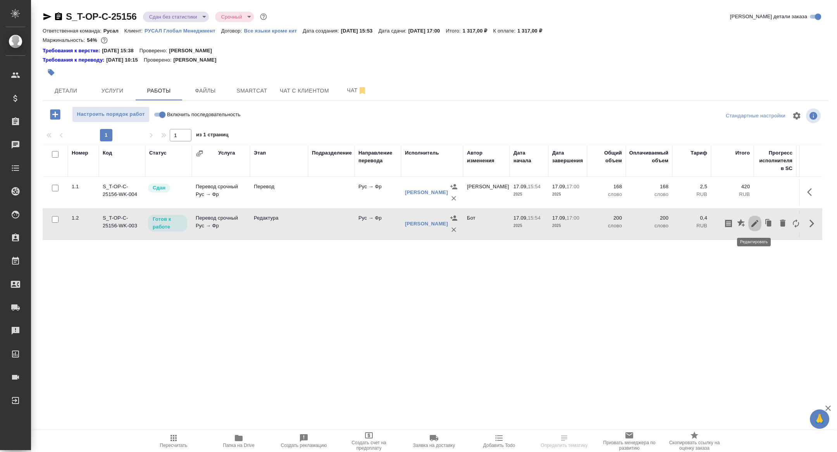
click at [755, 222] on icon "button" at bounding box center [754, 223] width 7 height 7
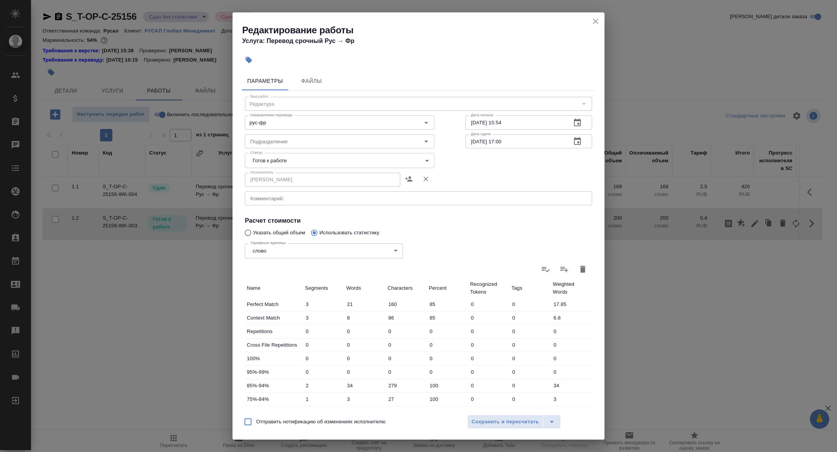
click at [290, 162] on body "🙏 .cls-1 fill:#fff; AWATERA [PERSON_NAME] Спецификации Заказы Чаты Todo Проекты…" at bounding box center [418, 226] width 837 height 452
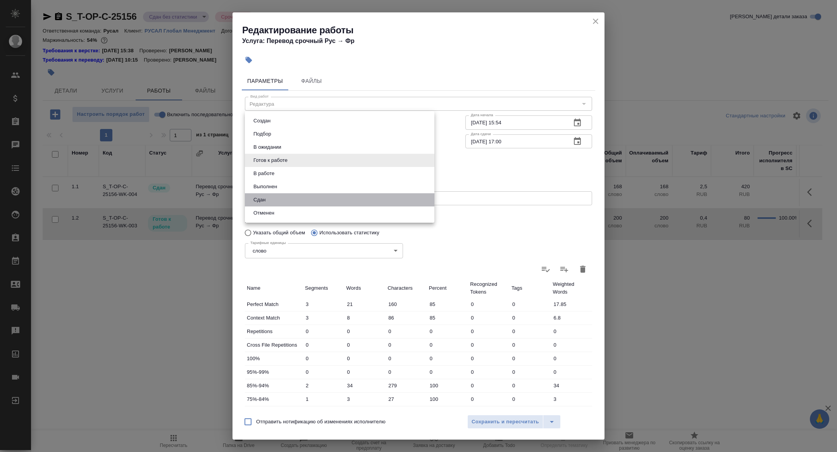
click at [267, 195] on li "Сдан" at bounding box center [339, 199] width 189 height 13
type input "closed"
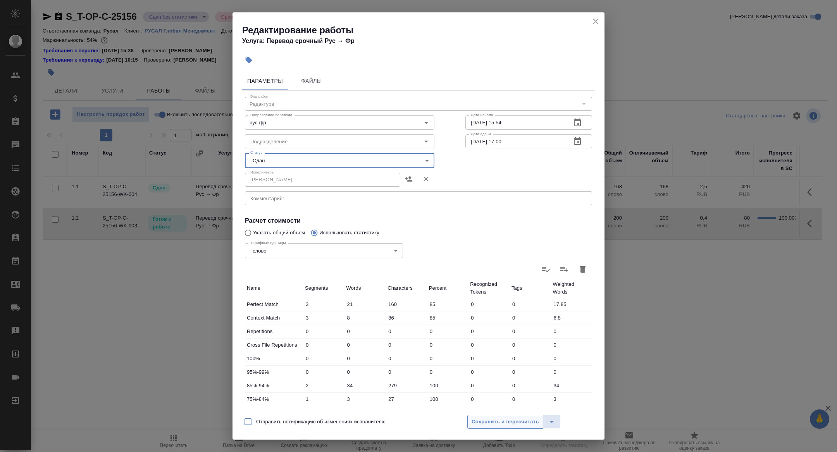
click at [478, 415] on button "Сохранить и пересчитать" at bounding box center [505, 422] width 76 height 14
click at [497, 424] on span "Сохранить и пересчитать" at bounding box center [505, 422] width 67 height 9
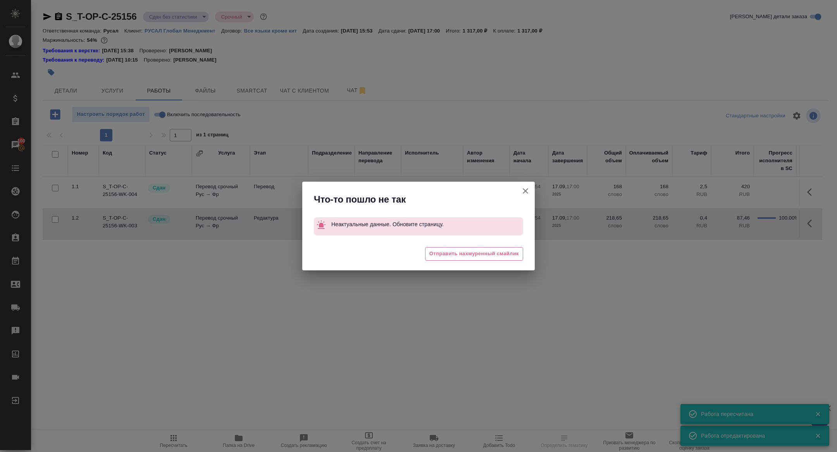
click at [524, 189] on icon "button" at bounding box center [525, 190] width 5 height 5
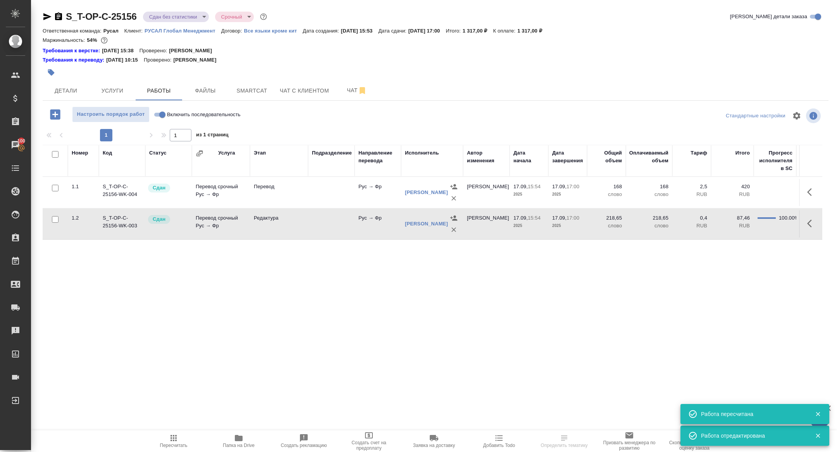
click at [46, 12] on icon "button" at bounding box center [47, 16] width 9 height 9
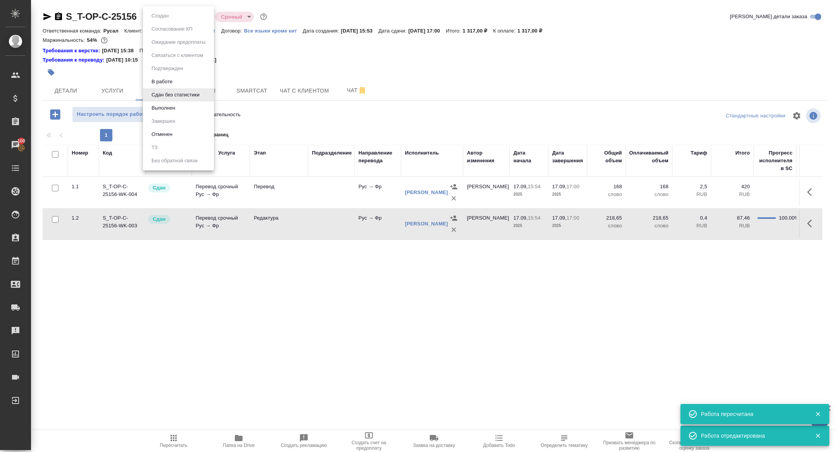
click at [181, 15] on body "🙏 .cls-1 fill:#fff; AWATERA Zhuravleva Alexandra Клиенты Спецификации Заказы 10…" at bounding box center [418, 226] width 837 height 452
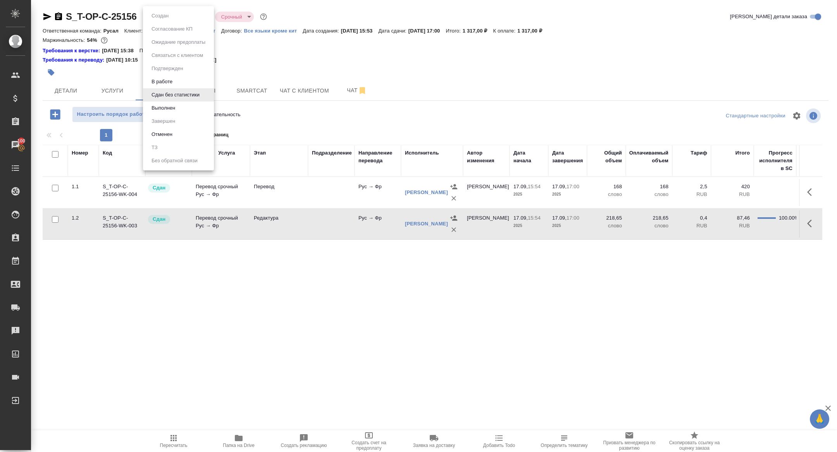
click at [166, 111] on button "Выполнен" at bounding box center [163, 108] width 28 height 9
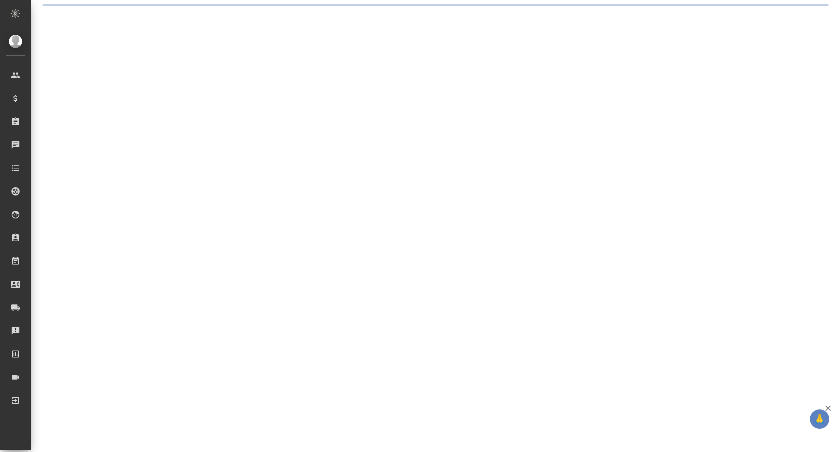
select select "RU"
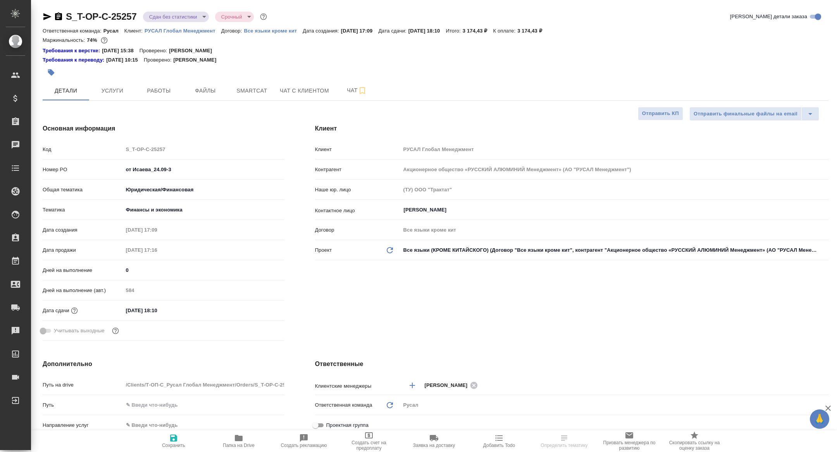
type textarea "x"
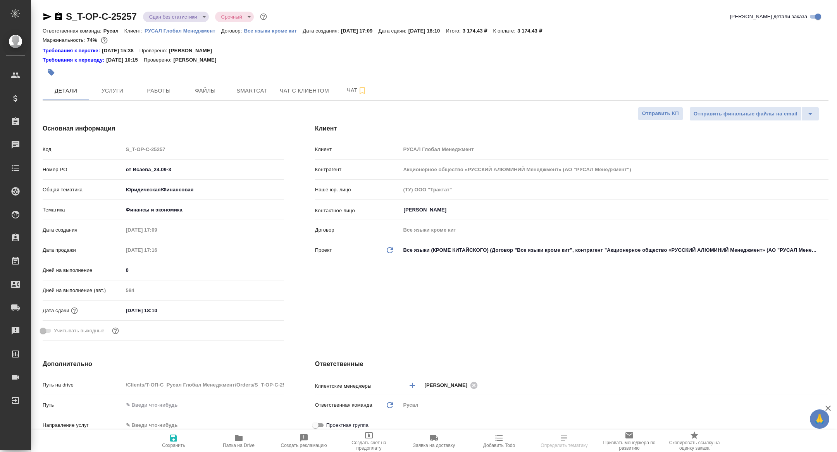
type textarea "x"
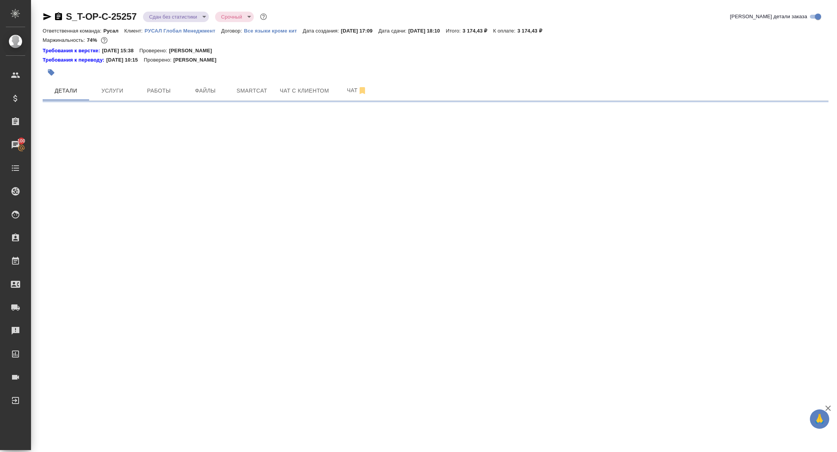
select select "RU"
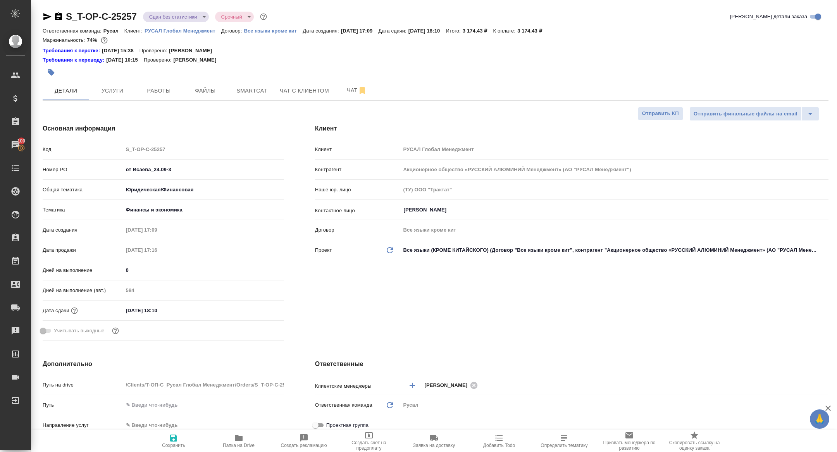
type textarea "x"
click at [158, 85] on button "Работы" at bounding box center [159, 90] width 46 height 19
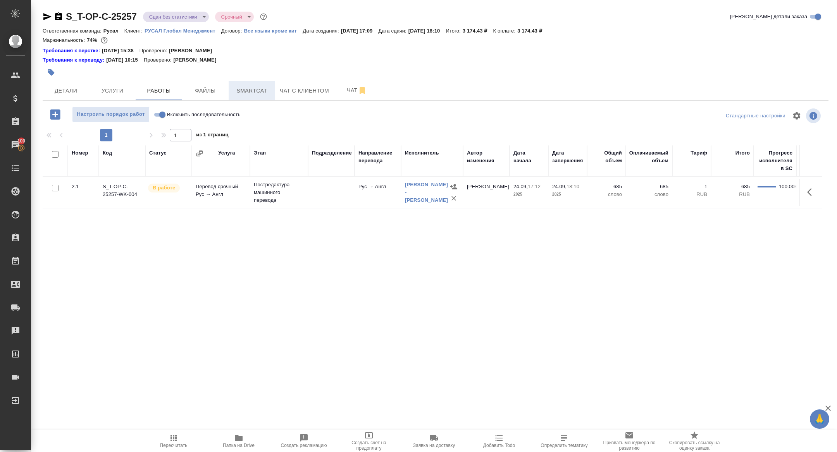
click at [251, 85] on button "Smartcat" at bounding box center [252, 90] width 46 height 19
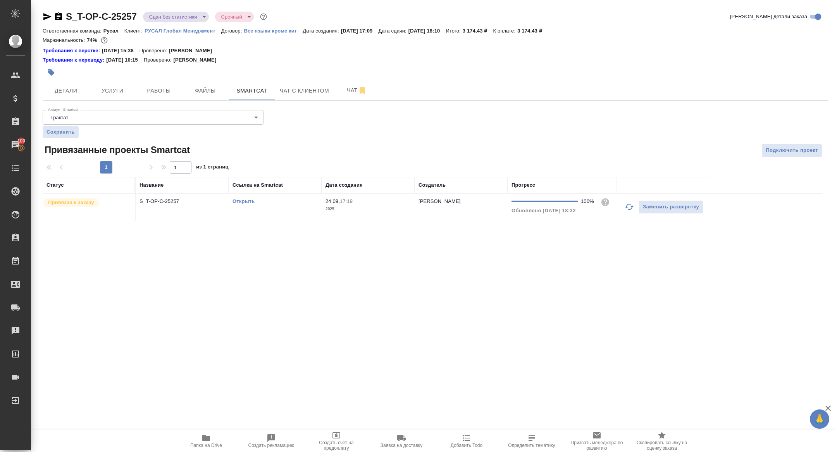
click at [173, 195] on td "S_T-OP-C-25257" at bounding box center [182, 207] width 93 height 27
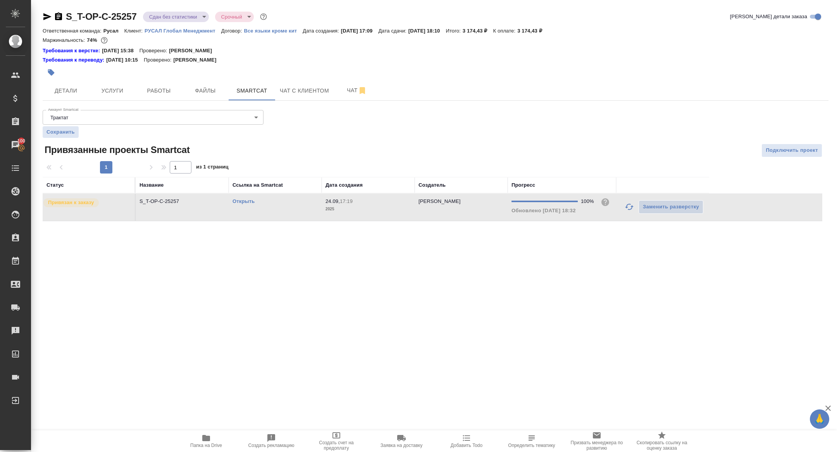
click at [173, 195] on td "S_T-OP-C-25257" at bounding box center [182, 207] width 93 height 27
click at [156, 97] on button "Работы" at bounding box center [159, 90] width 46 height 19
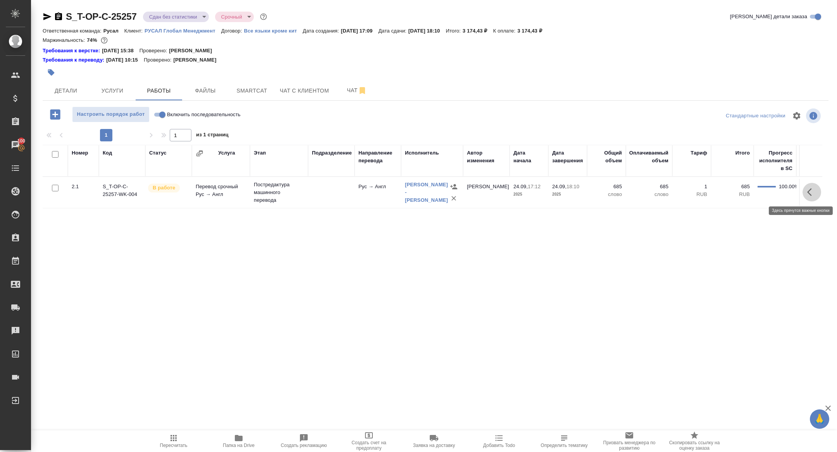
click at [809, 186] on button "button" at bounding box center [812, 192] width 19 height 19
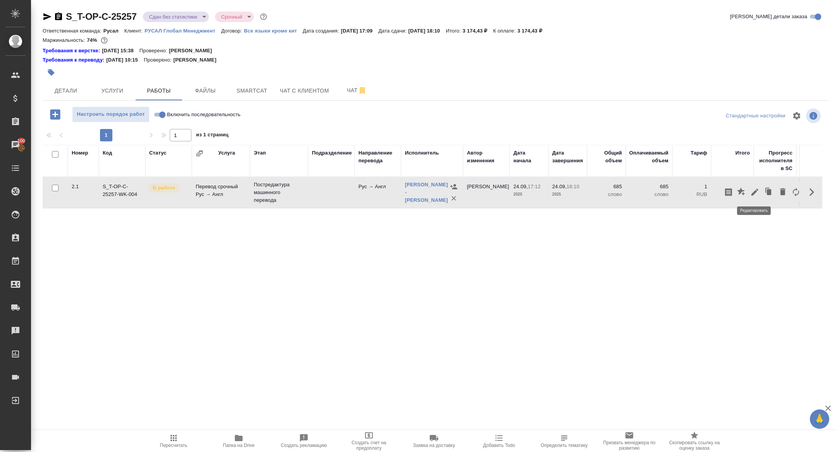
click at [753, 195] on icon "button" at bounding box center [754, 192] width 9 height 9
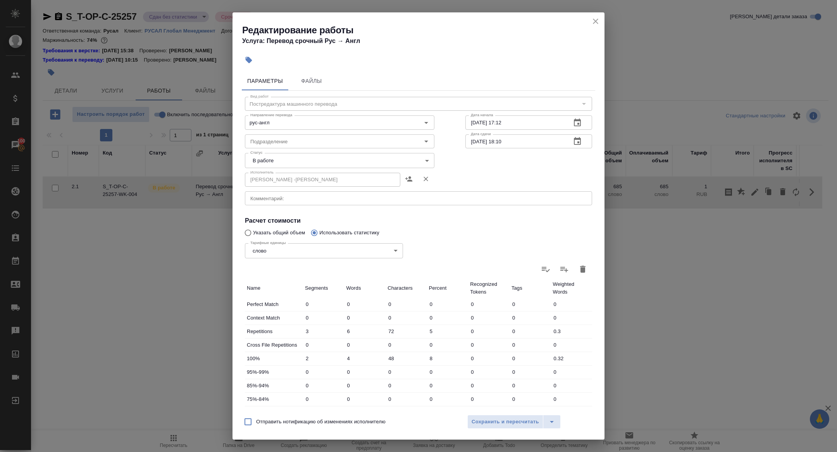
click at [296, 154] on body "🙏 .cls-1 fill:#fff; AWATERA [PERSON_NAME] Спецификации Заказы 100 Чаты Todo Про…" at bounding box center [418, 226] width 837 height 452
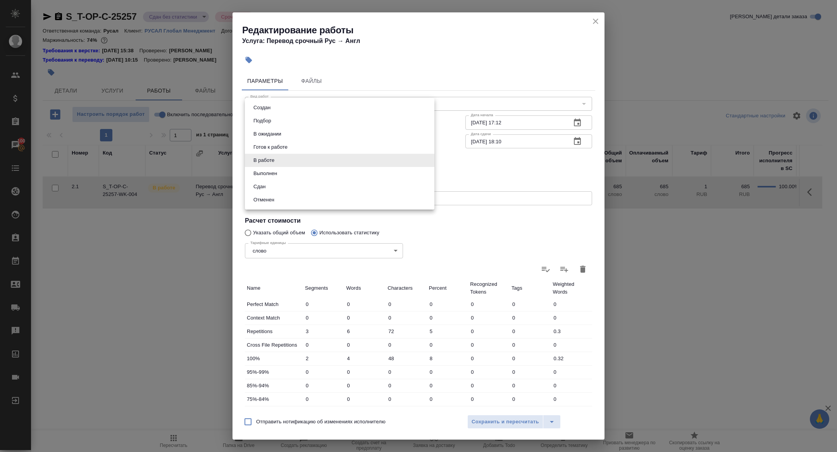
click at [259, 186] on button "Сдан" at bounding box center [259, 187] width 17 height 9
type input "closed"
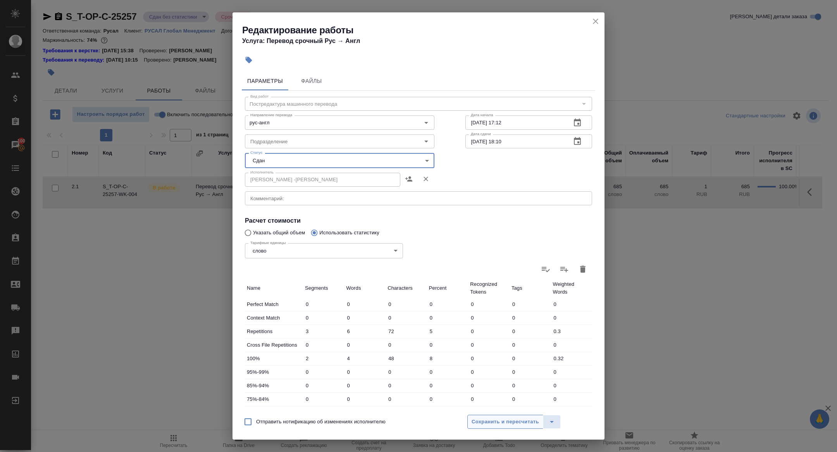
click at [485, 424] on span "Сохранить и пересчитать" at bounding box center [505, 422] width 67 height 9
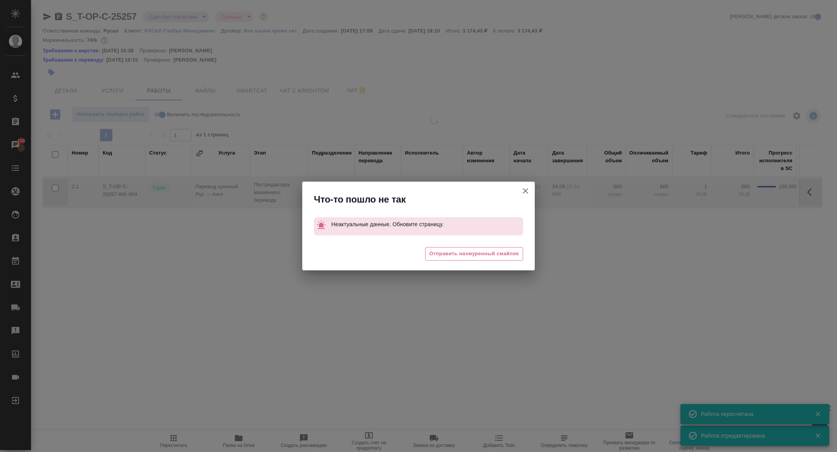
click at [527, 187] on icon "button" at bounding box center [525, 190] width 9 height 9
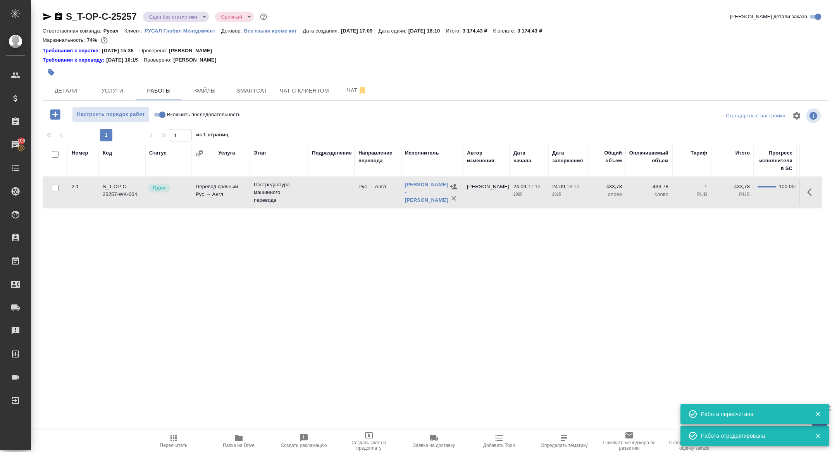
click at [174, 15] on body "🙏 .cls-1 fill:#fff; AWATERA Zhuravleva Alexandra Клиенты Спецификации Заказы 10…" at bounding box center [418, 226] width 837 height 452
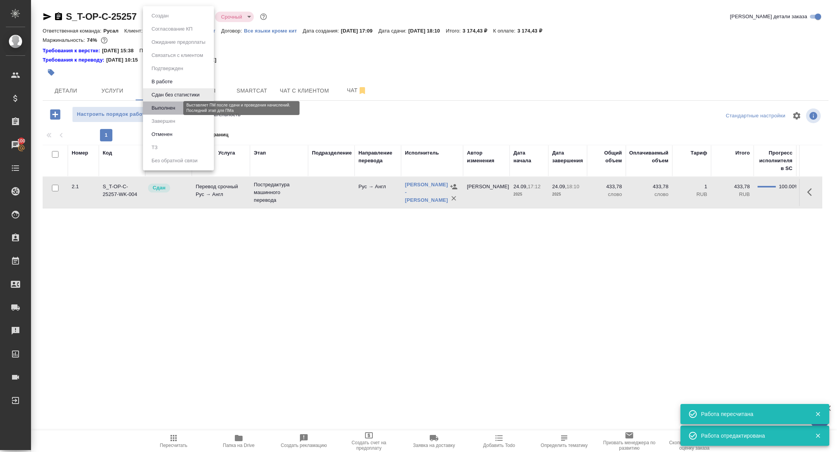
click at [174, 109] on button "Выполнен" at bounding box center [163, 108] width 28 height 9
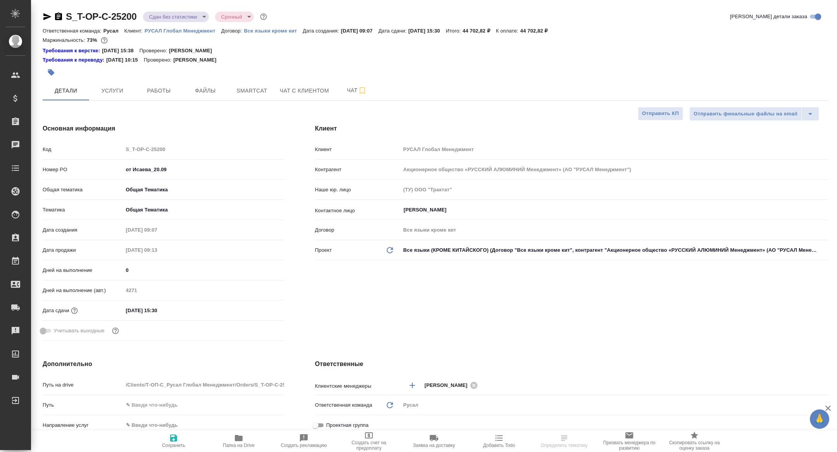
select select "RU"
click at [185, 90] on button "Файлы" at bounding box center [205, 90] width 46 height 19
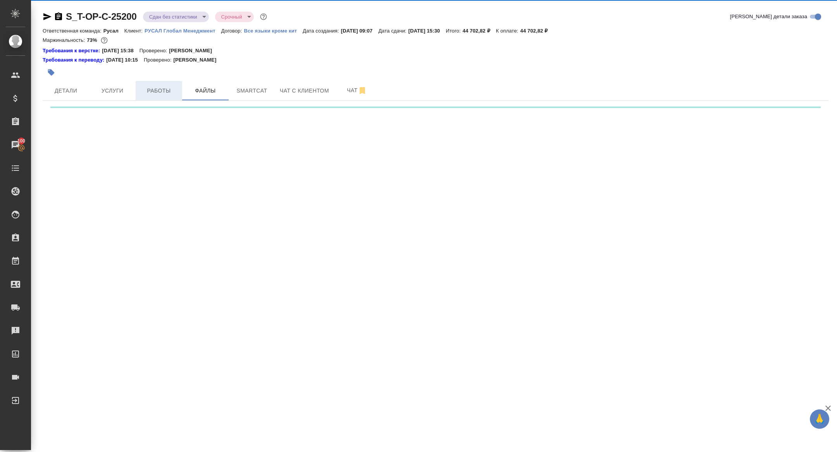
click at [158, 89] on span "Работы" at bounding box center [158, 91] width 37 height 10
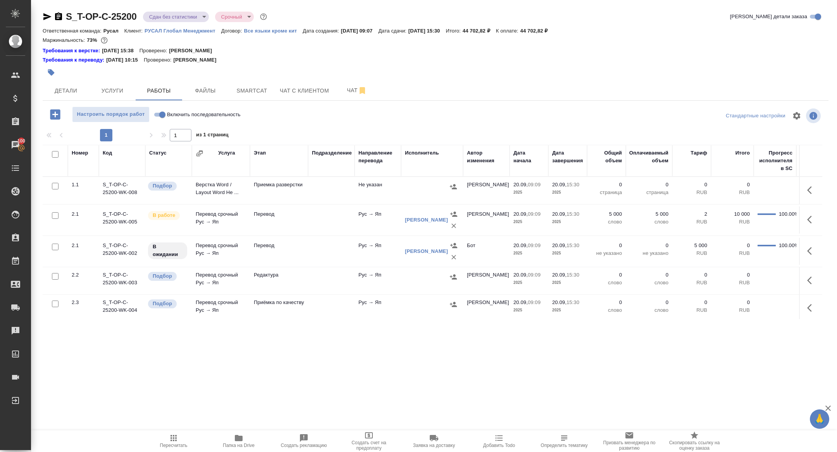
click at [56, 153] on input "checkbox" at bounding box center [55, 154] width 7 height 7
checkbox input "true"
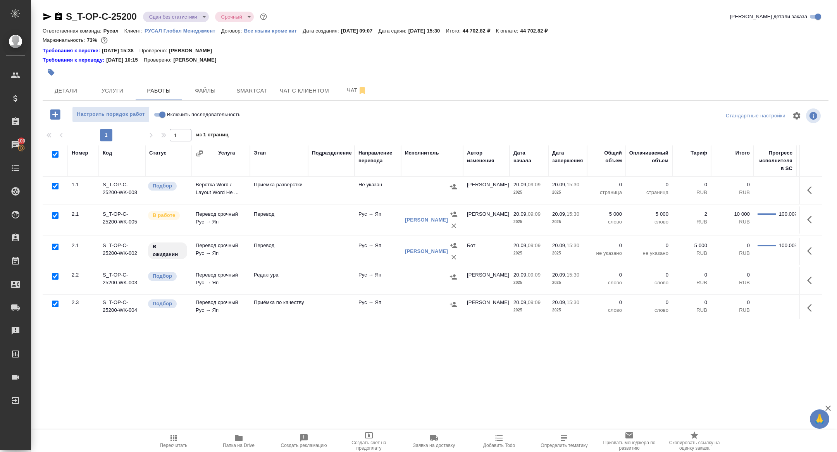
checkbox input "true"
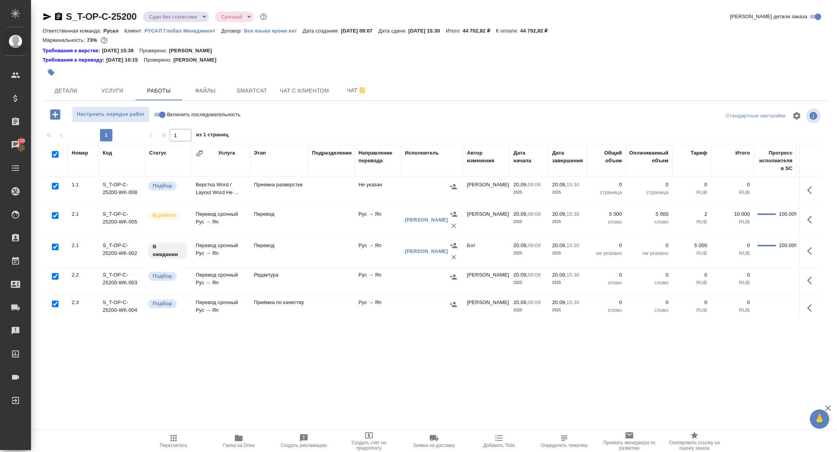
checkbox input "true"
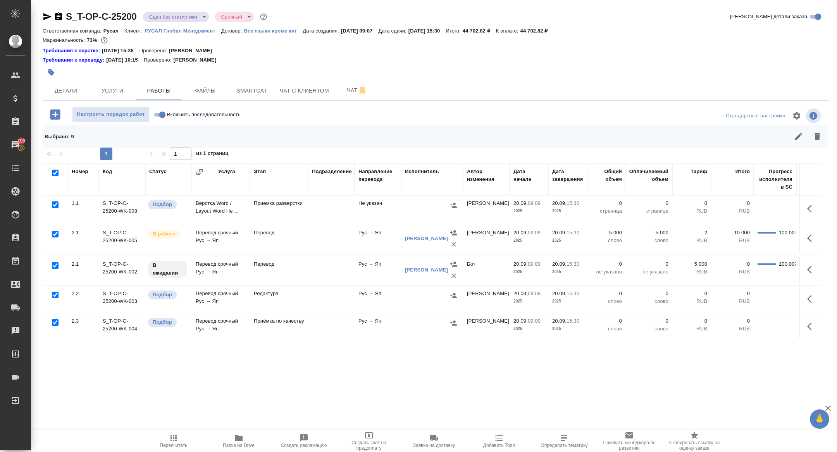
click at [57, 265] on input "checkbox" at bounding box center [55, 265] width 7 height 7
checkbox input "false"
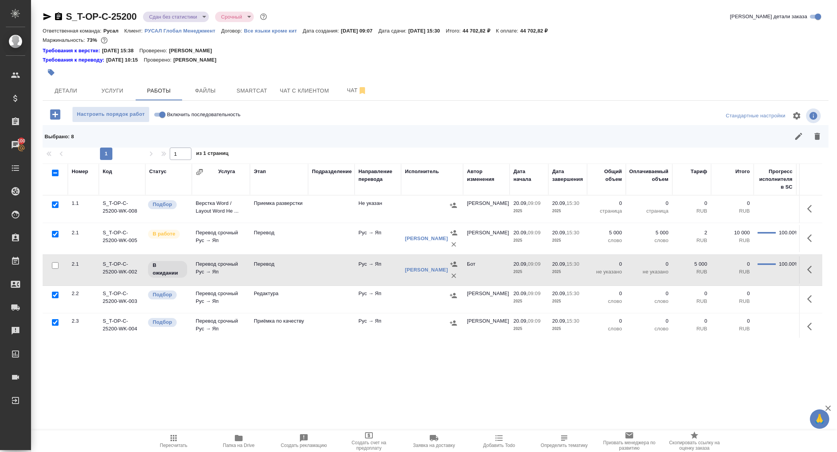
click at [55, 233] on input "checkbox" at bounding box center [55, 234] width 7 height 7
checkbox input "false"
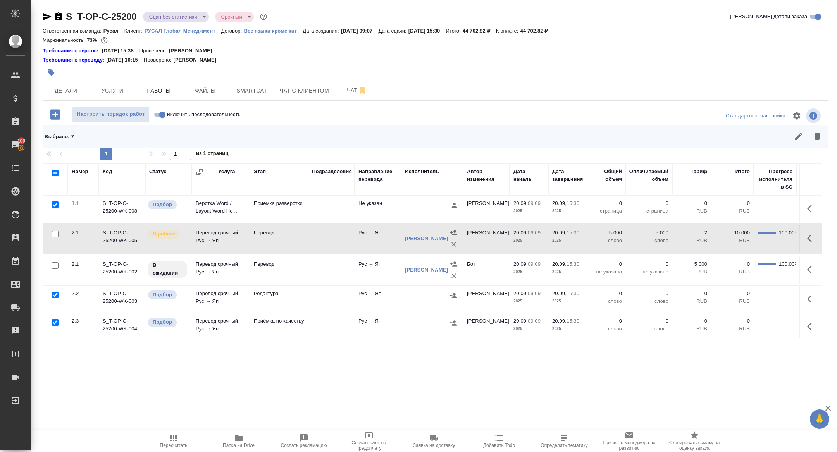
scroll to position [112, 0]
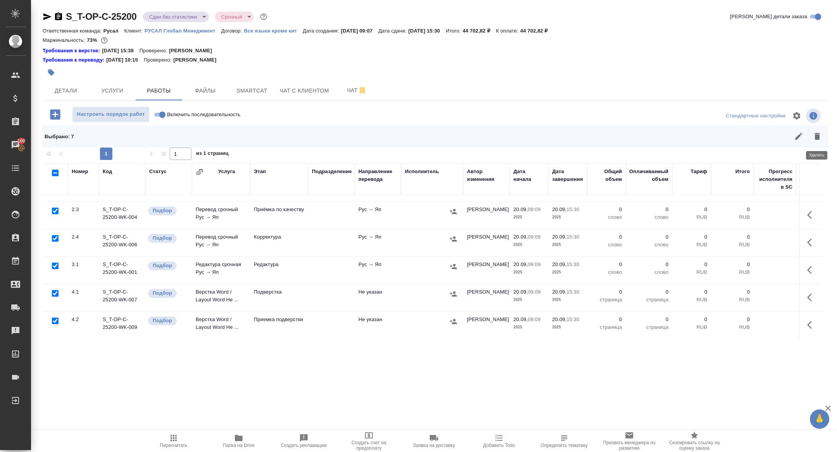
click at [822, 139] on button "button" at bounding box center [817, 136] width 19 height 19
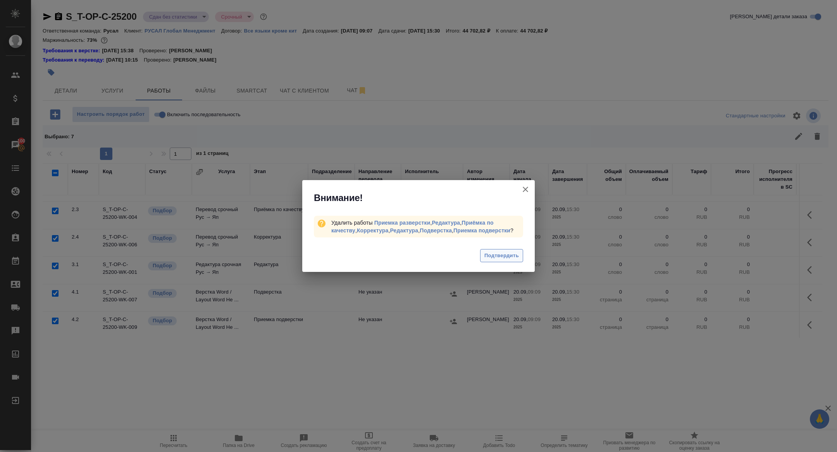
click at [498, 253] on button "Подтвердить" at bounding box center [501, 256] width 43 height 14
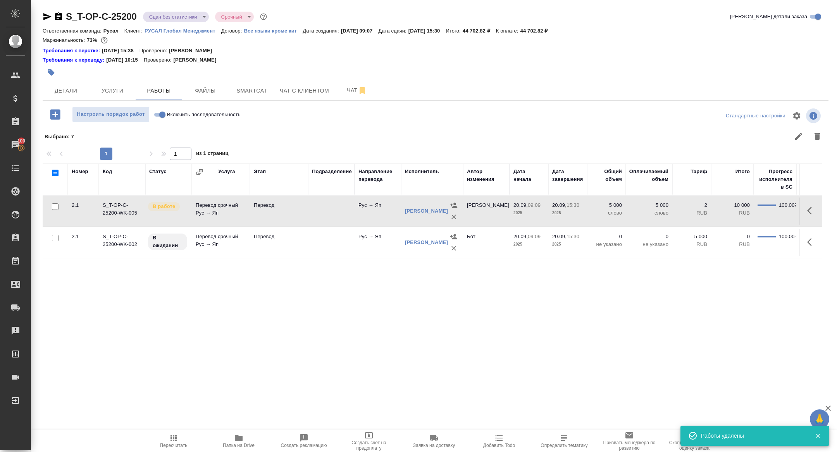
scroll to position [0, 0]
click at [252, 88] on span "Smartcat" at bounding box center [251, 91] width 37 height 10
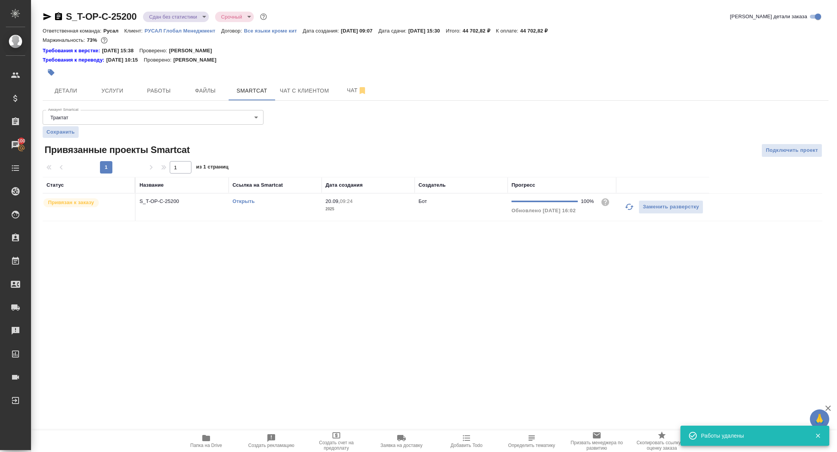
click at [244, 201] on link "Открыть" at bounding box center [243, 201] width 22 height 6
click at [164, 95] on span "Работы" at bounding box center [158, 91] width 37 height 10
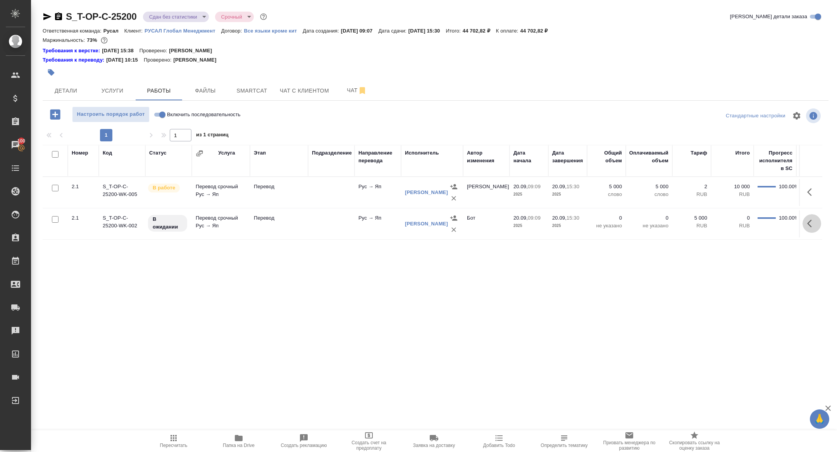
click at [813, 224] on icon "button" at bounding box center [811, 223] width 9 height 9
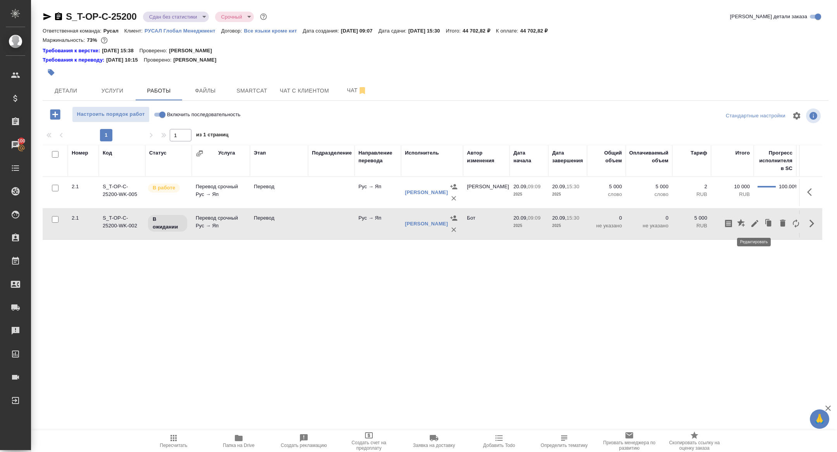
click at [754, 222] on icon "button" at bounding box center [754, 223] width 7 height 7
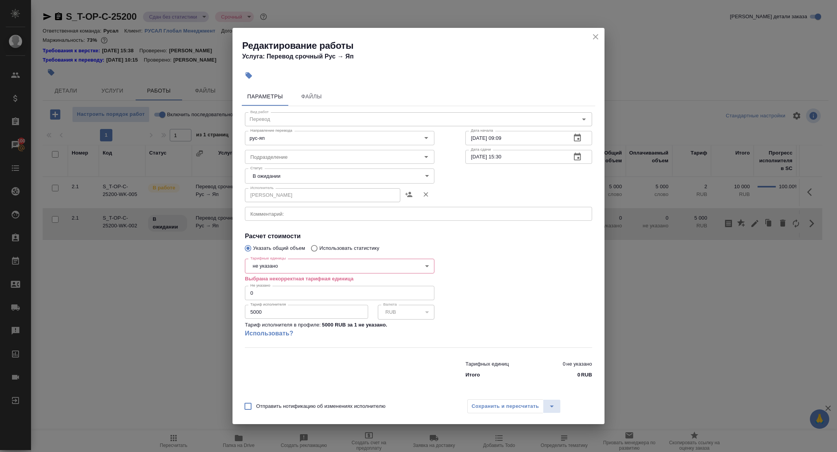
click at [283, 265] on body "🙏 .cls-1 fill:#fff; AWATERA Zhuravleva Alexandra Клиенты Спецификации Заказы 10…" at bounding box center [418, 226] width 837 height 452
click at [278, 295] on li "слово" at bounding box center [339, 292] width 189 height 13
type input "5a8b1489cc6b4906c91bfd90"
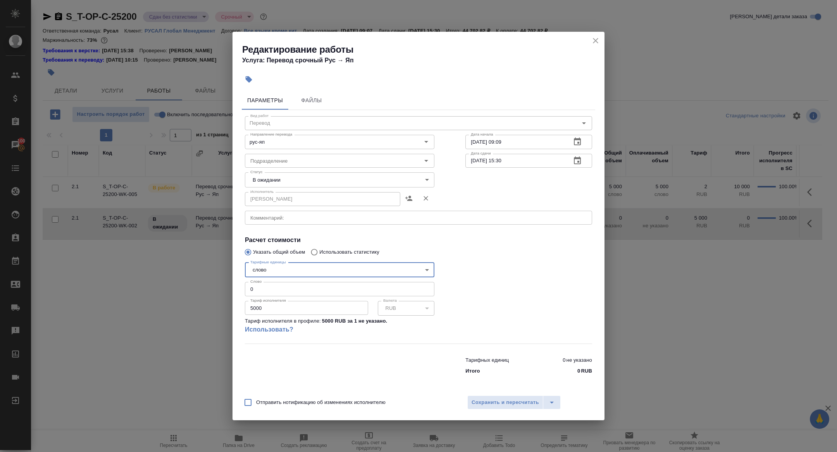
click at [274, 291] on input "0" at bounding box center [339, 289] width 189 height 14
drag, startPoint x: 263, startPoint y: 289, endPoint x: 220, endPoint y: 289, distance: 42.2
click at [221, 289] on div "Редактирование работы Услуга: Перевод срочный Рус → Яп Параметры Файлы Вид рабо…" at bounding box center [418, 226] width 837 height 452
type input "1"
click at [252, 309] on input "5000" at bounding box center [306, 308] width 123 height 14
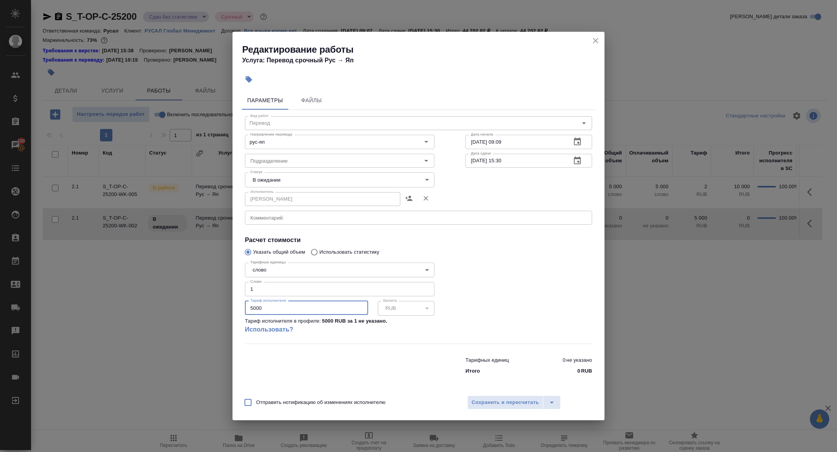
click at [277, 183] on body "🙏 .cls-1 fill:#fff; AWATERA Zhuravleva Alexandra Клиенты Спецификации Заказы 10…" at bounding box center [418, 226] width 837 height 452
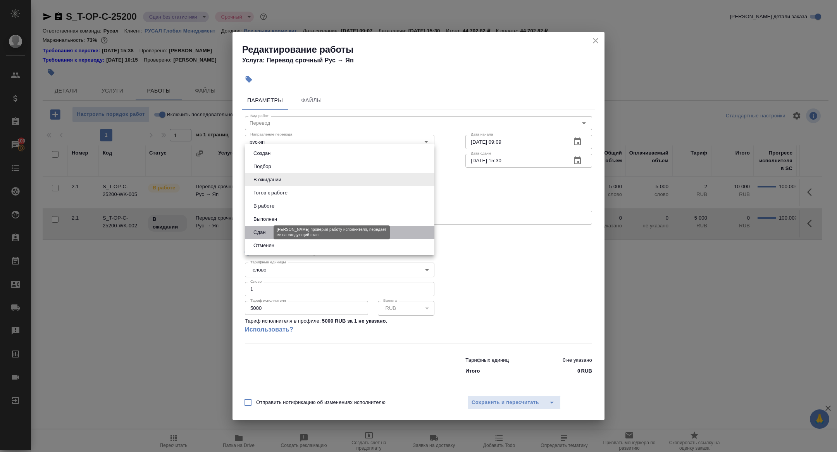
click at [265, 232] on button "Сдан" at bounding box center [259, 232] width 17 height 9
type input "closed"
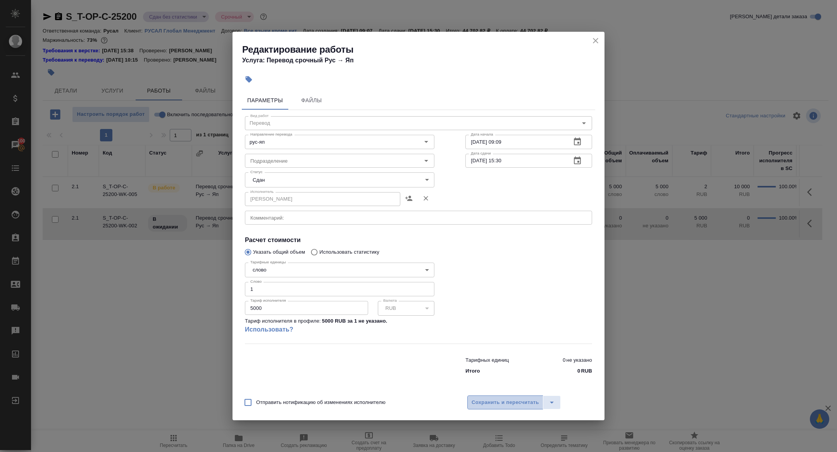
click at [509, 405] on span "Сохранить и пересчитать" at bounding box center [505, 402] width 67 height 9
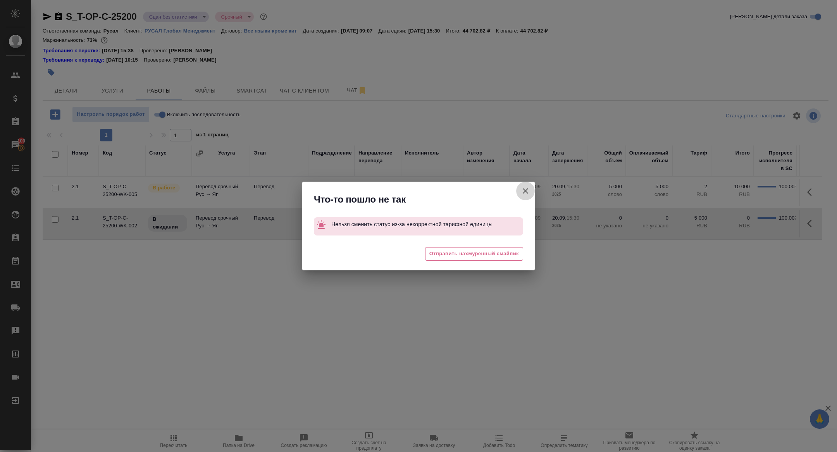
click at [520, 191] on button "Группировать работы по услугам" at bounding box center [525, 191] width 19 height 19
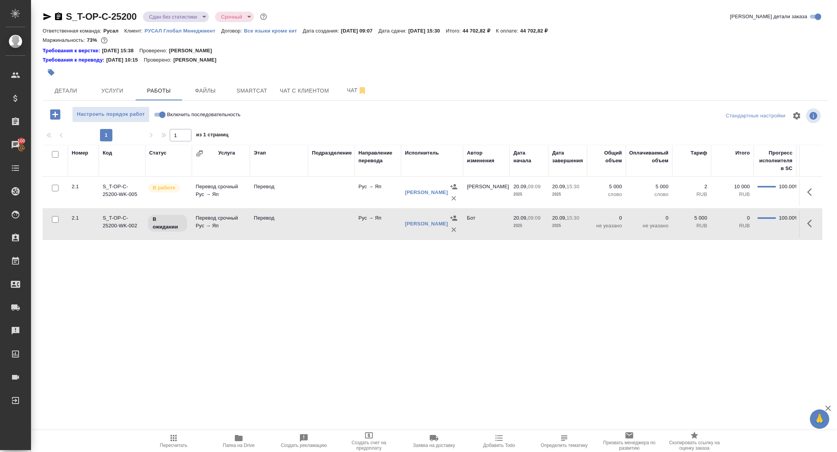
click at [803, 221] on button "button" at bounding box center [812, 223] width 19 height 19
click at [749, 225] on button "button" at bounding box center [754, 223] width 13 height 19
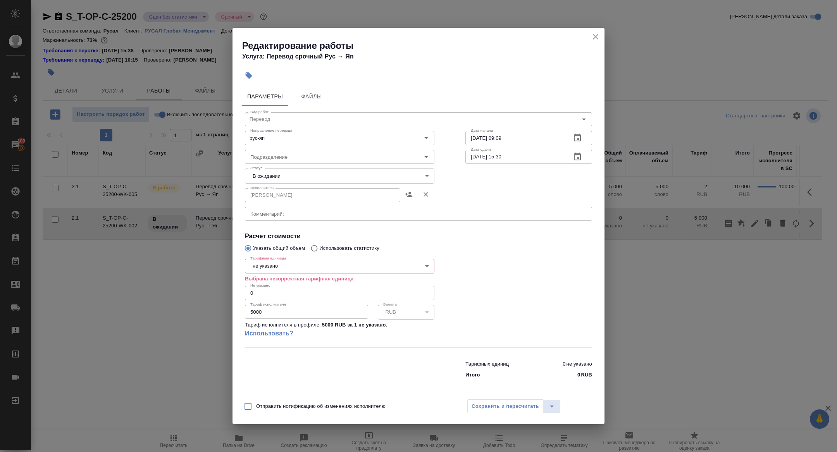
click at [273, 271] on body "🙏 .cls-1 fill:#fff; AWATERA Zhuravleva Alexandra Клиенты Спецификации Заказы 10…" at bounding box center [418, 226] width 837 height 452
click at [268, 293] on button "слово" at bounding box center [260, 292] width 18 height 9
type input "5a8b1489cc6b4906c91bfd90"
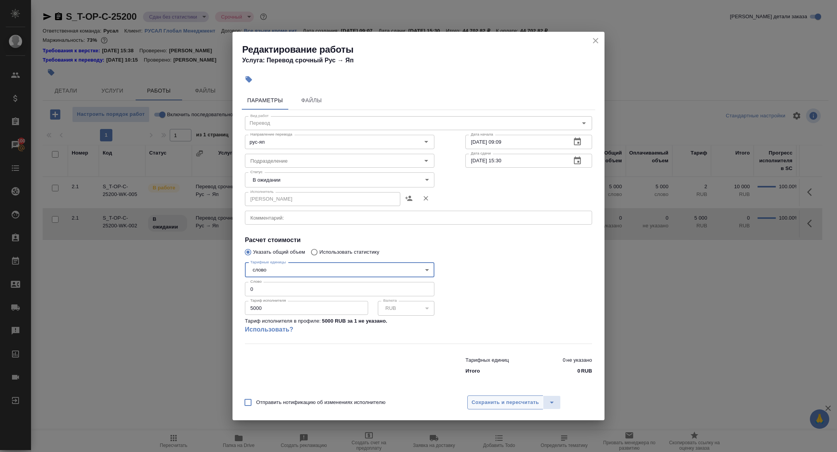
click at [514, 407] on button "Сохранить и пересчитать" at bounding box center [505, 403] width 76 height 14
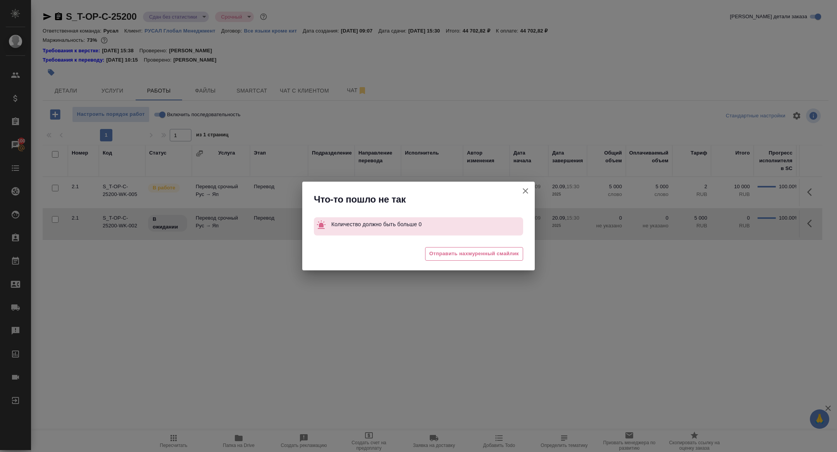
click at [525, 188] on icon "button" at bounding box center [525, 190] width 9 height 9
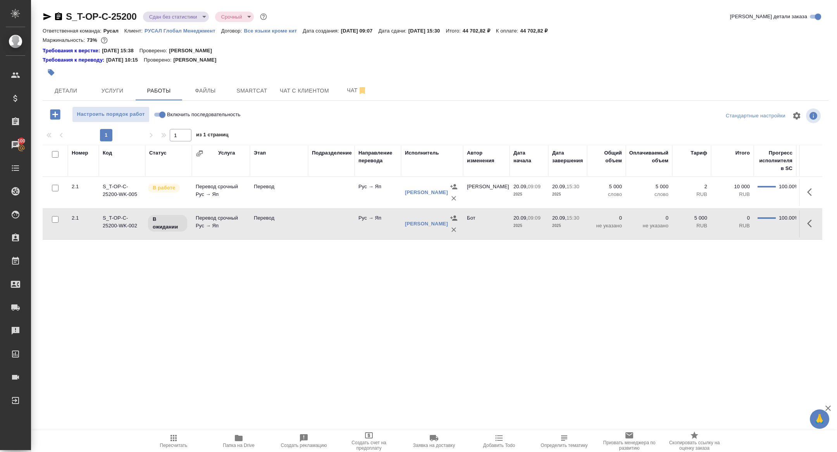
click at [806, 224] on button "button" at bounding box center [812, 223] width 19 height 19
click at [756, 221] on icon "button" at bounding box center [754, 223] width 9 height 9
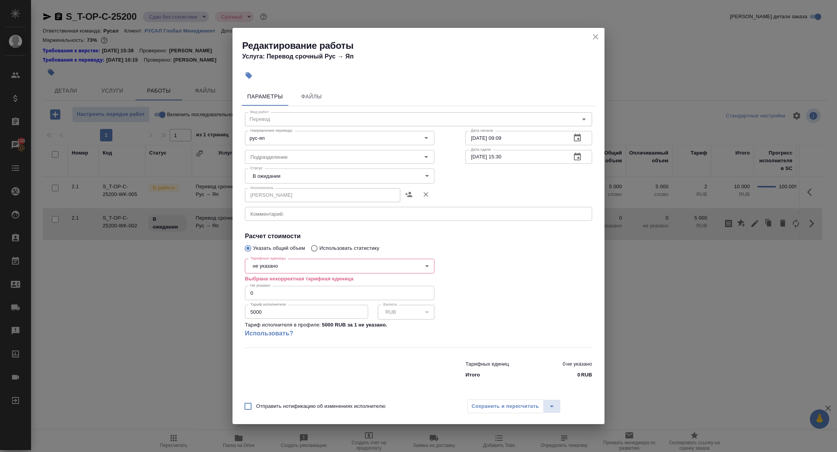
click at [284, 270] on body "🙏 .cls-1 fill:#fff; AWATERA Zhuravleva Alexandra Клиенты Спецификации Заказы 10…" at bounding box center [418, 226] width 837 height 452
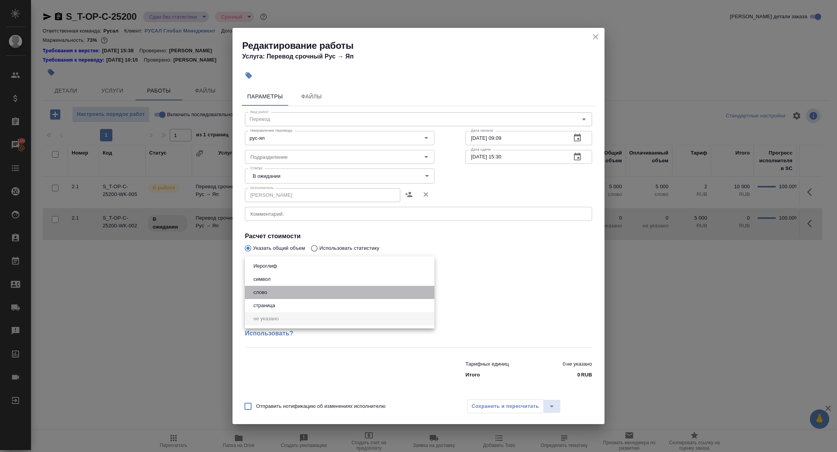
click at [274, 289] on li "слово" at bounding box center [339, 292] width 189 height 13
type input "5a8b1489cc6b4906c91bfd90"
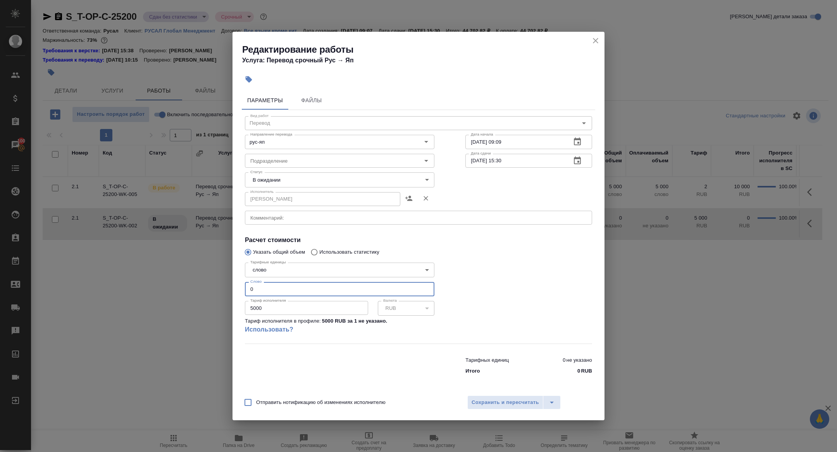
drag, startPoint x: 265, startPoint y: 290, endPoint x: 214, endPoint y: 290, distance: 51.1
click at [214, 290] on div "Редактирование работы Услуга: Перевод срочный Рус → Яп Параметры Файлы Вид рабо…" at bounding box center [418, 226] width 837 height 452
type input "1"
click at [548, 406] on icon "split button" at bounding box center [551, 402] width 9 height 9
click at [505, 375] on li "Сохранить" at bounding box center [513, 374] width 93 height 12
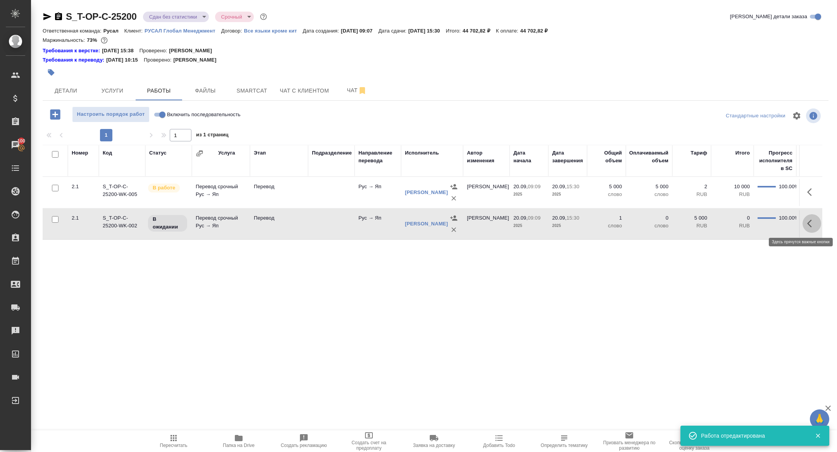
click at [808, 221] on icon "button" at bounding box center [811, 223] width 9 height 9
click at [756, 223] on icon "button" at bounding box center [754, 223] width 7 height 7
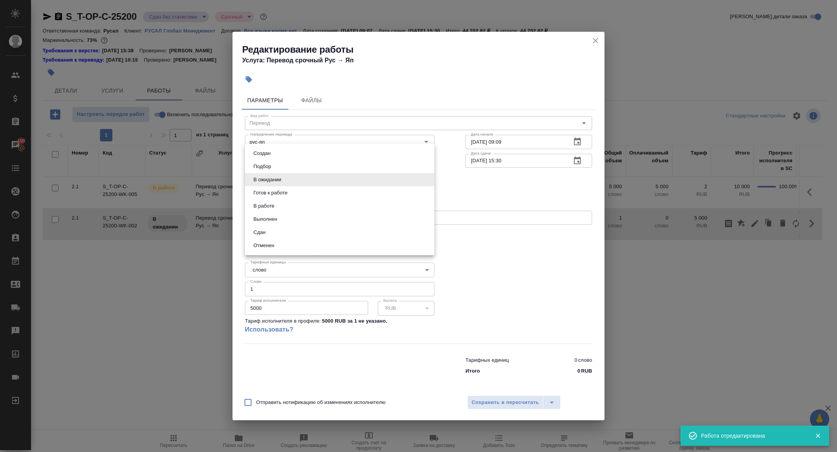
click at [261, 183] on body "🙏 .cls-1 fill:#fff; AWATERA Zhuravleva Alexandra Клиенты Спецификации Заказы 10…" at bounding box center [418, 226] width 837 height 452
click at [269, 232] on li "Сдан" at bounding box center [339, 232] width 189 height 13
type input "closed"
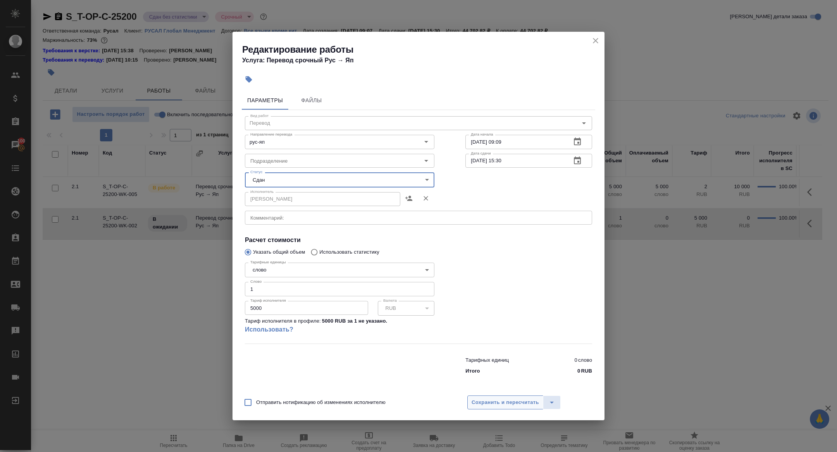
click at [490, 406] on span "Сохранить и пересчитать" at bounding box center [505, 402] width 67 height 9
click at [488, 404] on span "Сохранить и пересчитать" at bounding box center [505, 402] width 67 height 9
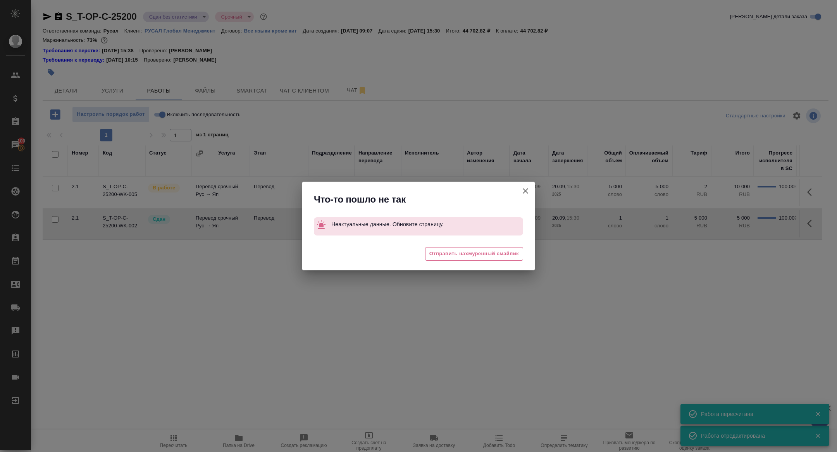
click at [527, 190] on icon "button" at bounding box center [525, 190] width 5 height 5
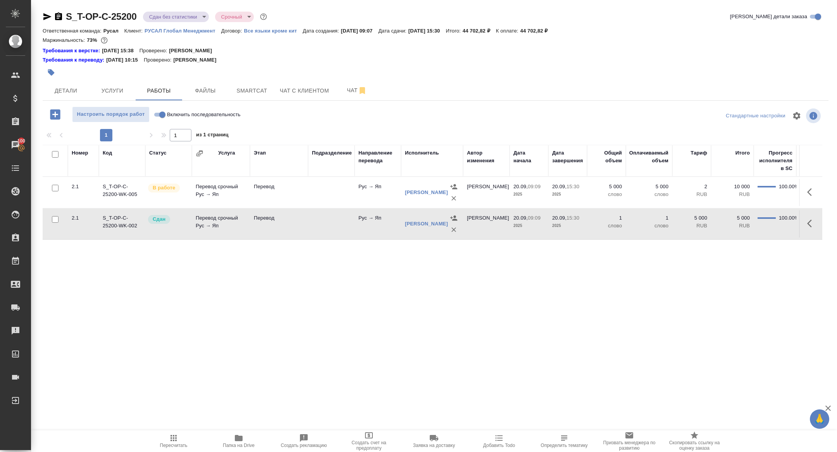
drag, startPoint x: 59, startPoint y: 19, endPoint x: 59, endPoint y: 3, distance: 15.9
click at [59, 19] on icon "button" at bounding box center [58, 16] width 7 height 8
click at [811, 192] on icon "button" at bounding box center [811, 192] width 9 height 9
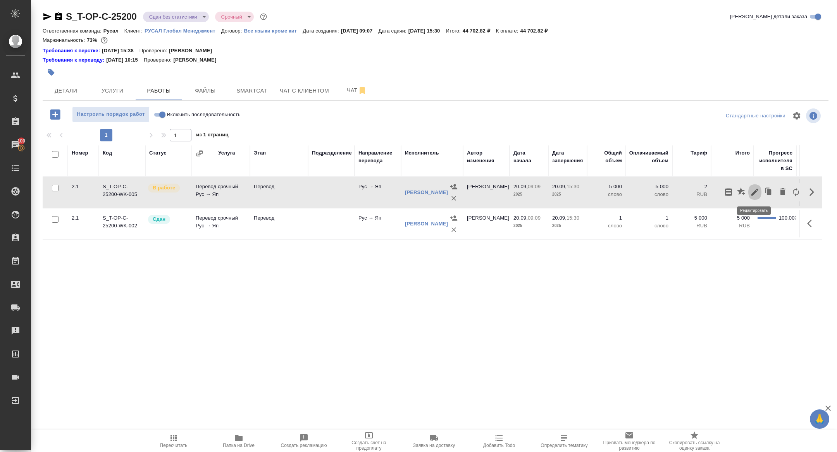
click at [755, 193] on icon "button" at bounding box center [754, 192] width 7 height 7
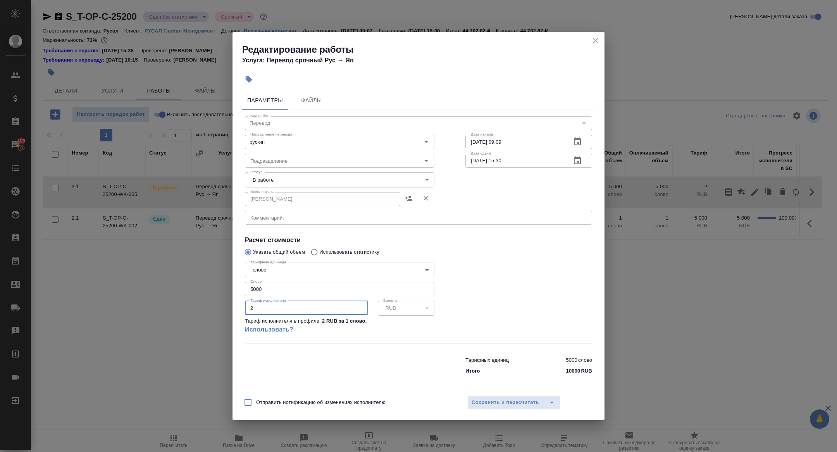
drag, startPoint x: 269, startPoint y: 308, endPoint x: 200, endPoint y: 308, distance: 69.4
click at [200, 308] on div "Редактирование работы Услуга: Перевод срочный Рус → Яп Параметры Файлы Вид рабо…" at bounding box center [418, 226] width 837 height 452
type input "4"
drag, startPoint x: 271, startPoint y: 286, endPoint x: 207, endPoint y: 286, distance: 63.9
click at [207, 286] on div "Редактирование работы Услуга: Перевод срочный Рус → Яп Параметры Файлы Вид рабо…" at bounding box center [418, 226] width 837 height 452
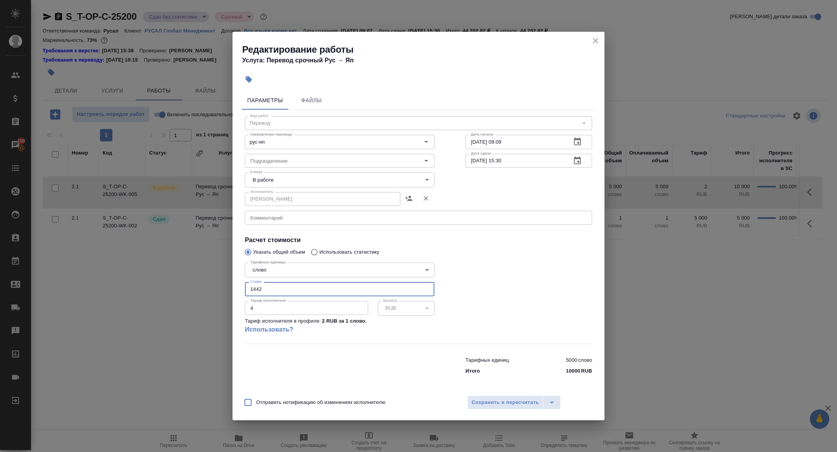
type input "1442"
click at [297, 183] on body "🙏 .cls-1 fill:#fff; AWATERA Zhuravleva Alexandra Клиенты Спецификации Заказы 10…" at bounding box center [418, 226] width 837 height 452
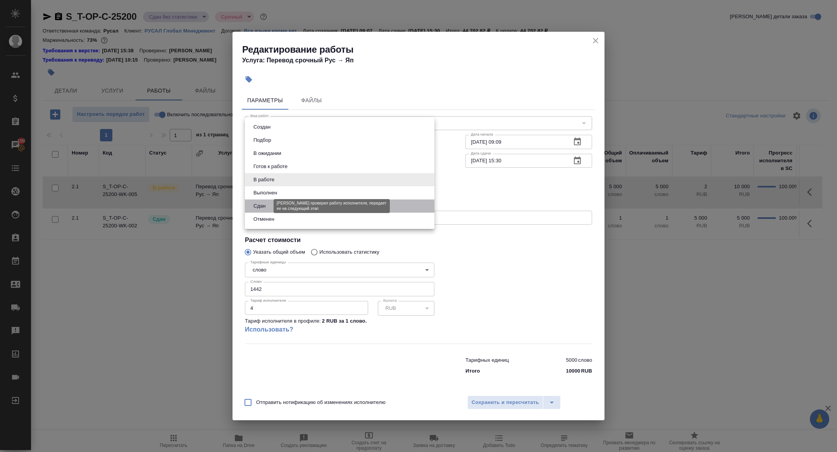
click at [261, 208] on button "Сдан" at bounding box center [259, 206] width 17 height 9
type input "closed"
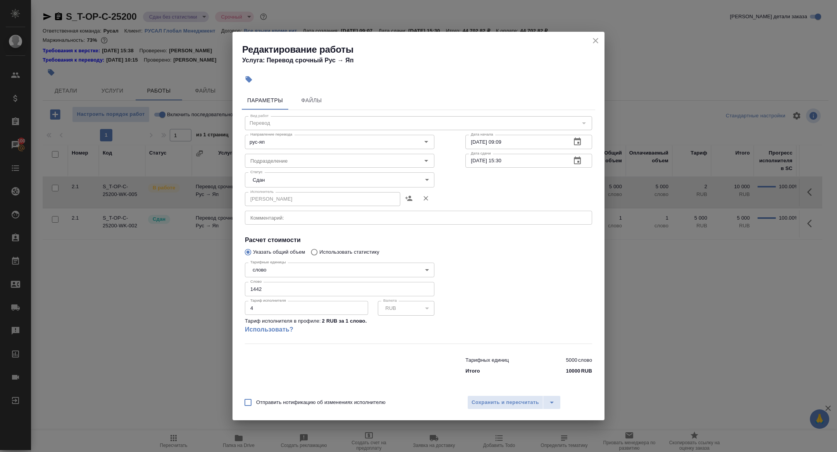
click at [484, 394] on div "Отправить нотификацию об изменениях исполнителю Сохранить и пересчитать" at bounding box center [418, 406] width 372 height 30
click at [486, 402] on span "Сохранить и пересчитать" at bounding box center [505, 402] width 67 height 9
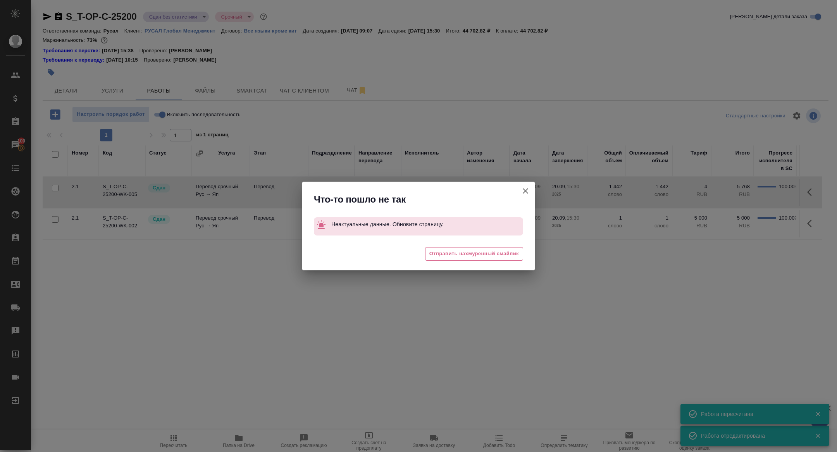
click at [523, 194] on icon "button" at bounding box center [525, 190] width 9 height 9
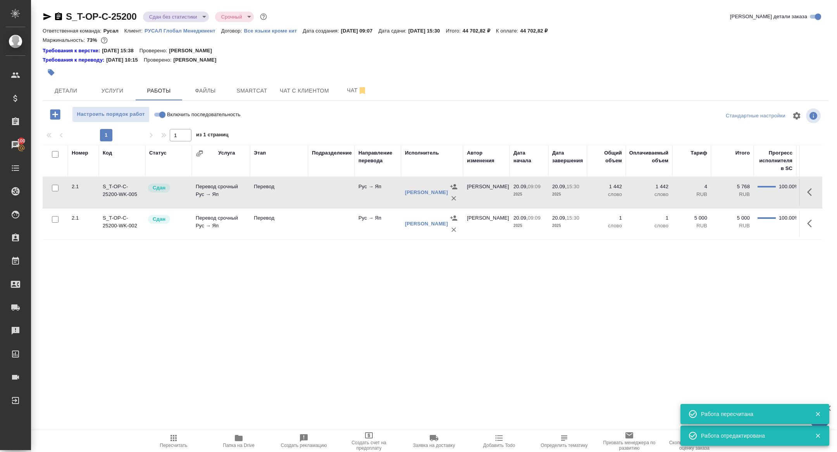
click at [175, 439] on icon "button" at bounding box center [173, 438] width 6 height 6
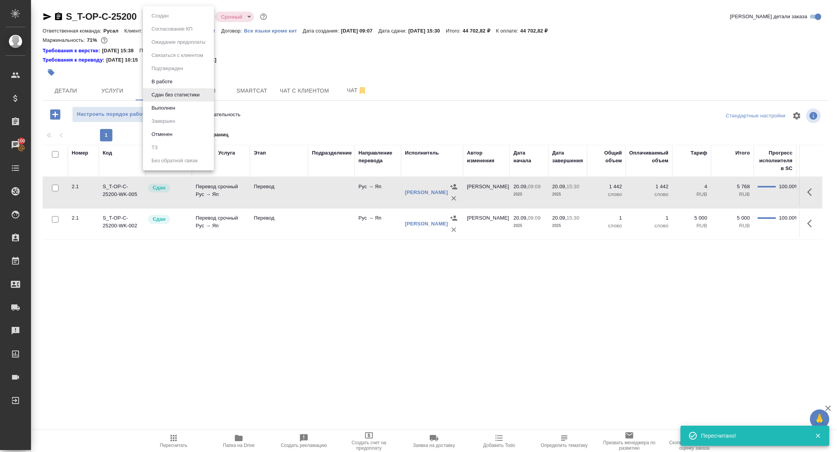
click at [162, 21] on body "🙏 .cls-1 fill:#fff; AWATERA Zhuravleva Alexandra Клиенты Спецификации Заказы 10…" at bounding box center [418, 226] width 837 height 452
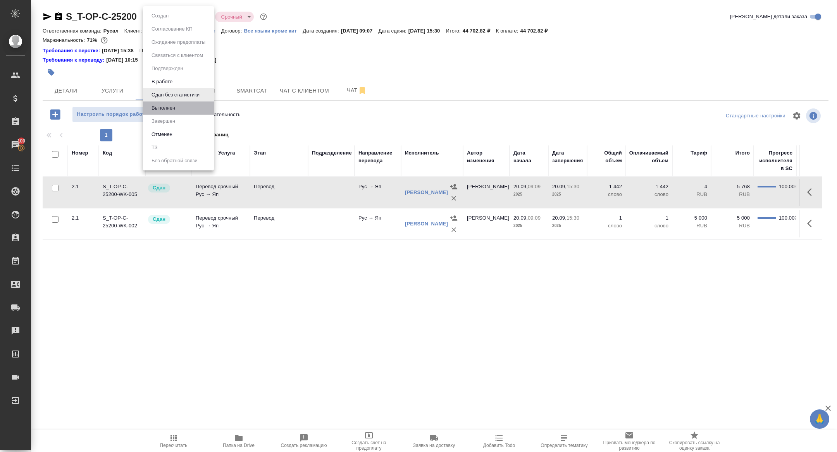
click at [160, 103] on li "Выполнен" at bounding box center [178, 108] width 71 height 13
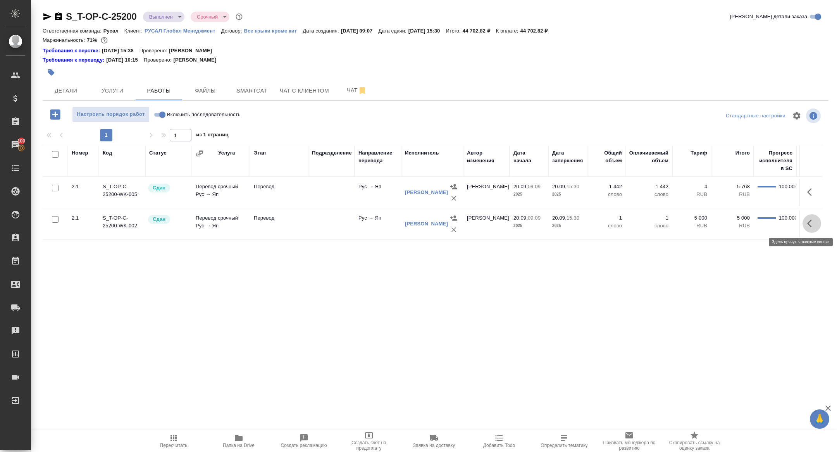
click at [818, 225] on button "button" at bounding box center [812, 223] width 19 height 19
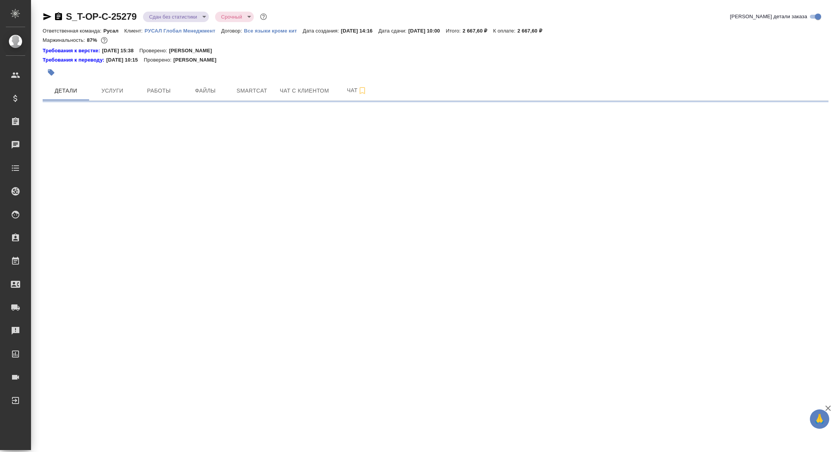
select select "RU"
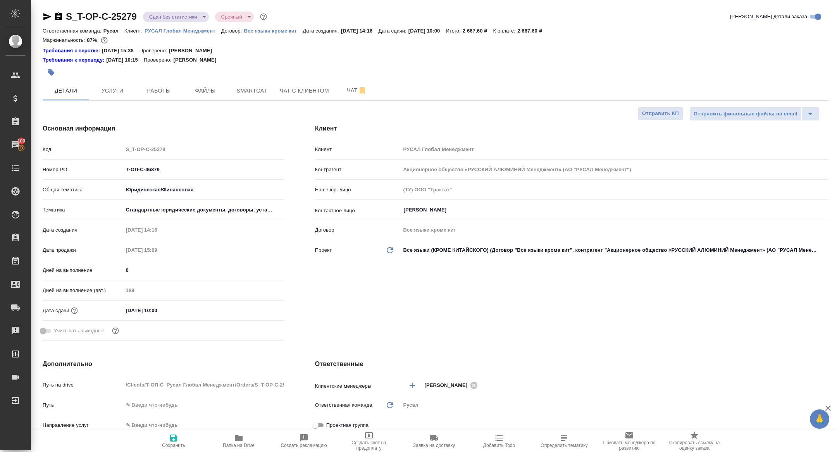
type textarea "x"
click at [162, 90] on span "Работы" at bounding box center [158, 91] width 37 height 10
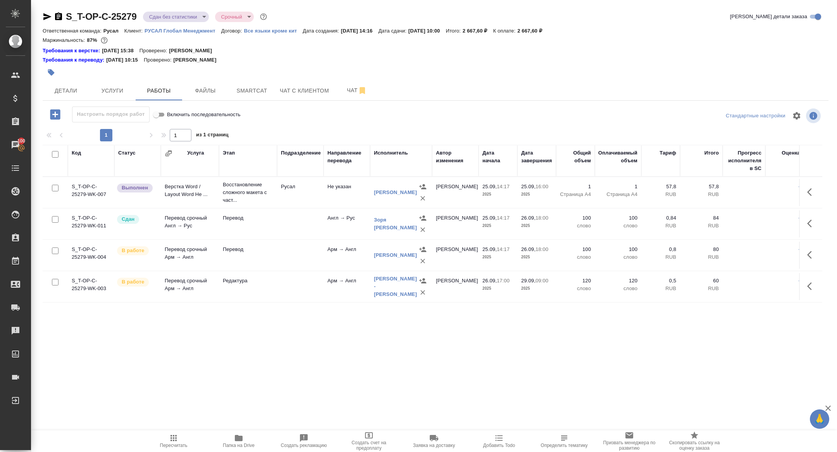
click at [816, 191] on button "button" at bounding box center [812, 192] width 19 height 19
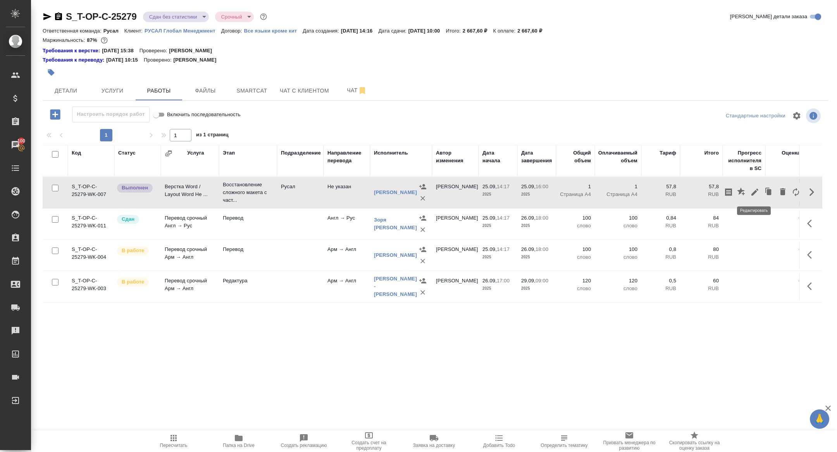
click at [756, 191] on icon "button" at bounding box center [754, 192] width 7 height 7
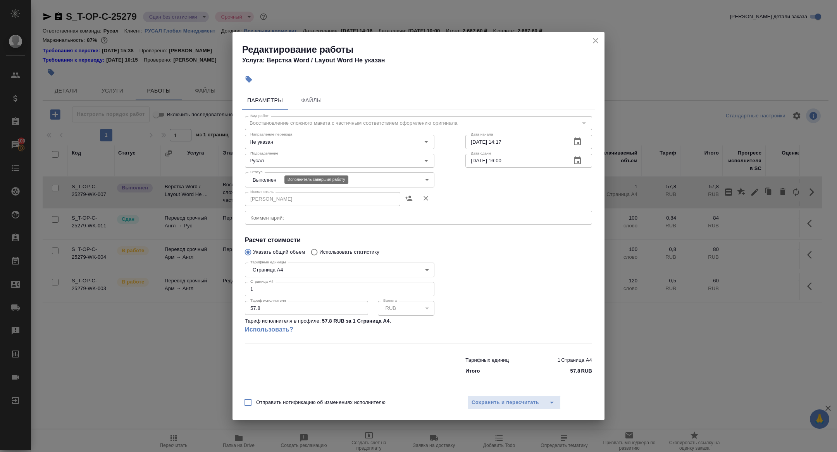
click at [267, 176] on body "🙏 .cls-1 fill:#fff; AWATERA Zhuravleva Alexandra Клиенты Спецификации Заказы 10…" at bounding box center [418, 226] width 837 height 452
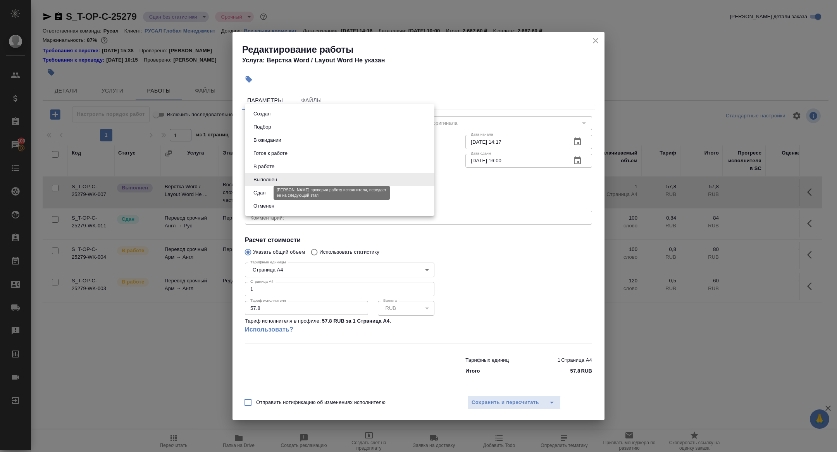
click at [264, 195] on button "Сдан" at bounding box center [259, 193] width 17 height 9
type input "closed"
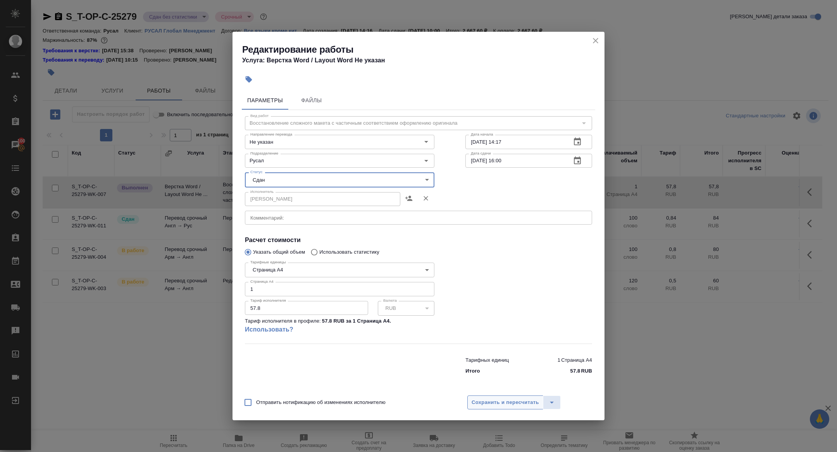
click at [511, 401] on span "Сохранить и пересчитать" at bounding box center [505, 402] width 67 height 9
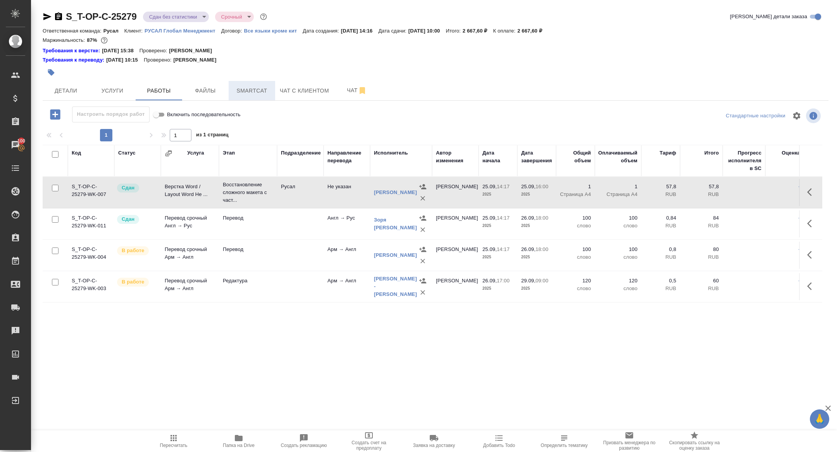
click at [255, 88] on span "Smartcat" at bounding box center [251, 91] width 37 height 10
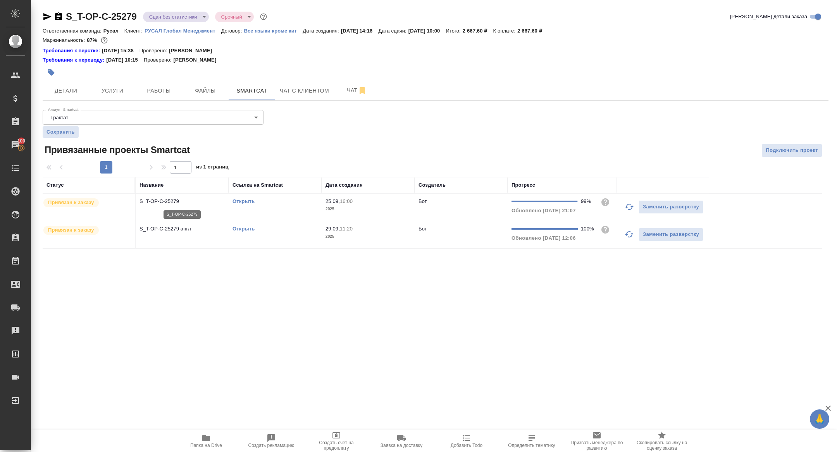
click at [162, 202] on p "S_T-OP-C-25279" at bounding box center [181, 202] width 85 height 8
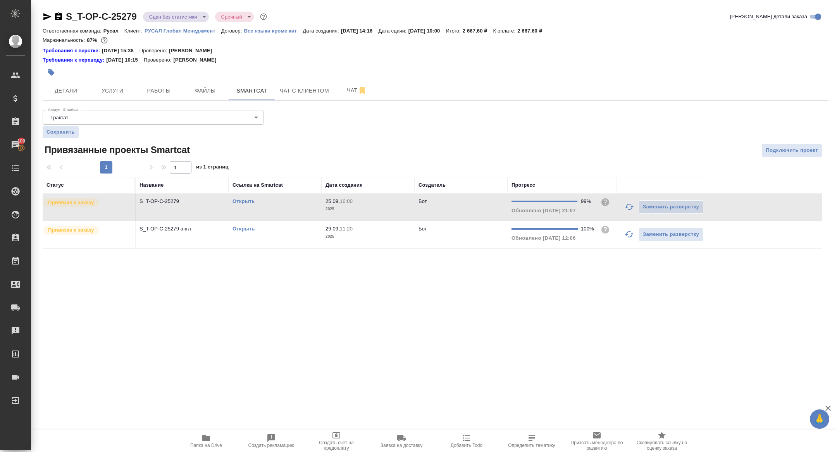
click at [171, 244] on td "S_T-OP-C-25279 англ" at bounding box center [182, 234] width 93 height 27
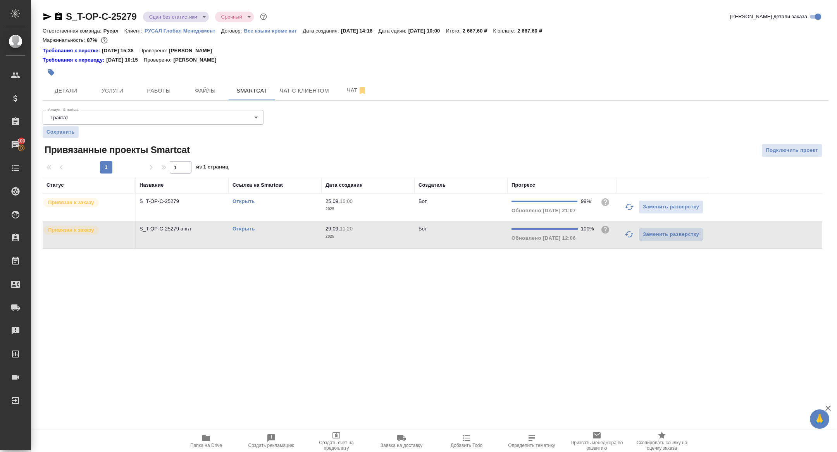
click at [171, 244] on td "S_T-OP-C-25279 англ" at bounding box center [182, 234] width 93 height 27
click at [242, 201] on link "Открыть" at bounding box center [243, 201] width 22 height 6
click at [240, 227] on link "Открыть" at bounding box center [243, 229] width 22 height 6
click at [165, 88] on span "Работы" at bounding box center [158, 91] width 37 height 10
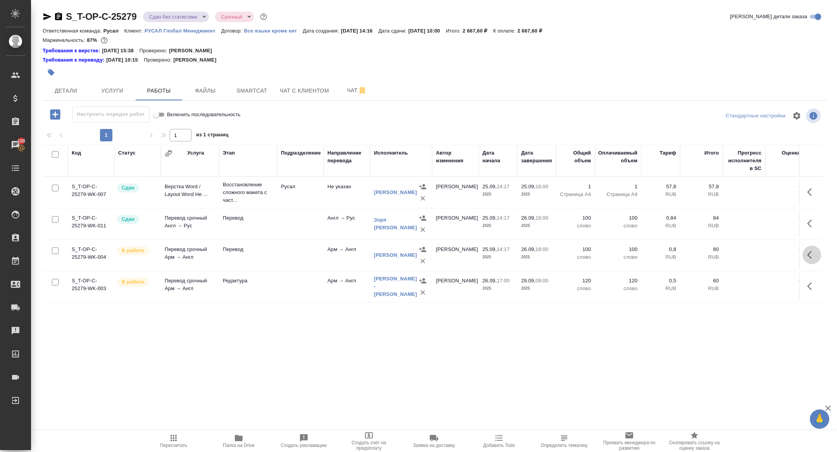
click at [809, 255] on icon "button" at bounding box center [809, 255] width 5 height 8
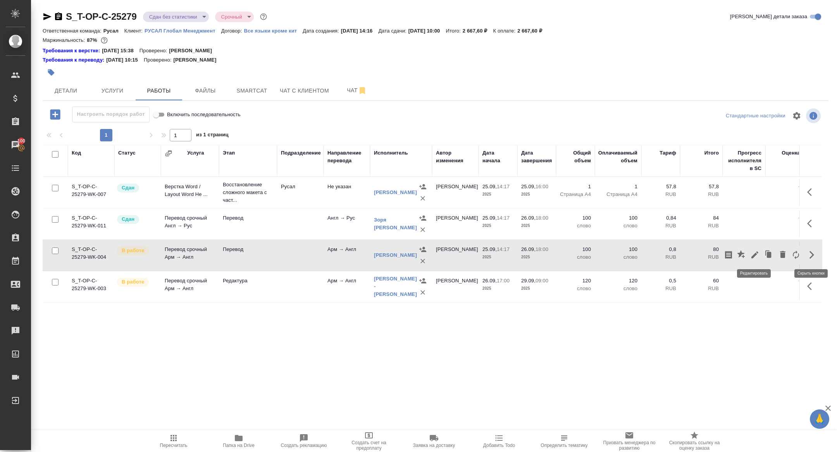
click at [756, 257] on icon "button" at bounding box center [754, 254] width 9 height 9
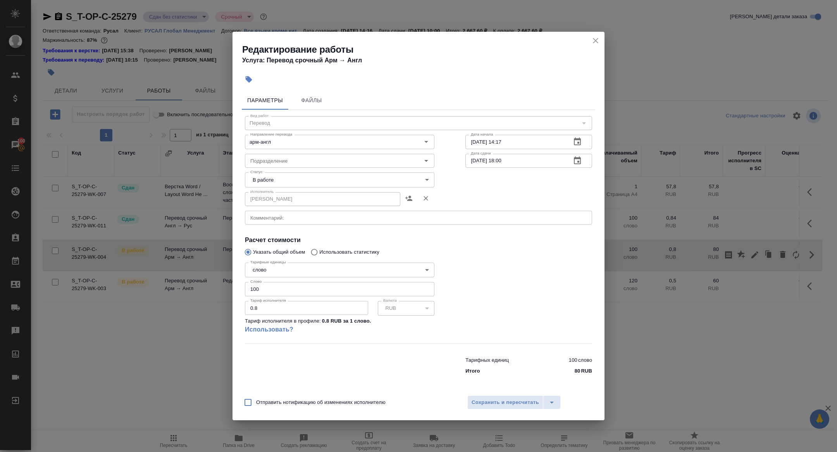
click at [286, 179] on body "🙏 .cls-1 fill:#fff; AWATERA Zhuravleva Alexandra Клиенты Спецификации Заказы 10…" at bounding box center [418, 226] width 837 height 452
click at [266, 202] on button "Сдан" at bounding box center [259, 206] width 17 height 9
type input "closed"
click at [489, 401] on span "Сохранить и пересчитать" at bounding box center [505, 402] width 67 height 9
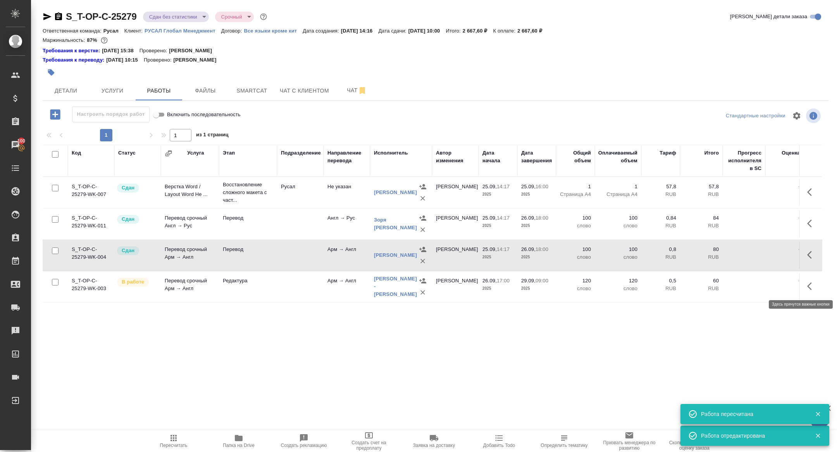
click at [807, 290] on icon "button" at bounding box center [811, 286] width 9 height 9
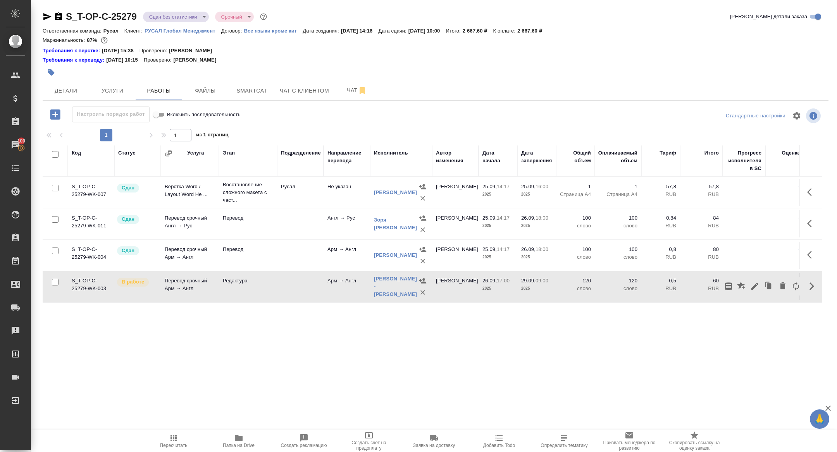
click at [752, 286] on icon "button" at bounding box center [754, 286] width 9 height 9
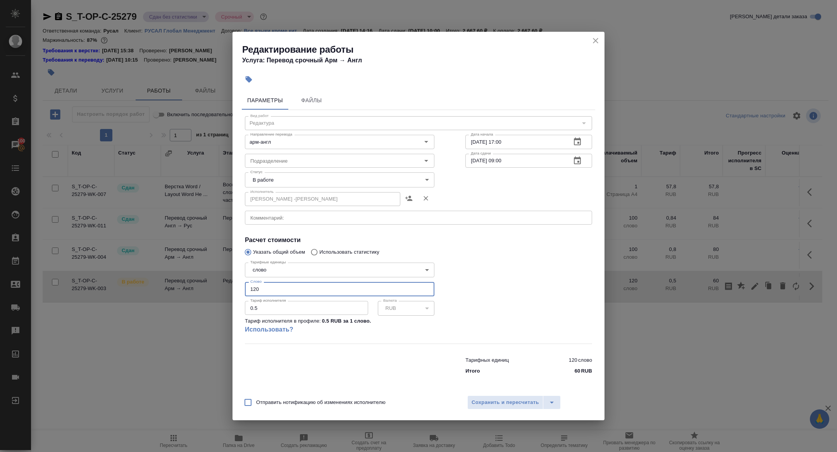
drag, startPoint x: 267, startPoint y: 291, endPoint x: 169, endPoint y: 280, distance: 98.7
click at [170, 280] on div "Редактирование работы Услуга: Перевод срочный Арм → Англ Параметры Файлы Вид ра…" at bounding box center [418, 226] width 837 height 452
type input "85"
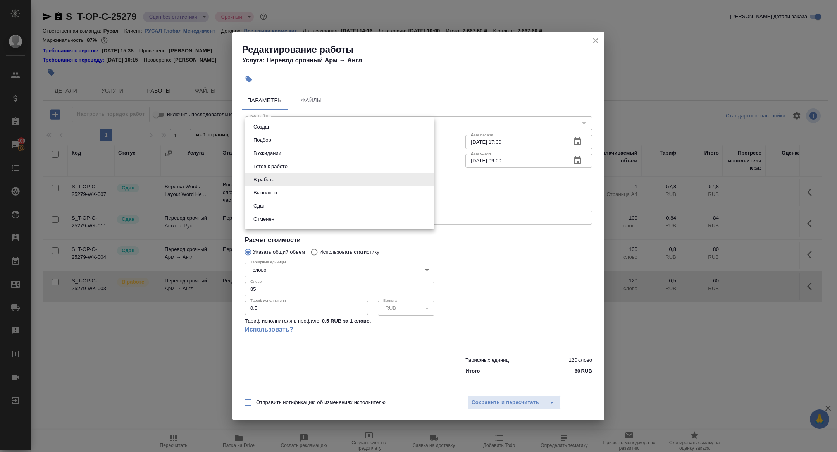
click at [271, 182] on body "🙏 .cls-1 fill:#fff; AWATERA Zhuravleva Alexandra Клиенты Спецификации Заказы 10…" at bounding box center [418, 226] width 837 height 452
click at [266, 205] on button "Сдан" at bounding box center [259, 206] width 17 height 9
type input "closed"
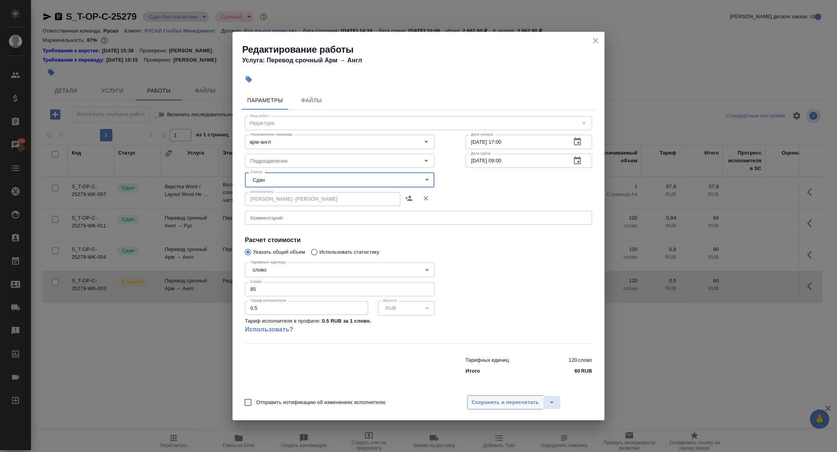
click at [507, 403] on span "Сохранить и пересчитать" at bounding box center [505, 402] width 67 height 9
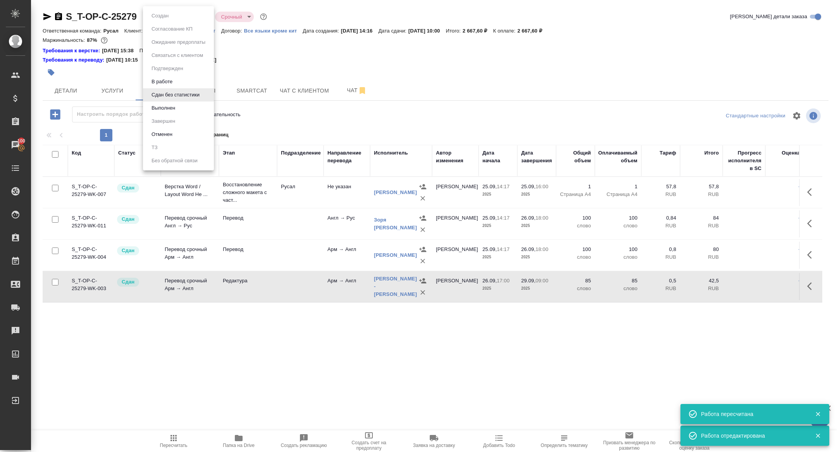
click at [164, 15] on body "🙏 .cls-1 fill:#fff; AWATERA Zhuravleva Alexandra Клиенты Спецификации Заказы 10…" at bounding box center [418, 226] width 837 height 452
click at [161, 111] on button "Выполнен" at bounding box center [163, 108] width 28 height 9
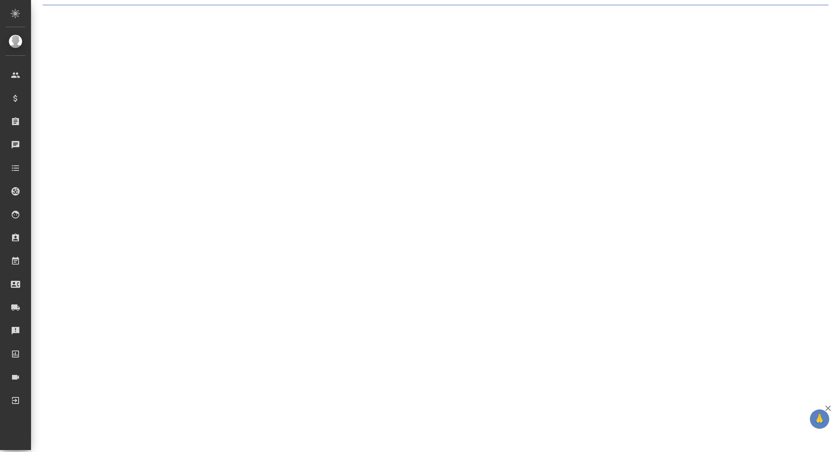
select select "RU"
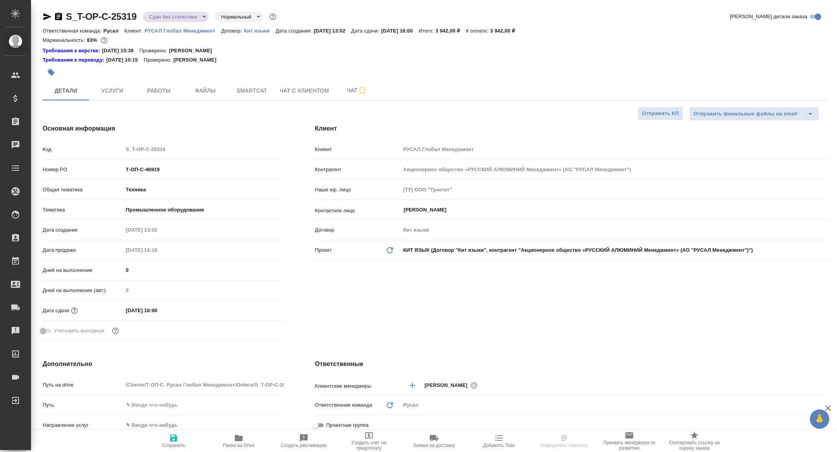
type textarea "x"
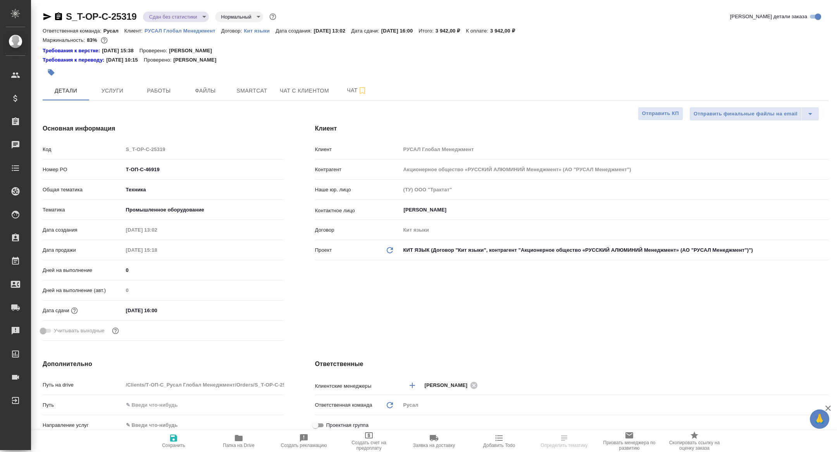
type textarea "x"
select select "RU"
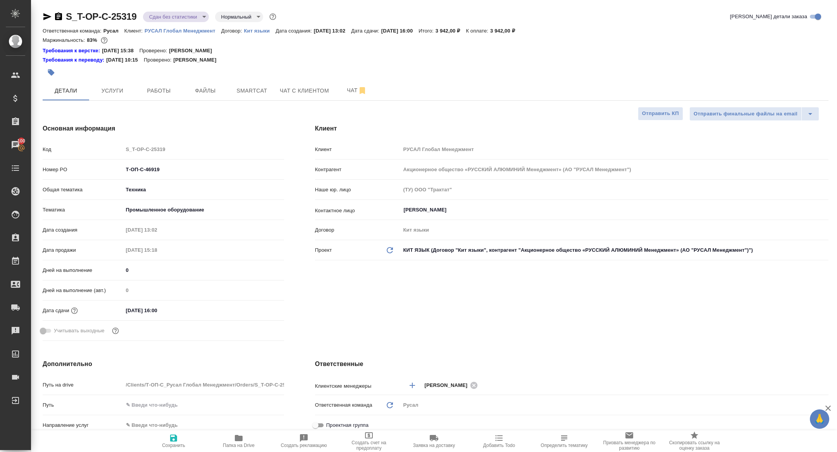
type textarea "x"
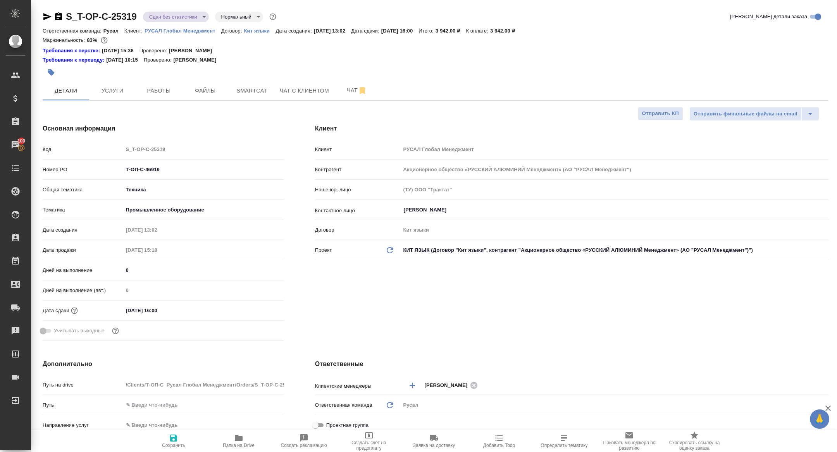
type textarea "x"
click at [169, 88] on span "Работы" at bounding box center [158, 91] width 37 height 10
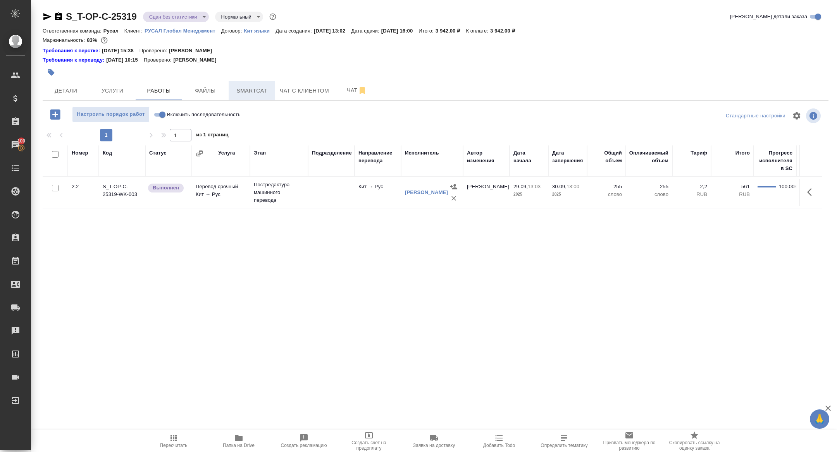
click at [257, 89] on span "Smartcat" at bounding box center [251, 91] width 37 height 10
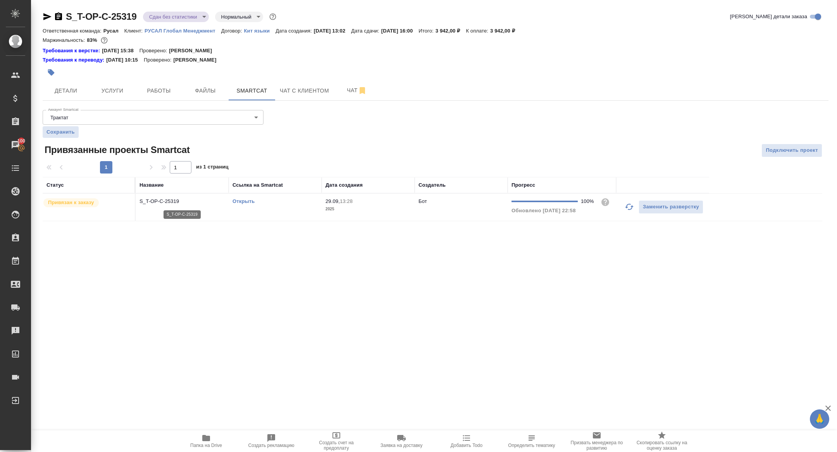
click at [177, 203] on p "S_T-OP-C-25319" at bounding box center [181, 202] width 85 height 8
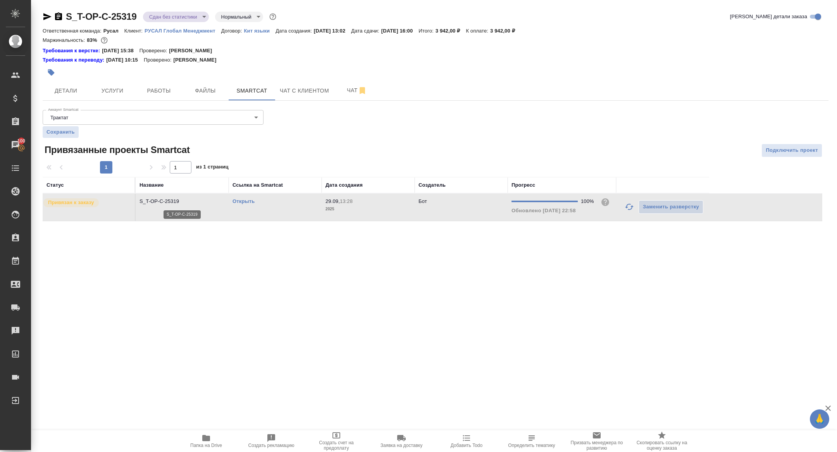
click at [177, 203] on p "S_T-OP-C-25319" at bounding box center [181, 202] width 85 height 8
click at [160, 84] on button "Работы" at bounding box center [159, 90] width 46 height 19
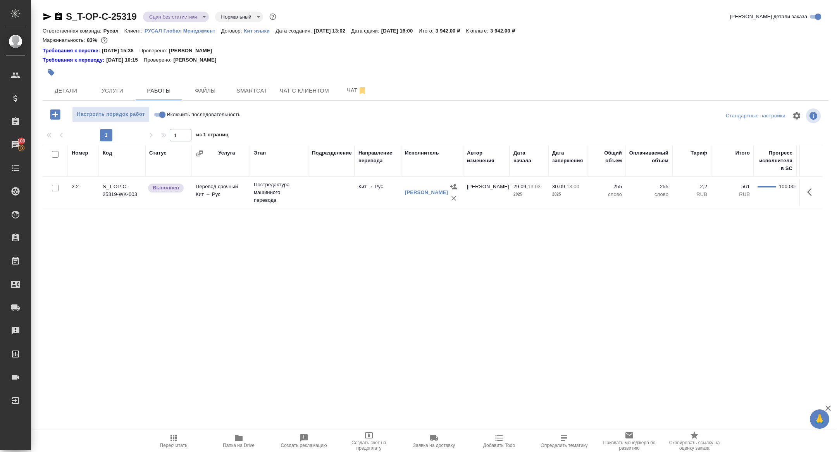
click at [806, 191] on button "button" at bounding box center [812, 192] width 19 height 19
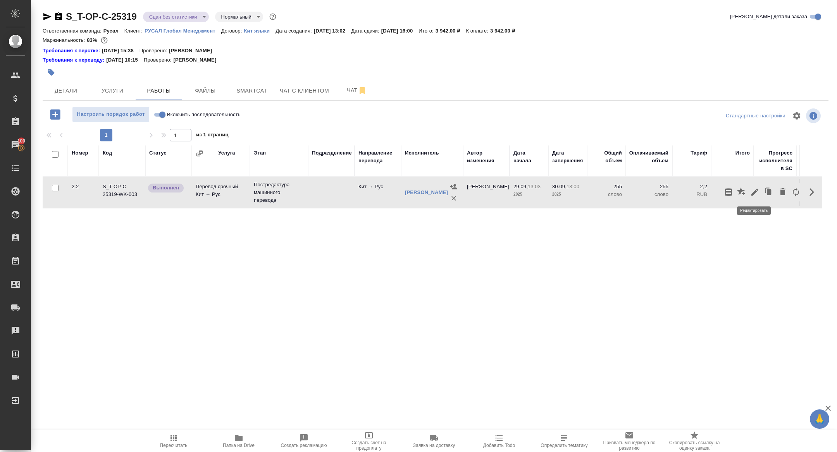
click at [752, 191] on icon "button" at bounding box center [754, 192] width 9 height 9
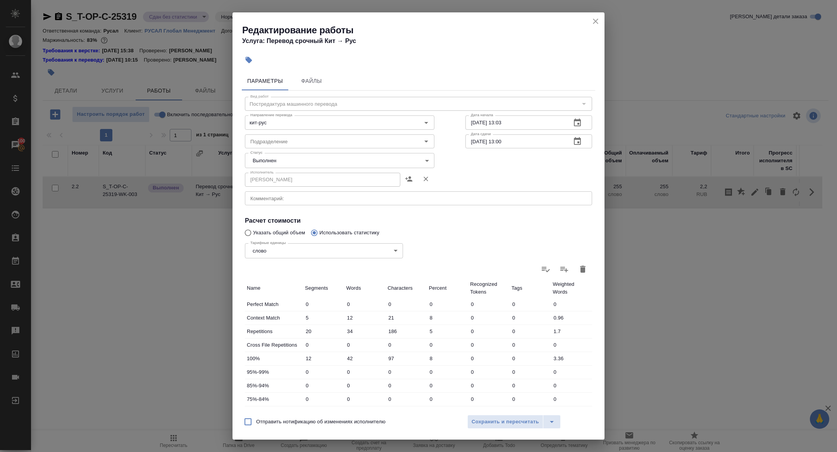
click at [282, 164] on body "🙏 .cls-1 fill:#fff; AWATERA [PERSON_NAME] Спецификации Заказы 100 Чаты Todo Про…" at bounding box center [418, 226] width 837 height 452
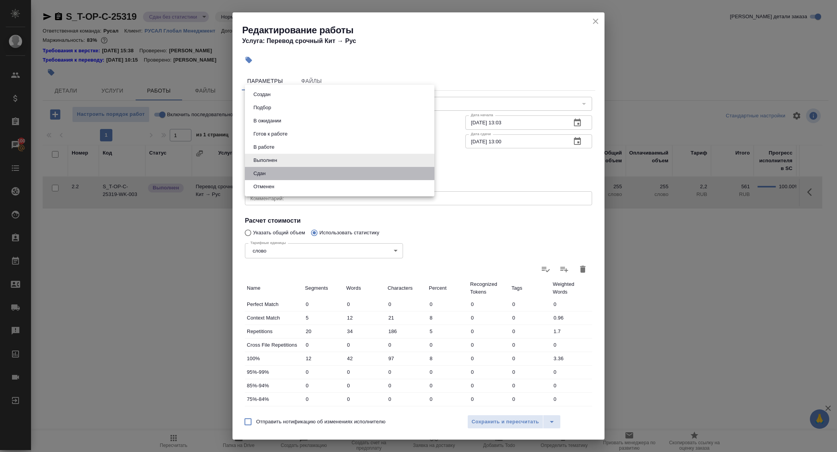
click at [282, 175] on li "Сдан" at bounding box center [339, 173] width 189 height 13
type input "closed"
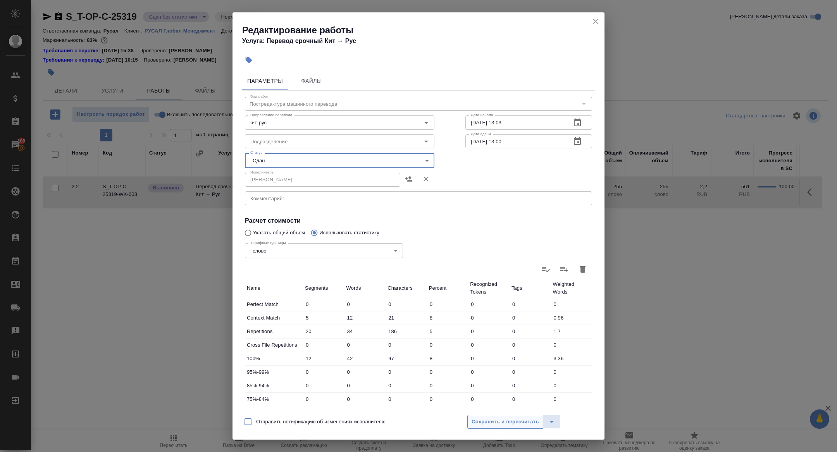
click at [537, 424] on span "Сохранить и пересчитать" at bounding box center [505, 422] width 67 height 9
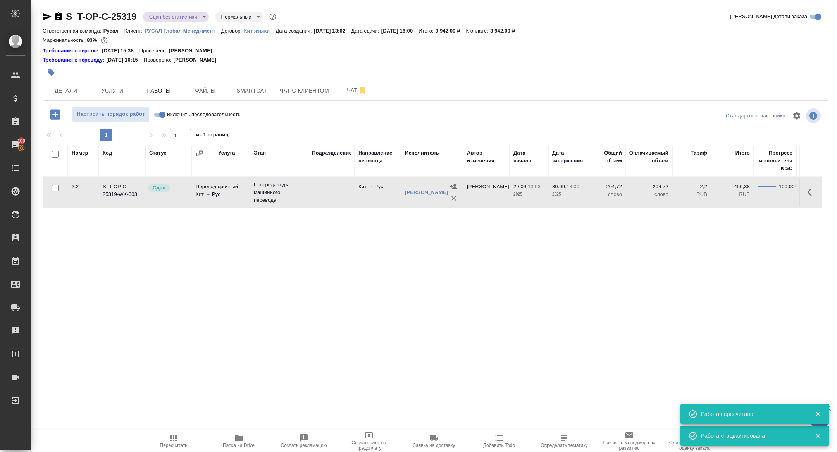
click at [173, 15] on body "🙏 .cls-1 fill:#fff; AWATERA [PERSON_NAME] Спецификации Заказы 100 Чаты Todo Про…" at bounding box center [418, 226] width 837 height 452
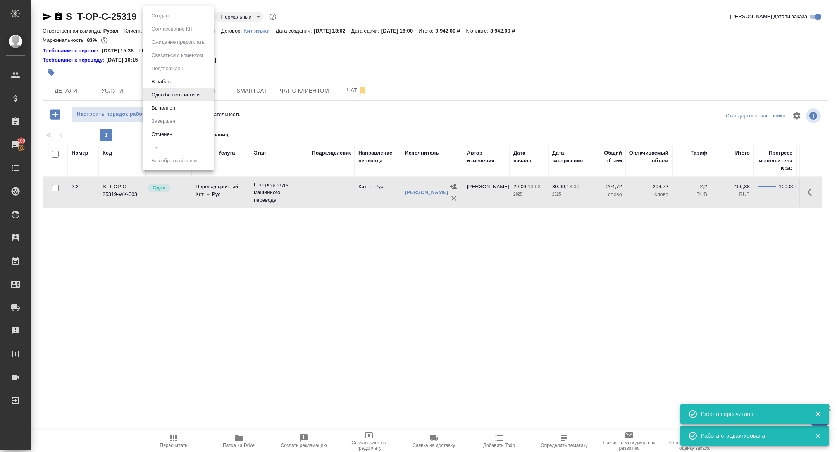
click at [169, 107] on button "Выполнен" at bounding box center [163, 108] width 28 height 9
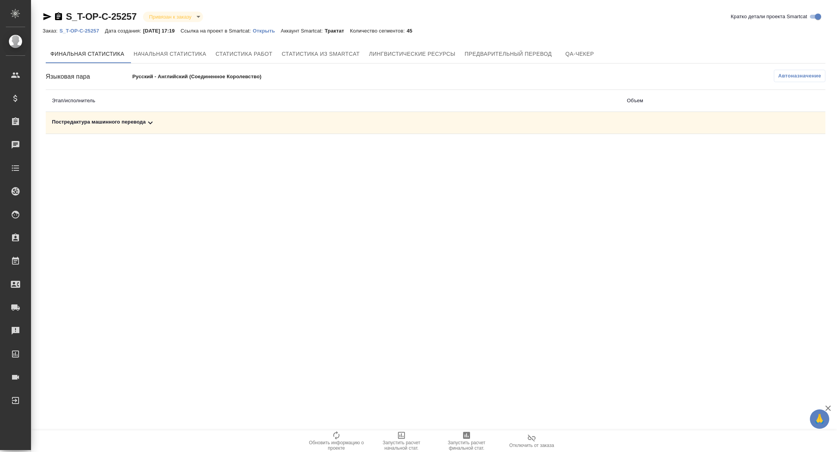
click at [151, 122] on icon at bounding box center [150, 122] width 9 height 9
click at [462, 439] on icon "button" at bounding box center [466, 435] width 9 height 9
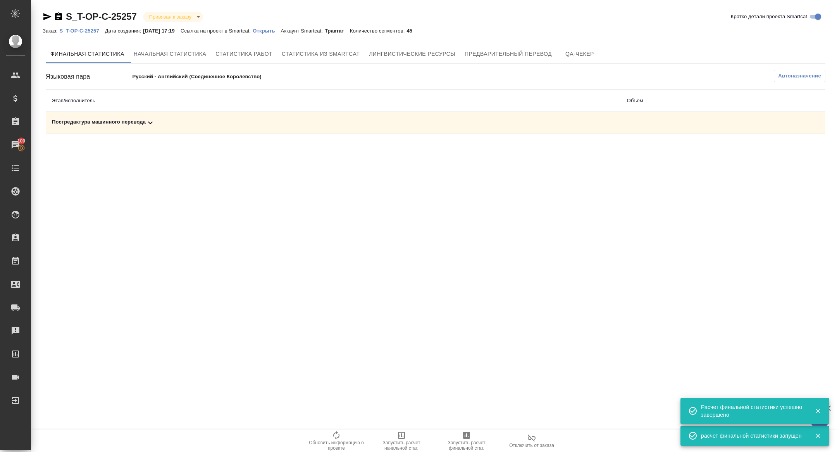
click at [195, 131] on td "Постредактура машинного перевода" at bounding box center [333, 123] width 575 height 22
click at [195, 125] on div "Постредактура машинного перевода" at bounding box center [333, 122] width 563 height 9
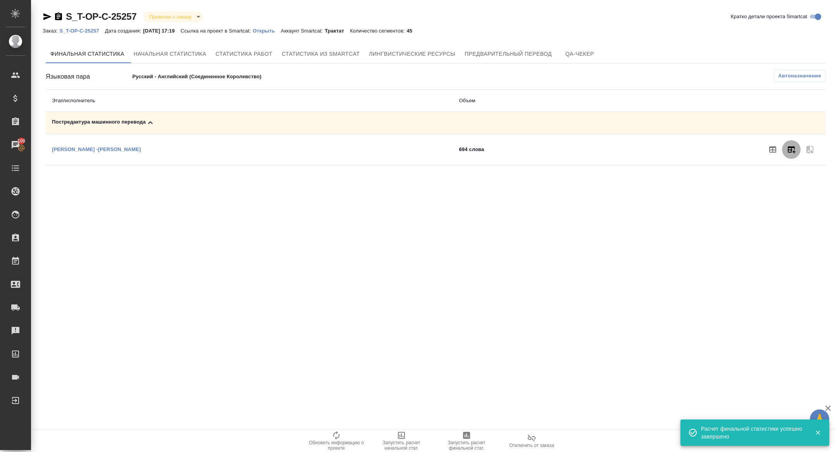
click at [794, 151] on icon "button" at bounding box center [791, 149] width 9 height 9
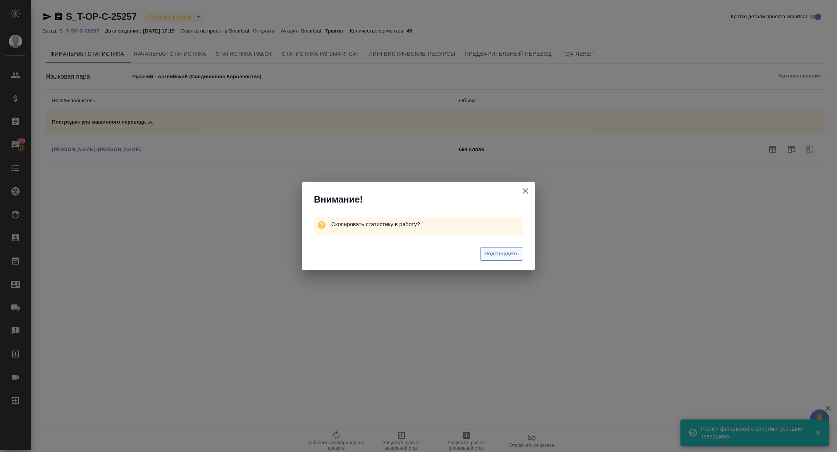
click at [492, 250] on span "Подтвердить" at bounding box center [501, 254] width 34 height 9
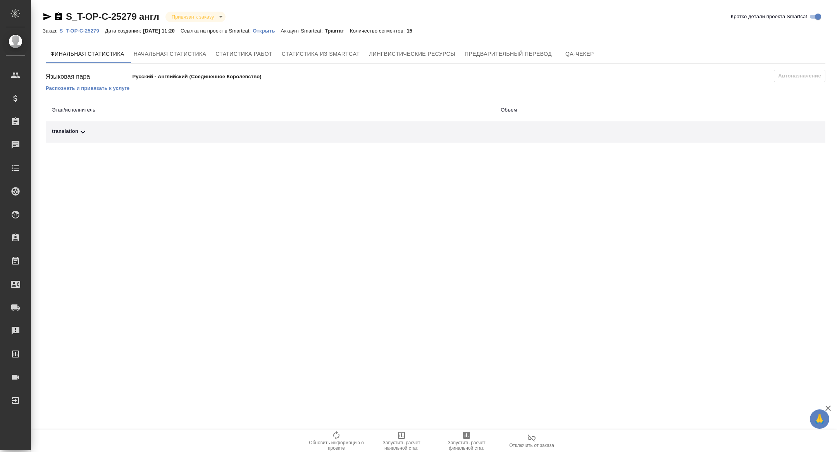
click at [150, 136] on div "translation" at bounding box center [270, 131] width 436 height 9
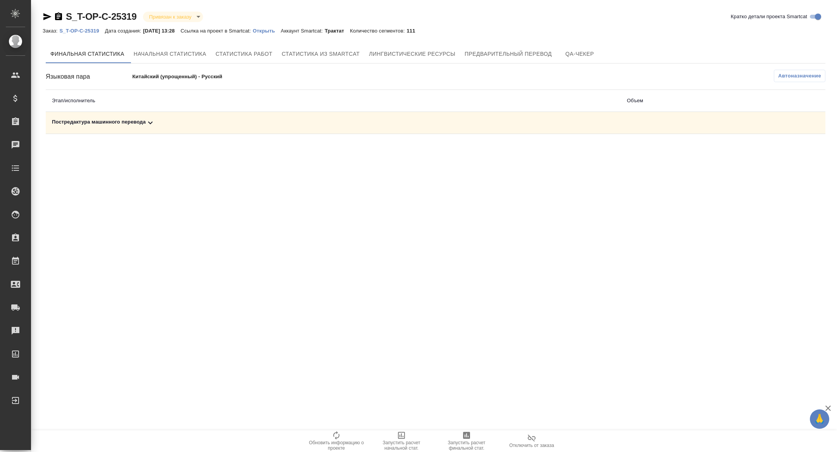
click at [138, 123] on div "Постредактура машинного перевода" at bounding box center [333, 122] width 563 height 9
click at [476, 444] on span "Запустить расчет финальной стат." at bounding box center [467, 445] width 56 height 11
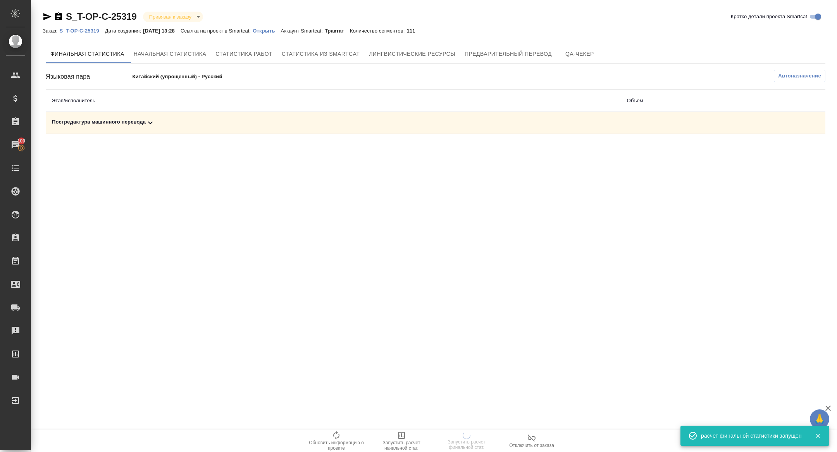
click at [163, 126] on div "Постредактура машинного перевода" at bounding box center [333, 122] width 563 height 9
click at [144, 123] on div "Постредактура машинного перевода" at bounding box center [333, 122] width 563 height 9
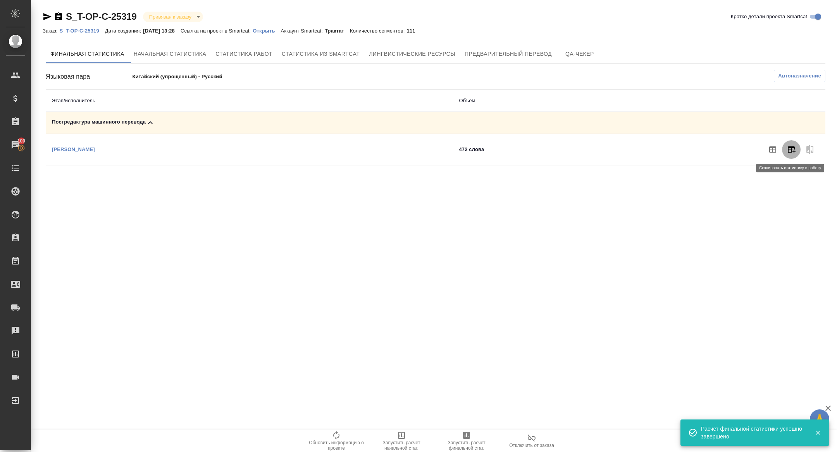
click at [793, 148] on icon "button" at bounding box center [791, 149] width 9 height 9
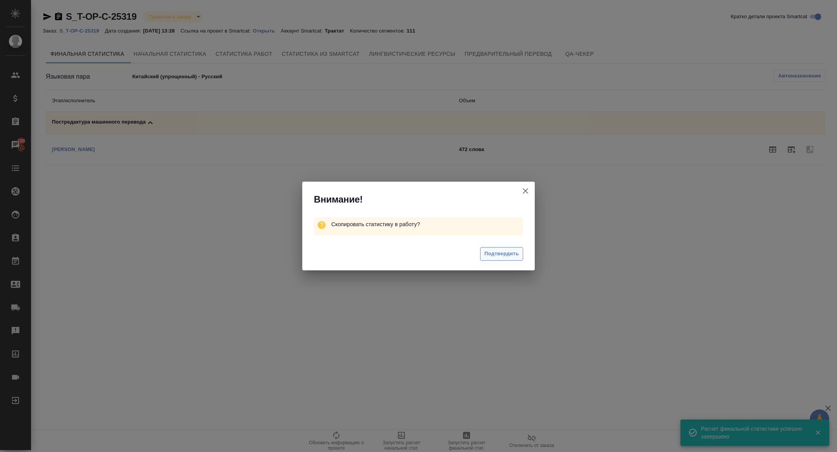
click at [506, 255] on span "Подтвердить" at bounding box center [501, 254] width 34 height 9
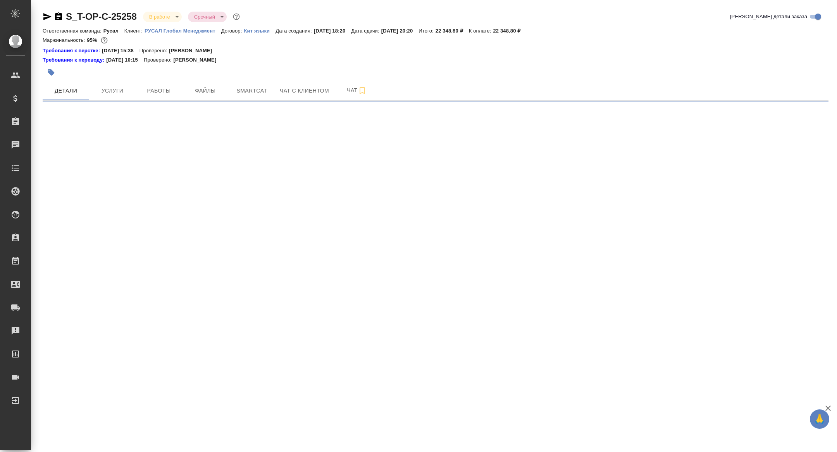
select select "RU"
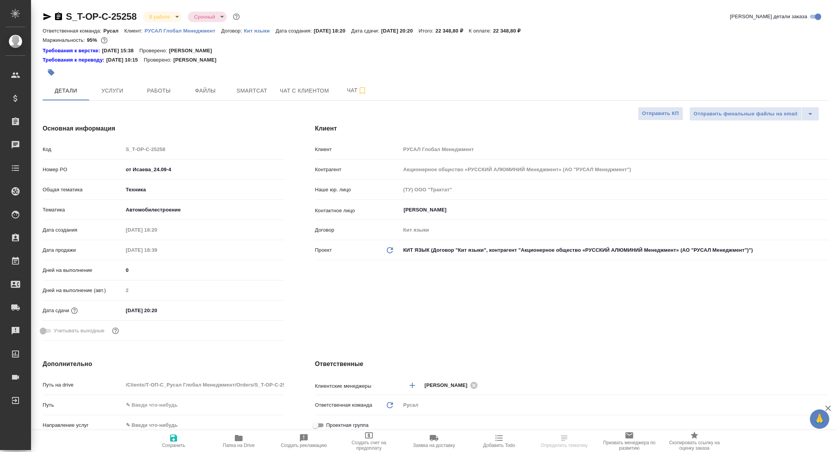
type textarea "x"
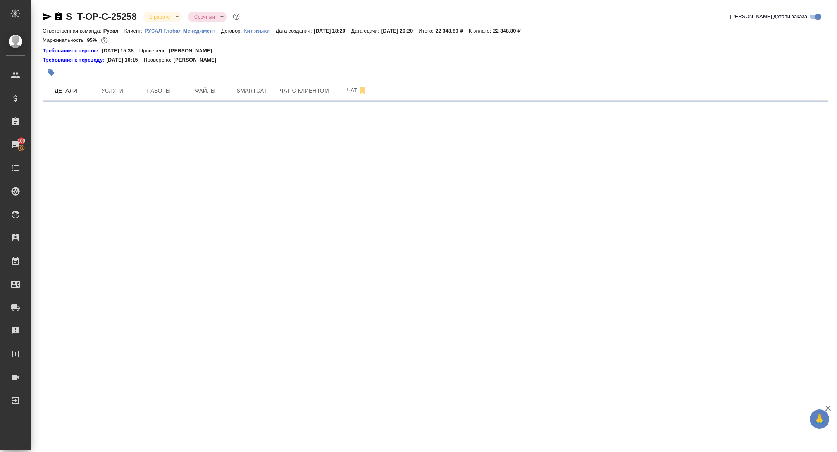
select select "RU"
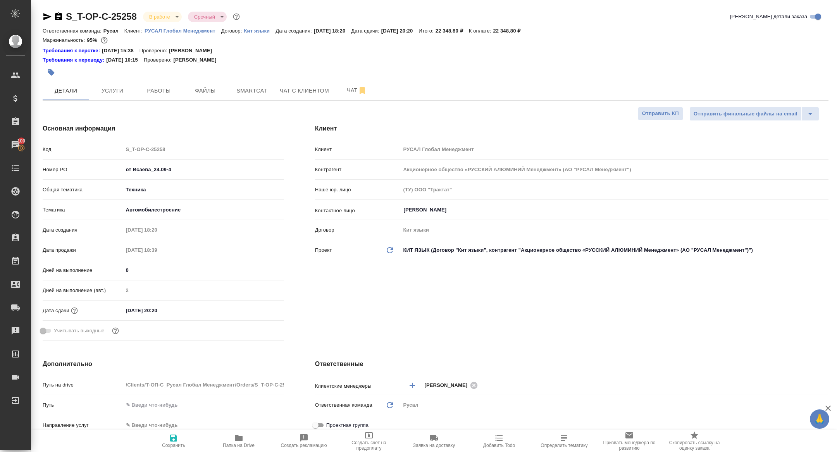
type textarea "x"
click at [151, 92] on span "Работы" at bounding box center [158, 91] width 37 height 10
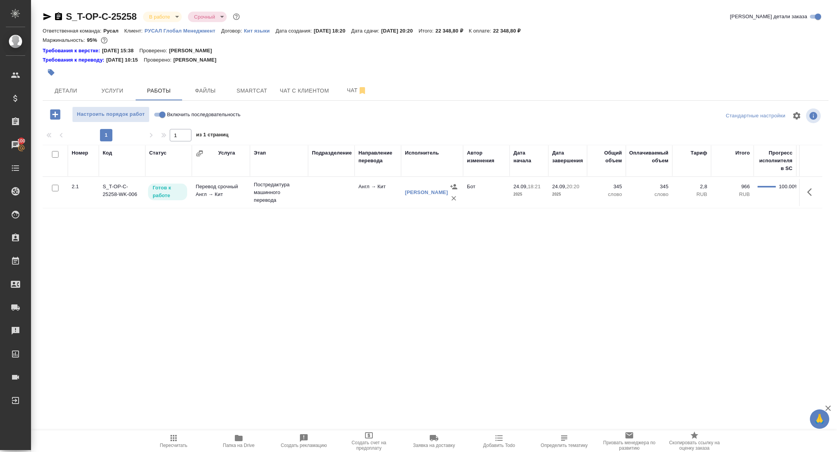
click at [164, 26] on div "Ответственная команда: Русал Клиент: РУСАЛ Глобал Менеджмент Договор: Кит языки…" at bounding box center [436, 30] width 786 height 9
click at [159, 17] on body "🙏 .cls-1 fill:#fff; AWATERA Zhuravleva Alexandra Клиенты Спецификации Заказы 10…" at bounding box center [418, 226] width 837 height 452
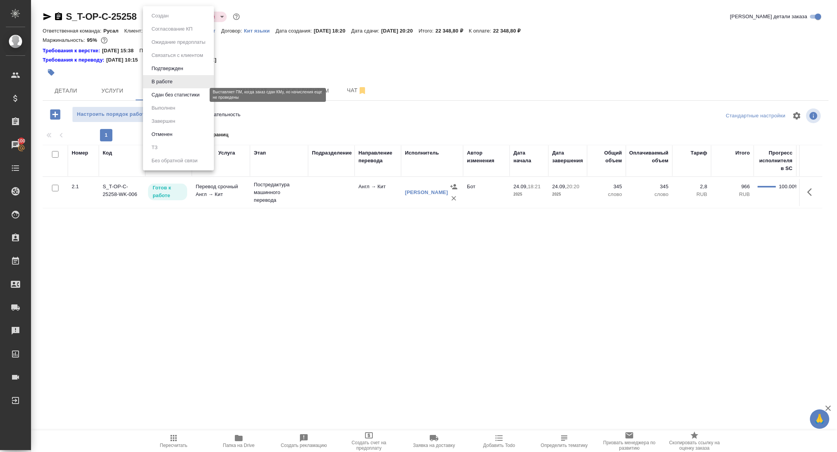
click at [169, 95] on button "Сдан без статистики" at bounding box center [175, 95] width 53 height 9
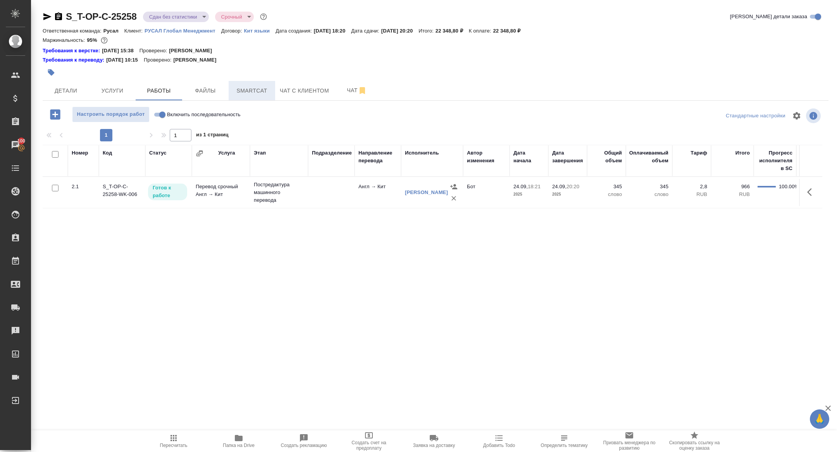
click at [261, 82] on button "Smartcat" at bounding box center [252, 90] width 46 height 19
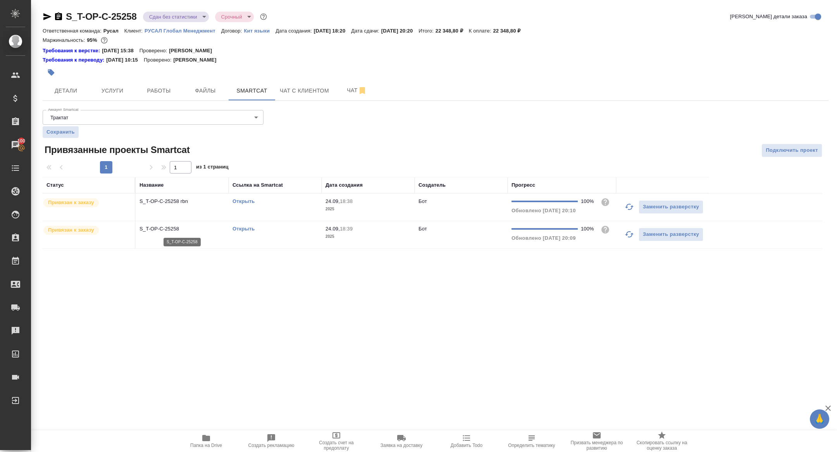
click at [161, 230] on p "S_T-OP-C-25258" at bounding box center [181, 229] width 85 height 8
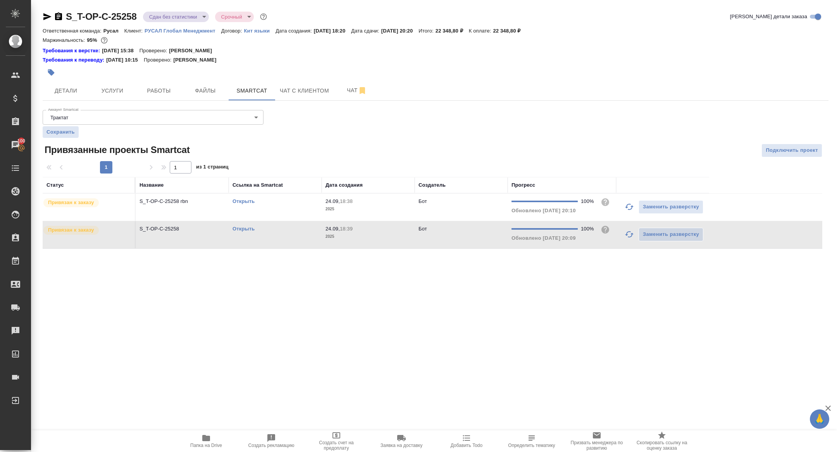
click at [240, 200] on link "Открыть" at bounding box center [243, 201] width 22 height 6
click at [157, 87] on span "Работы" at bounding box center [158, 91] width 37 height 10
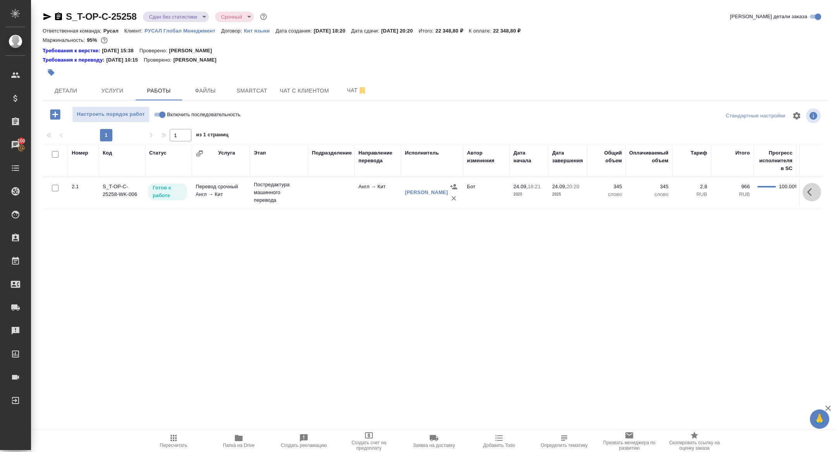
click at [810, 192] on icon "button" at bounding box center [811, 192] width 9 height 9
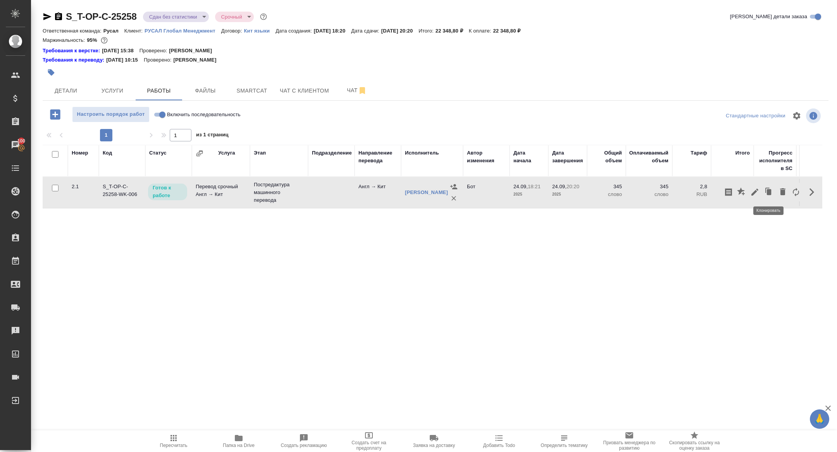
click at [757, 191] on icon "button" at bounding box center [754, 192] width 9 height 9
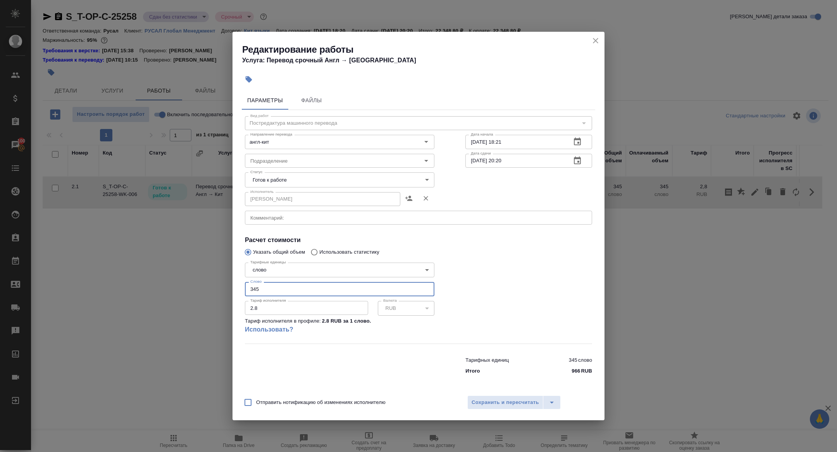
drag, startPoint x: 264, startPoint y: 288, endPoint x: 198, endPoint y: 277, distance: 67.5
click at [198, 277] on div "Редактирование работы Услуга: Перевод срочный Англ → Кит Параметры Файлы Вид ра…" at bounding box center [418, 226] width 837 height 452
type input "700"
click at [271, 183] on body "🙏 .cls-1 fill:#fff; AWATERA Zhuravleva Alexandra Клиенты Спецификации Заказы 10…" at bounding box center [418, 226] width 837 height 452
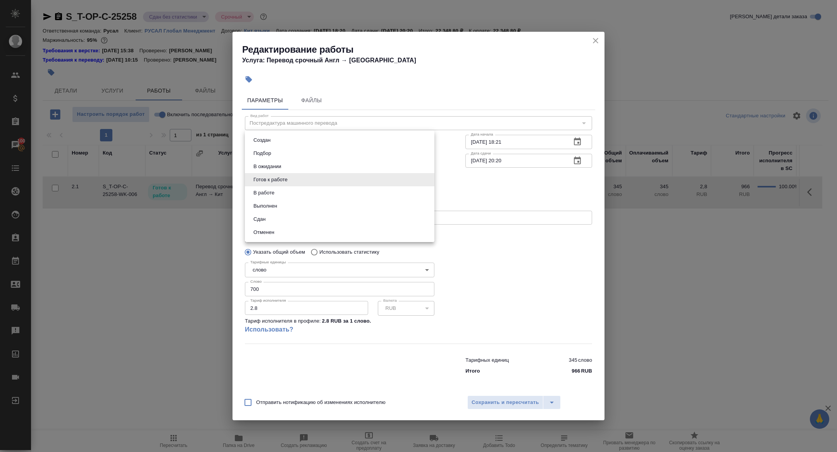
click at [286, 222] on li "Сдан" at bounding box center [339, 219] width 189 height 13
type input "closed"
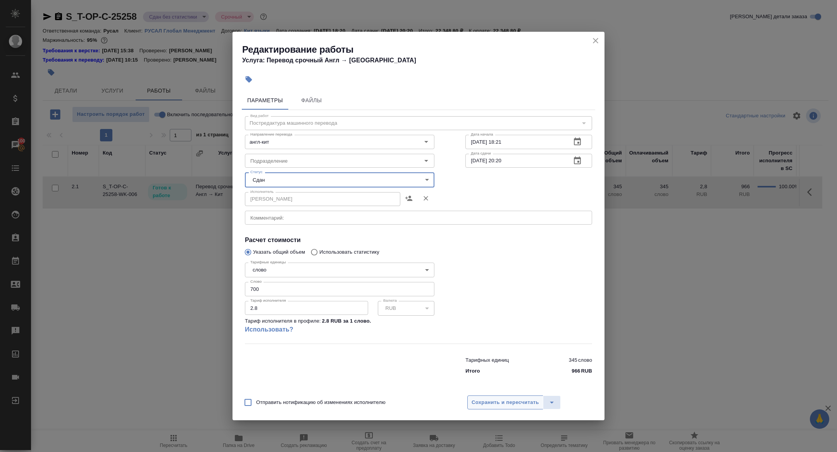
click at [522, 403] on span "Сохранить и пересчитать" at bounding box center [505, 402] width 67 height 9
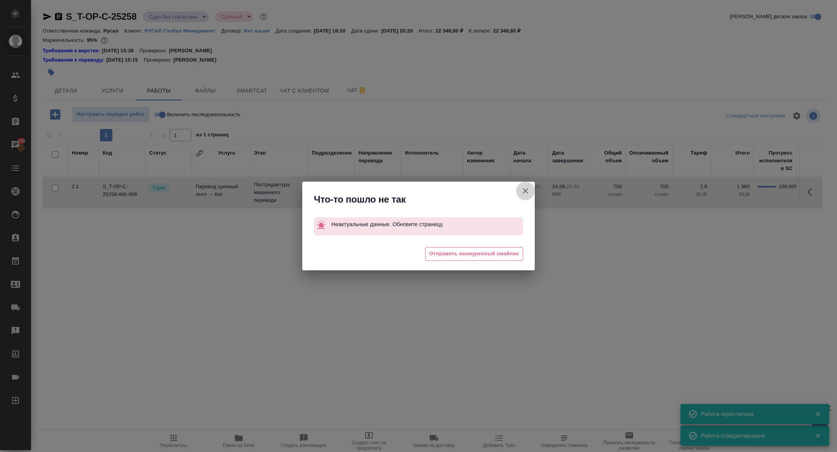
click at [529, 190] on icon "button" at bounding box center [525, 190] width 9 height 9
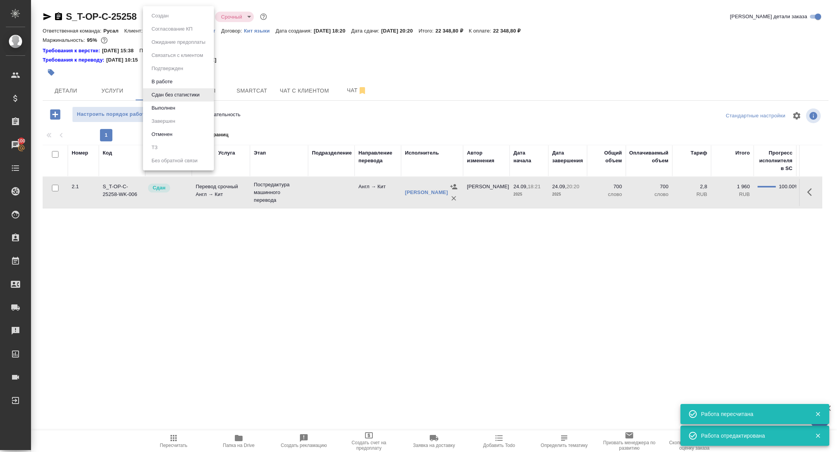
click at [160, 14] on body "🙏 .cls-1 fill:#fff; AWATERA Zhuravleva Alexandra Клиенты Спецификации Заказы 10…" at bounding box center [418, 226] width 837 height 452
click at [164, 105] on button "Выполнен" at bounding box center [163, 108] width 28 height 9
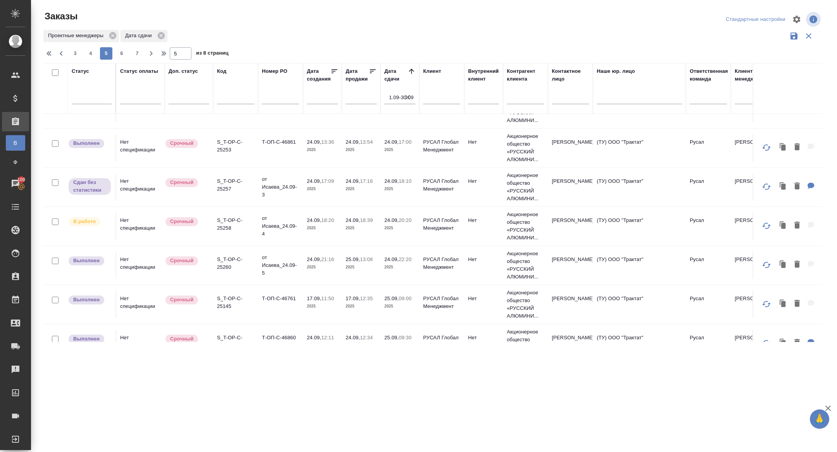
scroll to position [155, 0]
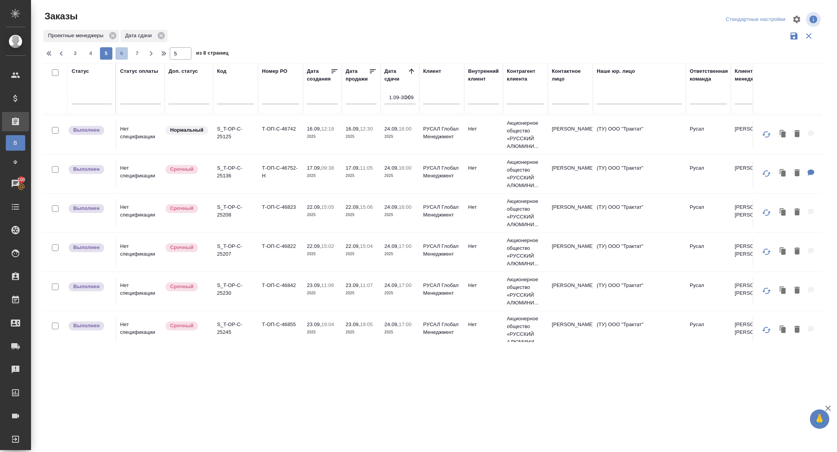
click at [120, 59] on button "6" at bounding box center [121, 53] width 12 height 12
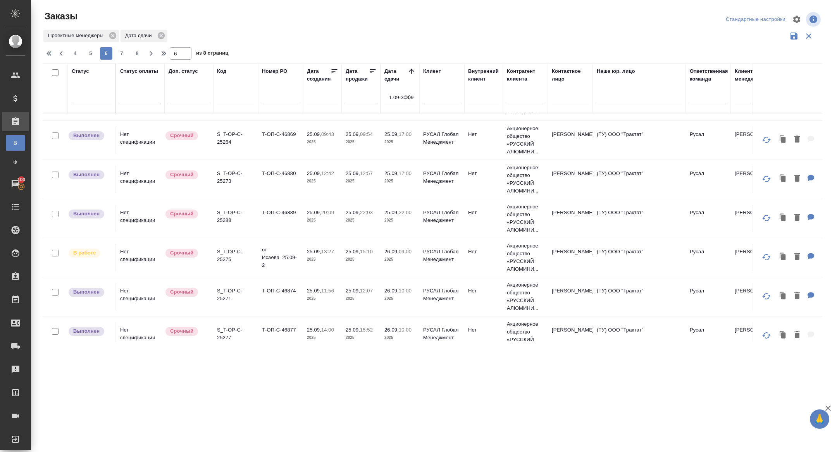
click at [225, 259] on p "S_T-OP-C-25275" at bounding box center [235, 255] width 37 height 15
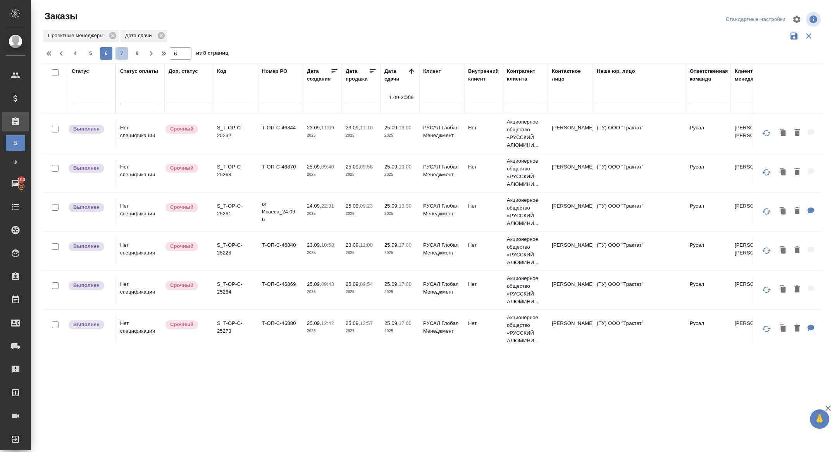
click at [124, 48] on button "7" at bounding box center [121, 53] width 12 height 12
click at [131, 48] on div "4 5 6 7 8" at bounding box center [105, 53] width 77 height 12
click at [139, 55] on span "8" at bounding box center [137, 54] width 12 height 8
type input "8"
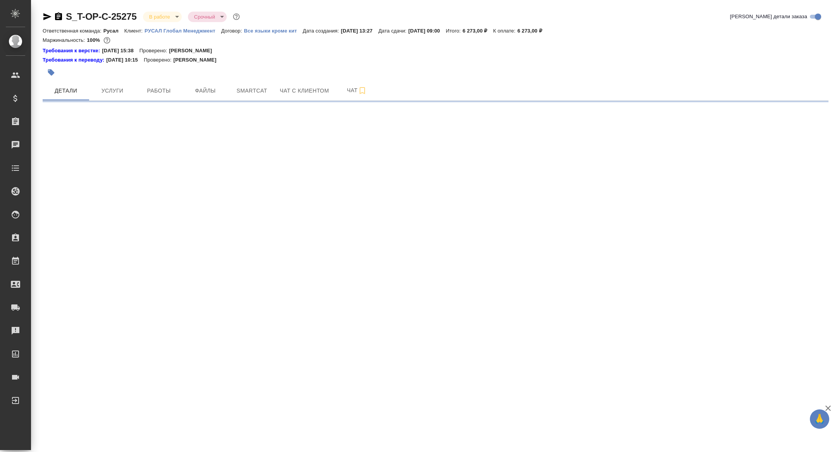
select select "RU"
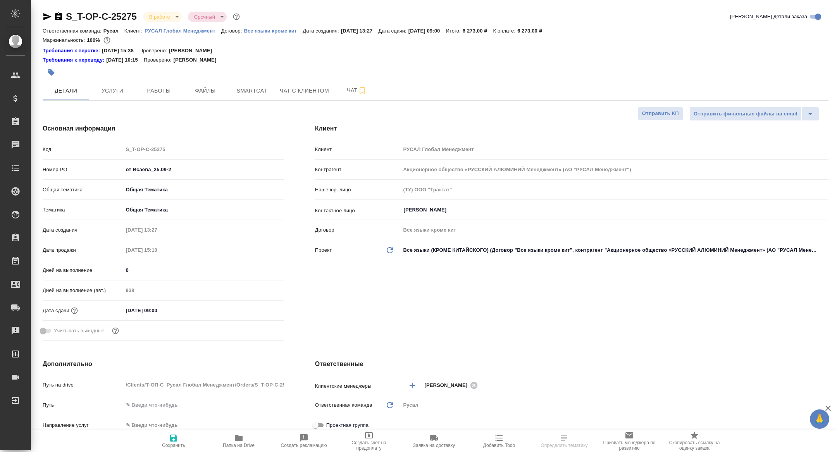
type textarea "x"
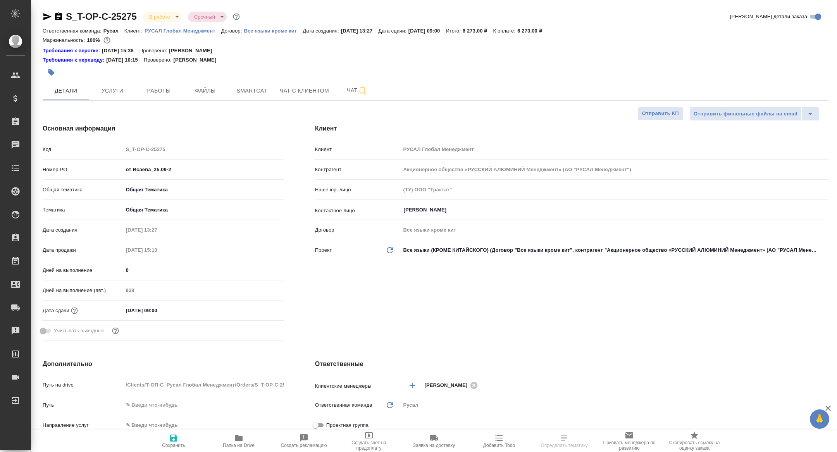
type textarea "x"
select select "RU"
type textarea "x"
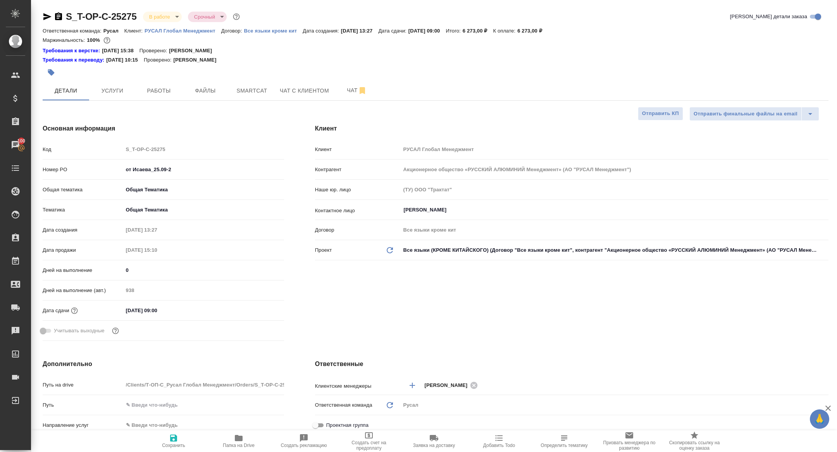
type textarea "x"
click at [167, 83] on button "Работы" at bounding box center [159, 90] width 46 height 19
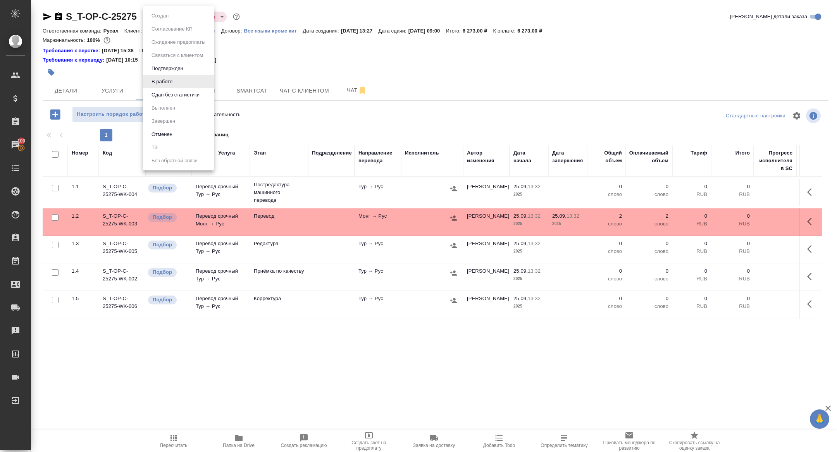
click at [160, 15] on body "🙏 .cls-1 fill:#fff; AWATERA [PERSON_NAME] Спецификации Заказы 100 Чаты Todo Про…" at bounding box center [418, 226] width 837 height 452
click at [167, 92] on button "Сдан без статистики" at bounding box center [175, 95] width 53 height 9
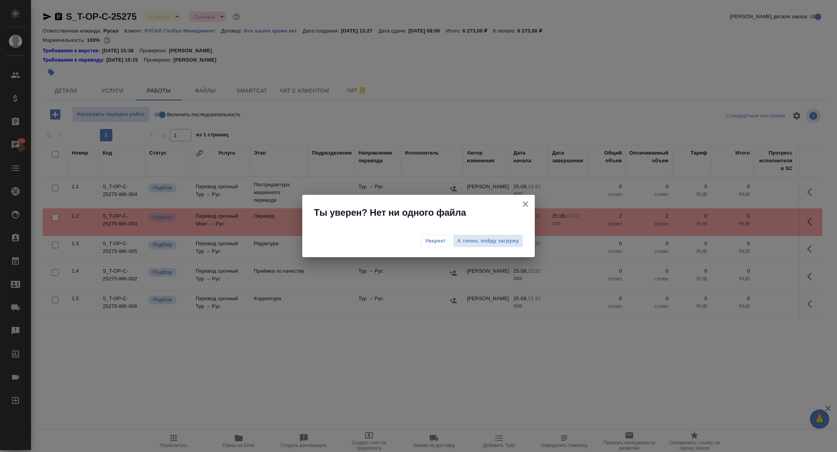
click at [433, 242] on span "Уверен!" at bounding box center [435, 241] width 21 height 8
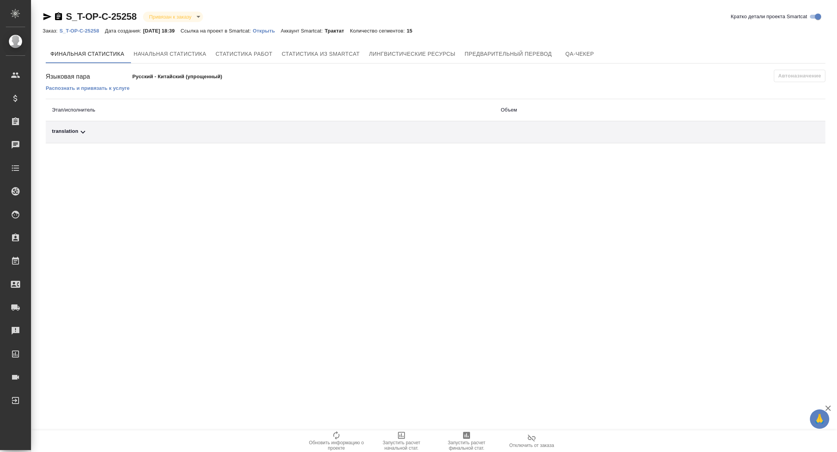
click at [272, 27] on link "Открыть" at bounding box center [267, 30] width 28 height 7
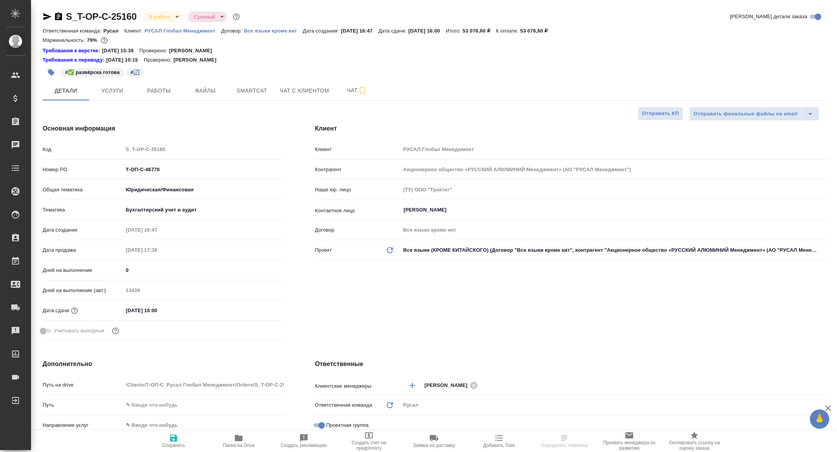
select select "RU"
click at [250, 86] on span "Smartcat" at bounding box center [251, 91] width 37 height 10
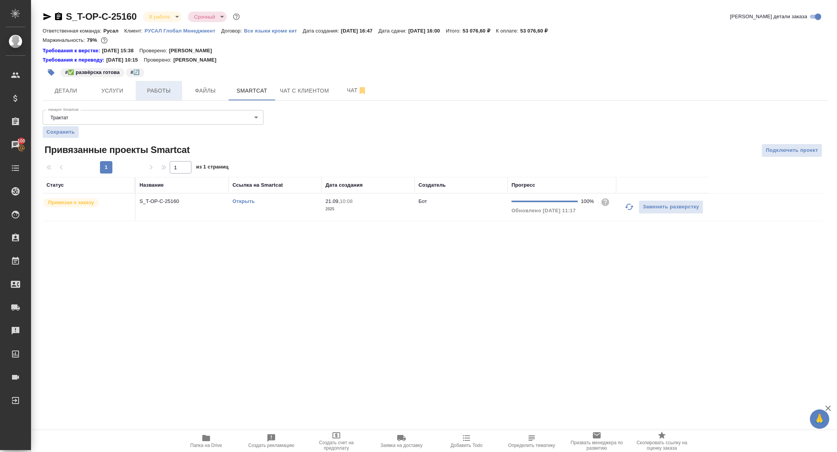
click at [167, 95] on span "Работы" at bounding box center [158, 91] width 37 height 10
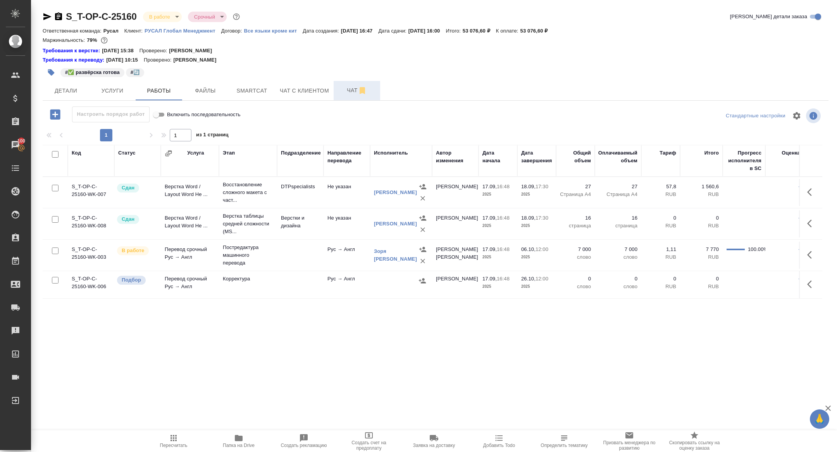
click at [355, 95] on span "Чат" at bounding box center [356, 91] width 37 height 10
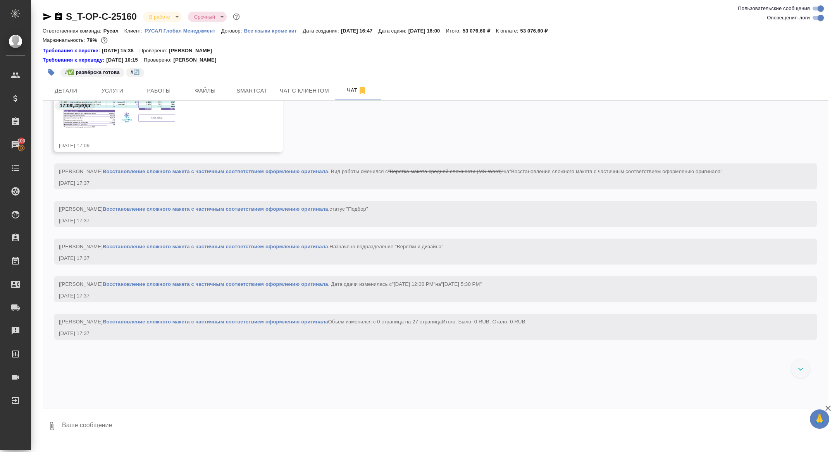
scroll to position [208, 0]
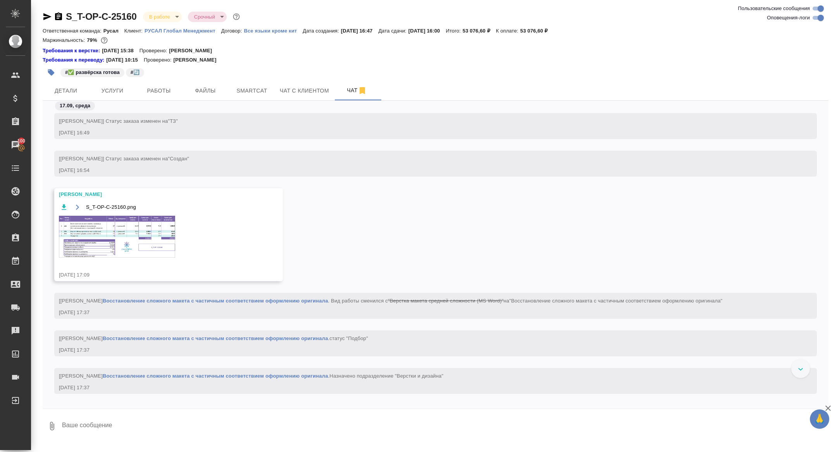
click at [141, 223] on img at bounding box center [117, 237] width 116 height 42
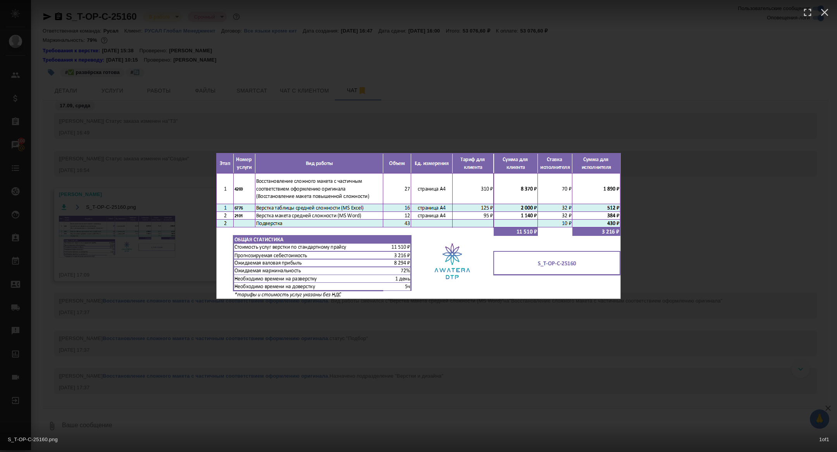
click at [182, 90] on div "S_T-OP-C-25160.png 1 of 1" at bounding box center [418, 226] width 837 height 452
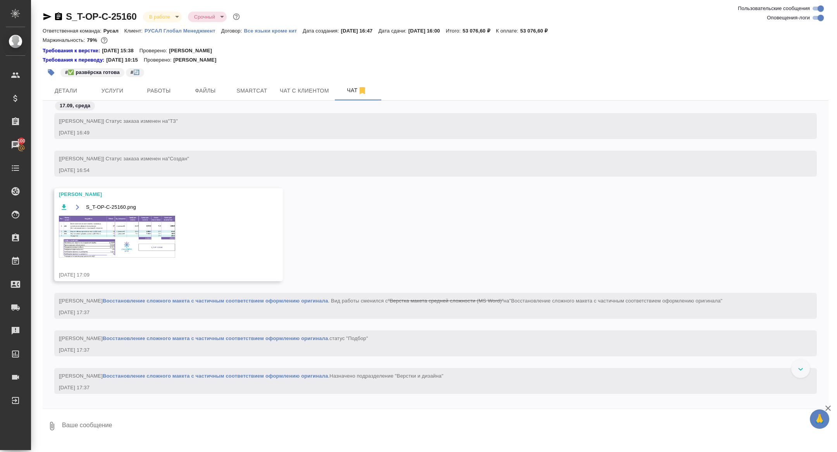
click at [160, 91] on span "Работы" at bounding box center [158, 91] width 37 height 10
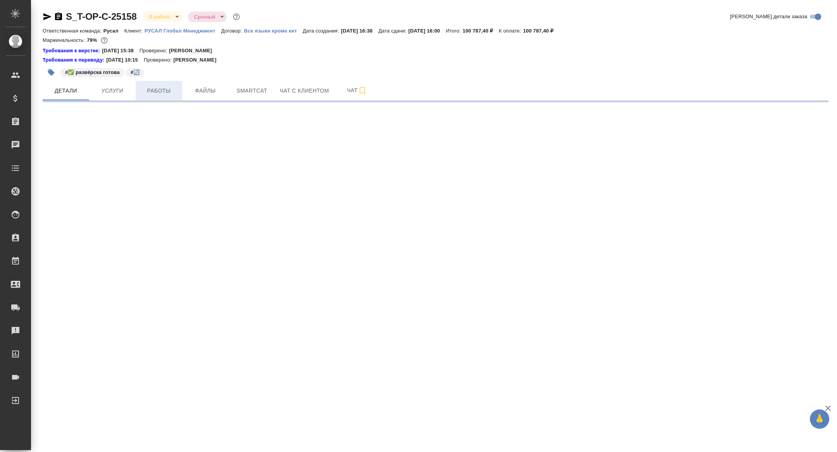
select select "RU"
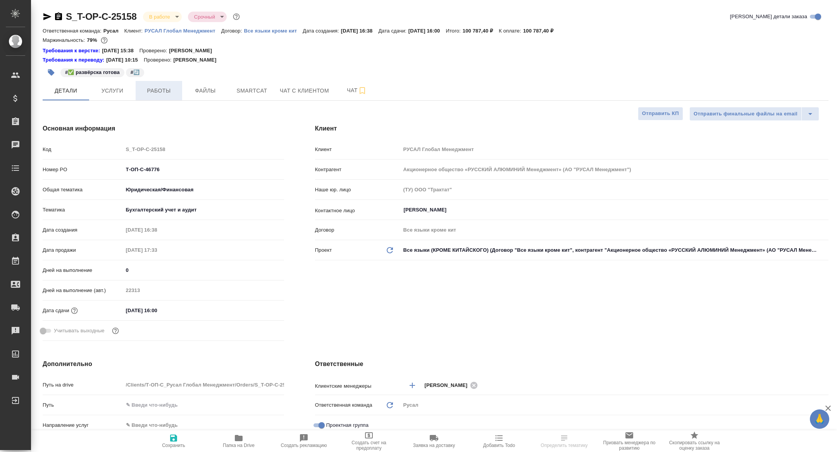
click at [164, 88] on span "Работы" at bounding box center [158, 91] width 37 height 10
type textarea "x"
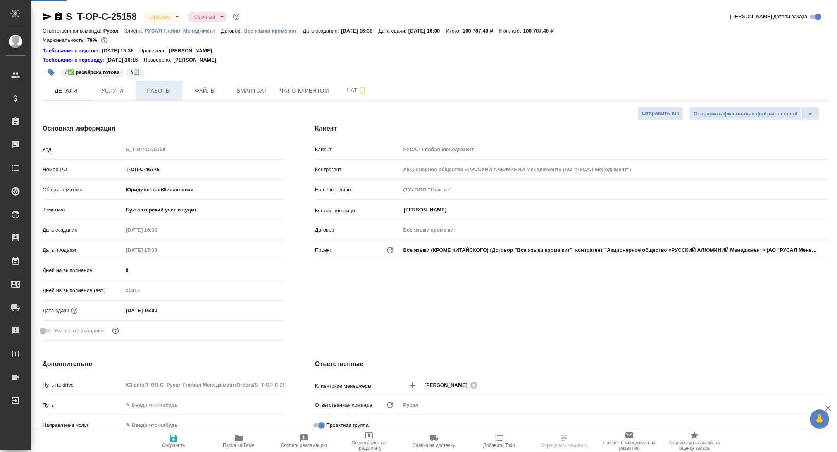
type textarea "x"
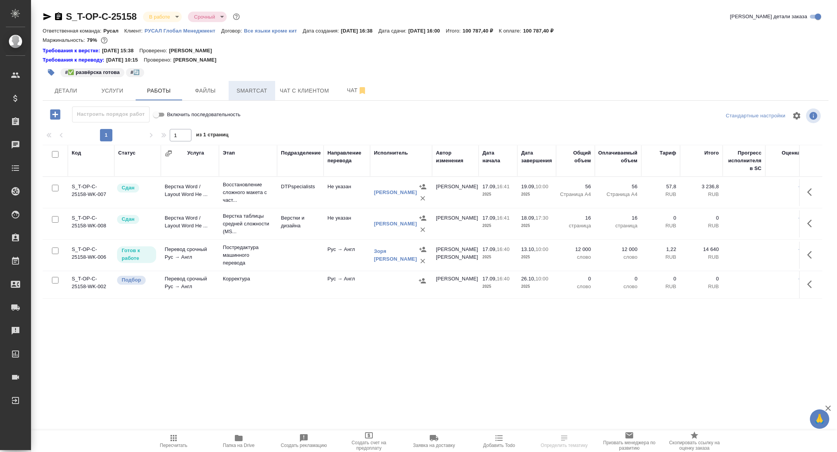
click at [256, 95] on span "Smartcat" at bounding box center [251, 91] width 37 height 10
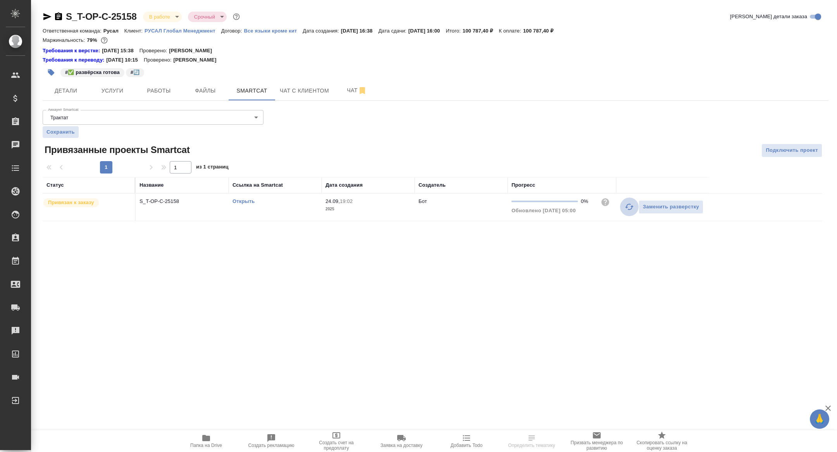
click at [632, 207] on icon "button" at bounding box center [629, 207] width 9 height 6
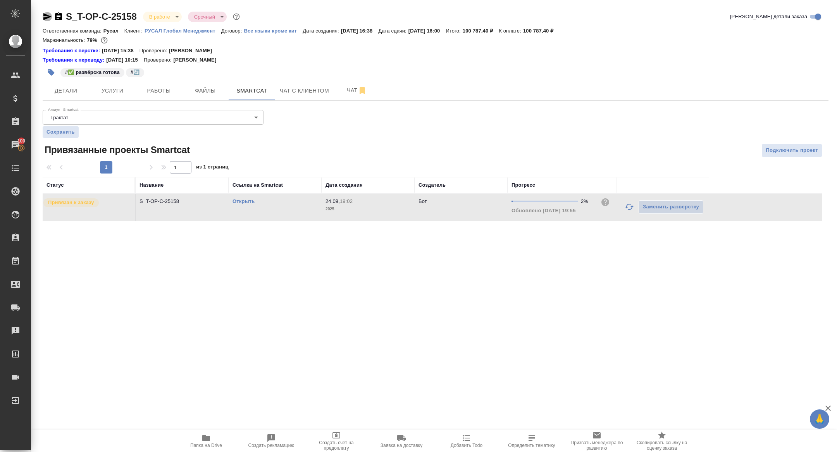
click at [48, 17] on icon "button" at bounding box center [47, 16] width 8 height 7
